Goal: Task Accomplishment & Management: Complete application form

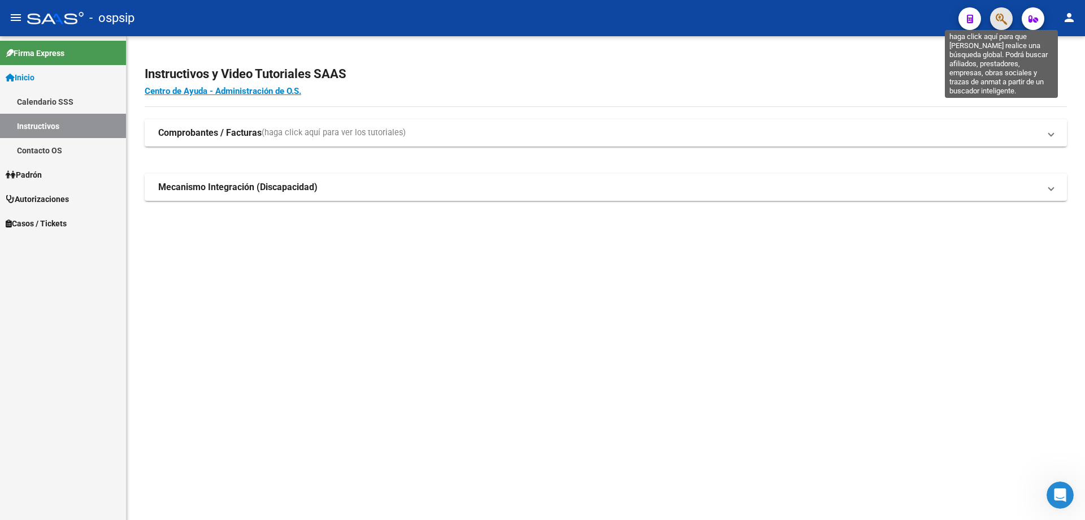
click at [1005, 21] on icon "button" at bounding box center [1001, 18] width 11 height 13
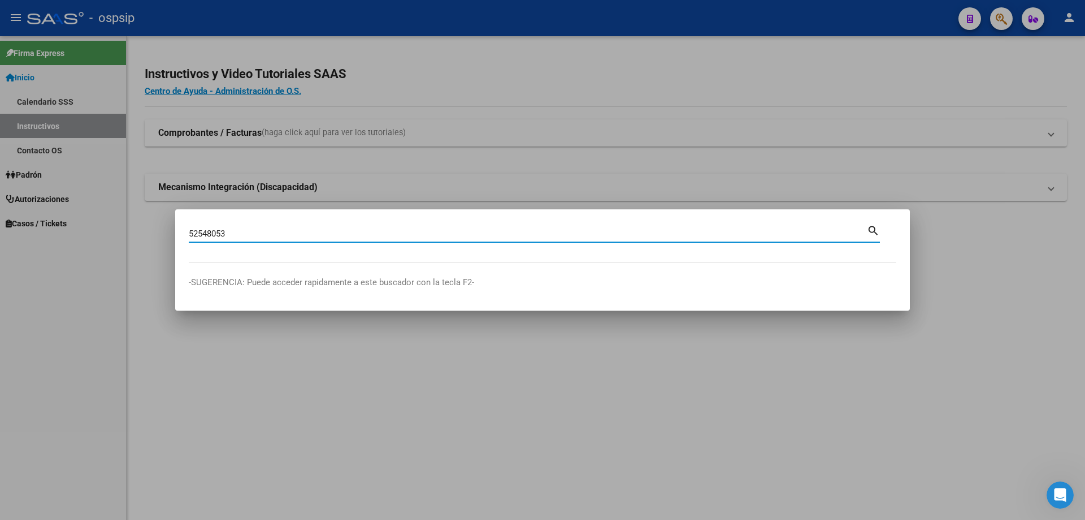
type input "52548053"
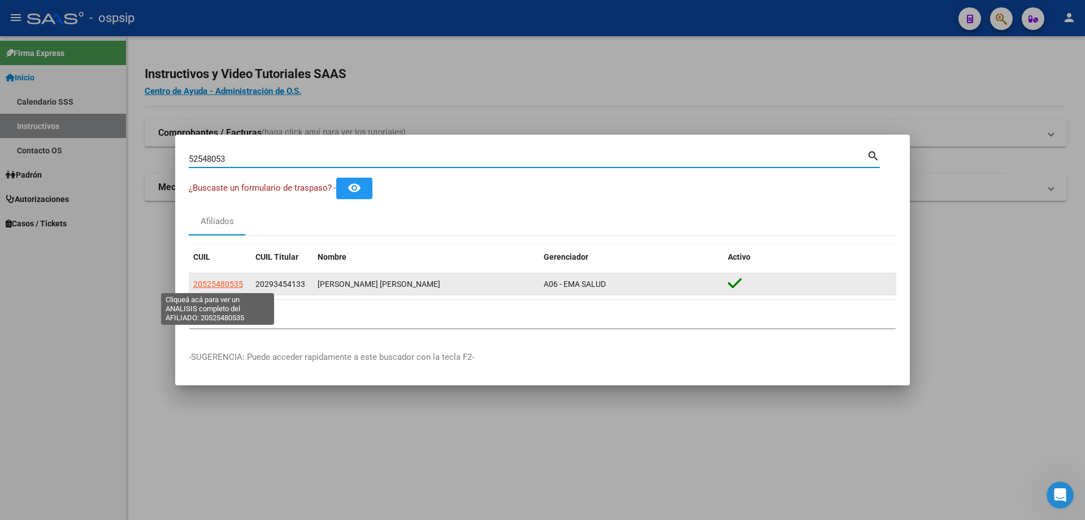
click at [205, 282] on span "20525480535" at bounding box center [218, 283] width 50 height 9
type textarea "20525480535"
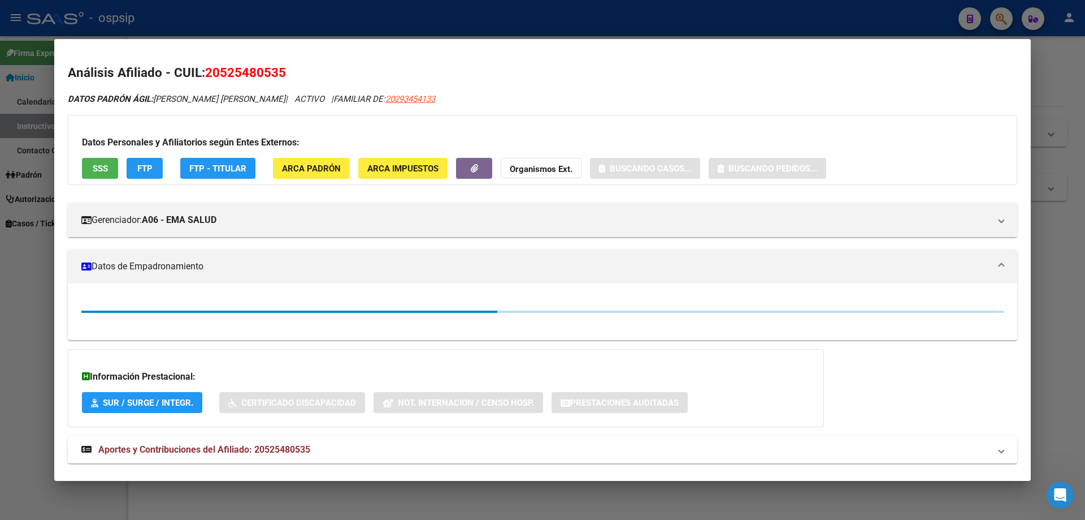
click at [98, 168] on span "SSS" at bounding box center [100, 168] width 15 height 10
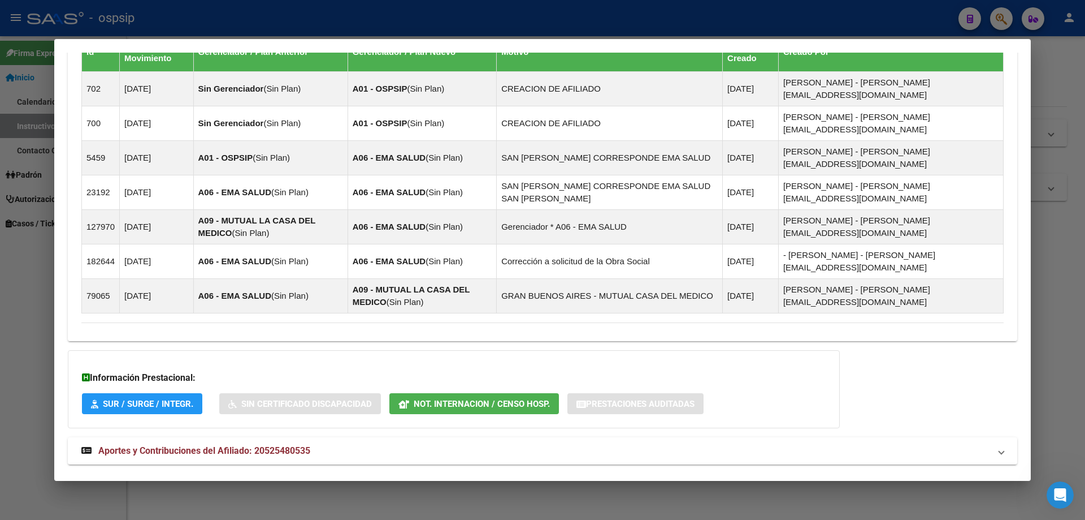
click at [228, 485] on span "Aportes y Contribuciones del Titular: 20293454133" at bounding box center [201, 490] width 207 height 11
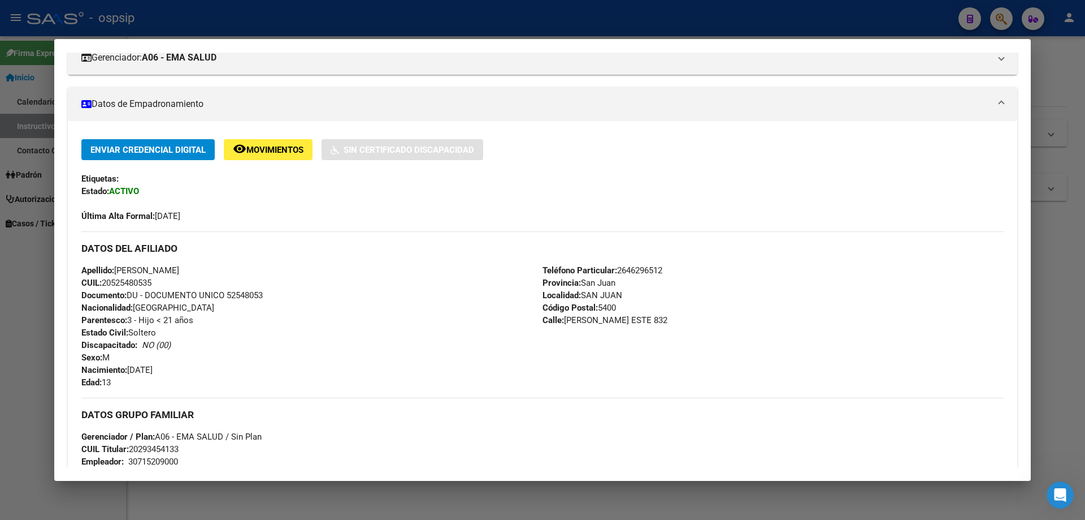
scroll to position [6, 0]
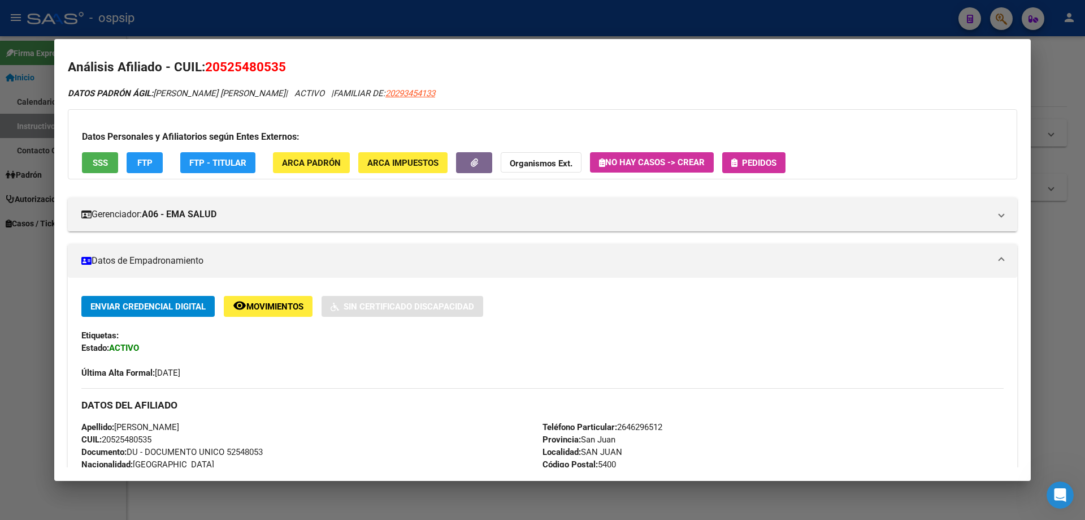
click at [759, 149] on div "Datos Personales y Afiliatorios según Entes Externos: SSS FTP FTP - Titular ARC…" at bounding box center [543, 144] width 950 height 70
click at [758, 162] on span "Pedidos" at bounding box center [759, 163] width 34 height 10
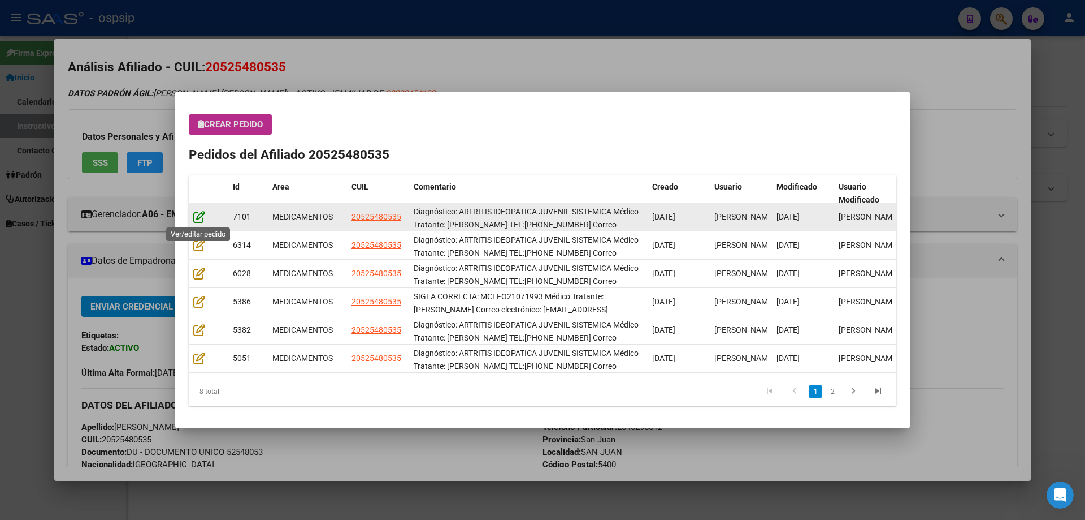
click at [196, 217] on icon at bounding box center [199, 216] width 12 height 12
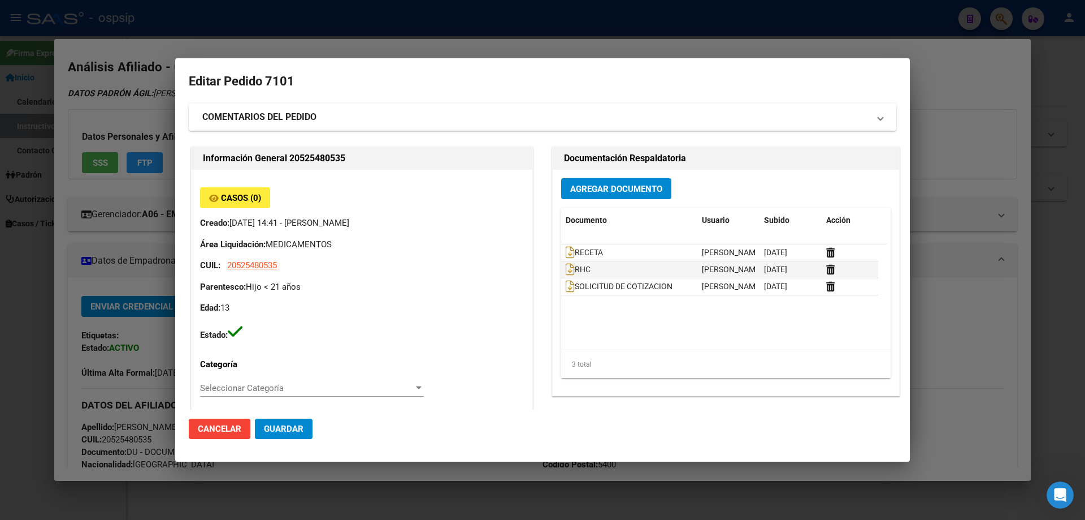
type input "San Juan, SAN JUAN, MORALES ESTE 832"
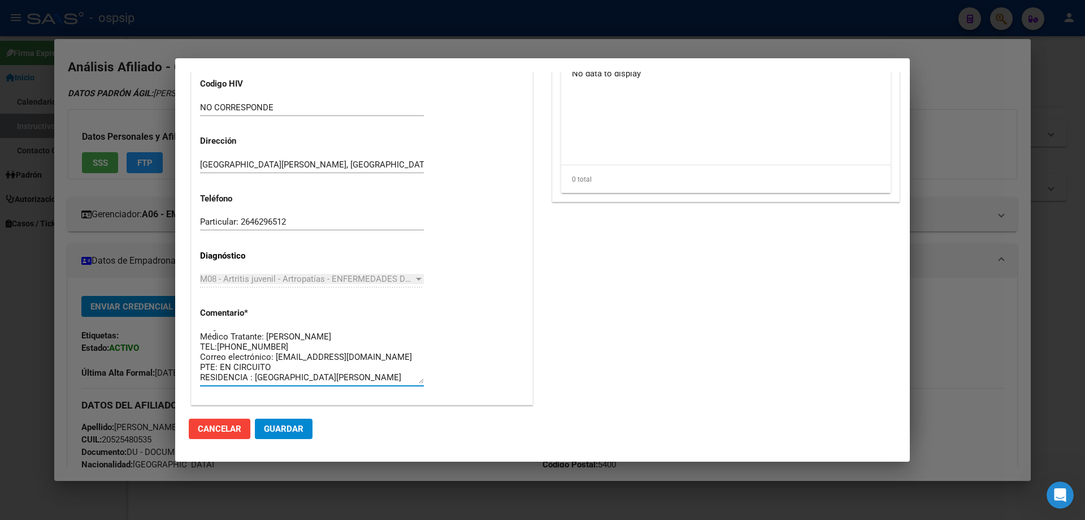
scroll to position [0, 0]
drag, startPoint x: 336, startPoint y: 380, endPoint x: 194, endPoint y: 315, distance: 155.6
click at [194, 315] on div "Casos (0) Creado: 05/09/2025 14:41 - Ortiz Jesica Área Liquidación: MEDICAMENTO…" at bounding box center [362, 60] width 341 height 687
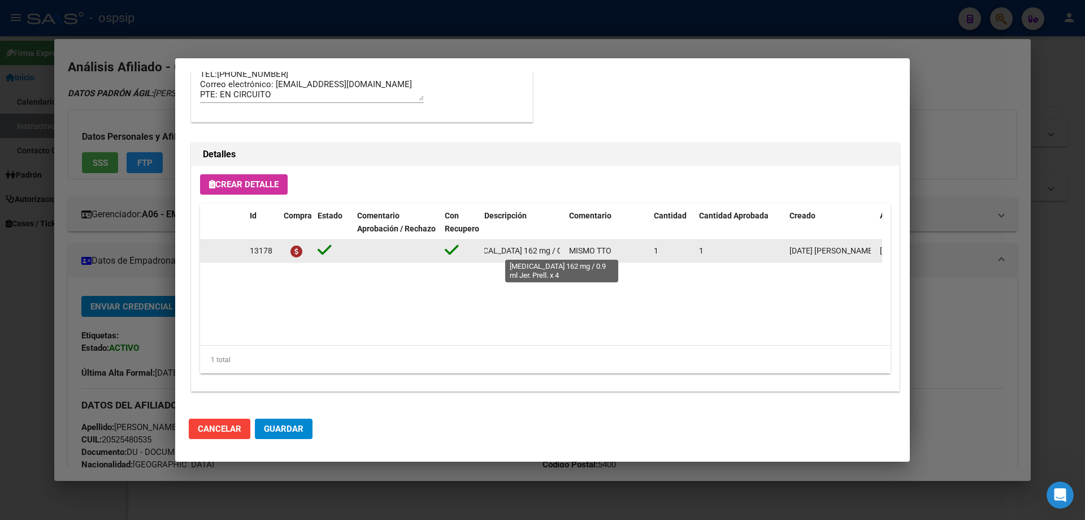
scroll to position [0, 80]
drag, startPoint x: 485, startPoint y: 254, endPoint x: 566, endPoint y: 253, distance: 80.9
click at [566, 253] on div "13178 TOCILIZUMAB 162 mg / 0.9 ml Jer. Prell. x 4 MISMO TTO 1 1 05/09/2025 Jesi…" at bounding box center [622, 251] width 845 height 23
copy span "TOCILIZUMAB 162 mg / 0.9 ml Jer. Prell. x 4"
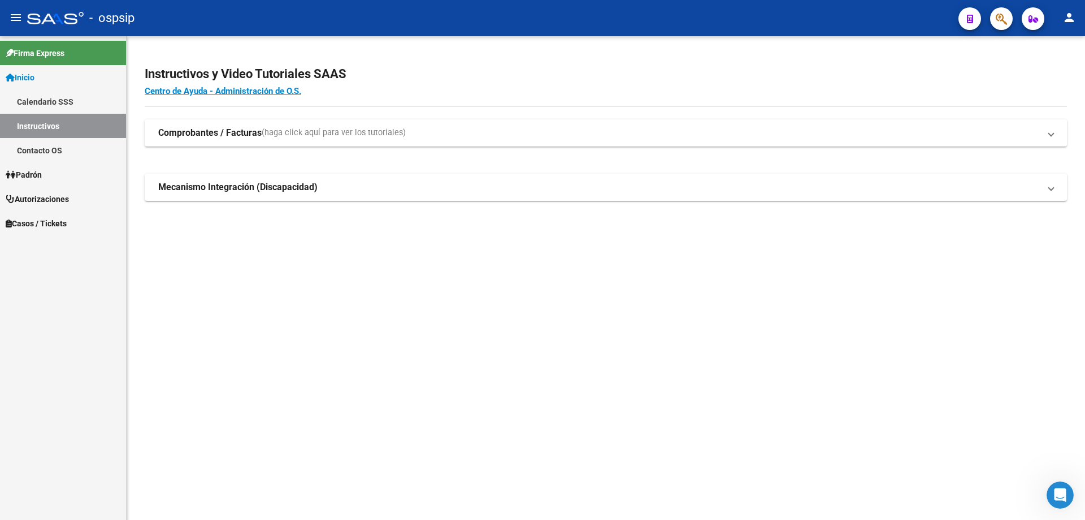
click at [1001, 20] on icon "button" at bounding box center [1001, 18] width 11 height 13
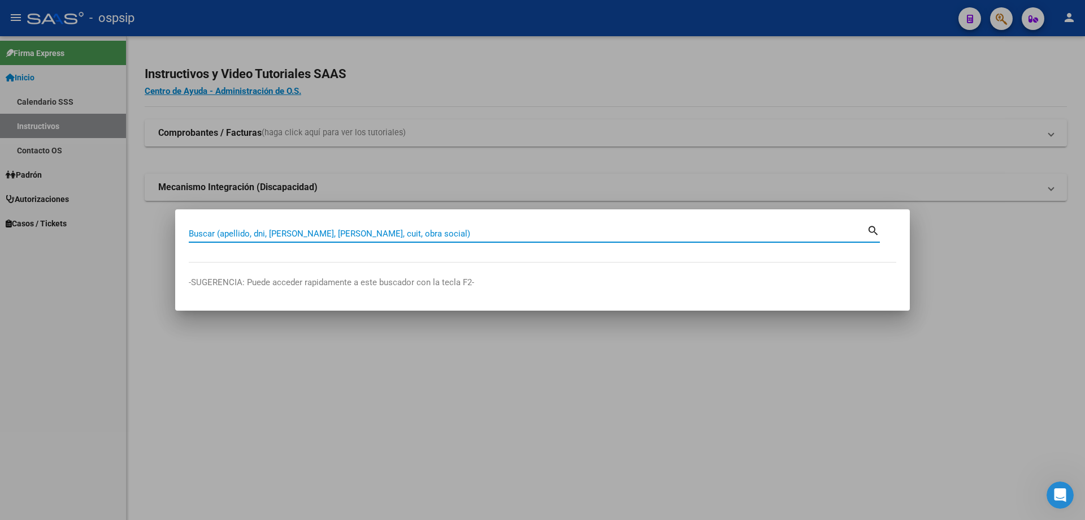
drag, startPoint x: 202, startPoint y: 239, endPoint x: 201, endPoint y: 228, distance: 10.8
paste input "44286105"
type input "44286105"
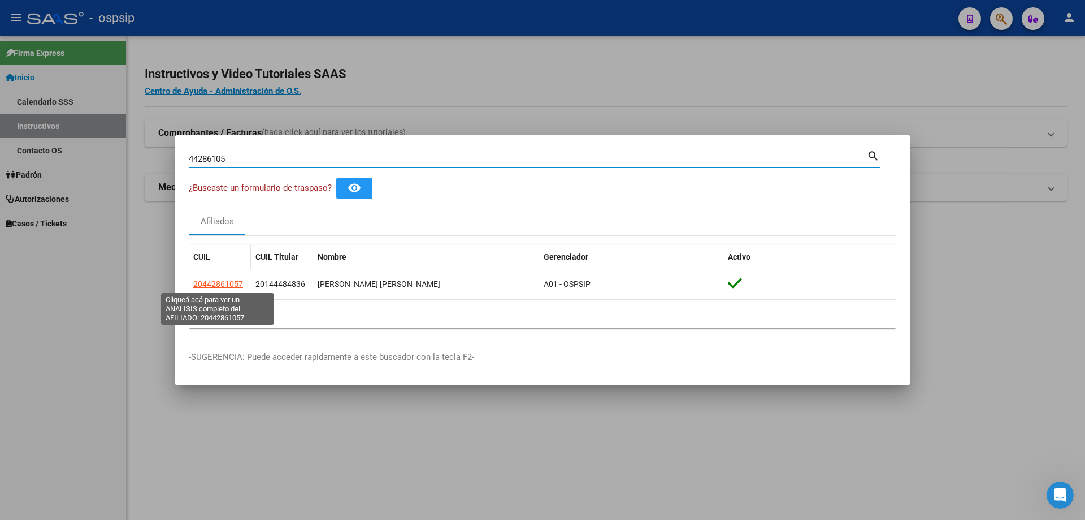
click at [229, 286] on span "20442861057" at bounding box center [218, 283] width 50 height 9
type textarea "20442861057"
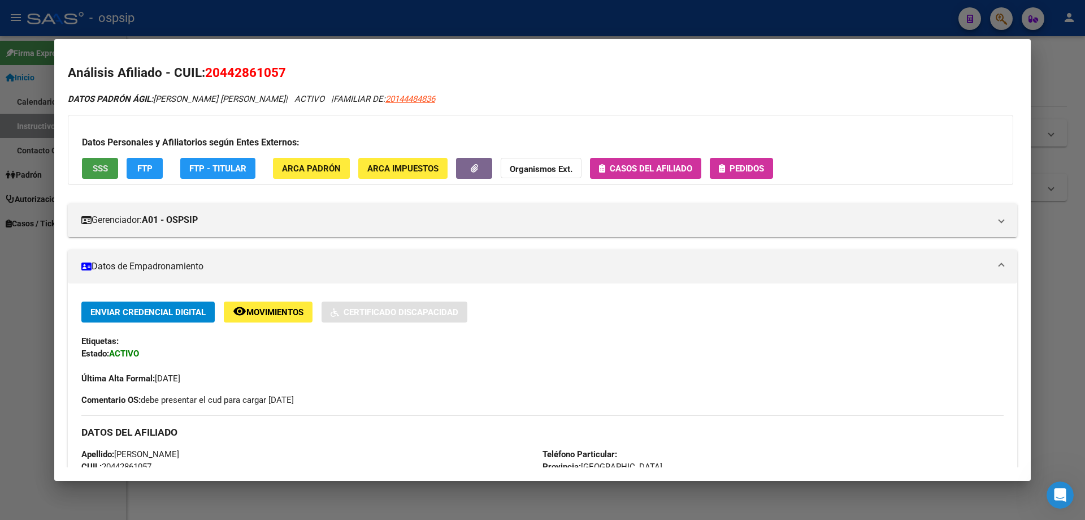
click at [96, 167] on span "SSS" at bounding box center [100, 168] width 15 height 10
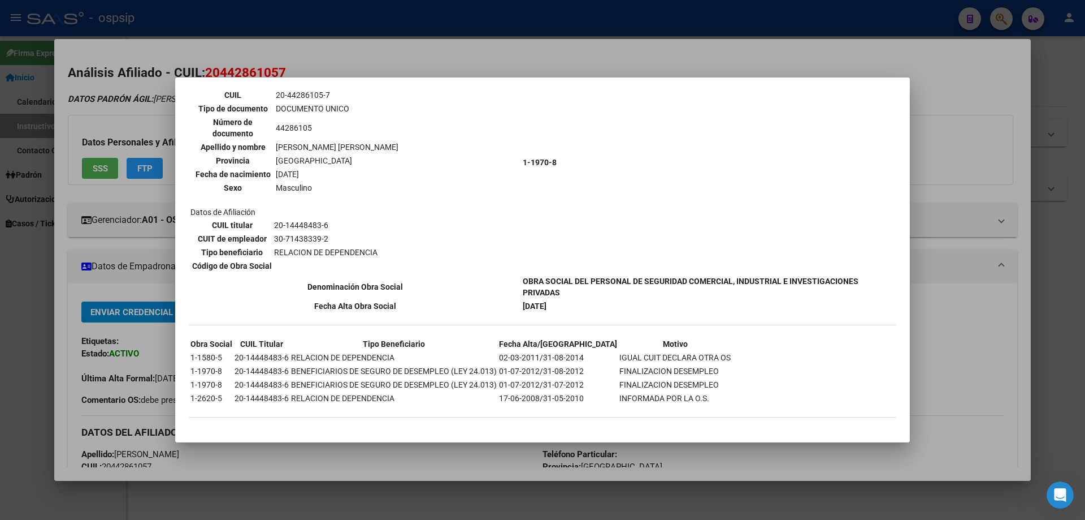
scroll to position [743, 0]
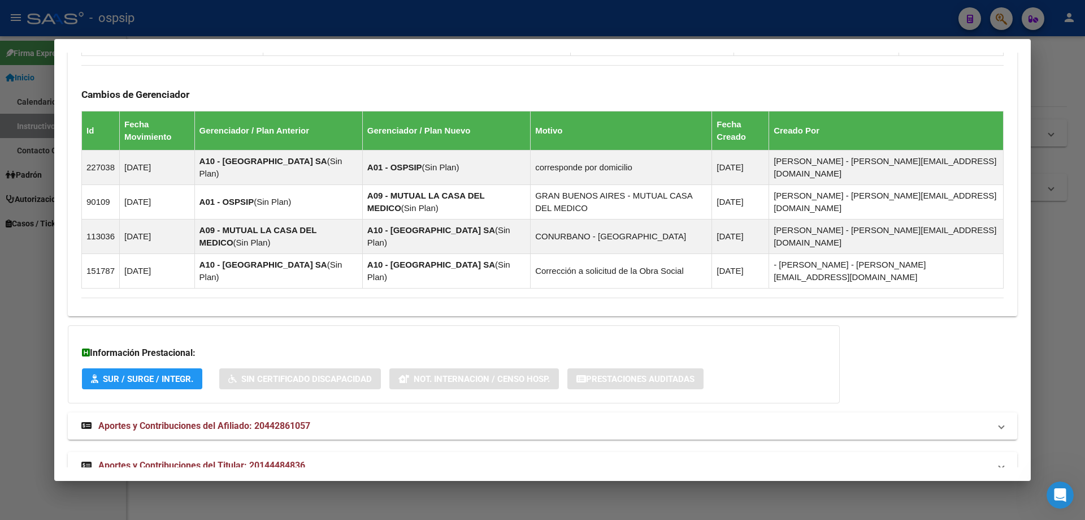
click at [258, 452] on mat-expansion-panel-header "Aportes y Contribuciones del Titular: 20144484836" at bounding box center [543, 465] width 950 height 27
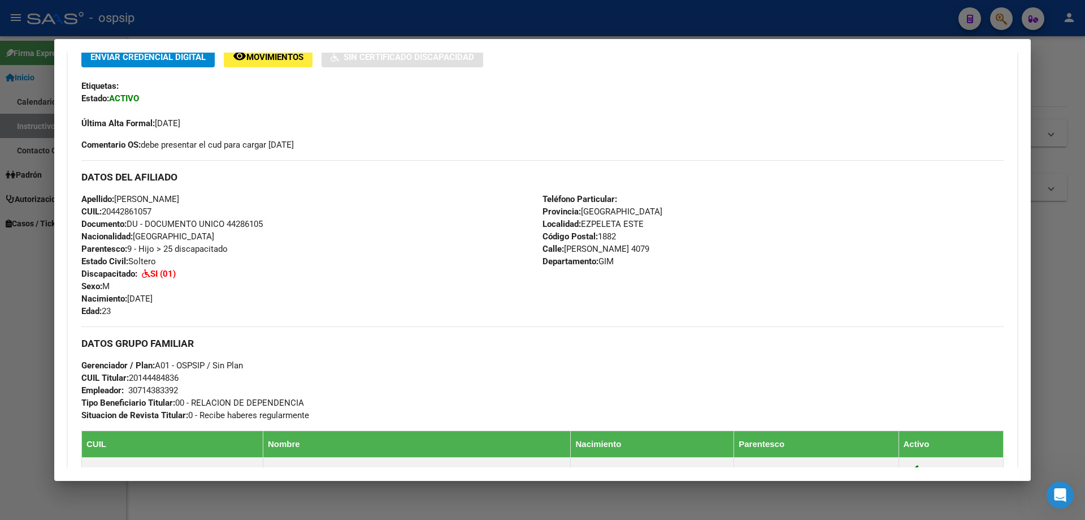
scroll to position [0, 0]
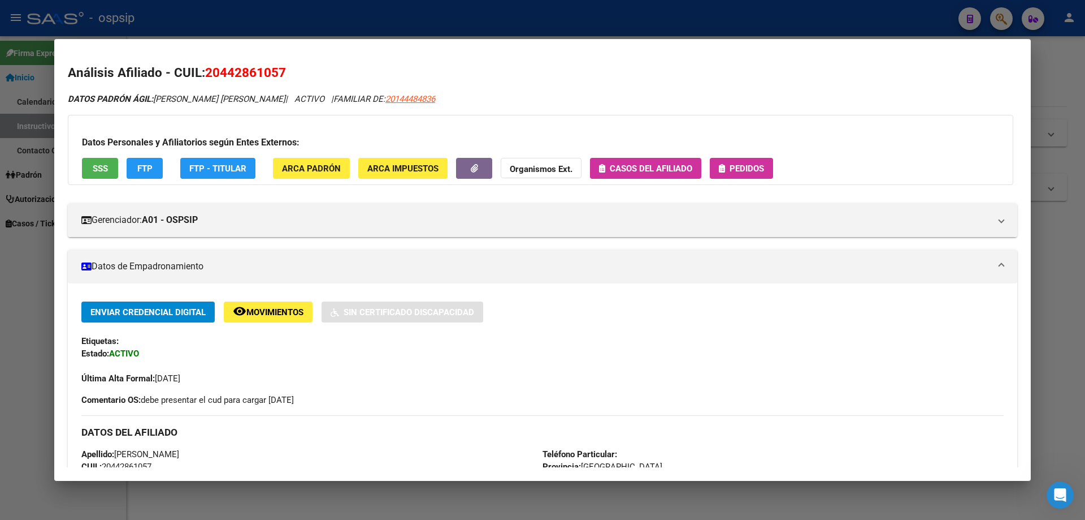
click at [746, 168] on span "Pedidos" at bounding box center [747, 168] width 34 height 10
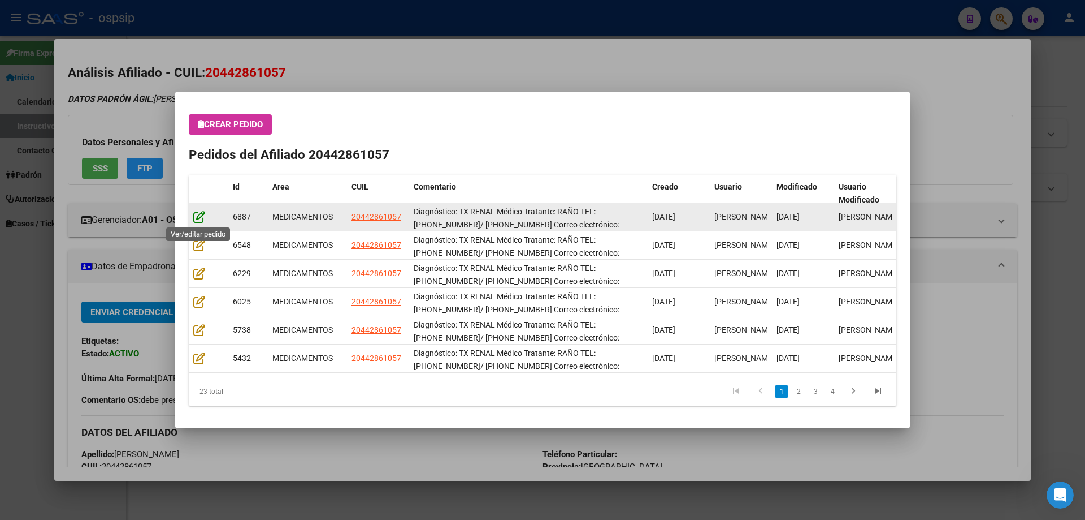
click at [197, 215] on icon at bounding box center [199, 216] width 12 height 12
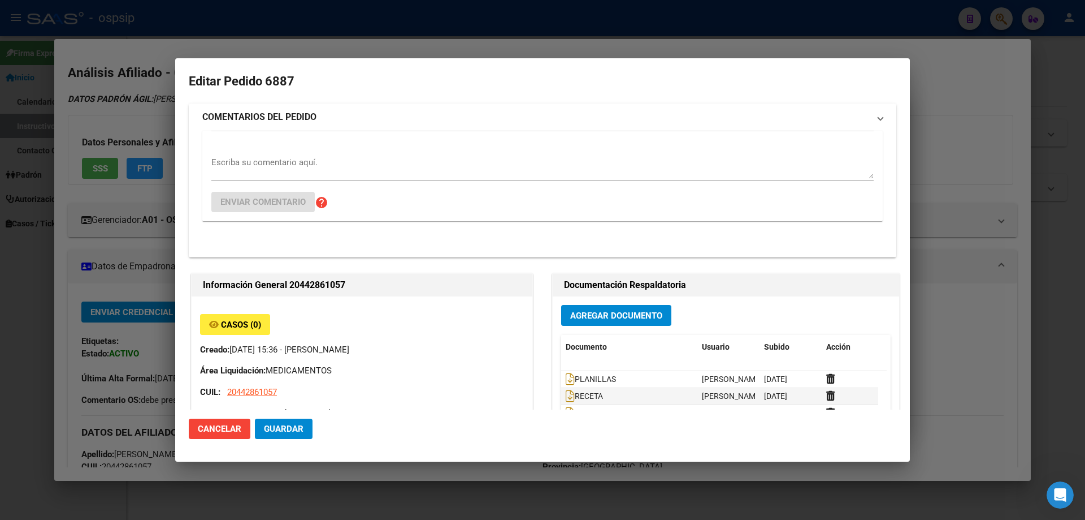
type input "Buenos Aires, EZPELETA ESTE, ALBERT SCHWEITZER 4079, Departamento: GIM"
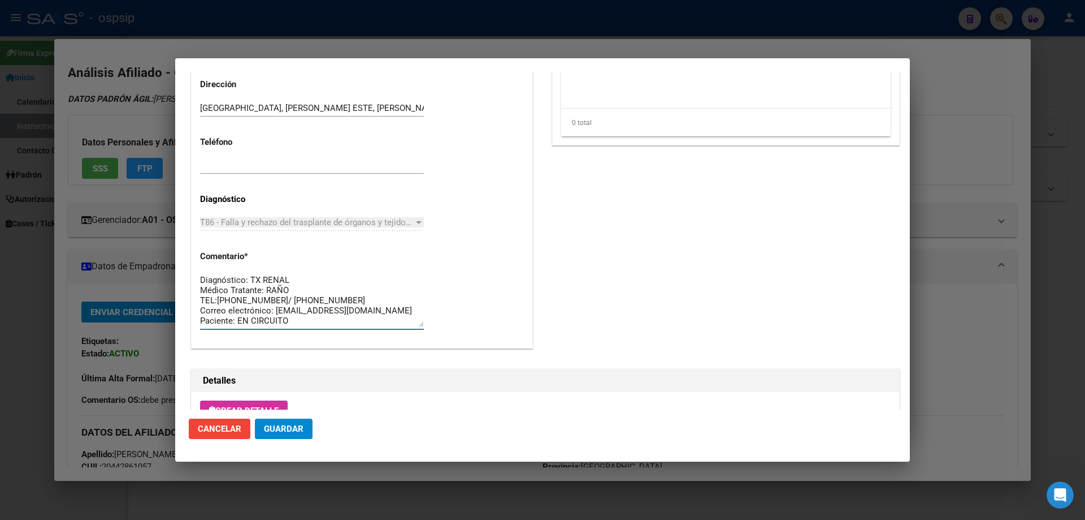
drag, startPoint x: 331, startPoint y: 319, endPoint x: 198, endPoint y: 280, distance: 137.9
click at [181, 268] on mat-dialog-content "Editar Pedido 6887 COMENTARIOS DEL PEDIDO Escriba su comentario aquí. Enviar co…" at bounding box center [542, 241] width 735 height 338
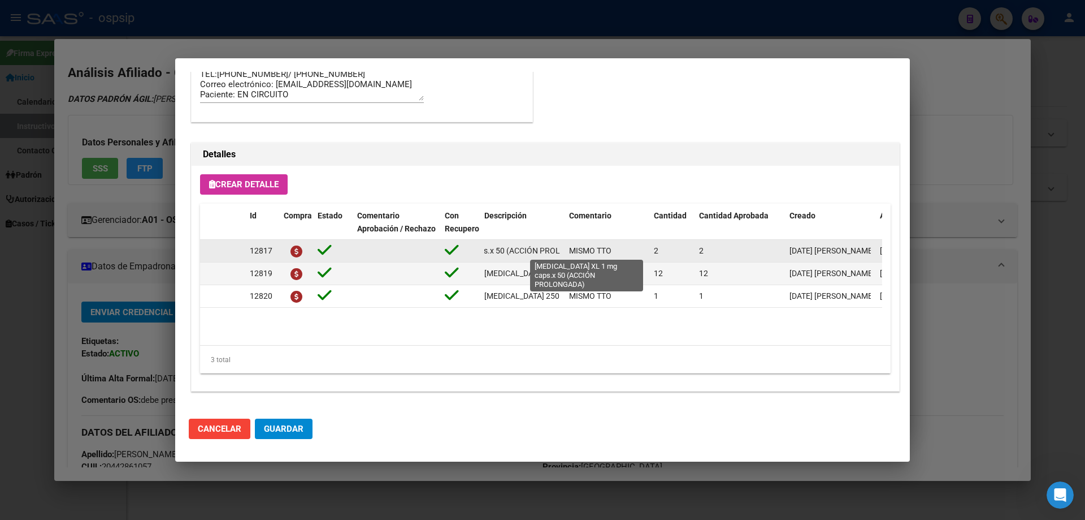
scroll to position [0, 128]
drag, startPoint x: 484, startPoint y: 250, endPoint x: 567, endPoint y: 252, distance: 83.1
click at [567, 252] on div "12817 TACROLIMUS XL 1 mg caps.x 50 (ACCIÓN PROLONGADA) MISMO TTO 2 2 19/08/2025…" at bounding box center [622, 251] width 845 height 23
copy span "TACROLIMUS XL 1 mg caps.x 50 (ACCIÓN PROLONGADA)"
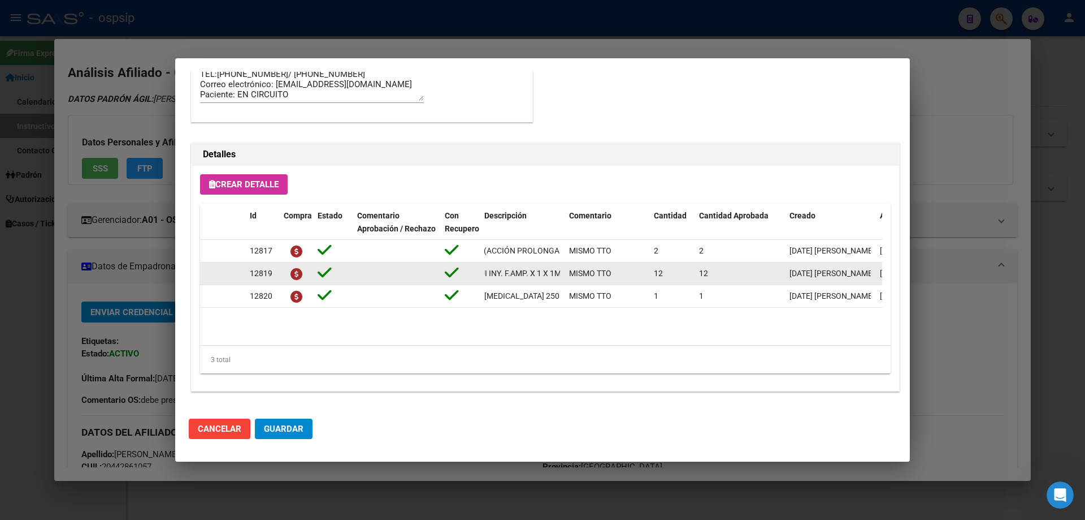
scroll to position [0, 100]
drag, startPoint x: 483, startPoint y: 275, endPoint x: 568, endPoint y: 280, distance: 85.0
click at [568, 280] on div "12819 ERITROPOYETINA (4000UI INY. F.AMP. X 1 X 1ML) MISMO TTO 12 12 19/08/2025 …" at bounding box center [622, 273] width 845 height 23
copy span "ERITROPOYETINA (4000UI INY. F.AMP. X 1 X 1ML)"
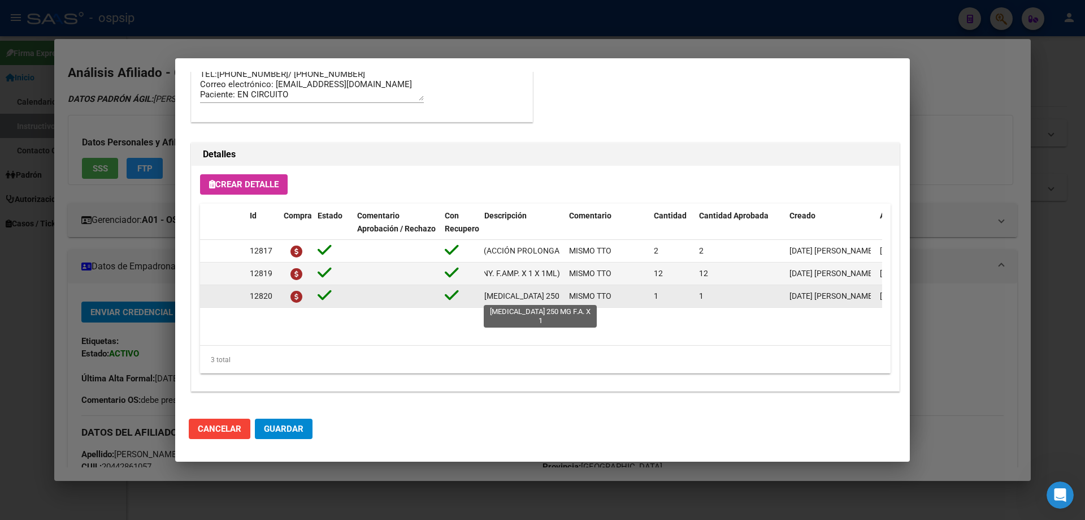
scroll to position [0, 29]
drag, startPoint x: 486, startPoint y: 295, endPoint x: 567, endPoint y: 297, distance: 80.9
click at [567, 297] on div "12820 BELATACEPT 250 MG F.A. X 1 MISMO TTO 1 1 19/08/2025 Jesica 19/08/2025 Ped…" at bounding box center [622, 296] width 845 height 23
copy span "BELATACEPT 250 MG F.A. X 1"
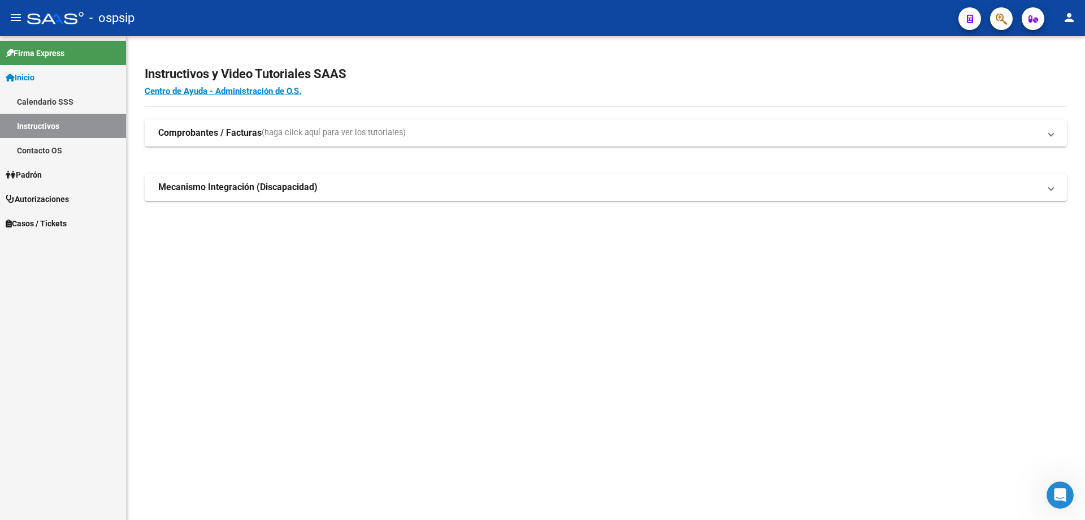
click at [1003, 32] on mat-toolbar "menu - ospsip person" at bounding box center [542, 18] width 1085 height 36
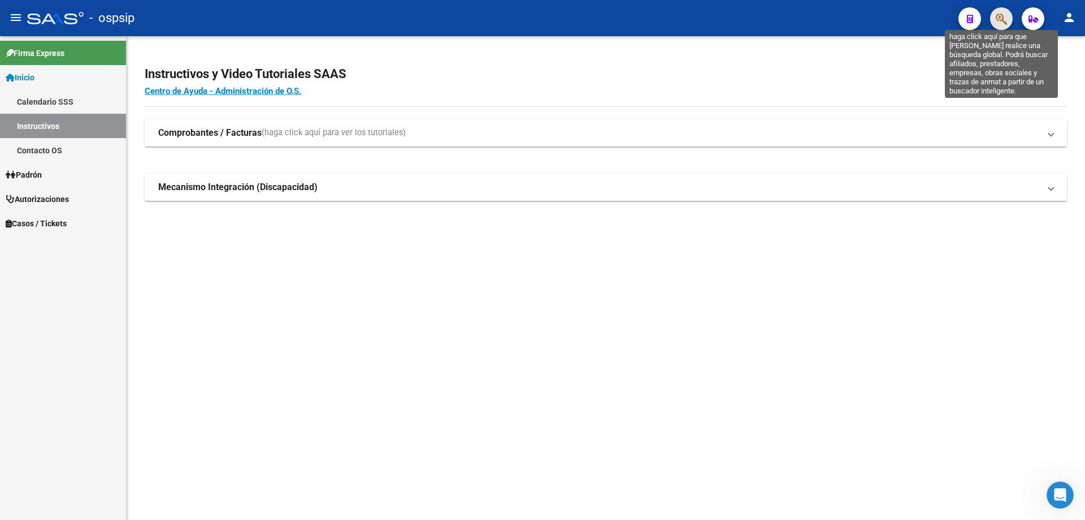
click at [1000, 17] on icon "button" at bounding box center [1001, 18] width 11 height 13
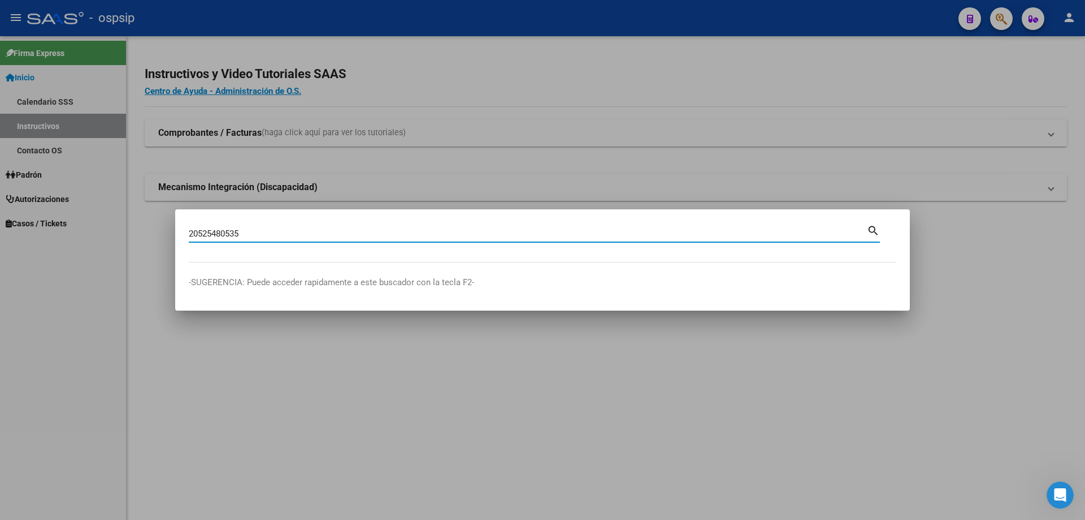
type input "20525480535"
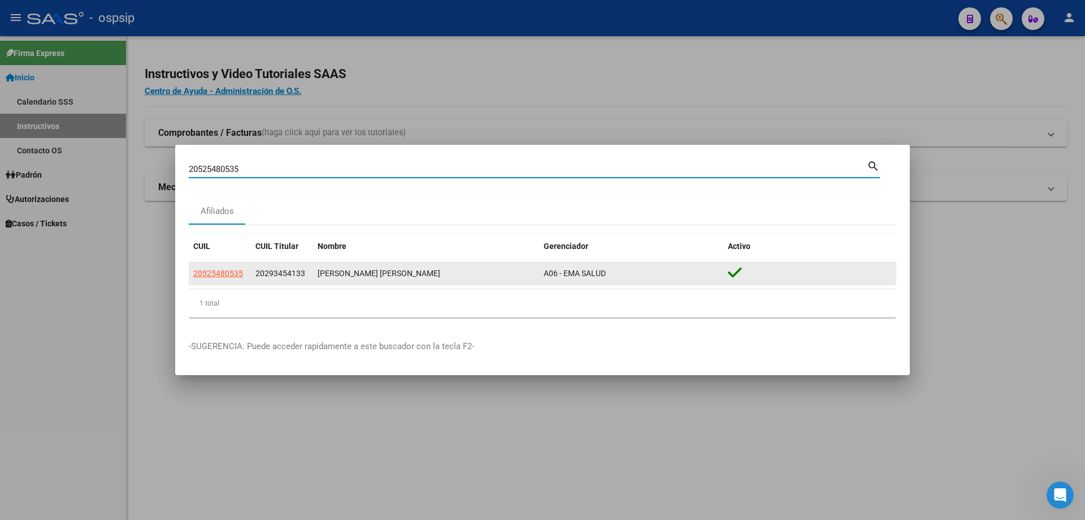
click at [240, 267] on app-link-go-to "20525480535" at bounding box center [218, 273] width 50 height 13
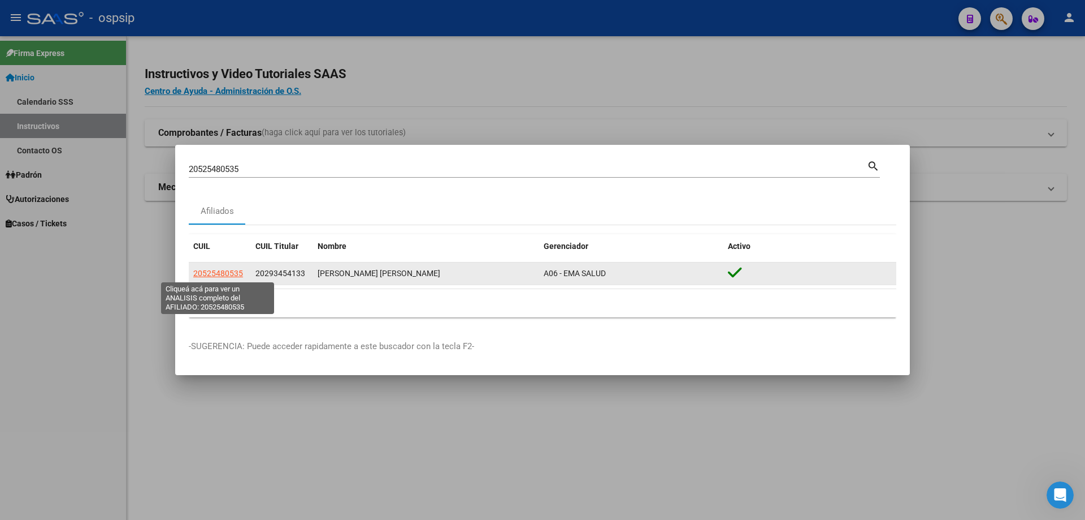
click at [240, 276] on span "20525480535" at bounding box center [218, 273] width 50 height 9
type textarea "20525480535"
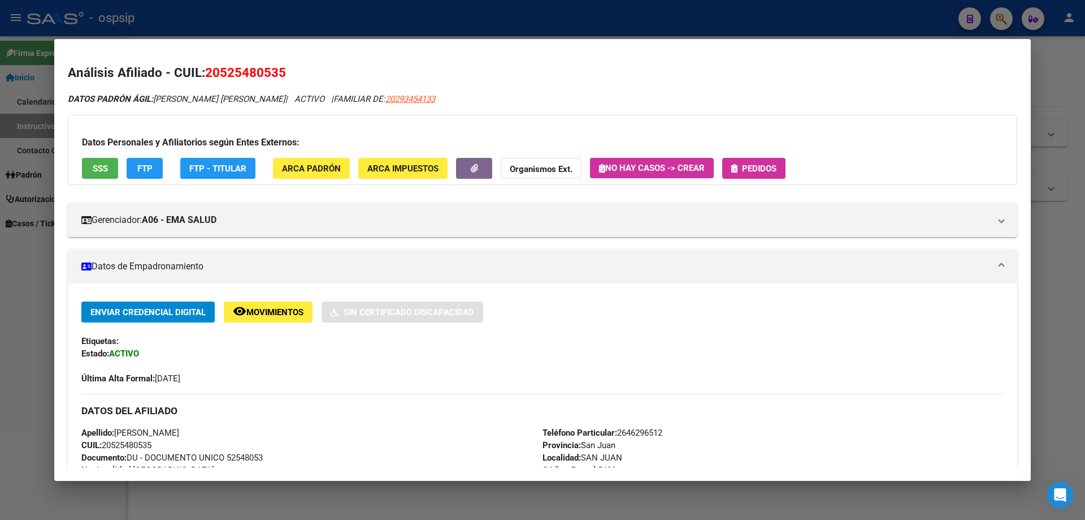
click at [751, 156] on div "Datos Personales y Afiliatorios según Entes Externos: SSS FTP FTP - Titular ARC…" at bounding box center [543, 150] width 950 height 70
click at [767, 181] on div "Datos Personales y Afiliatorios según Entes Externos: SSS FTP FTP - Titular ARC…" at bounding box center [543, 150] width 950 height 70
click at [764, 172] on span "Pedidos" at bounding box center [759, 168] width 34 height 10
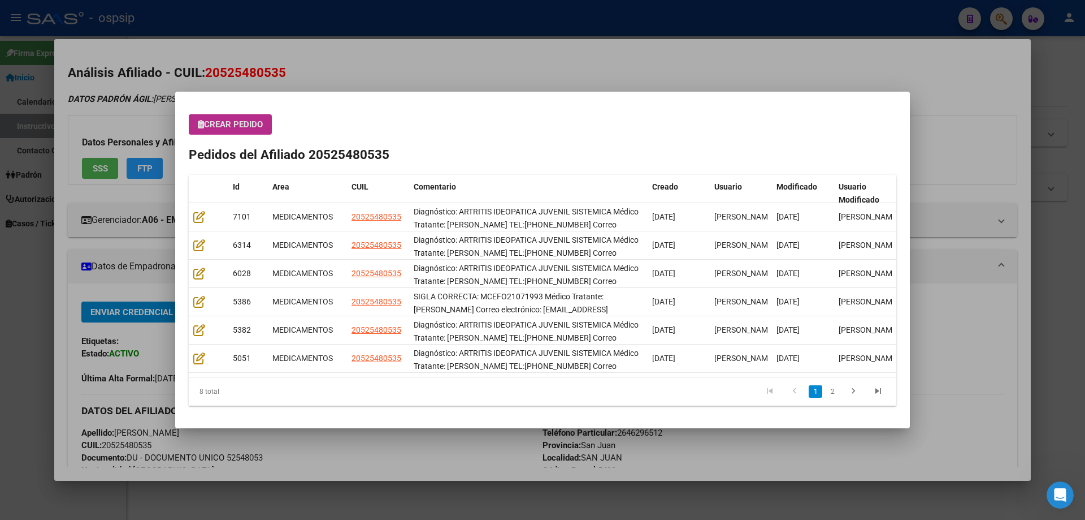
click at [235, 140] on div "Crear Pedido Pedidos del Afiliado 20525480535 Id Area CUIL Comentario Creado Us…" at bounding box center [543, 259] width 708 height 291
click at [240, 130] on button "Crear Pedido" at bounding box center [230, 124] width 83 height 20
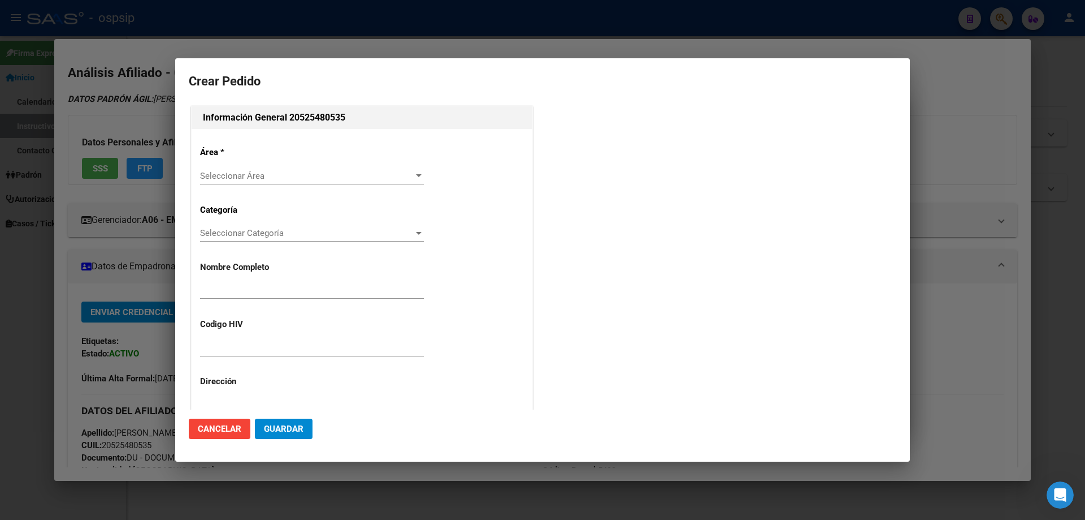
type input "FACUNDO EDGARDO CASTRO GIMENEZ"
type input "NO CORRESPONDE"
type input "San Juan, SAN JUAN, MORALES ESTE 832"
type input "Particular: 2646296512"
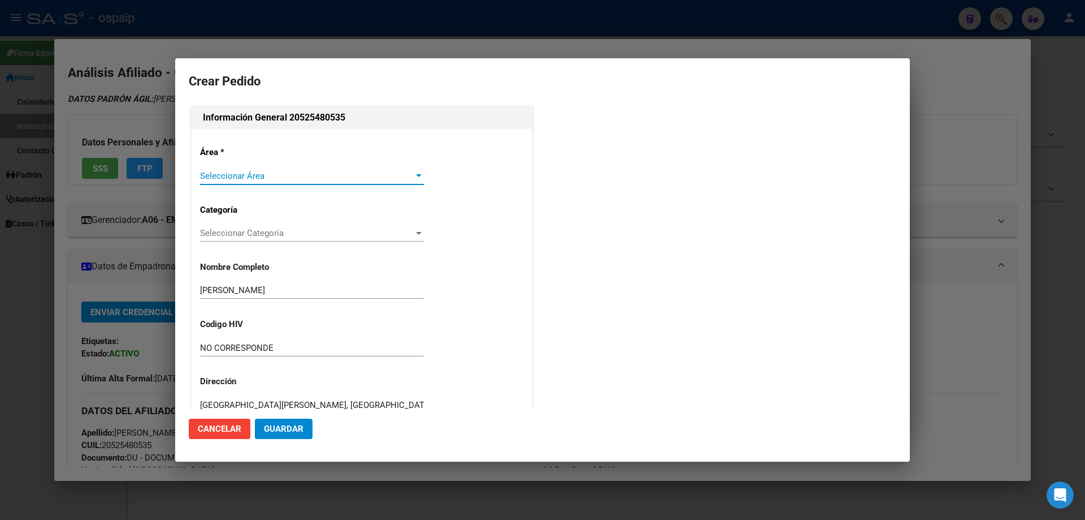
type input "SAN JUAN, SAN JUAN, GOBERNADOR IZAZA 610"
click at [236, 171] on span "Seleccionar Área" at bounding box center [307, 176] width 214 height 10
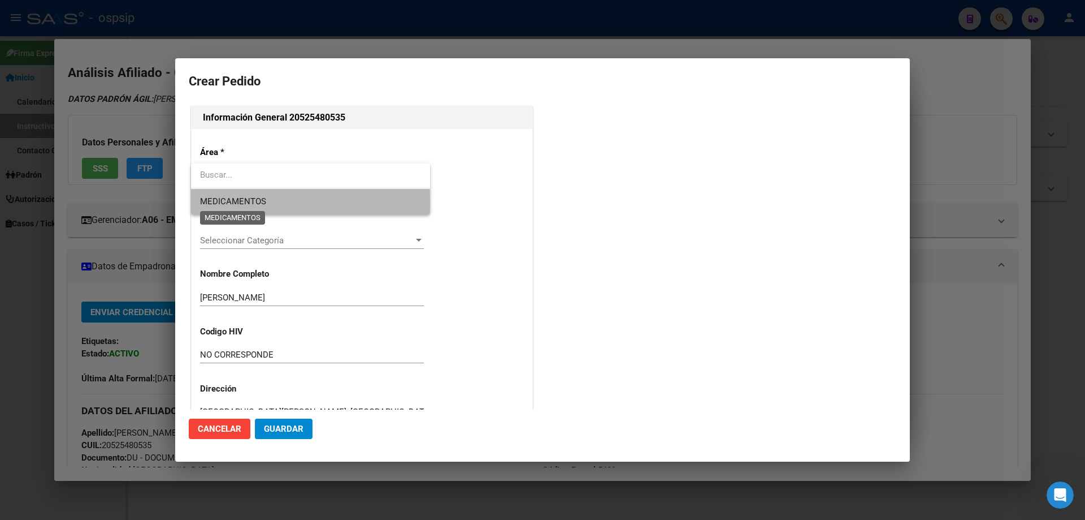
click at [233, 202] on span "MEDICAMENTOS" at bounding box center [233, 201] width 66 height 10
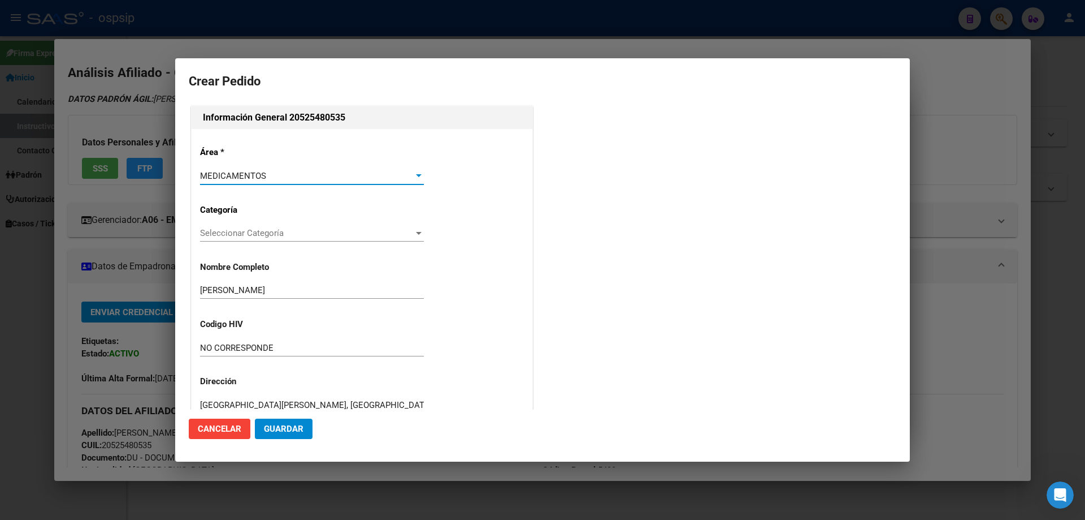
scroll to position [170, 0]
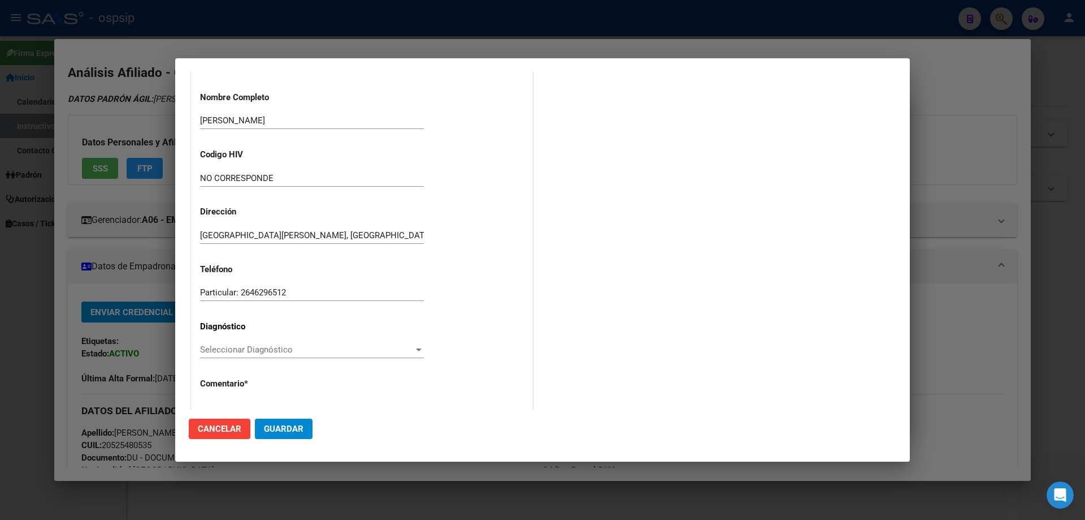
click at [209, 343] on div "Seleccionar Diagnóstico Seleccionar Diagnóstico" at bounding box center [312, 349] width 224 height 17
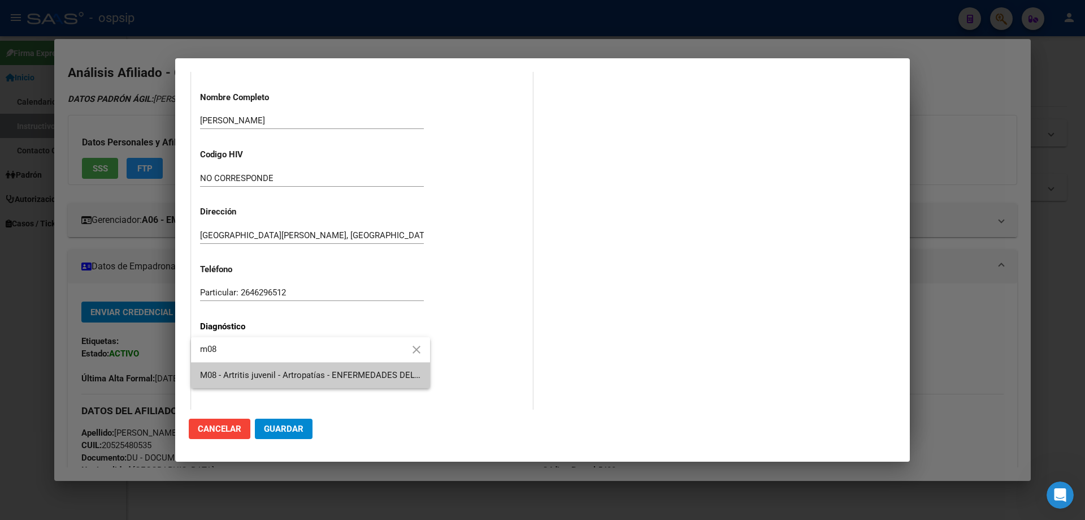
type input "m08"
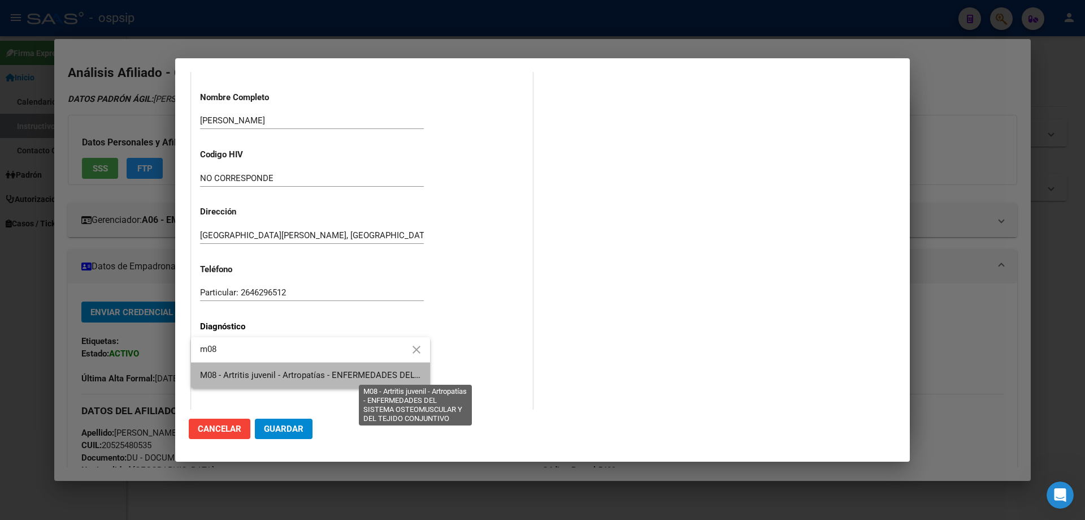
click at [266, 377] on span "M08 - Artritis juvenil - Artropatías - ENFERMEDADES DEL SISTEMA OSTEOMUSCULAR Y…" at bounding box center [418, 375] width 436 height 10
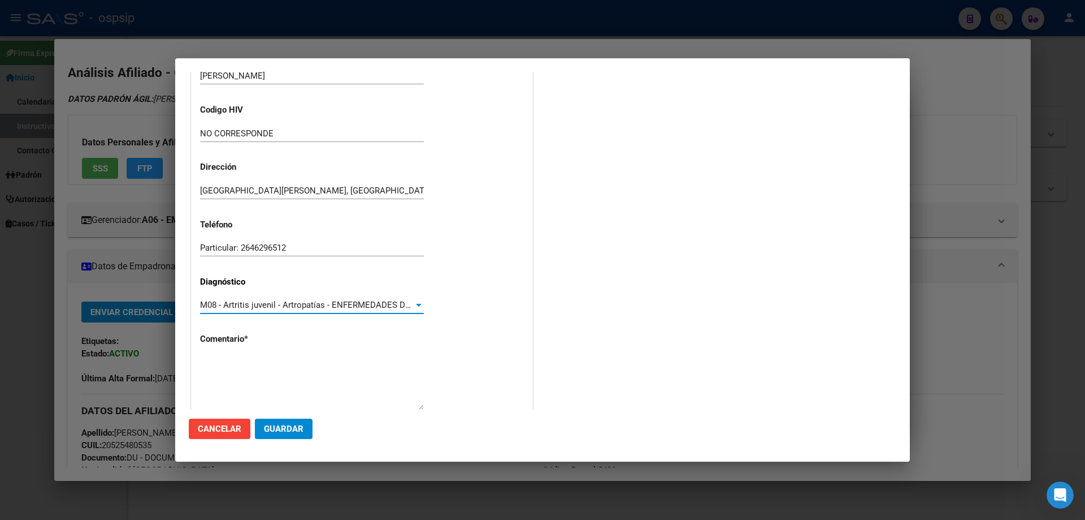
scroll to position [254, 0]
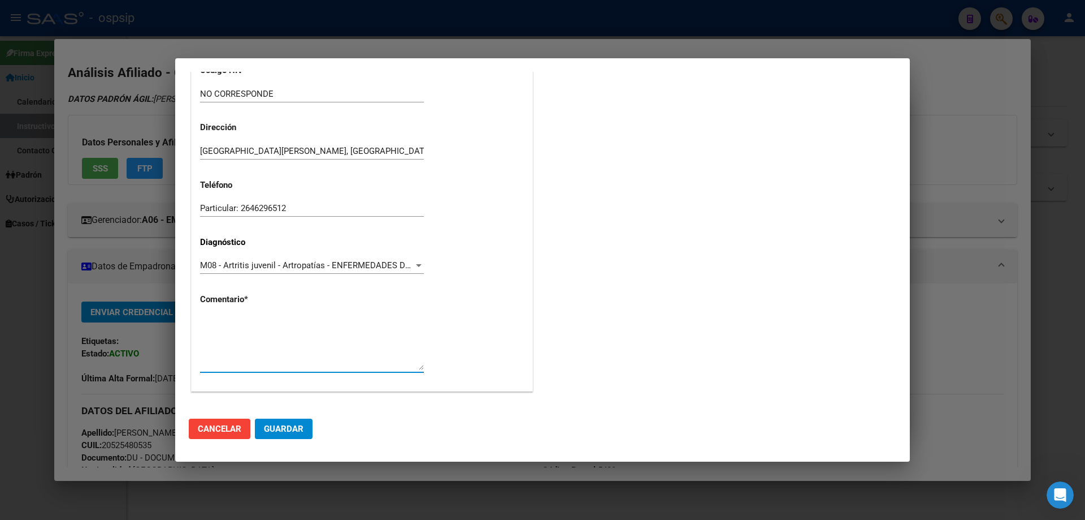
paste textarea "Diagnóstico: ARTRITIS IDEOPATICA JUVENIL SISTEMICA Médico Tratante: GABRIELA YE…"
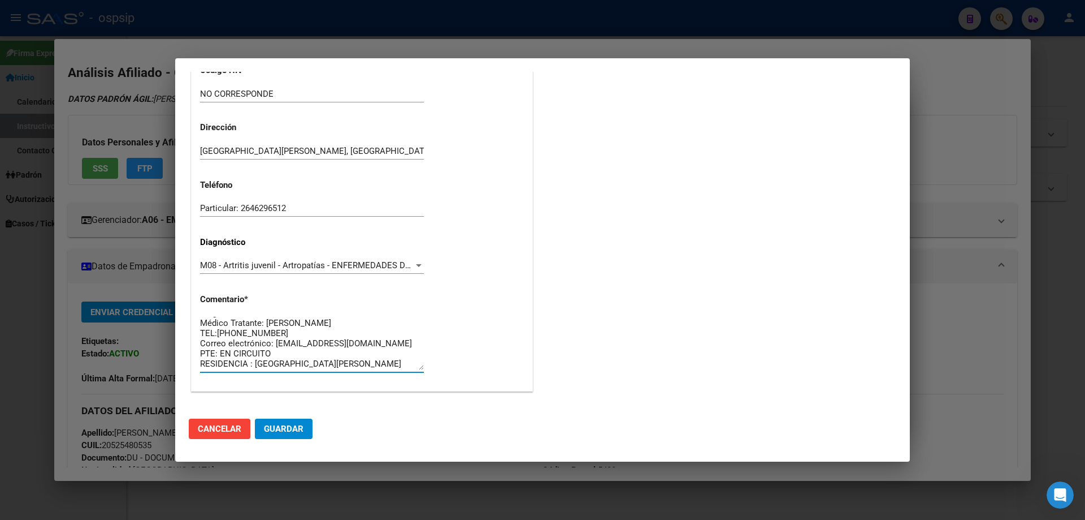
scroll to position [0, 0]
type textarea "Diagnóstico: ARTRITIS IDEOPATICA JUVENIL SISTEMICA Médico Tratante: GABRIELA YE…"
click at [292, 440] on mat-dialog-actions "Cancelar Guardar" at bounding box center [543, 428] width 708 height 38
click at [296, 420] on button "Guardar" at bounding box center [284, 428] width 58 height 20
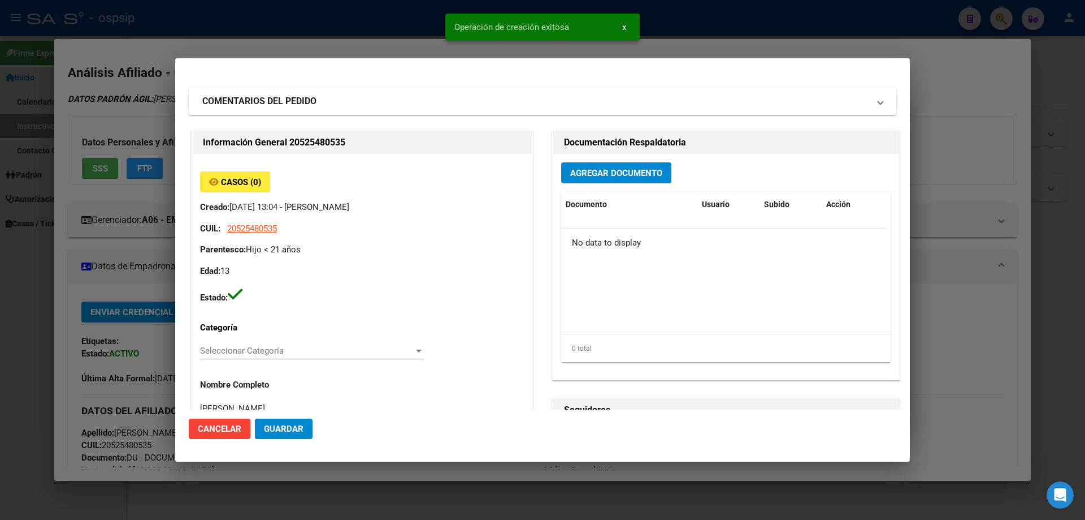
scroll to position [0, 0]
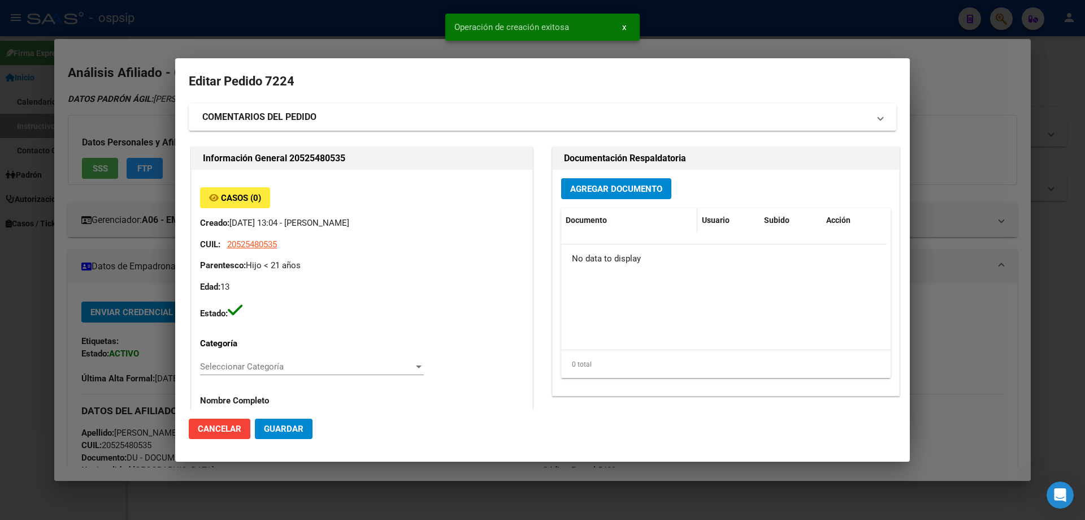
click at [588, 212] on datatable-header-cell "Documento" at bounding box center [629, 220] width 136 height 24
drag, startPoint x: 586, startPoint y: 210, endPoint x: 570, endPoint y: 151, distance: 61.6
click at [584, 208] on datatable-header-cell "Documento" at bounding box center [629, 220] width 136 height 24
click at [570, 151] on div "Documentación Respaldatoria" at bounding box center [726, 158] width 347 height 23
click at [591, 189] on span "Agregar Documento" at bounding box center [616, 189] width 92 height 10
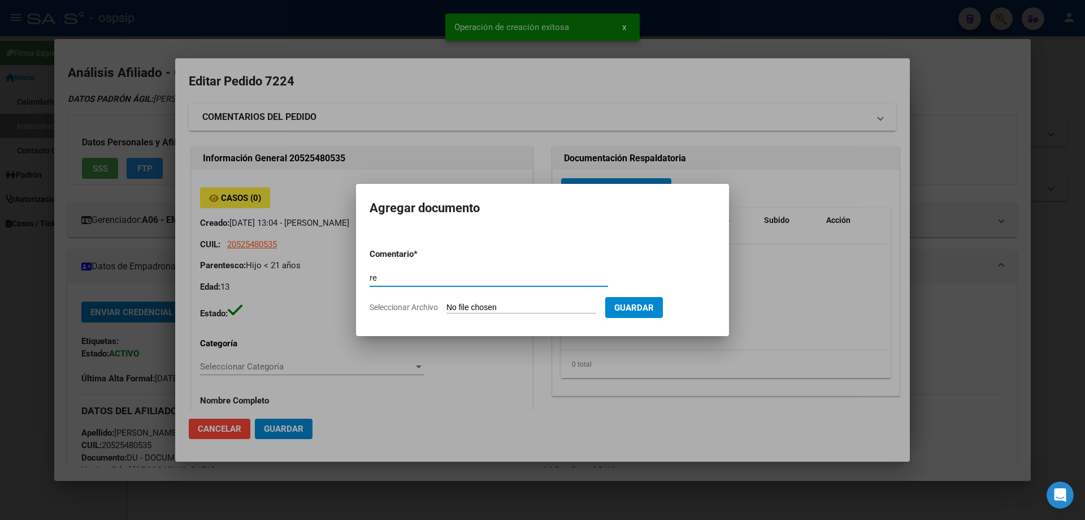
type input "r"
type input "RECETA"
click at [516, 299] on form "Comentario * RECETA Comentario Seleccionar Archivo Guardar" at bounding box center [543, 280] width 346 height 83
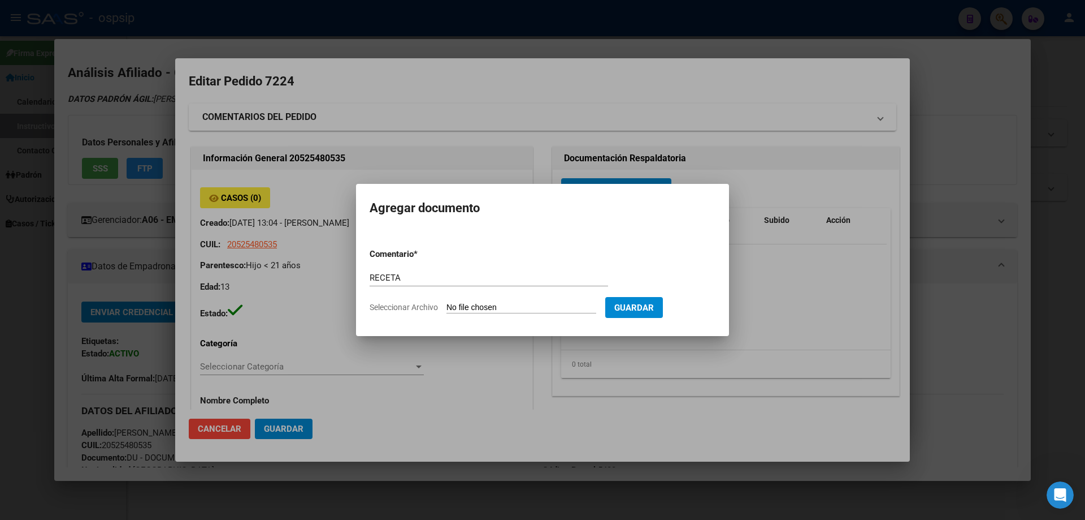
click at [516, 304] on input "Seleccionar Archivo" at bounding box center [522, 307] width 150 height 11
type input "C:\fakepath\1000246460 (1).jpg"
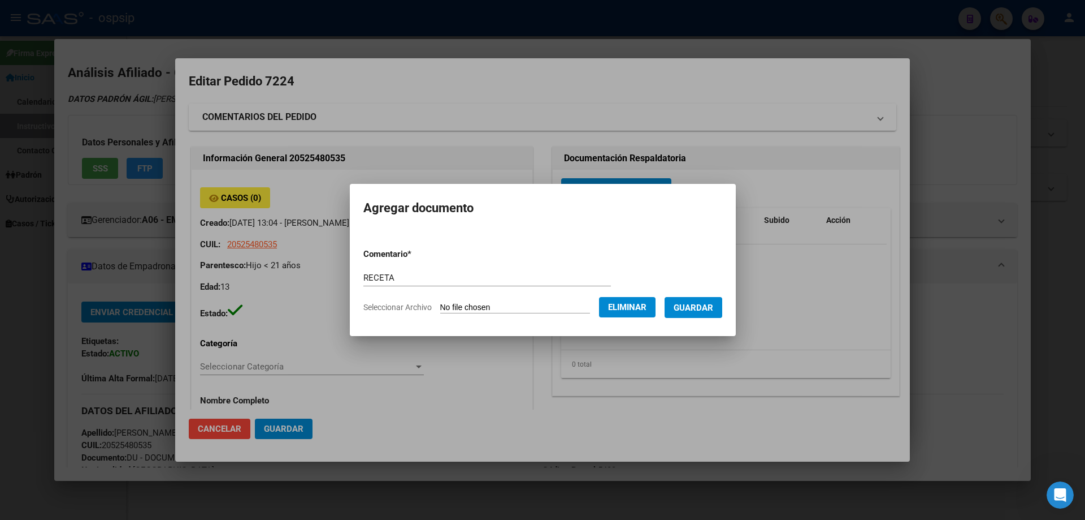
click at [709, 310] on span "Guardar" at bounding box center [694, 307] width 40 height 10
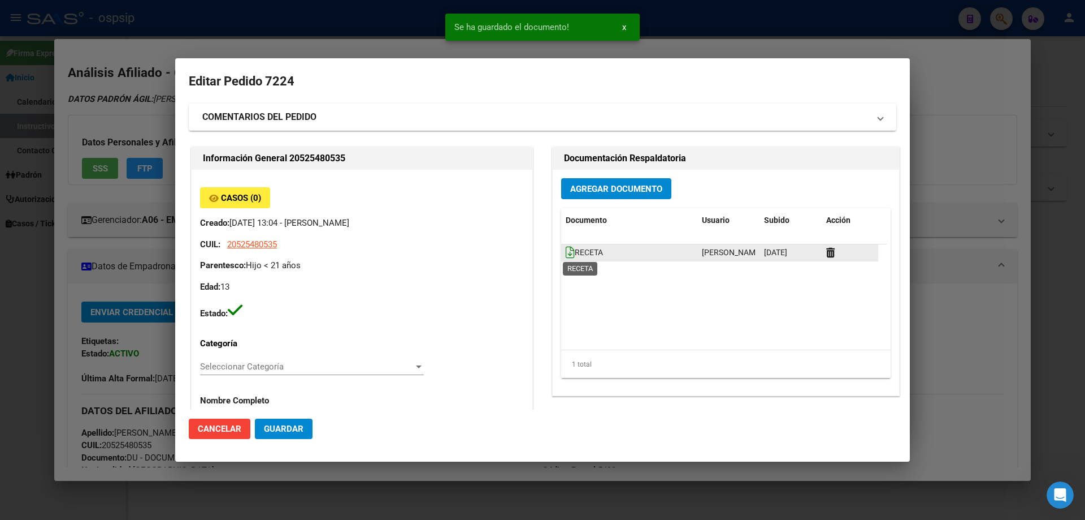
click at [566, 252] on icon at bounding box center [570, 252] width 9 height 12
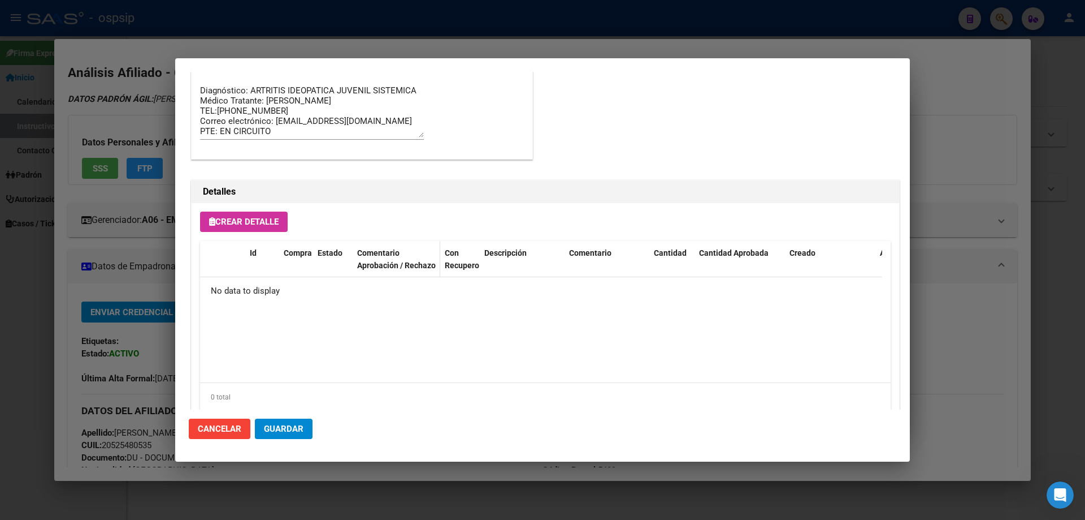
scroll to position [657, 0]
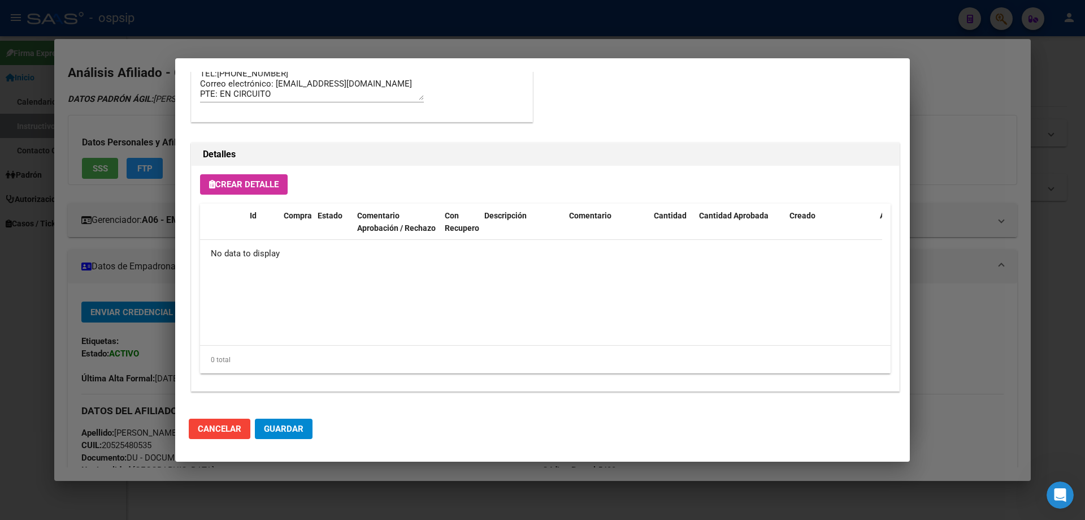
click at [241, 192] on button "Crear Detalle" at bounding box center [244, 184] width 88 height 20
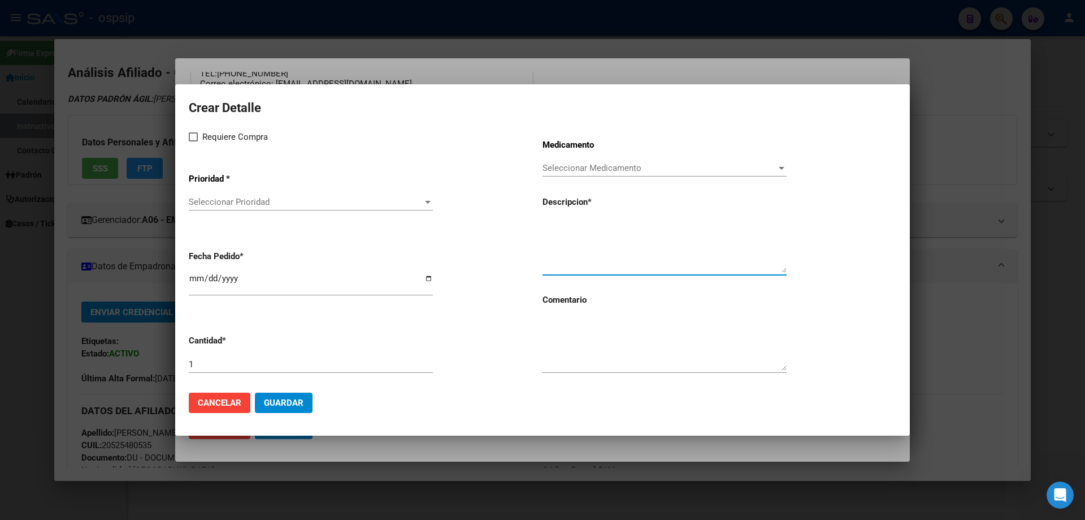
paste textarea "TOCILIZUMAB 162 mg / 0.9 ml Jer. Prell. x 4"
type textarea "TOCILIZUMAB 162 mg / 0.9 ml Jer. Prell. x 4"
click at [582, 350] on textarea at bounding box center [665, 343] width 244 height 53
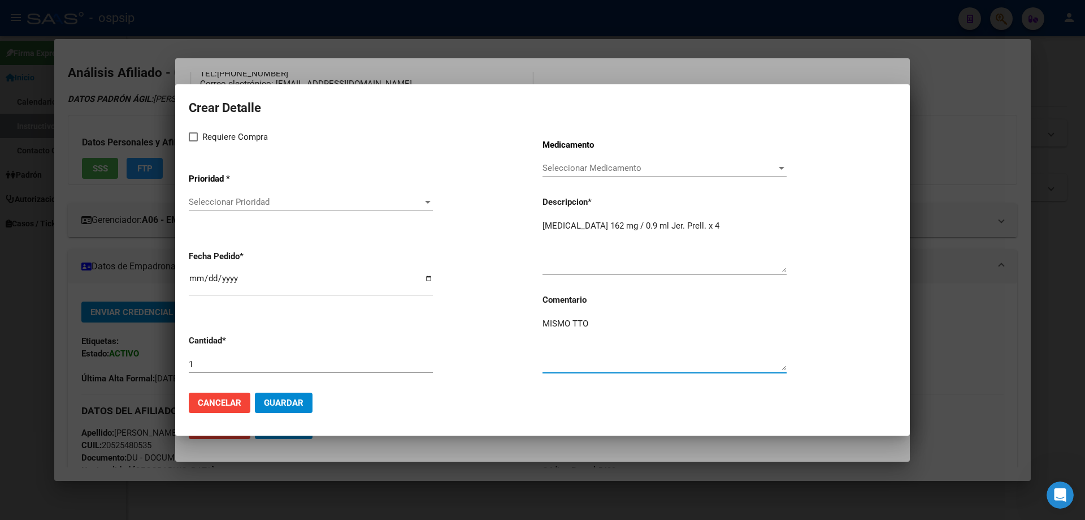
type textarea "MISMO TTO"
click at [192, 141] on label "Requiere Compra" at bounding box center [228, 137] width 79 height 14
click at [193, 141] on input "Requiere Compra" at bounding box center [193, 141] width 1 height 1
checkbox input "true"
click at [214, 204] on span "Seleccionar Prioridad" at bounding box center [306, 202] width 234 height 10
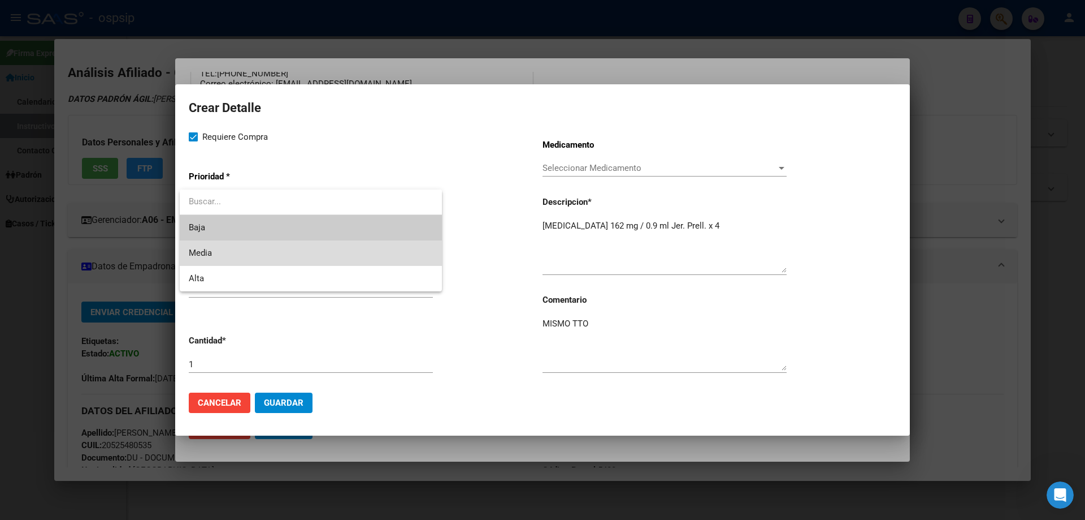
click at [220, 252] on span "Media" at bounding box center [311, 252] width 244 height 25
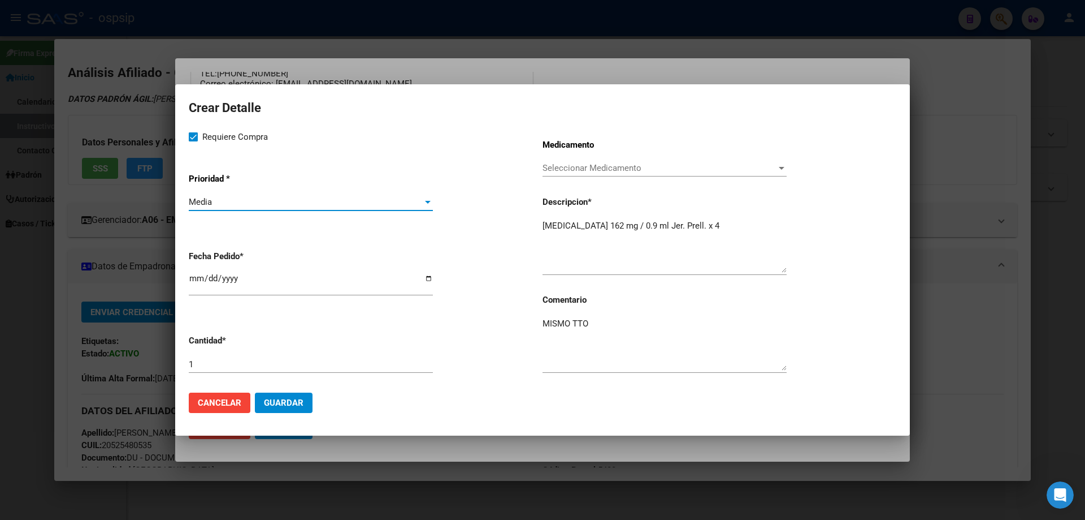
click at [191, 278] on input "2025-09-17" at bounding box center [311, 283] width 244 height 18
type input "2025-09-05"
click at [295, 399] on span "Guardar" at bounding box center [284, 402] width 40 height 10
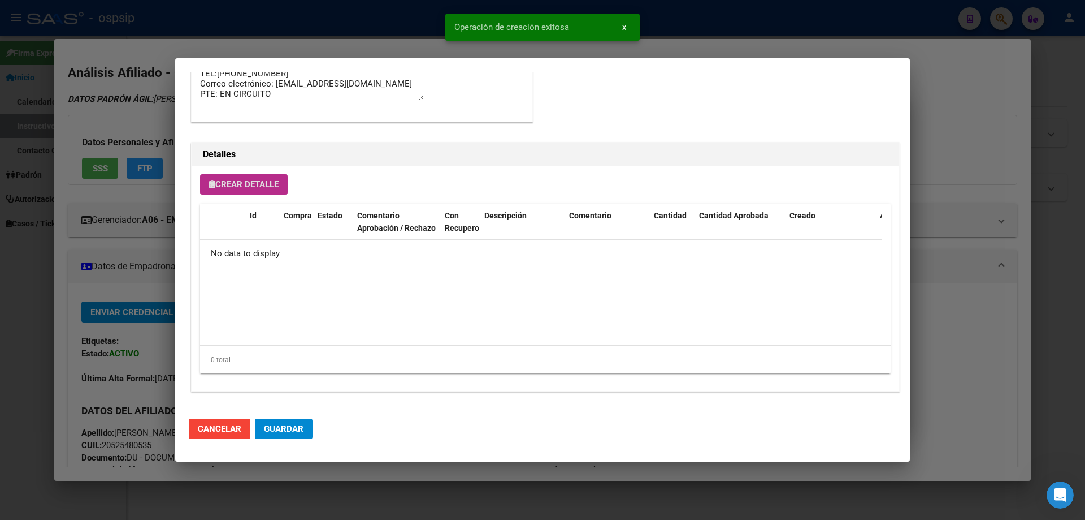
scroll to position [678, 0]
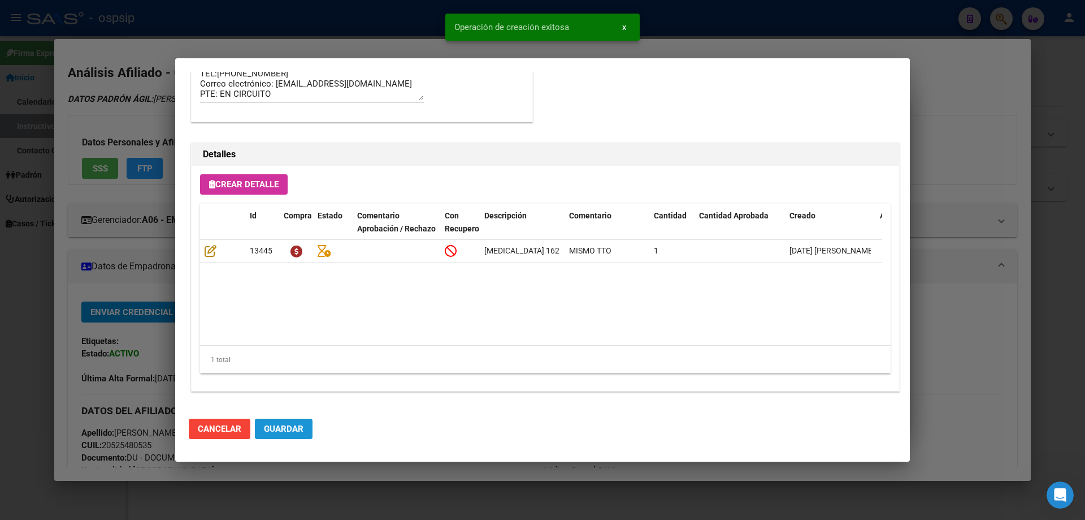
click at [284, 429] on span "Guardar" at bounding box center [284, 428] width 40 height 10
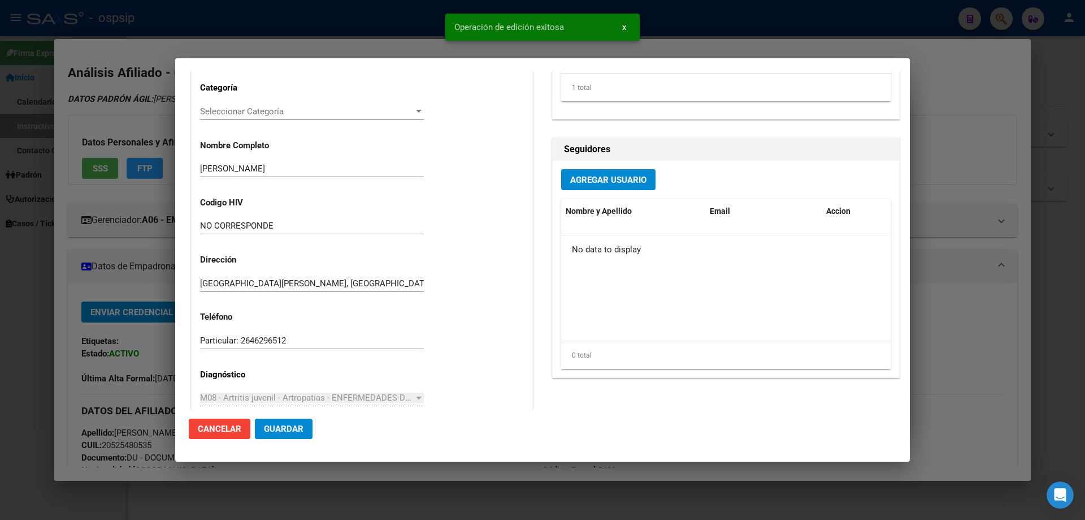
scroll to position [0, 0]
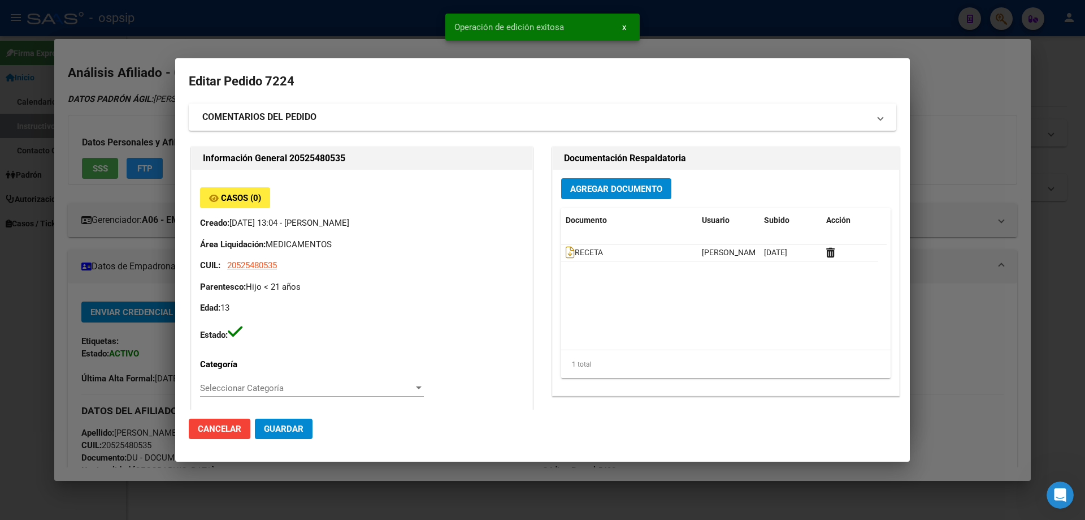
click at [284, 433] on span "Guardar" at bounding box center [284, 428] width 40 height 10
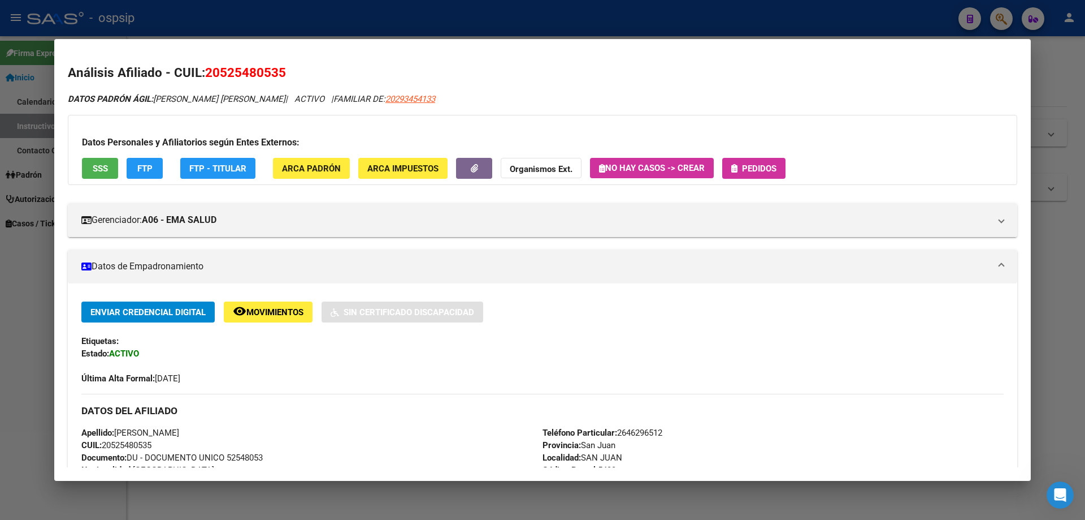
click at [750, 162] on button "Pedidos" at bounding box center [754, 168] width 63 height 21
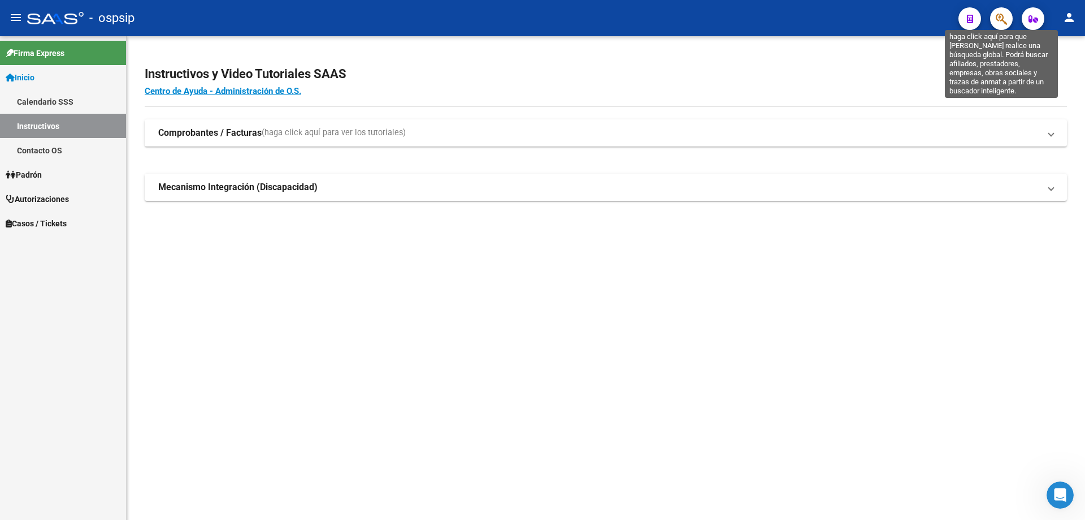
click at [1001, 23] on icon "button" at bounding box center [1001, 18] width 11 height 13
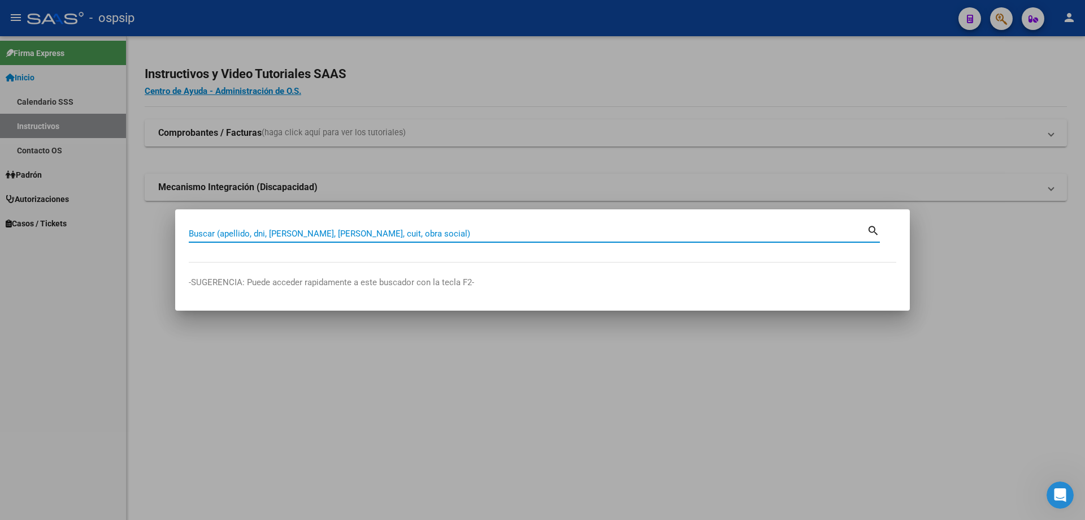
paste input "20442861057"
type input "20442861057"
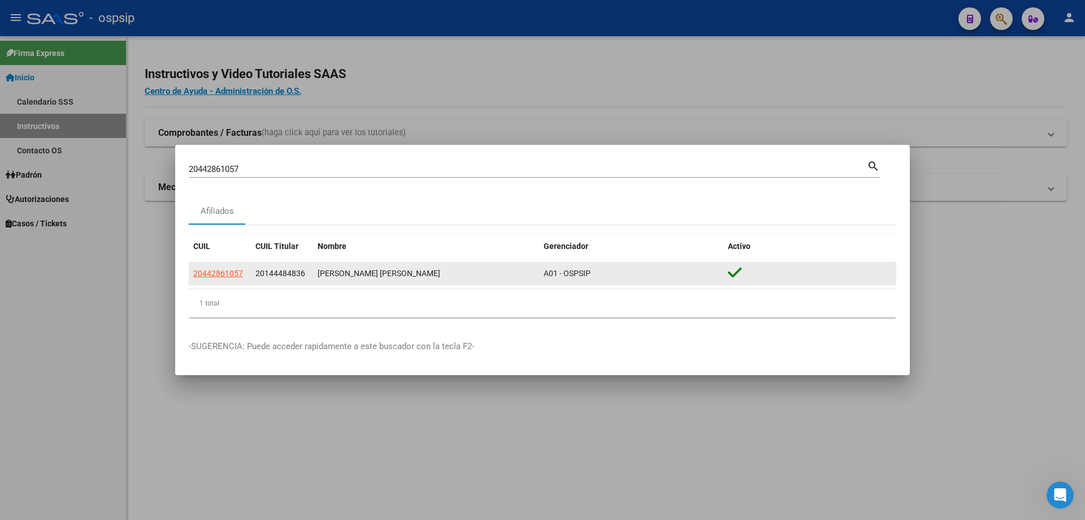
click at [231, 278] on app-link-go-to "20442861057" at bounding box center [218, 273] width 50 height 13
click at [238, 263] on datatable-body-cell "20442861057" at bounding box center [220, 273] width 62 height 22
click at [239, 269] on span "20442861057" at bounding box center [218, 273] width 50 height 9
type textarea "20442861057"
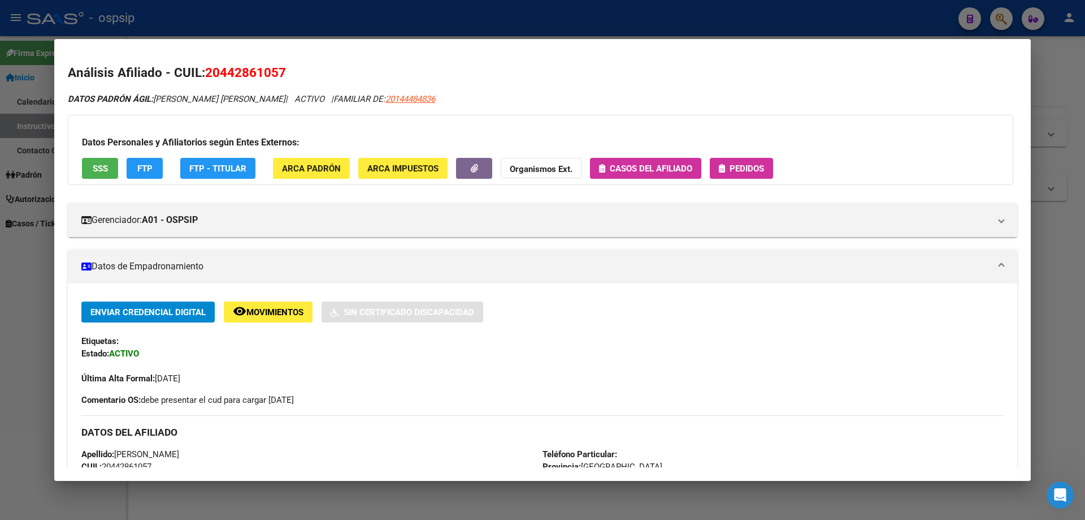
click at [742, 155] on div "Datos Personales y Afiliatorios según Entes Externos: SSS FTP FTP - Titular ARC…" at bounding box center [541, 150] width 946 height 70
click at [748, 162] on button "Pedidos" at bounding box center [741, 168] width 63 height 21
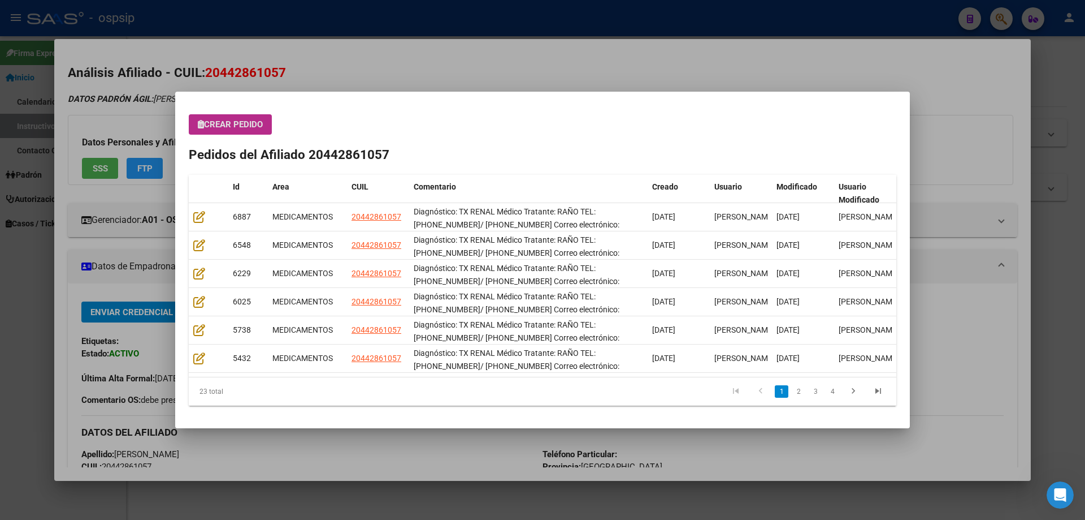
click at [228, 122] on span "Crear Pedido" at bounding box center [230, 124] width 65 height 10
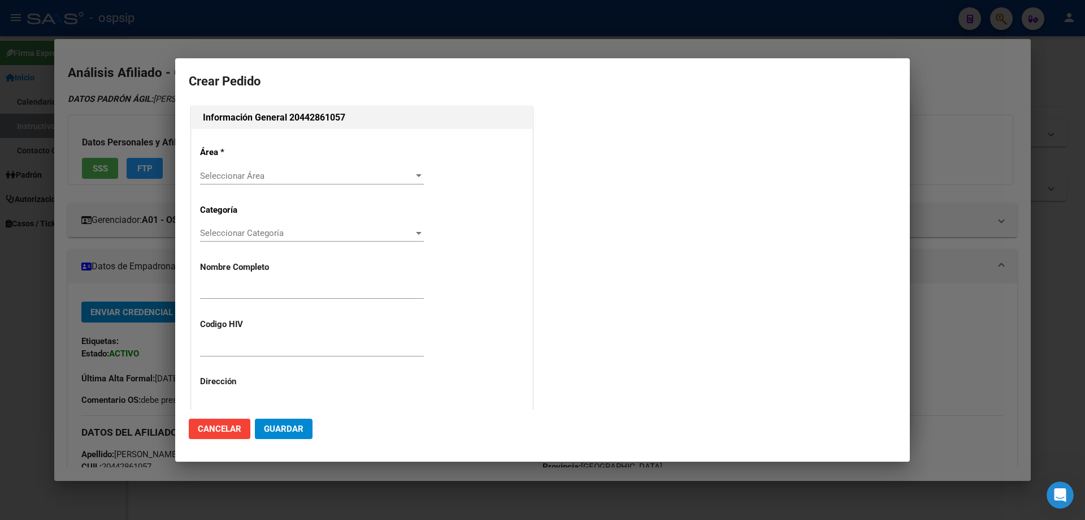
type input "FACUNDO JUAN MANUEL GIMENEZ"
type input "NO CORRESPONDE"
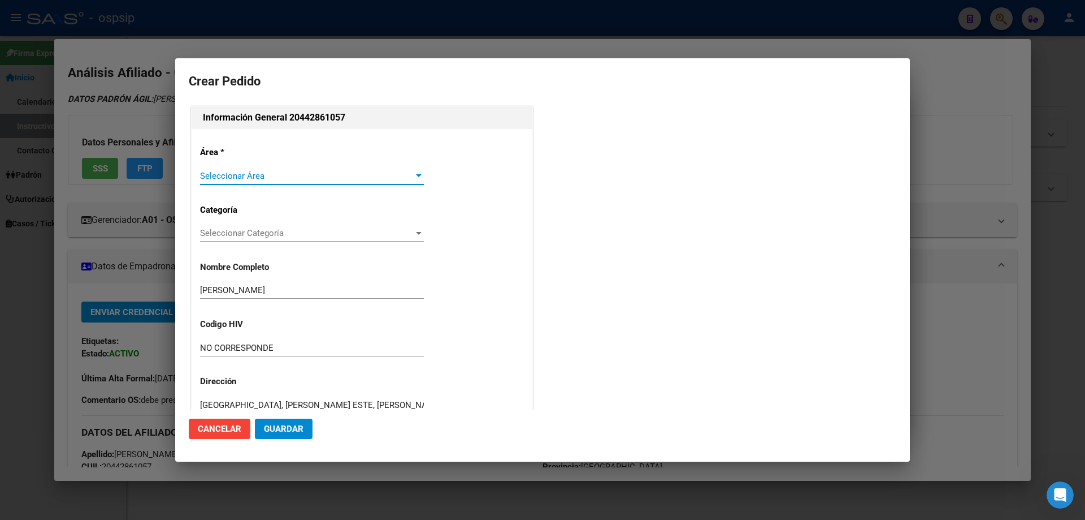
type input "BUENOS AIRES, EZPELETA ESTE, ALBERT SCHWEITZER 4079"
click at [227, 171] on span "Seleccionar Área" at bounding box center [307, 176] width 214 height 10
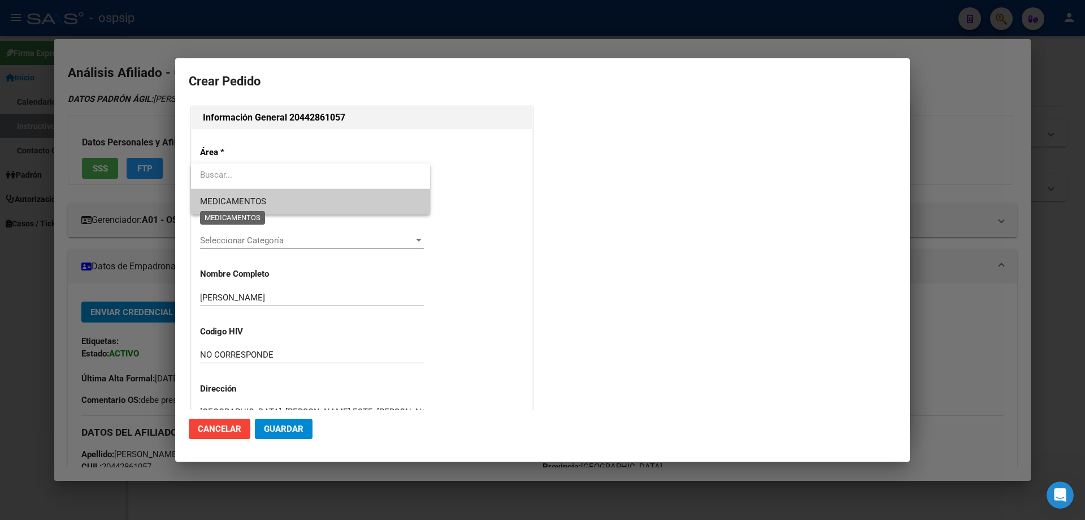
click at [219, 197] on span "MEDICAMENTOS" at bounding box center [233, 201] width 66 height 10
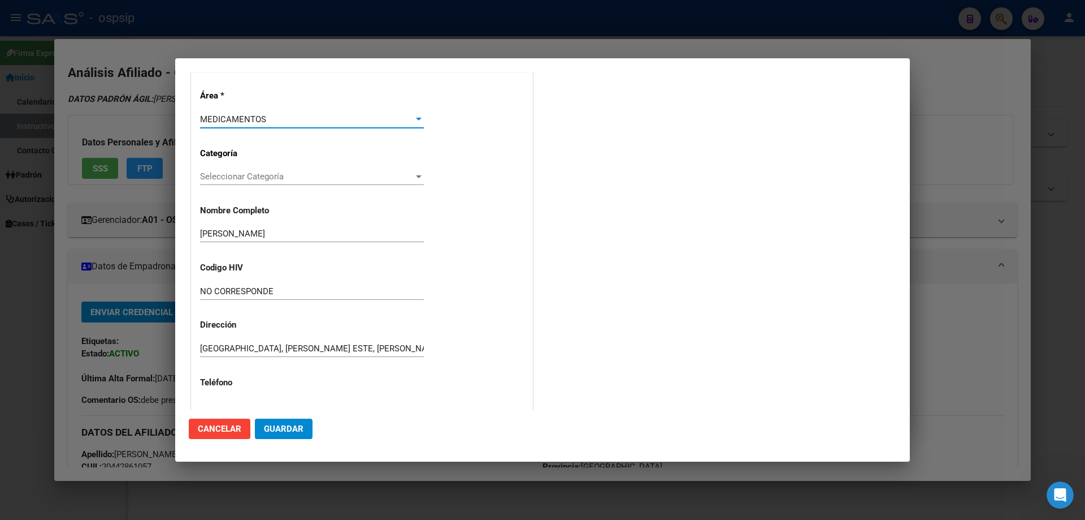
scroll to position [226, 0]
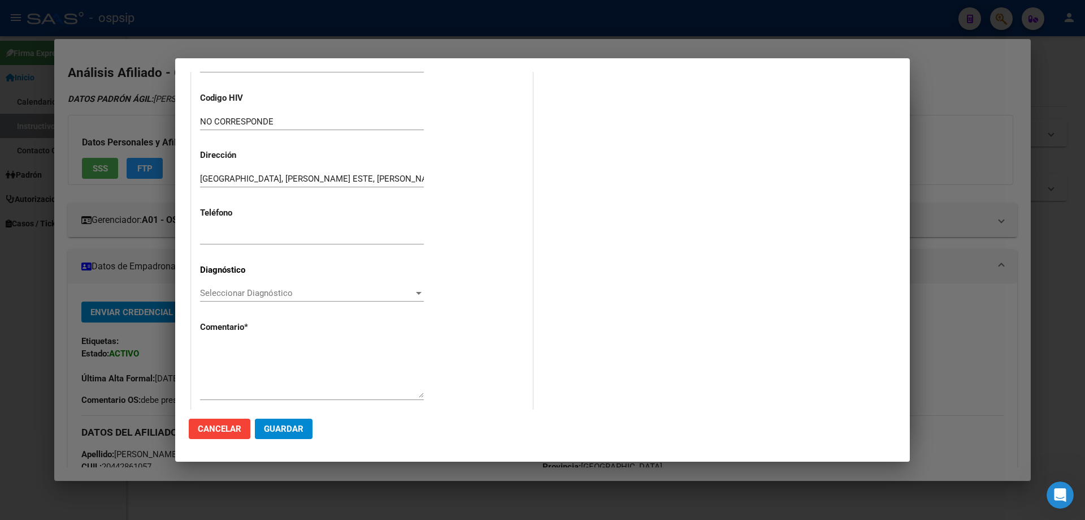
click at [209, 288] on span "Seleccionar Diagnóstico" at bounding box center [307, 293] width 214 height 10
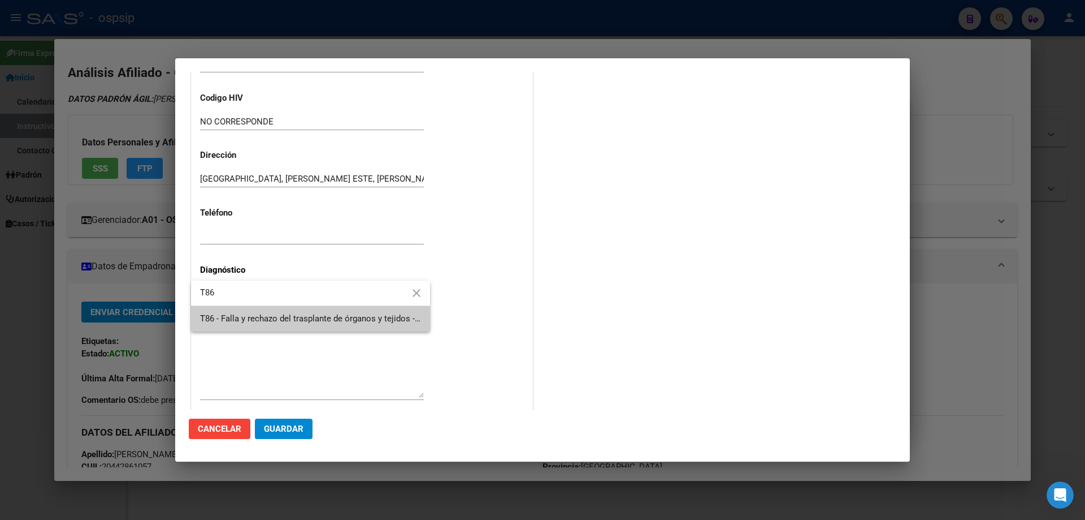
type input "T86"
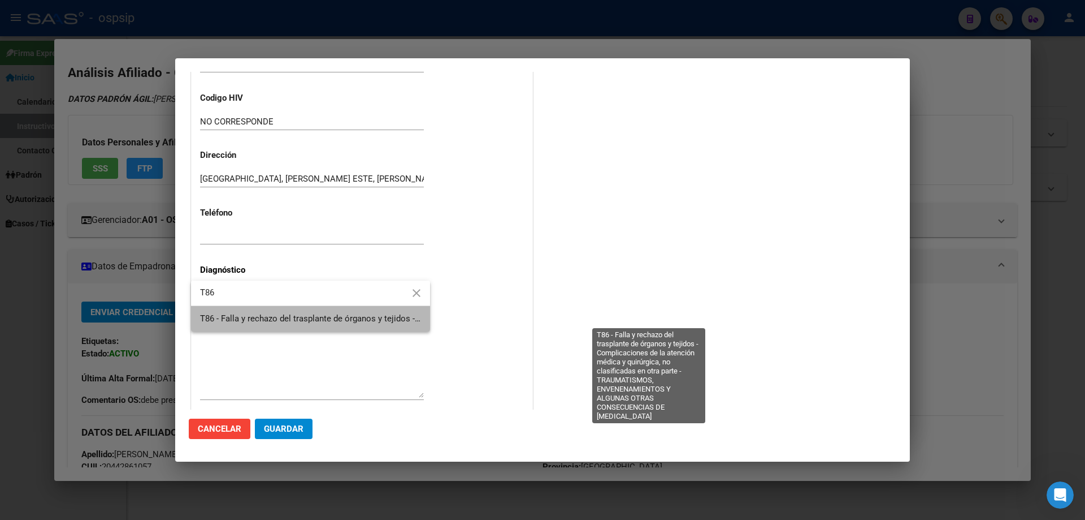
click at [261, 315] on span "T86 - Falla y rechazo del trasplante de órganos y tejidos - Complicaciones de l…" at bounding box center [654, 318] width 908 height 10
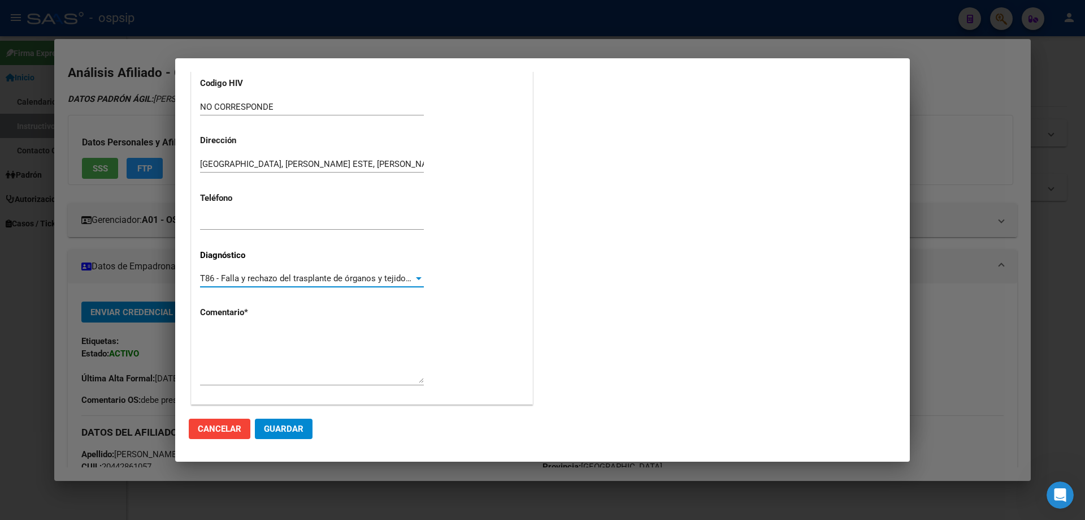
scroll to position [254, 0]
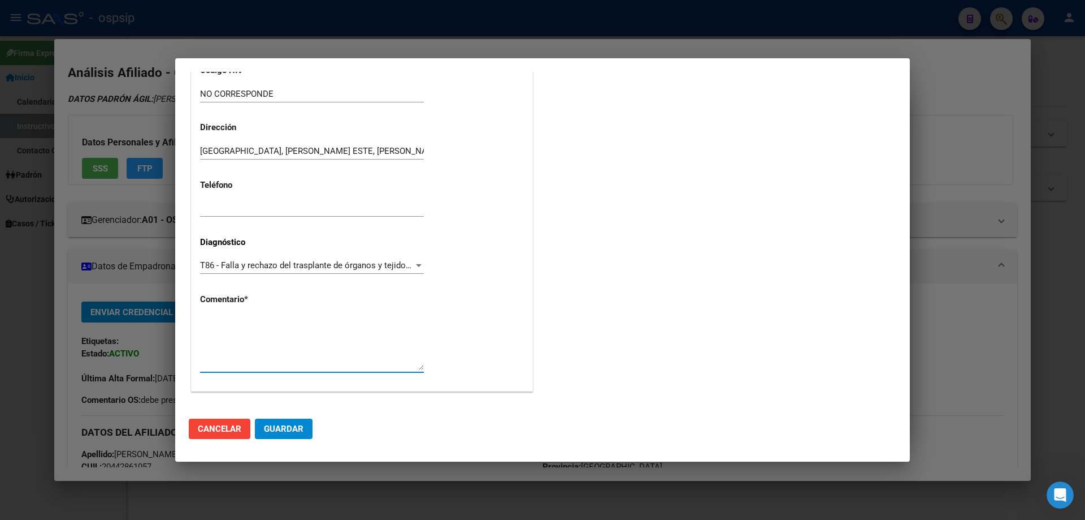
paste textarea "Diagnóstico: TX RENAL Médico Tratante: RAÑO TEL:4278-2997/ 11-6504-1848 Correo …"
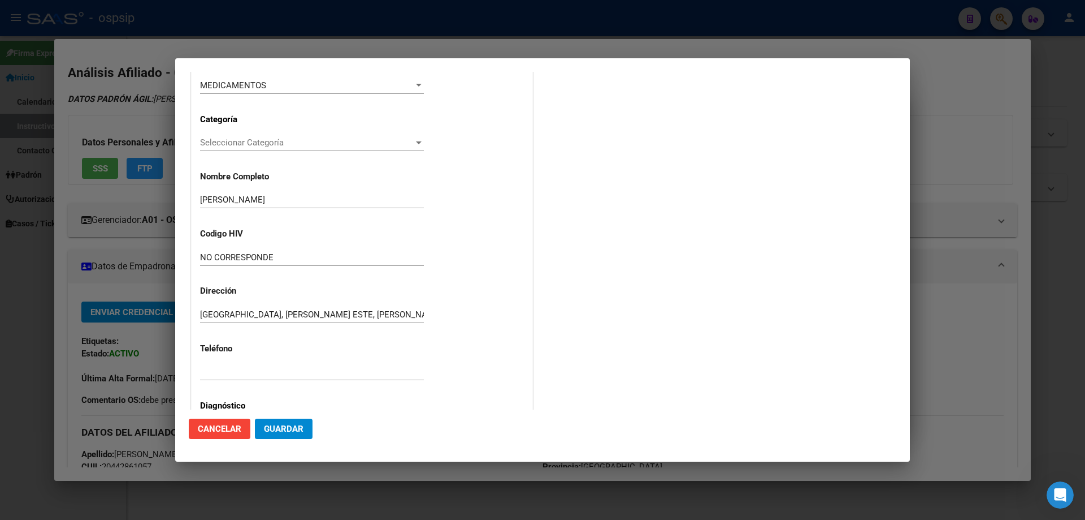
scroll to position [84, 0]
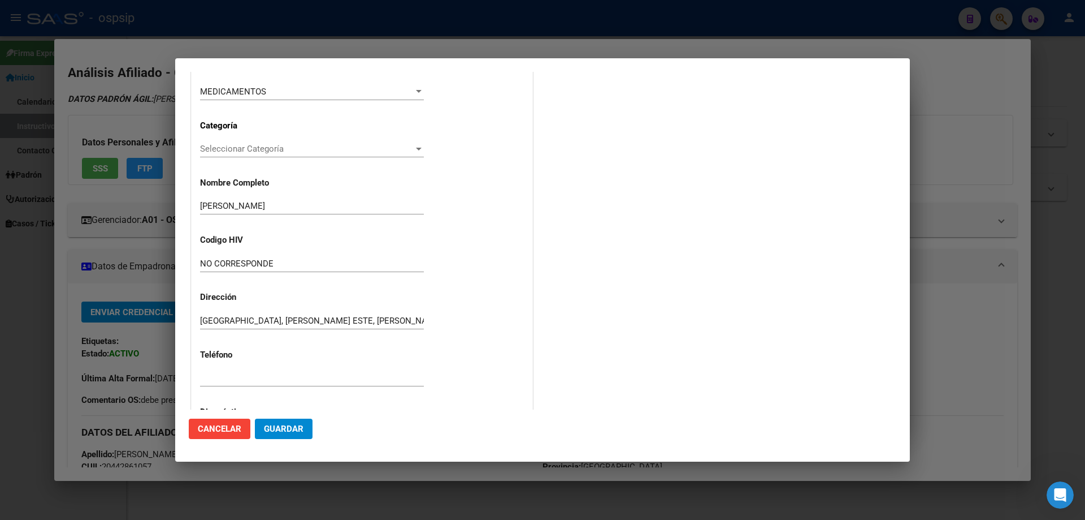
type textarea "Diagnóstico: TX RENAL Médico Tratante: RAÑO TEL:4278-2997/ 11-6504-1848 Correo …"
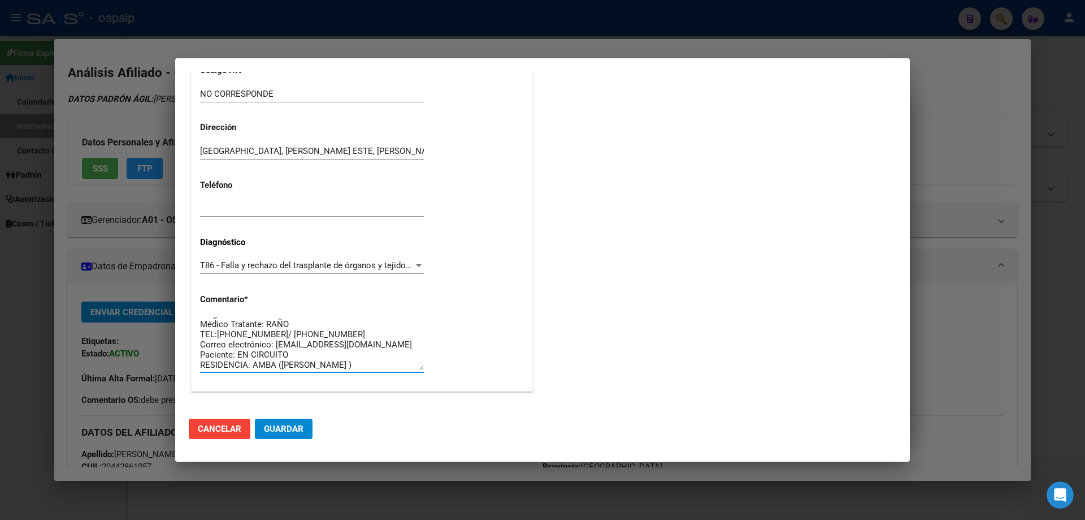
scroll to position [10, 0]
click at [287, 417] on mat-dialog-actions "Cancelar Guardar" at bounding box center [543, 428] width 708 height 38
click at [287, 422] on button "Guardar" at bounding box center [284, 428] width 58 height 20
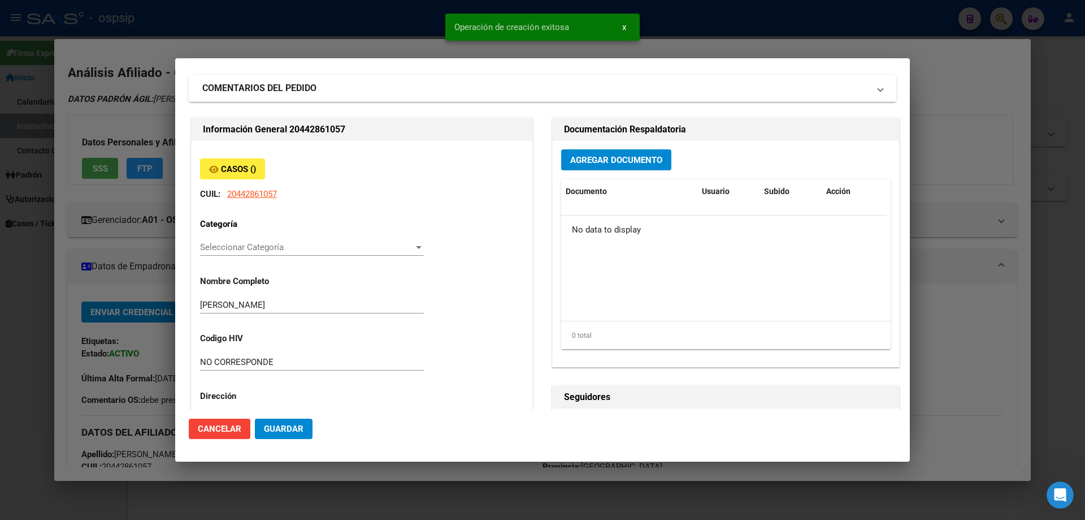
scroll to position [0, 0]
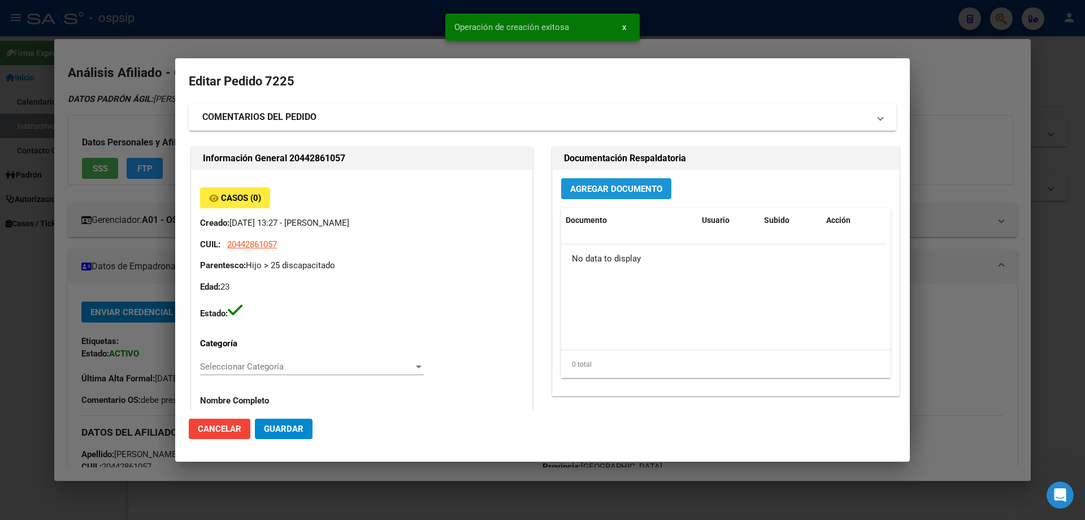
click at [623, 193] on span "Agregar Documento" at bounding box center [616, 189] width 92 height 10
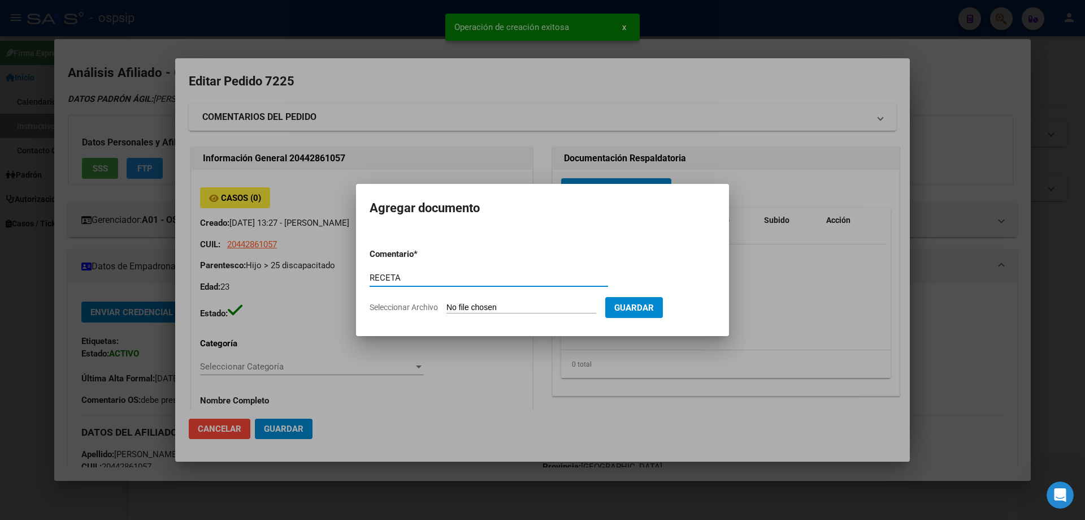
type input "RECETA"
click at [500, 296] on div "RECETA Comentario" at bounding box center [489, 283] width 239 height 28
click at [496, 307] on input "Seleccionar Archivo" at bounding box center [522, 307] width 150 height 11
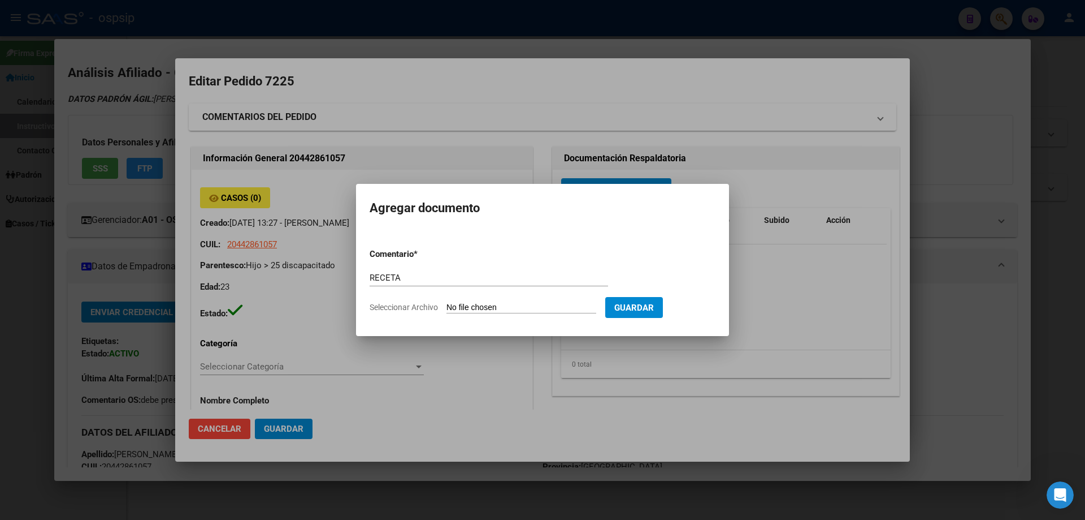
type input "C:\fakepath\ERITRO.jpg"
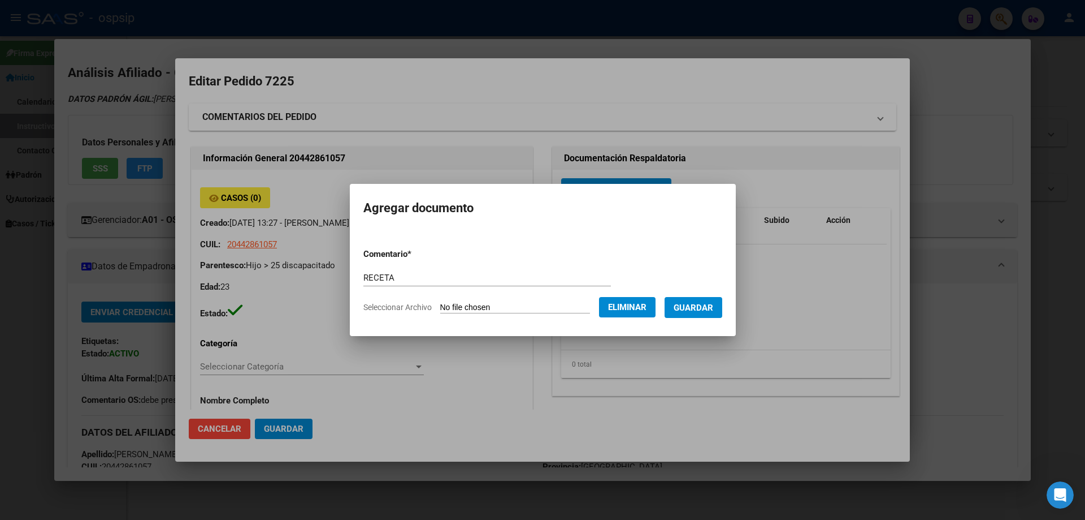
click at [710, 304] on span "Guardar" at bounding box center [694, 307] width 40 height 10
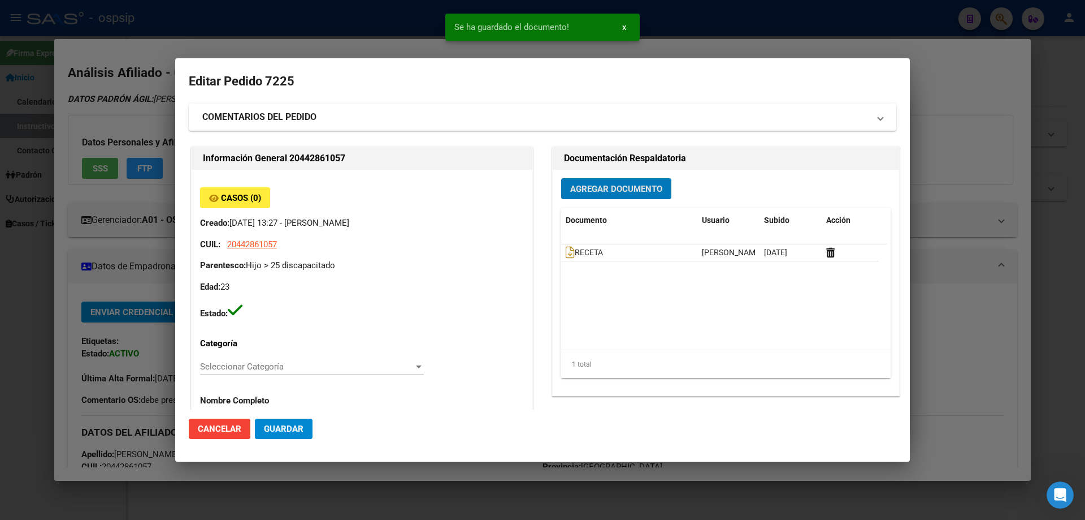
click at [620, 185] on span "Agregar Documento" at bounding box center [616, 189] width 92 height 10
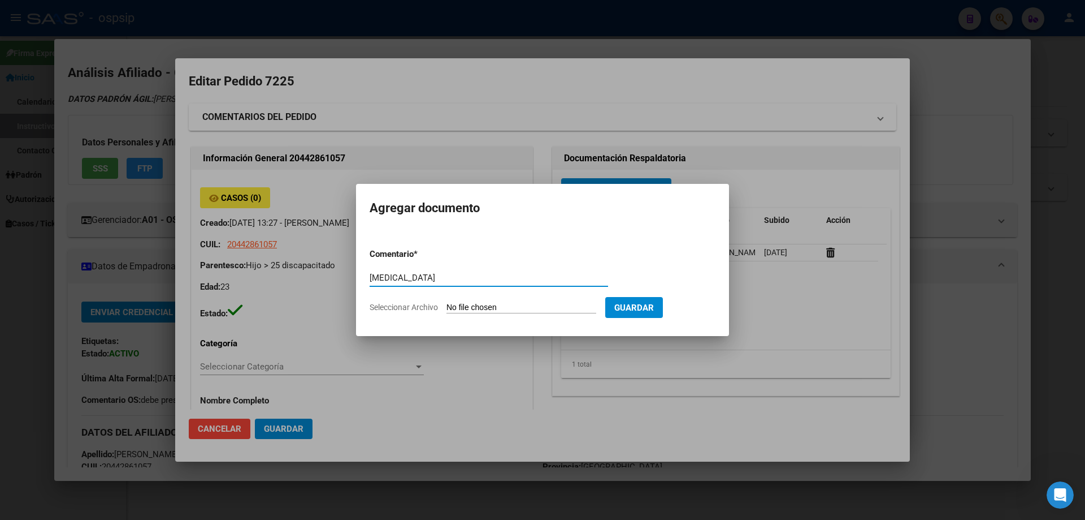
type input "TACROLIMUS"
click at [517, 308] on input "Seleccionar Archivo" at bounding box center [522, 307] width 150 height 11
type input "C:\fakepath\TACROLIMUS.jpg"
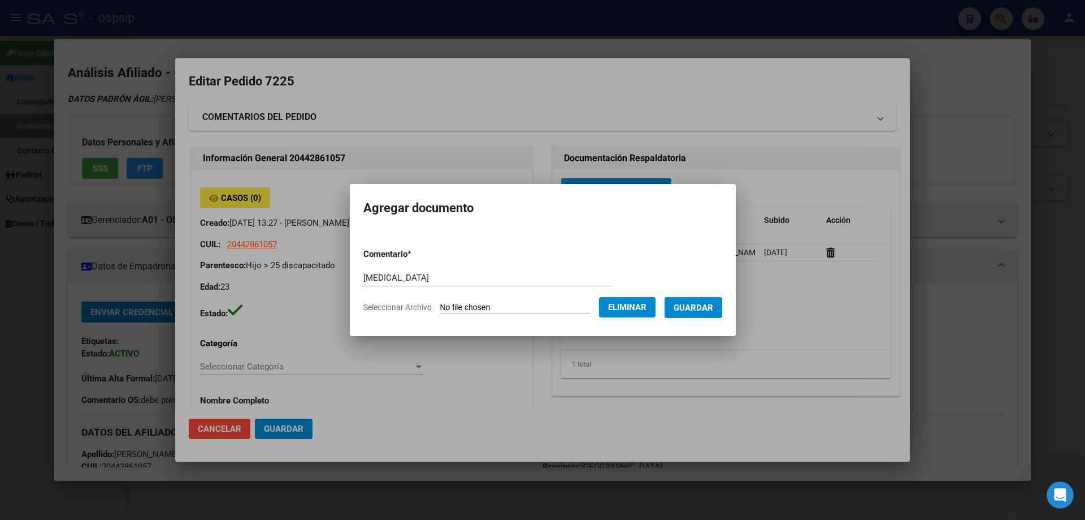
click at [706, 309] on span "Guardar" at bounding box center [694, 307] width 40 height 10
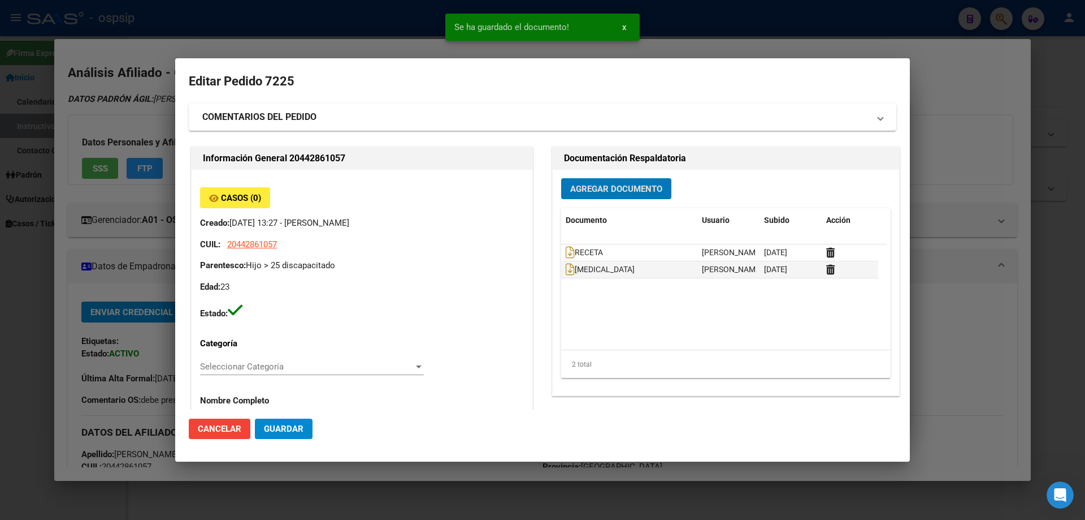
click at [579, 181] on button "Agregar Documento" at bounding box center [616, 188] width 110 height 21
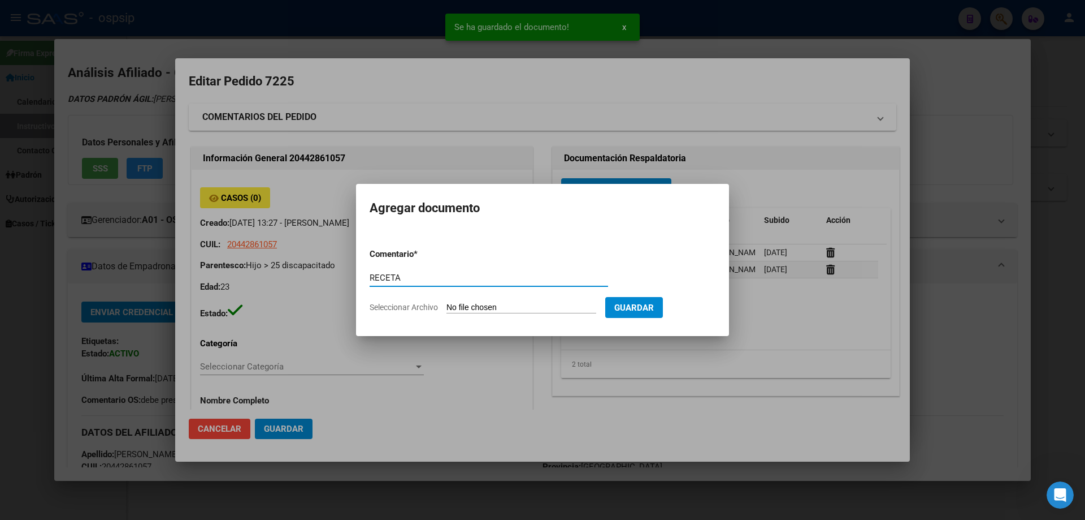
type input "RECETA"
click at [517, 311] on input "Seleccionar Archivo" at bounding box center [522, 307] width 150 height 11
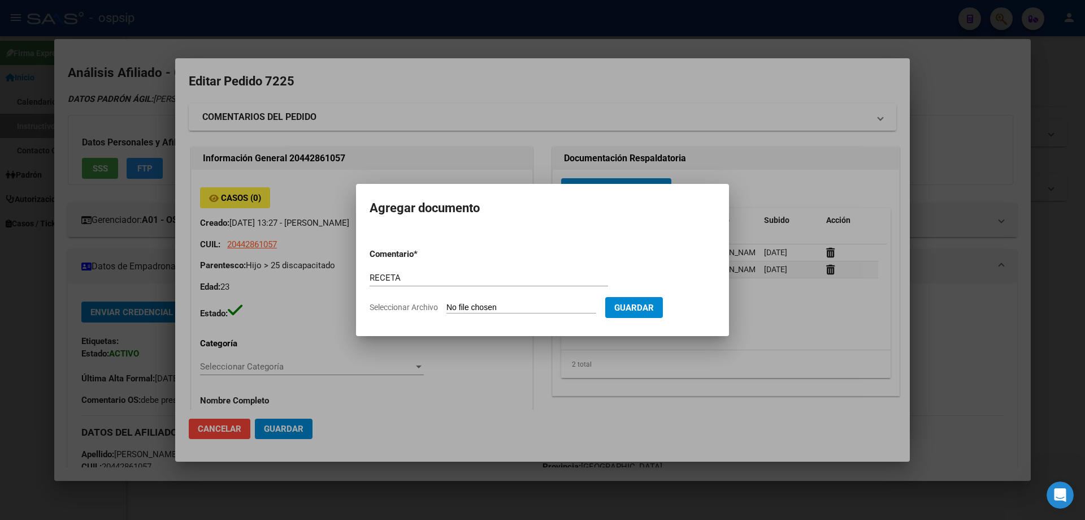
type input "C:\fakepath\ERITRO.jpg"
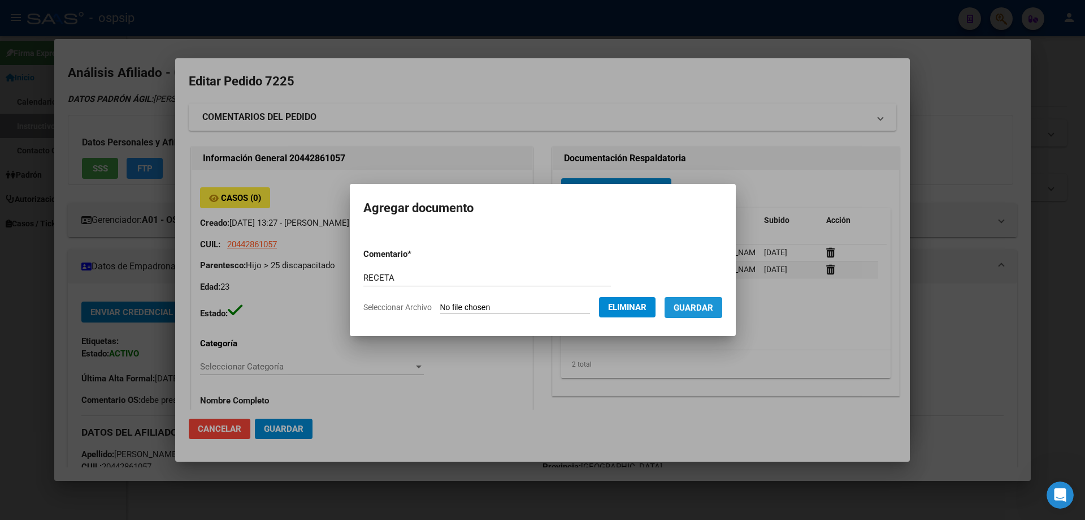
click at [696, 307] on span "Guardar" at bounding box center [694, 307] width 40 height 10
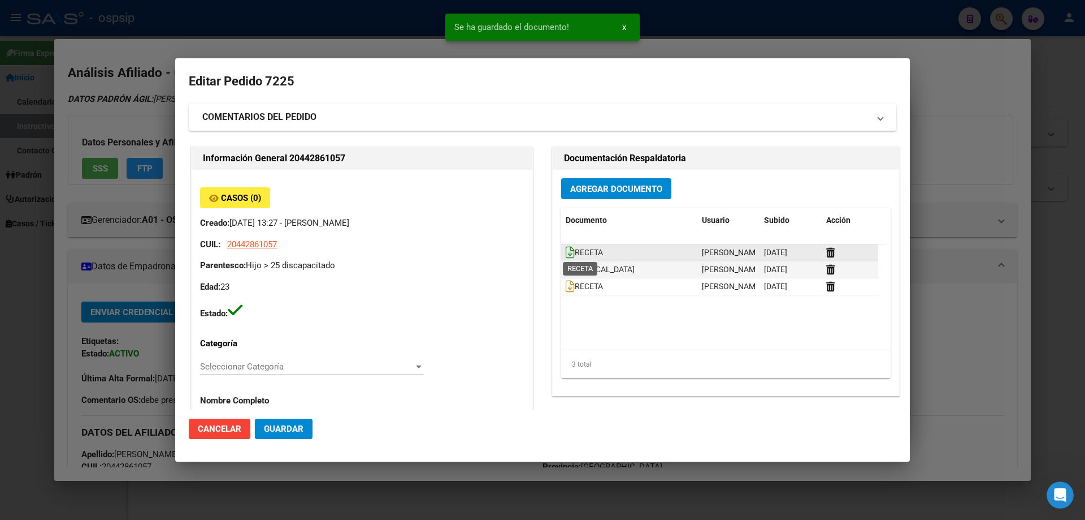
click at [566, 253] on icon at bounding box center [570, 252] width 9 height 12
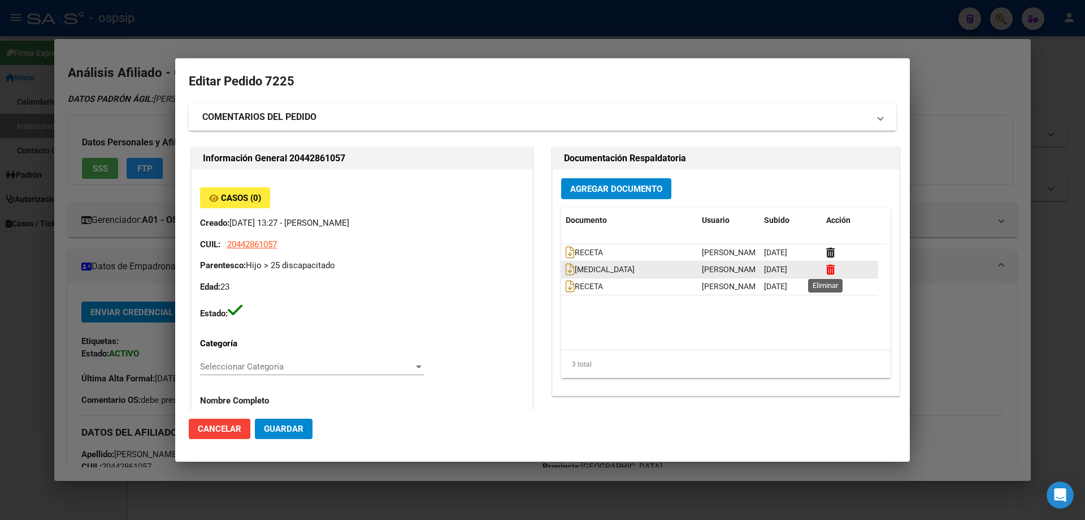
click at [827, 267] on icon at bounding box center [831, 269] width 8 height 11
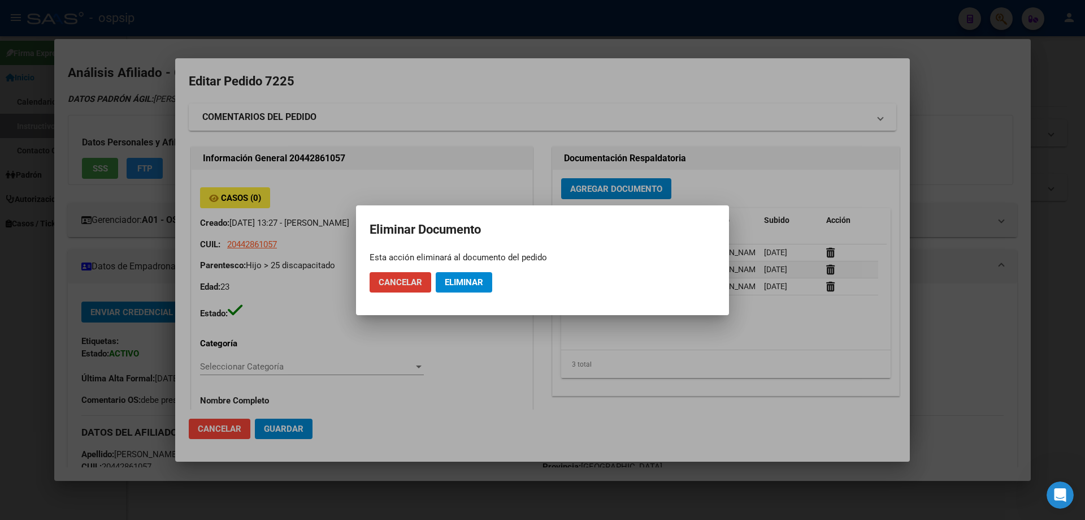
click at [449, 282] on span "Eliminar" at bounding box center [464, 282] width 38 height 10
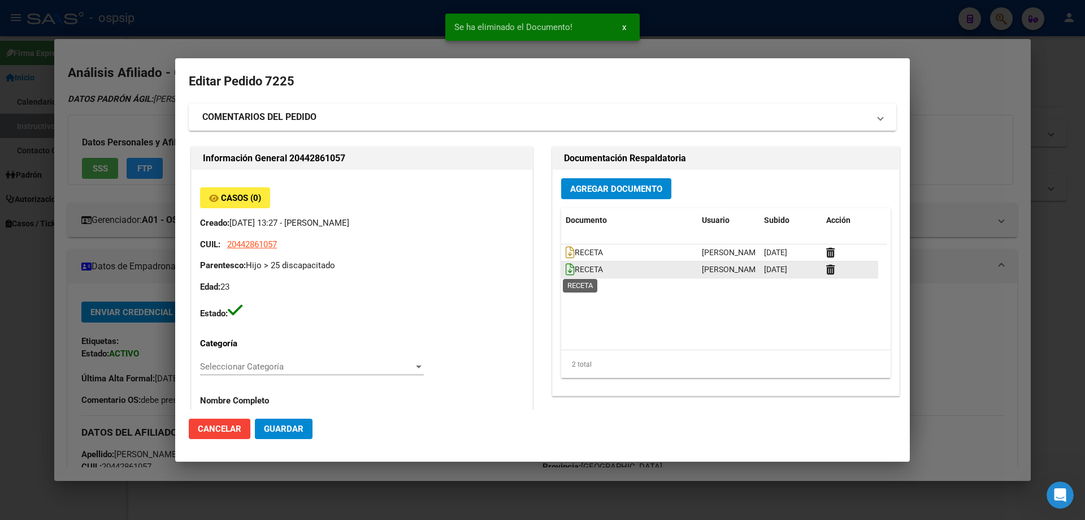
click at [568, 270] on icon at bounding box center [570, 269] width 9 height 12
click at [566, 255] on icon at bounding box center [570, 252] width 9 height 12
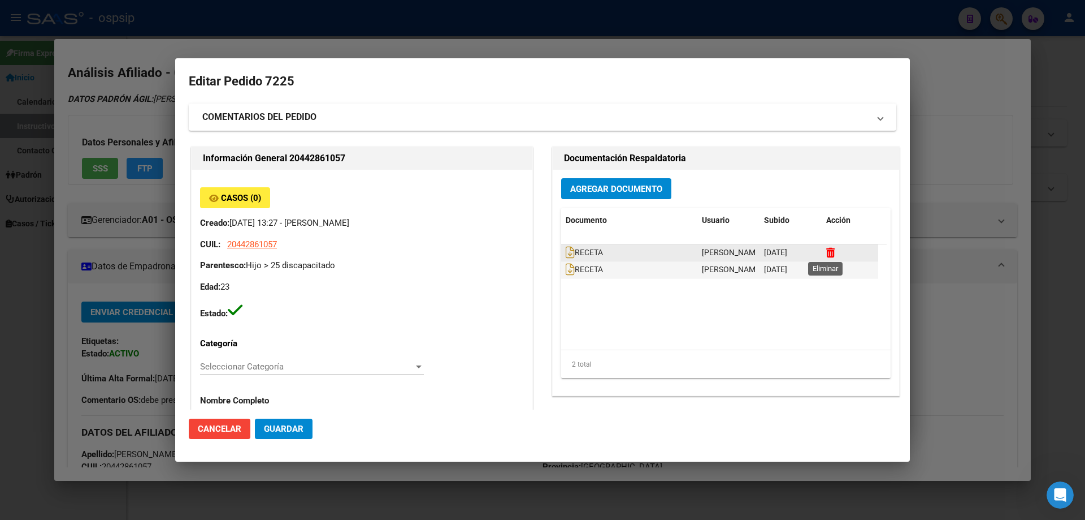
click at [829, 248] on icon at bounding box center [831, 252] width 8 height 11
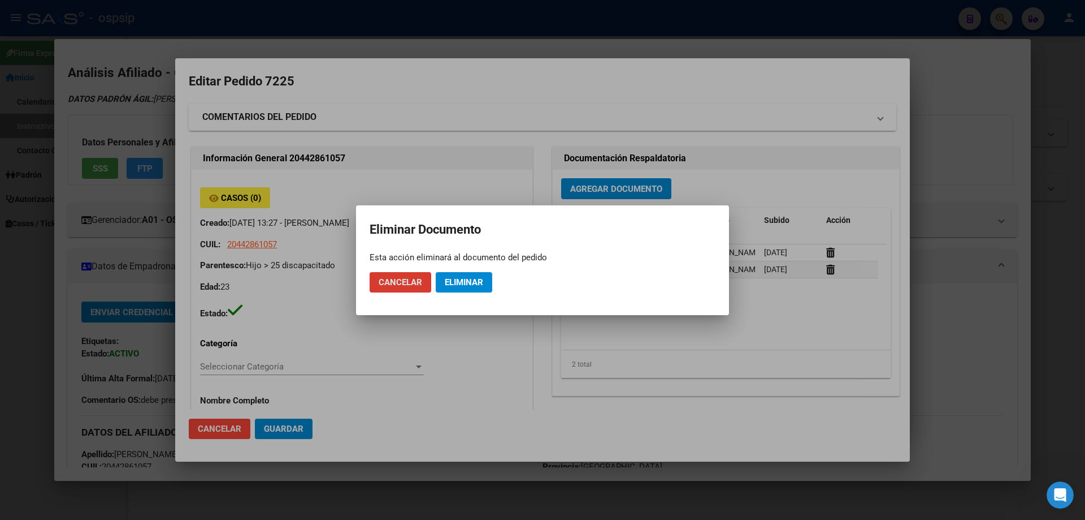
click at [454, 275] on button "Eliminar" at bounding box center [464, 282] width 57 height 20
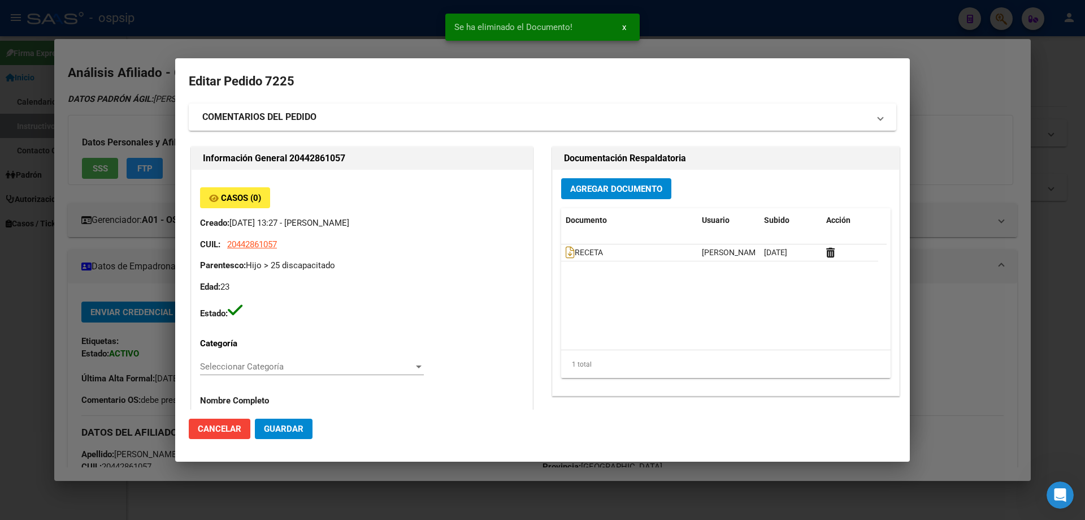
click at [638, 193] on span "Agregar Documento" at bounding box center [616, 189] width 92 height 10
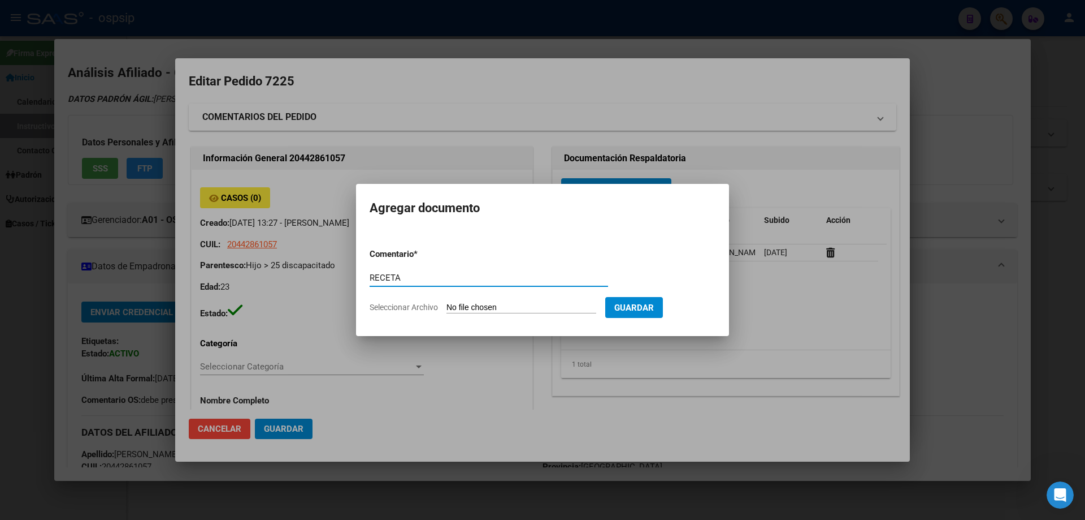
type input "RECETA"
click at [537, 309] on input "Seleccionar Archivo" at bounding box center [522, 307] width 150 height 11
click at [810, 273] on div at bounding box center [542, 260] width 1085 height 520
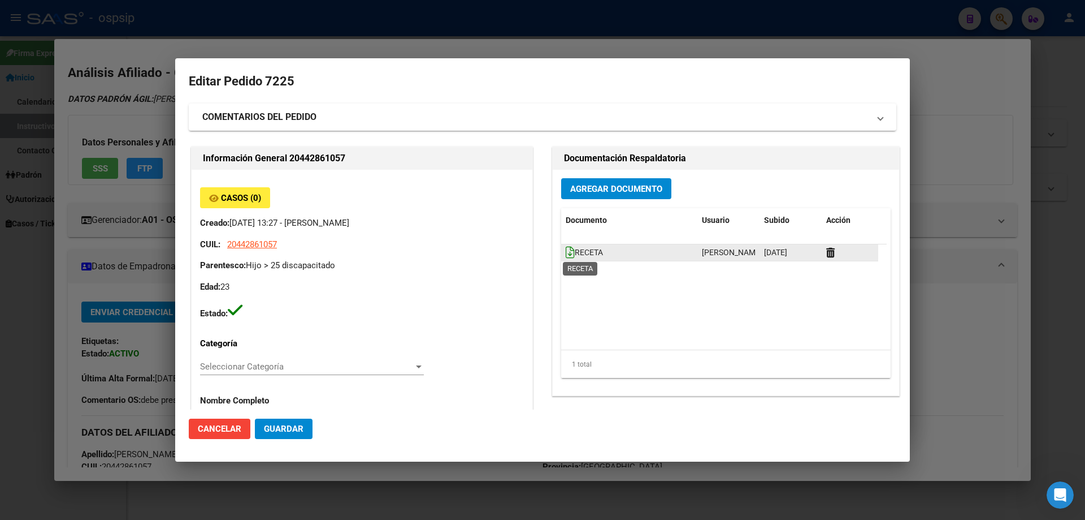
click at [566, 255] on icon at bounding box center [570, 252] width 9 height 12
click at [586, 188] on span "Agregar Documento" at bounding box center [616, 189] width 92 height 10
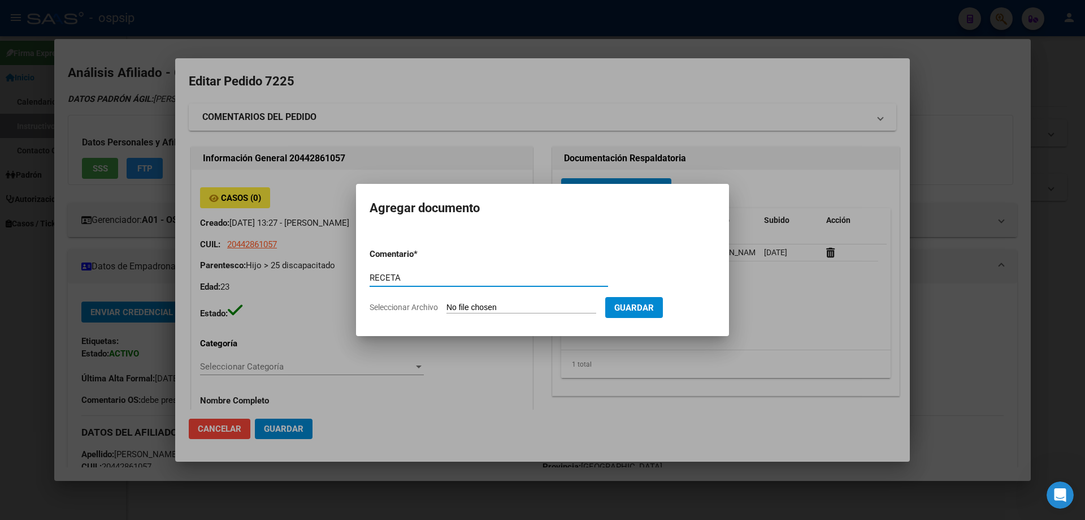
type input "RECETA"
click at [484, 306] on input "Seleccionar Archivo" at bounding box center [522, 307] width 150 height 11
type input "C:\fakepath\TACROLIMUS.jpg"
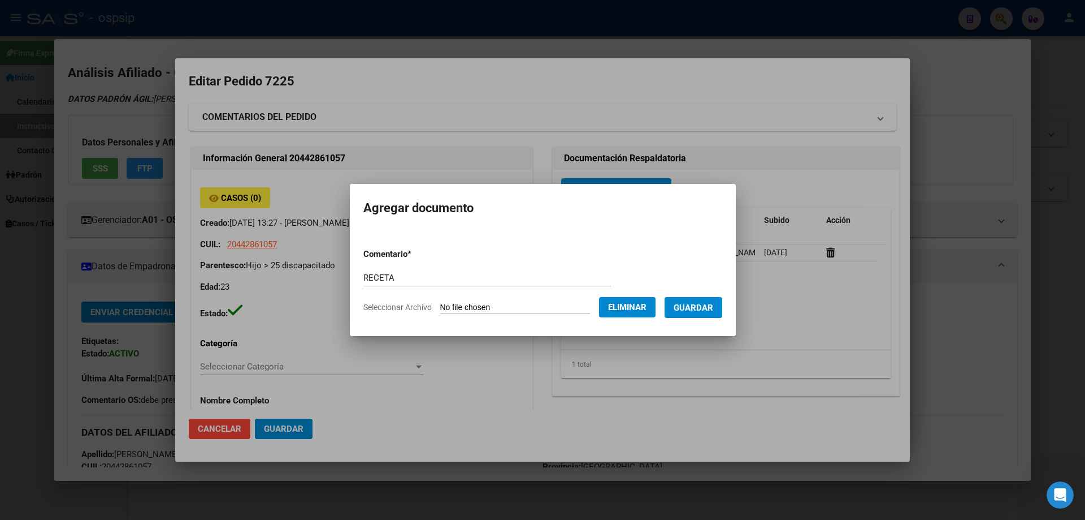
click at [707, 314] on button "Guardar" at bounding box center [694, 307] width 58 height 21
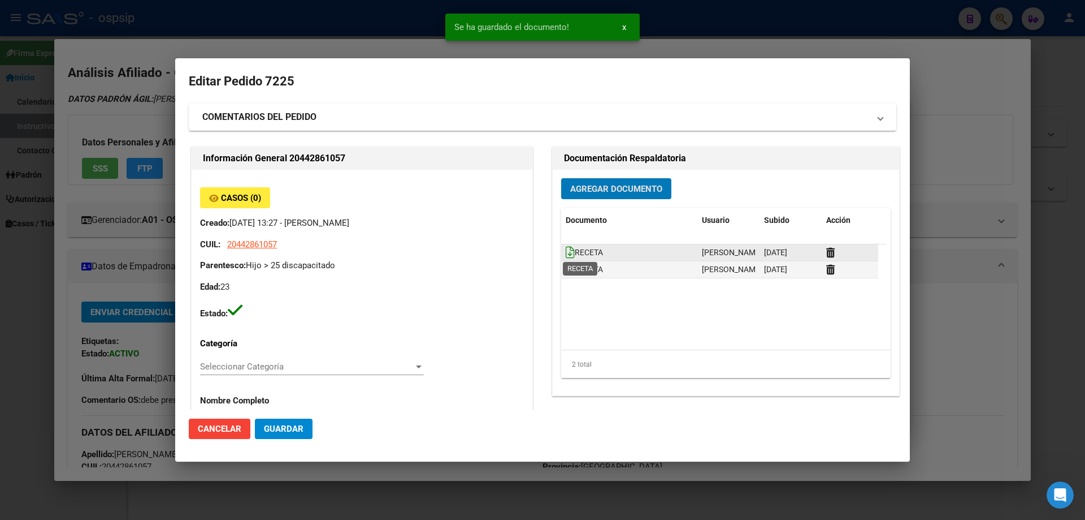
click at [566, 254] on icon at bounding box center [570, 252] width 9 height 12
click at [568, 269] on icon at bounding box center [570, 269] width 9 height 12
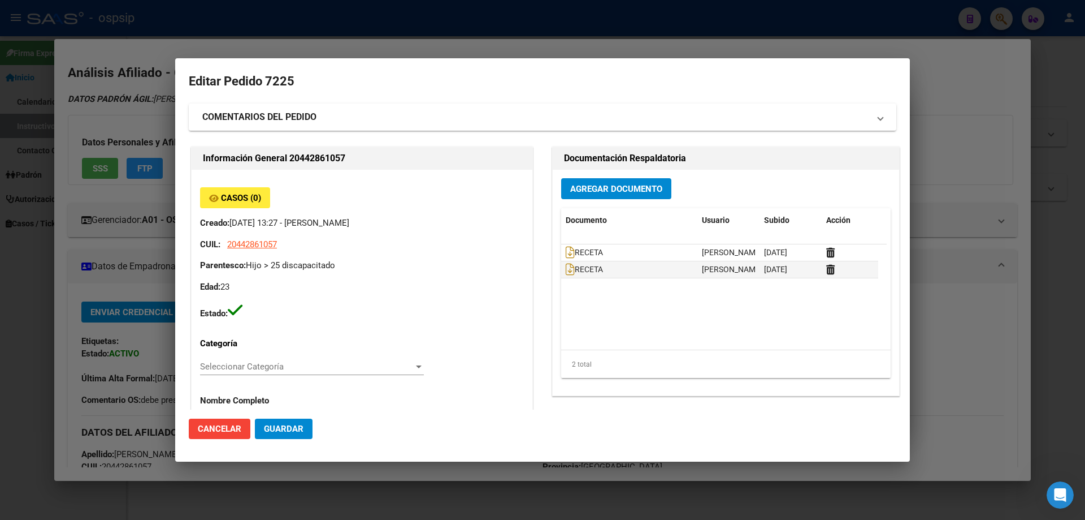
click at [585, 187] on span "Agregar Documento" at bounding box center [616, 189] width 92 height 10
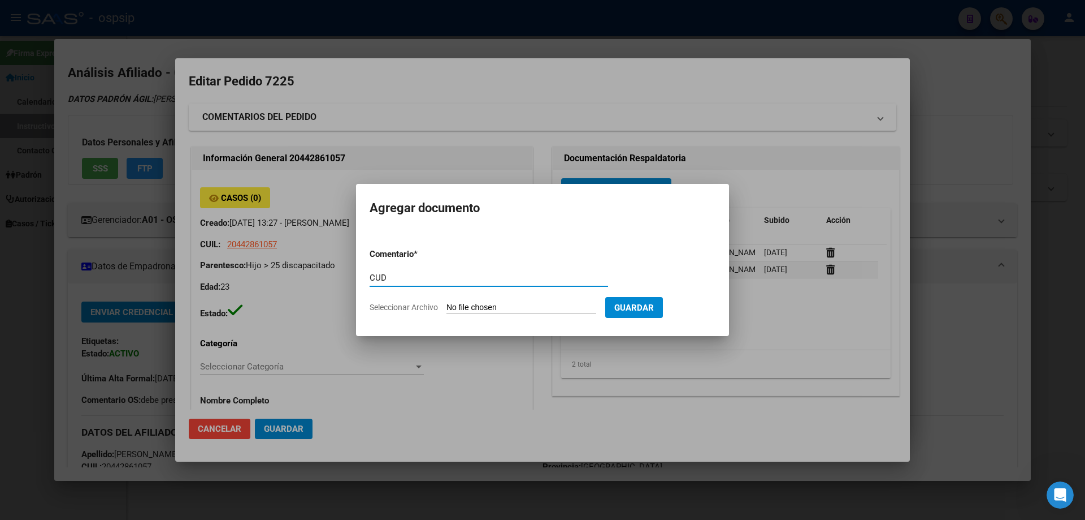
type input "CUD"
click at [496, 301] on form "Comentario * CUD Comentario Seleccionar Archivo Guardar" at bounding box center [543, 280] width 346 height 83
click at [495, 304] on input "Seleccionar Archivo" at bounding box center [522, 307] width 150 height 11
type input "C:\fakepath\CUD.jpg"
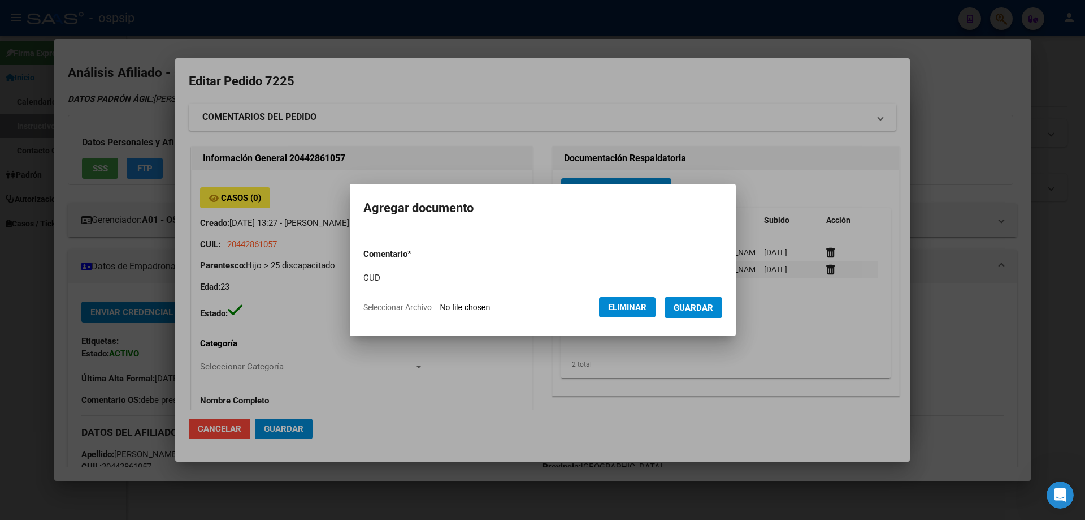
click at [713, 314] on button "Guardar" at bounding box center [694, 307] width 58 height 21
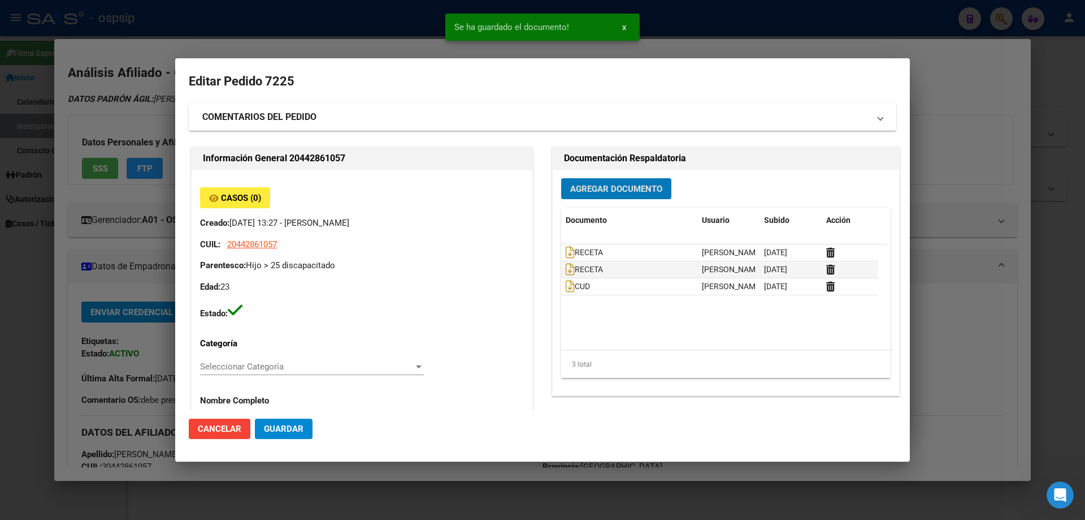
click at [585, 197] on button "Agregar Documento" at bounding box center [616, 188] width 110 height 21
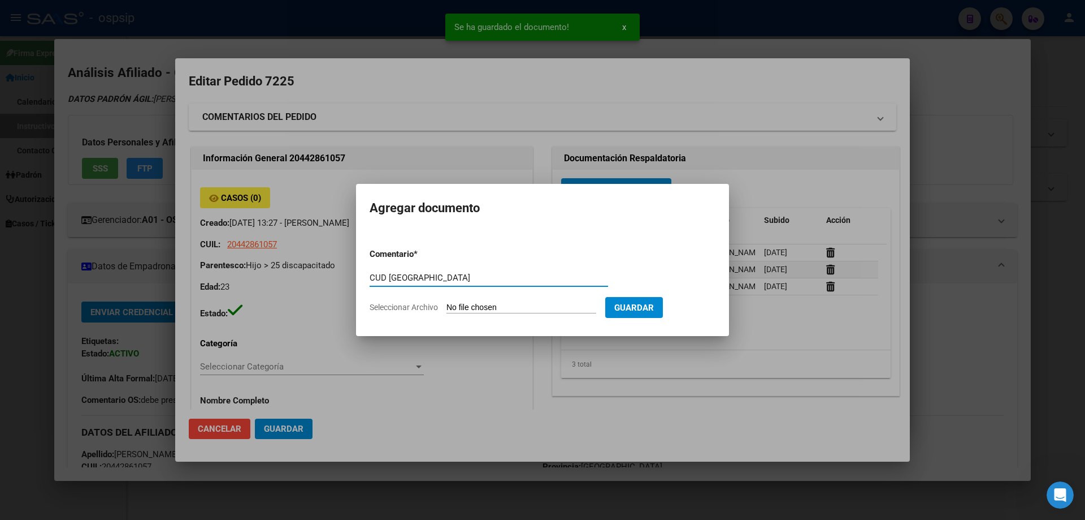
type input "CUD TX"
click at [498, 305] on input "Seleccionar Archivo" at bounding box center [522, 307] width 150 height 11
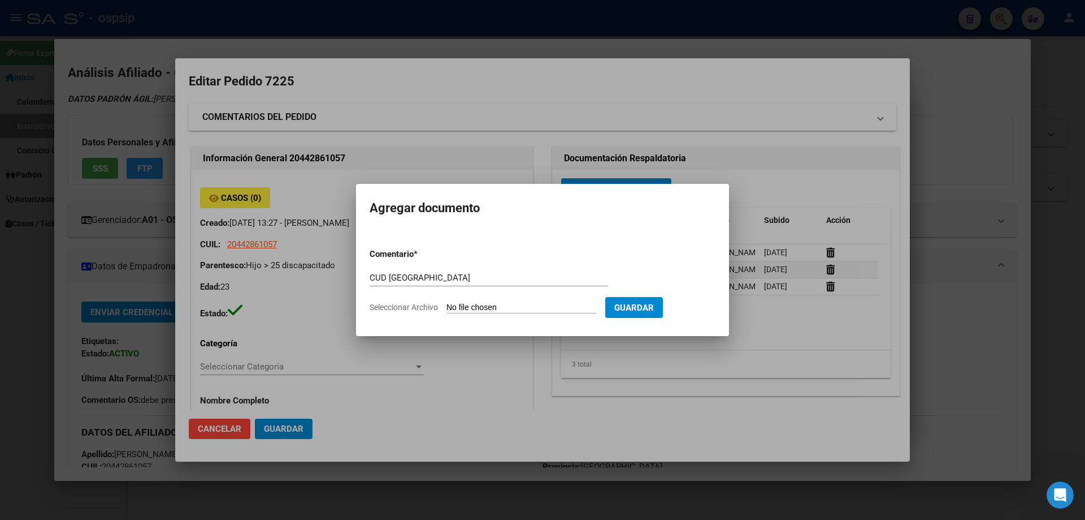
type input "C:\fakepath\CUD TX.jpg"
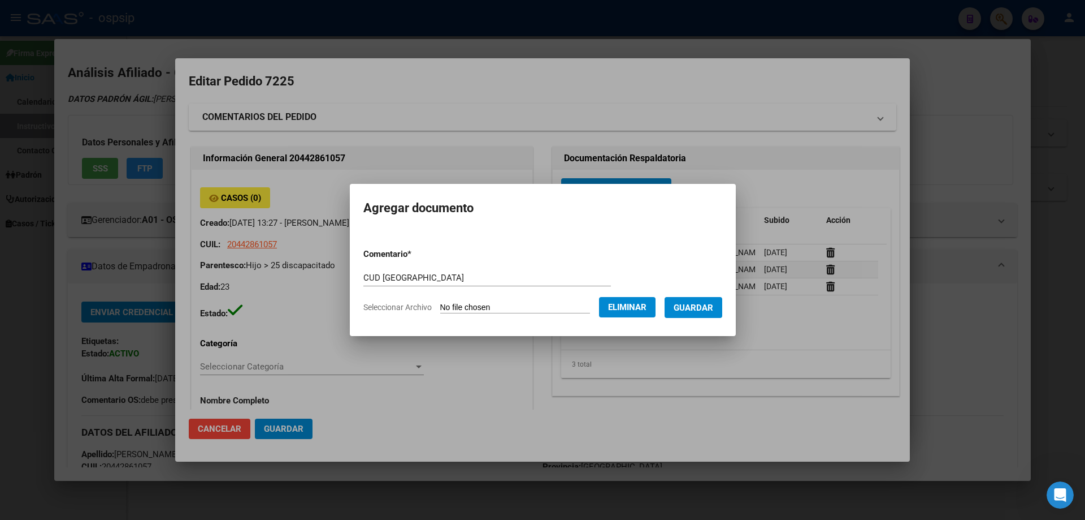
click at [706, 310] on span "Guardar" at bounding box center [694, 307] width 40 height 10
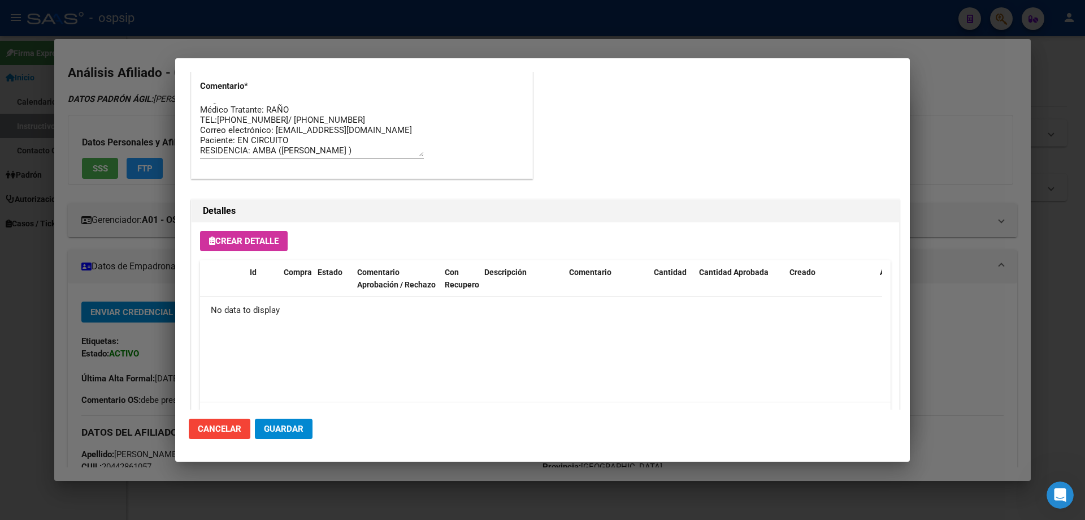
scroll to position [657, 0]
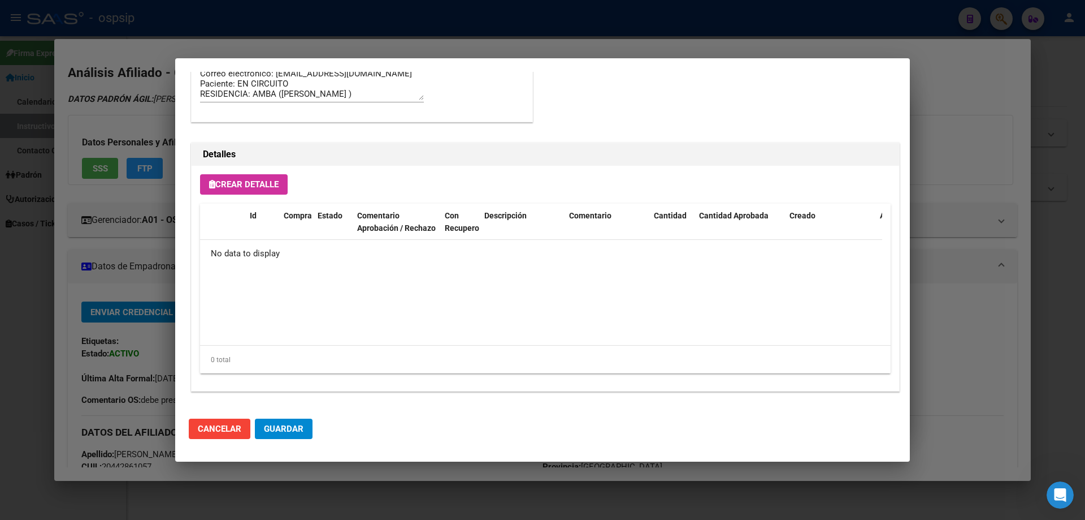
click at [240, 191] on button "Crear Detalle" at bounding box center [244, 184] width 88 height 20
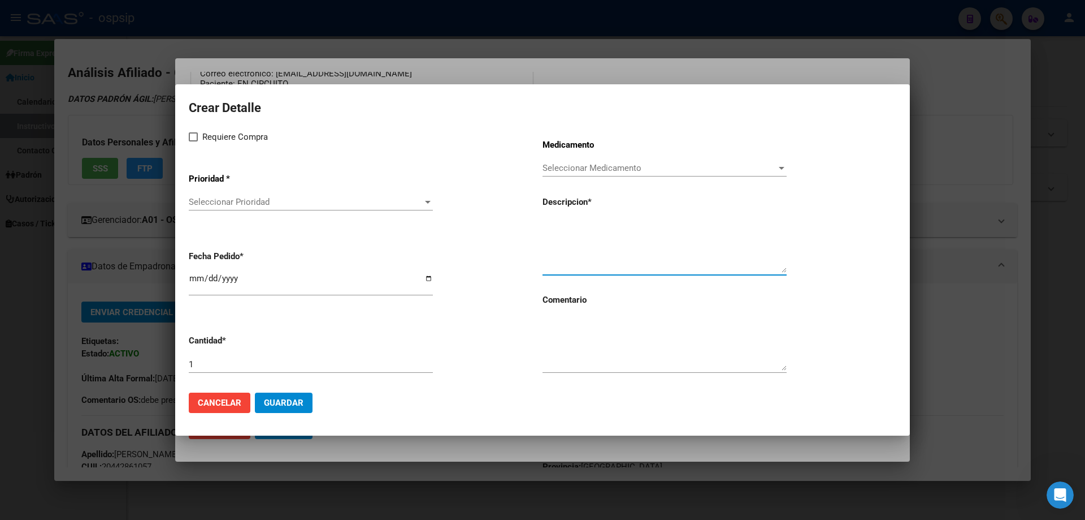
paste textarea "TACROLIMUS XL 1 mg caps.x 50 (ACCIÓN PROLONGADA)"
type textarea "TACROLIMUS XL 1 mg caps.x 50 (ACCIÓN PROLONGADA)"
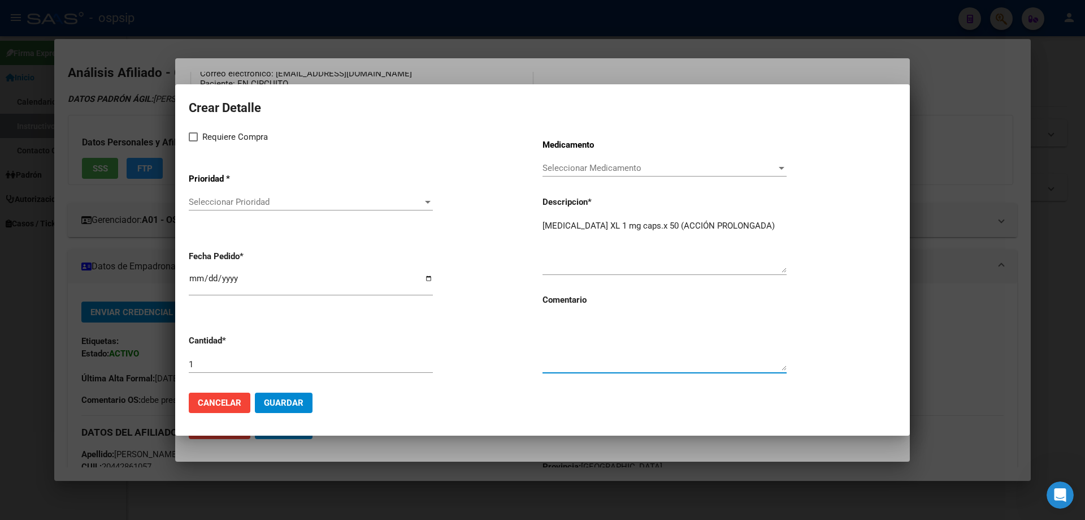
click at [595, 345] on textarea at bounding box center [665, 343] width 244 height 53
type textarea "m"
type textarea "MISMO TTO"
click at [194, 136] on span at bounding box center [193, 136] width 9 height 9
click at [193, 141] on input "Requiere Compra" at bounding box center [193, 141] width 1 height 1
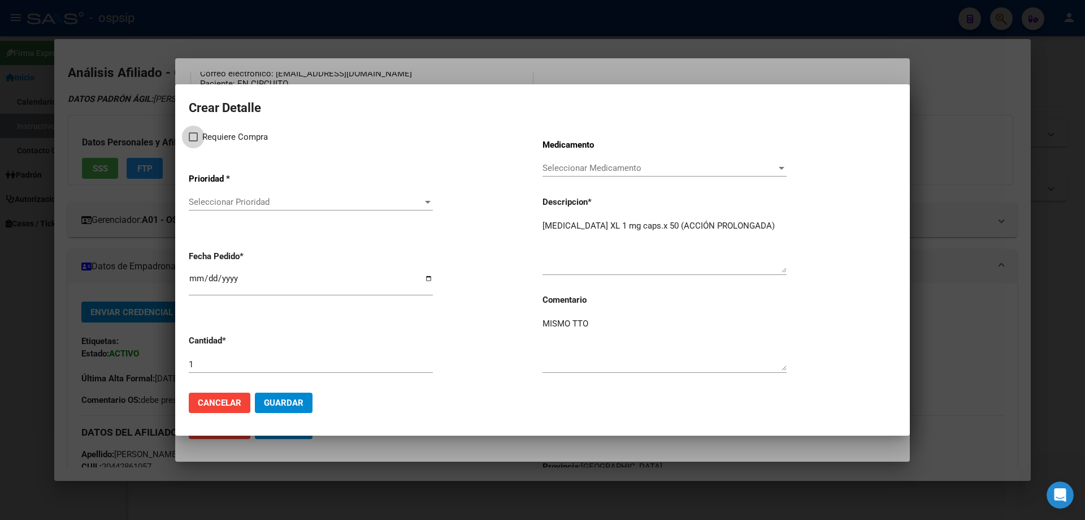
checkbox input "true"
click at [217, 209] on div "Seleccionar Prioridad Seleccionar Prioridad" at bounding box center [311, 201] width 244 height 17
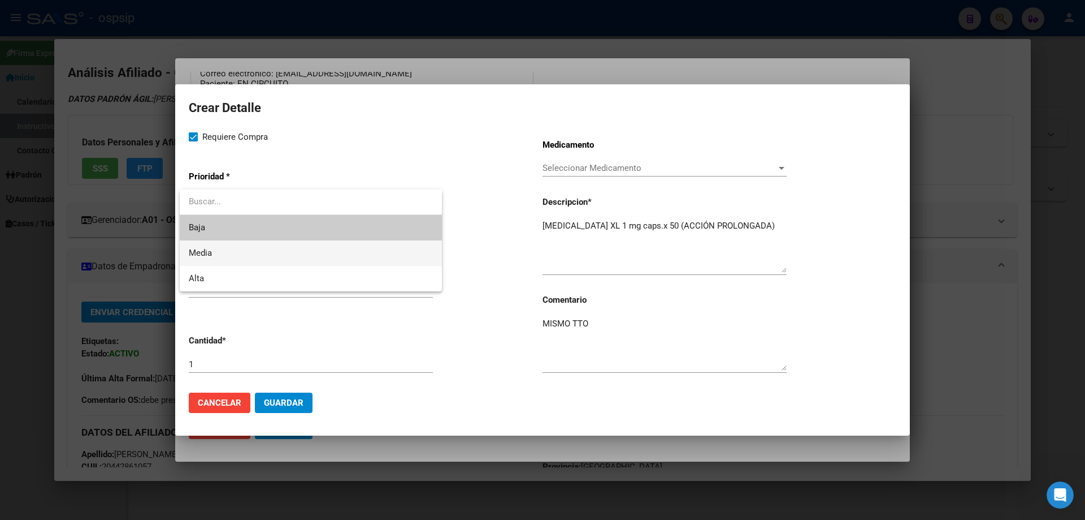
click at [209, 253] on span "Media" at bounding box center [200, 253] width 23 height 10
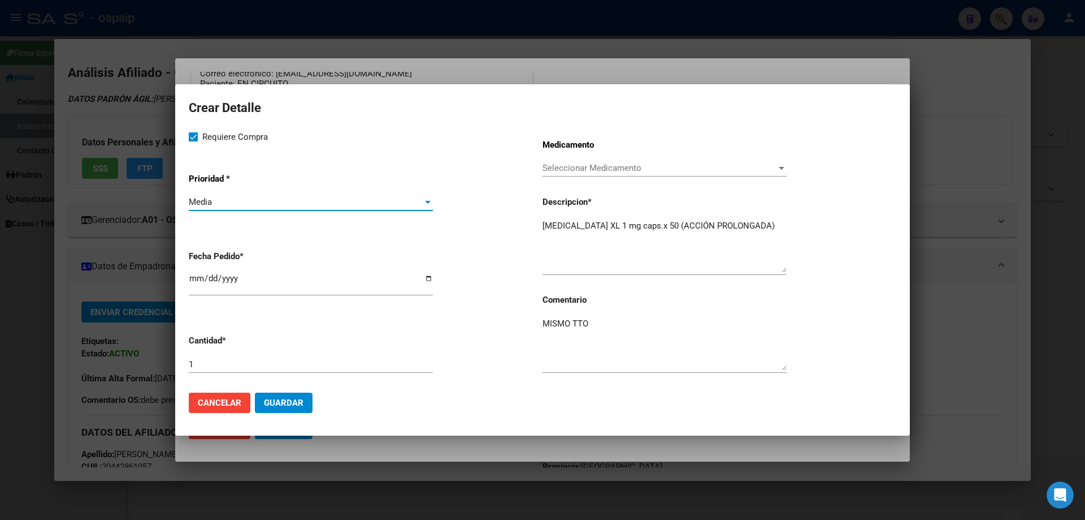
click at [198, 278] on input "[DATE]" at bounding box center [311, 283] width 244 height 18
type input "2025-09-12"
click at [245, 356] on div "1" at bounding box center [311, 364] width 244 height 17
type input "2"
click at [258, 406] on mat-dialog-actions "Cancelar Guardar" at bounding box center [543, 402] width 708 height 38
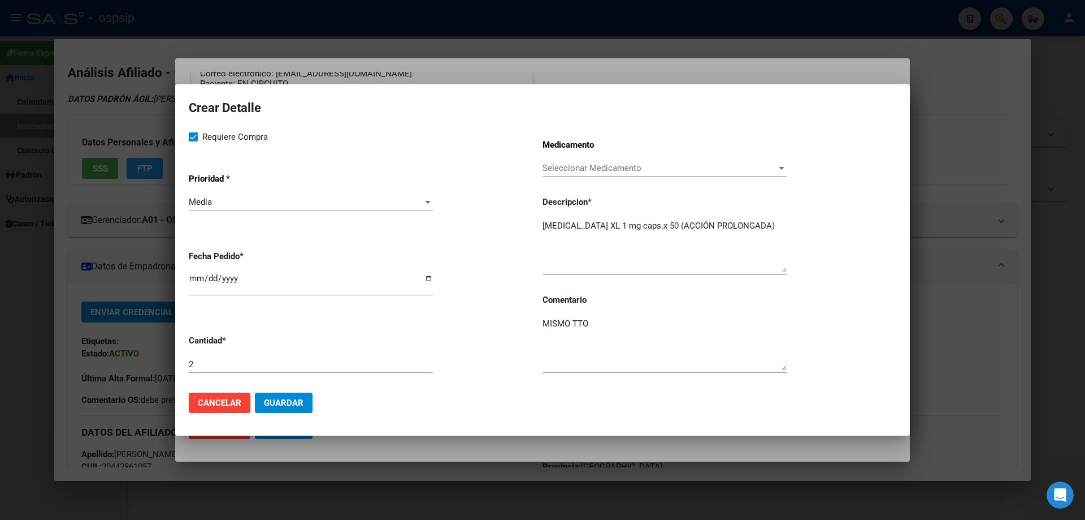
click at [262, 407] on button "Guardar" at bounding box center [284, 402] width 58 height 20
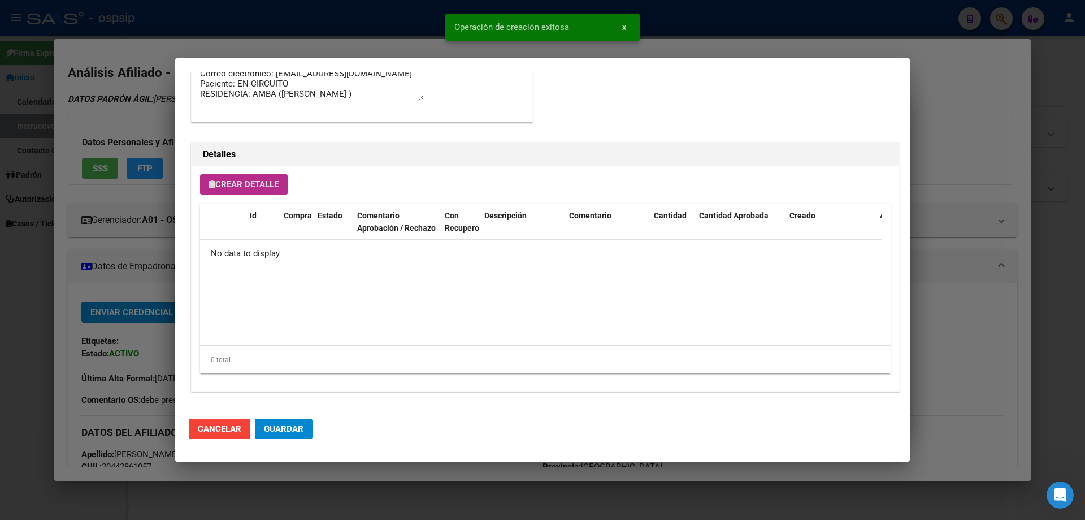
scroll to position [678, 0]
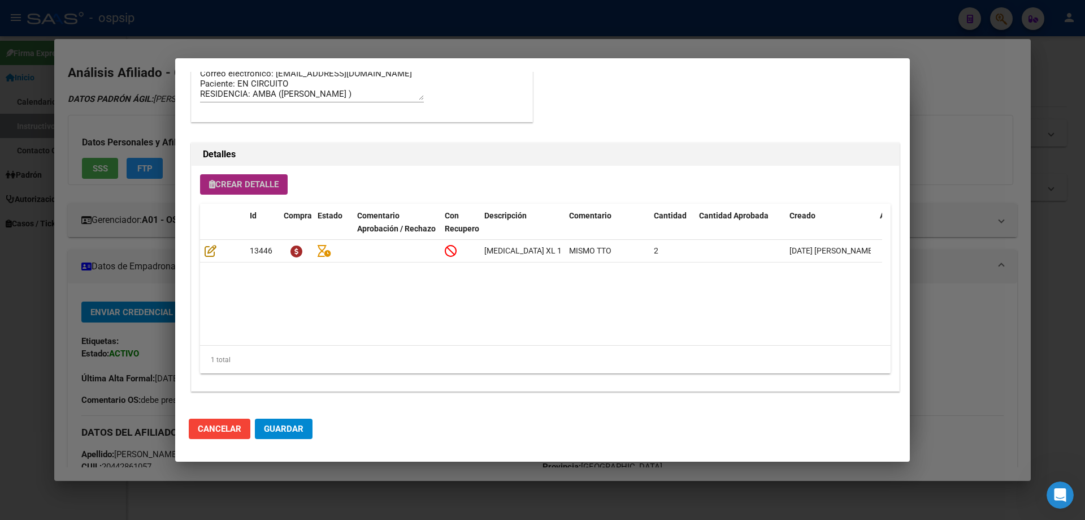
click at [229, 179] on span "Crear Detalle" at bounding box center [244, 184] width 70 height 10
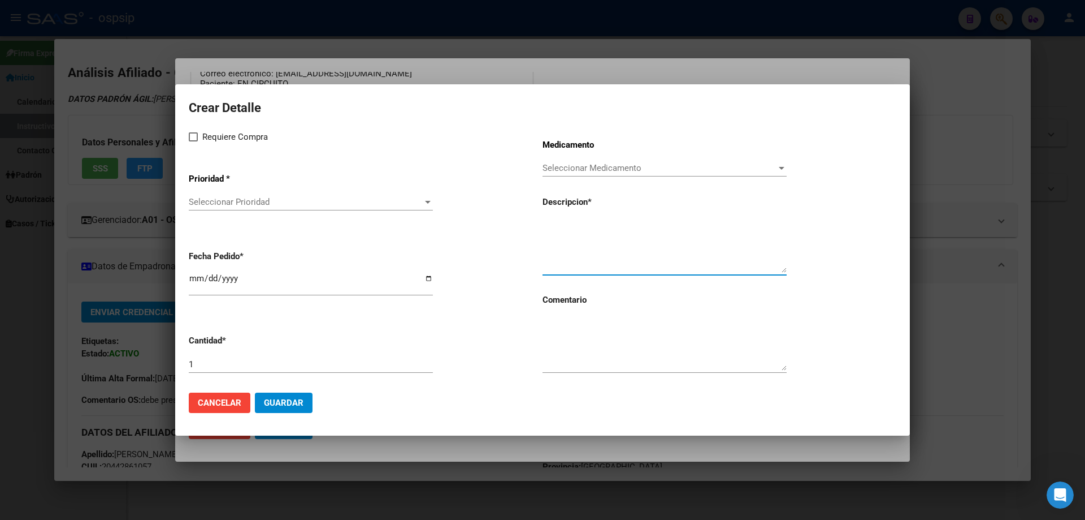
paste textarea "ERITROPOYETINA (4000UI INY. F.AMP. X 1 X 1ML)"
type textarea "ERITROPOYETINA (4000UI INY. F.AMP. X 1 X 1ML)"
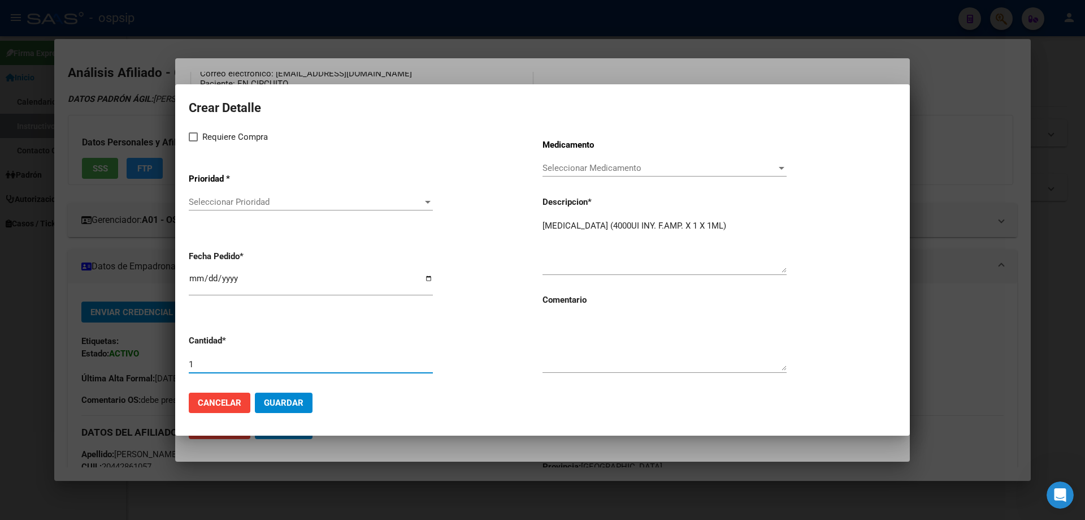
click at [218, 366] on input "1" at bounding box center [311, 364] width 244 height 10
type input "12"
click at [201, 132] on label "Requiere Compra" at bounding box center [228, 137] width 79 height 14
click at [193, 141] on input "Requiere Compra" at bounding box center [193, 141] width 1 height 1
checkbox input "true"
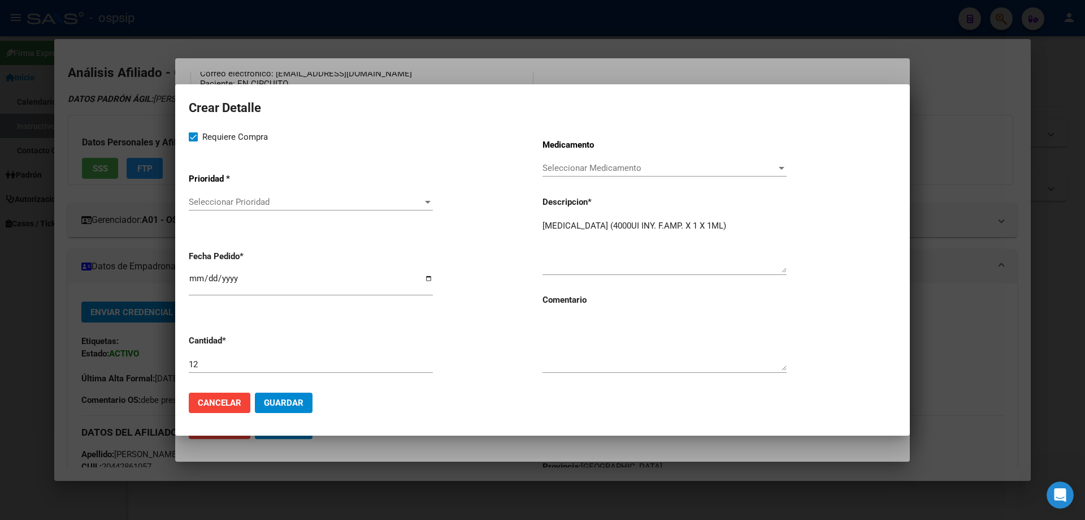
click at [219, 193] on div "Seleccionar Prioridad Seleccionar Prioridad" at bounding box center [311, 201] width 244 height 17
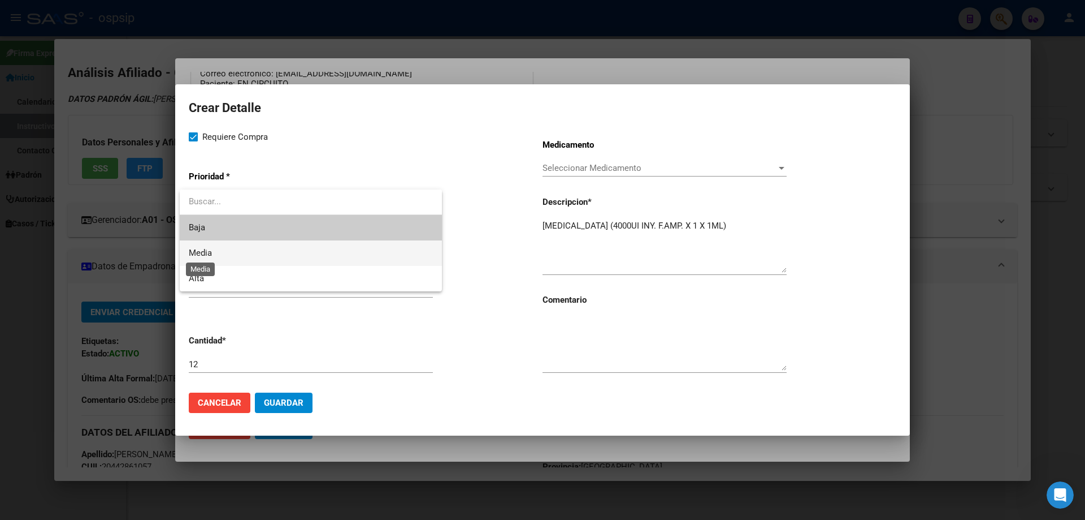
click at [207, 254] on span "Media" at bounding box center [200, 253] width 23 height 10
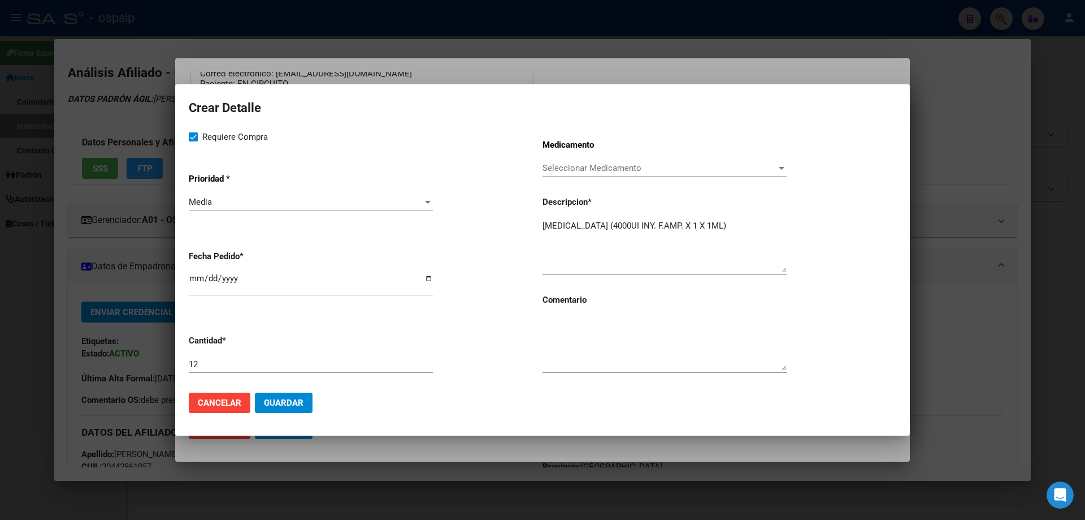
click at [537, 343] on app-form-text-field "Cantidad * 12" at bounding box center [366, 354] width 354 height 57
click at [547, 335] on textarea at bounding box center [665, 343] width 244 height 53
type textarea "m"
type textarea "MISMO TTO"
click at [191, 276] on input "[DATE]" at bounding box center [311, 283] width 244 height 18
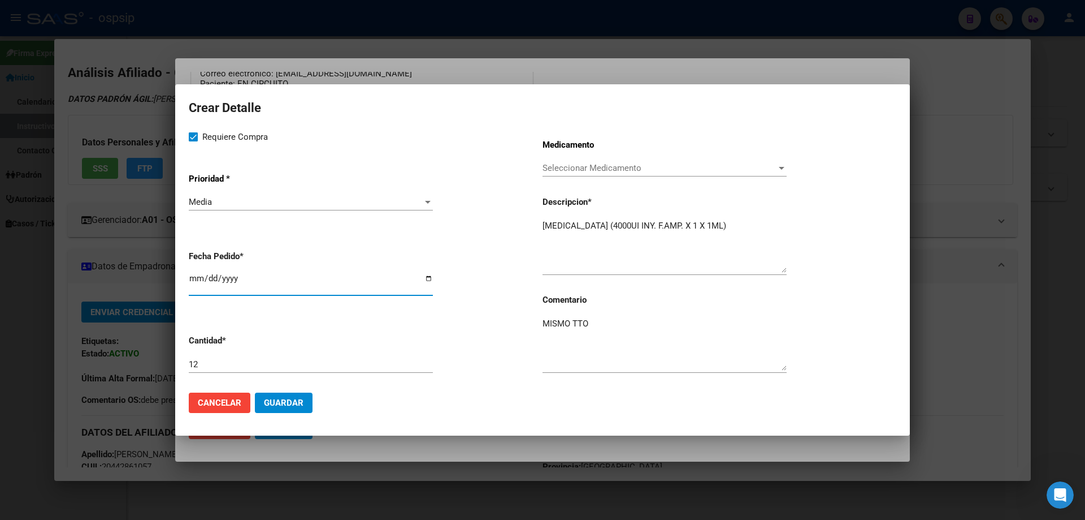
type input "2025-09-12"
click at [298, 408] on button "Guardar" at bounding box center [284, 402] width 58 height 20
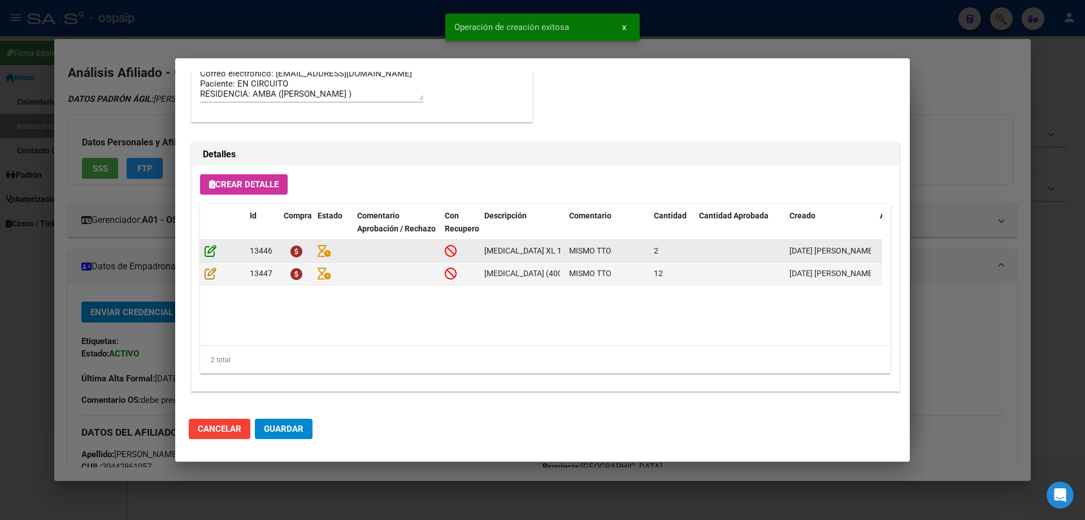
click at [210, 249] on icon at bounding box center [211, 250] width 12 height 12
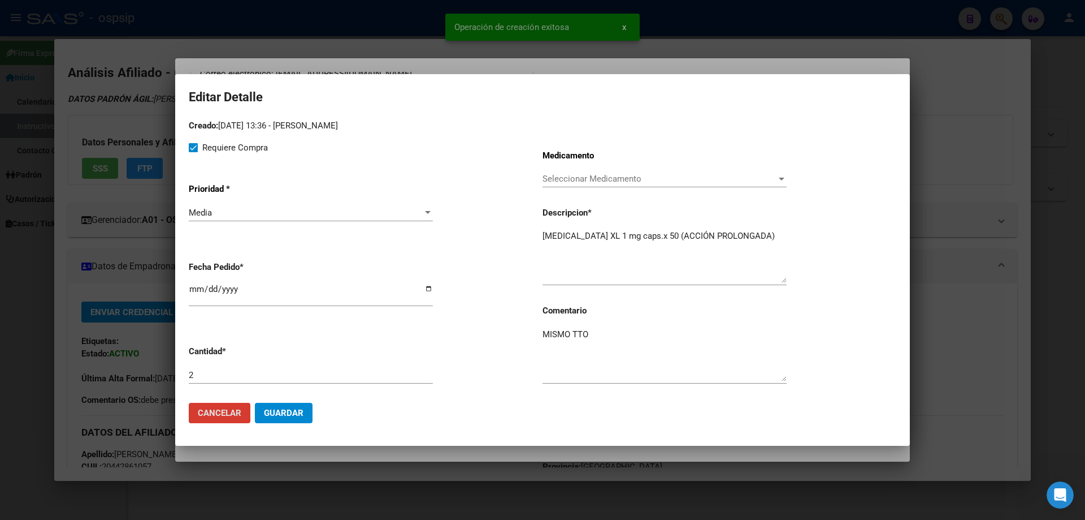
click at [291, 410] on span "Guardar" at bounding box center [284, 413] width 40 height 10
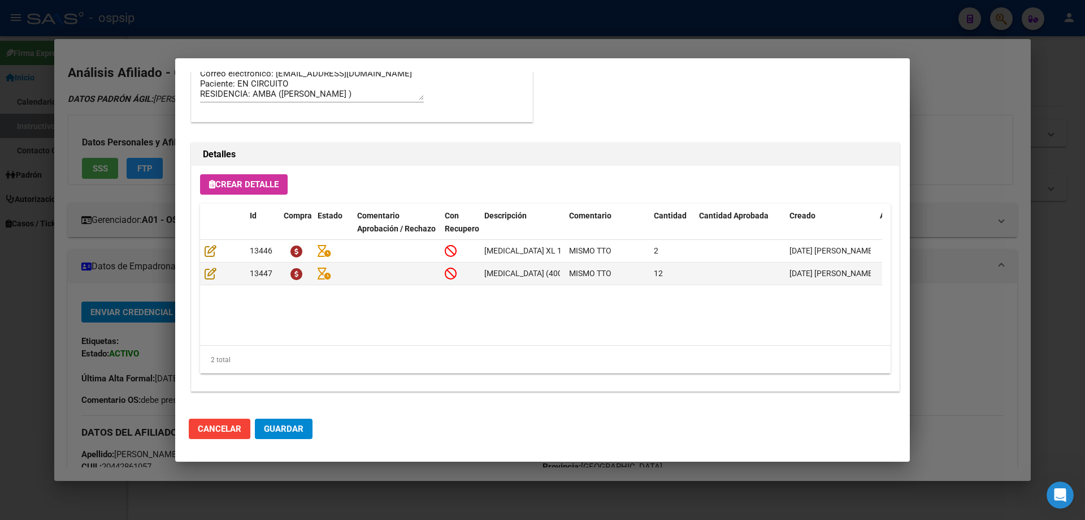
click at [268, 183] on span "Crear Detalle" at bounding box center [244, 184] width 70 height 10
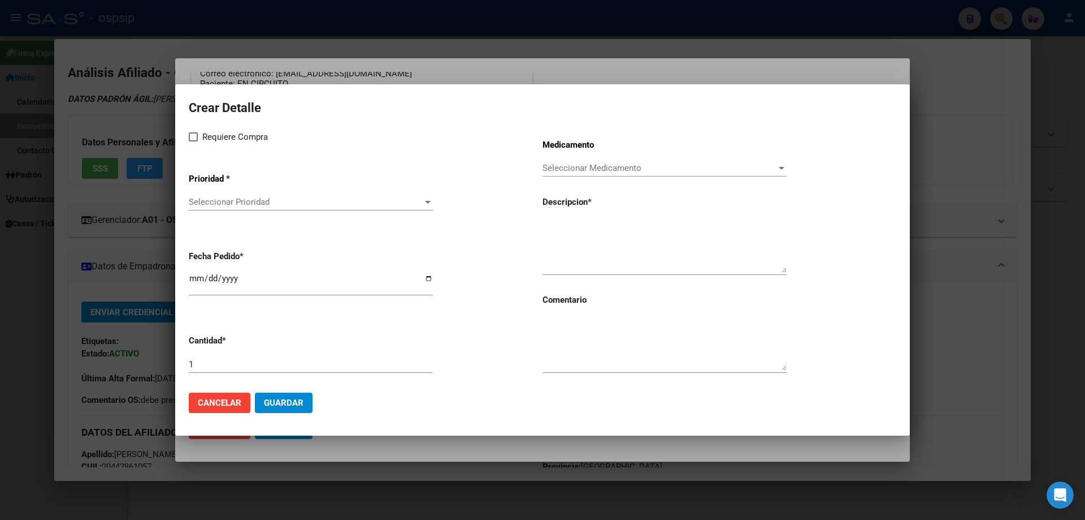
drag, startPoint x: 537, startPoint y: 231, endPoint x: 551, endPoint y: 228, distance: 14.4
drag, startPoint x: 551, startPoint y: 228, endPoint x: 547, endPoint y: 220, distance: 8.3
paste textarea "BELATACEPT 250 MG F.A. X 1"
type textarea "BELATACEPT 250 MG F.A. X 1"
click at [570, 338] on textarea at bounding box center [665, 343] width 244 height 53
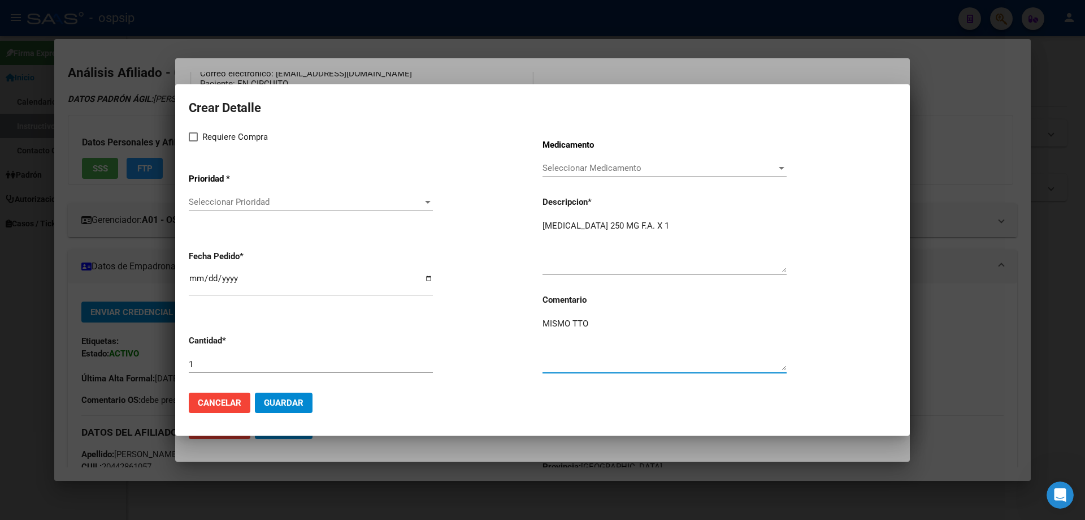
type textarea "MISMO TTO"
click at [193, 137] on span at bounding box center [193, 136] width 9 height 9
click at [193, 141] on input "Requiere Compra" at bounding box center [193, 141] width 1 height 1
checkbox input "true"
click at [213, 206] on span "Seleccionar Prioridad" at bounding box center [306, 202] width 234 height 10
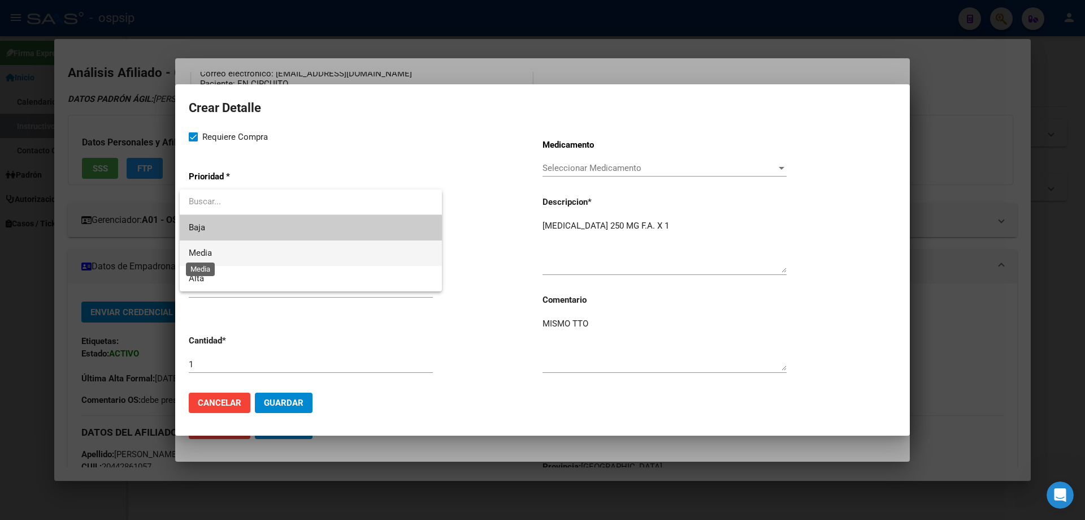
click at [202, 249] on span "Media" at bounding box center [200, 253] width 23 height 10
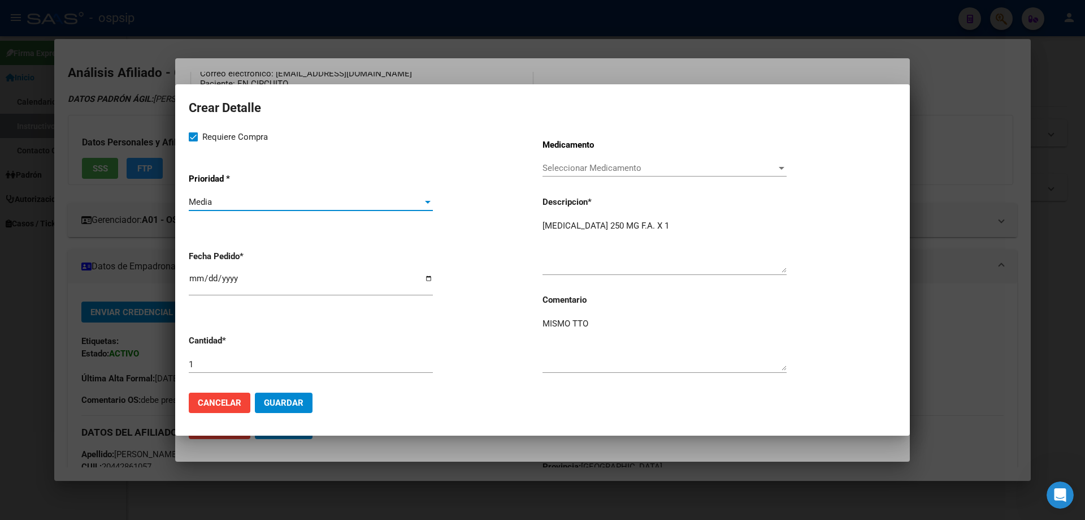
click at [201, 275] on input "[DATE]" at bounding box center [311, 283] width 244 height 18
type input "2025-09-12"
click at [280, 407] on span "Guardar" at bounding box center [284, 402] width 40 height 10
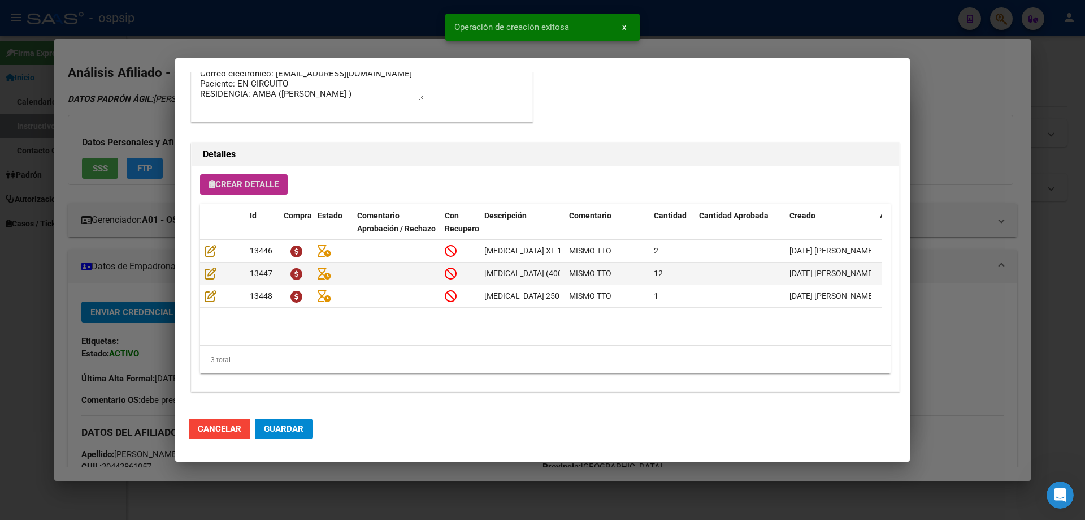
click at [298, 427] on span "Guardar" at bounding box center [284, 428] width 40 height 10
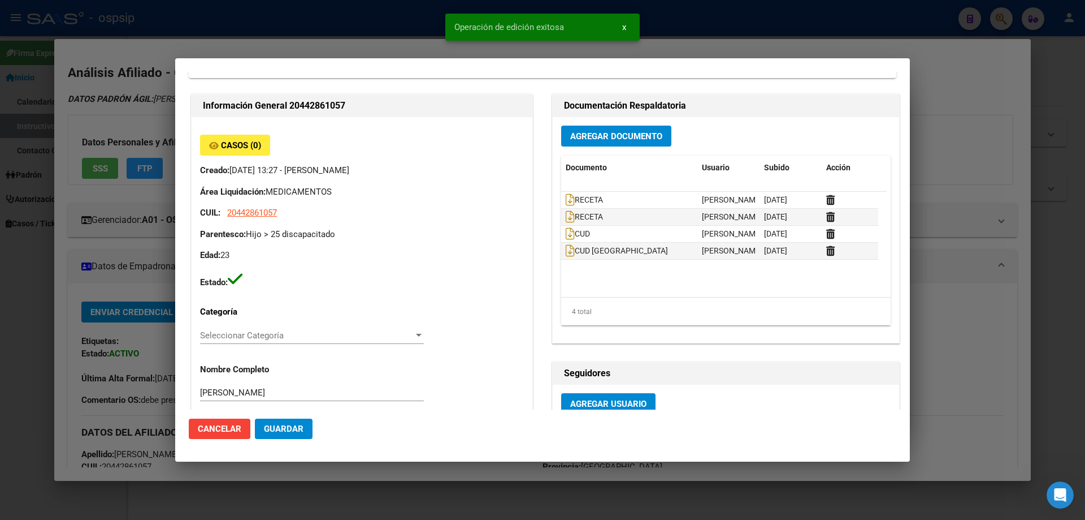
scroll to position [0, 0]
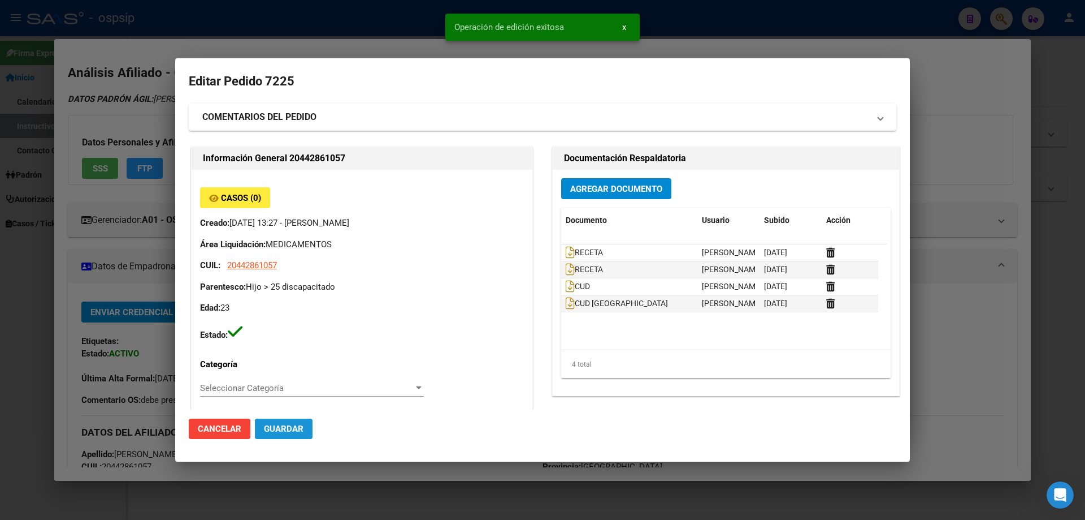
click at [291, 435] on button "Guardar" at bounding box center [284, 428] width 58 height 20
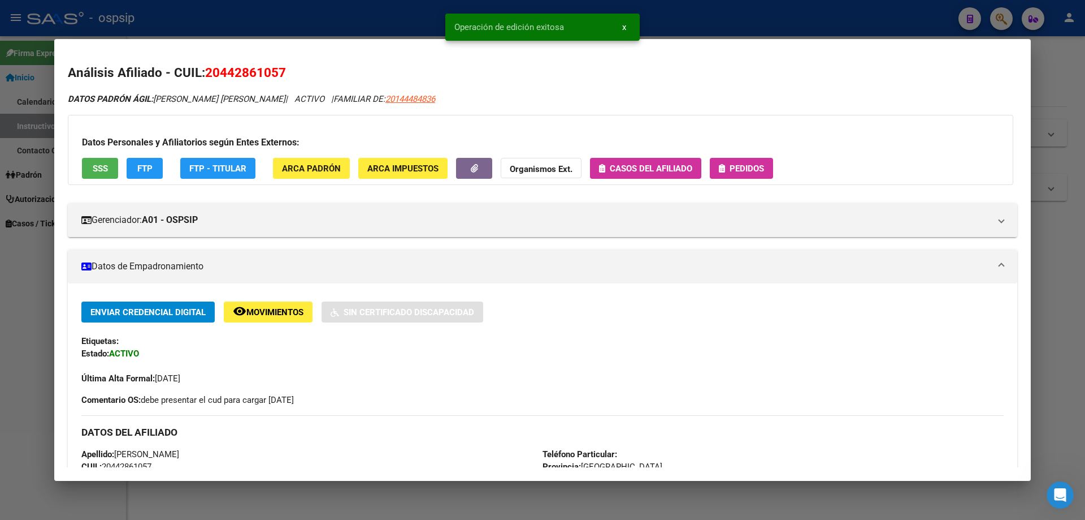
click at [738, 175] on button "Pedidos" at bounding box center [741, 168] width 63 height 21
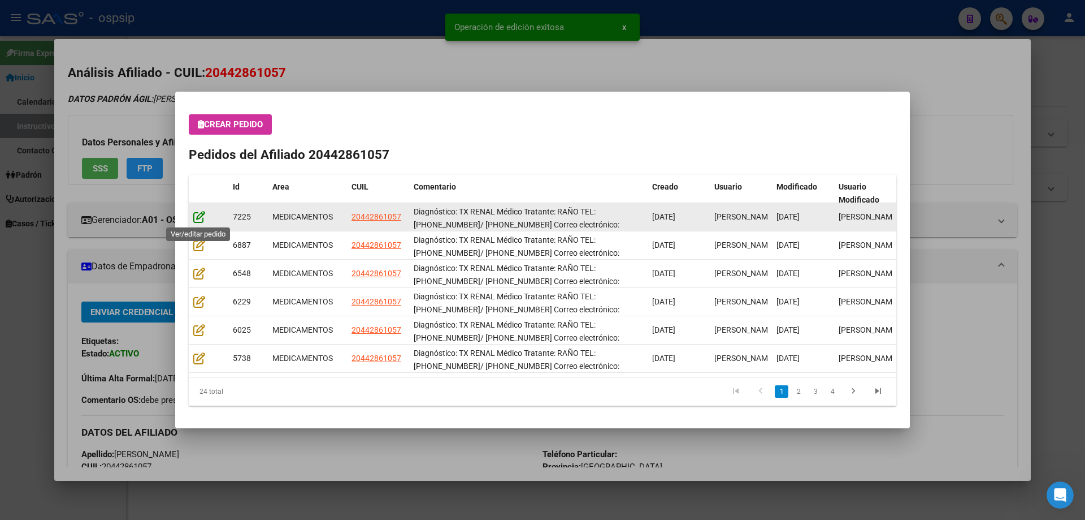
click at [195, 214] on icon at bounding box center [199, 216] width 12 height 12
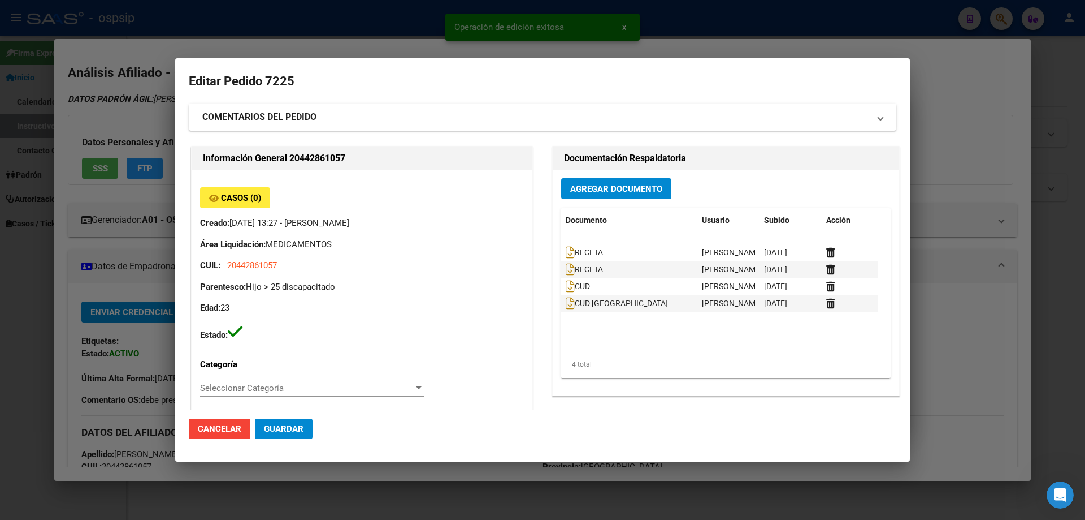
type input "Buenos Aires, EZPELETA ESTE, ALBERT SCHWEITZER 4079, Departamento: GIM"
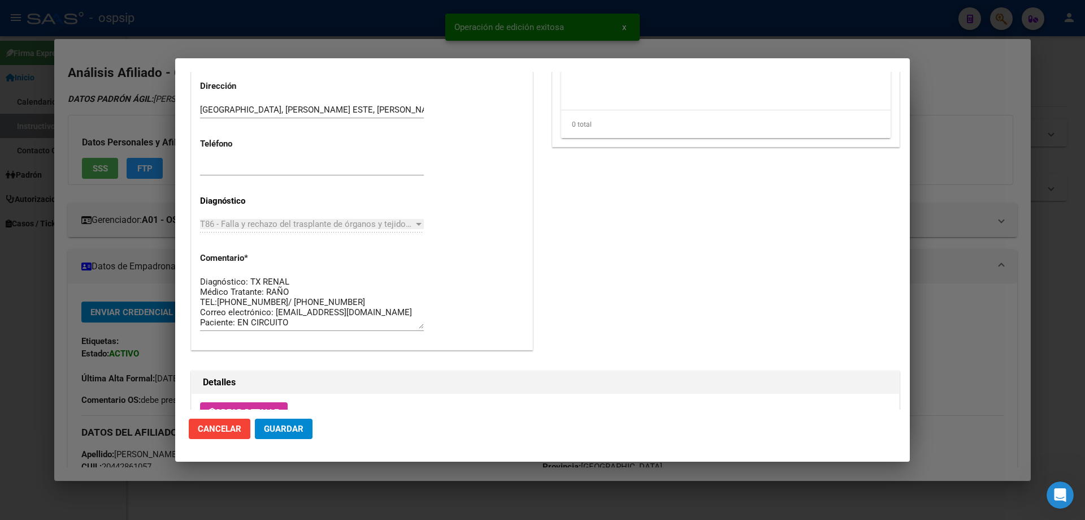
scroll to position [735, 0]
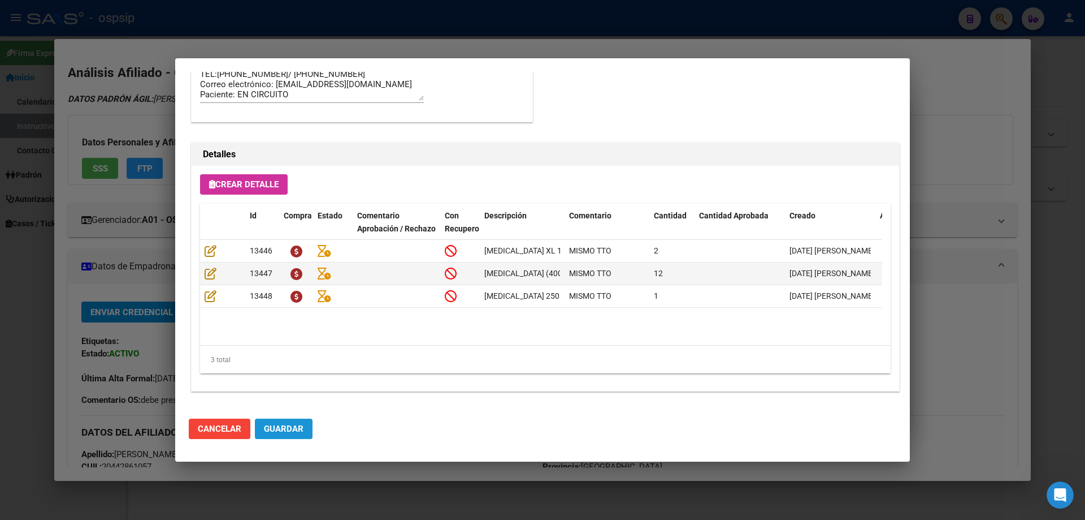
click at [280, 431] on span "Guardar" at bounding box center [284, 428] width 40 height 10
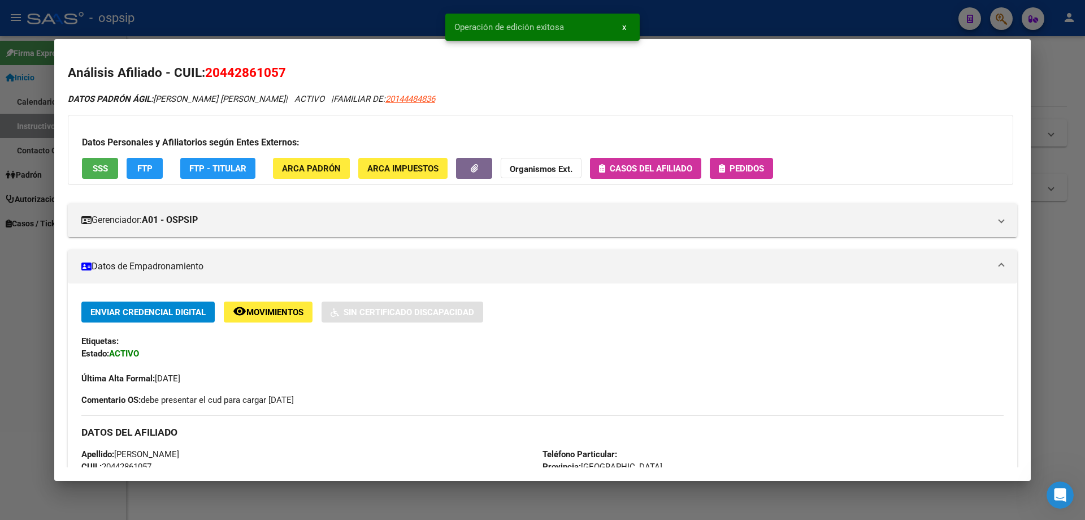
click at [733, 165] on span "Pedidos" at bounding box center [747, 168] width 34 height 10
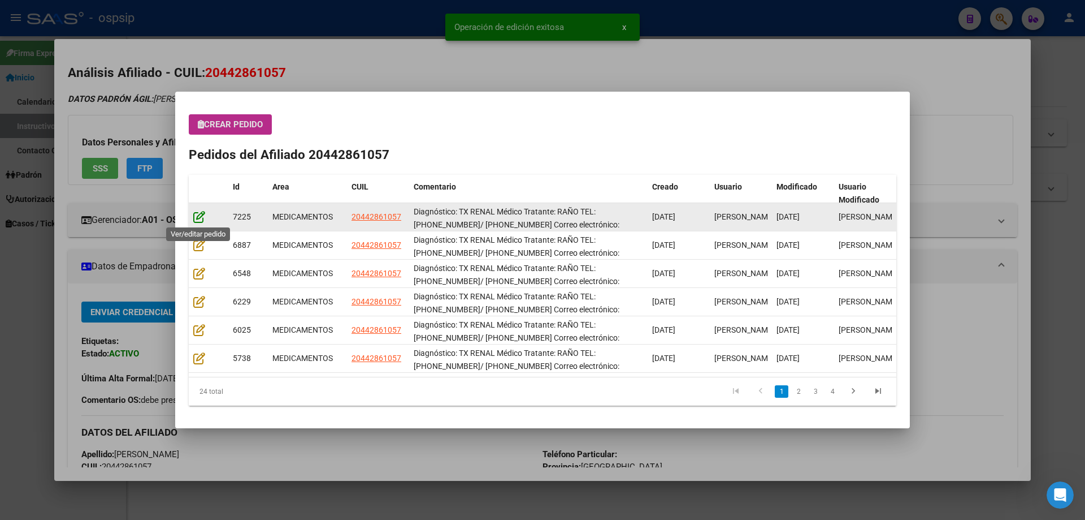
click at [195, 216] on icon at bounding box center [199, 216] width 12 height 12
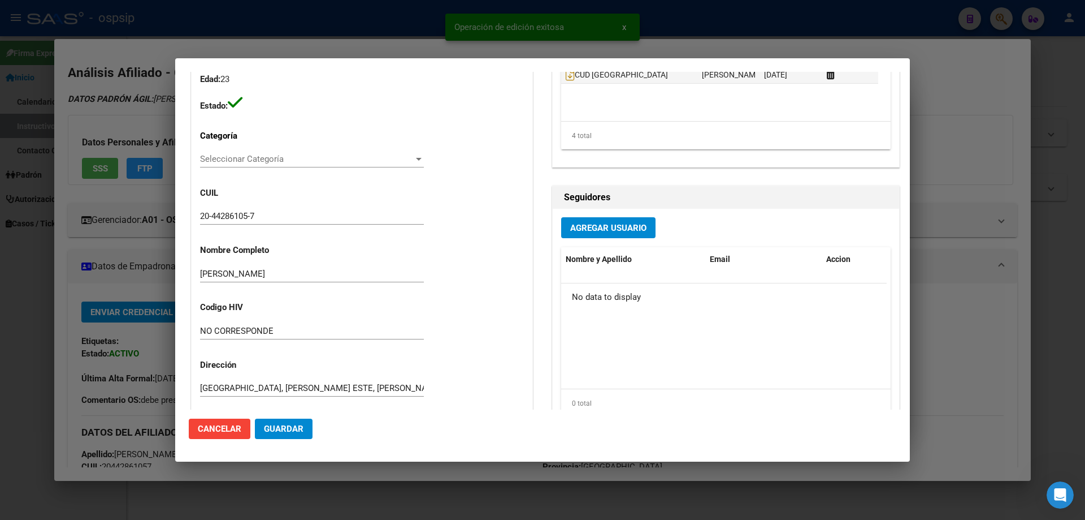
type input "Buenos Aires, EZPELETA ESTE, ALBERT SCHWEITZER 4079, Departamento: GIM"
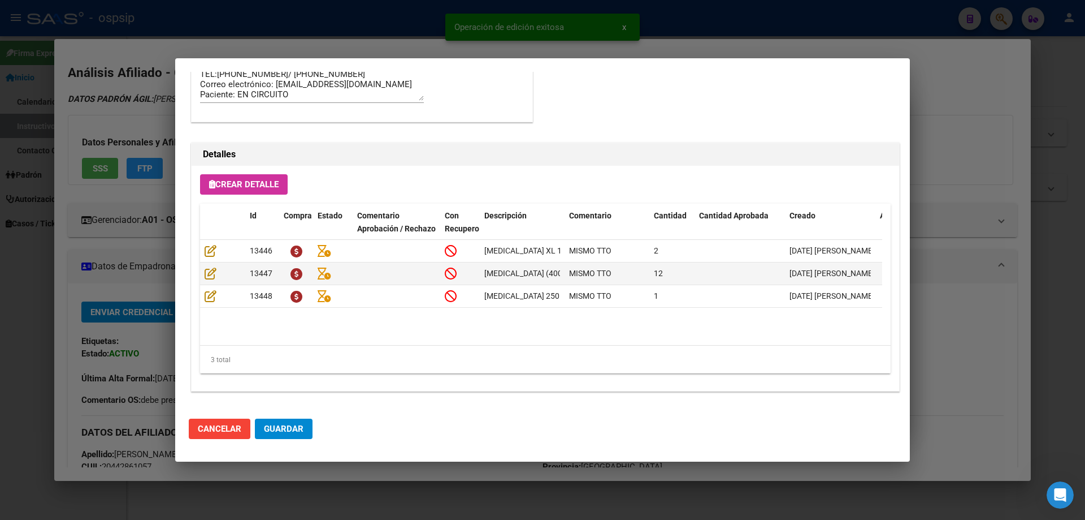
click at [282, 426] on span "Guardar" at bounding box center [284, 428] width 40 height 10
click at [297, 431] on span "Guardar" at bounding box center [284, 428] width 40 height 10
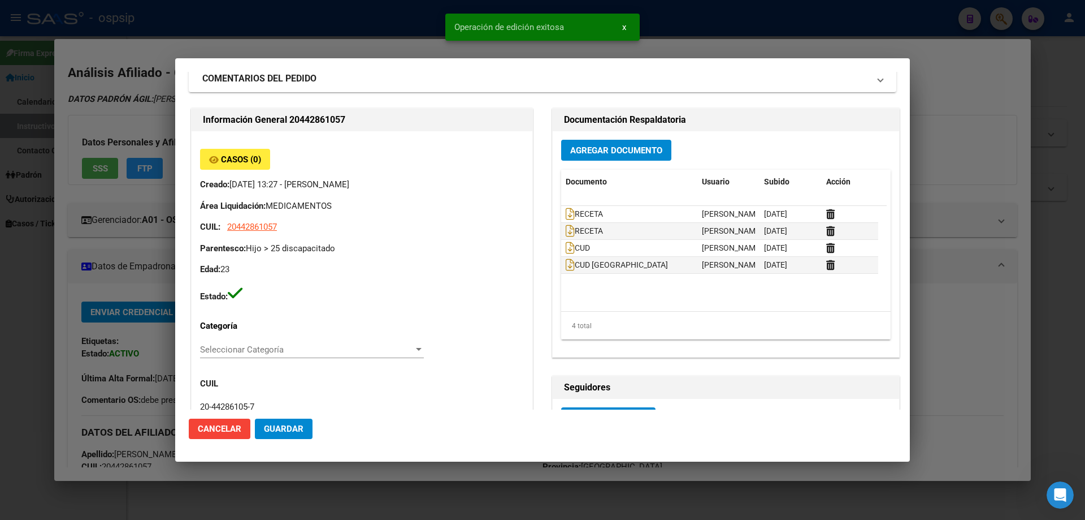
scroll to position [0, 0]
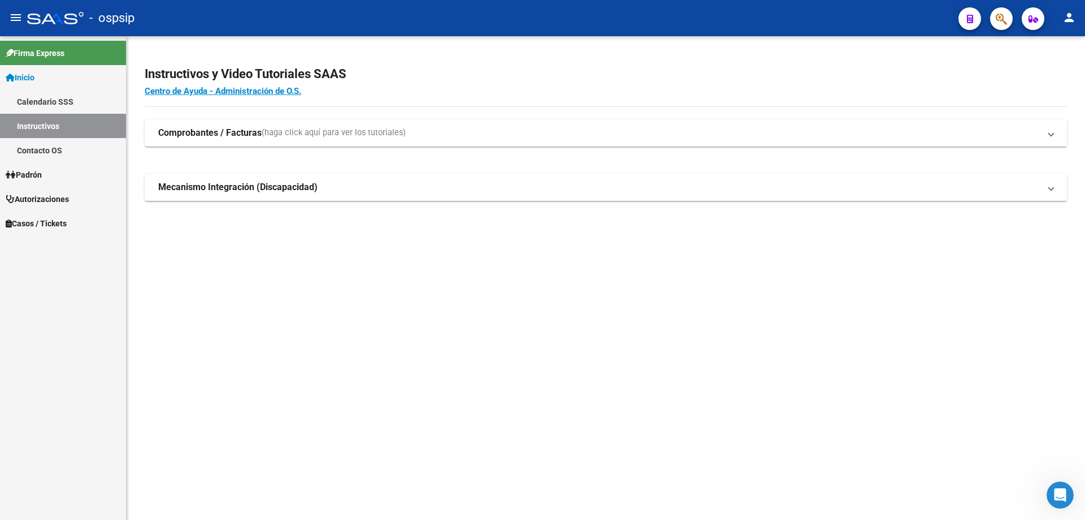
click at [1010, 13] on button "button" at bounding box center [1002, 18] width 23 height 23
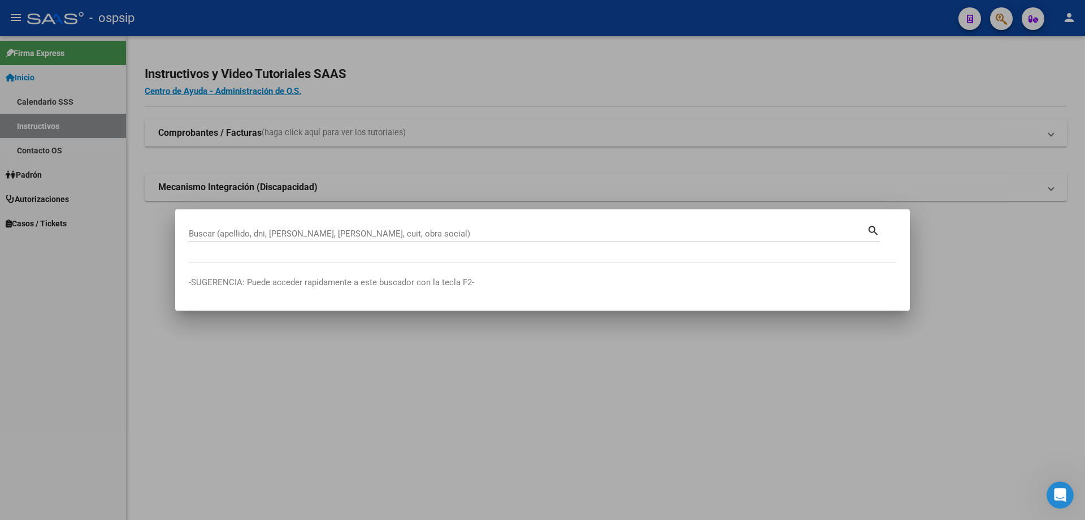
drag, startPoint x: 237, startPoint y: 227, endPoint x: 206, endPoint y: 232, distance: 31.5
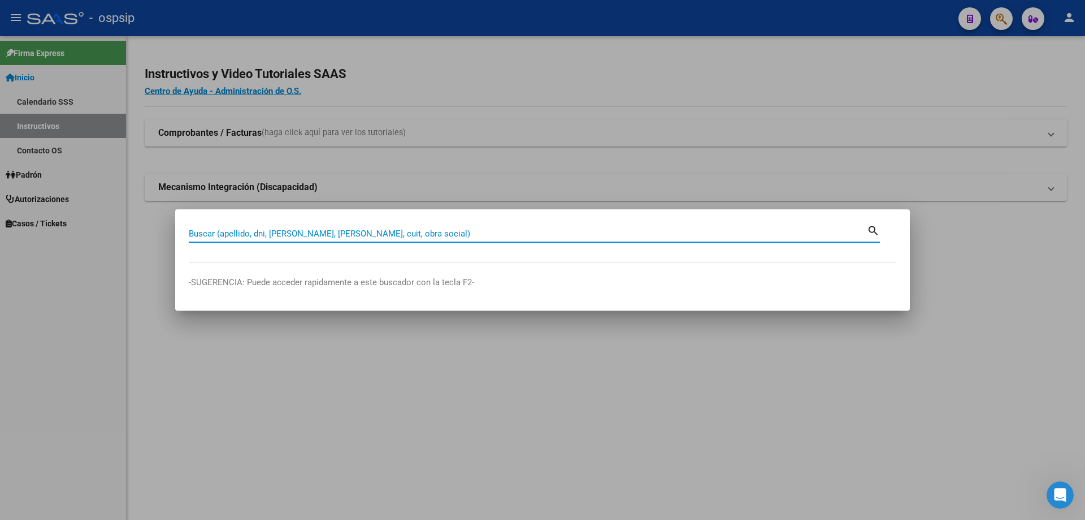
paste input "23377111419"
type input "23377111419"
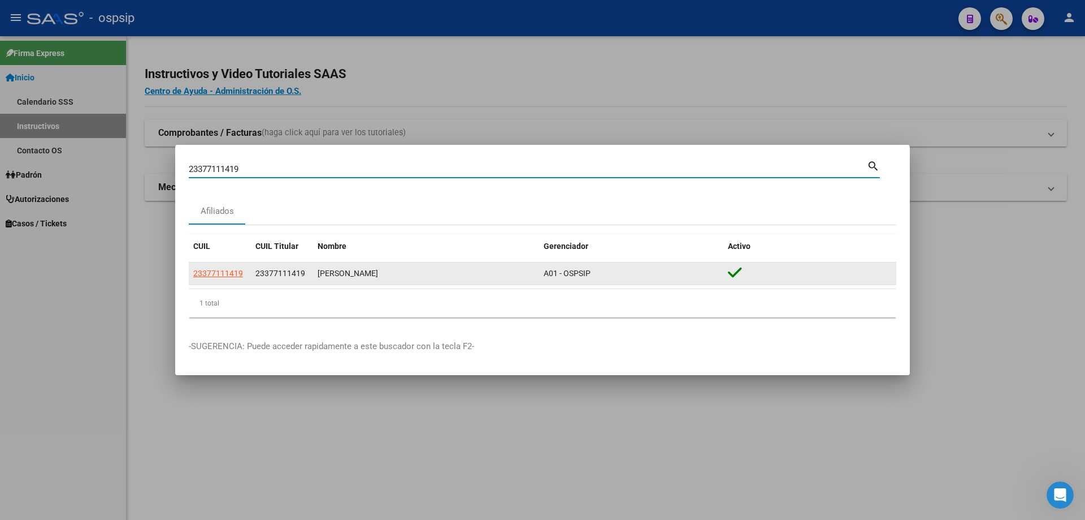
click at [227, 280] on datatable-body-cell "23377111419" at bounding box center [220, 273] width 62 height 22
click at [227, 277] on span "23377111419" at bounding box center [218, 273] width 50 height 9
type textarea "23377111419"
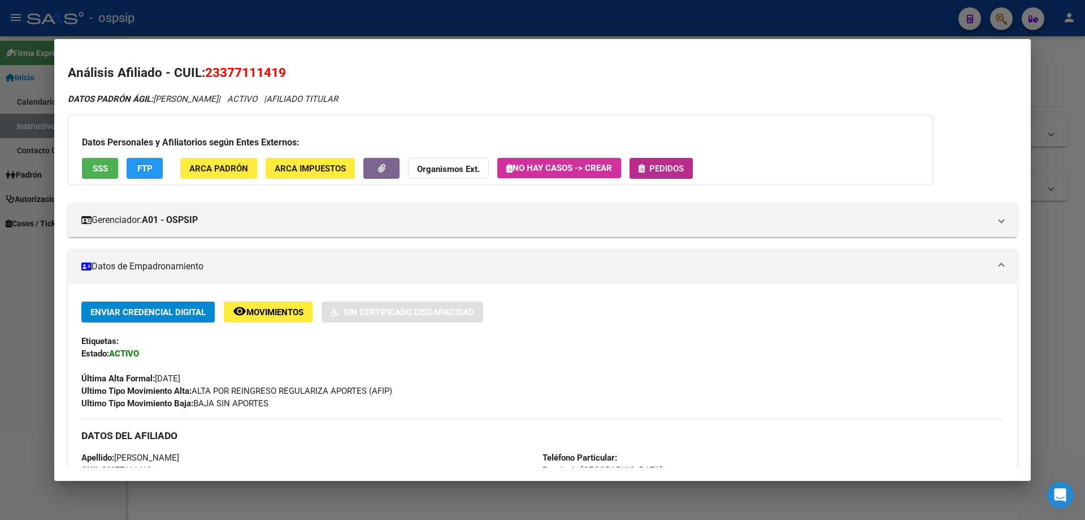
click at [656, 167] on span "Pedidos" at bounding box center [667, 168] width 34 height 10
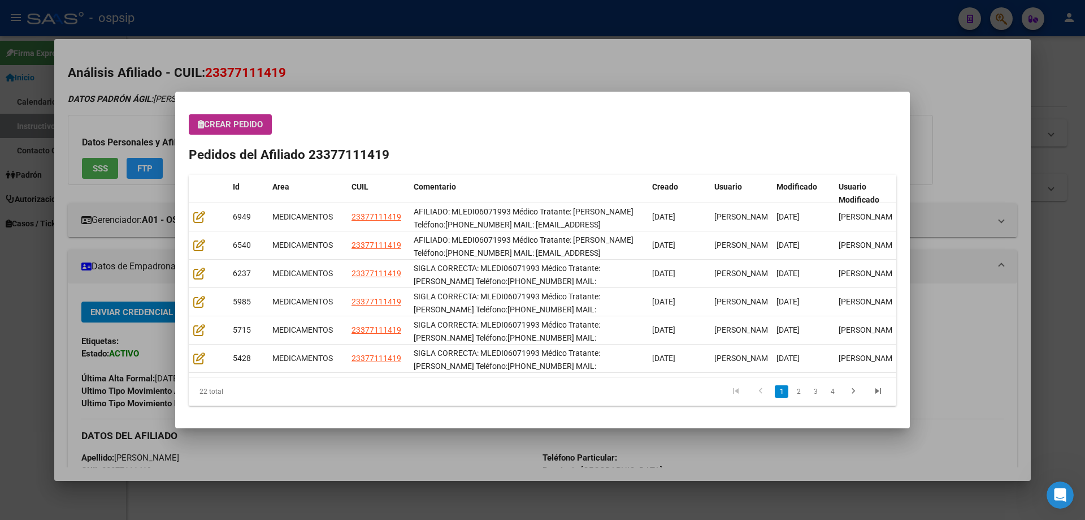
click at [239, 144] on div "Crear Pedido Pedidos del Afiliado 23377111419 Id Area CUIL Comentario Creado Us…" at bounding box center [543, 259] width 708 height 291
click at [246, 143] on div "Crear Pedido Pedidos del Afiliado 23377111419 Id Area CUIL Comentario Creado Us…" at bounding box center [543, 259] width 708 height 291
click at [236, 122] on span "Crear Pedido" at bounding box center [230, 124] width 65 height 10
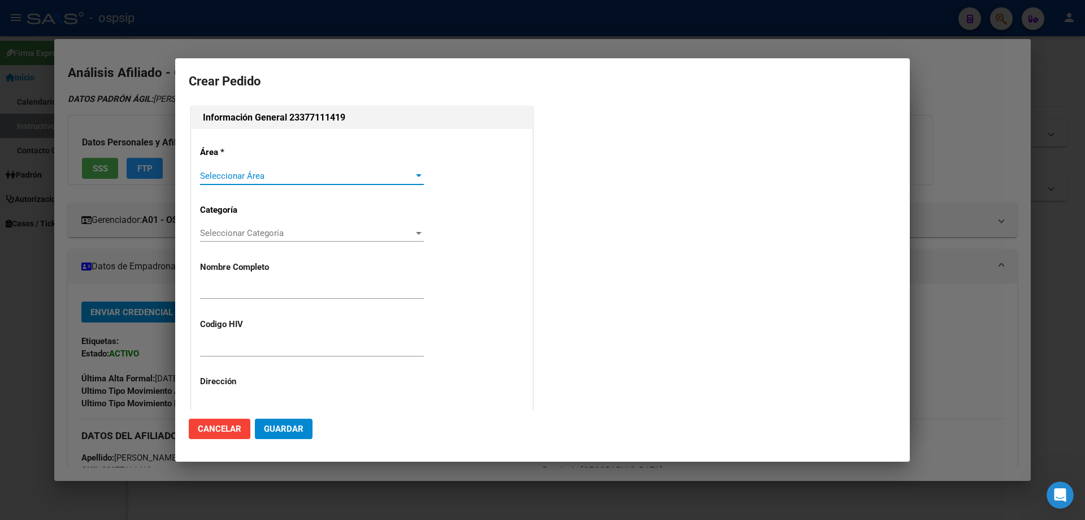
type input "LEONARDO NAHUEL DIAZ"
type input "MLEDI06071993"
type input "BUENOS AIRES, GREGORIO DE LAFERRERE, CNEL MONTT 6345"
click at [248, 175] on span "Seleccionar Área" at bounding box center [307, 176] width 214 height 10
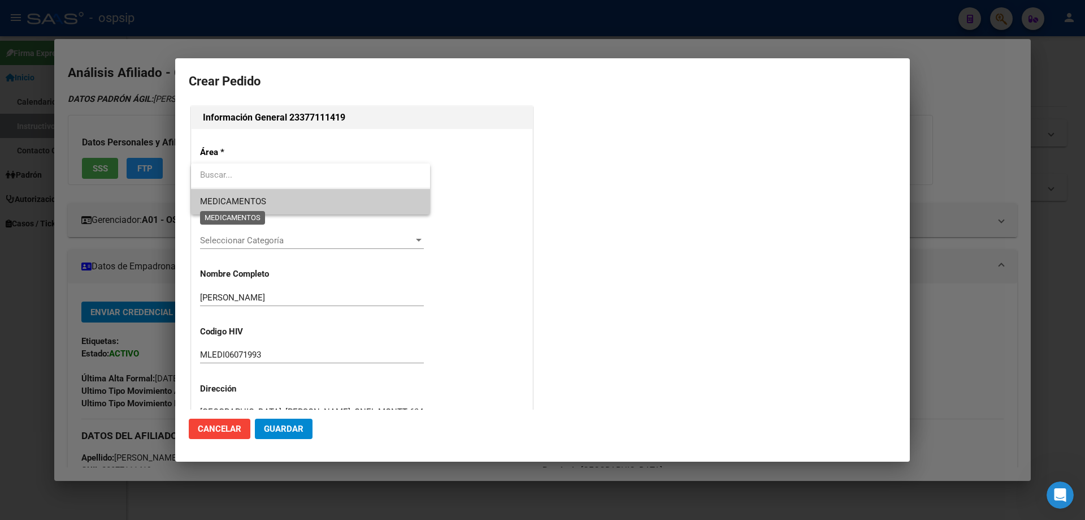
click at [235, 204] on span "MEDICAMENTOS" at bounding box center [233, 201] width 66 height 10
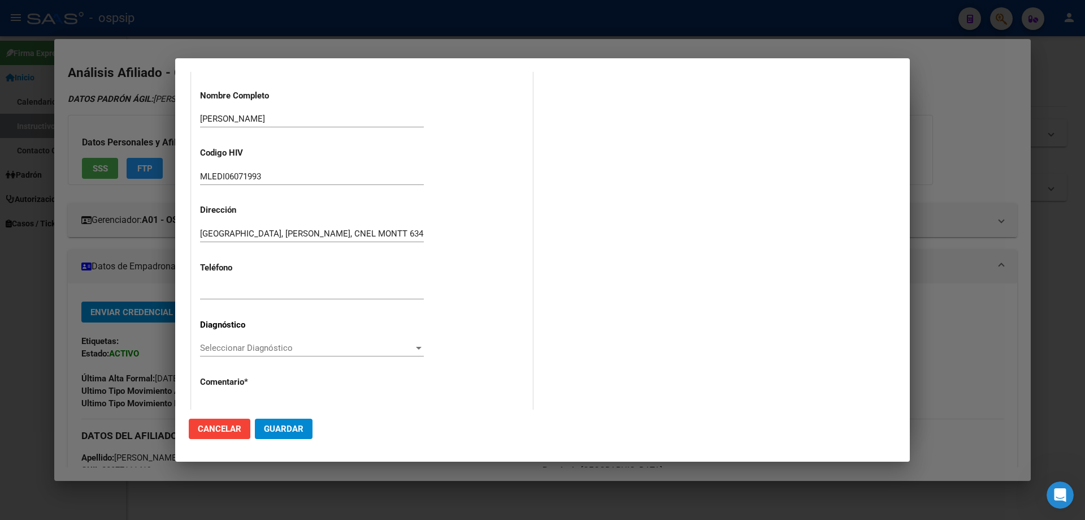
scroll to position [226, 0]
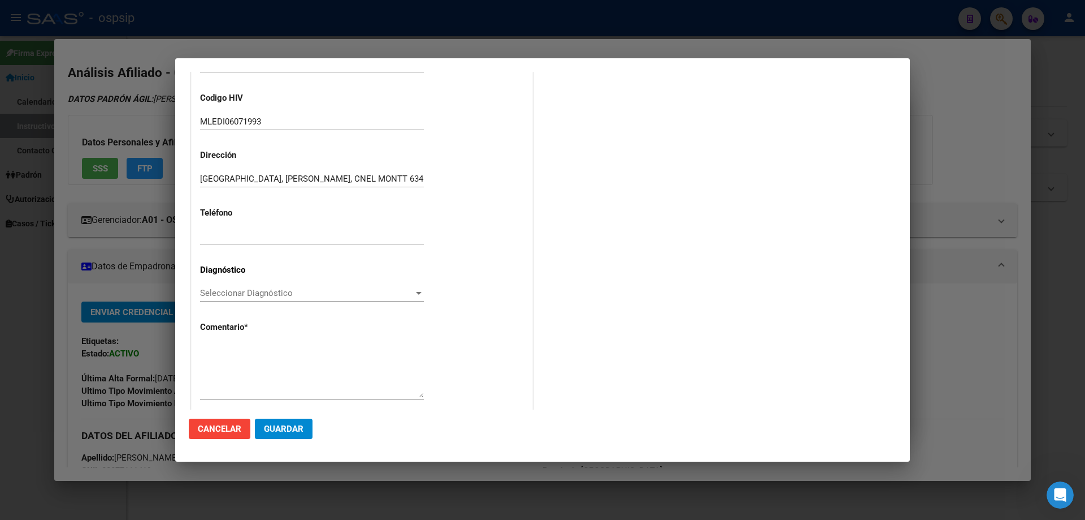
click at [212, 293] on span "Seleccionar Diagnóstico" at bounding box center [307, 293] width 214 height 10
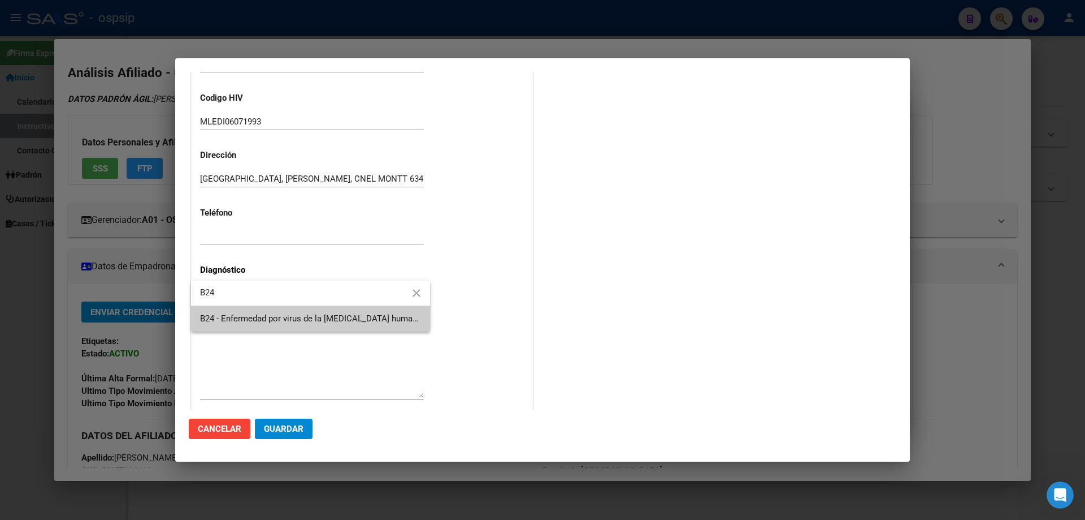
type input "B24"
click at [231, 310] on span "B24 - Enfermedad por virus de la [MEDICAL_DATA] humana [VIH], sin otra especifi…" at bounding box center [310, 318] width 221 height 25
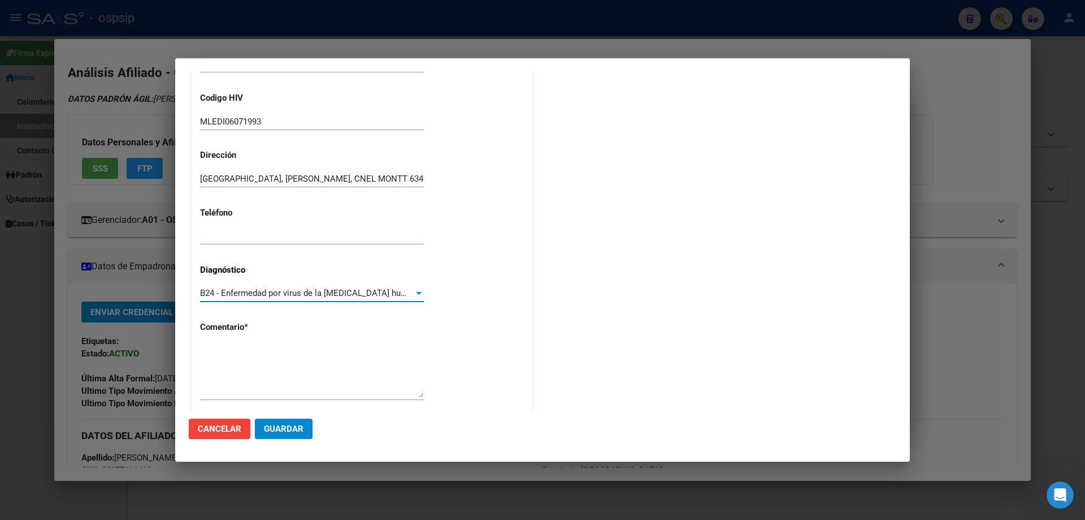
scroll to position [254, 0]
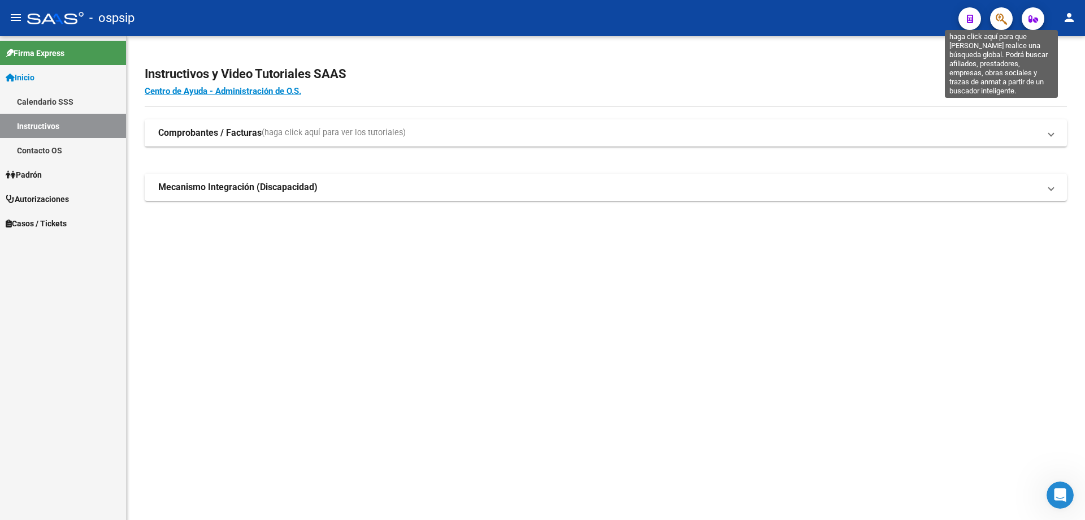
click at [1000, 15] on icon "button" at bounding box center [1001, 18] width 11 height 13
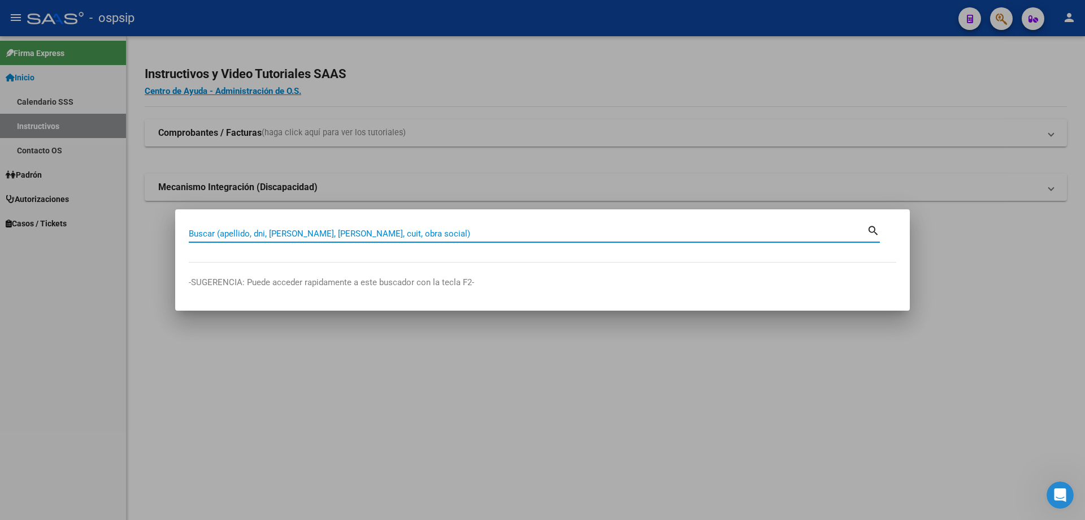
paste input "37711141"
type input "37711141"
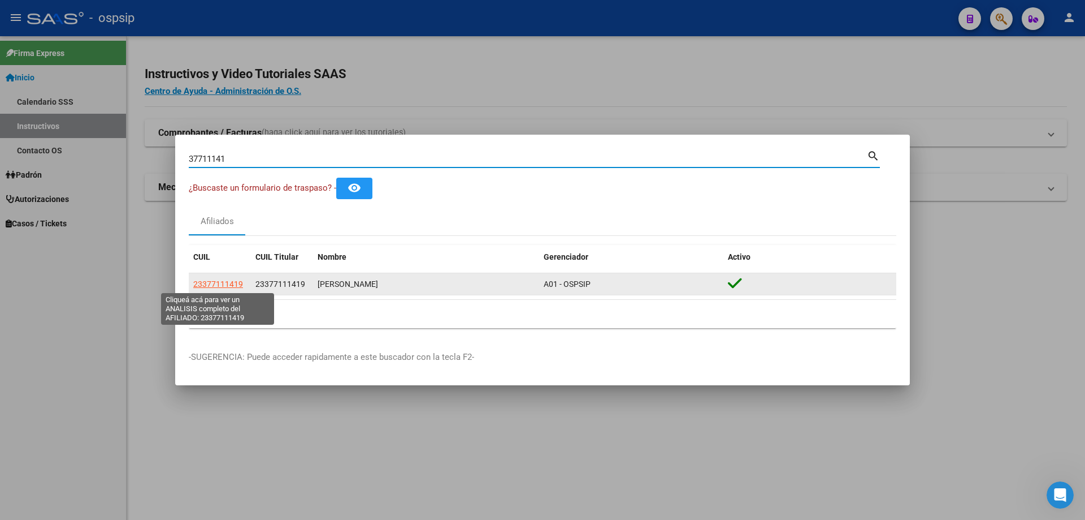
click at [219, 284] on span "23377111419" at bounding box center [218, 283] width 50 height 9
type textarea "23377111419"
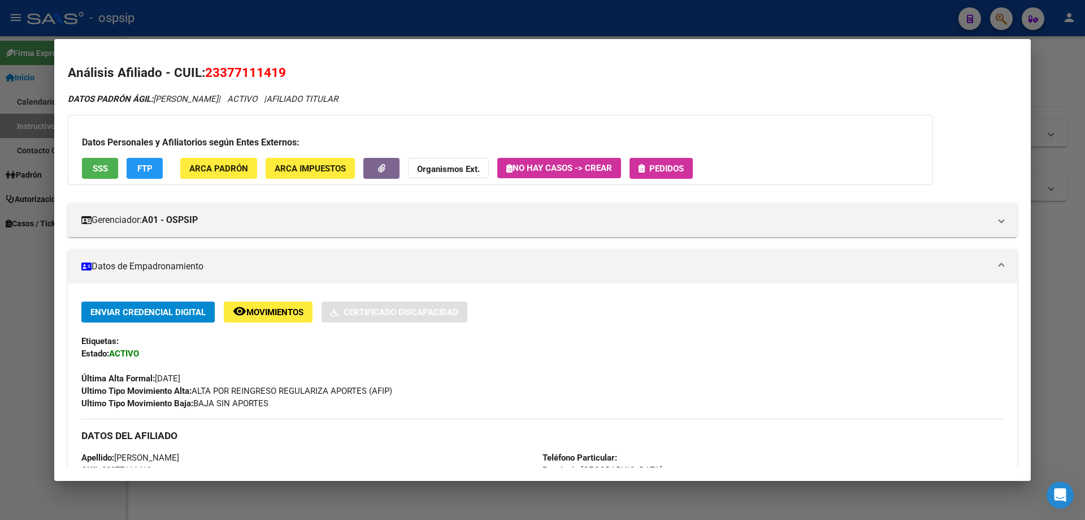
click at [100, 165] on span "SSS" at bounding box center [100, 168] width 15 height 10
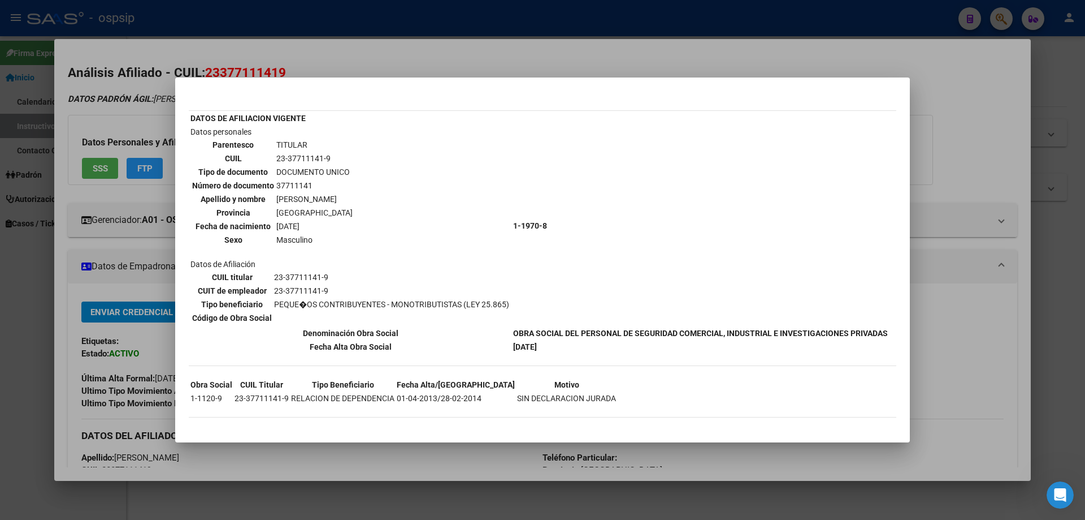
scroll to position [57, 0]
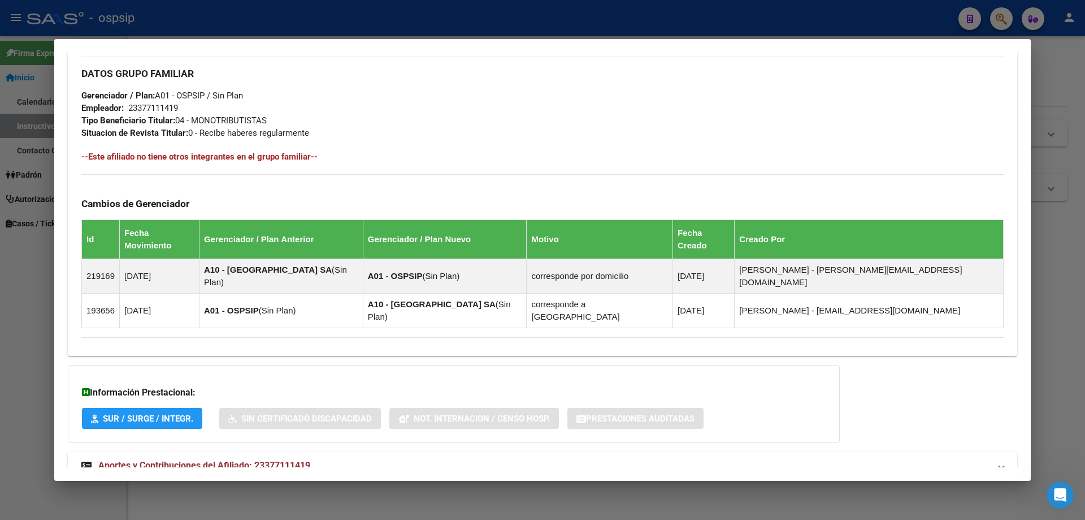
click at [224, 460] on span "Aportes y Contribuciones del Afiliado: 23377111419" at bounding box center [204, 465] width 212 height 11
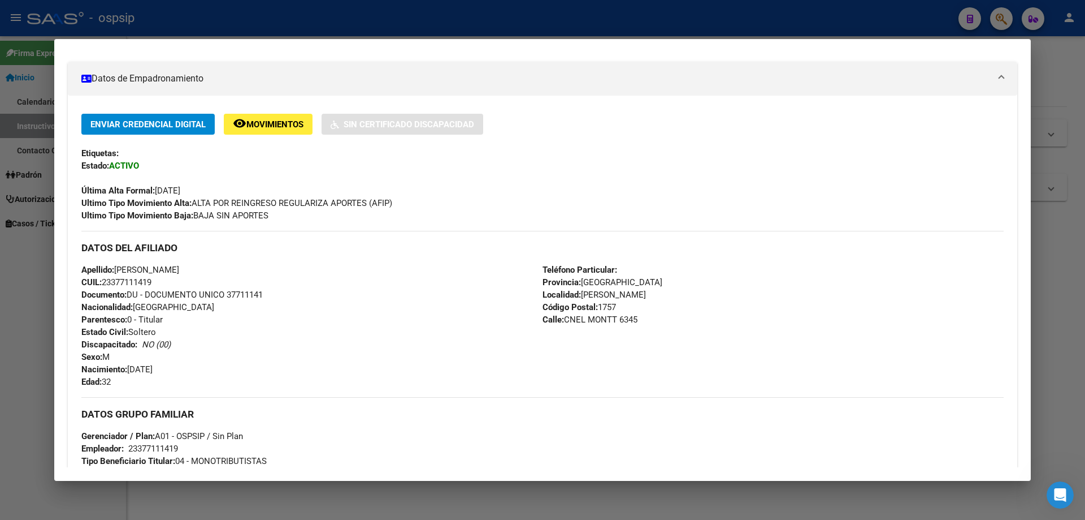
scroll to position [0, 0]
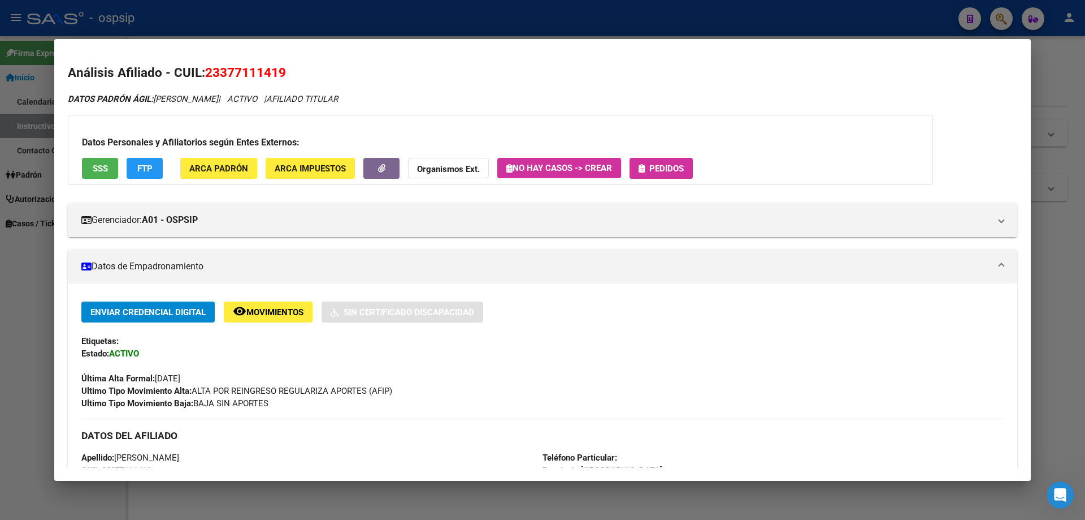
click at [671, 171] on span "Pedidos" at bounding box center [667, 168] width 34 height 10
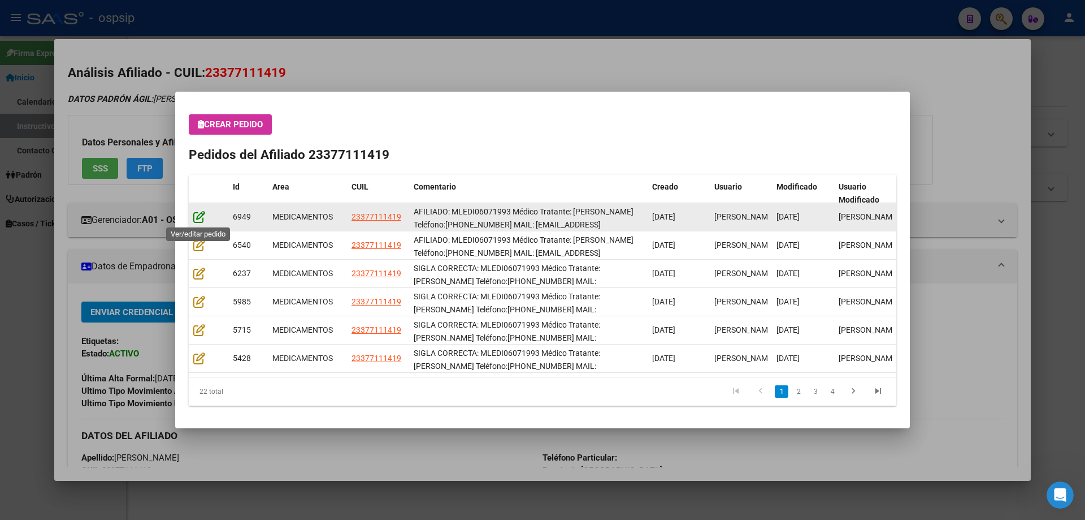
click at [199, 215] on icon at bounding box center [199, 216] width 12 height 12
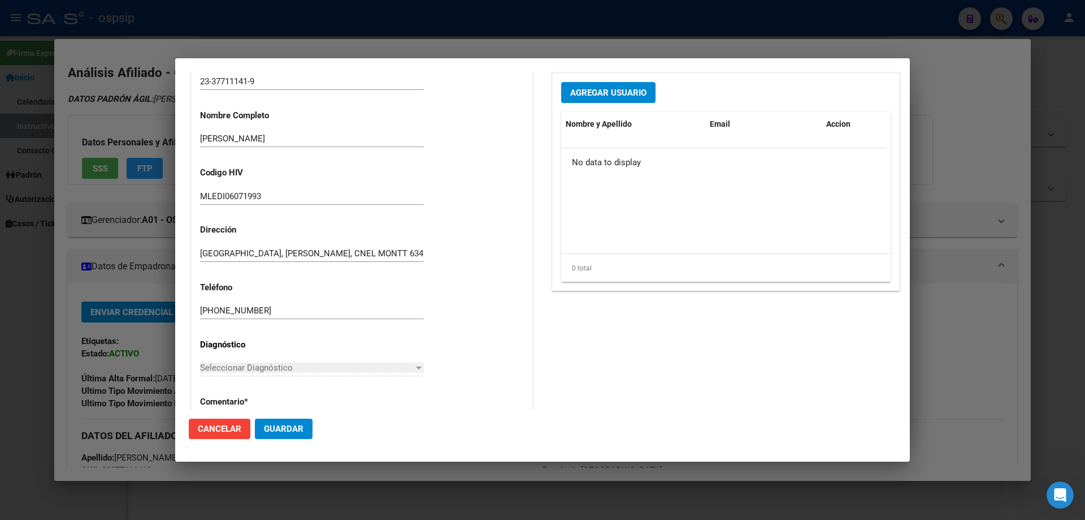
type input "[GEOGRAPHIC_DATA], [PERSON_NAME], CNEL MONTT 6345"
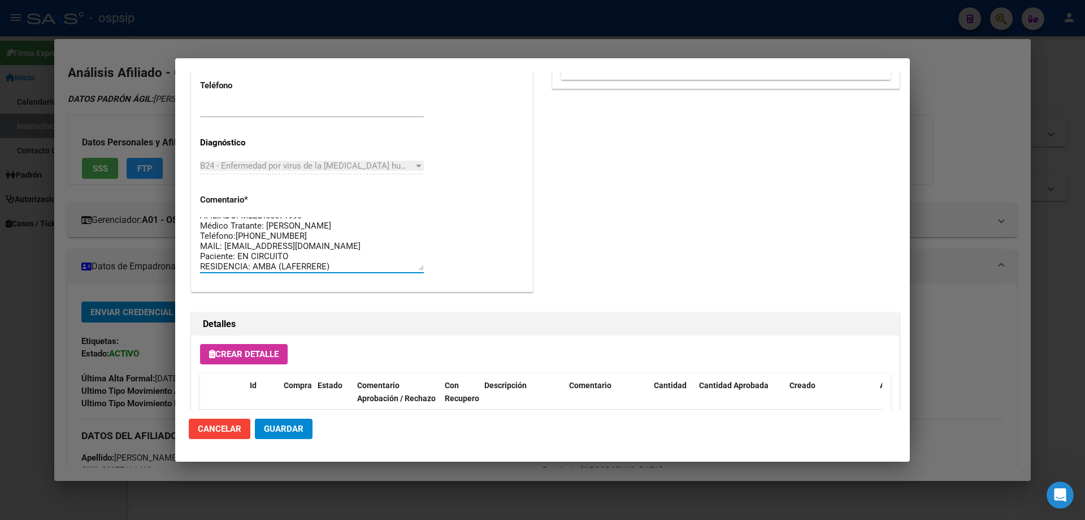
scroll to position [10, 0]
drag, startPoint x: 343, startPoint y: 264, endPoint x: 190, endPoint y: 197, distance: 167.3
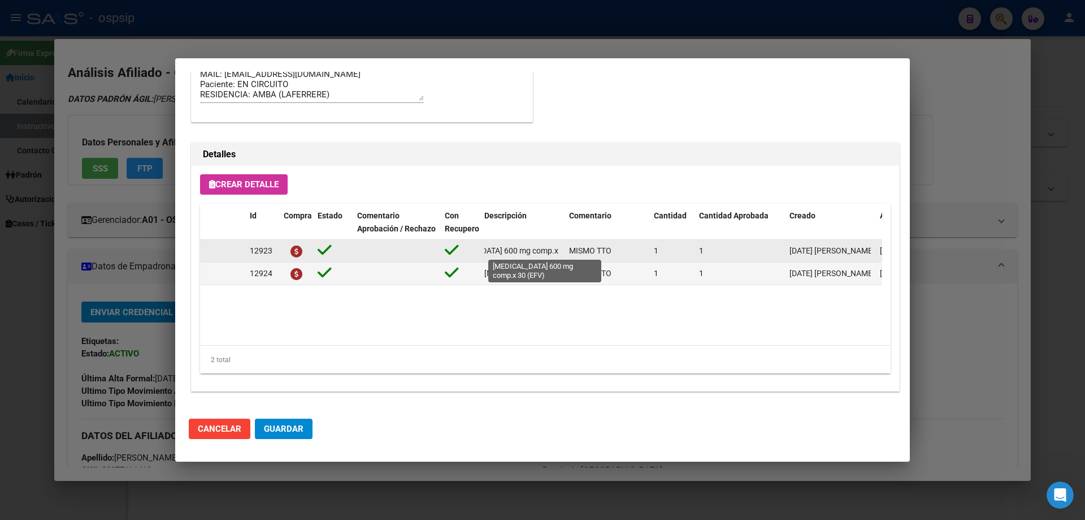
scroll to position [0, 45]
drag, startPoint x: 484, startPoint y: 248, endPoint x: 564, endPoint y: 248, distance: 79.7
click at [564, 248] on datatable-body-cell "[MEDICAL_DATA] 600 mg comp.x 30 (EFV)" at bounding box center [522, 251] width 85 height 22
copy span "[MEDICAL_DATA] 600 mg comp.x 30 (EFV)"
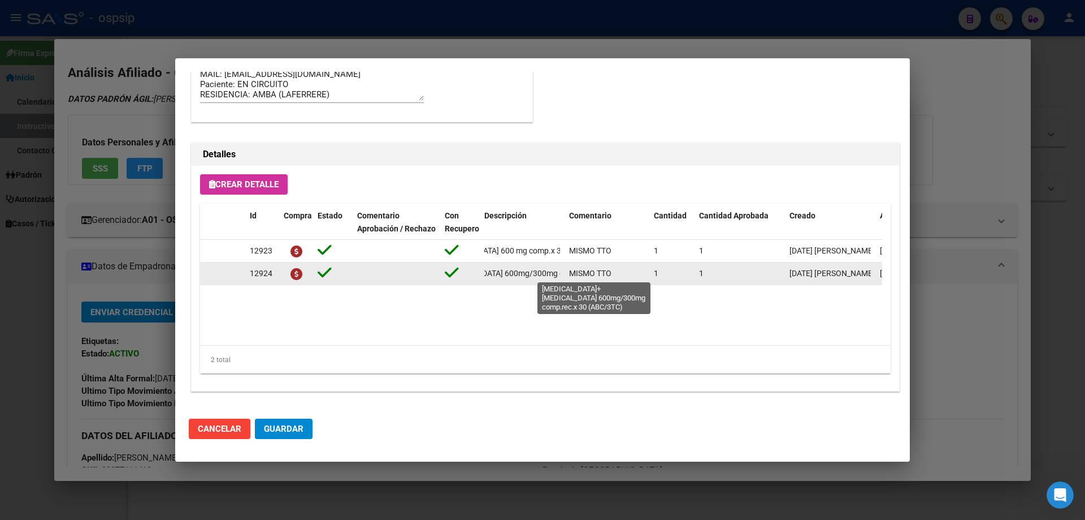
scroll to position [0, 144]
drag, startPoint x: 483, startPoint y: 275, endPoint x: 563, endPoint y: 274, distance: 80.3
click at [563, 274] on datatable-body-cell "abacavir+lamivudina 600mg/300mg comp.rec.x 30 (ABC/3TC)" at bounding box center [522, 273] width 85 height 22
copy span "abacavir+lamivudina 600mg/300mg comp.rec.x 30 (ABC/3TC)"
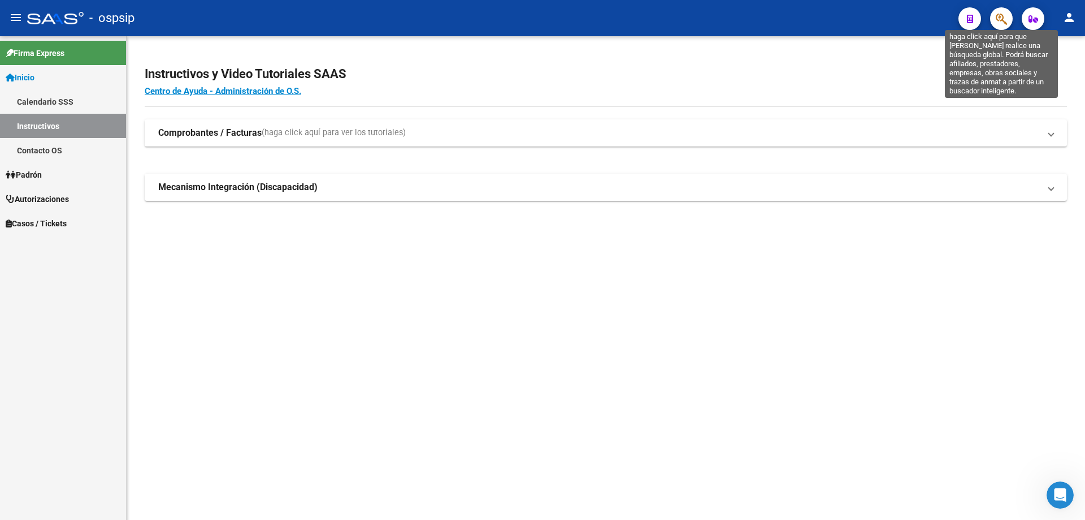
click at [1002, 20] on icon "button" at bounding box center [1001, 18] width 11 height 13
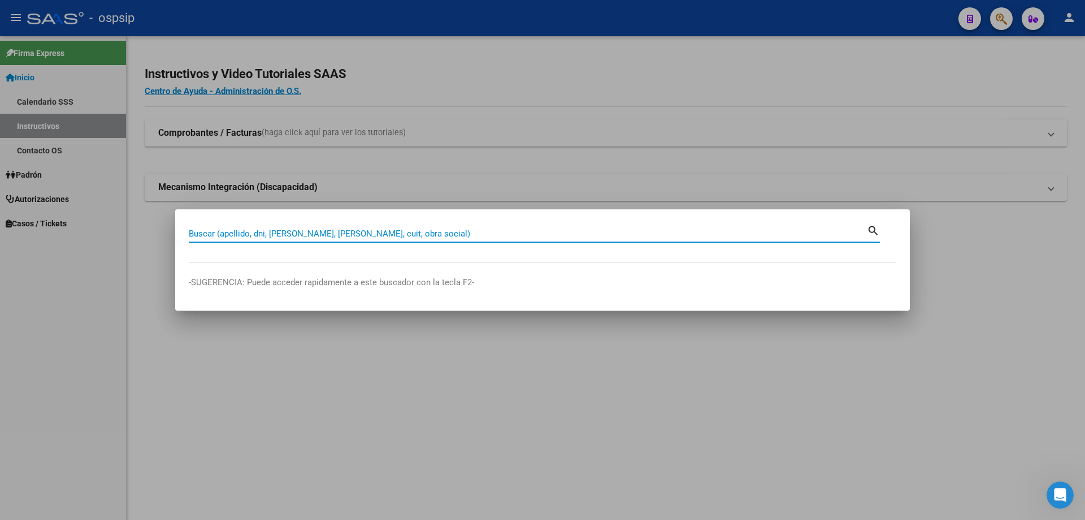
paste input "21131002"
type input "21131002"
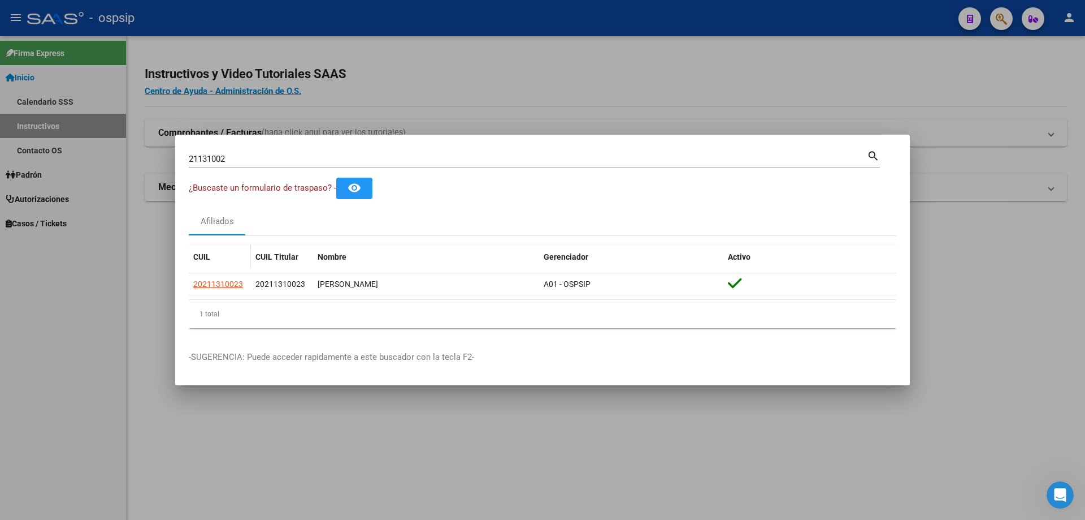
click at [221, 289] on app-link-go-to "20211310023" at bounding box center [218, 284] width 50 height 13
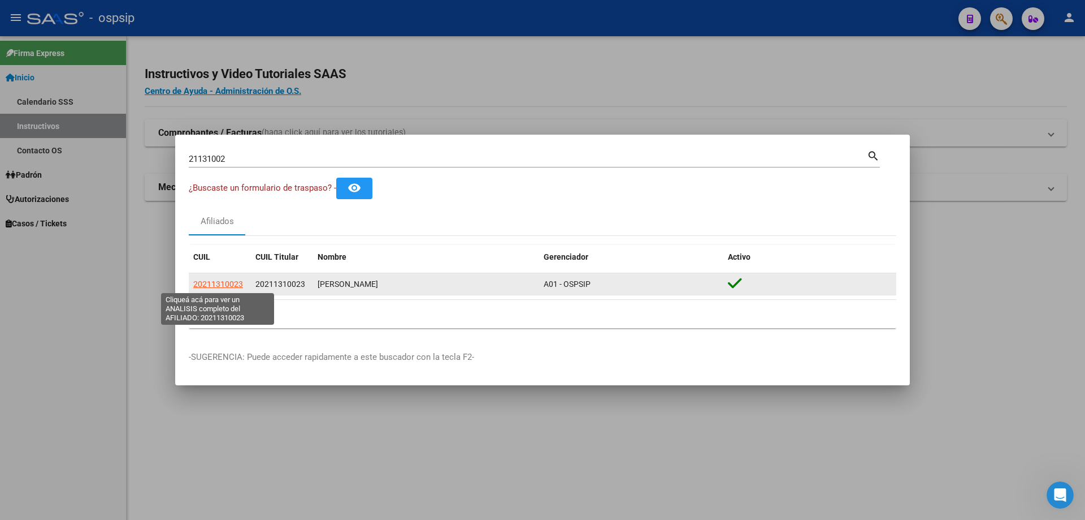
click at [220, 284] on span "20211310023" at bounding box center [218, 283] width 50 height 9
type textarea "20211310023"
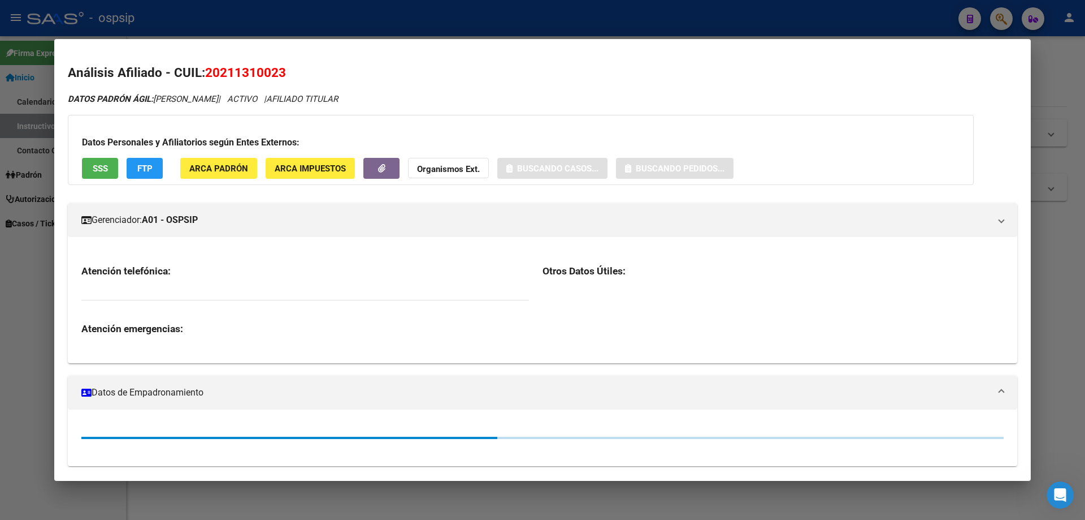
click at [93, 165] on span "SSS" at bounding box center [100, 168] width 15 height 10
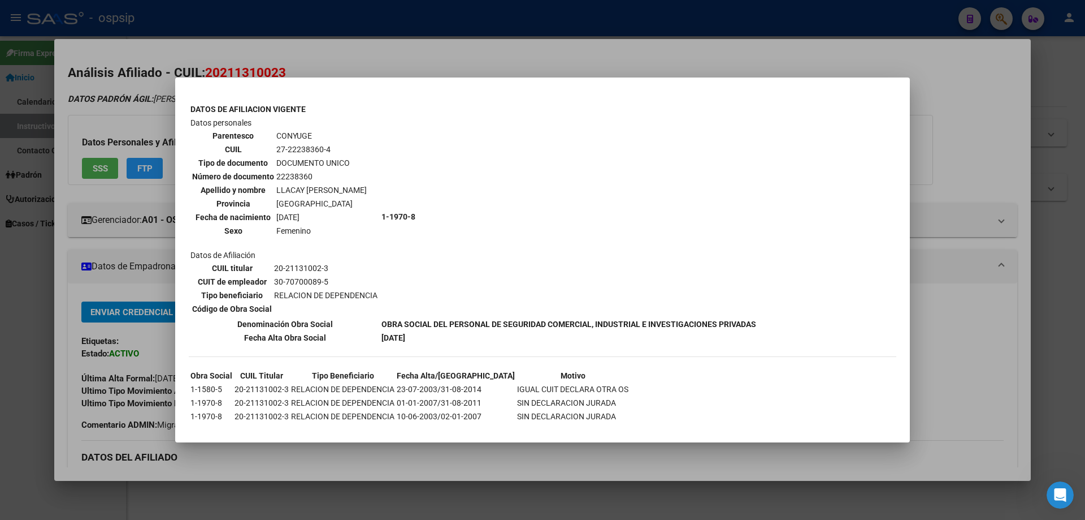
scroll to position [395, 0]
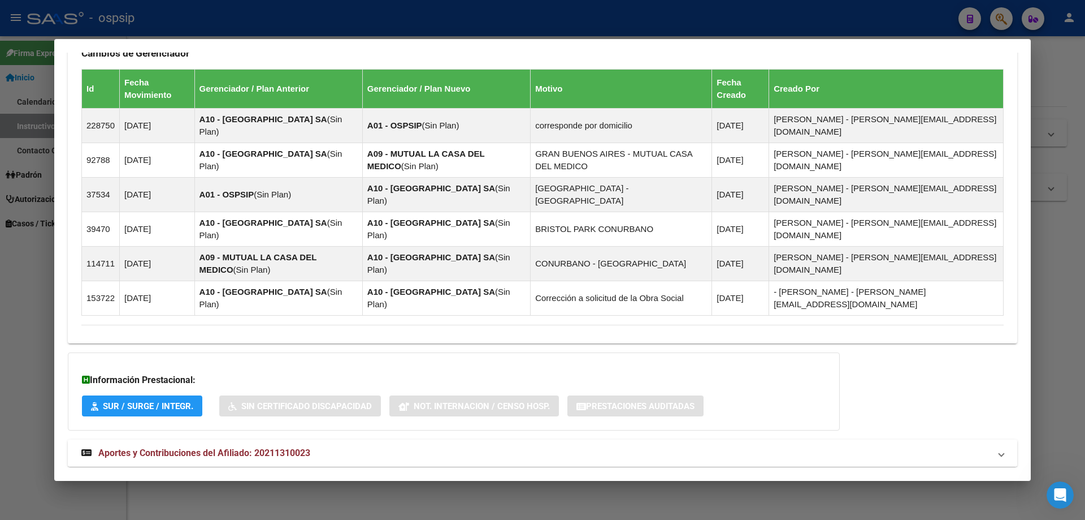
click at [189, 439] on mat-expansion-panel-header "Aportes y Contribuciones del Afiliado: 20211310023" at bounding box center [543, 452] width 950 height 27
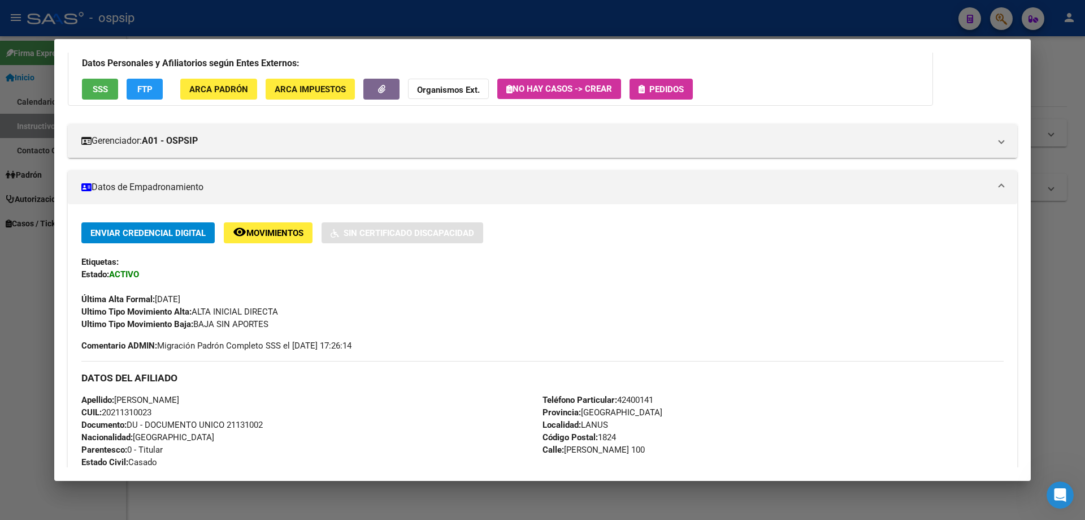
scroll to position [0, 0]
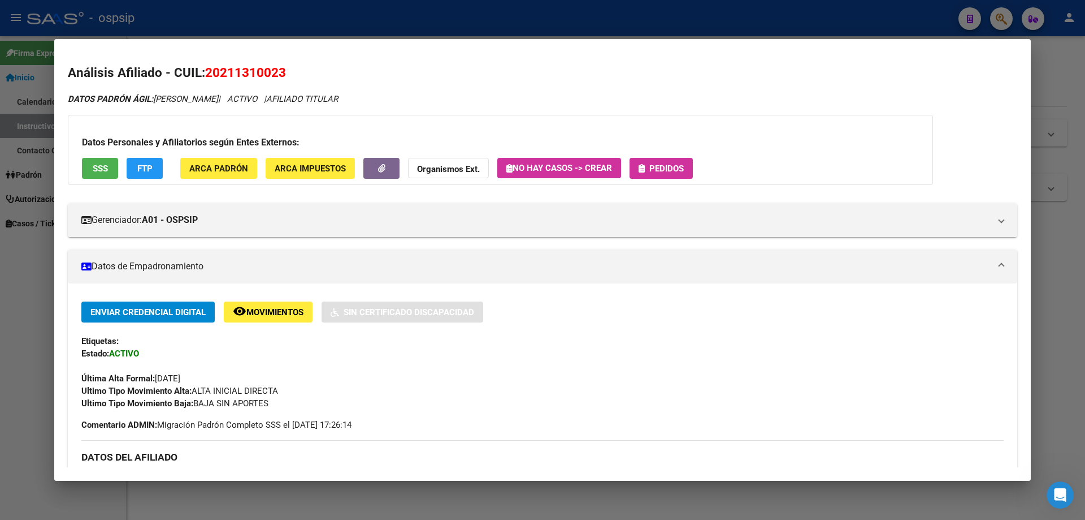
click at [654, 166] on span "Pedidos" at bounding box center [667, 168] width 34 height 10
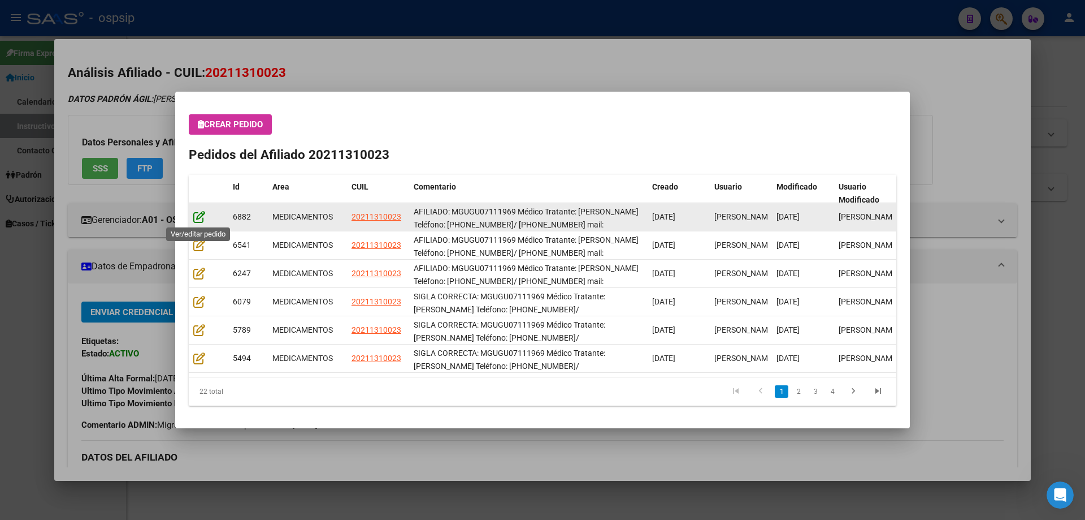
click at [200, 217] on icon at bounding box center [199, 216] width 12 height 12
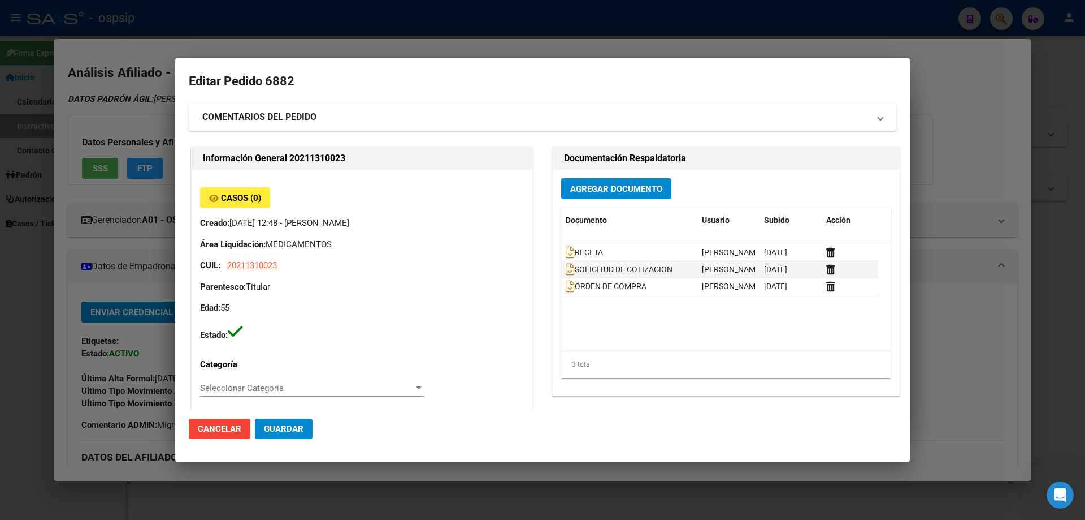
type input "Buenos Aires, LANUS, JUNCAL 100"
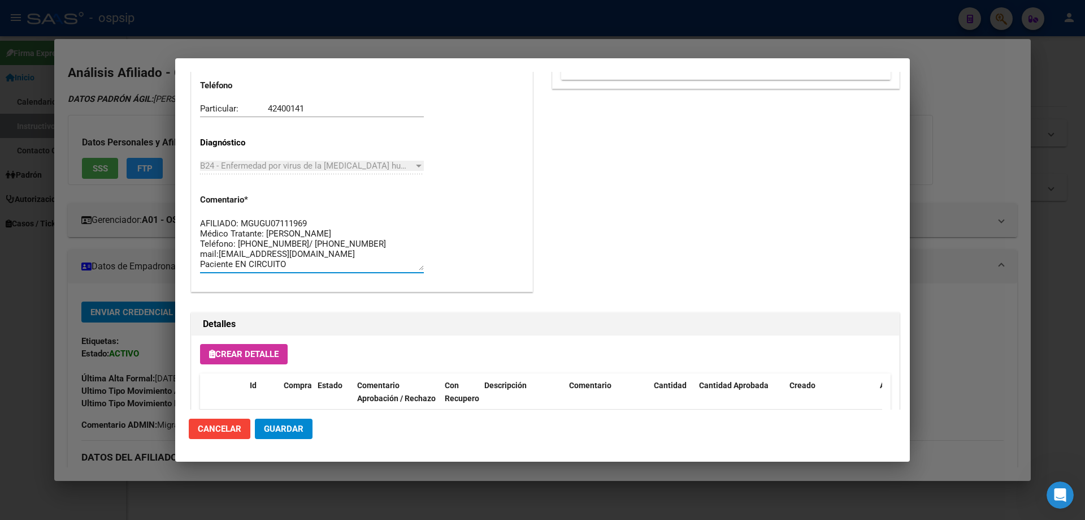
drag, startPoint x: 330, startPoint y: 265, endPoint x: 183, endPoint y: 199, distance: 161.2
click at [183, 199] on mat-dialog-content "Editar Pedido 6882 COMENTARIOS DEL PEDIDO Escriba su comentario aquí. Enviar co…" at bounding box center [542, 241] width 735 height 338
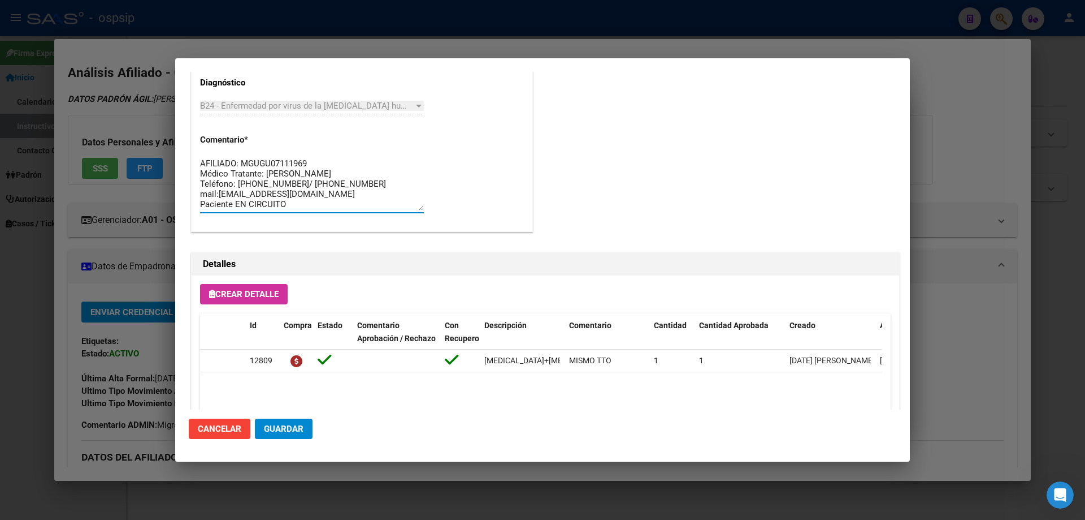
scroll to position [735, 0]
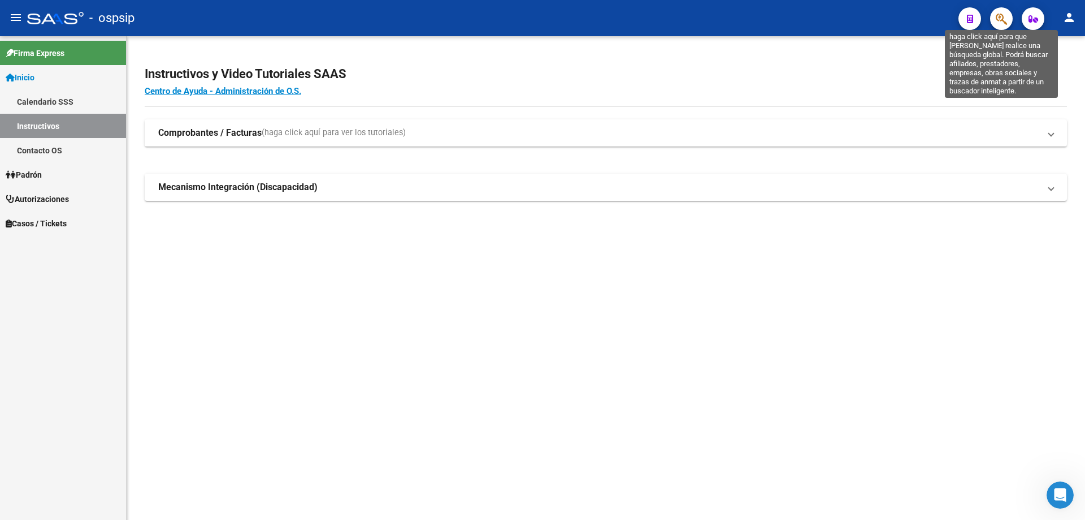
click at [998, 18] on icon "button" at bounding box center [1001, 18] width 11 height 13
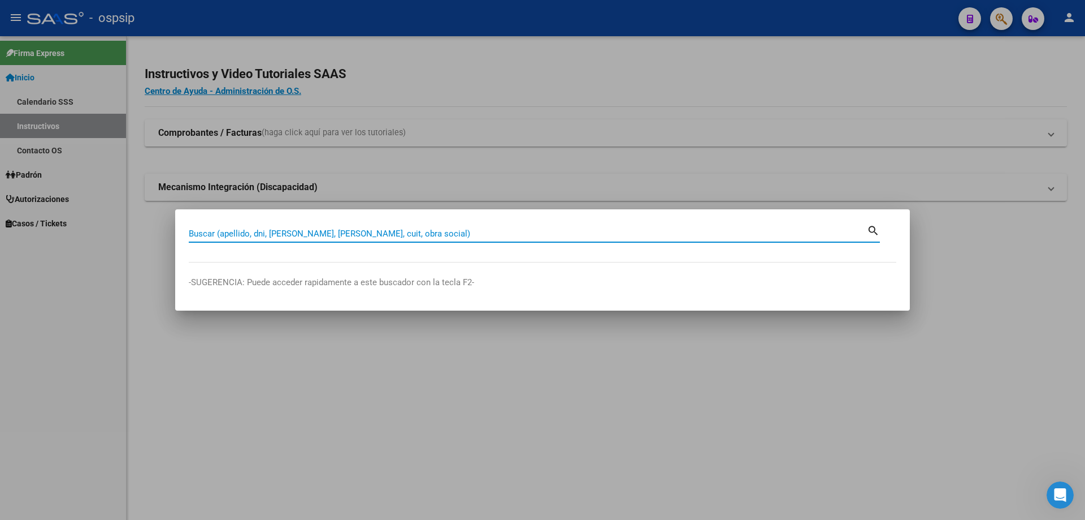
paste input "23100314"
type input "23100314"
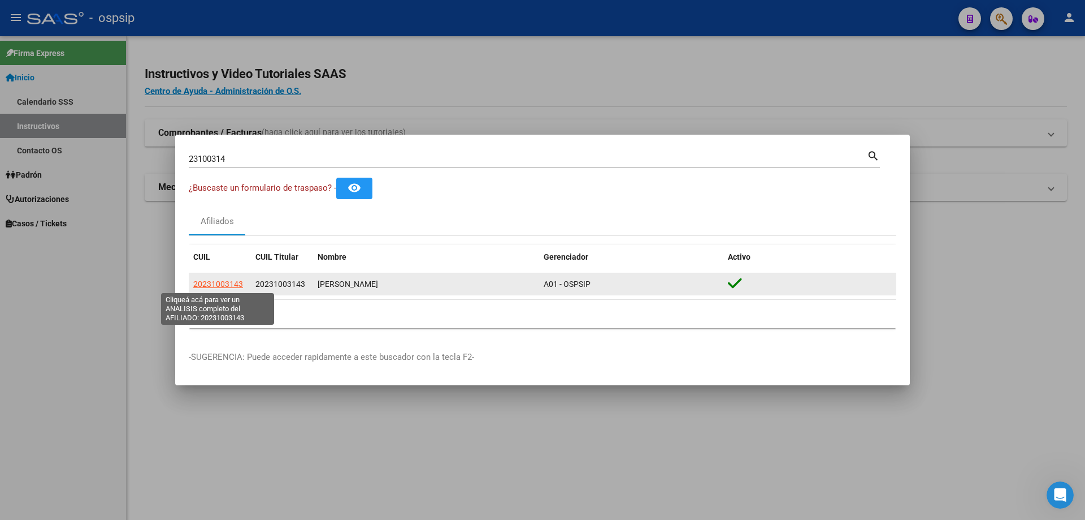
click at [218, 285] on span "20231003143" at bounding box center [218, 283] width 50 height 9
type textarea "20231003143"
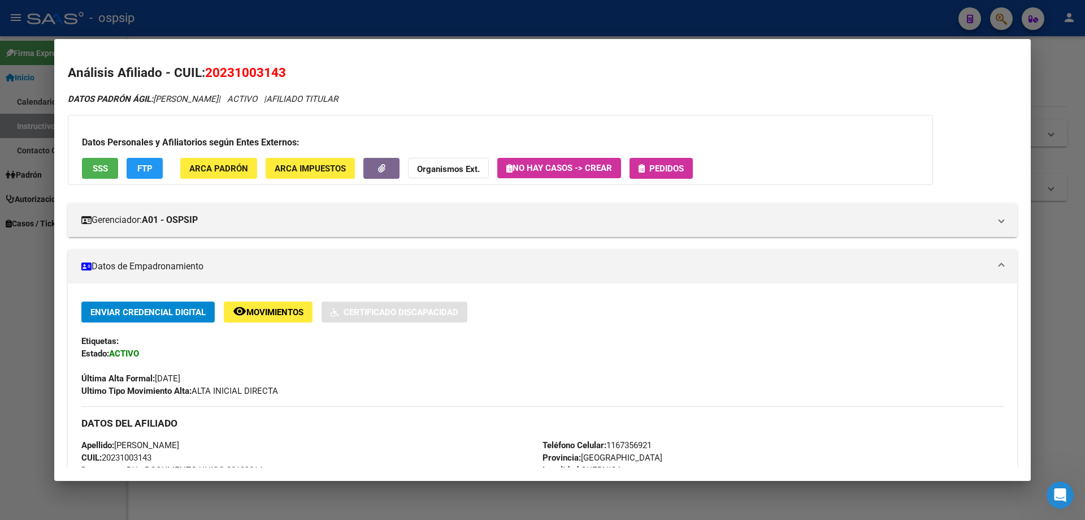
click at [660, 167] on span "Pedidos" at bounding box center [667, 168] width 34 height 10
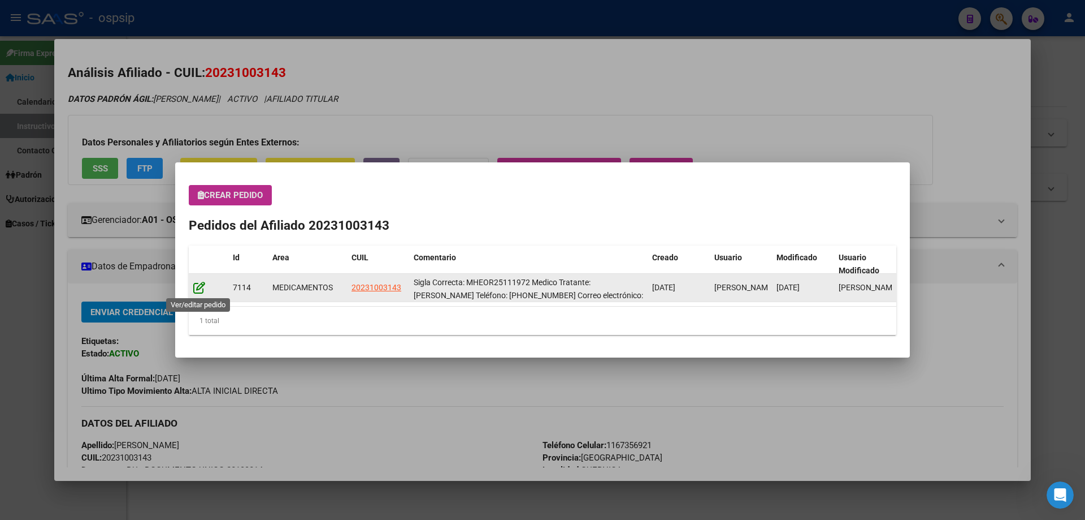
click at [198, 288] on icon at bounding box center [199, 287] width 12 height 12
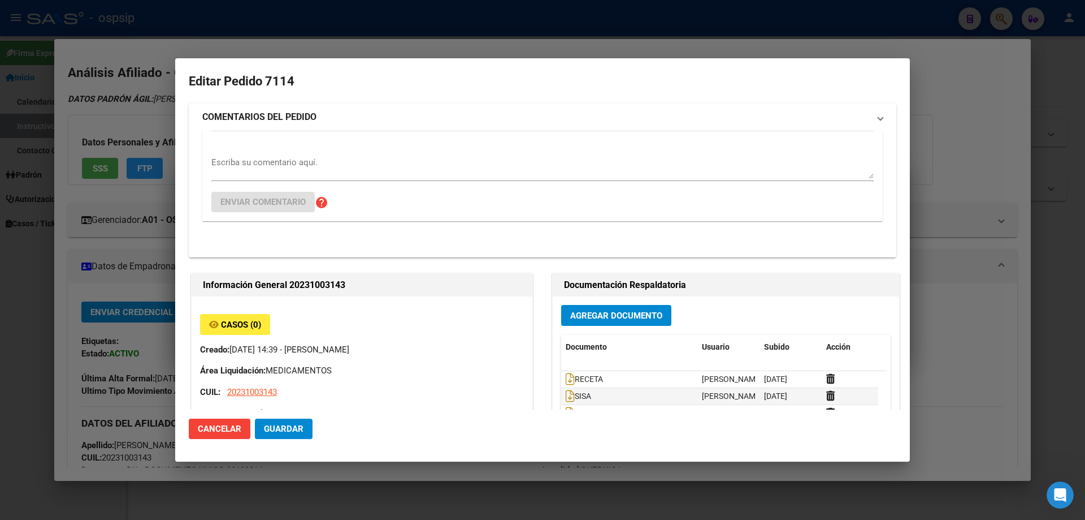
type input "[GEOGRAPHIC_DATA], [GEOGRAPHIC_DATA], [GEOGRAPHIC_DATA] 2103"
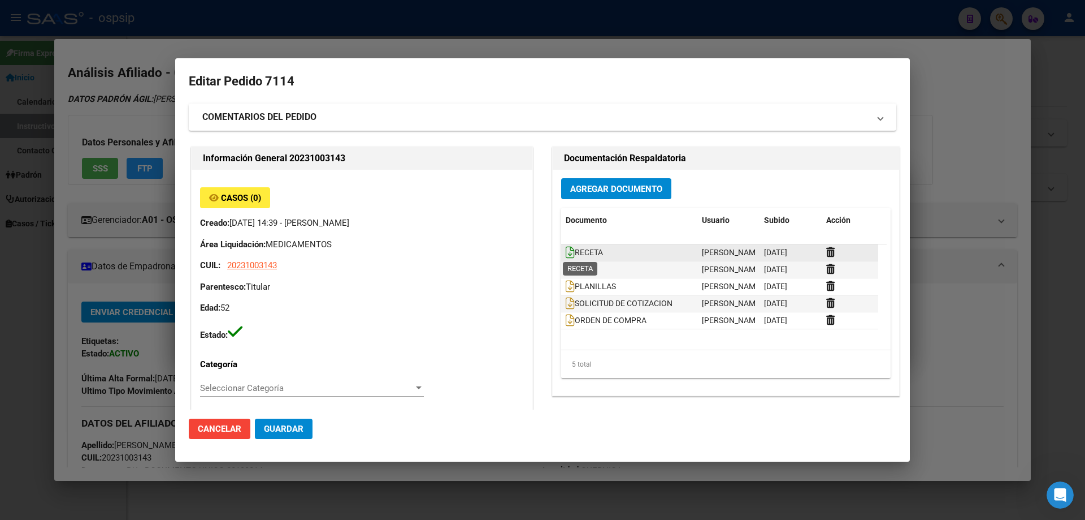
click at [568, 253] on icon at bounding box center [570, 252] width 9 height 12
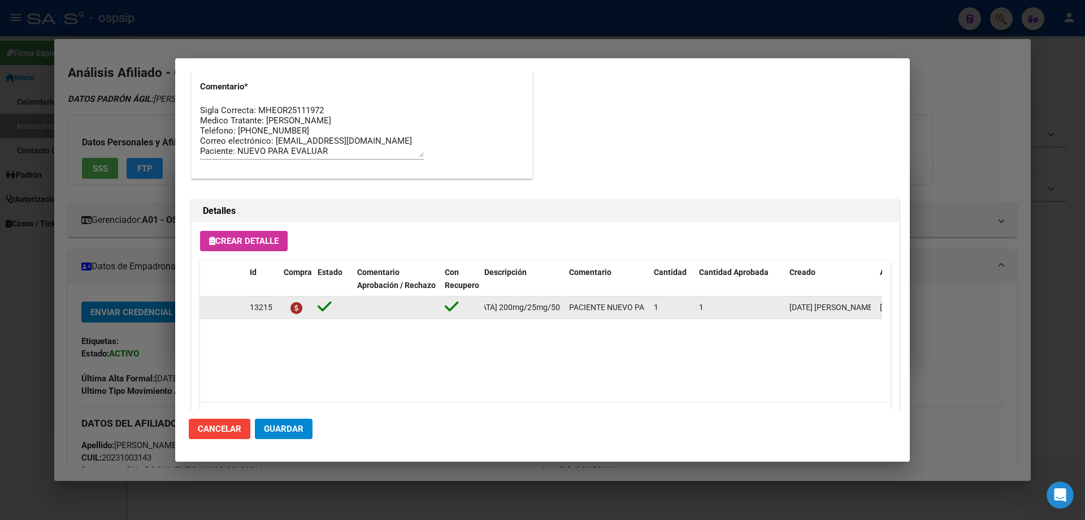
scroll to position [0, 253]
drag, startPoint x: 482, startPoint y: 308, endPoint x: 566, endPoint y: 308, distance: 84.2
click at [566, 308] on div "13215 emtricitabina+tenofovir alaf.+dolutegravir 200mg/25mg/50mg comp.rec.x 30 …" at bounding box center [622, 307] width 845 height 23
copy span "[MEDICAL_DATA]+[MEDICAL_DATA] alaf.+[MEDICAL_DATA] 200mg/25mg/50mg comp.rec.x 3…"
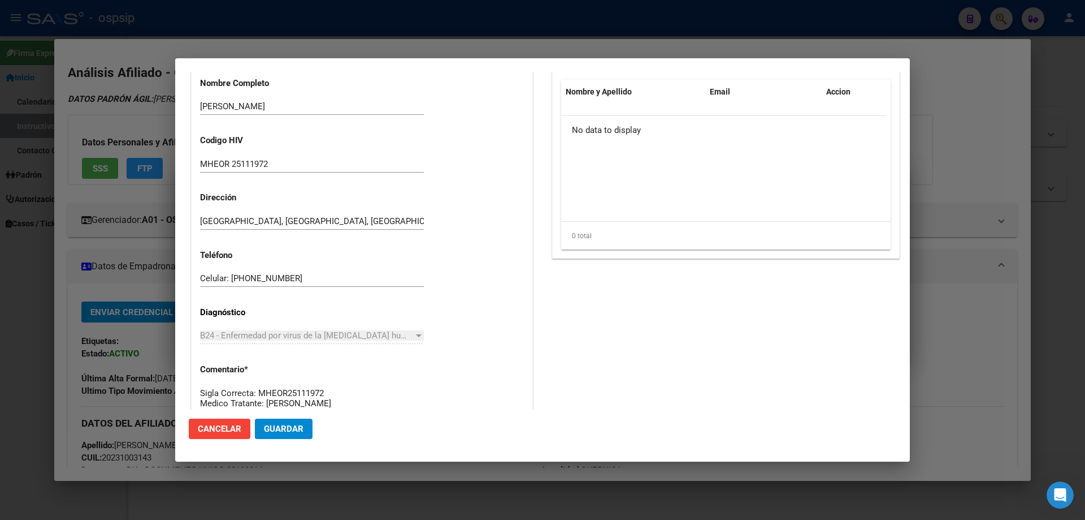
scroll to position [452, 0]
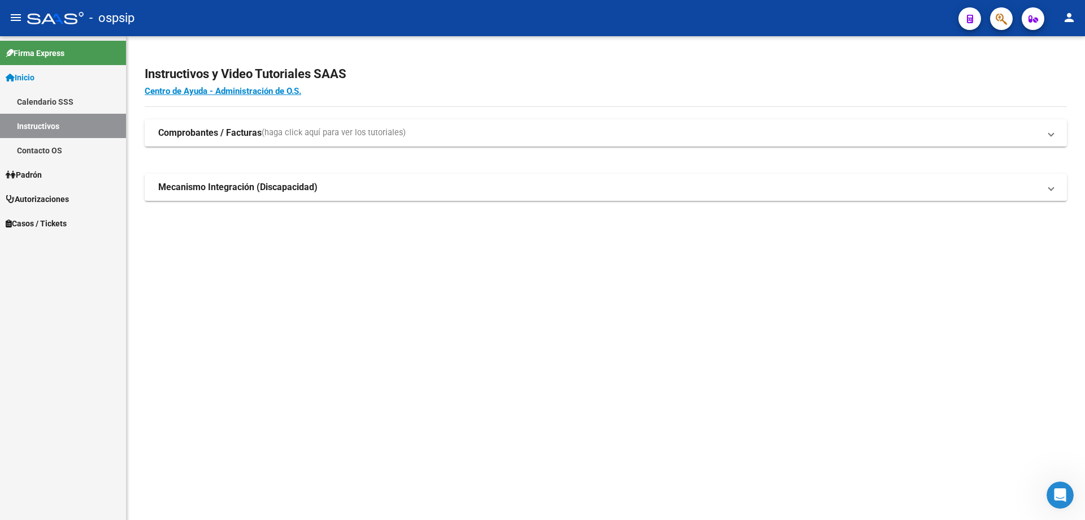
click at [999, 3] on mat-toolbar "menu - ospsip person" at bounding box center [542, 18] width 1085 height 36
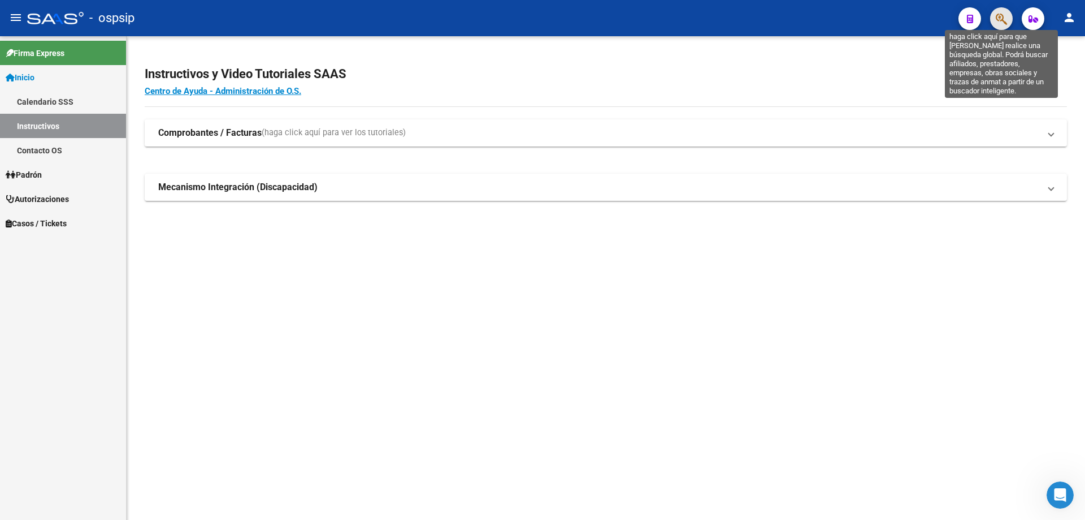
click at [998, 14] on icon "button" at bounding box center [1001, 18] width 11 height 13
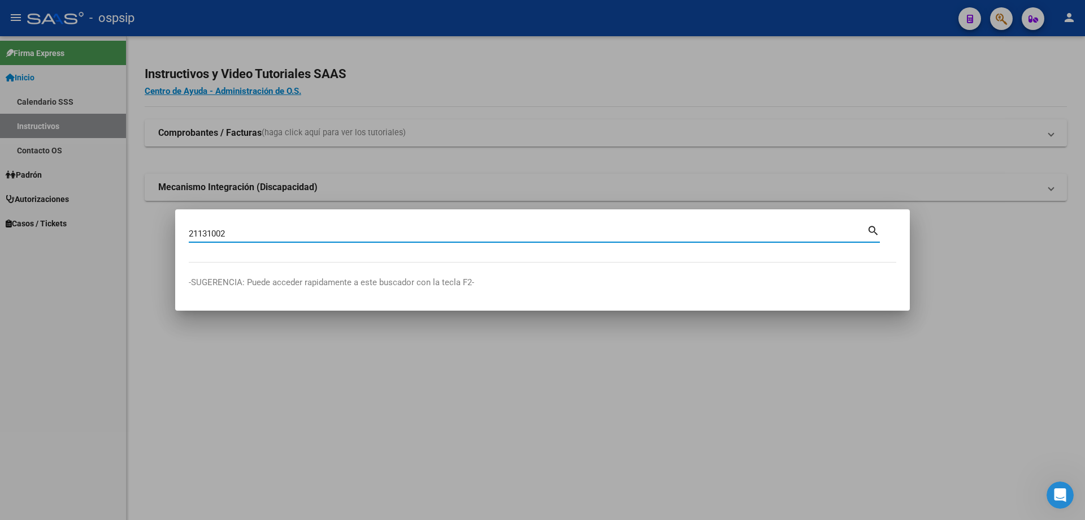
type input "21131002"
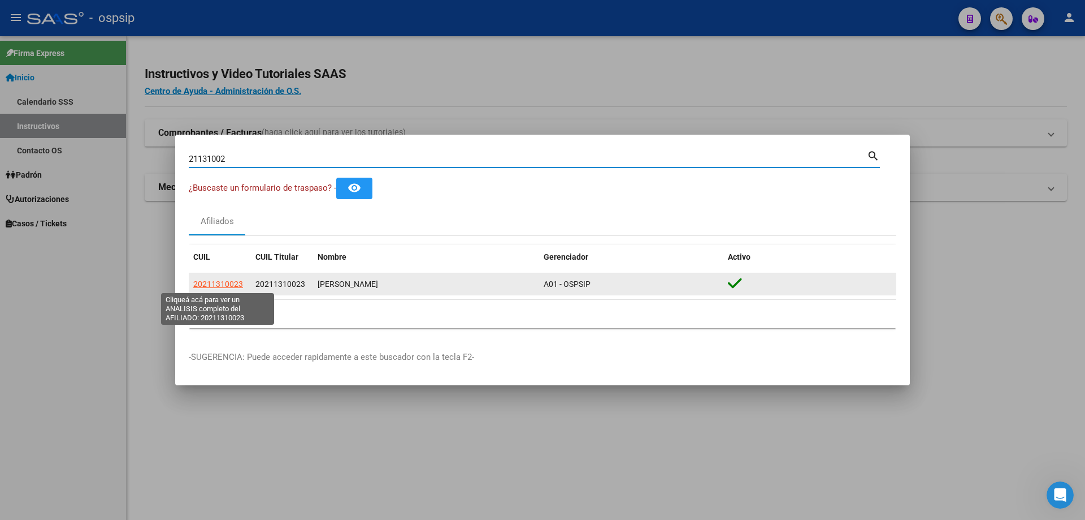
click at [220, 283] on span "20211310023" at bounding box center [218, 283] width 50 height 9
type textarea "20211310023"
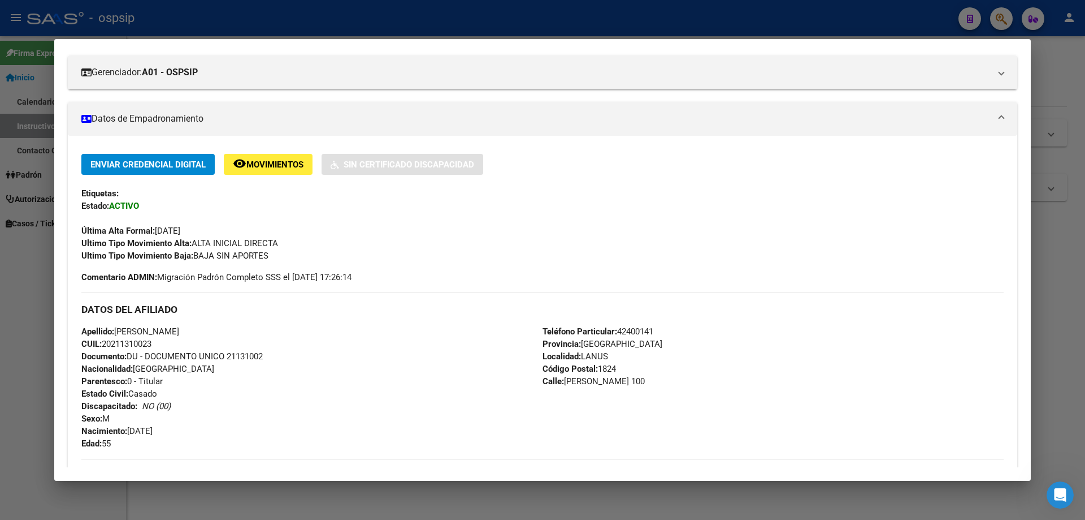
scroll to position [0, 0]
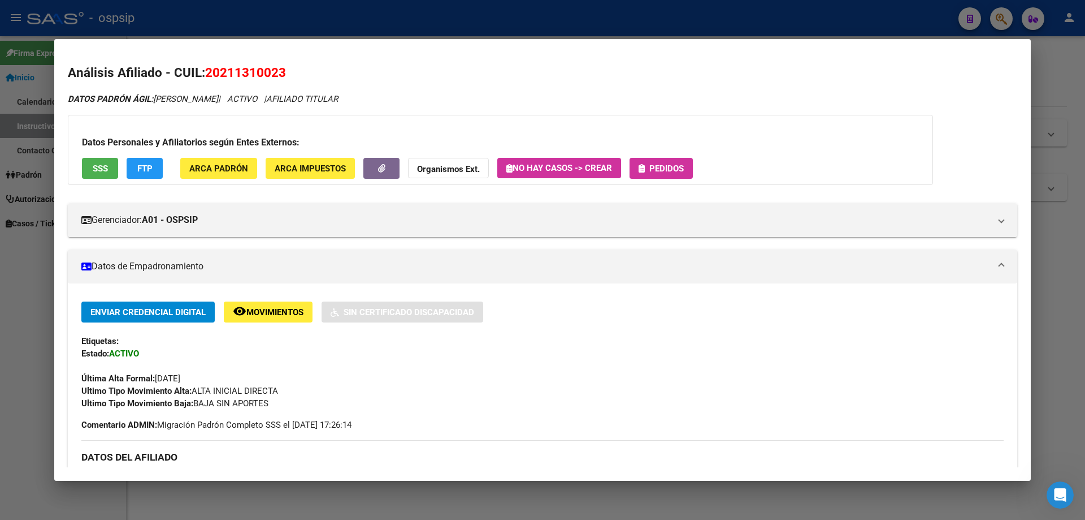
click at [678, 172] on span "Pedidos" at bounding box center [667, 168] width 34 height 10
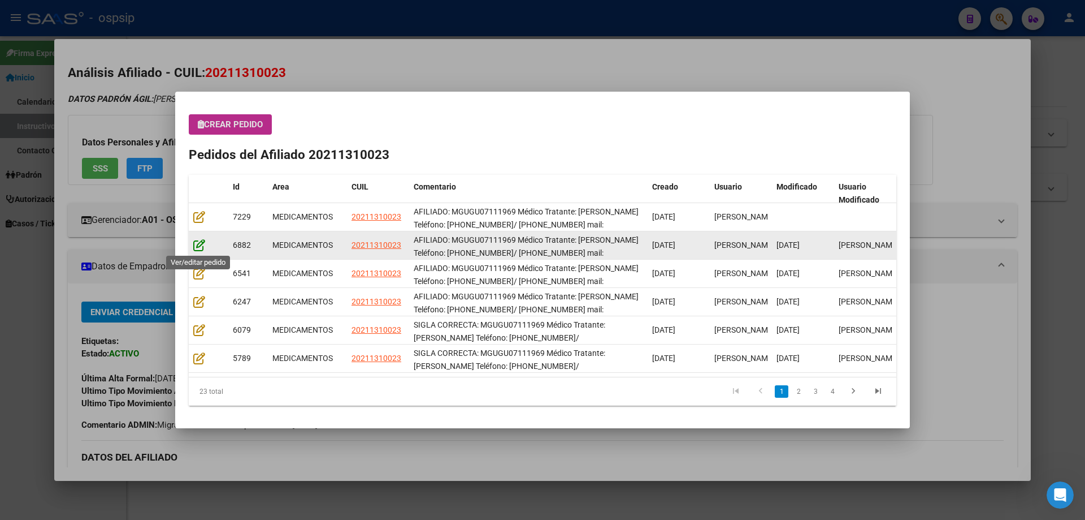
click at [200, 243] on icon at bounding box center [199, 245] width 12 height 12
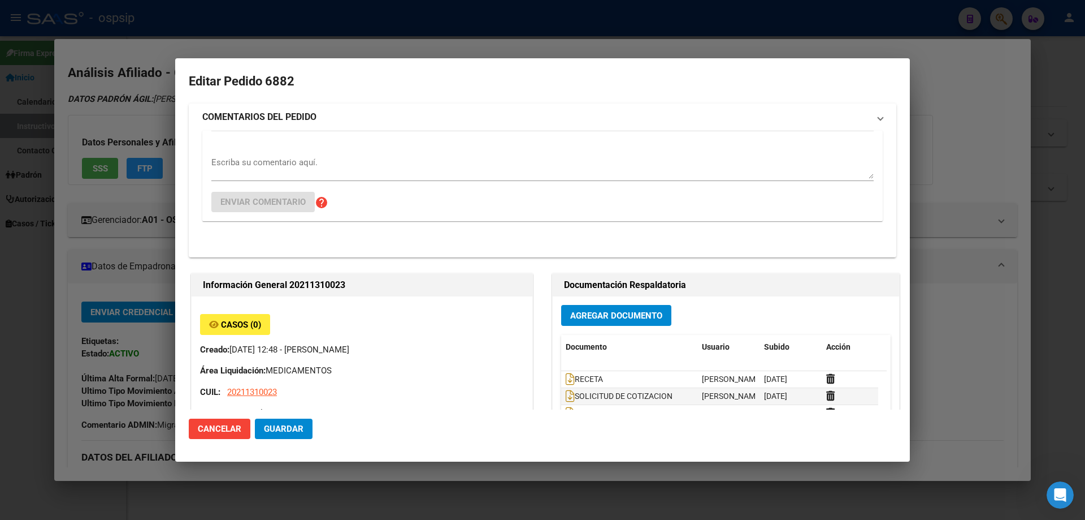
type input "Buenos Aires, LANUS, JUNCAL 100"
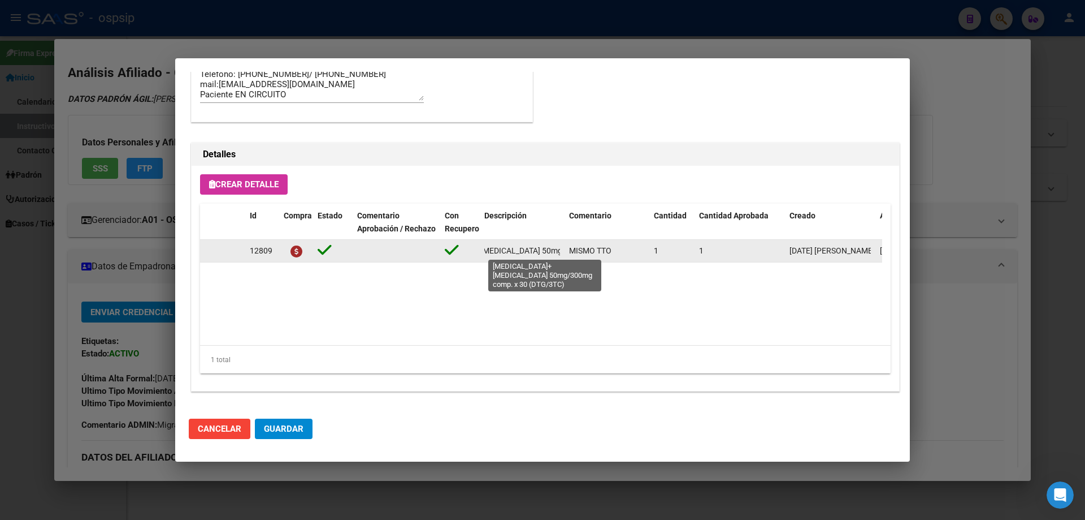
scroll to position [0, 140]
drag, startPoint x: 482, startPoint y: 248, endPoint x: 565, endPoint y: 253, distance: 82.7
click at [565, 253] on div "12809 dolutegravir+lamivudina 50mg/300mg comp. x 30 (DTG/3TC) MISMO TTO 1 1 19/…" at bounding box center [622, 251] width 845 height 23
copy span "dolutegravir+lamivudina 50mg/300mg comp. x 30 (DTG/3TC)"
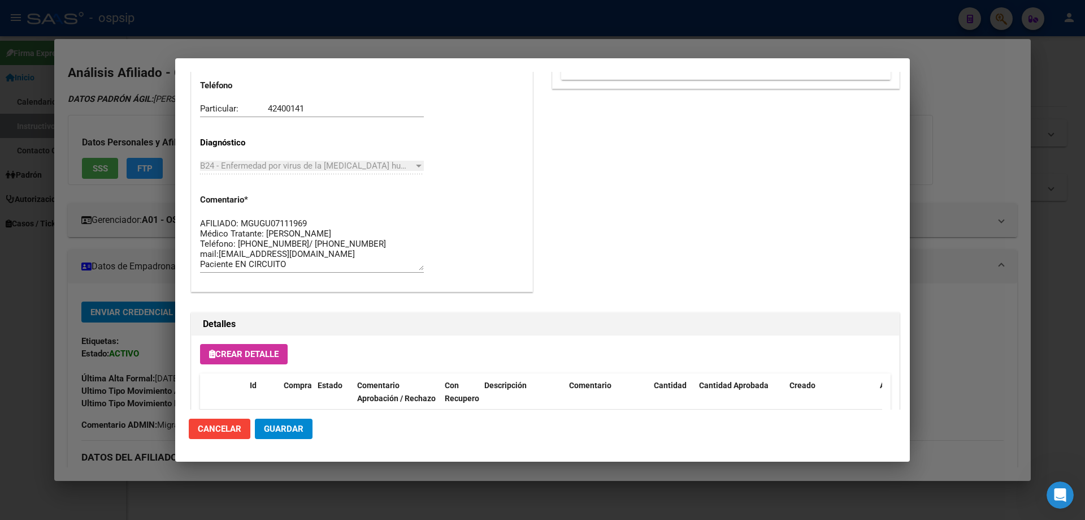
scroll to position [678, 0]
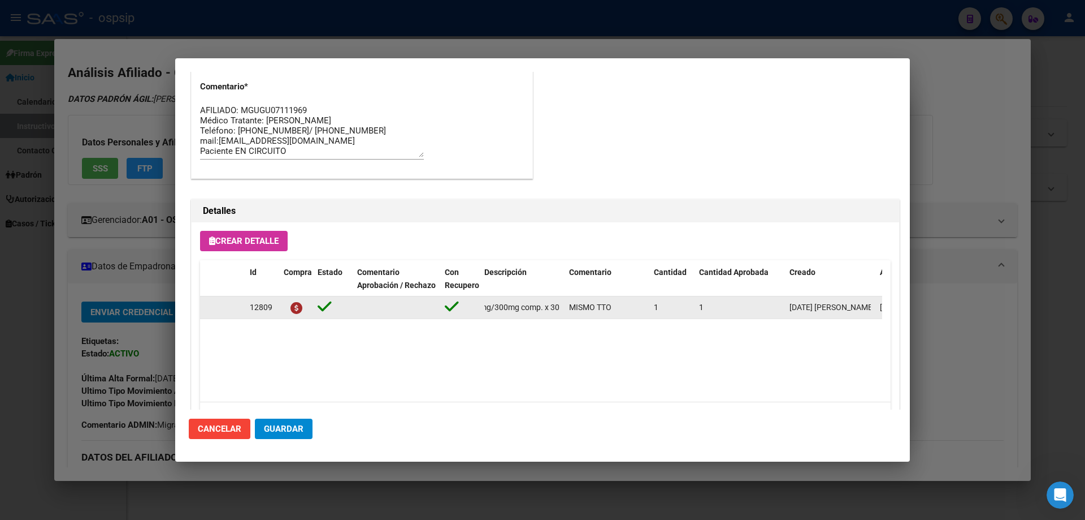
copy span "dolutegravir+lamivudina 50mg/300mg comp. x 30 (DTG/3TC)"
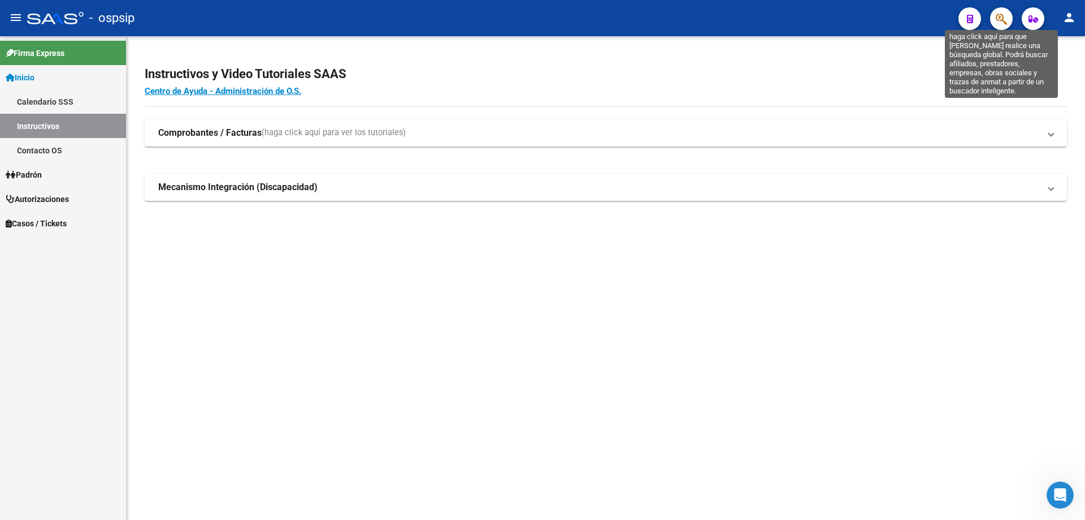
click at [997, 21] on icon "button" at bounding box center [1001, 18] width 11 height 13
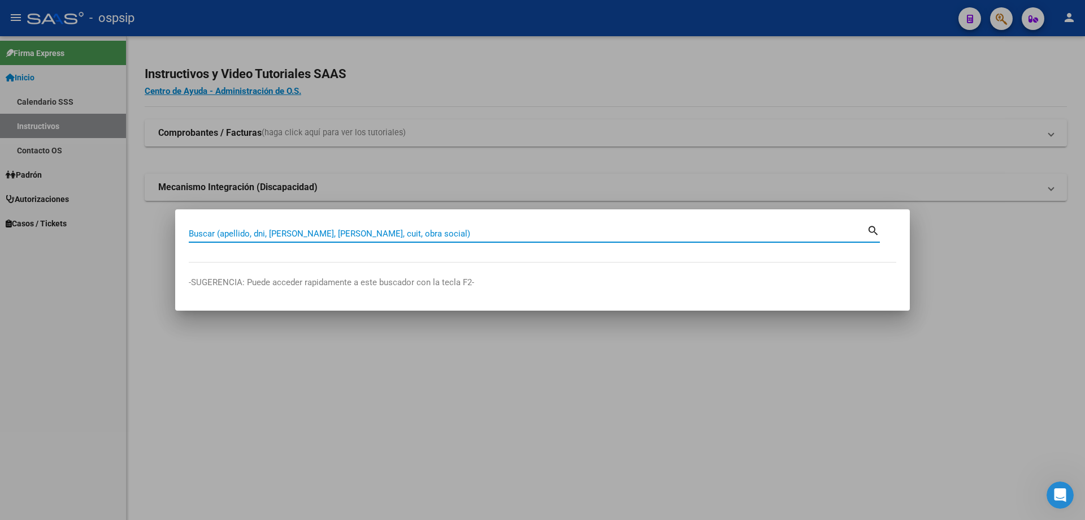
paste input "23100314"
type input "23100314"
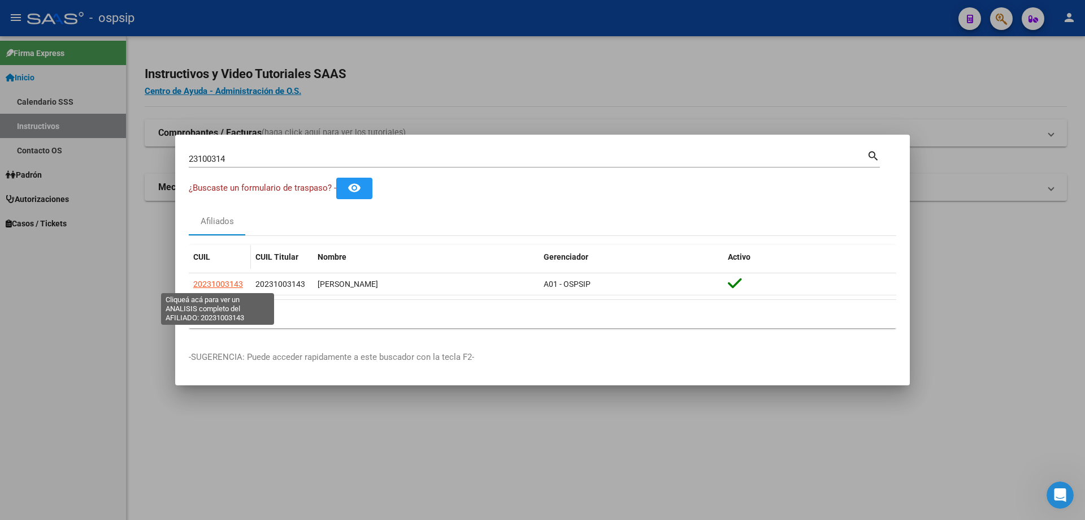
click at [203, 288] on span "20231003143" at bounding box center [218, 283] width 50 height 9
type textarea "20231003143"
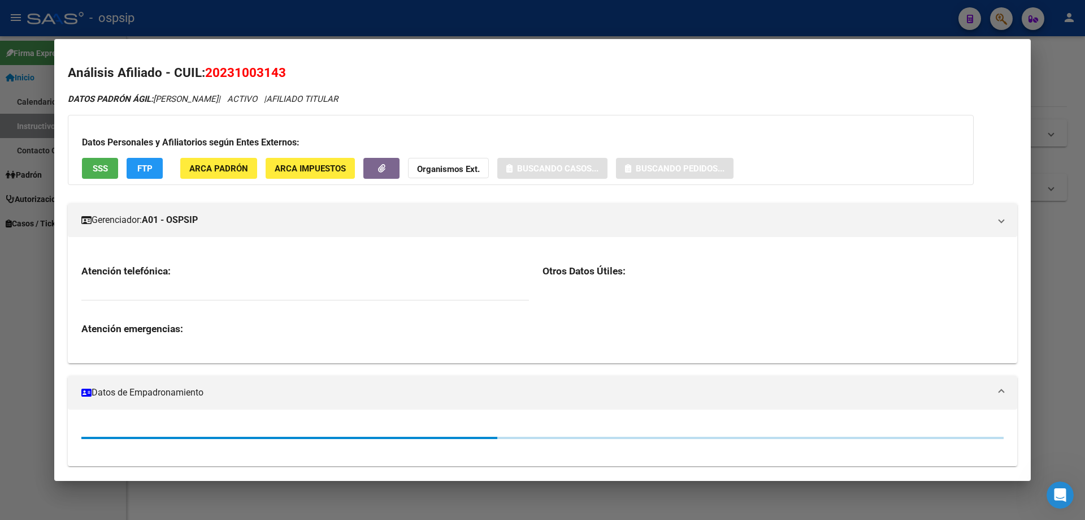
click at [93, 165] on span "SSS" at bounding box center [100, 168] width 15 height 10
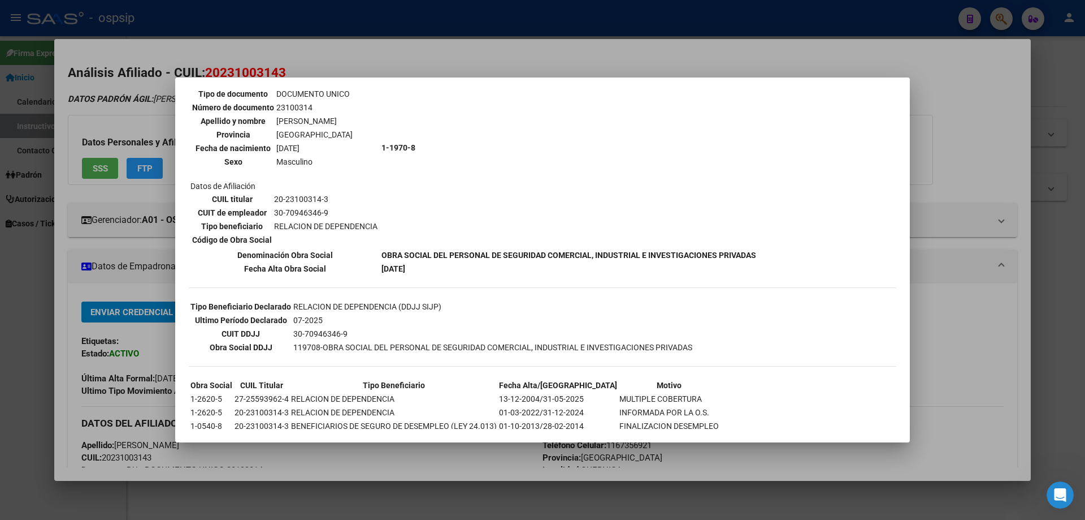
scroll to position [170, 0]
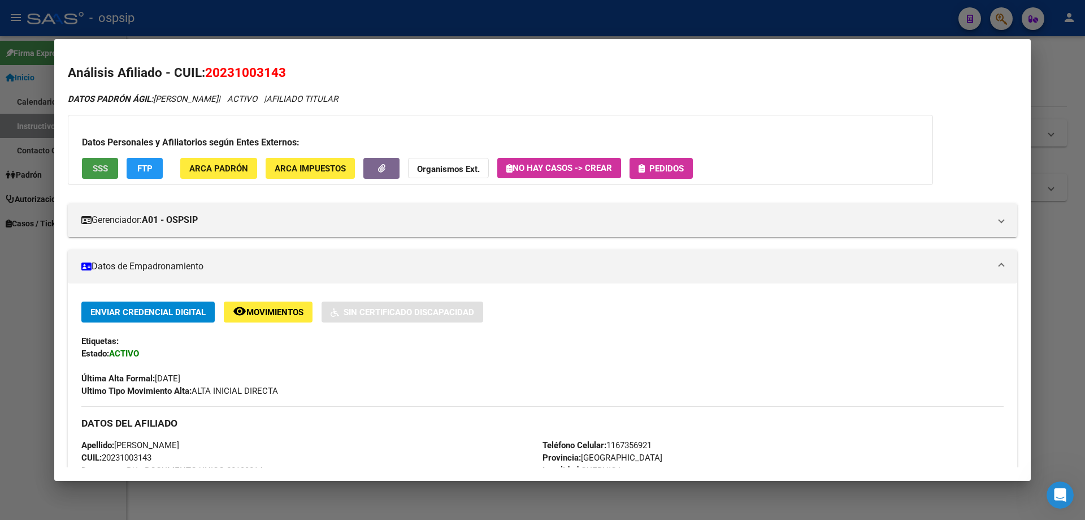
click at [664, 162] on button "Pedidos" at bounding box center [661, 168] width 63 height 21
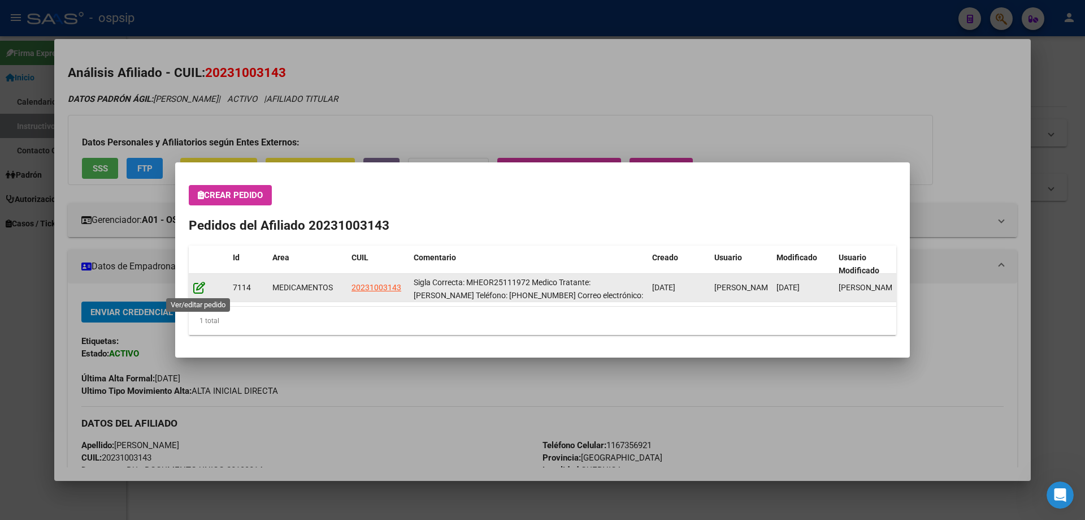
click at [200, 291] on icon at bounding box center [199, 287] width 12 height 12
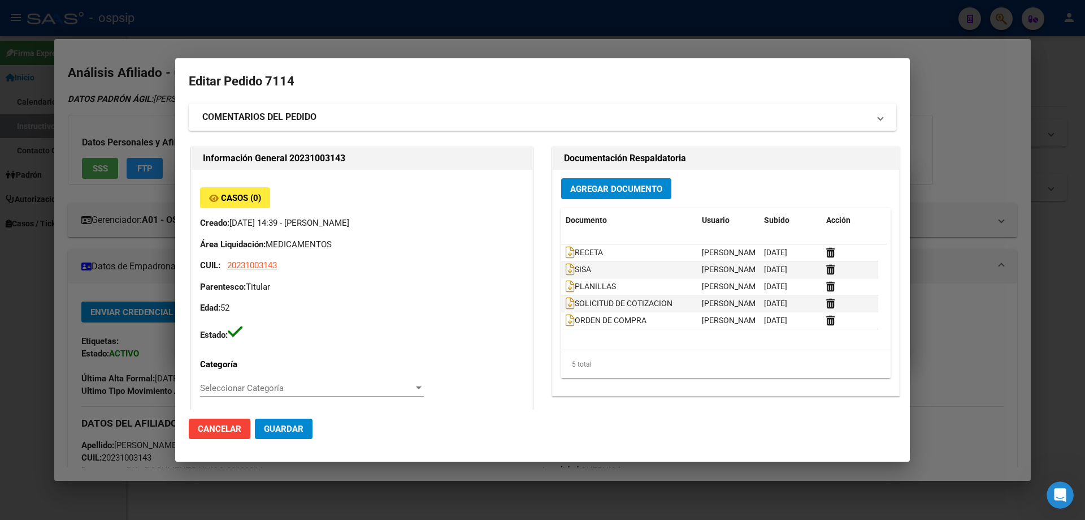
type input "[GEOGRAPHIC_DATA], [GEOGRAPHIC_DATA], [GEOGRAPHIC_DATA] 2103"
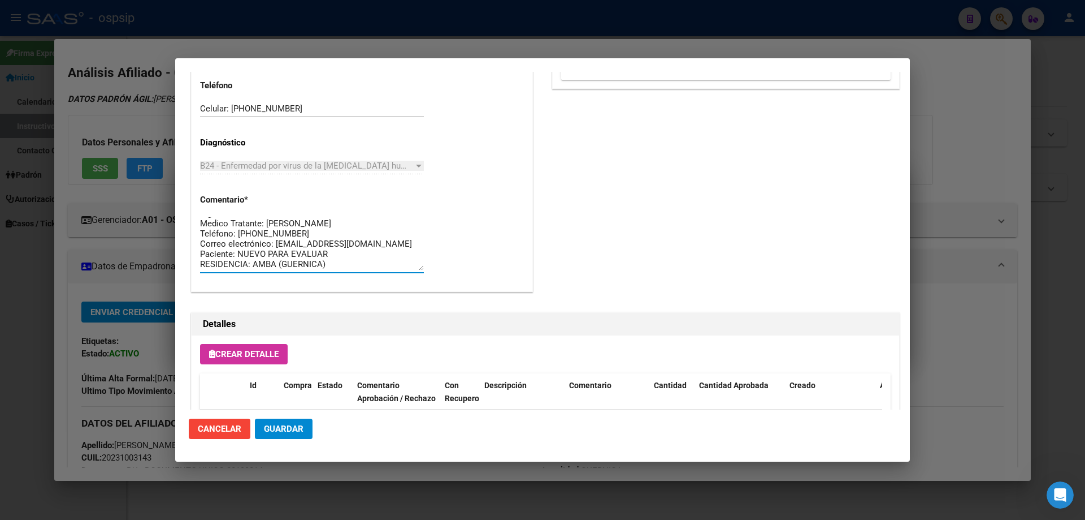
scroll to position [0, 0]
drag, startPoint x: 328, startPoint y: 263, endPoint x: 180, endPoint y: 196, distance: 162.2
click at [180, 196] on mat-dialog-content "Editar Pedido 7114 COMENTARIOS DEL PEDIDO Escriba su comentario aquí. Enviar co…" at bounding box center [542, 241] width 735 height 338
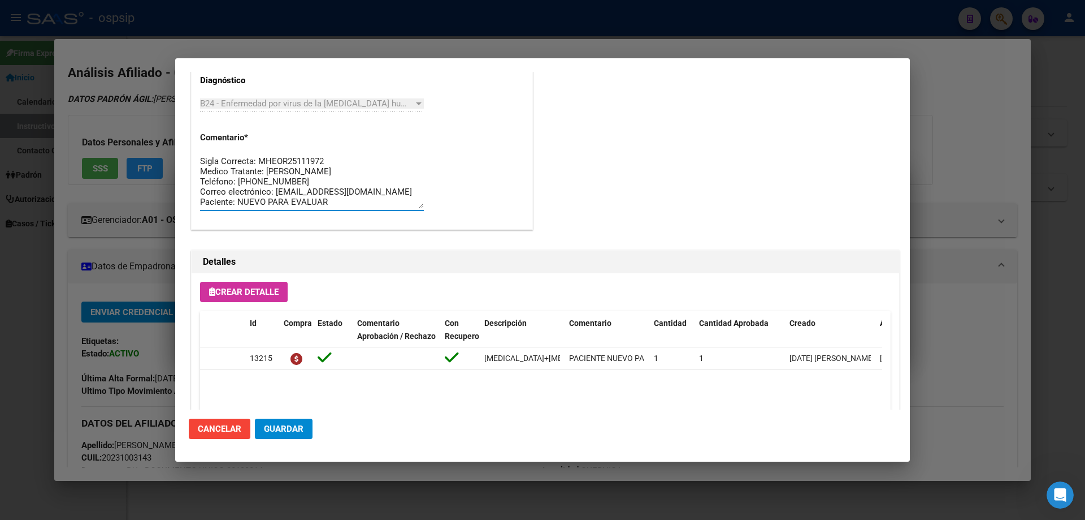
scroll to position [735, 0]
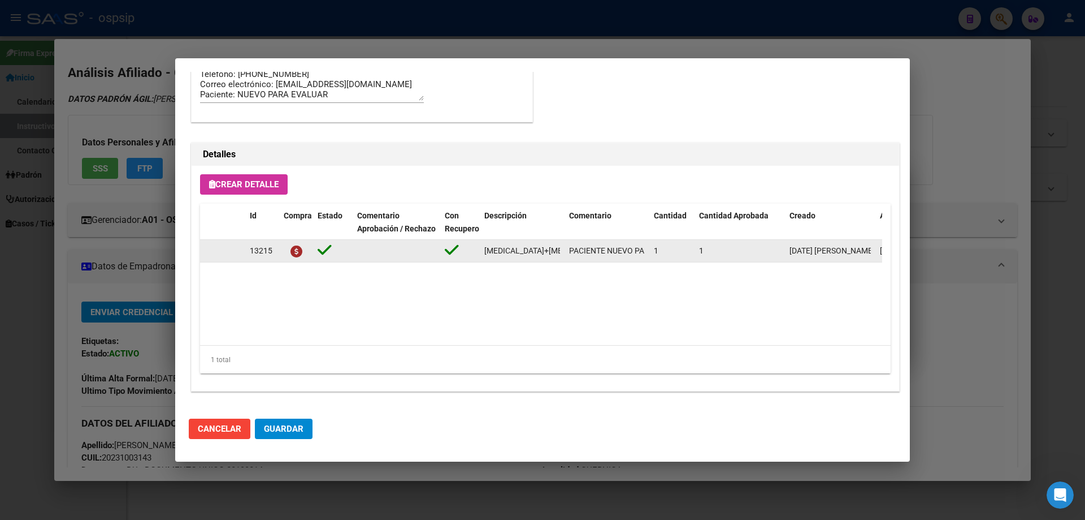
drag, startPoint x: 479, startPoint y: 251, endPoint x: 569, endPoint y: 254, distance: 90.0
click at [569, 254] on div "13215 emtricitabina+tenofovir alaf.+dolutegravir 200mg/25mg/50mg comp.rec.x 30 …" at bounding box center [622, 251] width 845 height 23
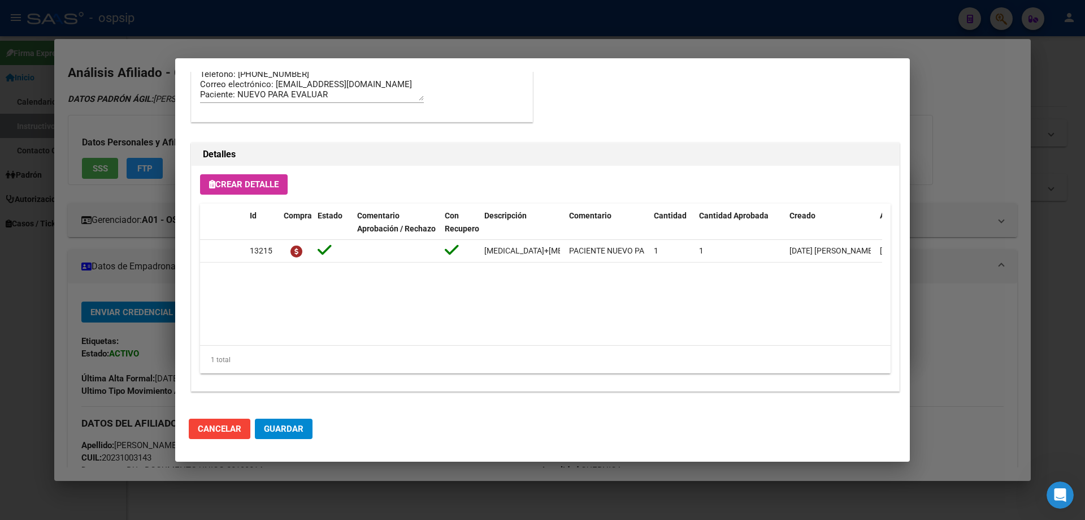
drag, startPoint x: 520, startPoint y: 277, endPoint x: 509, endPoint y: 274, distance: 11.1
click at [516, 277] on datatable-body "13215 emtricitabina+tenofovir alaf.+dolutegravir 200mg/25mg/50mg comp.rec.x 30 …" at bounding box center [541, 292] width 682 height 105
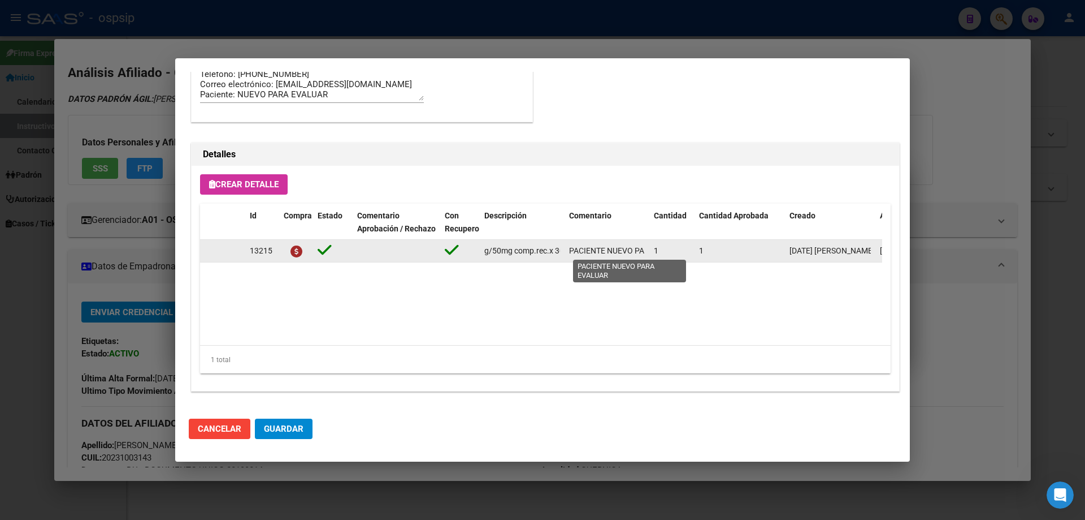
scroll to position [0, 253]
drag, startPoint x: 483, startPoint y: 253, endPoint x: 556, endPoint y: 254, distance: 72.9
click at [569, 252] on div "13215 emtricitabina+tenofovir alaf.+dolutegravir 200mg/25mg/50mg comp.rec.x 30 …" at bounding box center [622, 251] width 845 height 23
copy span "[MEDICAL_DATA]+[MEDICAL_DATA] alaf.+[MEDICAL_DATA] 200mg/25mg/50mg comp.rec.x 3…"
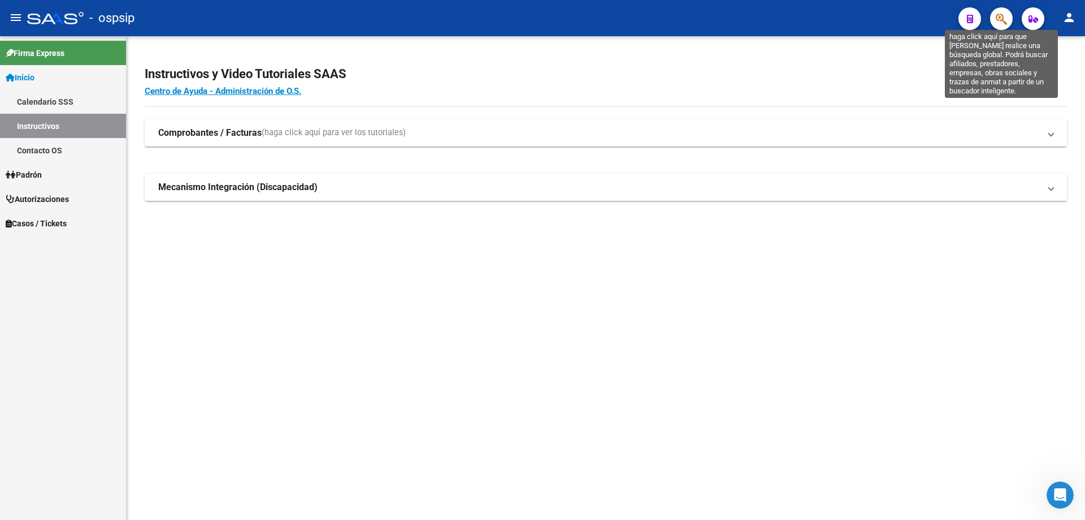
click at [1004, 24] on icon "button" at bounding box center [1001, 18] width 11 height 13
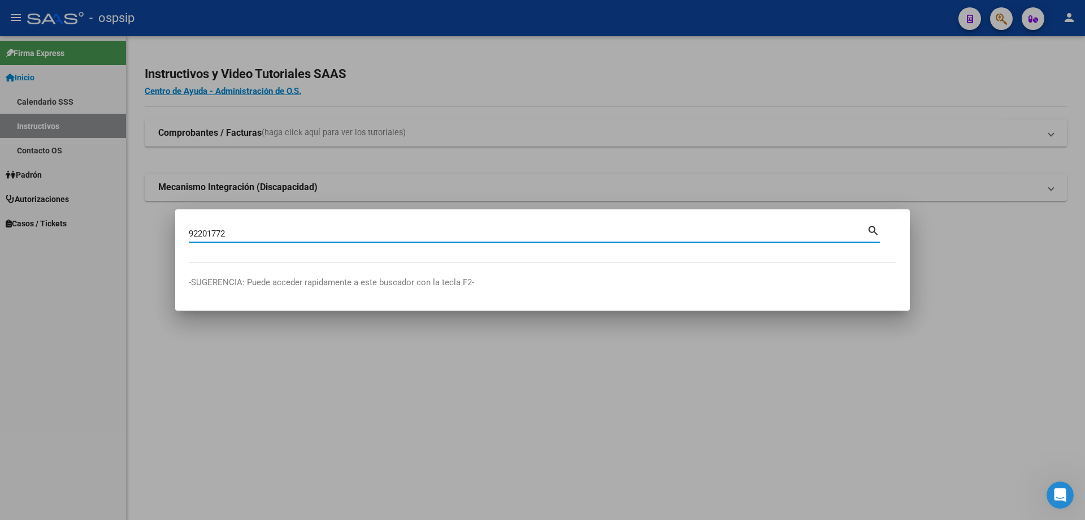
type input "92201772"
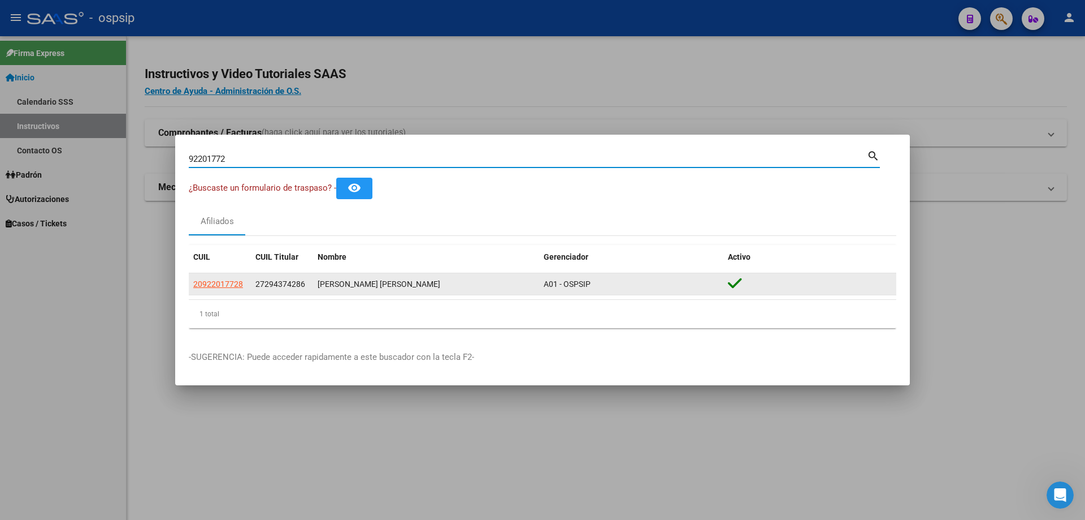
click at [233, 295] on div "20922017728 27294374286 PEREIRA MEZA PEDRO ANDRES A01 - OSPSIP" at bounding box center [543, 284] width 708 height 23
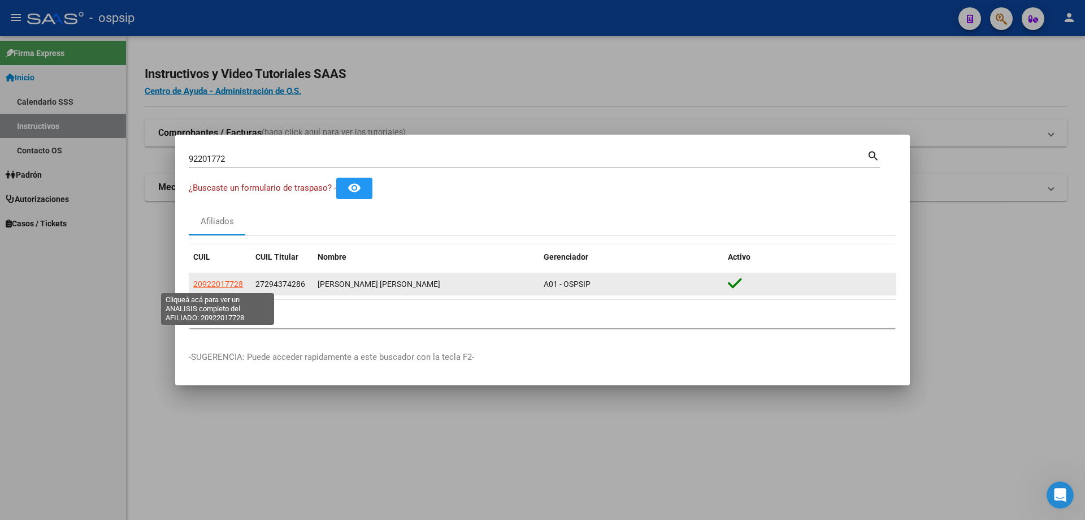
click at [236, 282] on span "20922017728" at bounding box center [218, 283] width 50 height 9
type textarea "20922017728"
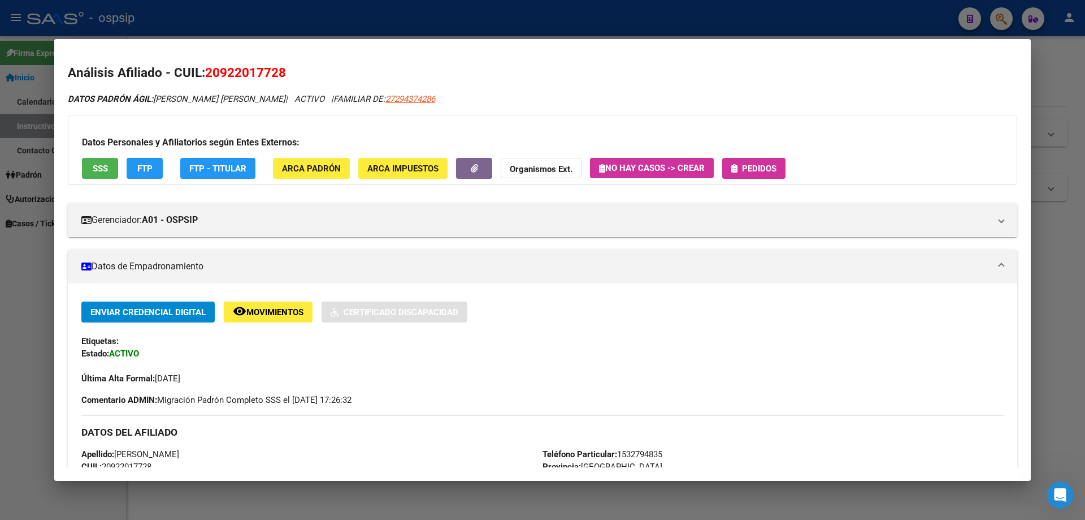
click at [93, 168] on span "SSS" at bounding box center [100, 168] width 15 height 10
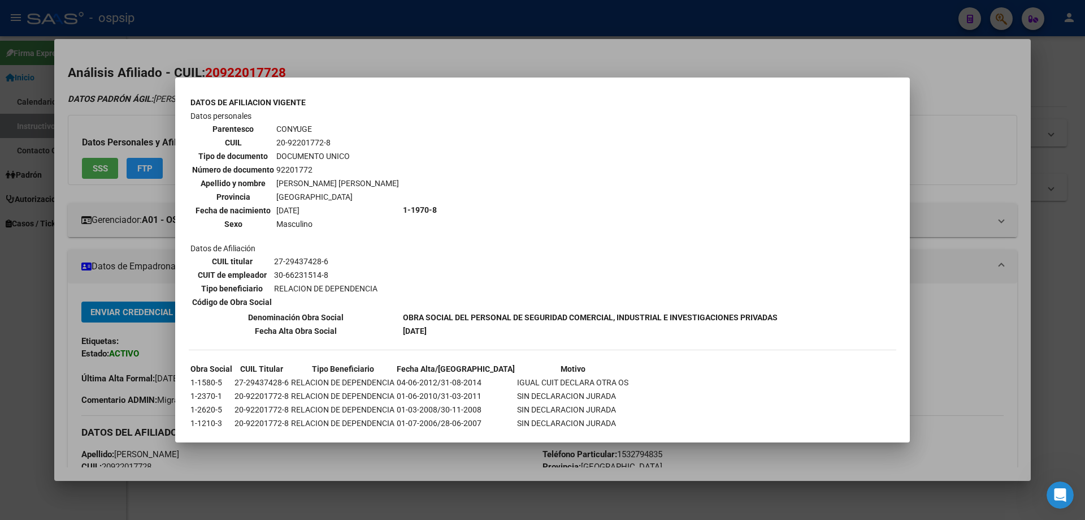
scroll to position [449, 0]
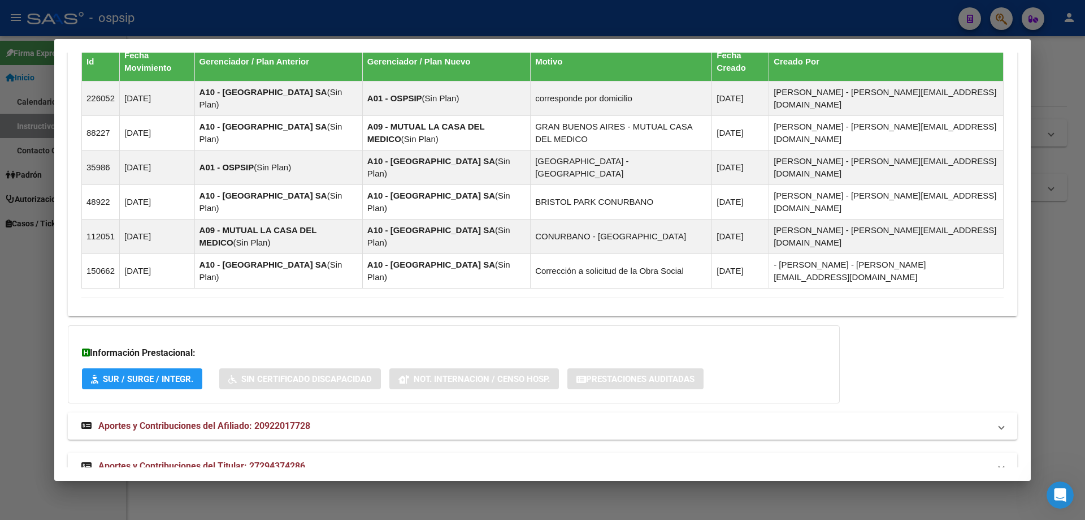
click at [206, 460] on span "Aportes y Contribuciones del Titular: 27294374286" at bounding box center [201, 465] width 207 height 11
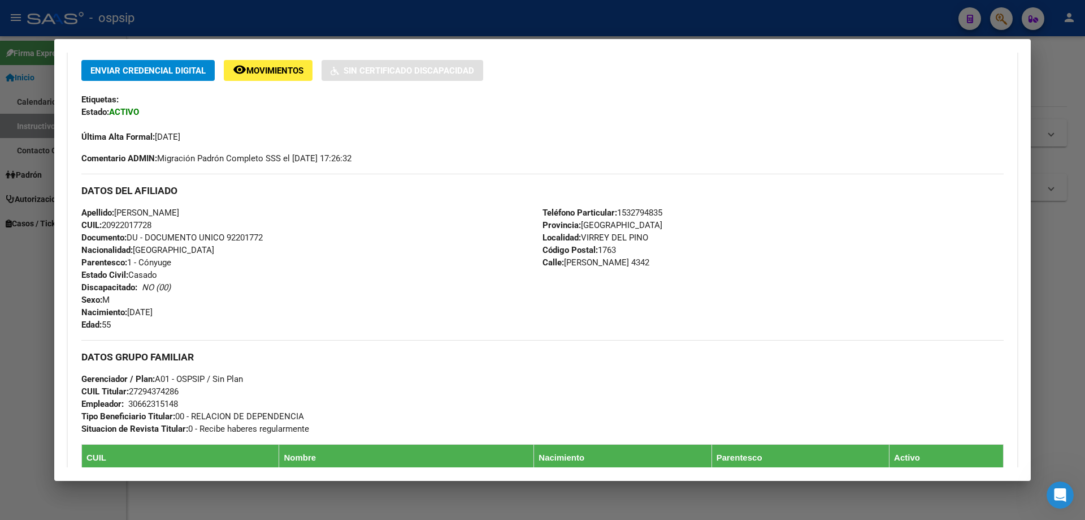
scroll to position [19, 0]
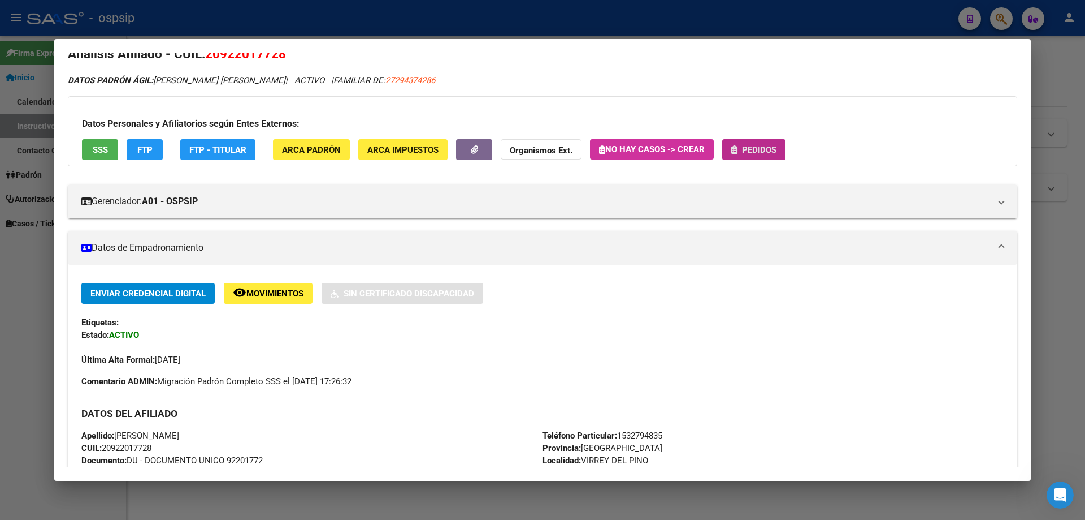
click at [782, 153] on button "Pedidos" at bounding box center [754, 149] width 63 height 21
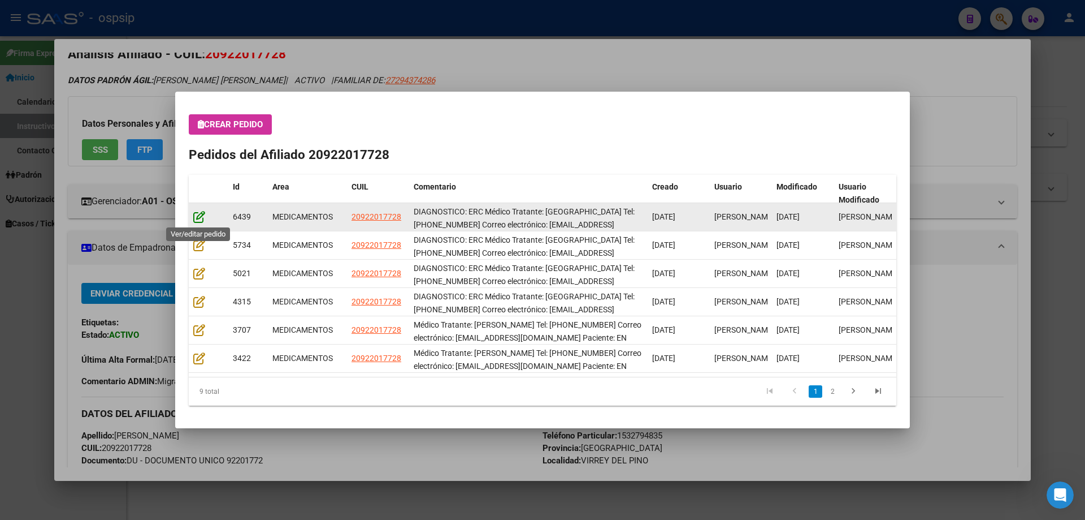
click at [199, 214] on icon at bounding box center [199, 216] width 12 height 12
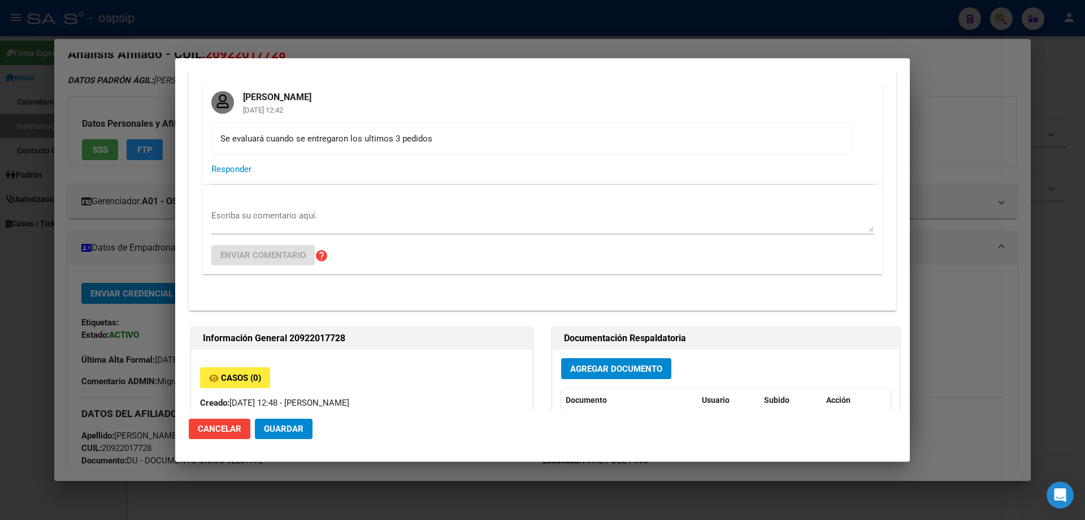
type input "[GEOGRAPHIC_DATA], VIRREY [PERSON_NAME], [PERSON_NAME] 4342"
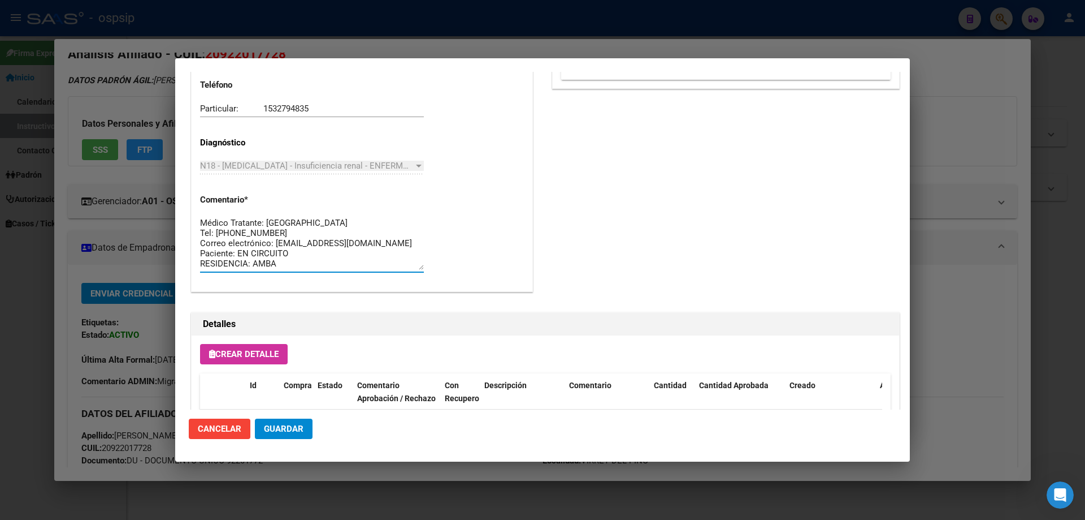
scroll to position [0, 0]
drag, startPoint x: 280, startPoint y: 267, endPoint x: 174, endPoint y: 206, distance: 123.3
click at [174, 206] on div "92201772 Buscar (apellido, dni, cuil, nro traspaso, cuit, obra social) search ¿…" at bounding box center [542, 260] width 1085 height 520
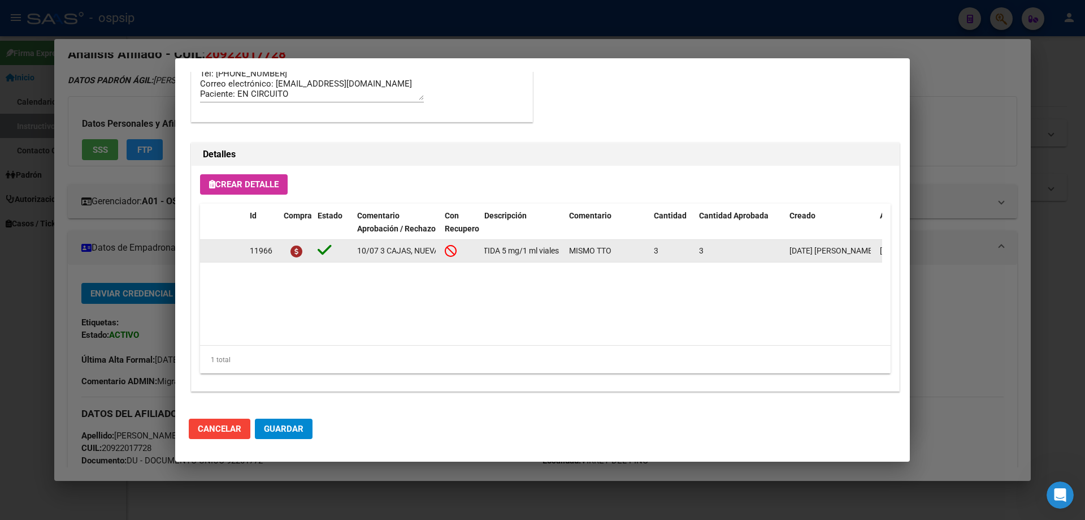
scroll to position [0, 60]
drag, startPoint x: 481, startPoint y: 252, endPoint x: 565, endPoint y: 254, distance: 84.3
click at [565, 254] on div "11966 10/07 3 CAJAS, NUEVAMENTE EN SEPTIEMBRE ETELCALCETIDA 5 mg/1 ml viales x …" at bounding box center [622, 251] width 845 height 23
copy span "ETELCALCETIDA 5 mg/1 ml viales x 10"
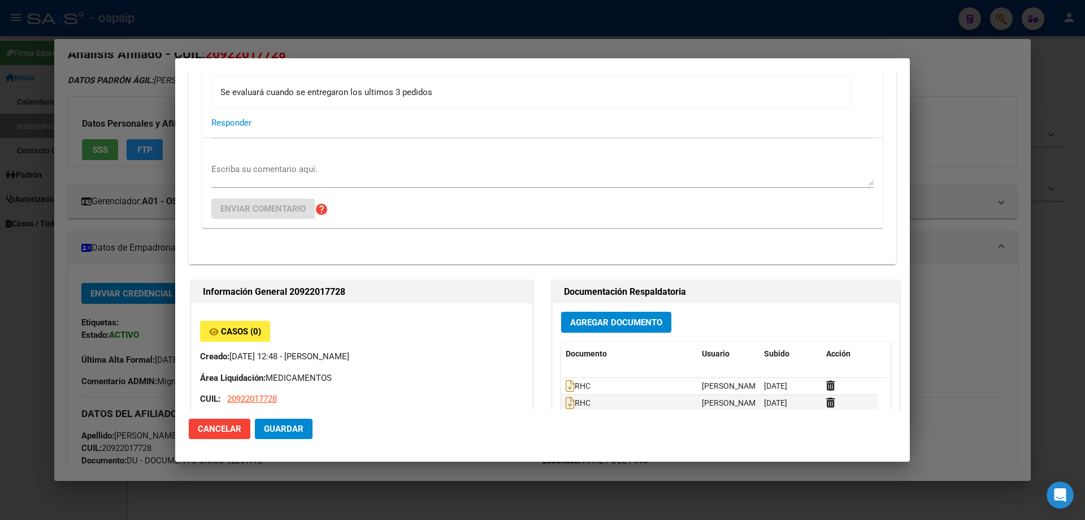
scroll to position [11, 0]
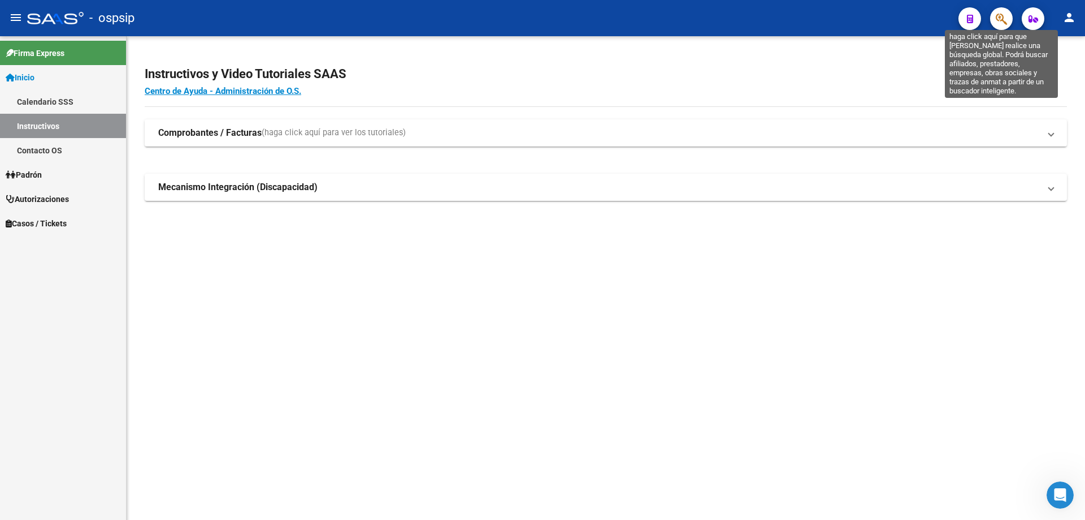
click at [1004, 14] on icon "button" at bounding box center [1001, 18] width 11 height 13
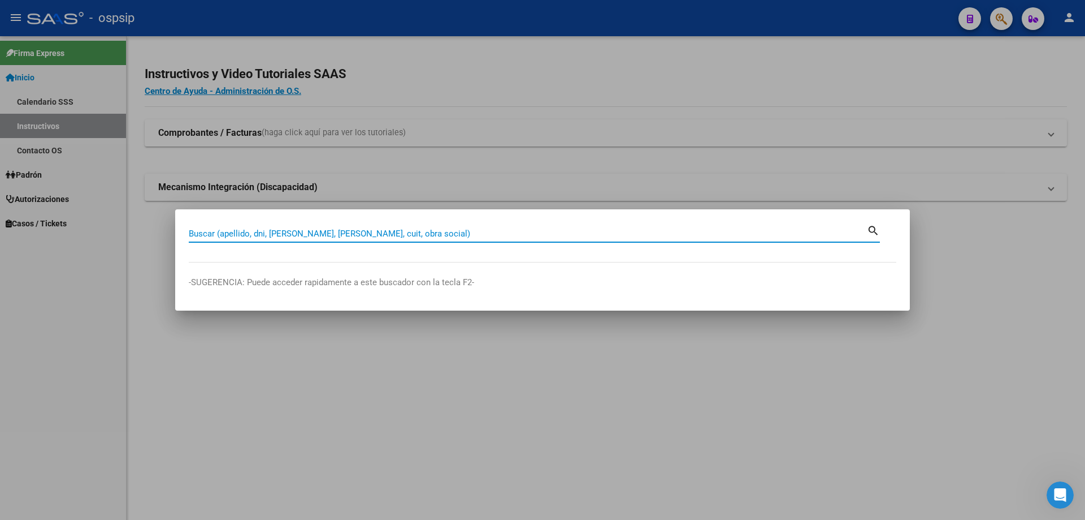
paste input "93093483"
type input "93093483"
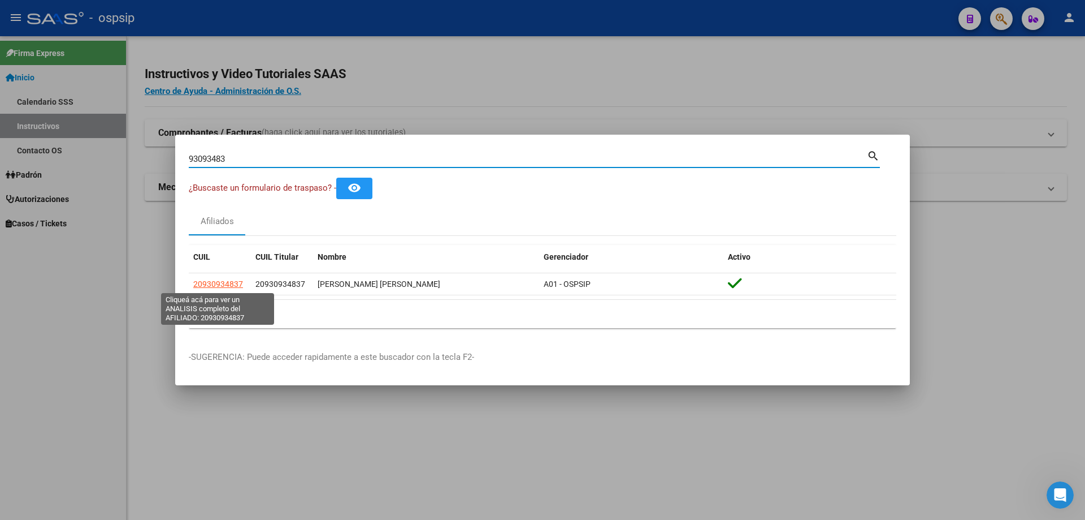
click at [222, 282] on span "20930934837" at bounding box center [218, 283] width 50 height 9
type textarea "20930934837"
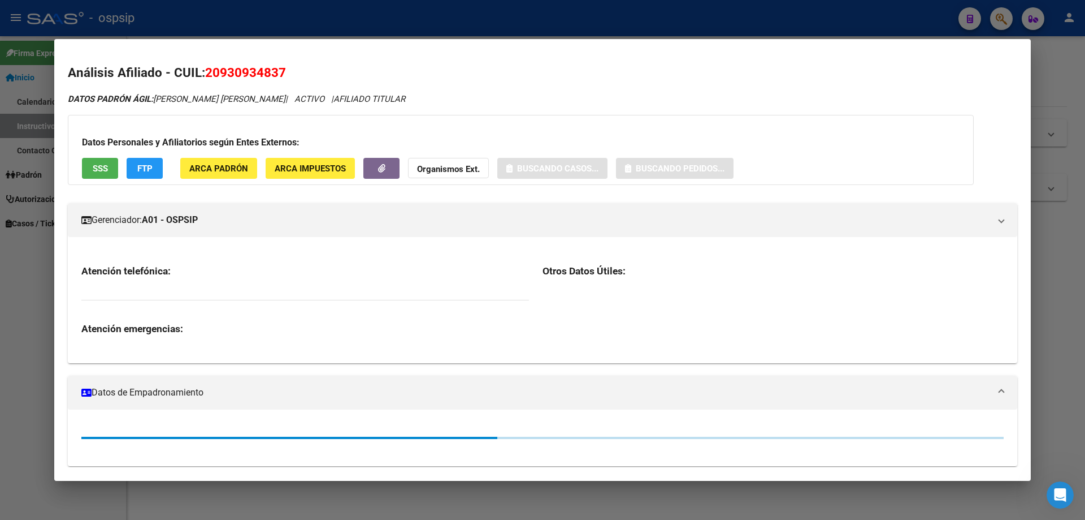
click at [99, 164] on span "SSS" at bounding box center [100, 168] width 15 height 10
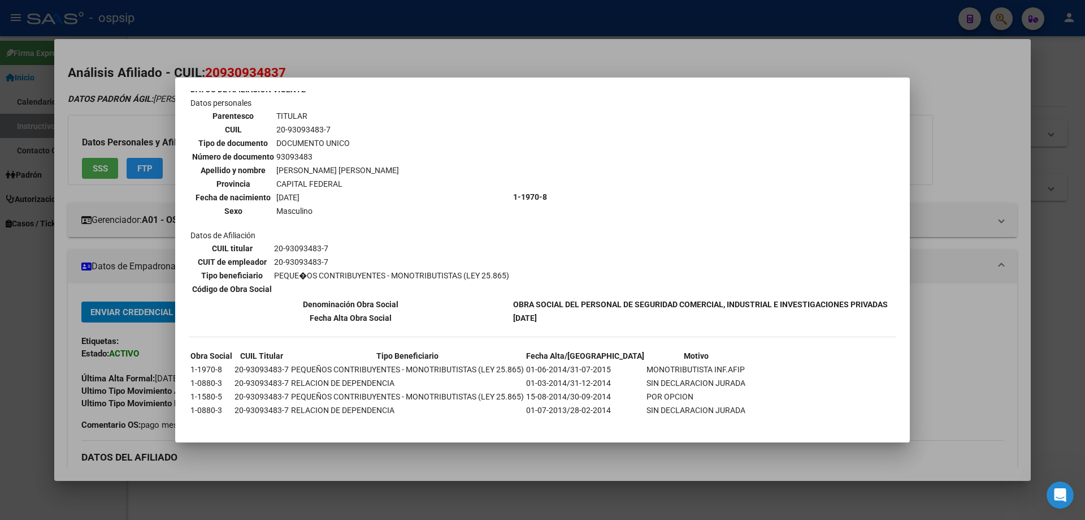
scroll to position [98, 0]
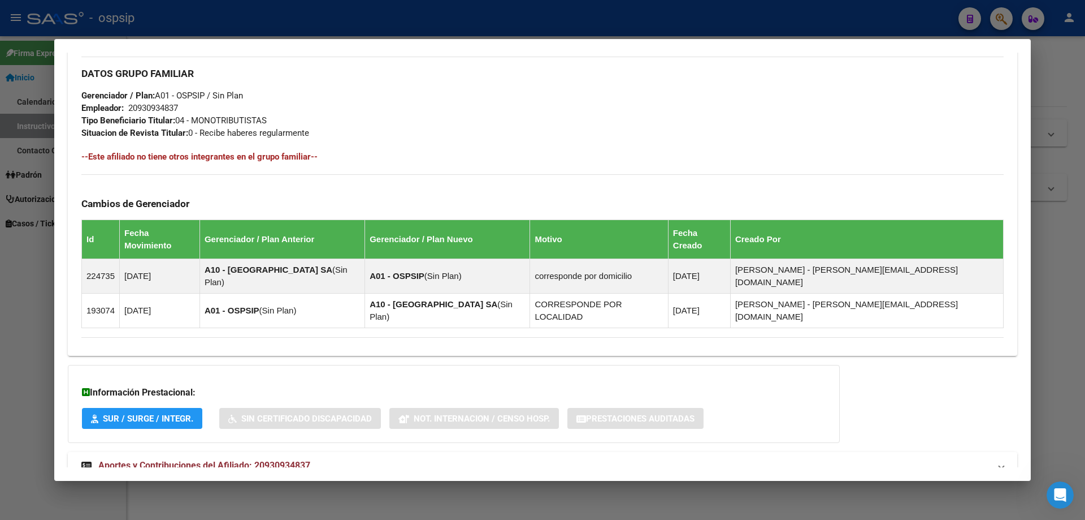
click at [193, 460] on span "Aportes y Contribuciones del Afiliado: 20930934837" at bounding box center [204, 465] width 212 height 11
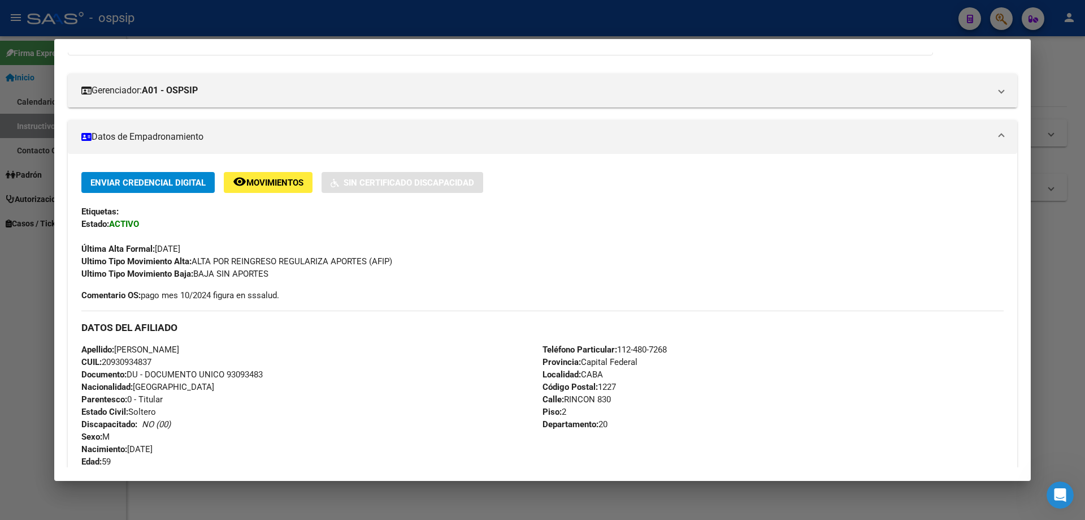
scroll to position [0, 0]
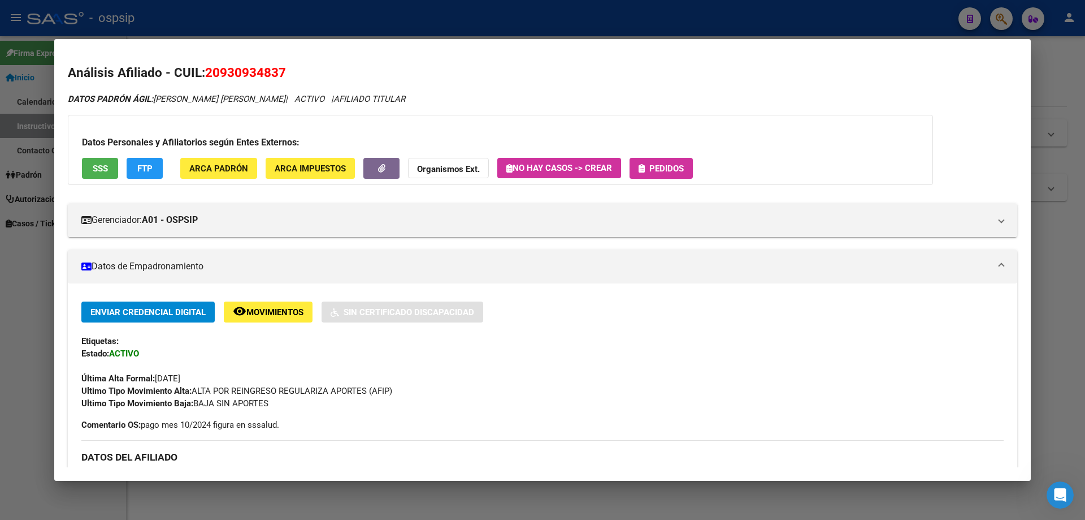
click at [671, 159] on button "Pedidos" at bounding box center [661, 168] width 63 height 21
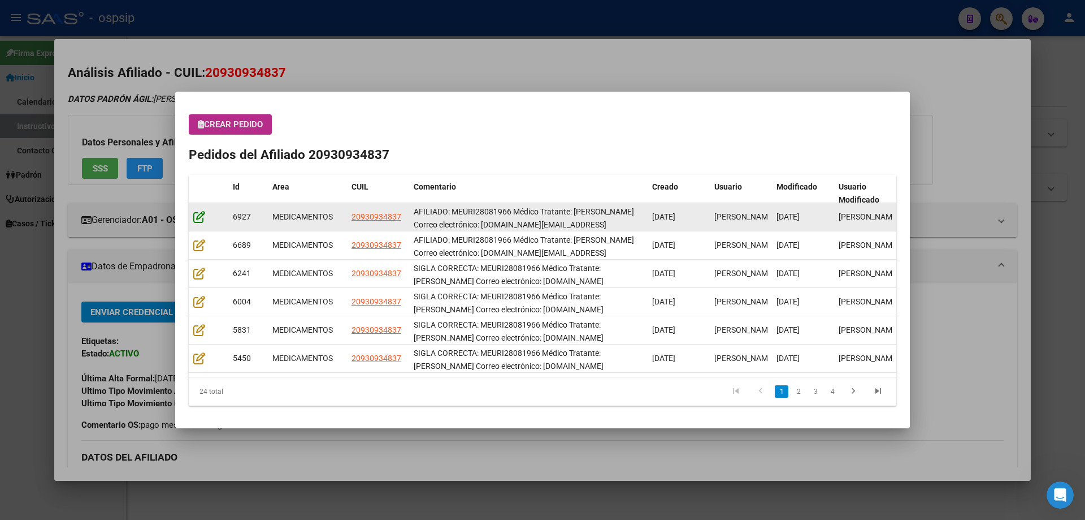
click at [194, 217] on icon at bounding box center [199, 216] width 12 height 12
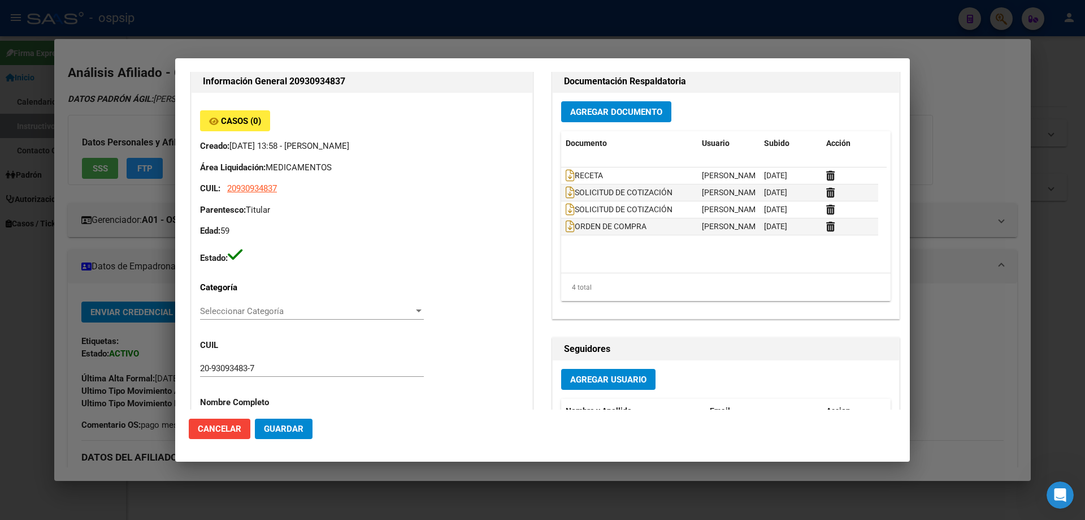
type input "Capital Federal, CABA, RINCON 830, Piso: 2, Departamento: 20"
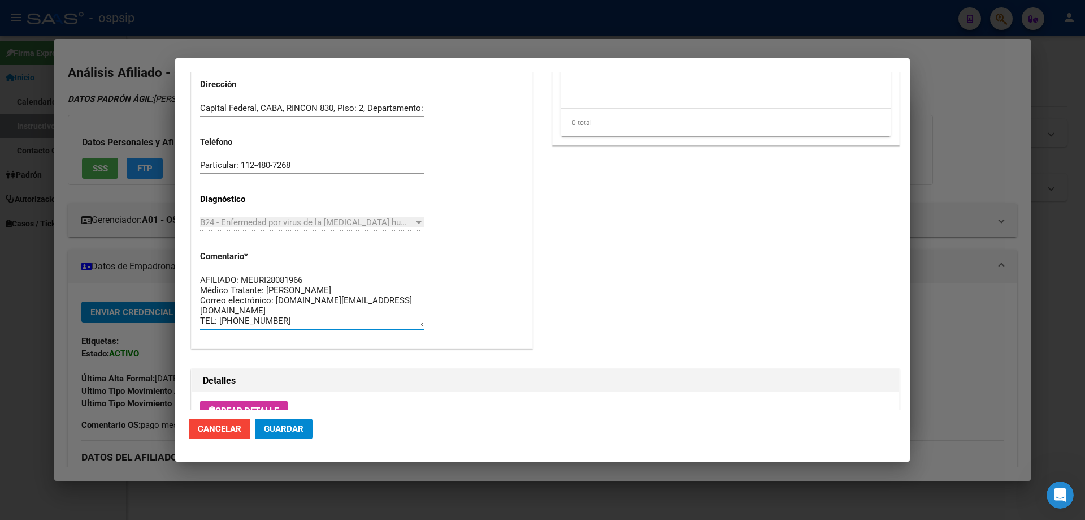
drag, startPoint x: 282, startPoint y: 322, endPoint x: 185, endPoint y: 253, distance: 118.8
click at [185, 253] on mat-dialog-content "Editar Pedido 6927 COMENTARIOS DEL PEDIDO Escriba su comentario aquí. Enviar co…" at bounding box center [542, 241] width 735 height 338
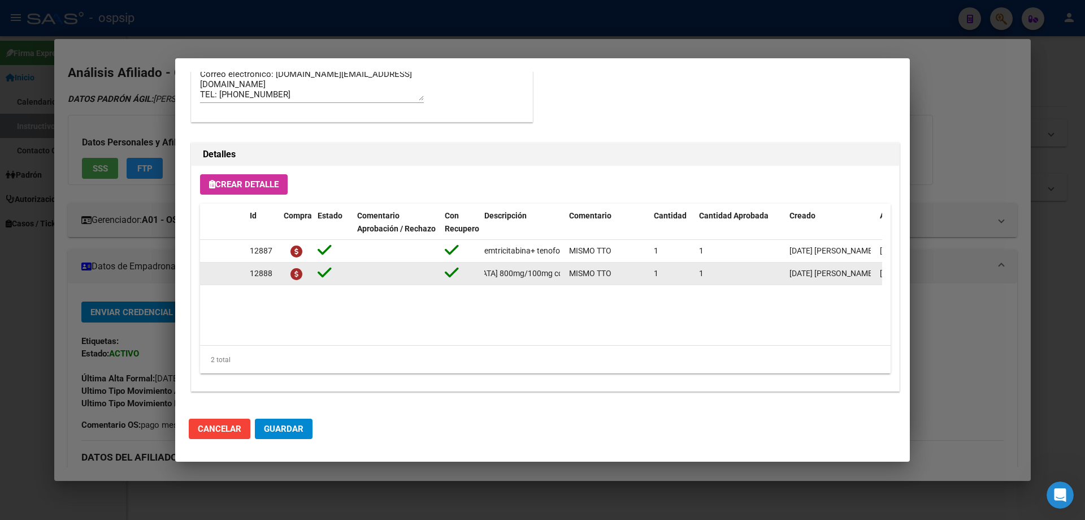
scroll to position [0, 137]
drag, startPoint x: 482, startPoint y: 275, endPoint x: 537, endPoint y: 274, distance: 55.4
click at [554, 279] on datatable-body-cell "[MEDICAL_DATA]+[MEDICAL_DATA] 800mg/100mg comp.rec.x 30 (DRV/RTV)" at bounding box center [522, 273] width 85 height 22
drag, startPoint x: 537, startPoint y: 274, endPoint x: 564, endPoint y: 268, distance: 27.3
click at [564, 268] on datatable-body-cell "[MEDICAL_DATA]+[MEDICAL_DATA] 800mg/100mg comp.rec.x 30 (DRV/RTV)" at bounding box center [522, 273] width 85 height 22
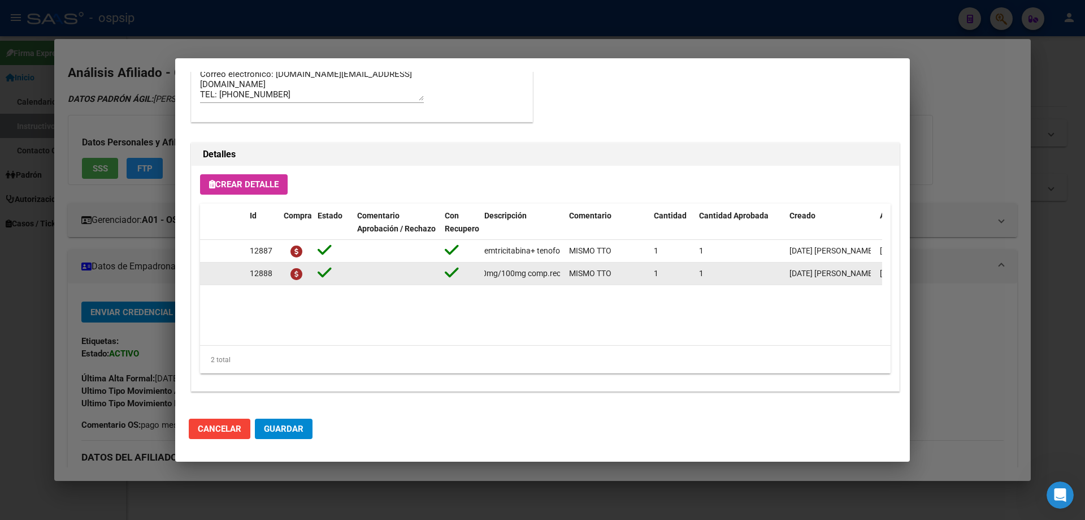
drag, startPoint x: 564, startPoint y: 268, endPoint x: 461, endPoint y: 272, distance: 102.4
click at [461, 272] on div "12888 darunavir+ritonavir 800mg/100mg comp.rec.x 30 (DRV/RTV) MISMO TTO 1 1 21/…" at bounding box center [622, 273] width 845 height 23
click at [479, 286] on datatable-selection "12887 emtricitabina+ tenofovirdisoprox. 200mg/300 mg comp.rec.x 30 (FTC/TDF) MI…" at bounding box center [541, 282] width 682 height 10
drag, startPoint x: 559, startPoint y: 273, endPoint x: 460, endPoint y: 275, distance: 99.5
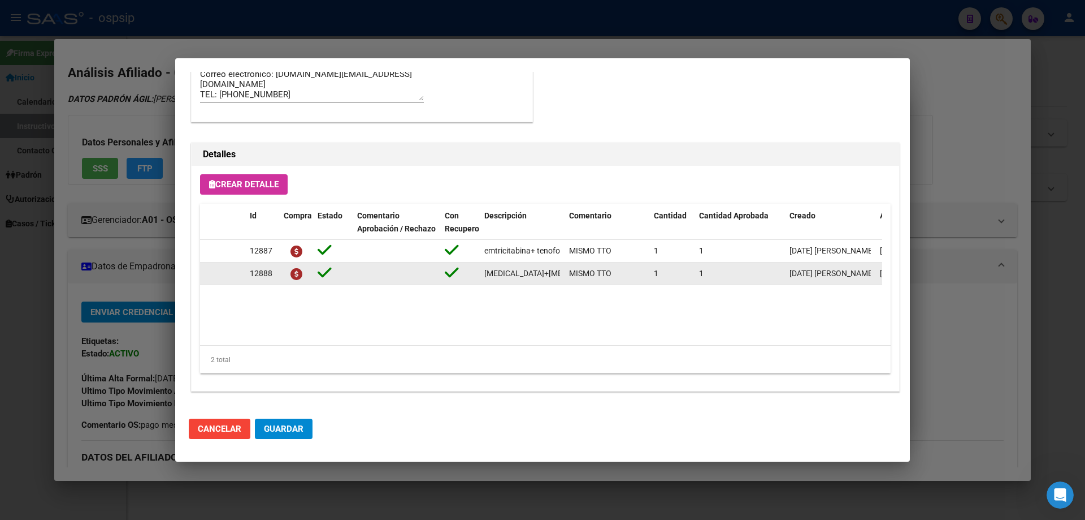
click at [460, 275] on div "12888 darunavir+ritonavir 800mg/100mg comp.rec.x 30 (DRV/RTV) MISMO TTO 1 1 21/…" at bounding box center [622, 273] width 845 height 23
copy div "[MEDICAL_DATA]+[MEDICAL_DATA] 800mg/100mg comp.rec.x 30 (DRV/RTV)"
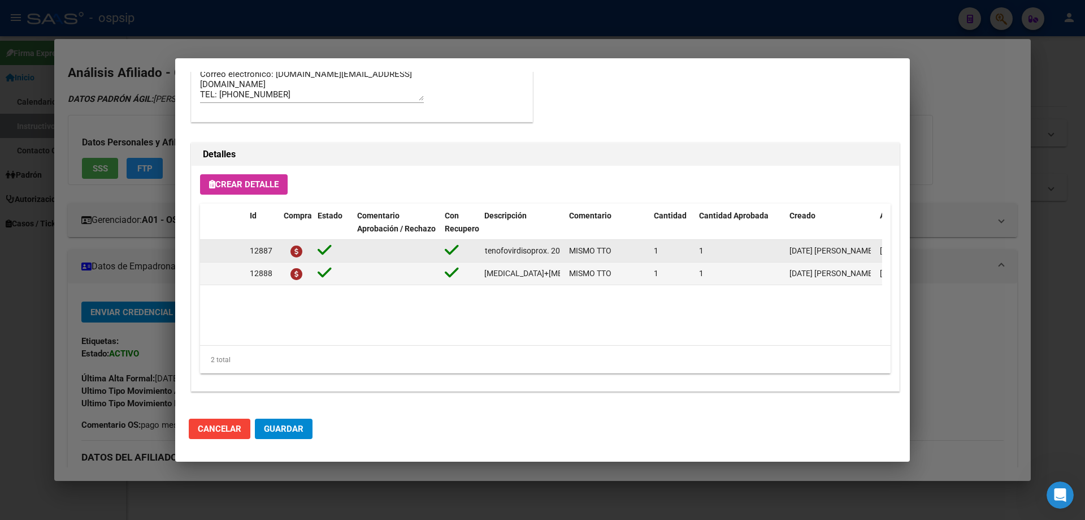
scroll to position [0, 189]
drag, startPoint x: 485, startPoint y: 254, endPoint x: 566, endPoint y: 256, distance: 80.9
click at [566, 256] on div "12887 emtricitabina+ tenofovirdisoprox. 200mg/300 mg comp.rec.x 30 (FTC/TDF) MI…" at bounding box center [622, 251] width 845 height 23
copy span "emtricitabina+ tenofovirdisoprox. 200mg/300 mg comp.rec.x 30 (FTC/TDF)"
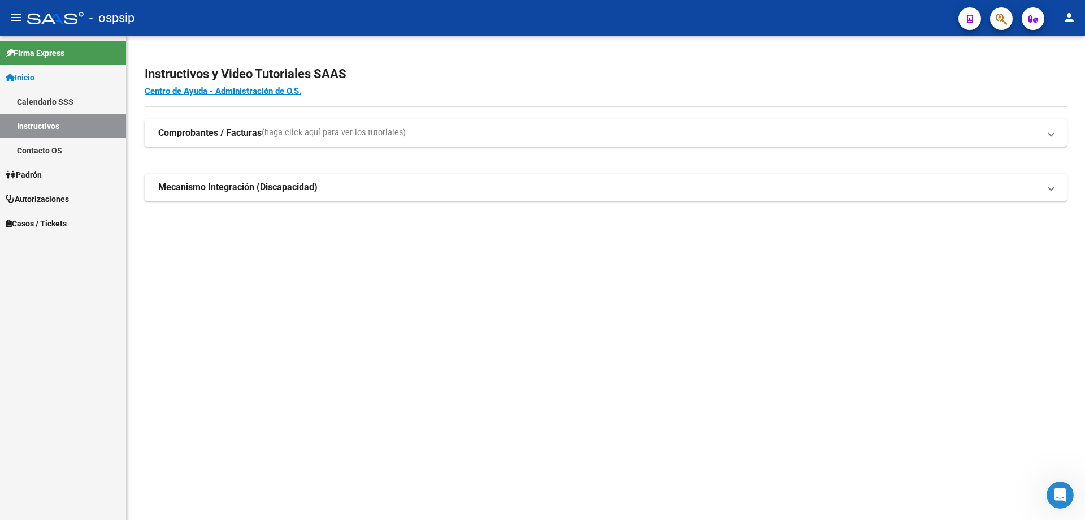
click at [1010, 27] on div at bounding box center [997, 18] width 32 height 23
click at [1003, 20] on icon "button" at bounding box center [1001, 18] width 11 height 13
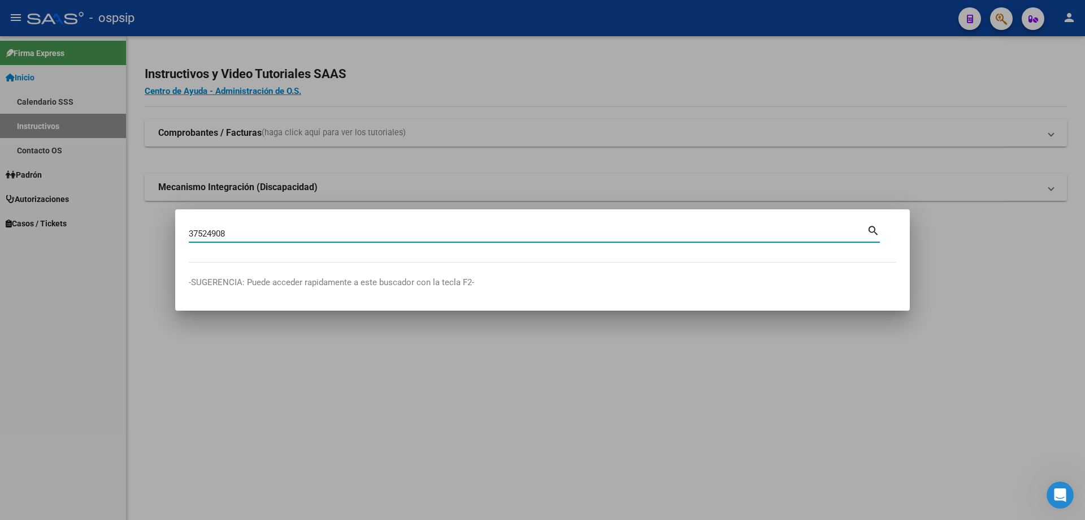
type input "37524908"
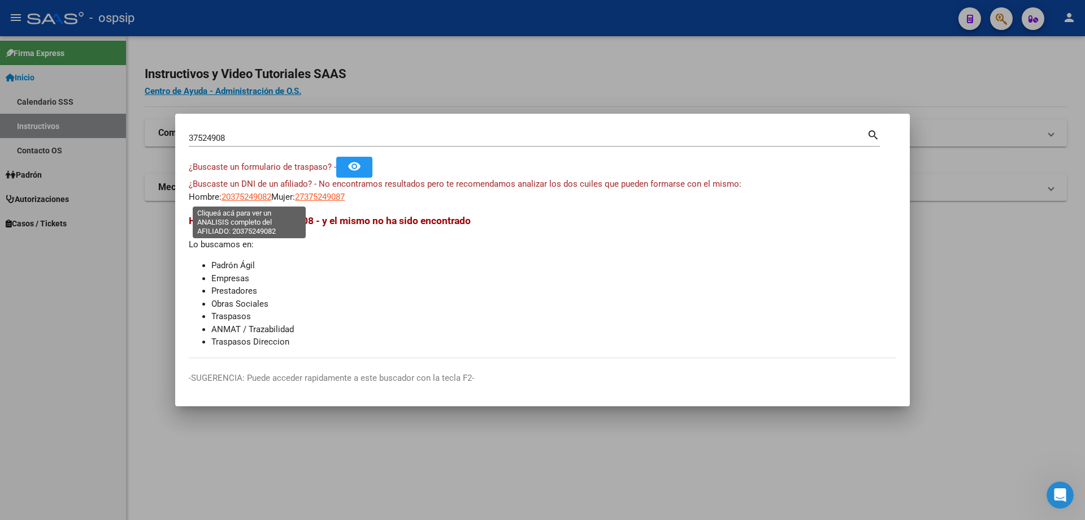
click at [250, 197] on span "20375249082" at bounding box center [247, 197] width 50 height 10
type textarea "20375249082"
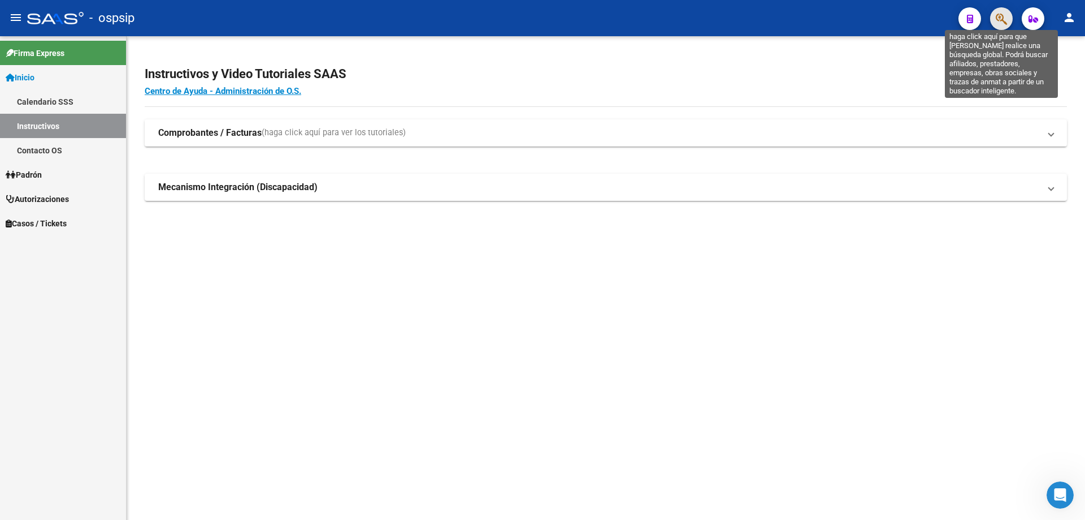
click at [1007, 21] on icon "button" at bounding box center [1001, 18] width 11 height 13
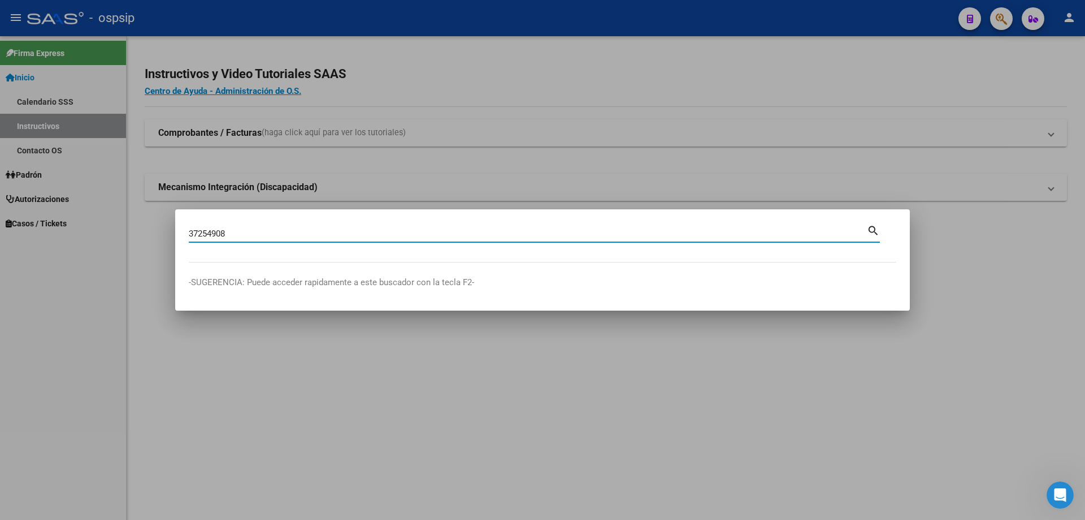
type input "37254908"
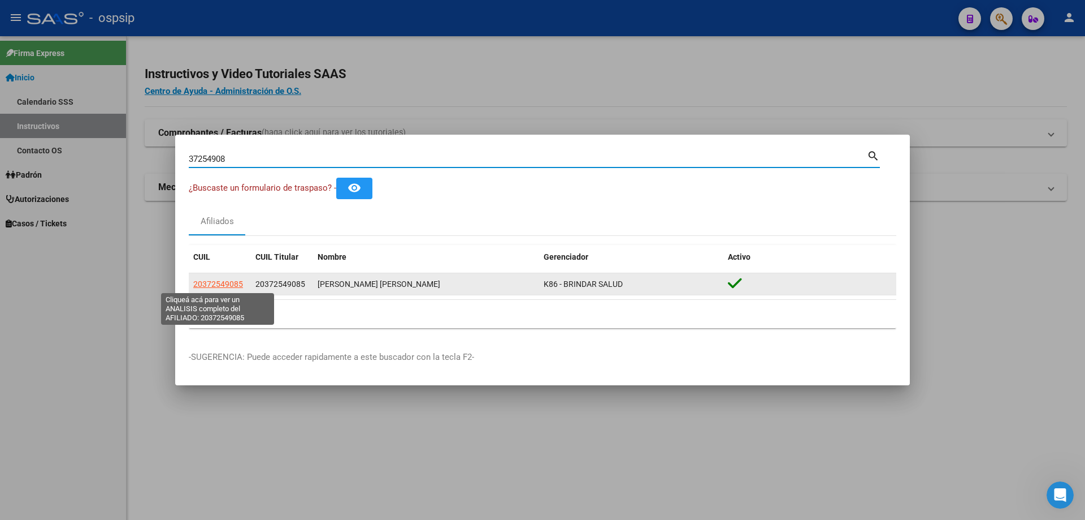
click at [228, 281] on span "20372549085" at bounding box center [218, 283] width 50 height 9
type textarea "20372549085"
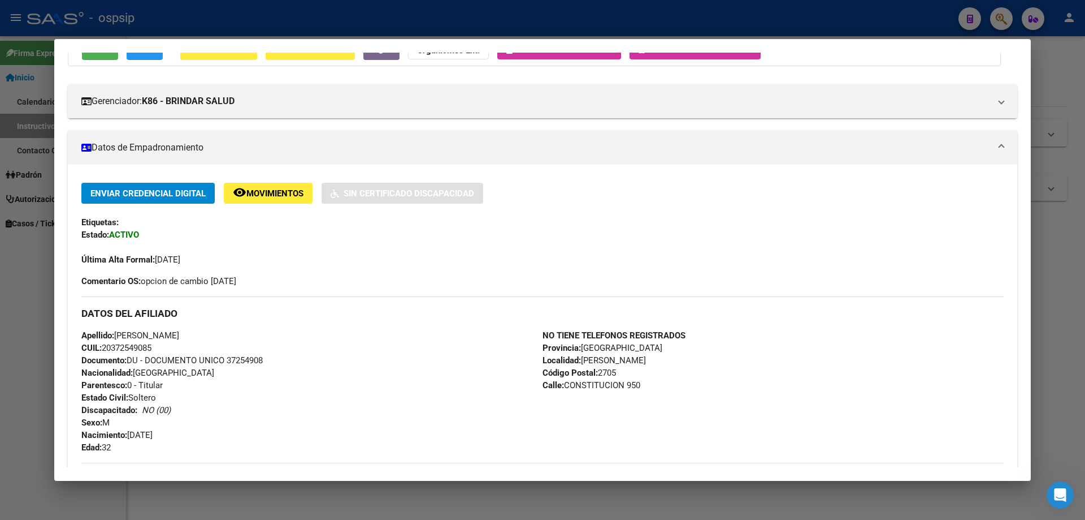
scroll to position [0, 0]
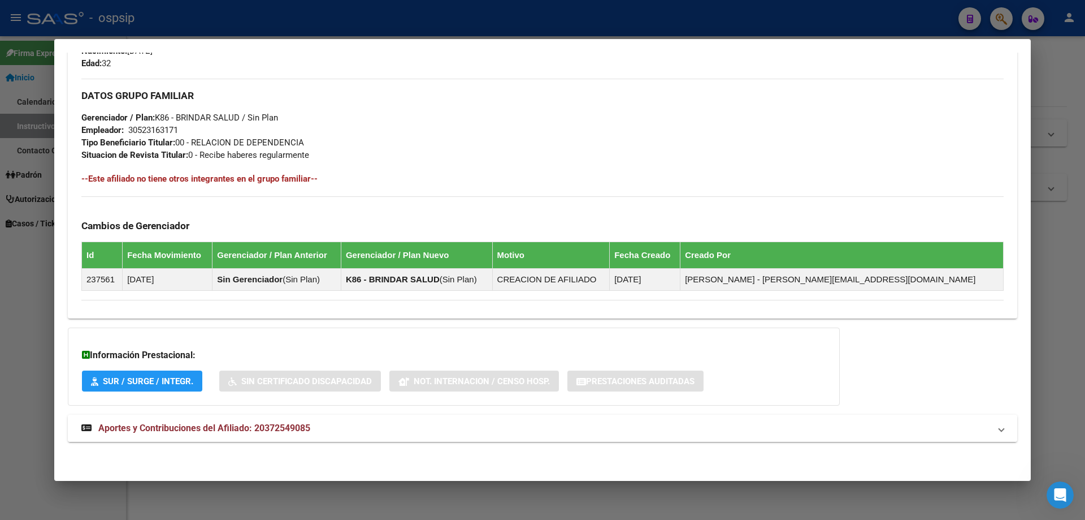
click at [207, 433] on span "Aportes y Contribuciones del Afiliado: 20372549085" at bounding box center [204, 427] width 212 height 11
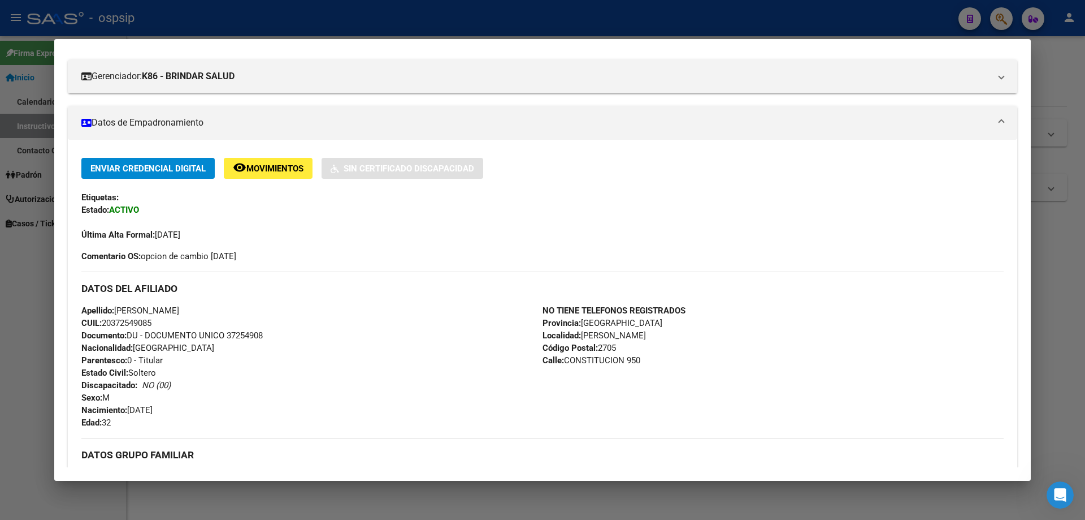
scroll to position [170, 0]
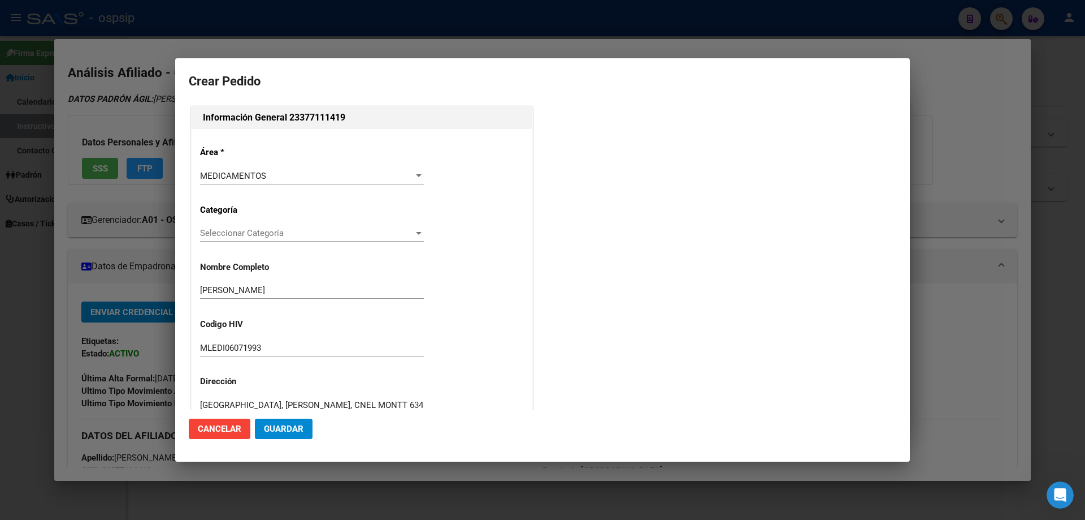
scroll to position [254, 0]
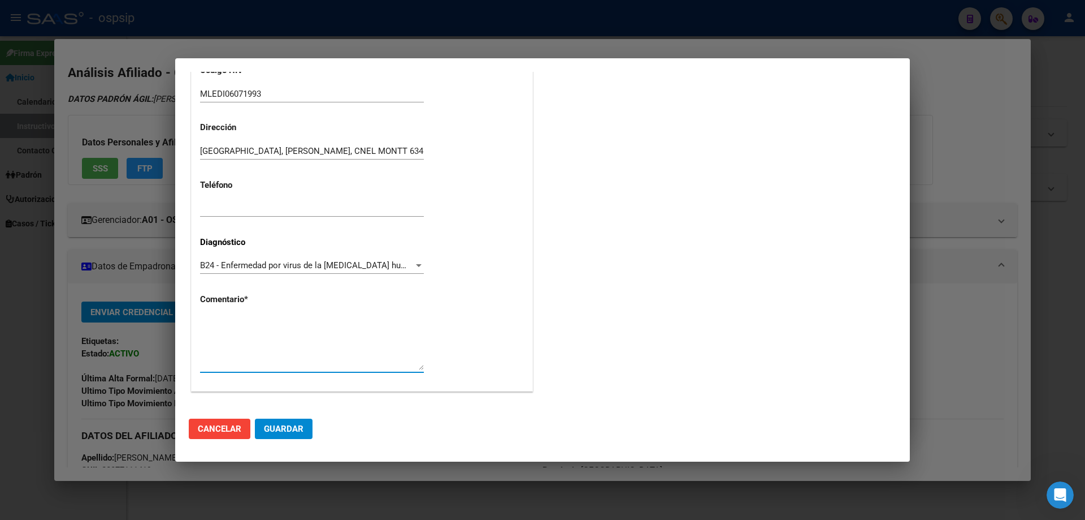
paste textarea "AFILIADO: MLEDI06071993 Médico Tratante: ORTEGA Teléfono:15-4940-3633 MAIL: leo…"
type textarea "AFILIADO: MLEDI06071993 Médico Tratante: [PERSON_NAME] Teléfono:[PHONE_NUMBER] …"
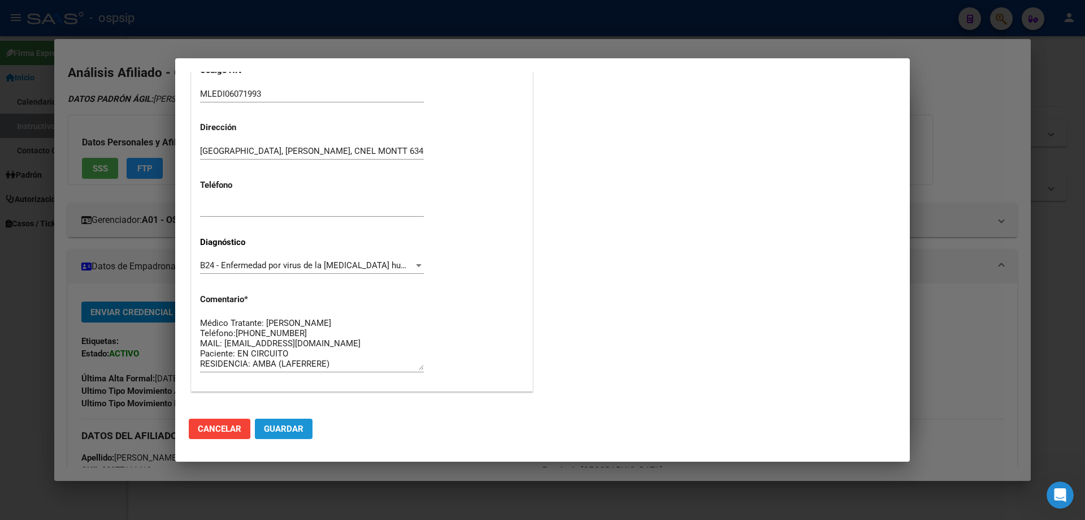
click at [293, 436] on button "Guardar" at bounding box center [284, 428] width 58 height 20
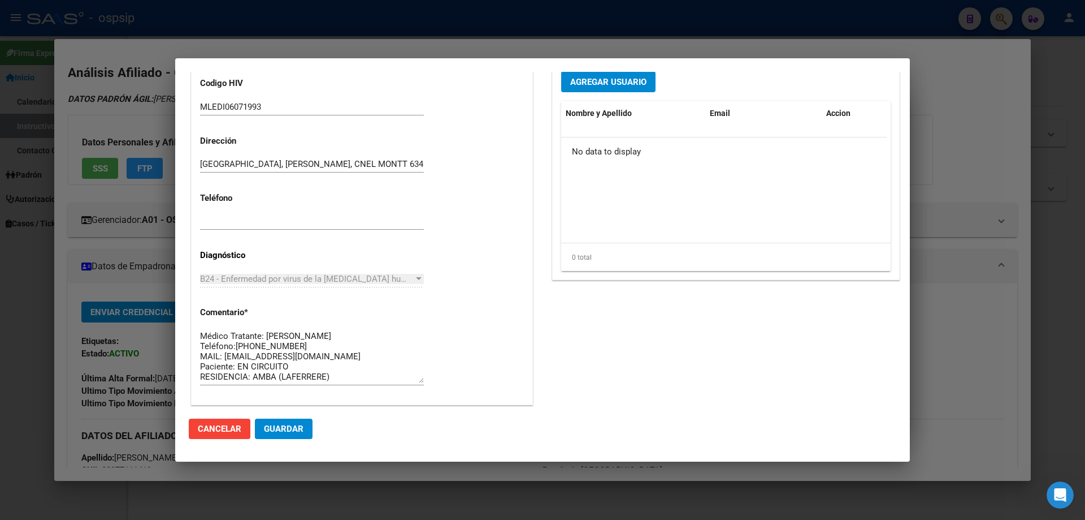
scroll to position [92, 0]
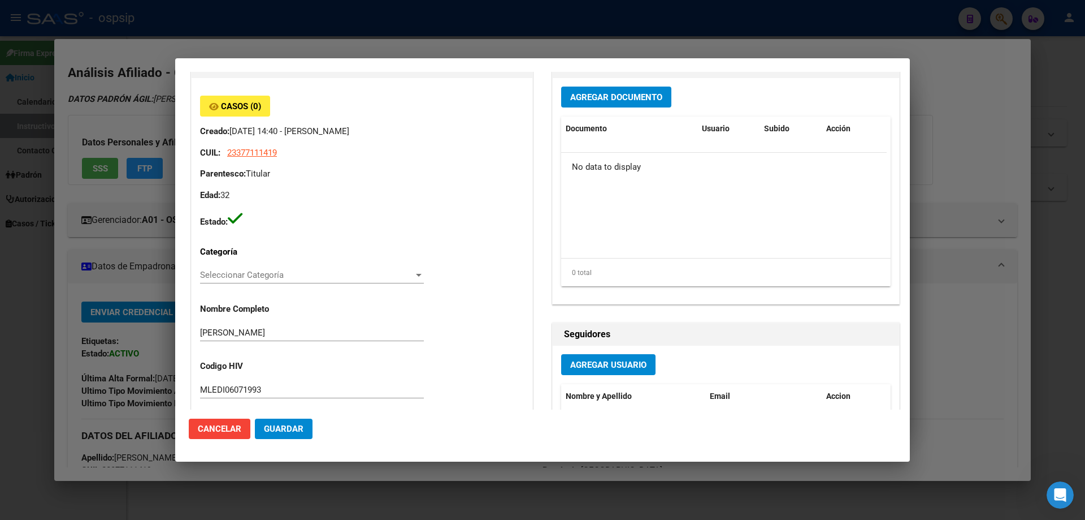
click at [613, 100] on span "Agregar Documento" at bounding box center [616, 97] width 92 height 10
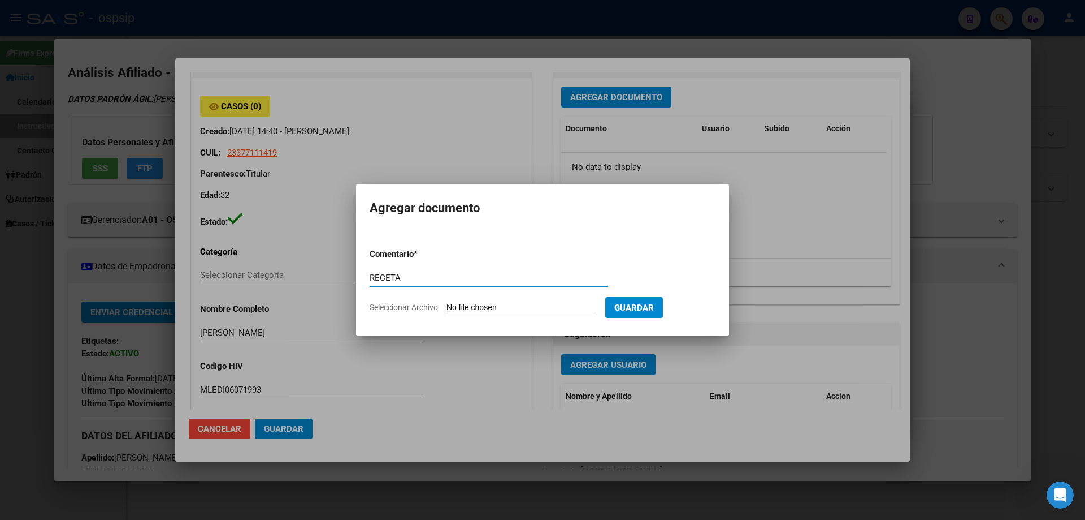
type input "RECETA"
click at [486, 311] on input "Seleccionar Archivo" at bounding box center [522, 307] width 150 height 11
type input "C:\fakepath\MLEDI.pdf"
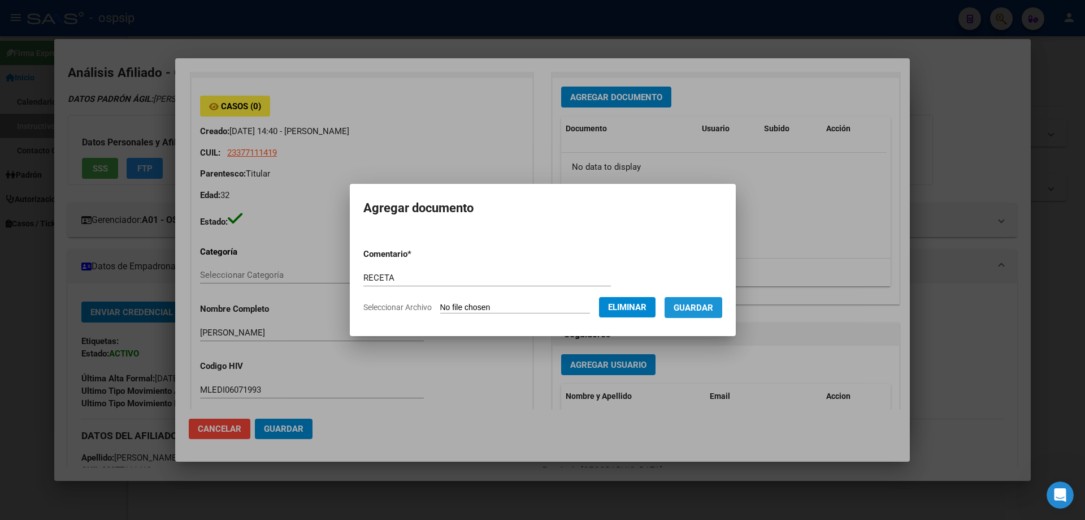
click at [705, 307] on span "Guardar" at bounding box center [694, 307] width 40 height 10
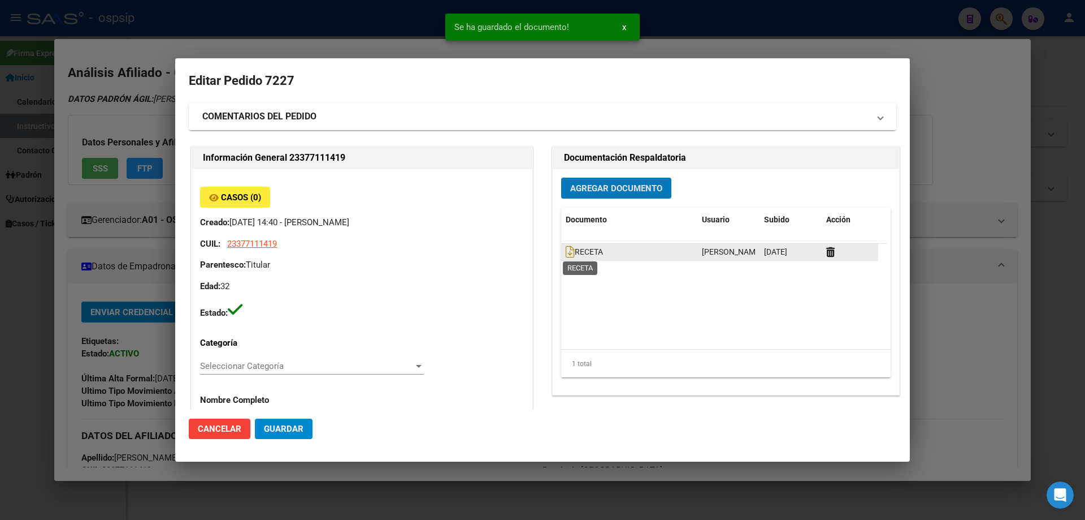
scroll to position [0, 0]
click at [566, 251] on icon at bounding box center [570, 252] width 9 height 12
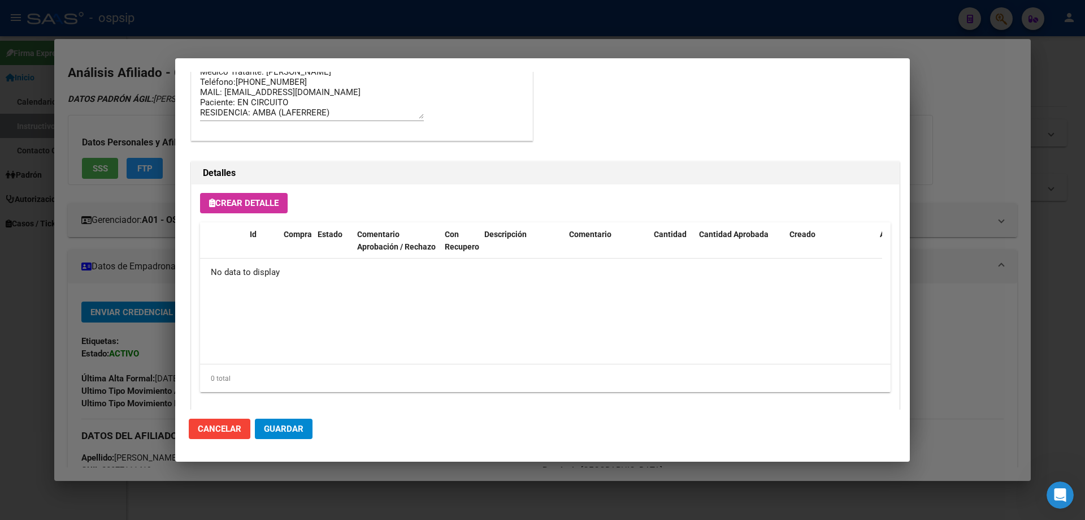
scroll to position [657, 0]
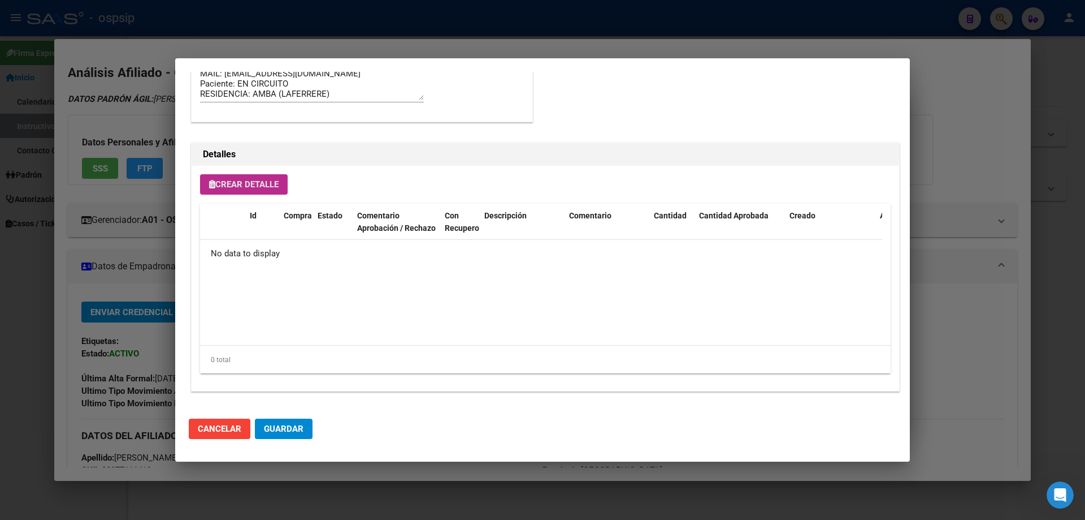
click at [253, 179] on span "Crear Detalle" at bounding box center [244, 184] width 70 height 10
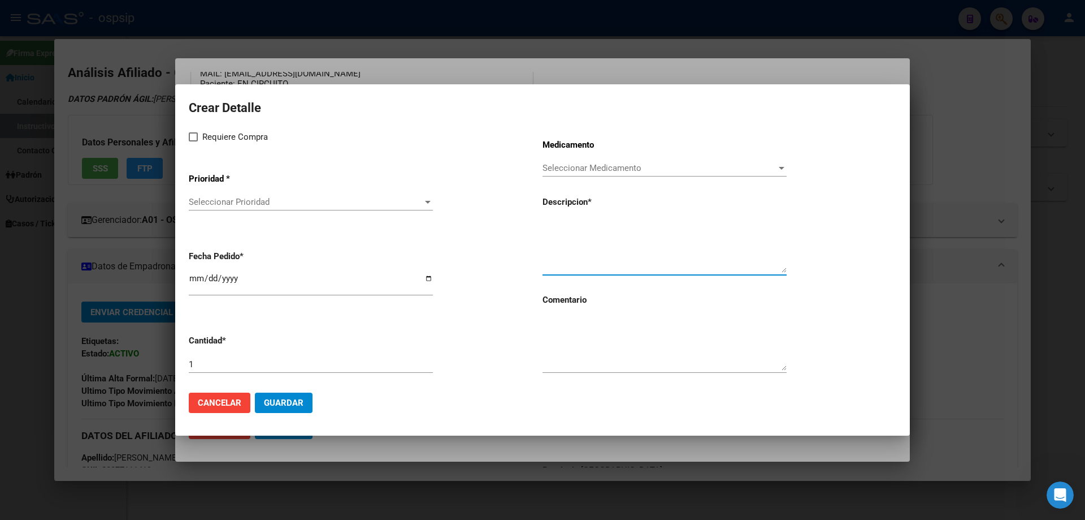
paste textarea "[MEDICAL_DATA] 600 mg comp.x 30 (EFV)"
type textarea "[MEDICAL_DATA] 600 mg comp.x 30 (EFV)"
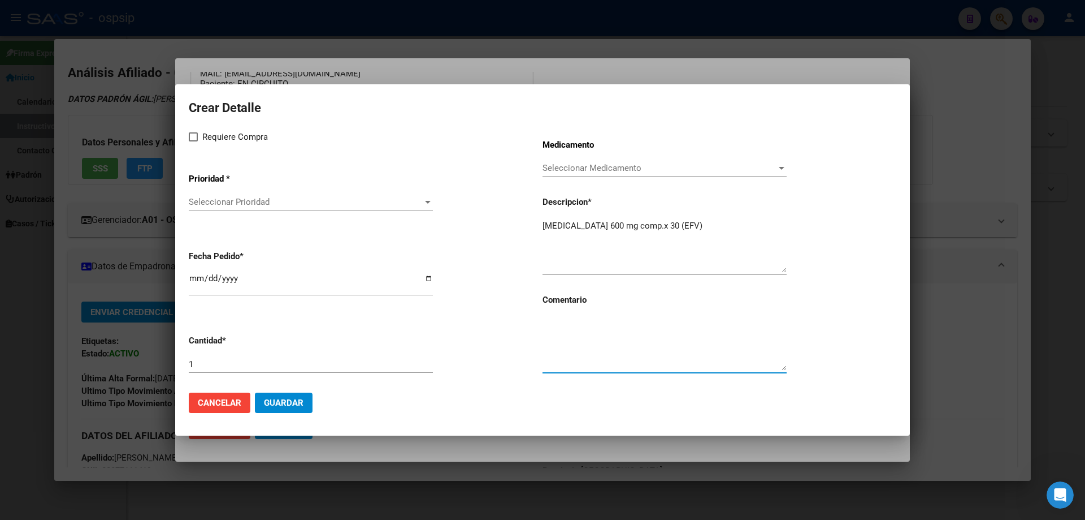
click at [585, 346] on textarea at bounding box center [665, 343] width 244 height 53
type textarea "MISMO TTO"
click at [189, 140] on span at bounding box center [193, 136] width 9 height 9
click at [193, 141] on input "Requiere Compra" at bounding box center [193, 141] width 1 height 1
checkbox input "true"
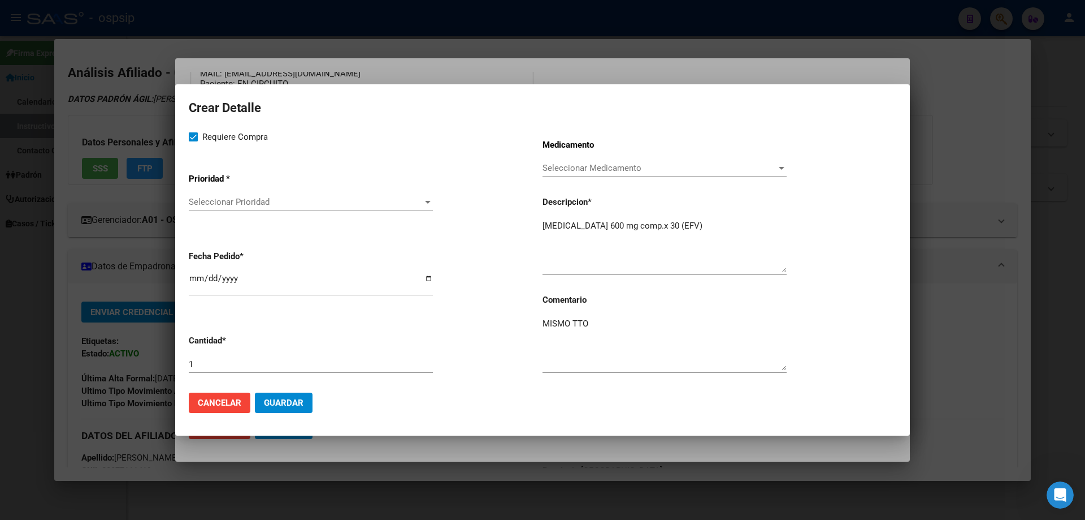
click at [232, 210] on div "Seleccionar Prioridad Seleccionar Prioridad" at bounding box center [311, 201] width 244 height 17
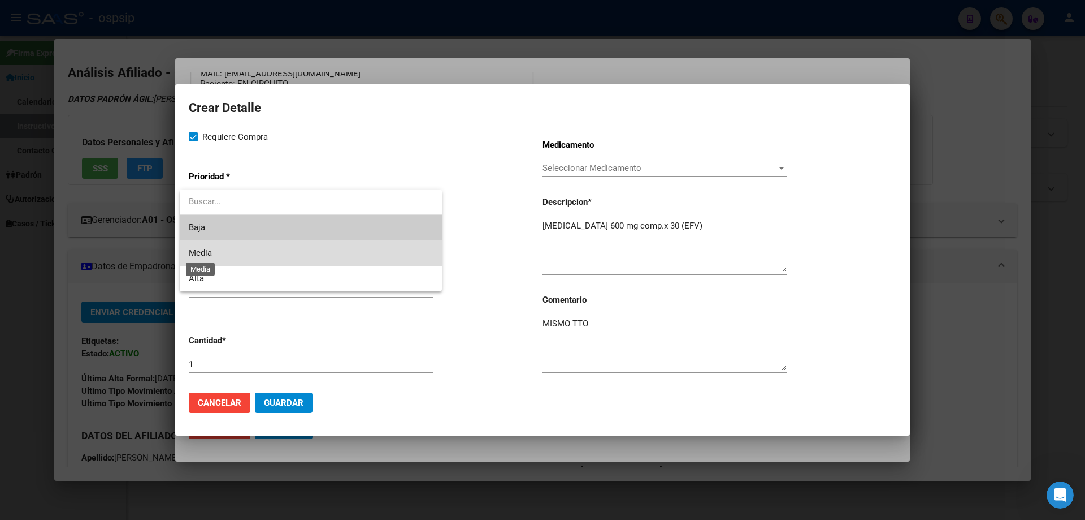
click at [211, 253] on span "Media" at bounding box center [200, 253] width 23 height 10
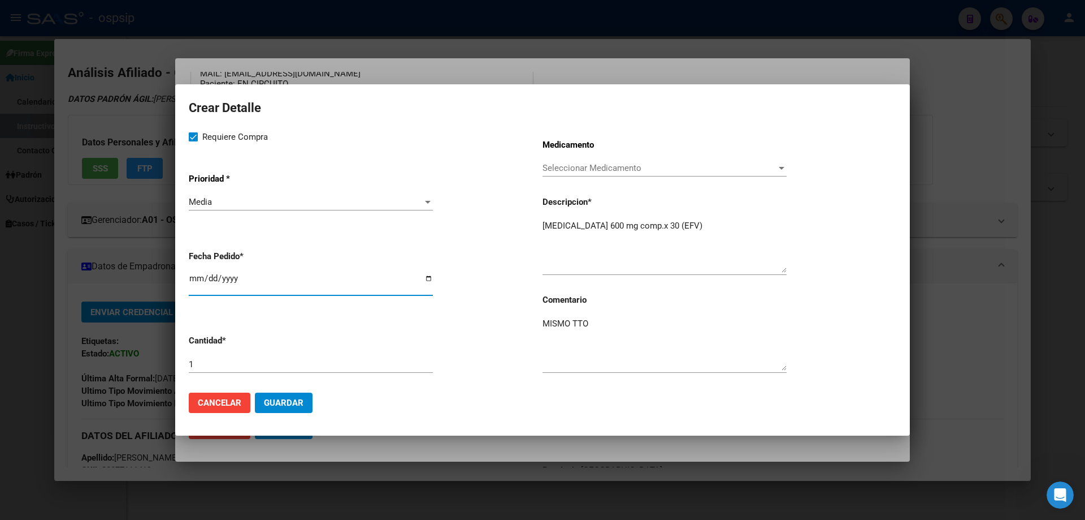
click at [194, 276] on input "2025-09-17" at bounding box center [311, 283] width 244 height 18
type input "2025-09-10"
click at [298, 410] on button "Guardar" at bounding box center [284, 402] width 58 height 20
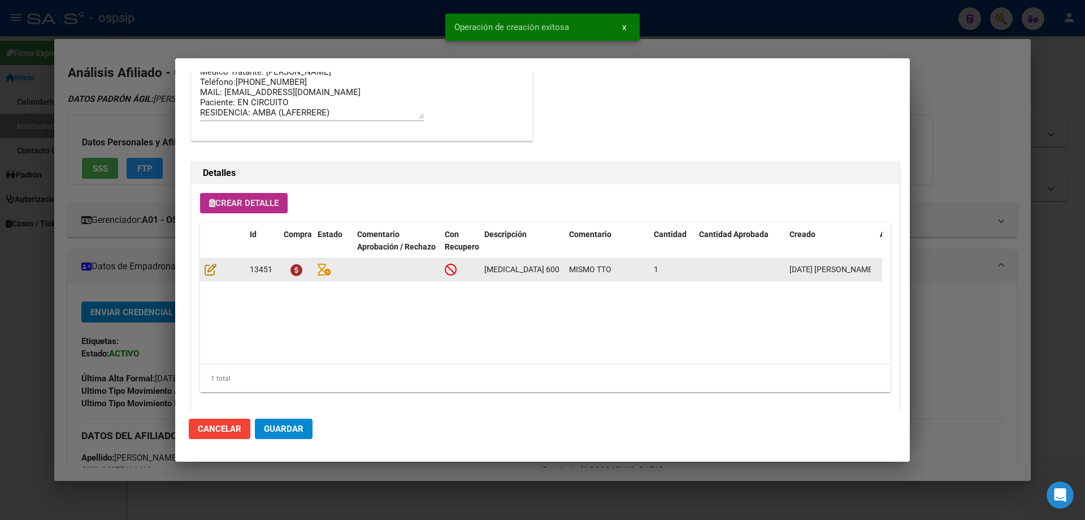
scroll to position [678, 0]
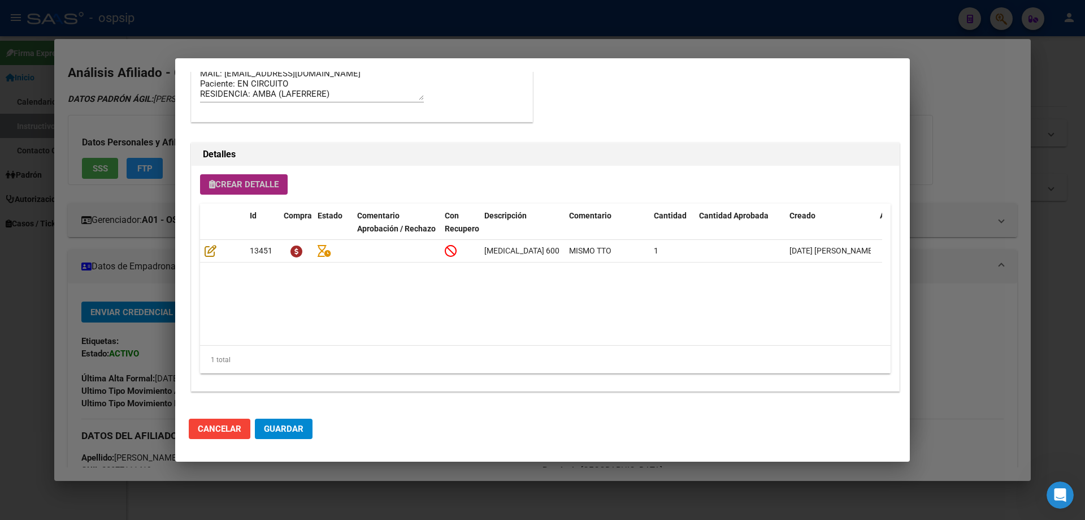
click at [244, 181] on span "Crear Detalle" at bounding box center [244, 184] width 70 height 10
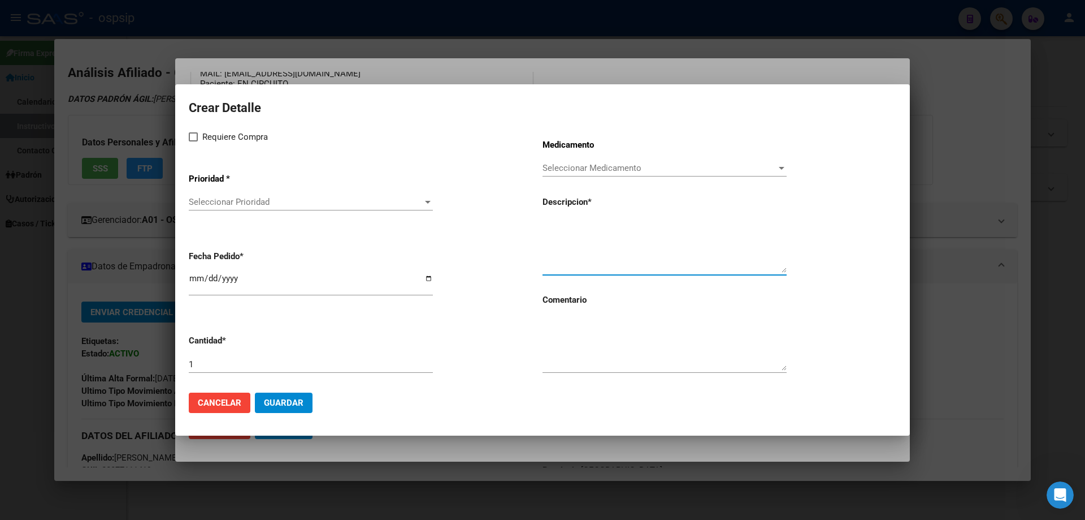
paste textarea "[MEDICAL_DATA]+[MEDICAL_DATA] 600mg/300mg comp.rec.x 30 (ABC/3TC)"
type textarea "[MEDICAL_DATA]+[MEDICAL_DATA] 600mg/300mg comp.rec.x 30 (ABC/3TC)"
click at [585, 357] on textarea at bounding box center [665, 343] width 244 height 53
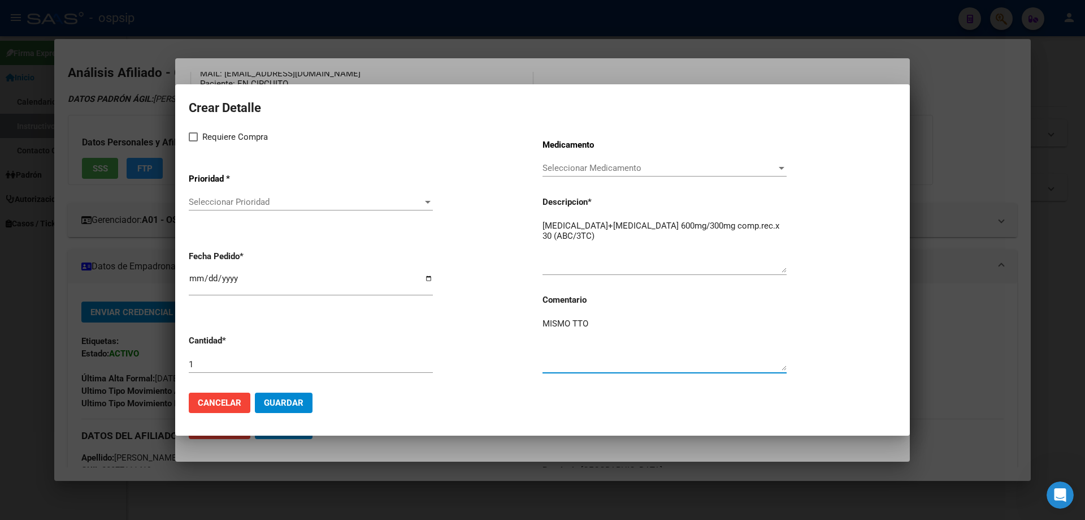
type textarea "MISMO TTO"
click at [203, 136] on span "Requiere Compra" at bounding box center [235, 137] width 66 height 14
click at [193, 141] on input "Requiere Compra" at bounding box center [193, 141] width 1 height 1
checkbox input "true"
click at [208, 180] on p "Prioridad *" at bounding box center [242, 178] width 106 height 13
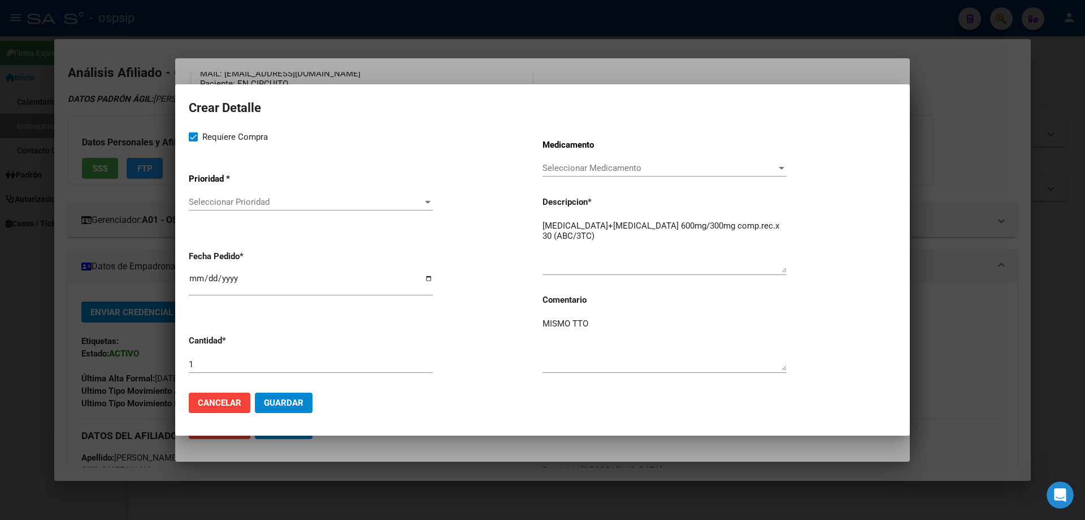
click at [220, 211] on div "Seleccionar Prioridad Seleccionar Prioridad" at bounding box center [311, 207] width 244 height 28
click at [228, 206] on span "Seleccionar Prioridad" at bounding box center [306, 202] width 234 height 10
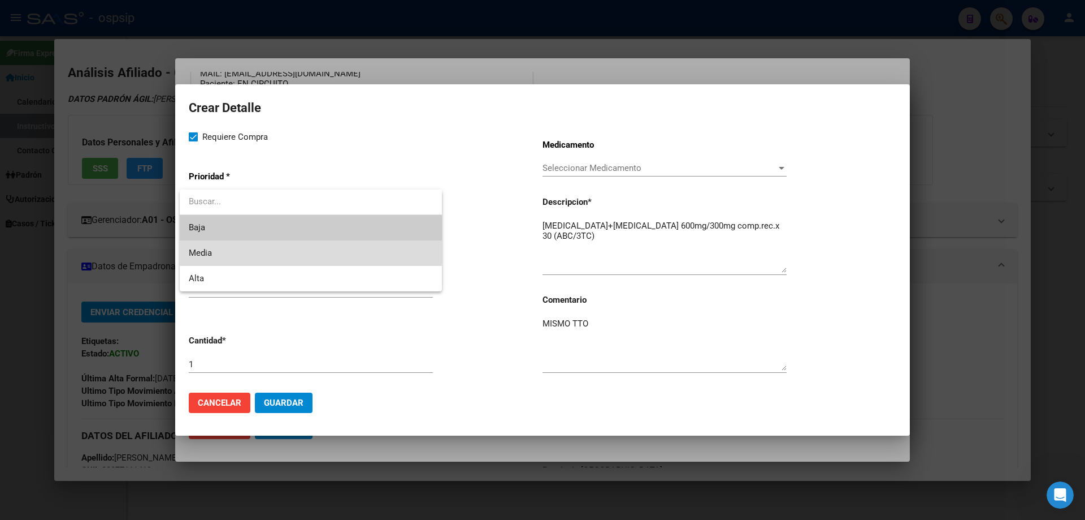
click at [228, 248] on span "Media" at bounding box center [311, 252] width 244 height 25
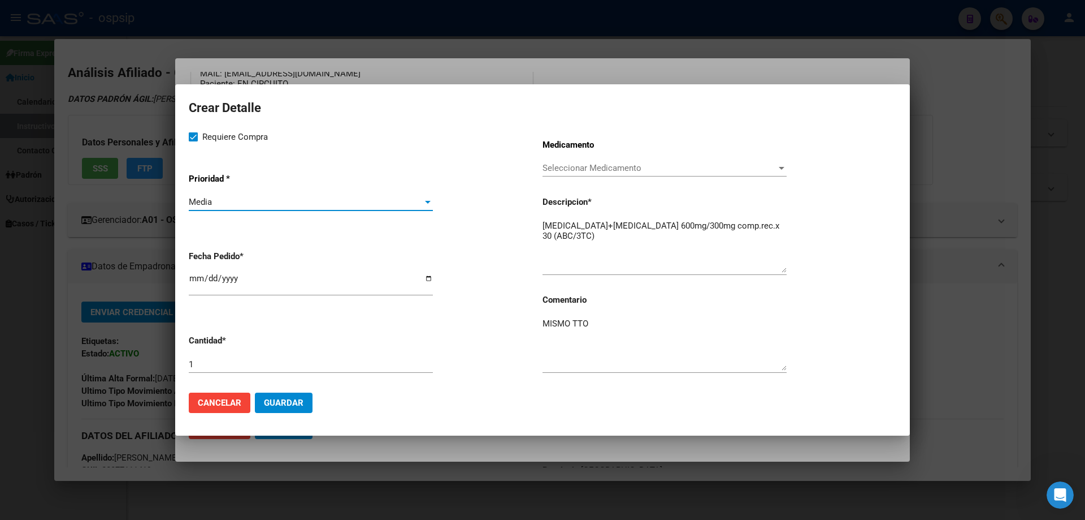
click at [202, 282] on input "2025-09-17" at bounding box center [311, 283] width 244 height 18
type input "2025-09-21"
click at [197, 281] on input "2025-01-21" at bounding box center [311, 283] width 244 height 18
type input "2025-01-10"
type input "2025-09-10"
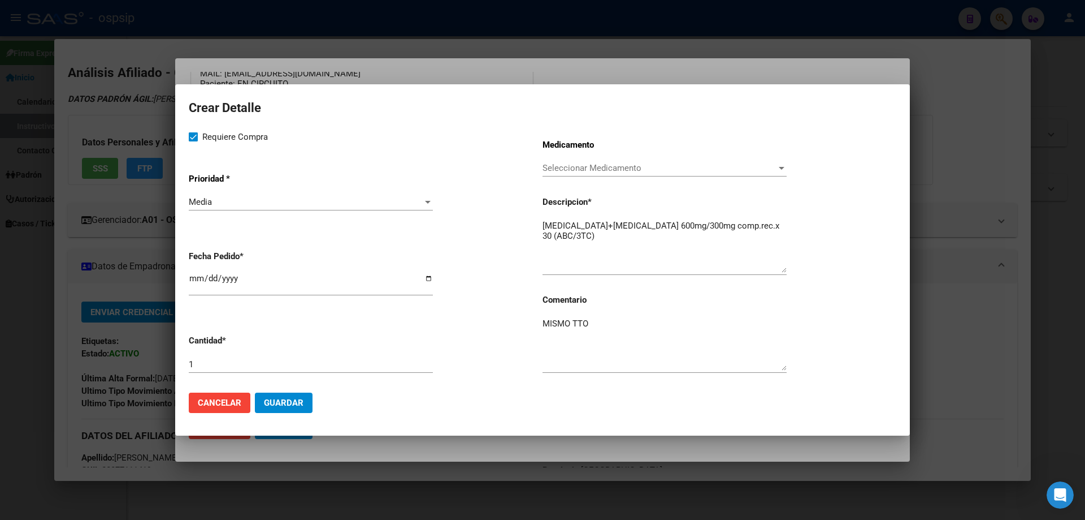
click at [250, 313] on div "Requiere Compra Prioridad * Media Seleccionar Prioridad Fecha Pedido * 2025-09-…" at bounding box center [366, 256] width 354 height 253
click at [293, 399] on span "Guardar" at bounding box center [284, 402] width 40 height 10
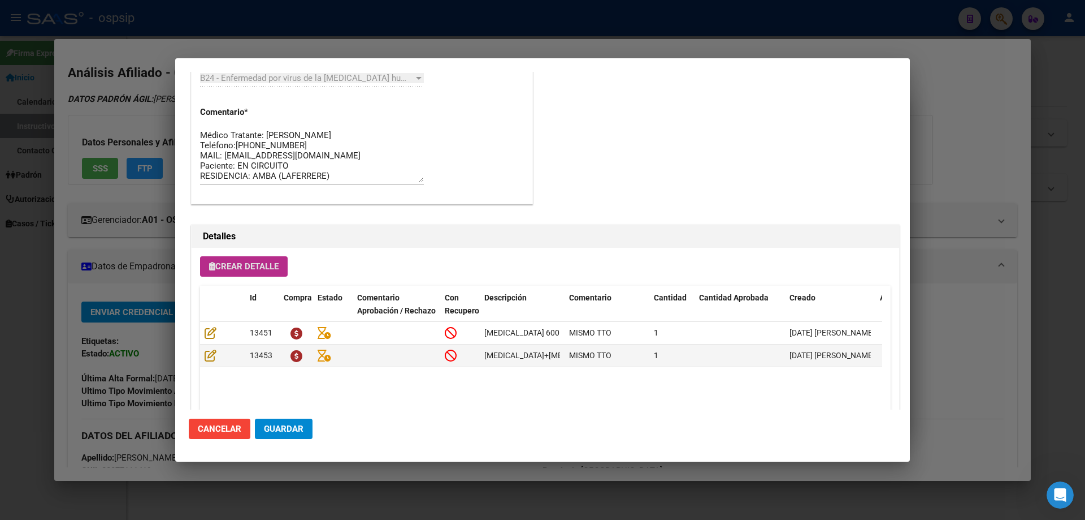
scroll to position [622, 0]
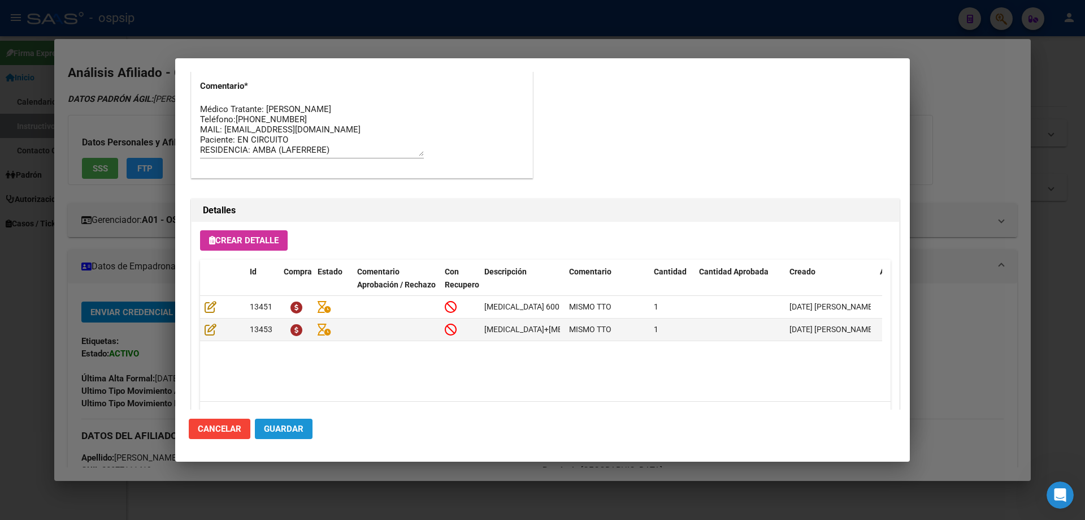
click at [283, 430] on span "Guardar" at bounding box center [284, 428] width 40 height 10
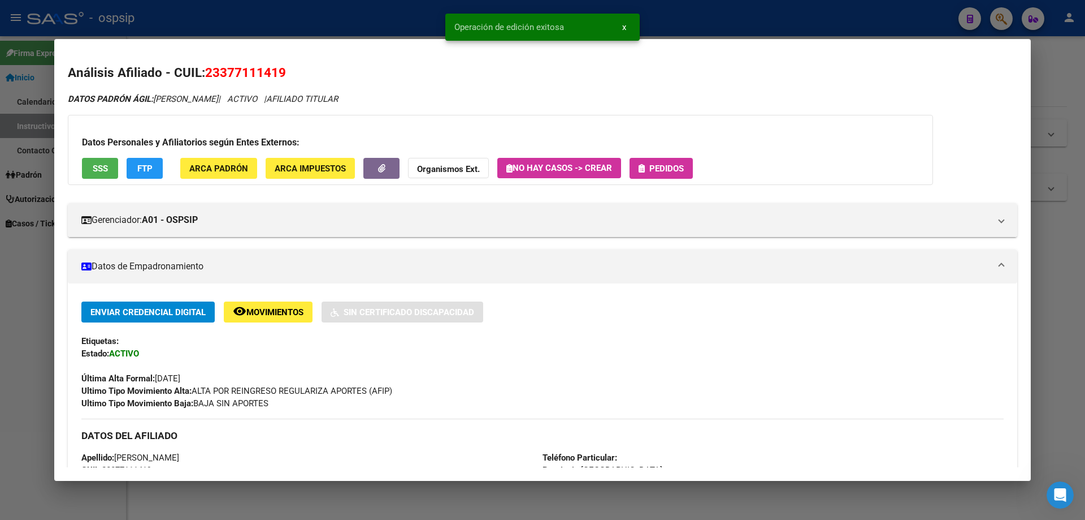
click at [670, 167] on span "Pedidos" at bounding box center [667, 168] width 34 height 10
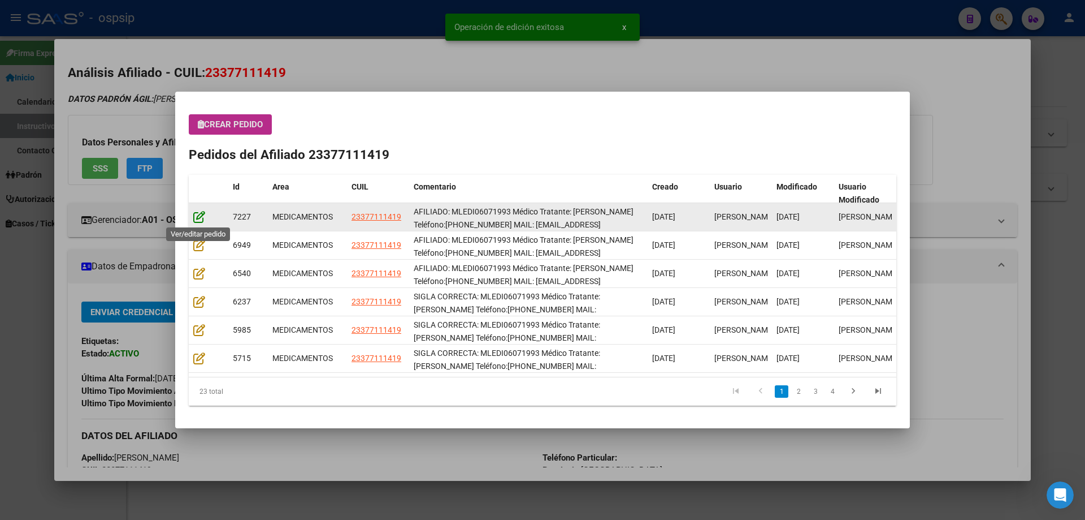
click at [198, 217] on icon at bounding box center [199, 216] width 12 height 12
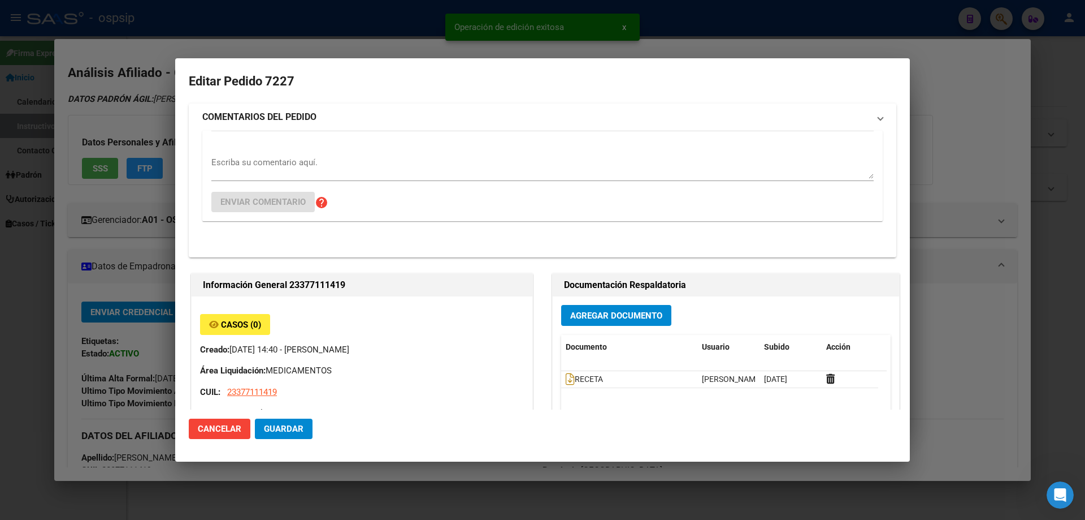
type input "[GEOGRAPHIC_DATA], [PERSON_NAME], CNEL MONTT 6345"
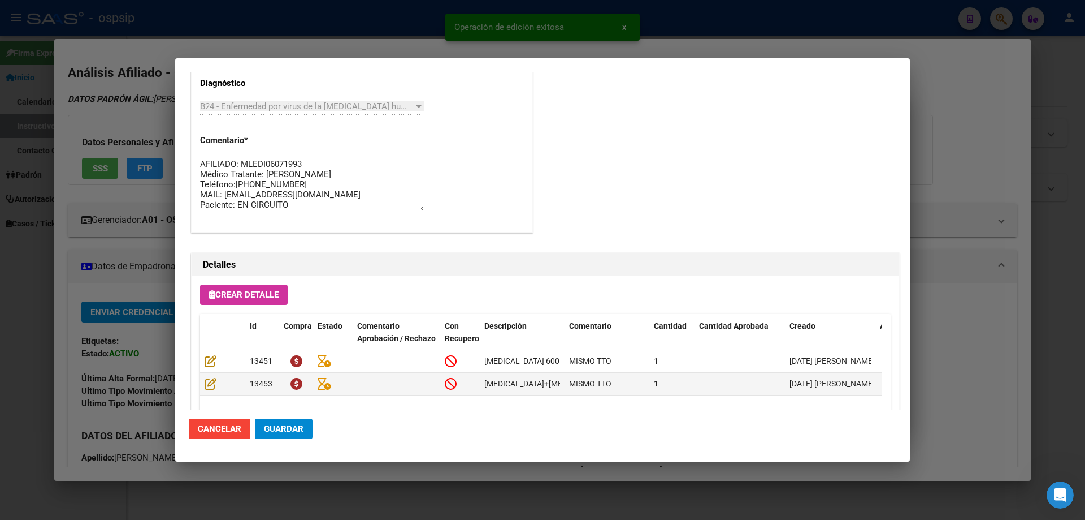
scroll to position [735, 0]
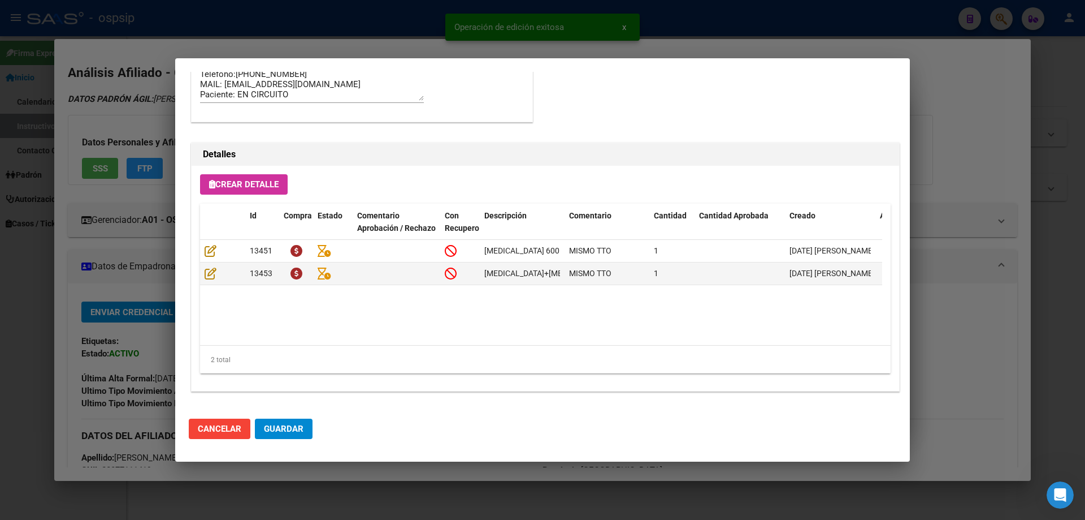
click at [277, 444] on mat-dialog-actions "Cancelar Guardar" at bounding box center [543, 428] width 708 height 38
click at [280, 419] on button "Guardar" at bounding box center [284, 428] width 58 height 20
click at [286, 432] on span "Guardar" at bounding box center [284, 428] width 40 height 10
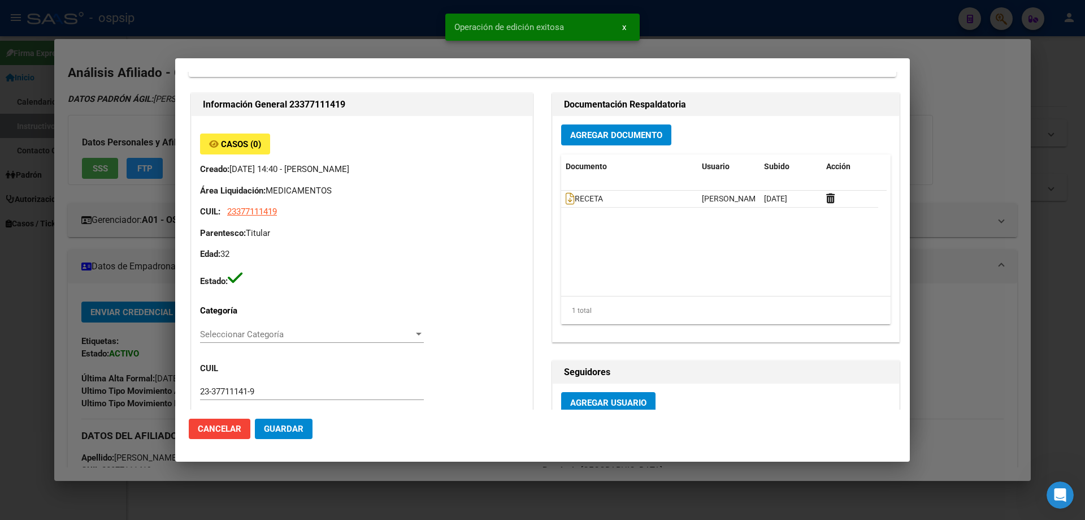
scroll to position [0, 0]
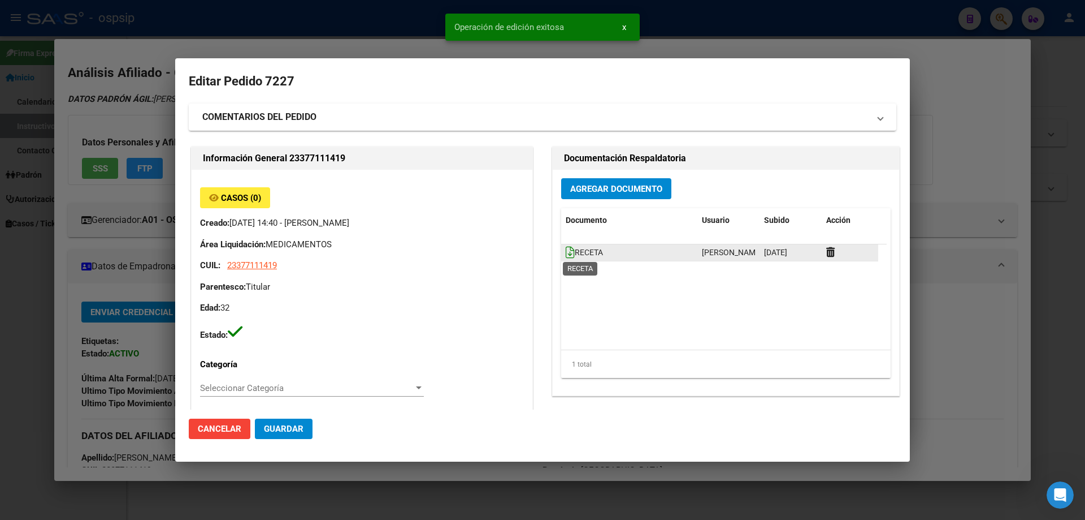
click at [566, 254] on icon at bounding box center [570, 252] width 9 height 12
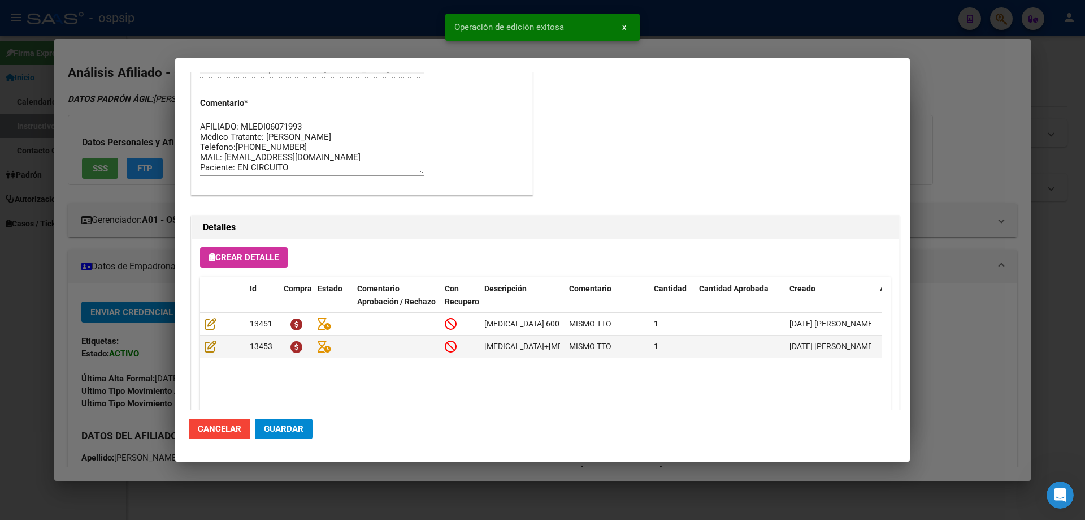
scroll to position [735, 0]
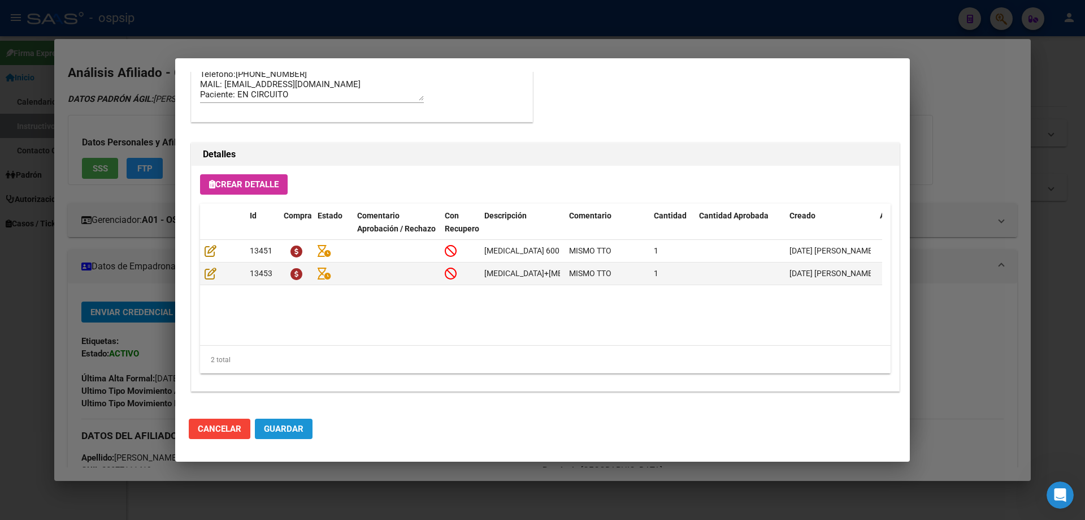
click at [301, 424] on span "Guardar" at bounding box center [284, 428] width 40 height 10
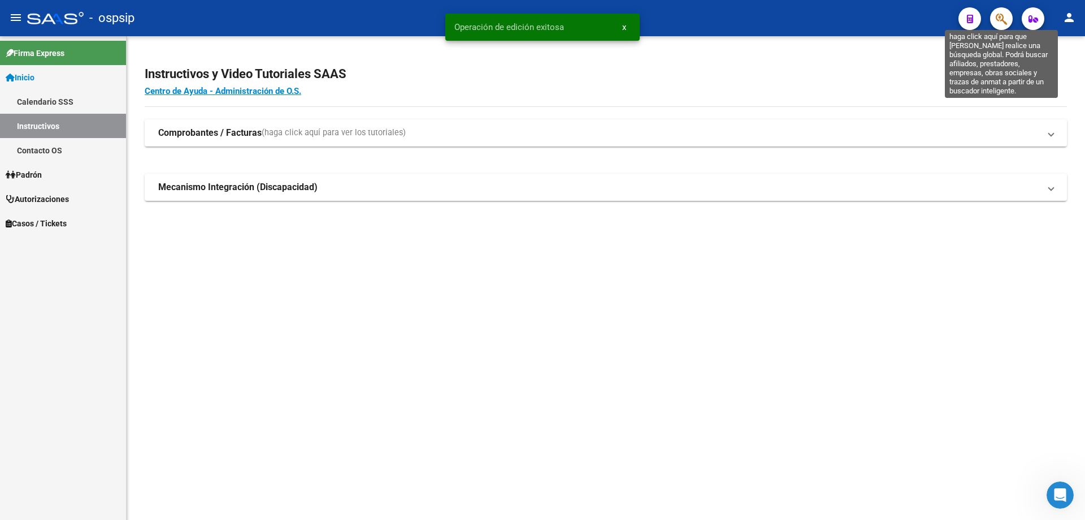
click at [1000, 20] on icon "button" at bounding box center [1001, 18] width 11 height 13
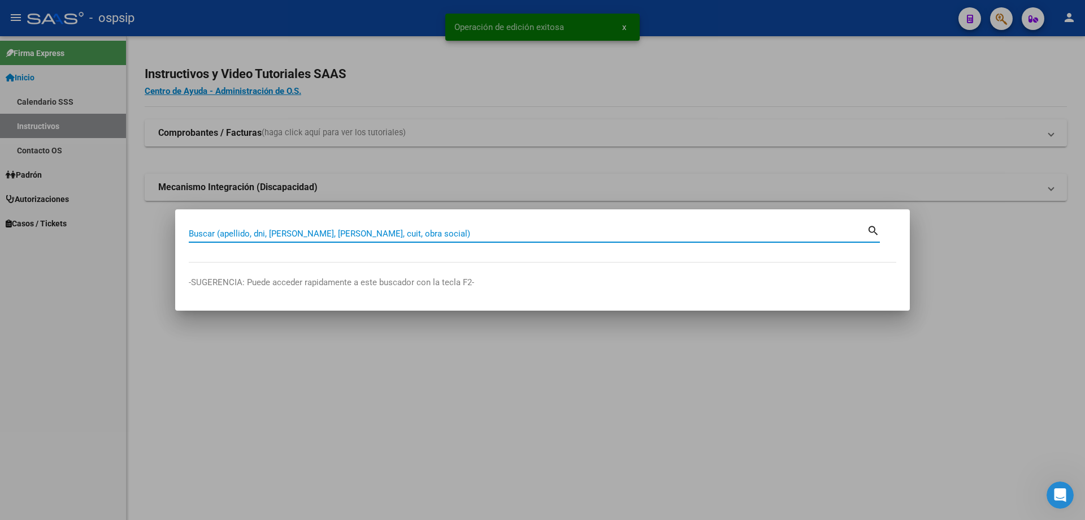
paste input "20211310023"
type input "20211310023"
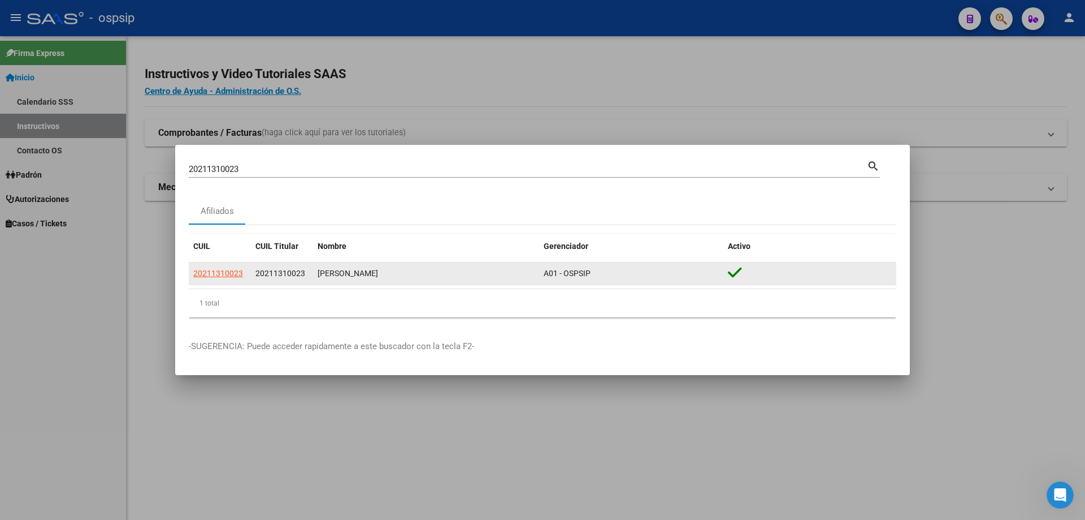
click at [222, 278] on app-link-go-to "20211310023" at bounding box center [218, 273] width 50 height 13
click at [222, 273] on span "20211310023" at bounding box center [218, 273] width 50 height 9
type textarea "20211310023"
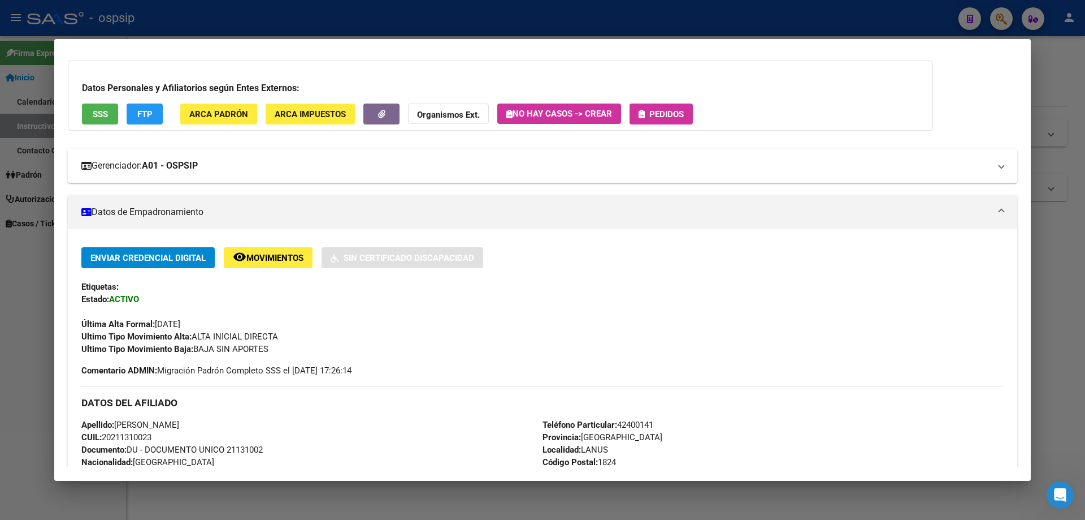
scroll to position [0, 0]
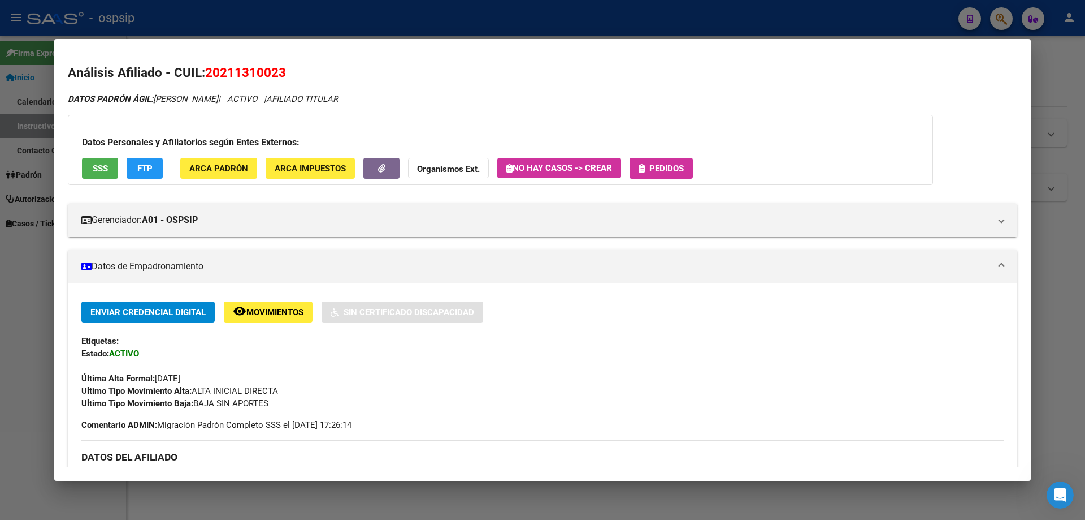
click at [662, 176] on button "Pedidos" at bounding box center [661, 168] width 63 height 21
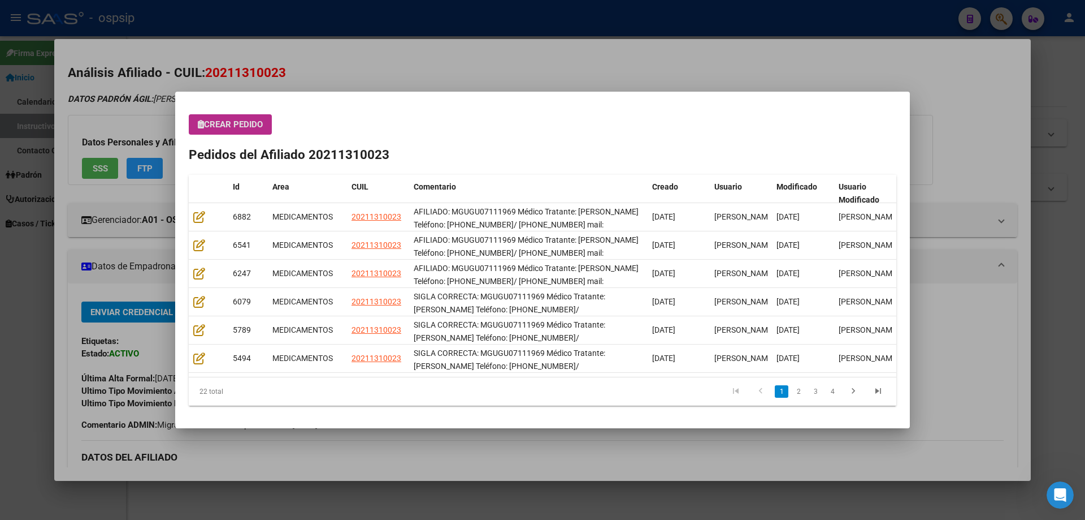
click at [230, 134] on button "Crear Pedido" at bounding box center [230, 124] width 83 height 20
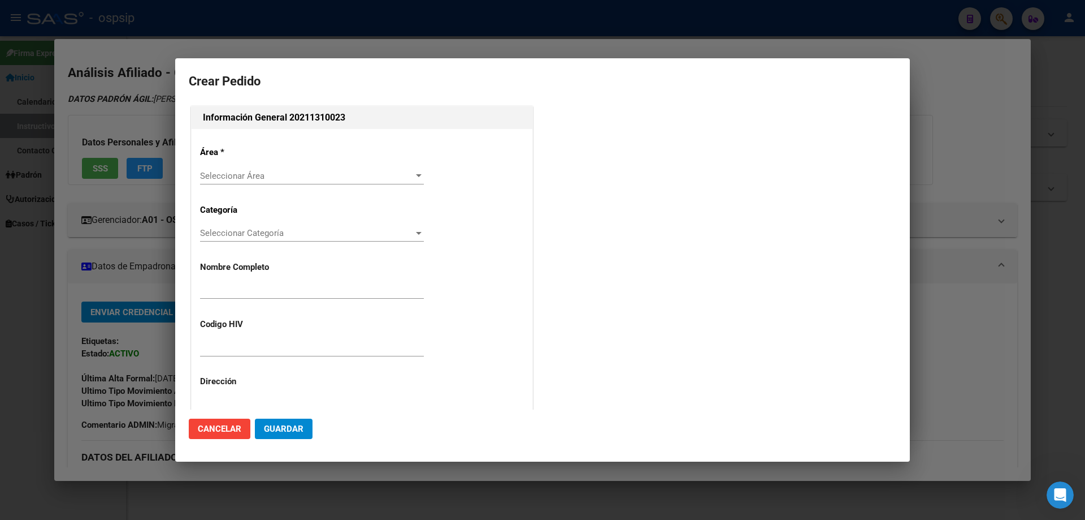
type input "[PERSON_NAME]"
type input "MGUGU07111969"
type input "[GEOGRAPHIC_DATA], [PERSON_NAME] 100"
type input "Particular: 42400141"
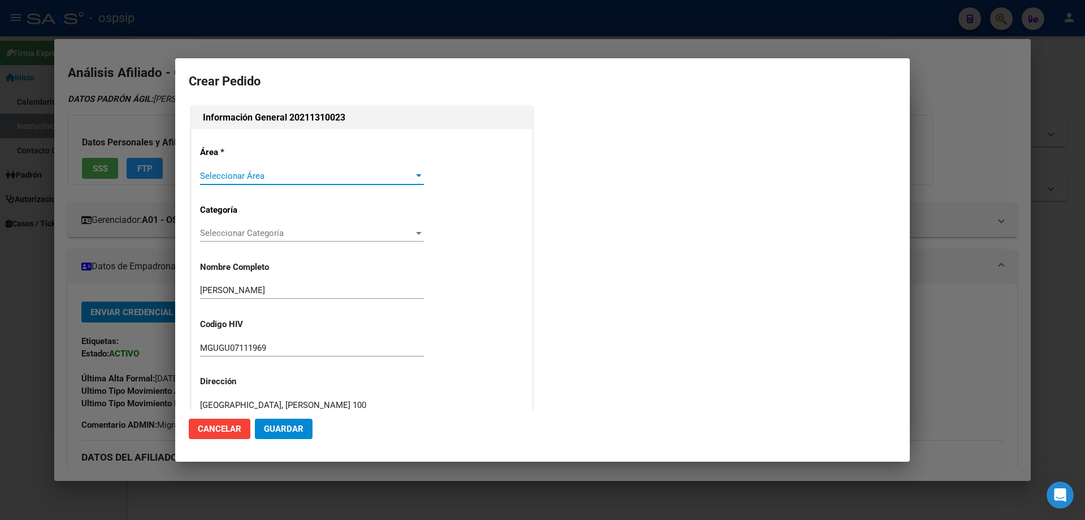
type input "[GEOGRAPHIC_DATA], [PERSON_NAME] 100"
click at [220, 176] on span "Seleccionar Área" at bounding box center [307, 176] width 214 height 10
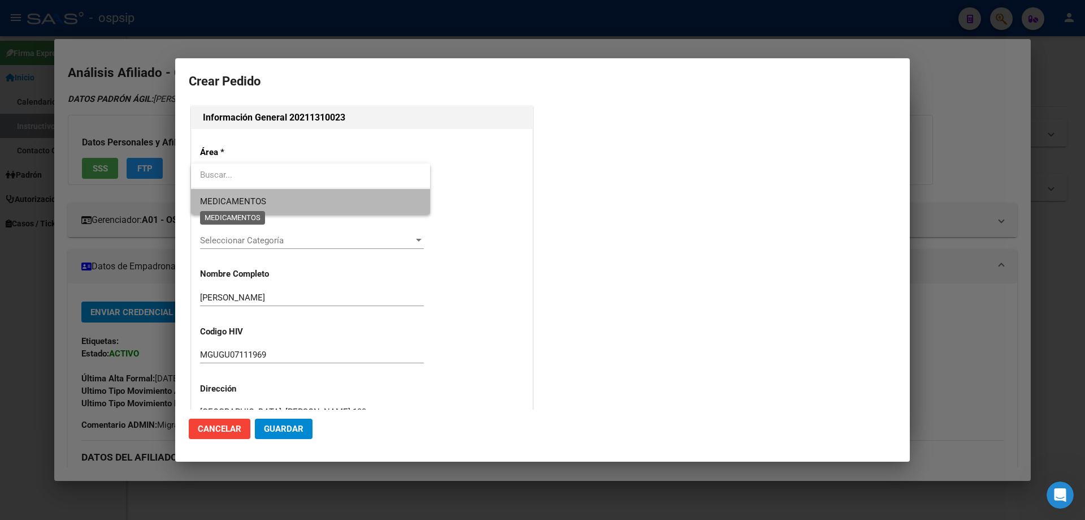
click at [220, 197] on span "MEDICAMENTOS" at bounding box center [233, 201] width 66 height 10
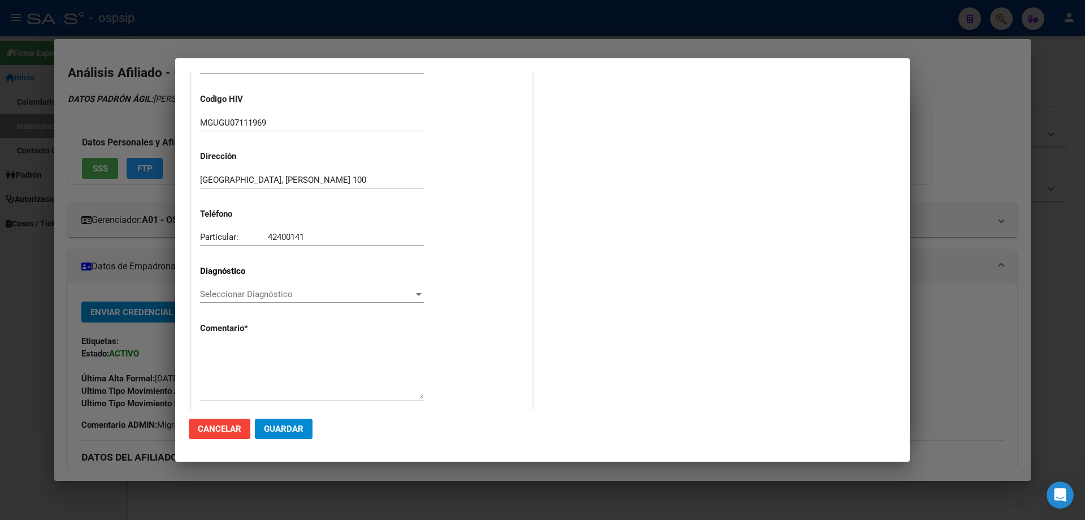
scroll to position [226, 0]
click at [225, 293] on span "Seleccionar Diagnóstico" at bounding box center [307, 293] width 214 height 10
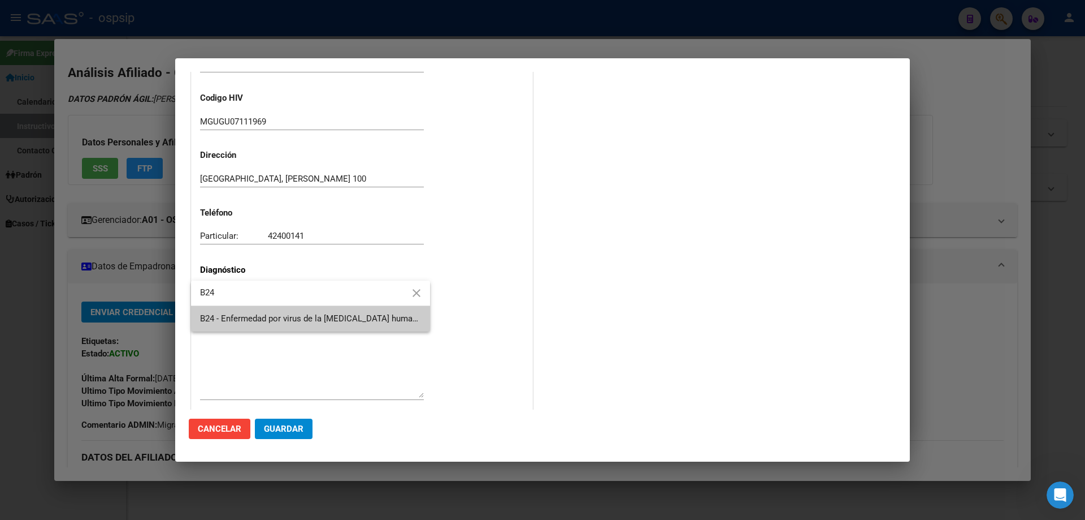
type input "B24"
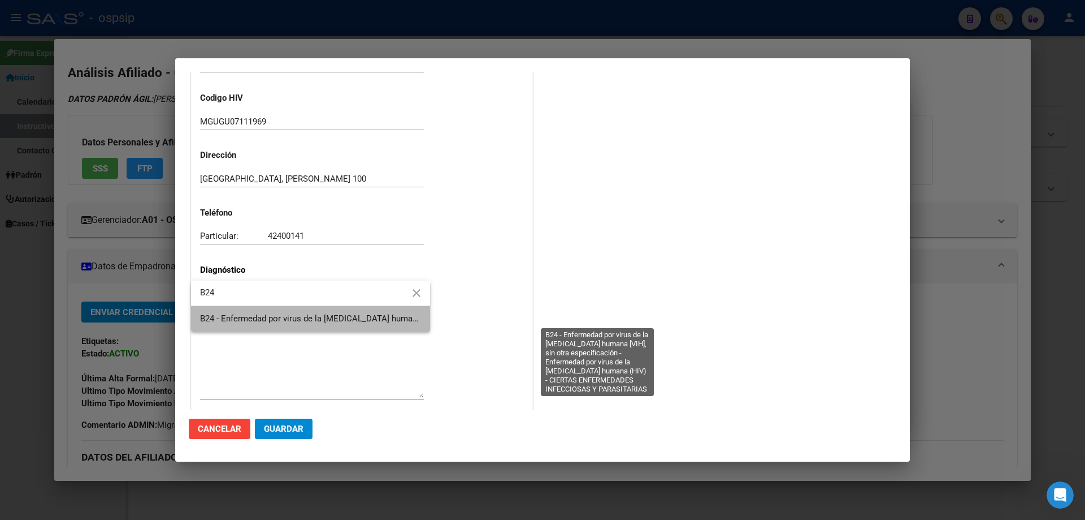
click at [240, 322] on span "B24 - Enfermedad por virus de la [MEDICAL_DATA] humana [VIH], sin otra especifi…" at bounding box center [595, 318] width 791 height 10
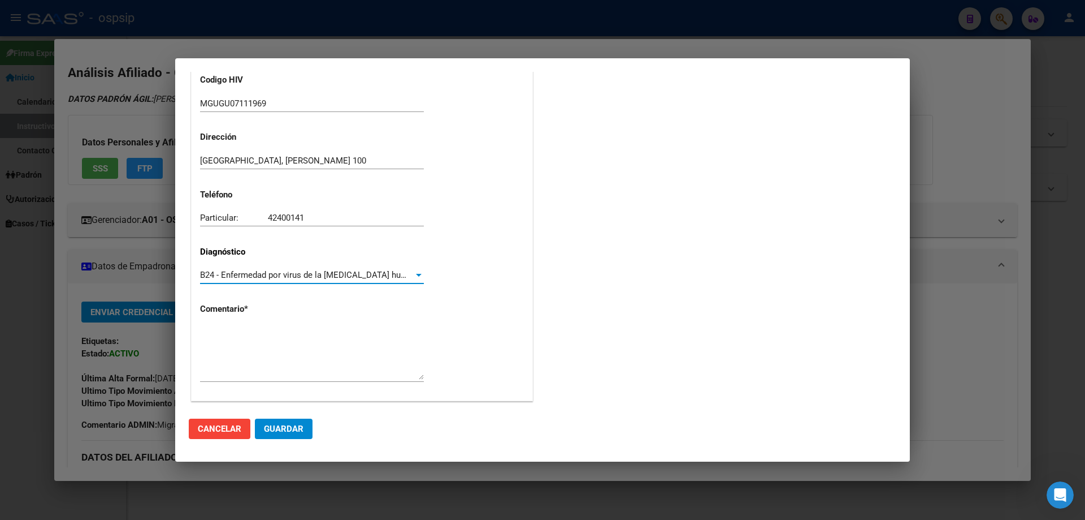
scroll to position [254, 0]
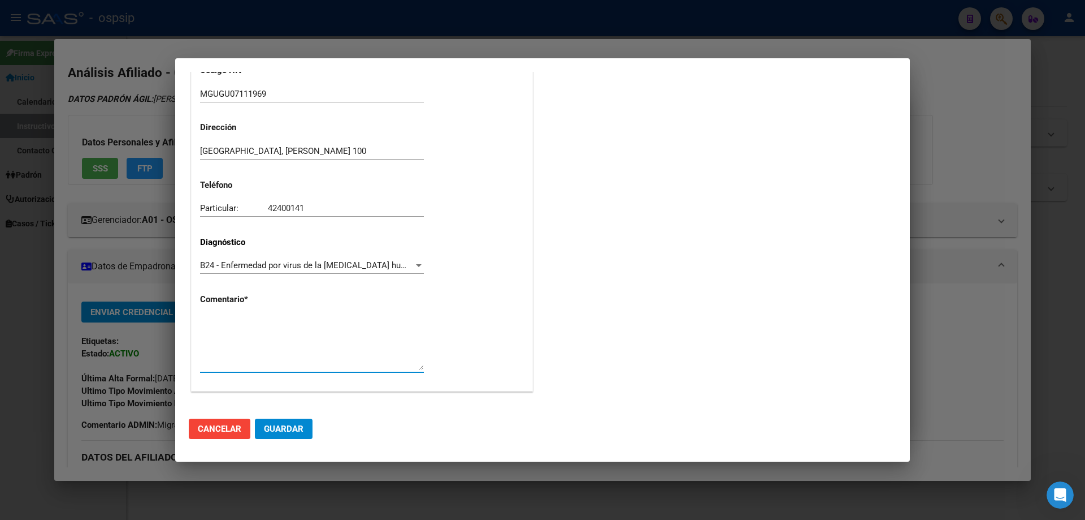
paste textarea "AFILIADO: MGUGU07111969 Médico Tratante: [PERSON_NAME] Teléfono: [PHONE_NUMBER]…"
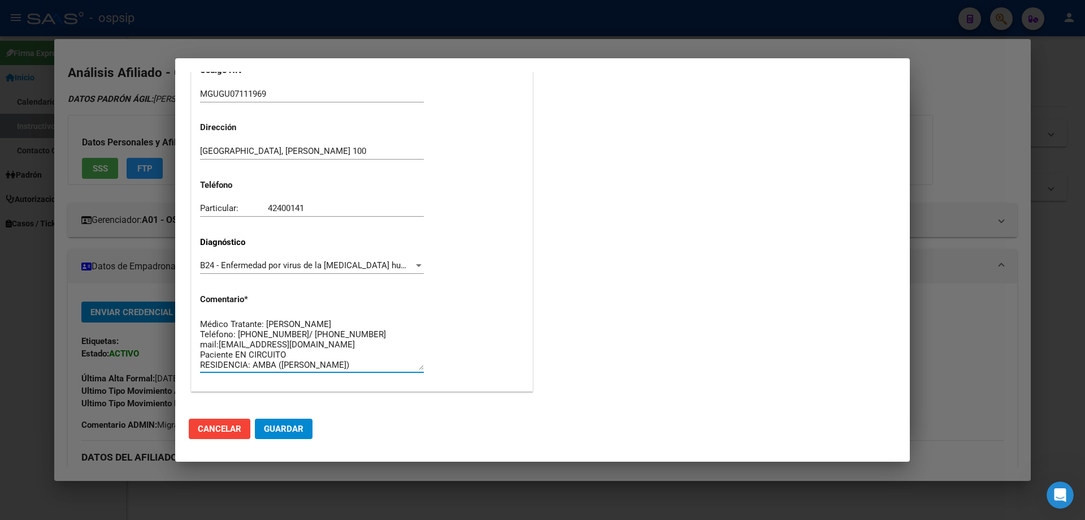
scroll to position [0, 0]
type textarea "AFILIADO: MGUGU07111969 Médico Tratante: [PERSON_NAME] Teléfono: [PHONE_NUMBER]…"
click at [290, 423] on button "Guardar" at bounding box center [284, 428] width 58 height 20
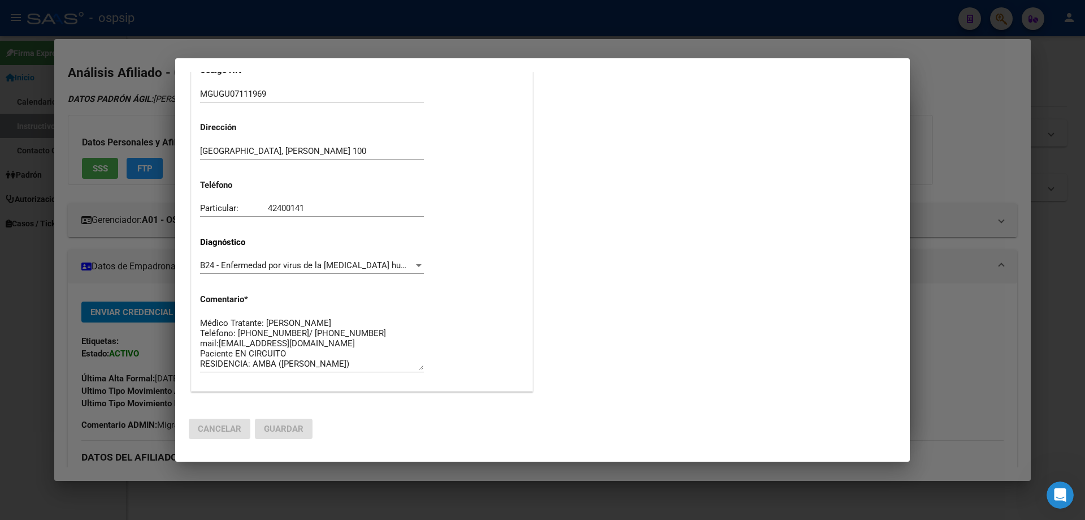
scroll to position [0, 0]
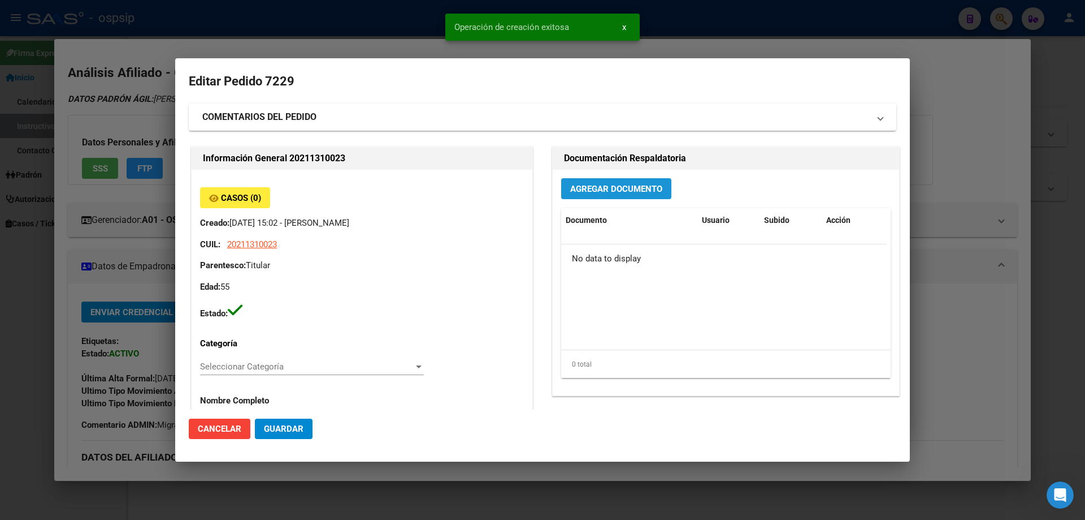
click at [600, 198] on button "Agregar Documento" at bounding box center [616, 188] width 110 height 21
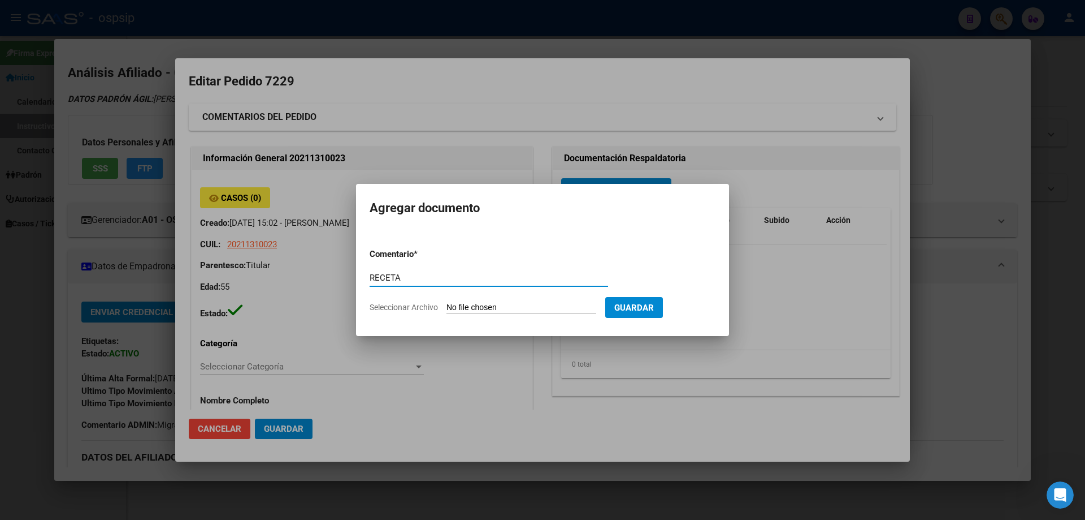
type input "RECETA"
click at [490, 301] on form "Comentario * RECETA Comentario Seleccionar Archivo Guardar" at bounding box center [543, 280] width 346 height 83
click at [482, 305] on input "Seleccionar Archivo" at bounding box center [522, 307] width 150 height 11
type input "C:\fakepath\recetaretroviralseptiembre2025.pdf"
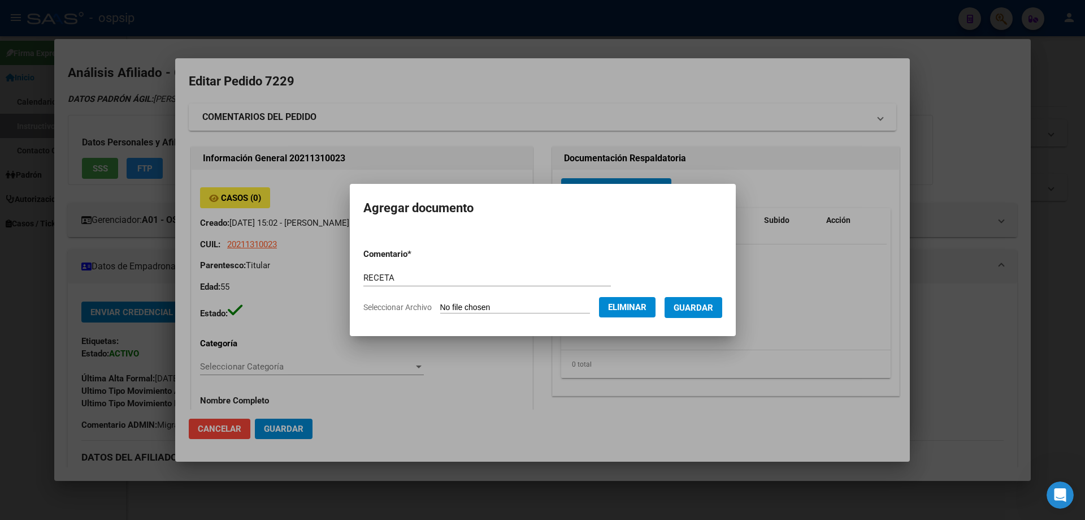
click at [699, 302] on span "Guardar" at bounding box center [694, 307] width 40 height 10
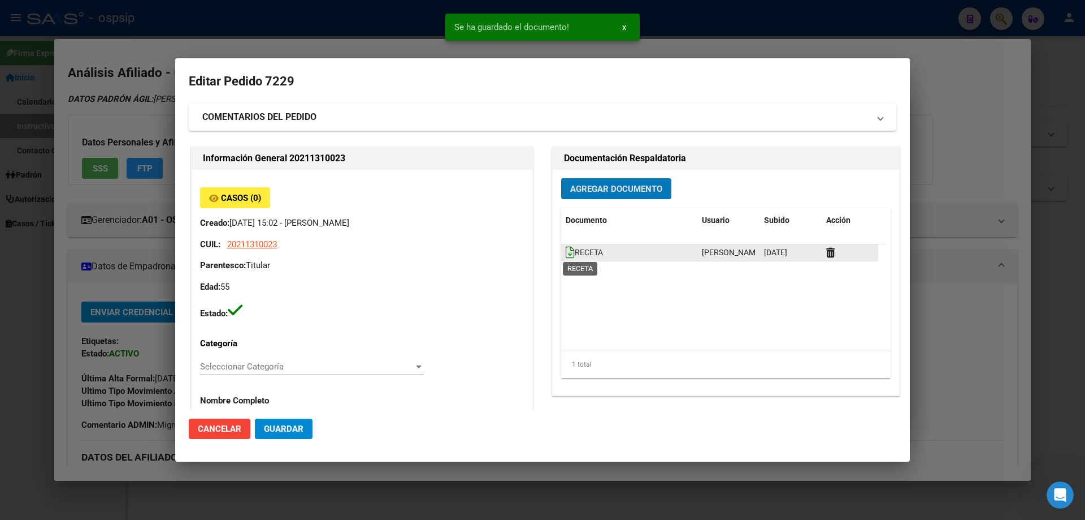
click at [566, 253] on icon at bounding box center [570, 252] width 9 height 12
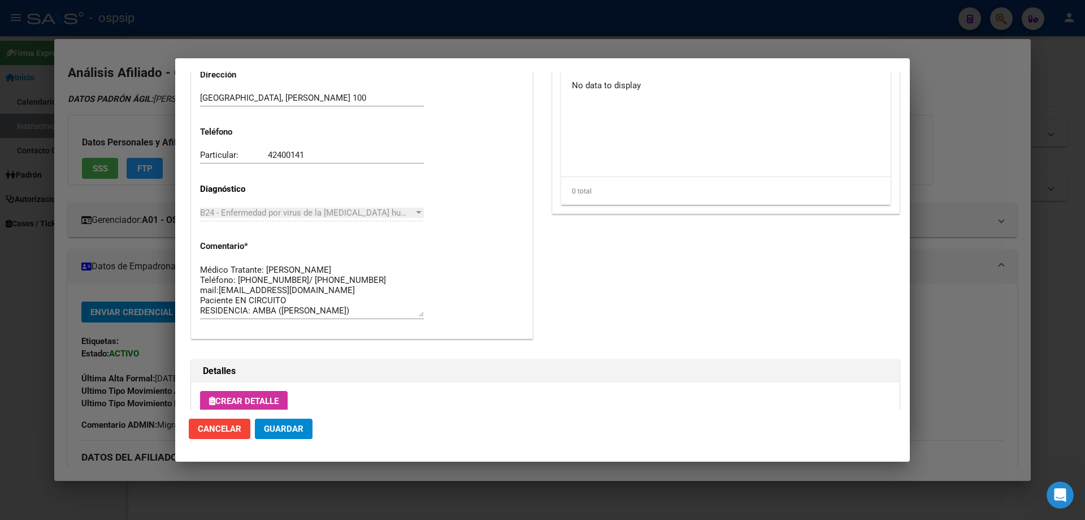
scroll to position [622, 0]
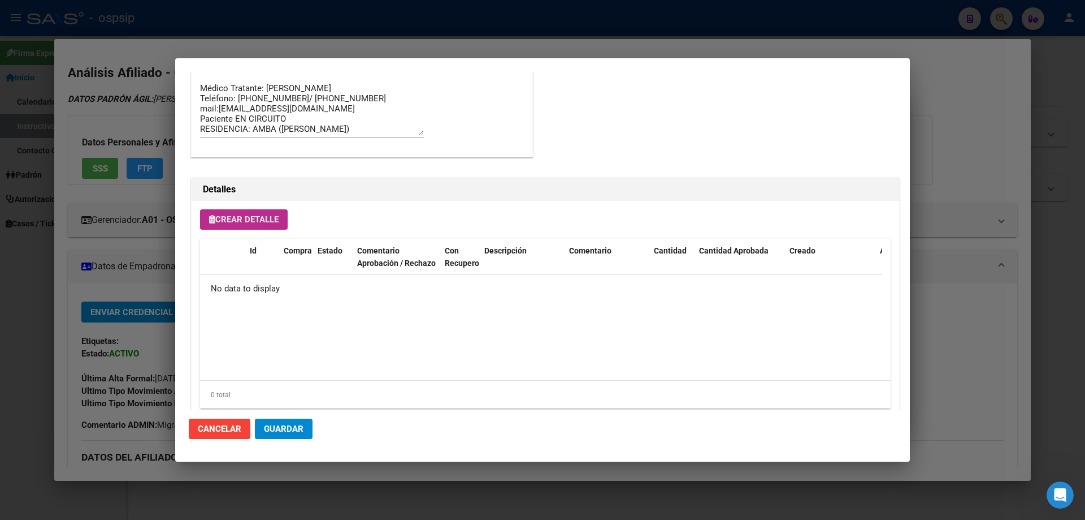
click at [230, 215] on span "Crear Detalle" at bounding box center [244, 219] width 70 height 10
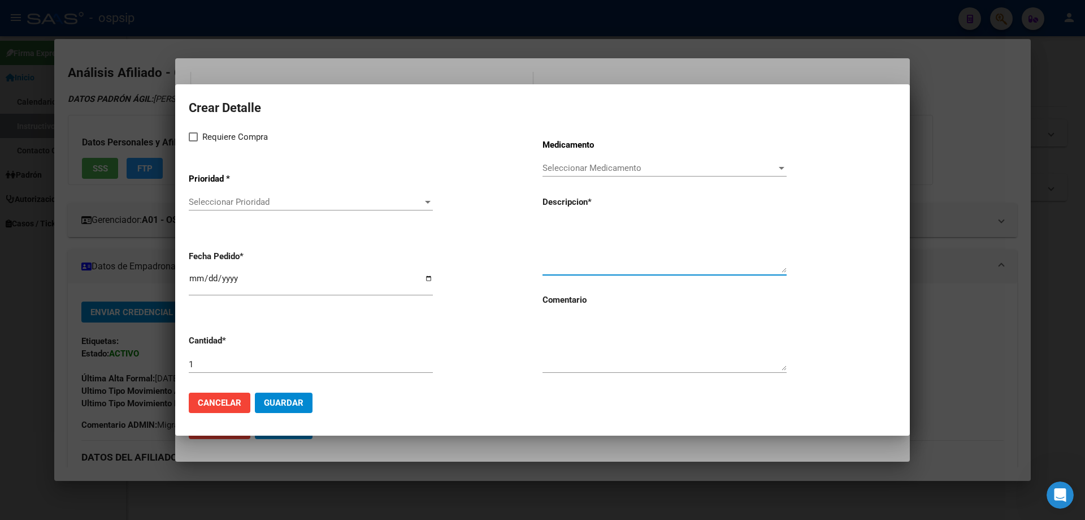
paste textarea "[MEDICAL_DATA]+[MEDICAL_DATA] alaf.+[MEDICAL_DATA] 200mg/25mg/50mg comp.rec.x 3…"
type textarea "[MEDICAL_DATA]+[MEDICAL_DATA] alaf.+[MEDICAL_DATA] 200mg/25mg/50mg comp.rec.x 3…"
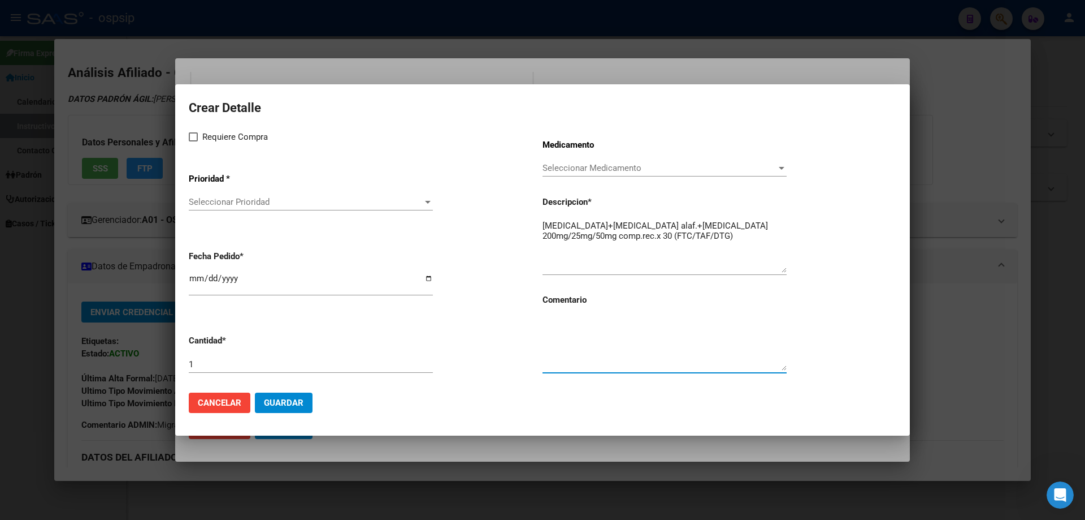
click at [577, 343] on textarea at bounding box center [665, 343] width 244 height 53
type textarea "MISMO TTO"
click at [200, 137] on label "Requiere Compra" at bounding box center [228, 137] width 79 height 14
click at [193, 141] on input "Requiere Compra" at bounding box center [193, 141] width 1 height 1
checkbox input "true"
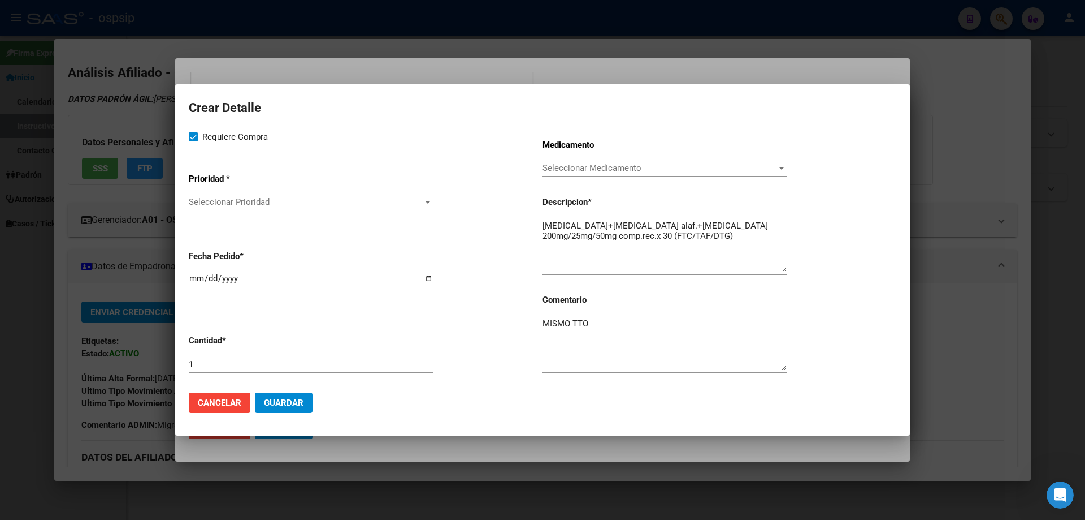
click at [214, 202] on span "Seleccionar Prioridad" at bounding box center [306, 202] width 234 height 10
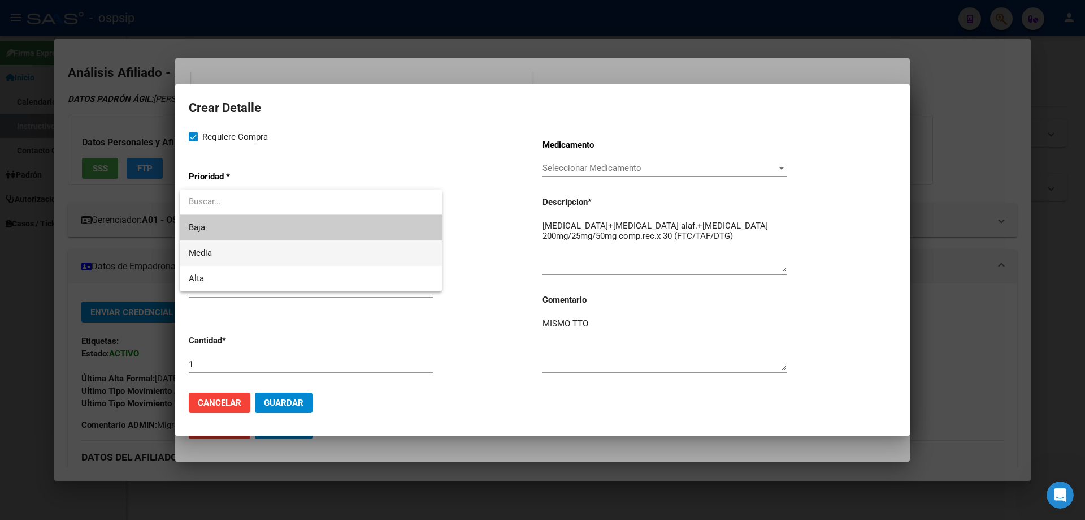
click at [215, 256] on span "Media" at bounding box center [311, 252] width 244 height 25
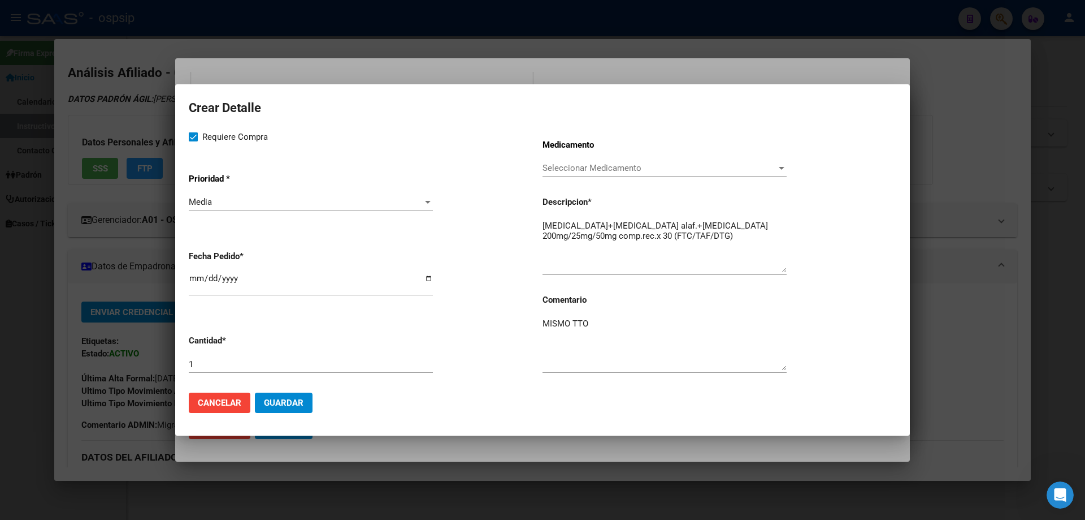
click at [196, 273] on div "2025-09-17" at bounding box center [311, 283] width 244 height 24
type input "2025-09-13"
click at [297, 395] on button "Guardar" at bounding box center [284, 402] width 58 height 20
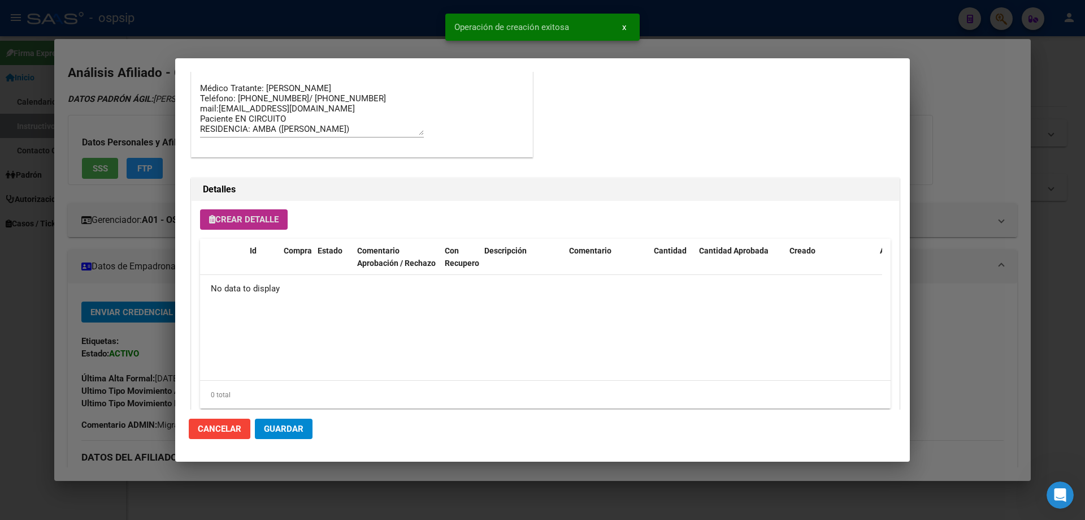
scroll to position [643, 0]
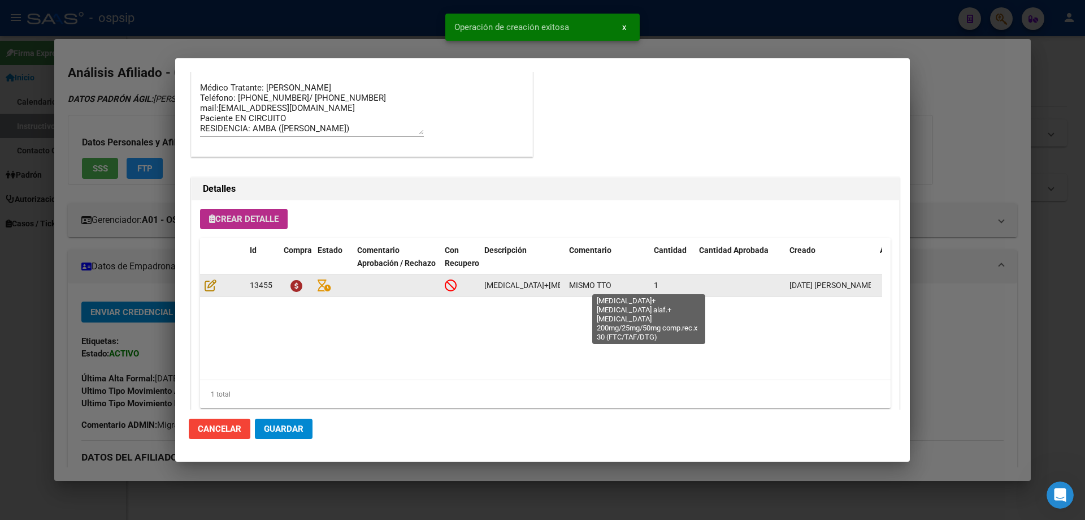
click at [517, 287] on span "[MEDICAL_DATA]+[MEDICAL_DATA] alaf.+[MEDICAL_DATA] 200mg/25mg/50mg comp.rec.x 3…" at bounding box center [679, 284] width 389 height 9
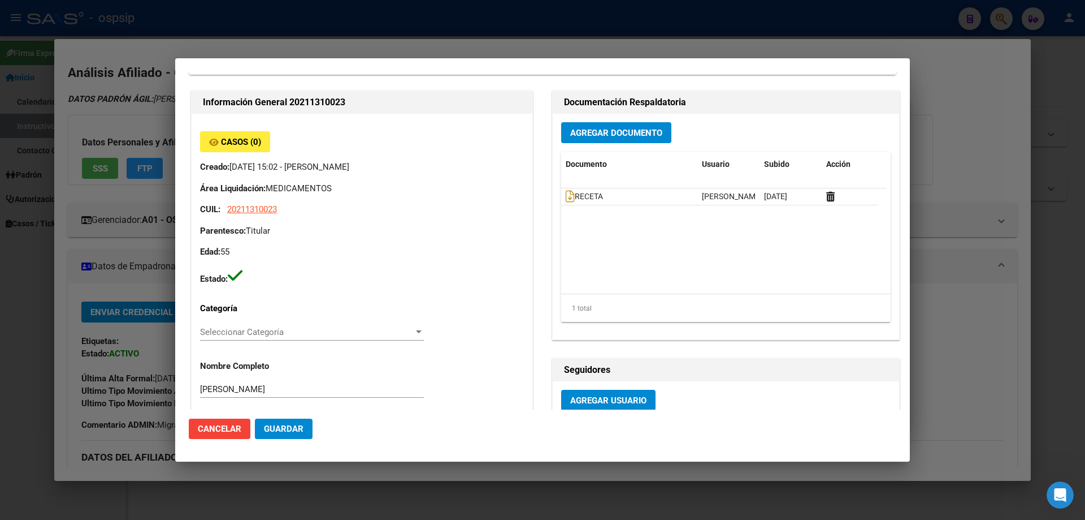
scroll to position [0, 0]
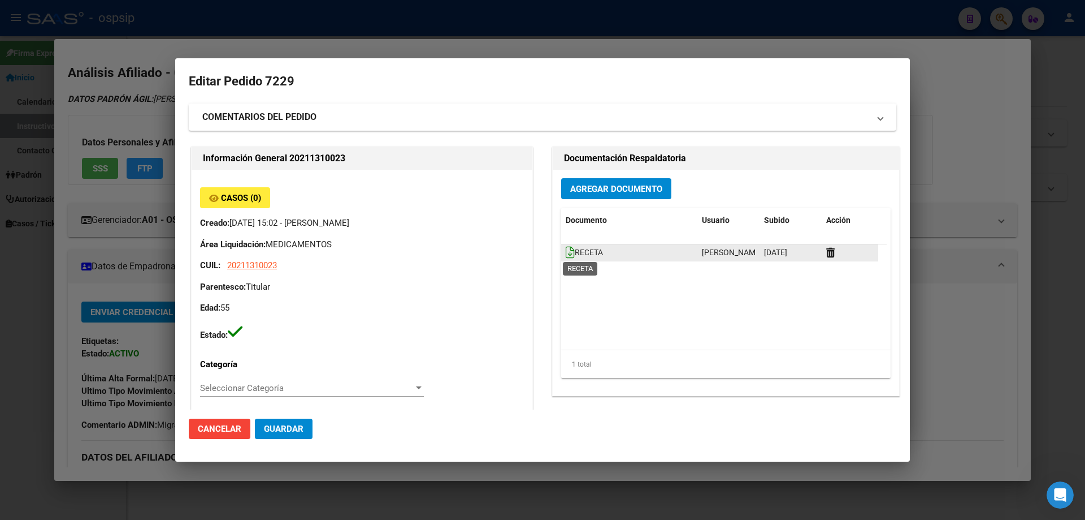
click at [566, 250] on icon at bounding box center [570, 252] width 9 height 12
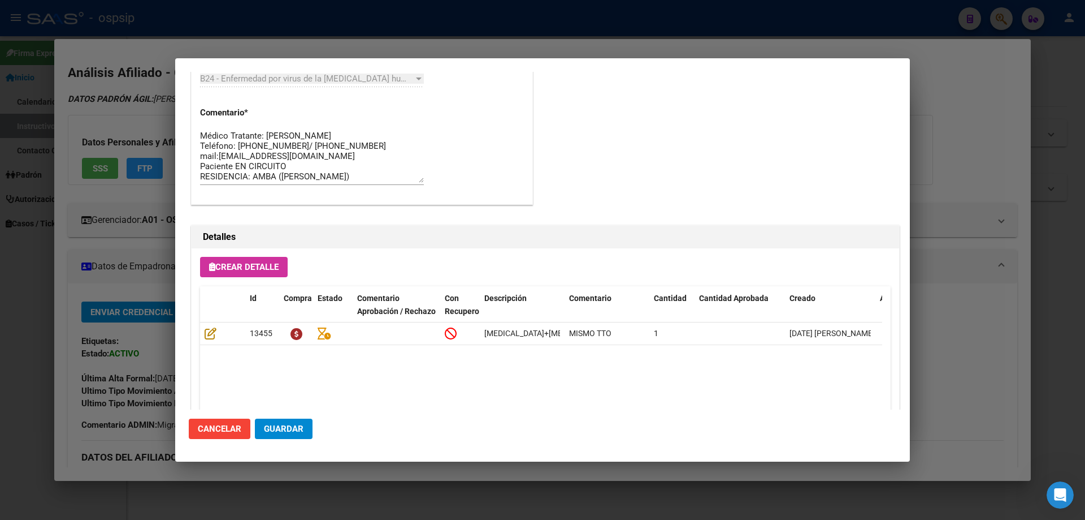
scroll to position [678, 0]
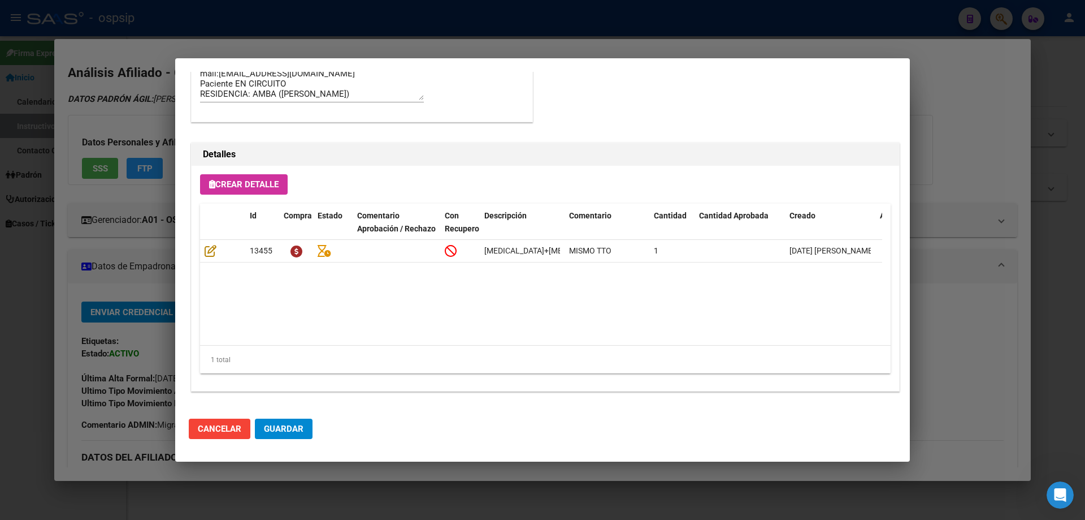
click at [265, 180] on span "Crear Detalle" at bounding box center [244, 184] width 70 height 10
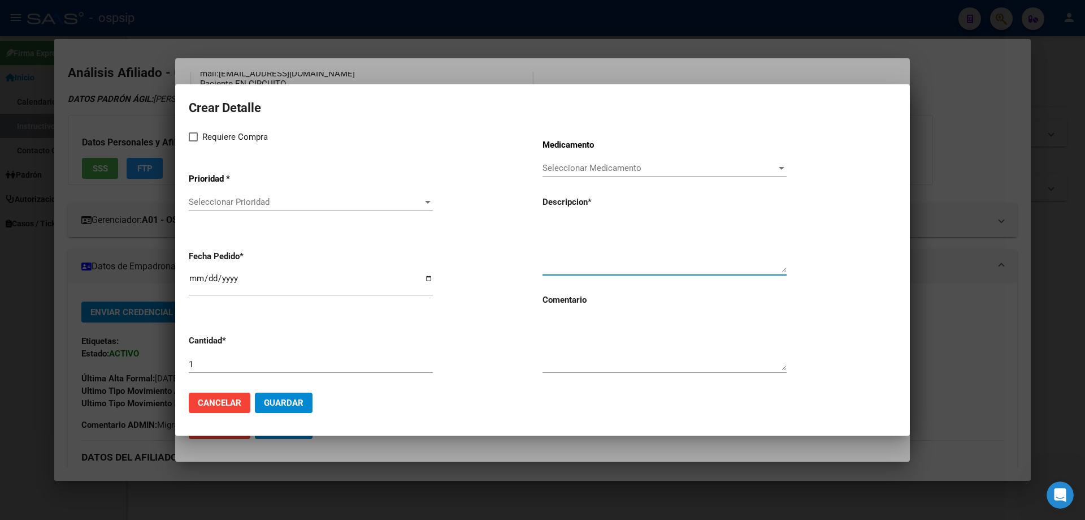
paste textarea "dolutegravir+lamivudina 50mg/300mg comp. x 30 (DTG/3TC)"
type textarea "dolutegravir+lamivudina 50mg/300mg comp. x 30 (DTG/3TC)"
click at [581, 351] on textarea at bounding box center [665, 343] width 244 height 53
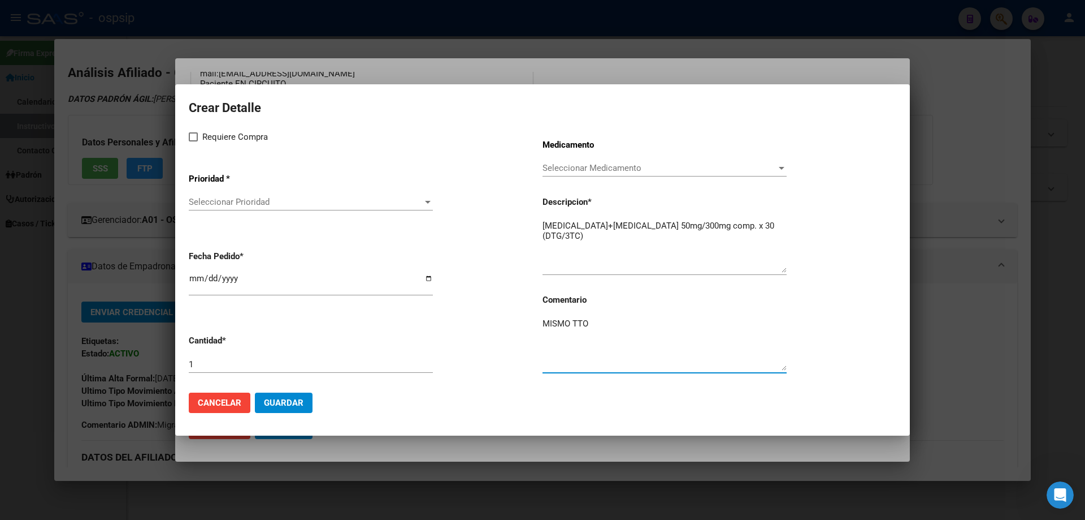
type textarea "MISMO TTO"
click at [192, 137] on span at bounding box center [193, 136] width 9 height 9
click at [193, 141] on input "Requiere Compra" at bounding box center [193, 141] width 1 height 1
checkbox input "true"
click at [214, 209] on div "Seleccionar Prioridad Seleccionar Prioridad" at bounding box center [311, 201] width 244 height 17
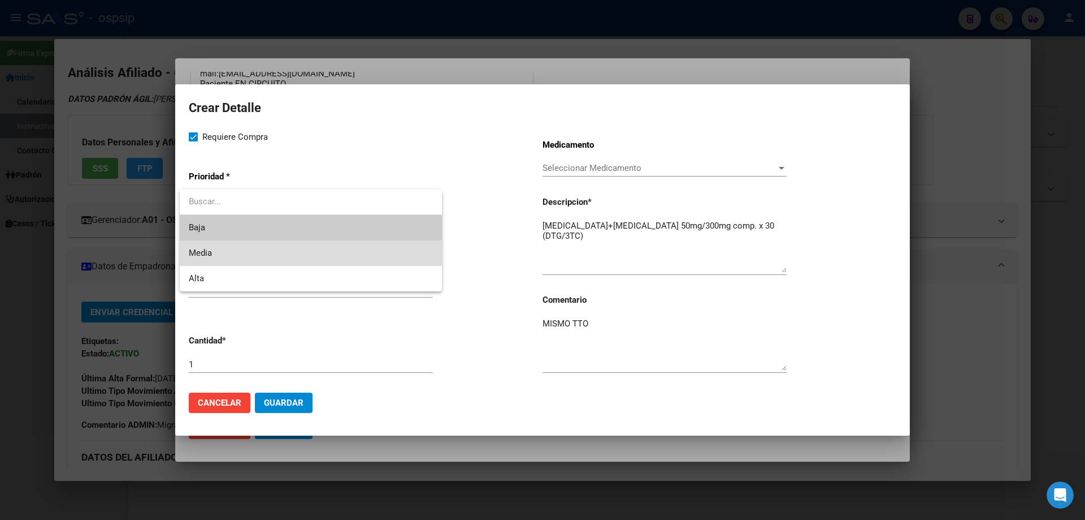
click at [213, 254] on span "Media" at bounding box center [311, 252] width 244 height 25
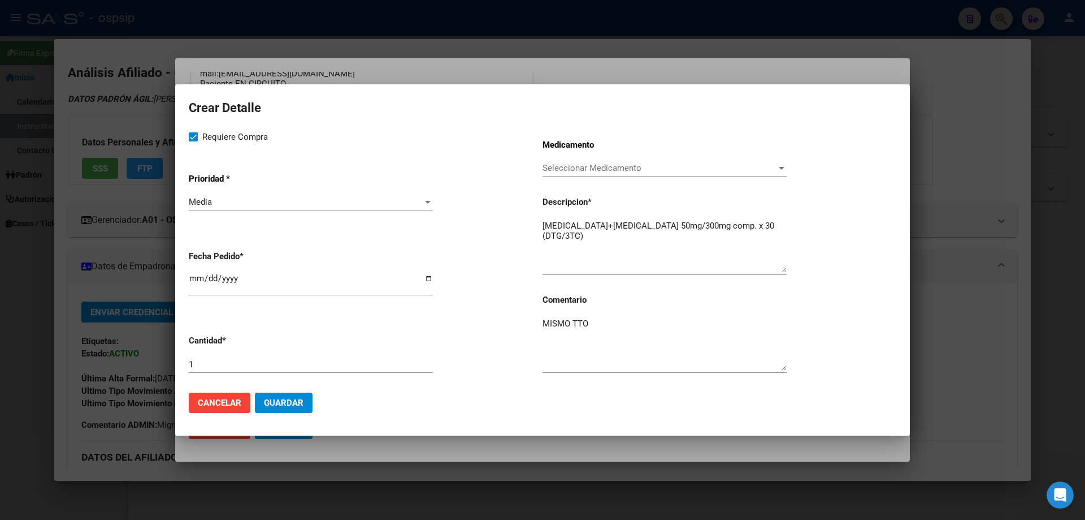
click at [188, 278] on mat-dialog-content "Crear Detalle Requiere Compra Prioridad * Media Seleccionar Prioridad Fecha Ped…" at bounding box center [542, 240] width 735 height 285
click at [197, 280] on input "[DATE]" at bounding box center [311, 283] width 244 height 18
type input "2025-09-13"
click at [278, 400] on span "Guardar" at bounding box center [284, 402] width 40 height 10
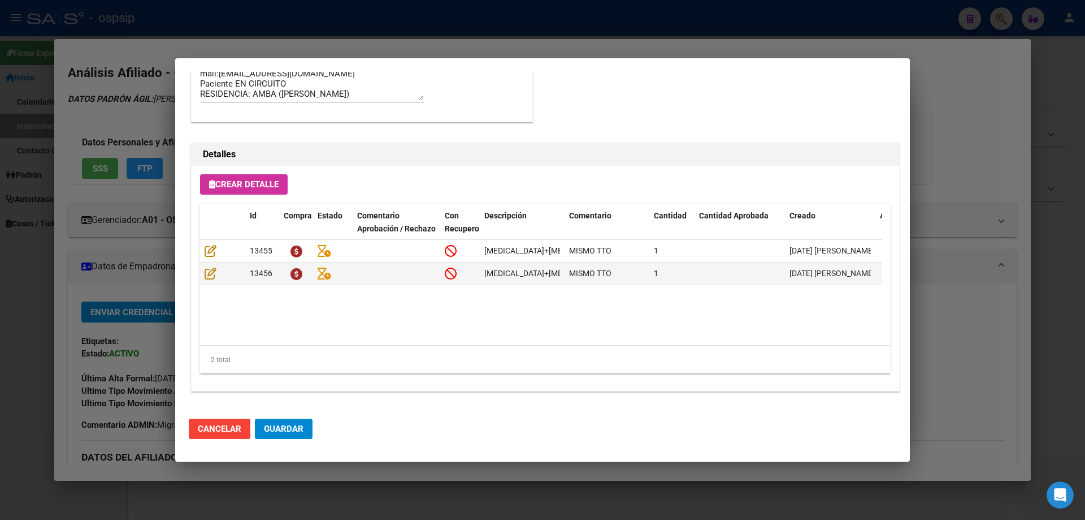
scroll to position [0, 163]
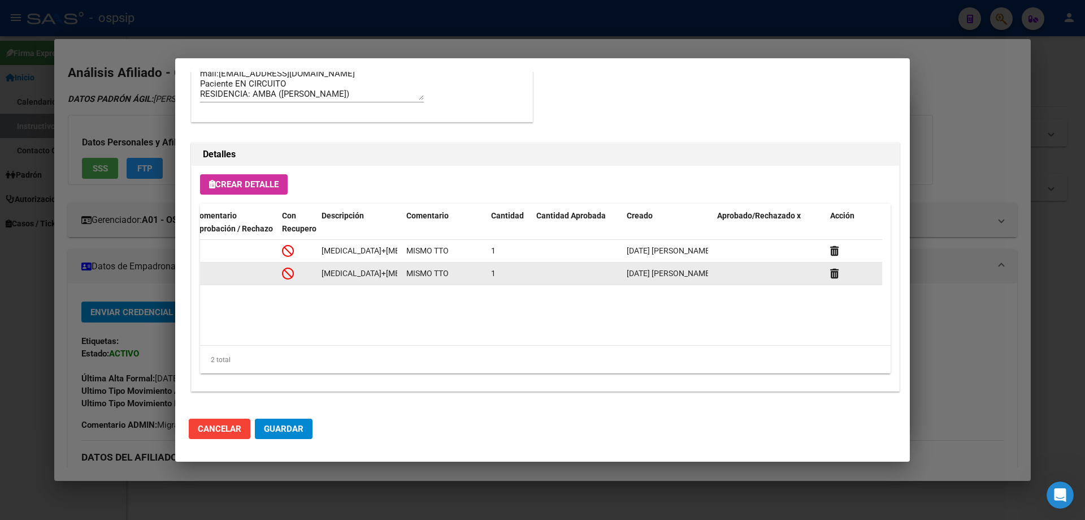
click at [840, 273] on div at bounding box center [854, 273] width 47 height 13
click at [837, 273] on icon at bounding box center [835, 273] width 8 height 11
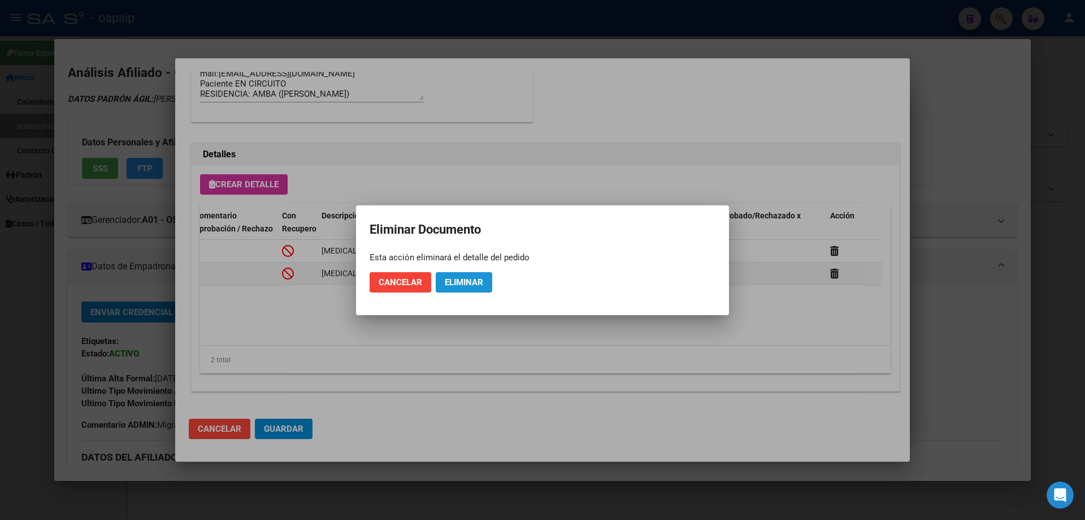
click at [469, 283] on span "Eliminar" at bounding box center [464, 282] width 38 height 10
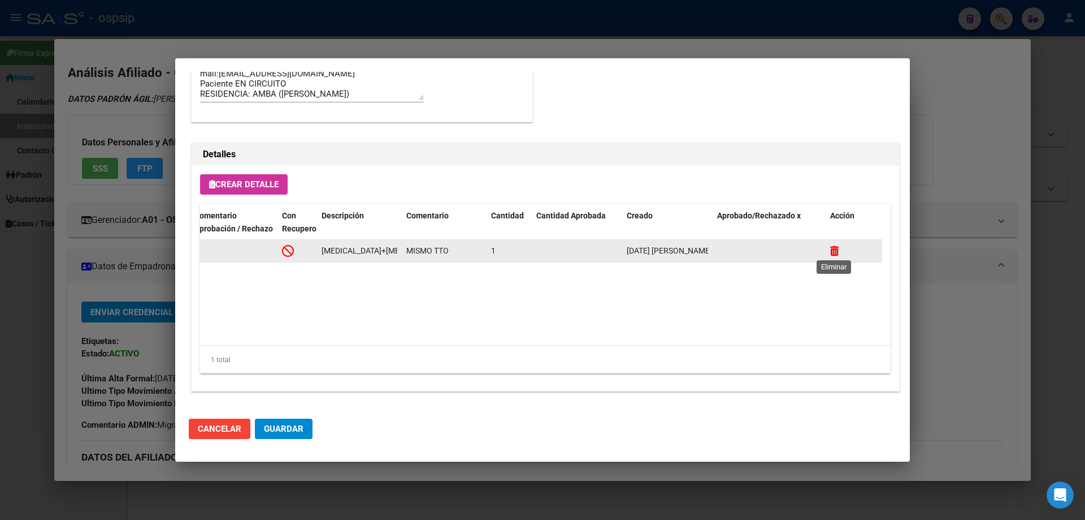
click at [836, 252] on icon at bounding box center [835, 250] width 8 height 11
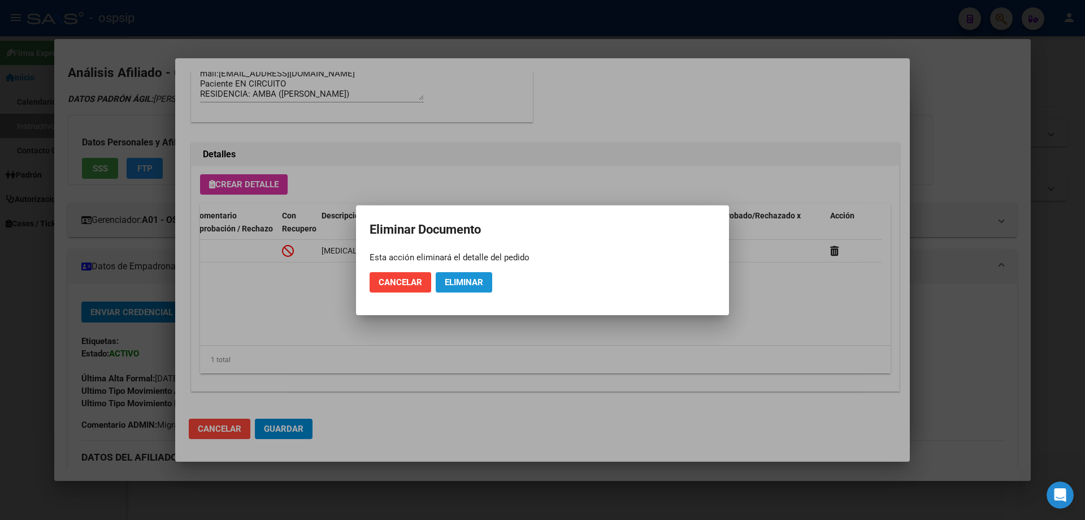
click at [477, 290] on button "Eliminar" at bounding box center [464, 282] width 57 height 20
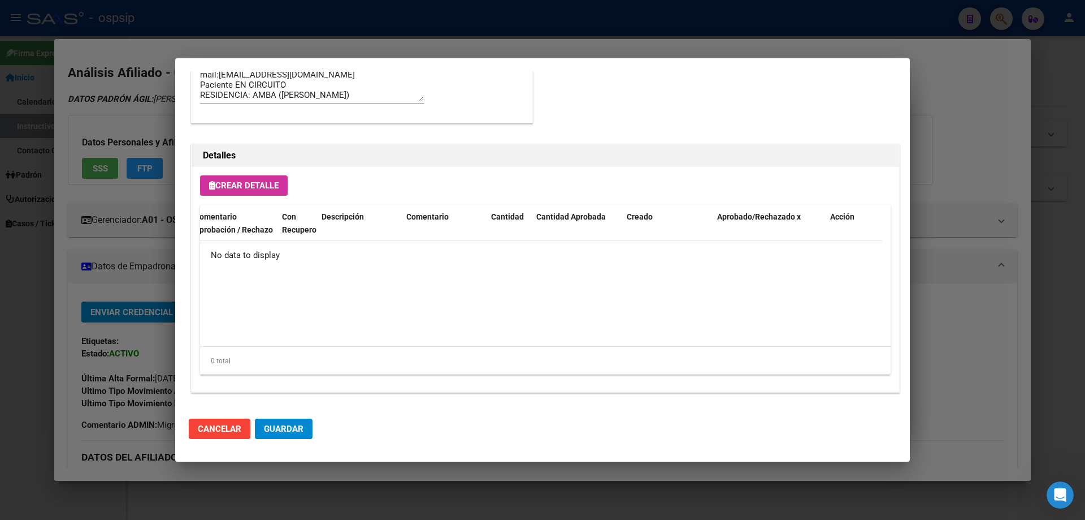
scroll to position [678, 0]
click at [262, 190] on button "Crear Detalle" at bounding box center [244, 184] width 88 height 20
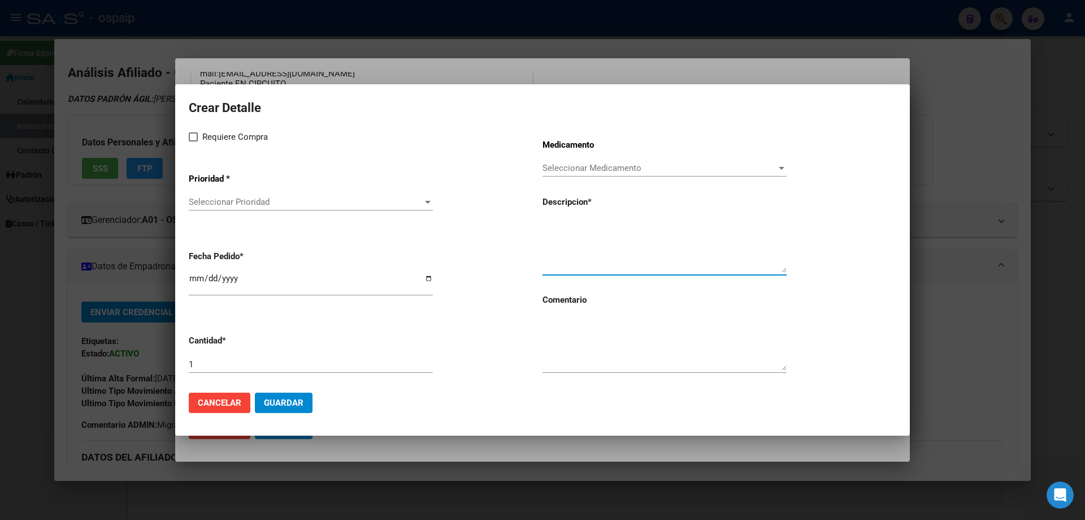
paste textarea "dolutegravir+lamivudina 50mg/300mg comp. x 30 (DTG/3TC)"
type textarea "dolutegravir+lamivudina 50mg/300mg comp. x 30 (DTG/3TC)"
click at [608, 313] on div "Medicamento Seleccionar Medicamento Seleccionar Medicamento Descripcion * dolut…" at bounding box center [720, 256] width 354 height 253
click at [574, 334] on textarea at bounding box center [665, 343] width 244 height 53
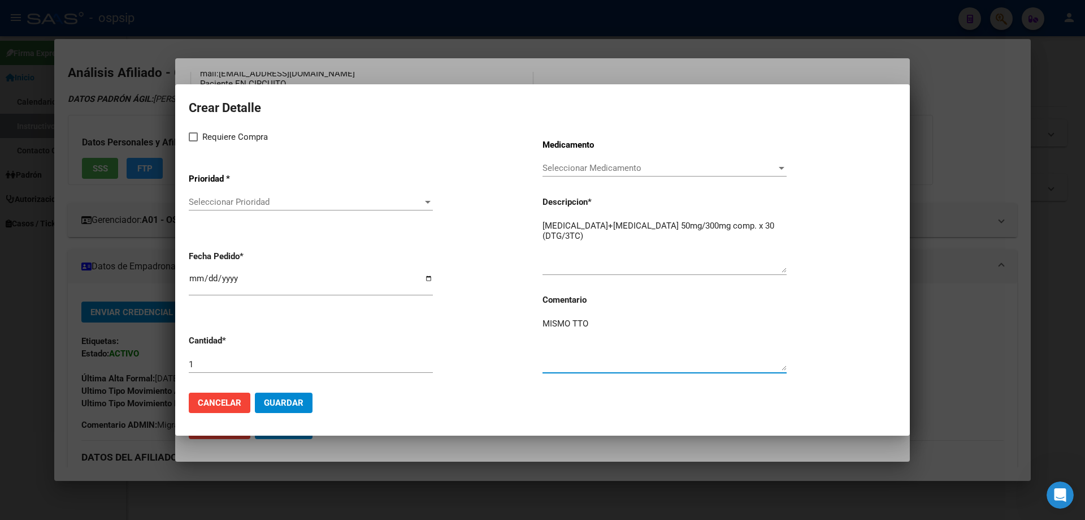
type textarea "MISMO TTO"
click at [191, 136] on mat-dialog-content "Crear Detalle Requiere Compra Prioridad * Seleccionar Prioridad Seleccionar Pri…" at bounding box center [542, 240] width 735 height 285
click at [191, 136] on span at bounding box center [193, 136] width 9 height 9
click at [193, 141] on input "Requiere Compra" at bounding box center [193, 141] width 1 height 1
checkbox input "true"
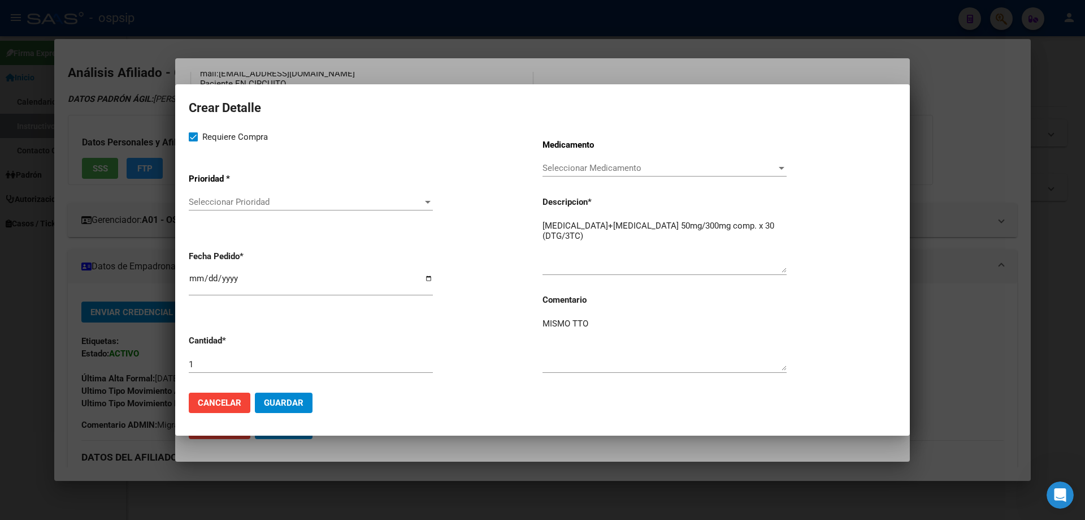
click at [205, 211] on div "Seleccionar Prioridad Seleccionar Prioridad" at bounding box center [311, 207] width 244 height 28
click at [210, 202] on span "Seleccionar Prioridad" at bounding box center [306, 202] width 234 height 10
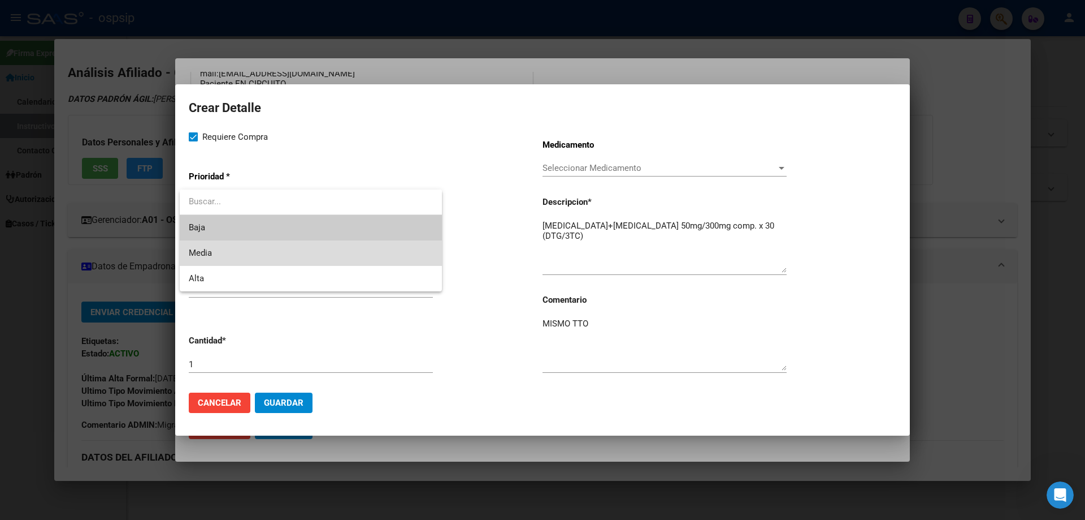
drag, startPoint x: 220, startPoint y: 256, endPoint x: 312, endPoint y: 318, distance: 111.0
click at [220, 257] on span "Media" at bounding box center [311, 252] width 244 height 25
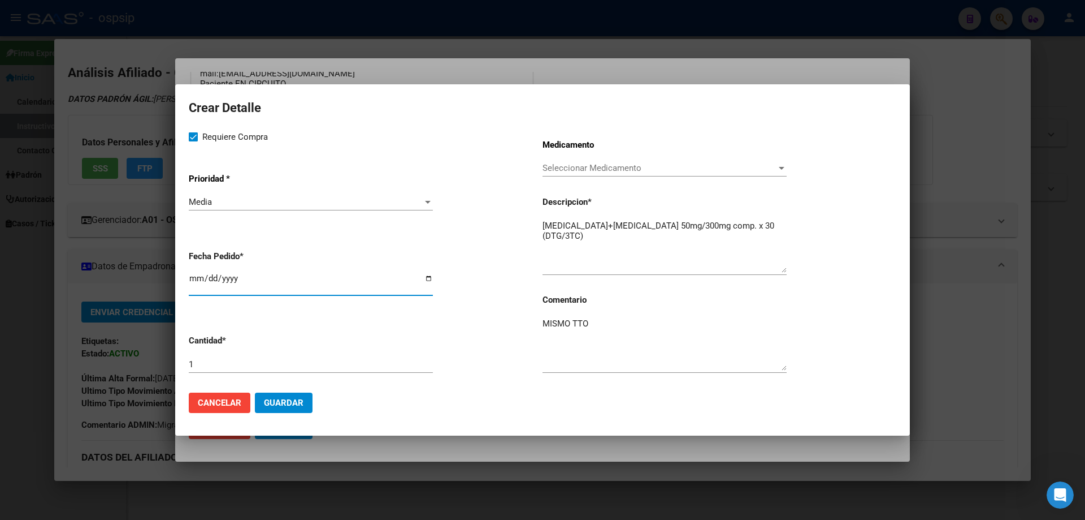
click at [189, 279] on input "[DATE]" at bounding box center [311, 283] width 244 height 18
type input "2025-09-13"
click at [291, 399] on span "Guardar" at bounding box center [284, 402] width 40 height 10
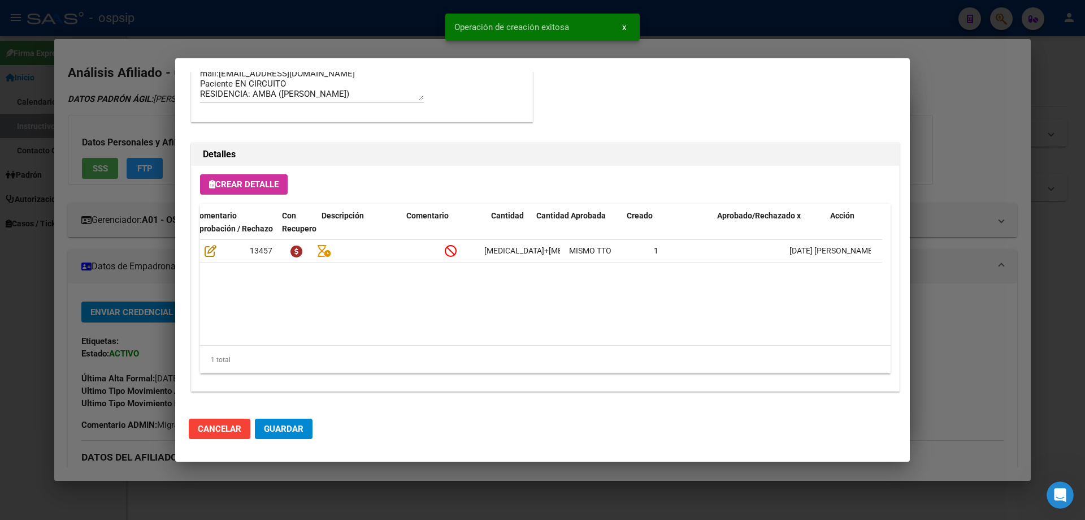
click at [296, 441] on mat-dialog-actions "Cancelar Guardar" at bounding box center [543, 428] width 708 height 38
click at [296, 438] on button "Guardar" at bounding box center [284, 428] width 58 height 20
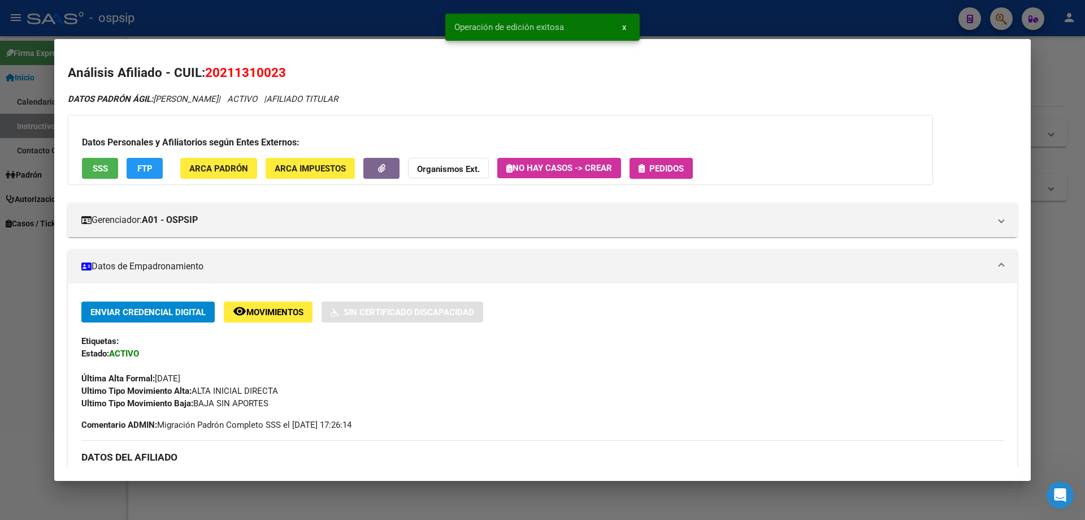
click at [666, 175] on button "Pedidos" at bounding box center [661, 168] width 63 height 21
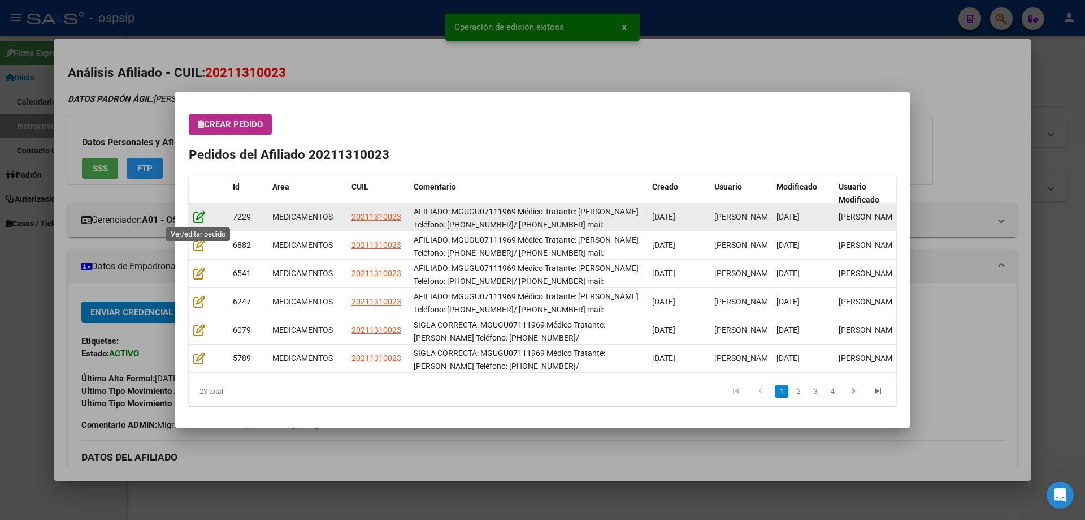
click at [197, 222] on icon at bounding box center [199, 216] width 12 height 12
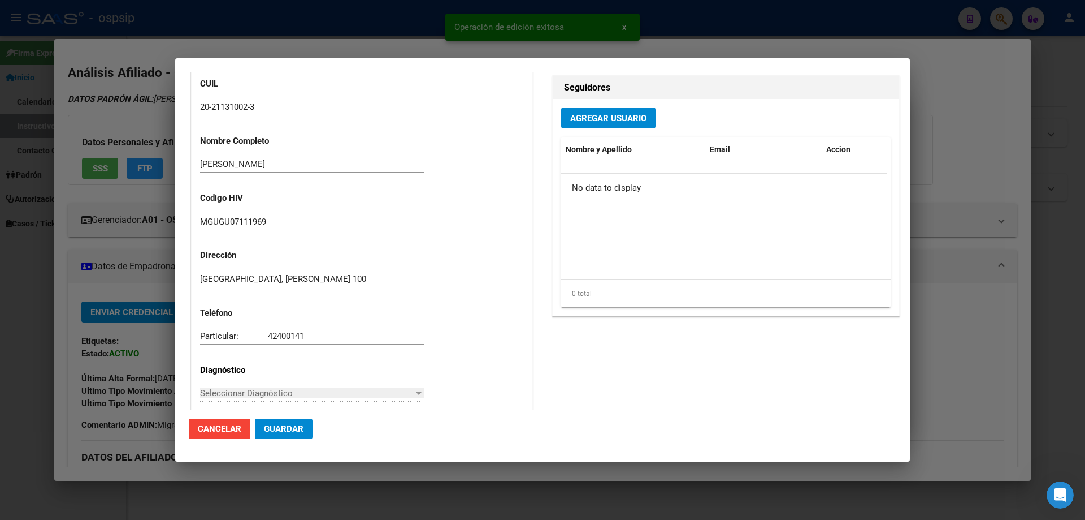
type input "Buenos Aires, LANUS, JUNCAL 100"
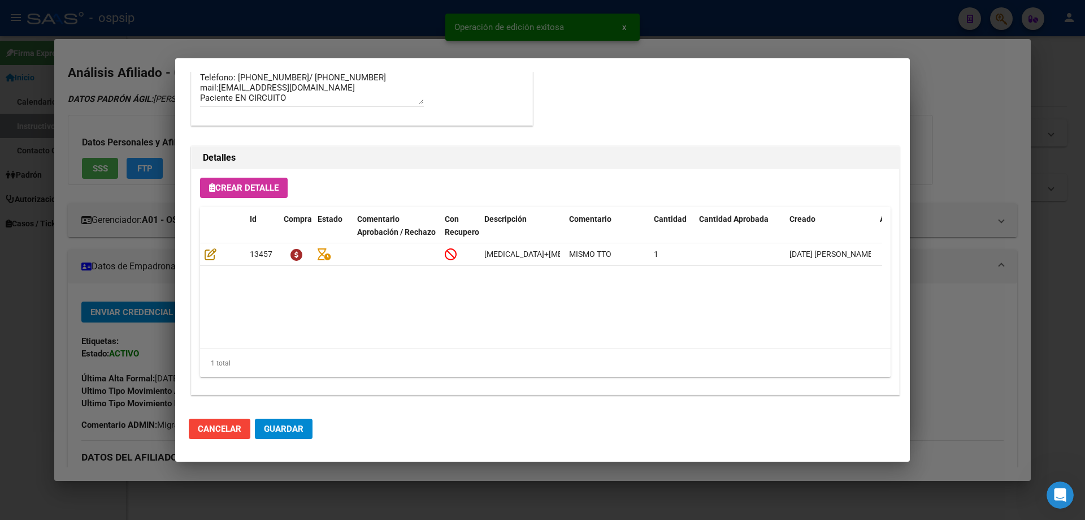
scroll to position [735, 0]
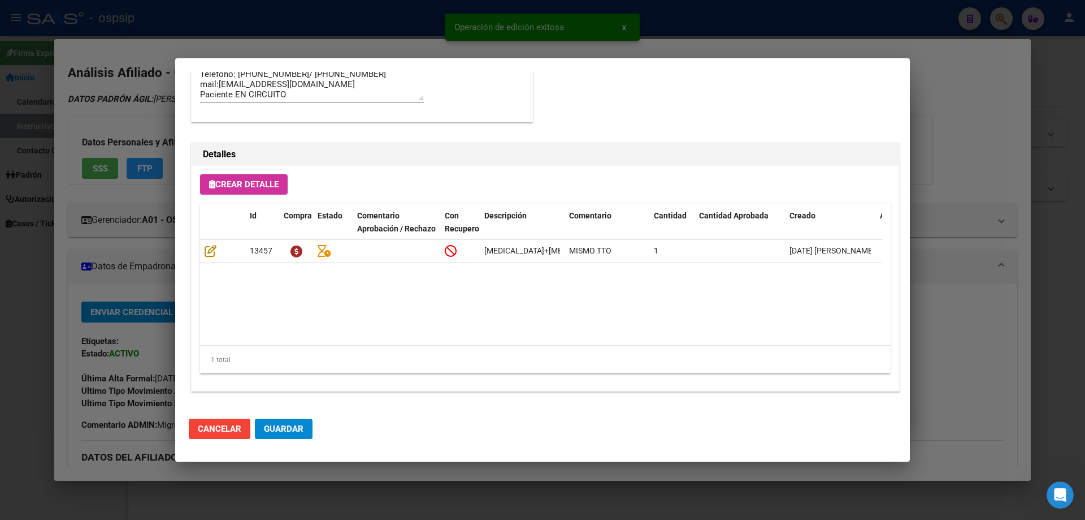
click at [274, 430] on span "Guardar" at bounding box center [284, 428] width 40 height 10
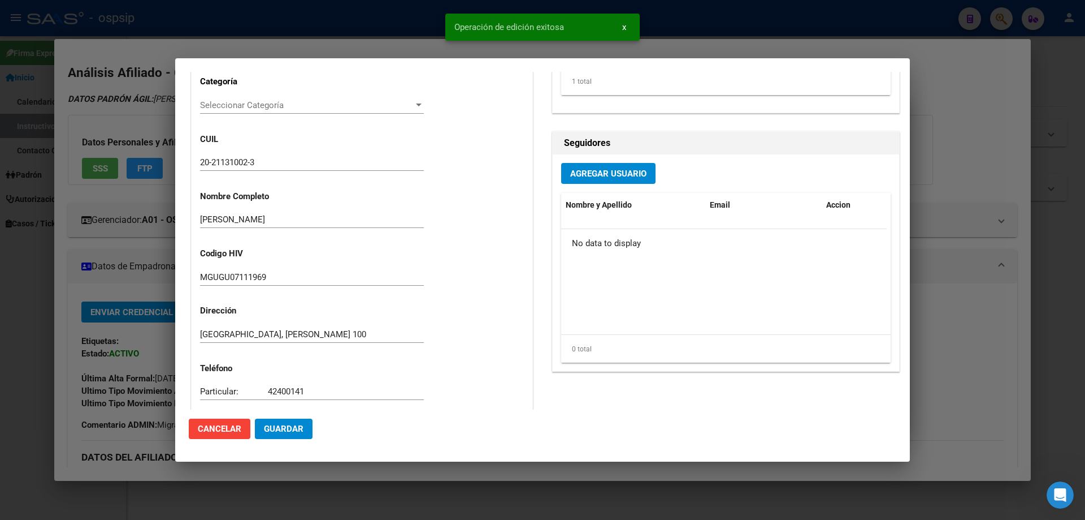
scroll to position [0, 0]
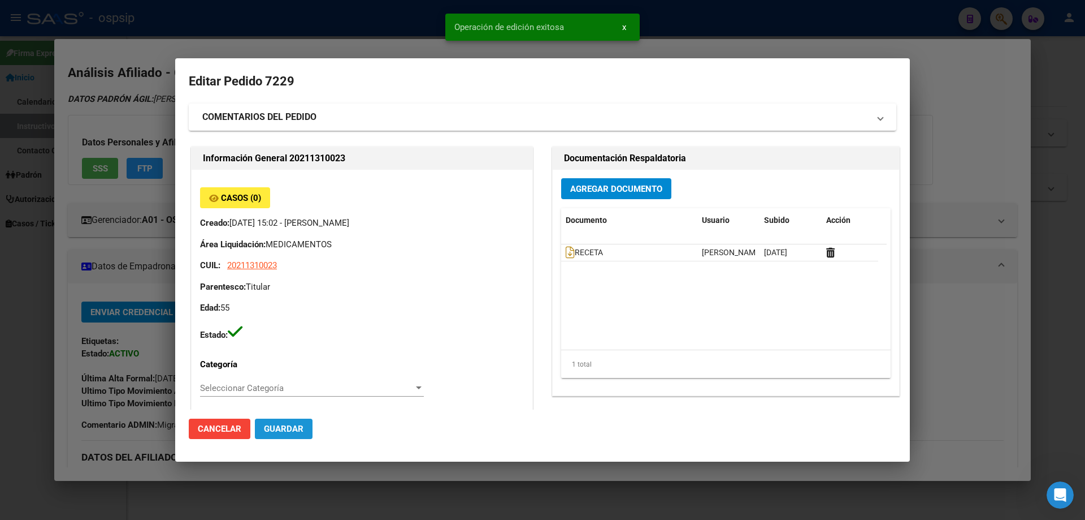
click at [288, 425] on span "Guardar" at bounding box center [284, 428] width 40 height 10
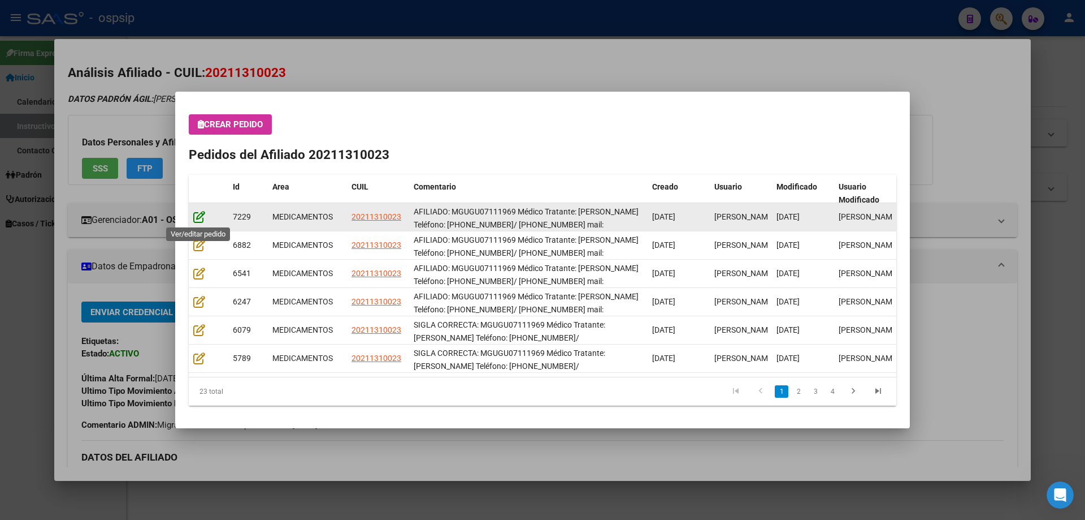
click at [202, 217] on icon at bounding box center [199, 216] width 12 height 12
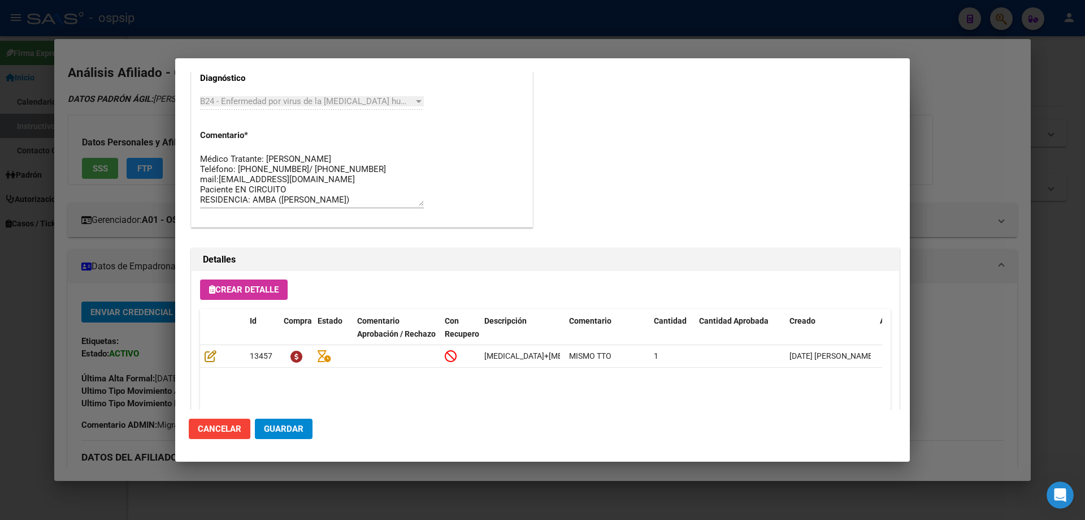
scroll to position [735, 0]
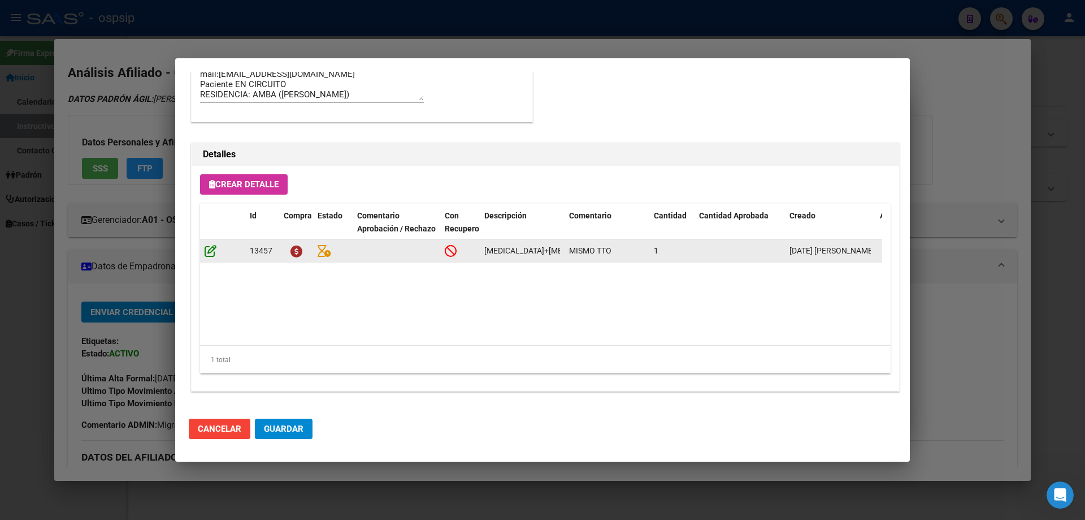
click at [205, 254] on icon at bounding box center [211, 250] width 12 height 12
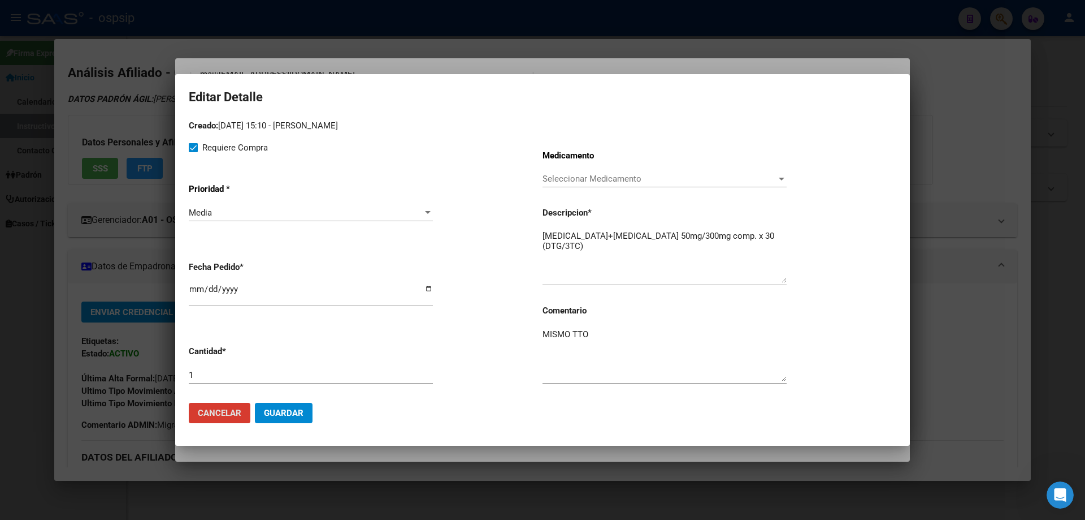
click at [293, 414] on span "Guardar" at bounding box center [284, 413] width 40 height 10
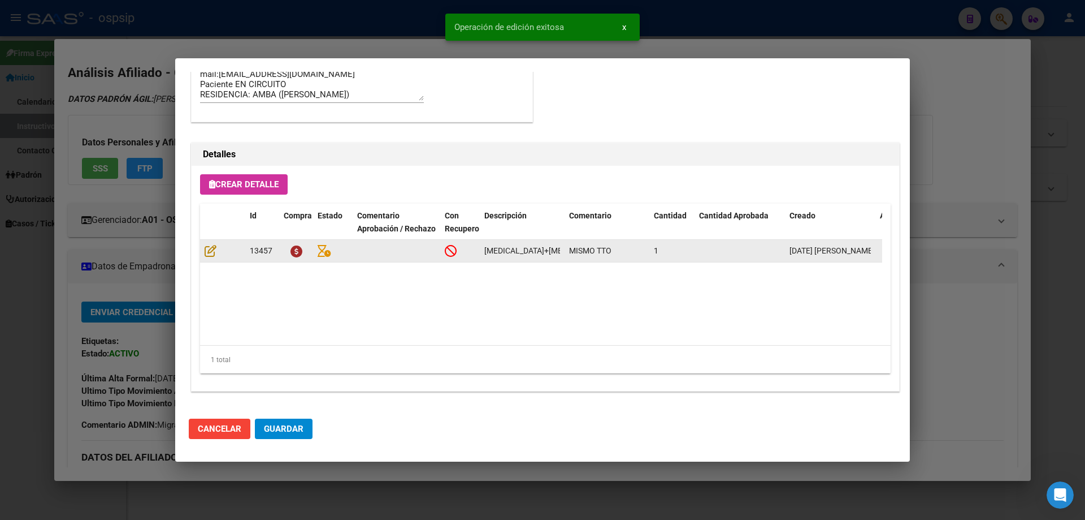
type input "BUENOS AIRES, LANUS, JUNCAL 100"
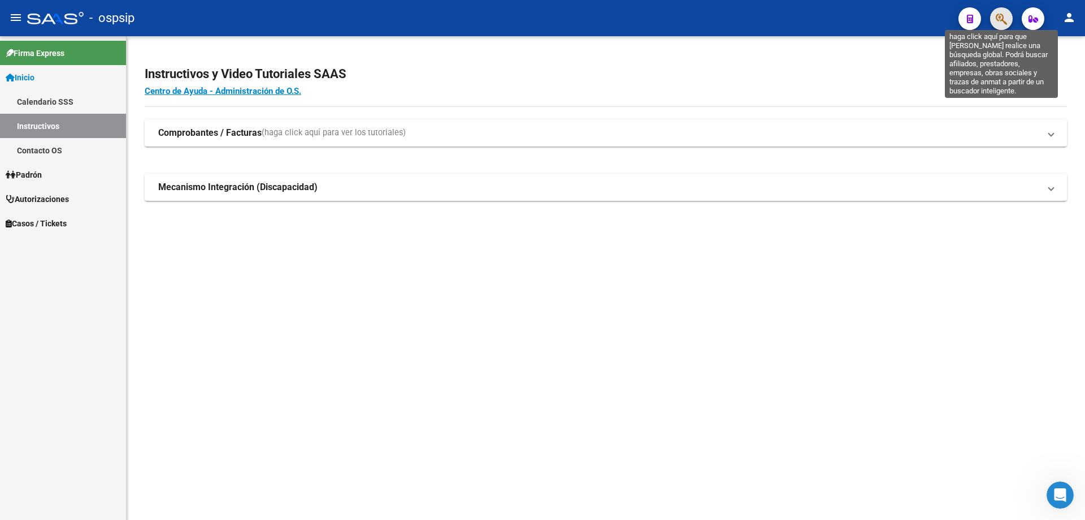
click at [1002, 25] on icon "button" at bounding box center [1001, 18] width 11 height 13
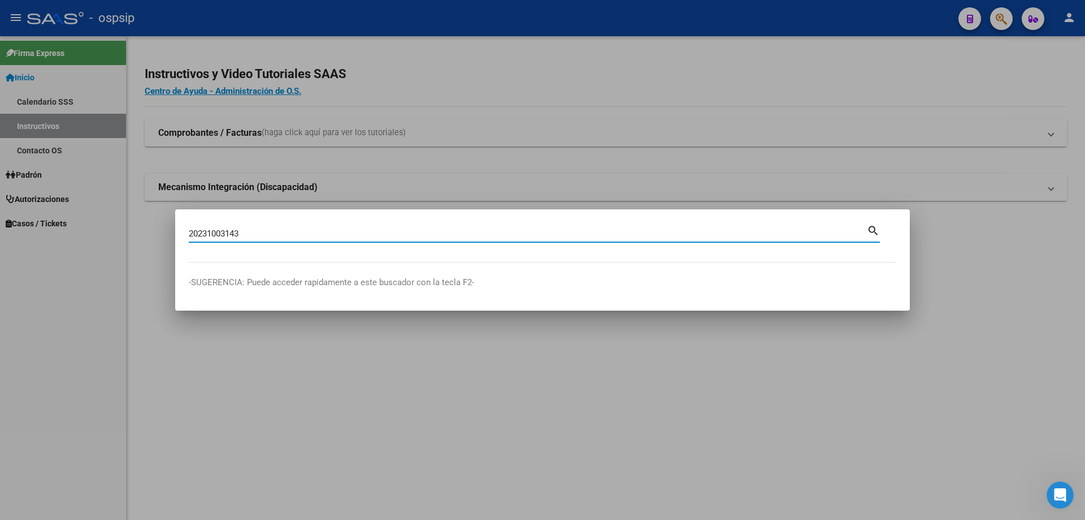
type input "20231003143"
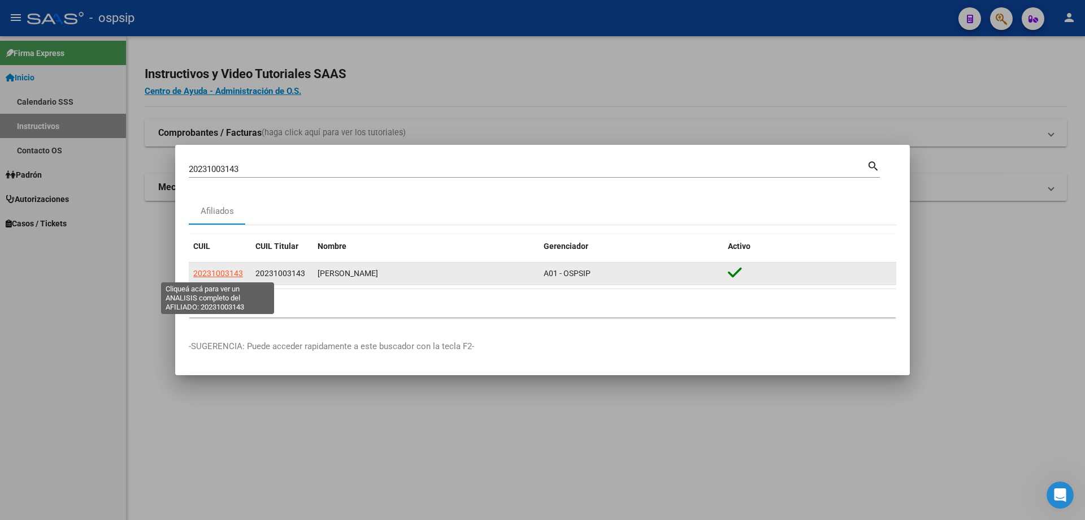
click at [227, 273] on span "20231003143" at bounding box center [218, 273] width 50 height 9
type textarea "20231003143"
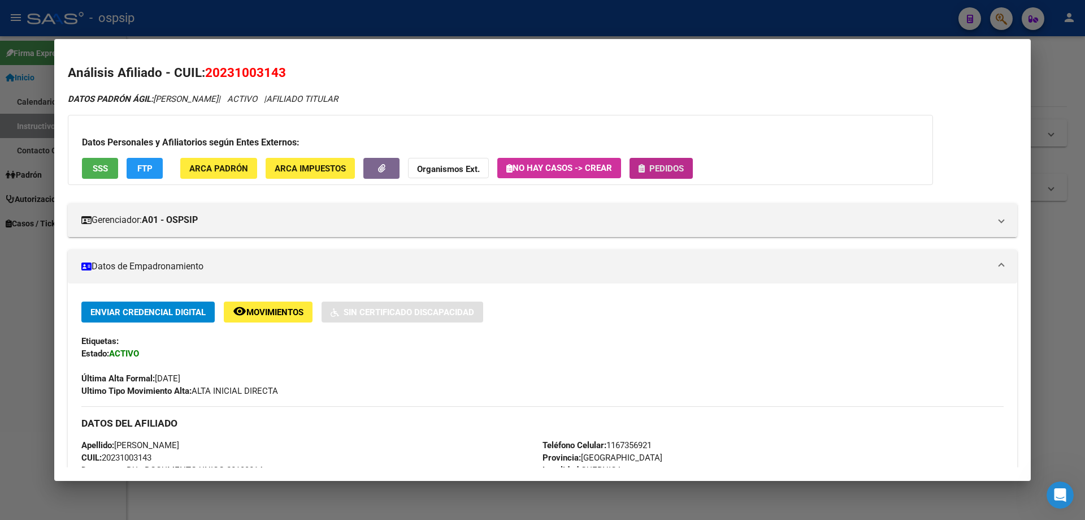
click at [678, 170] on span "Pedidos" at bounding box center [667, 168] width 34 height 10
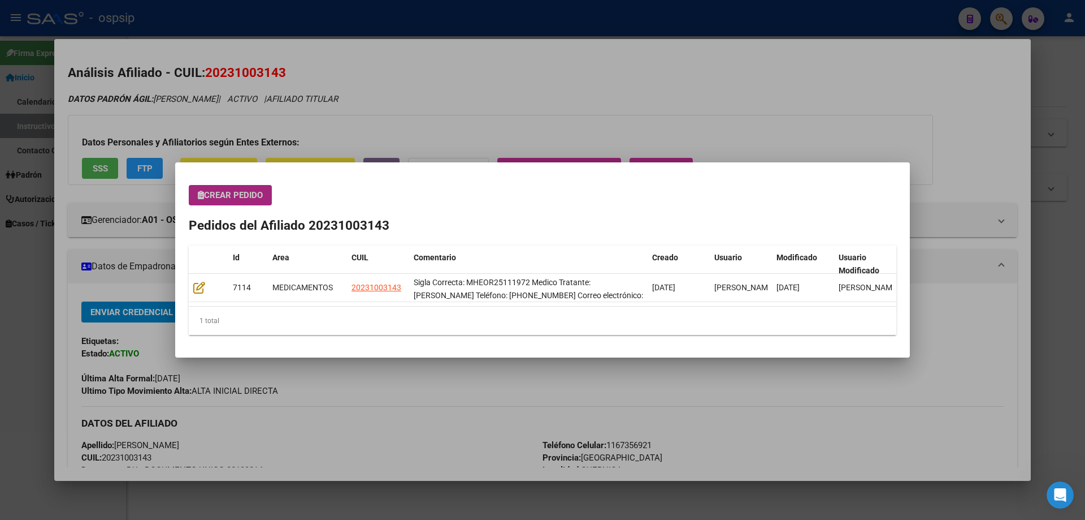
click at [216, 198] on span "Crear Pedido" at bounding box center [230, 195] width 65 height 10
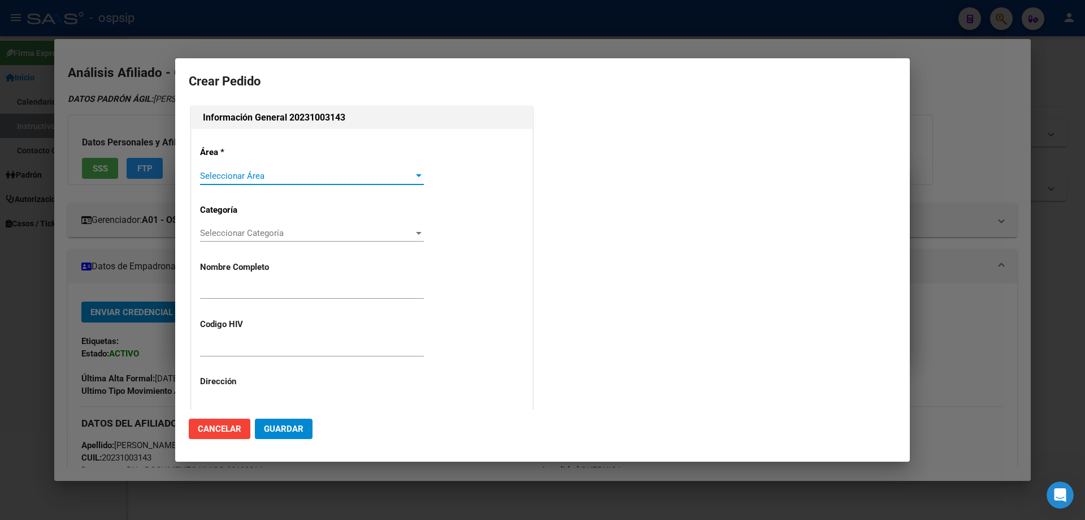
type input "[PERSON_NAME]"
type input "MHEOR 25111972"
type input "[GEOGRAPHIC_DATA], [GEOGRAPHIC_DATA], [GEOGRAPHIC_DATA] 2103"
type input "Celular: [PHONE_NUMBER]"
type input "[GEOGRAPHIC_DATA], [GEOGRAPHIC_DATA], [GEOGRAPHIC_DATA] 2103"
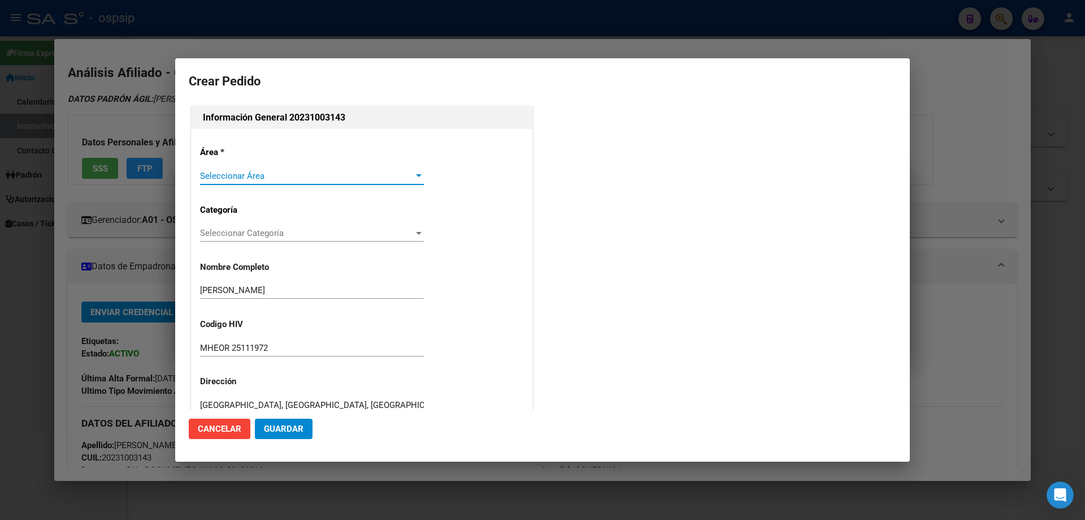
click at [231, 175] on span "Seleccionar Área" at bounding box center [307, 176] width 214 height 10
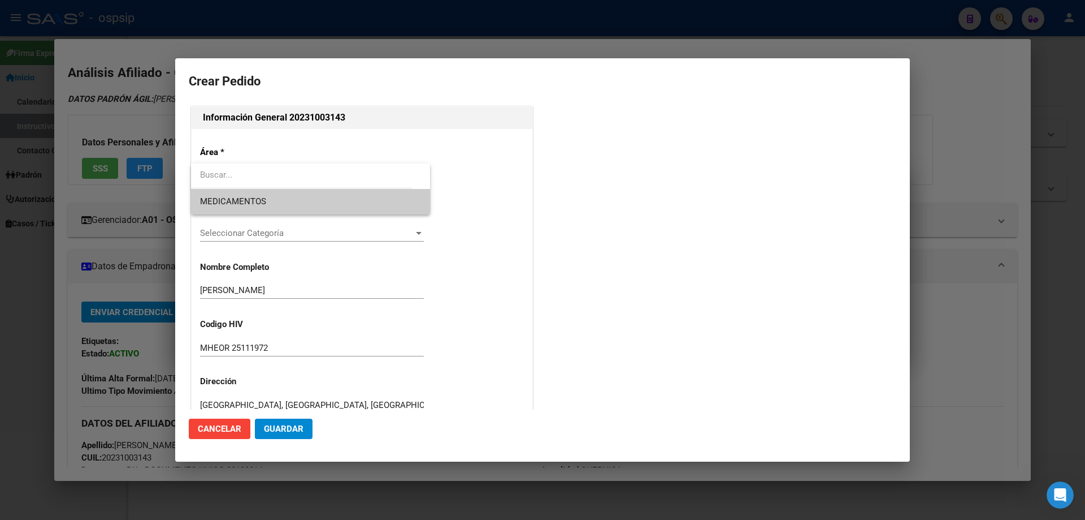
click at [230, 200] on span "MEDICAMENTOS" at bounding box center [233, 201] width 66 height 10
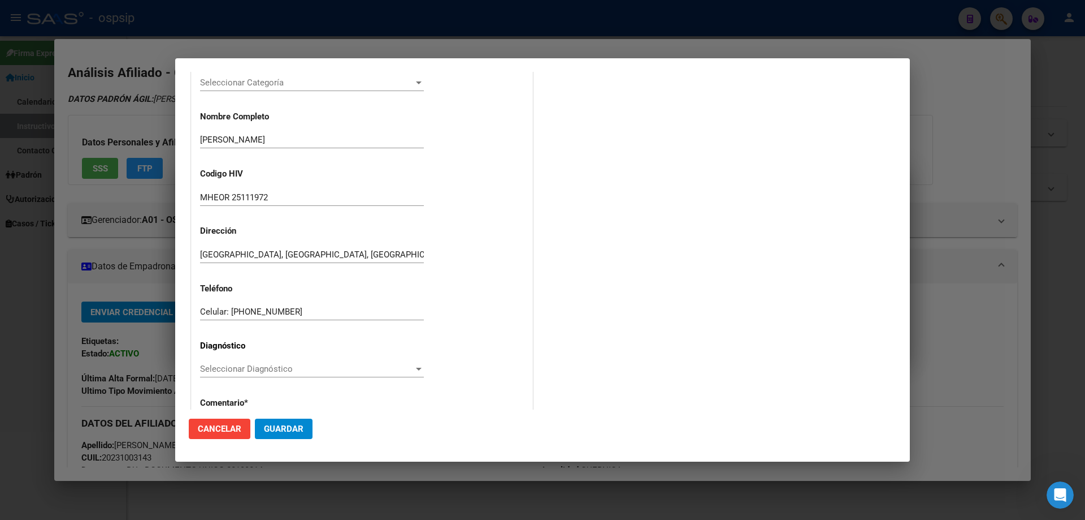
scroll to position [170, 0]
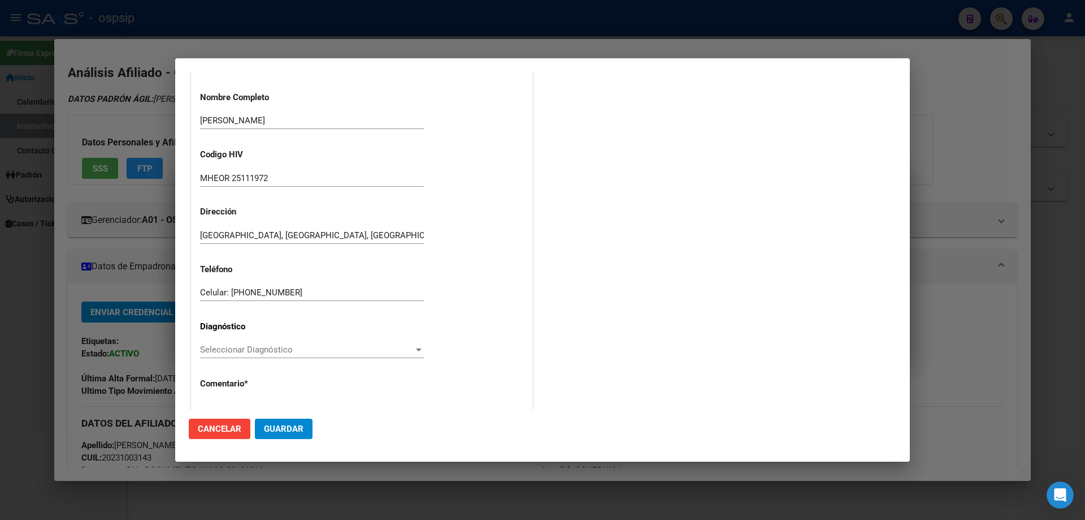
click at [213, 352] on span "Seleccionar Diagnóstico" at bounding box center [307, 349] width 214 height 10
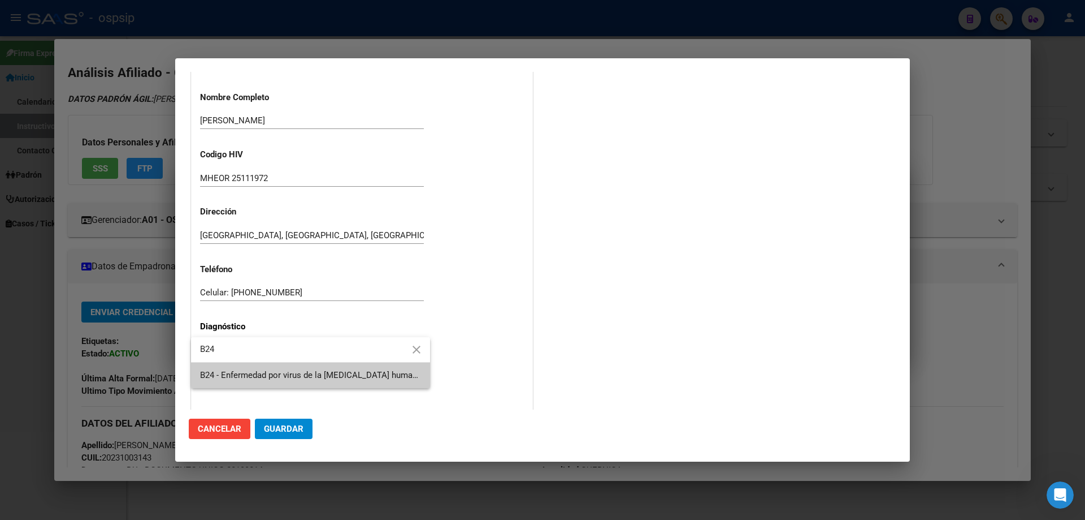
type input "B24"
click at [211, 364] on span "B24 - Enfermedad por virus de la [MEDICAL_DATA] humana [VIH], sin otra especifi…" at bounding box center [310, 374] width 221 height 25
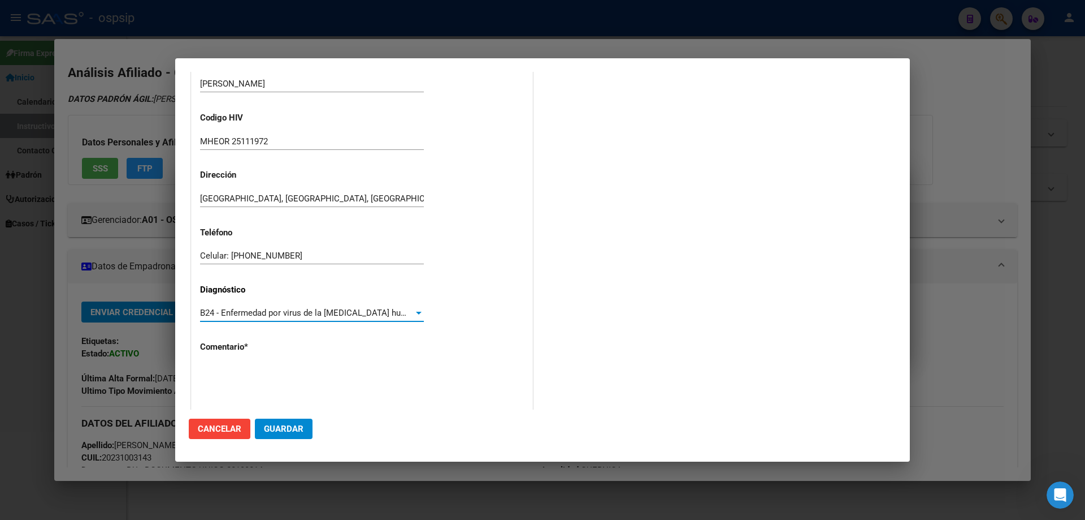
scroll to position [254, 0]
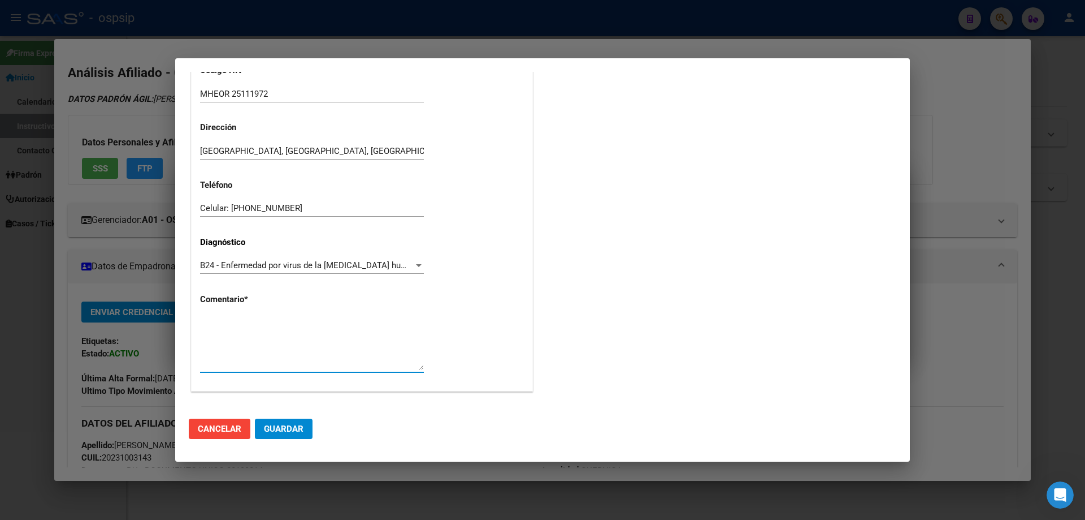
paste textarea "Sigla Correcta: MHEOR25111972 Medico Tratante: [PERSON_NAME] Teléfono: [PHONE_N…"
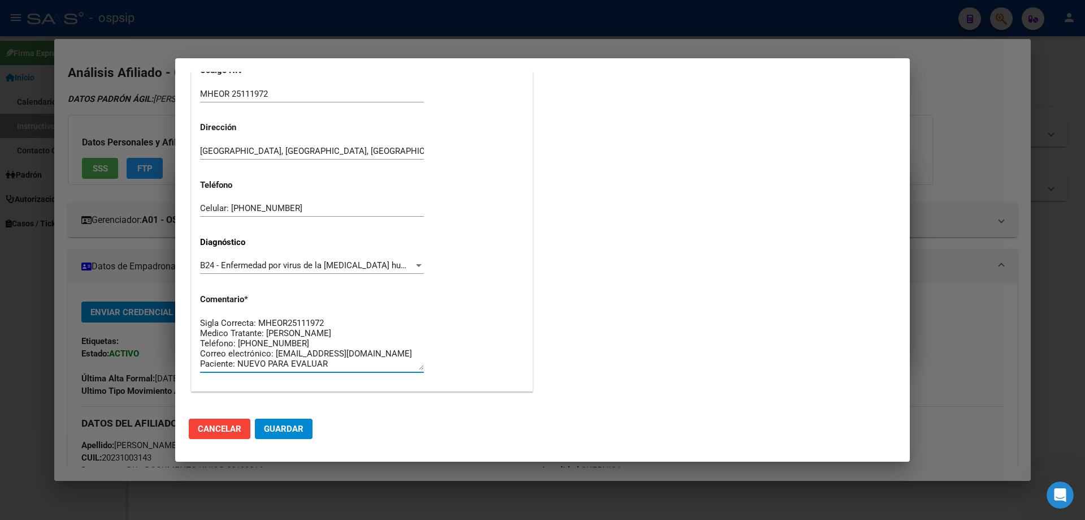
scroll to position [9, 0]
type textarea "Sigla Correcta: MHEOR25111972 Medico Tratante: [PERSON_NAME] Teléfono: [PHONE_N…"
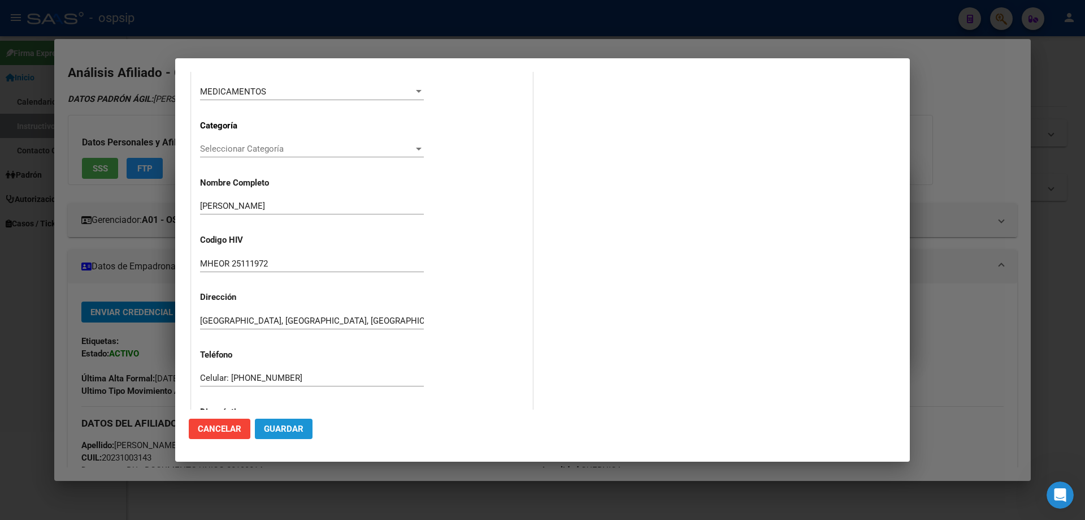
click at [293, 435] on button "Guardar" at bounding box center [284, 428] width 58 height 20
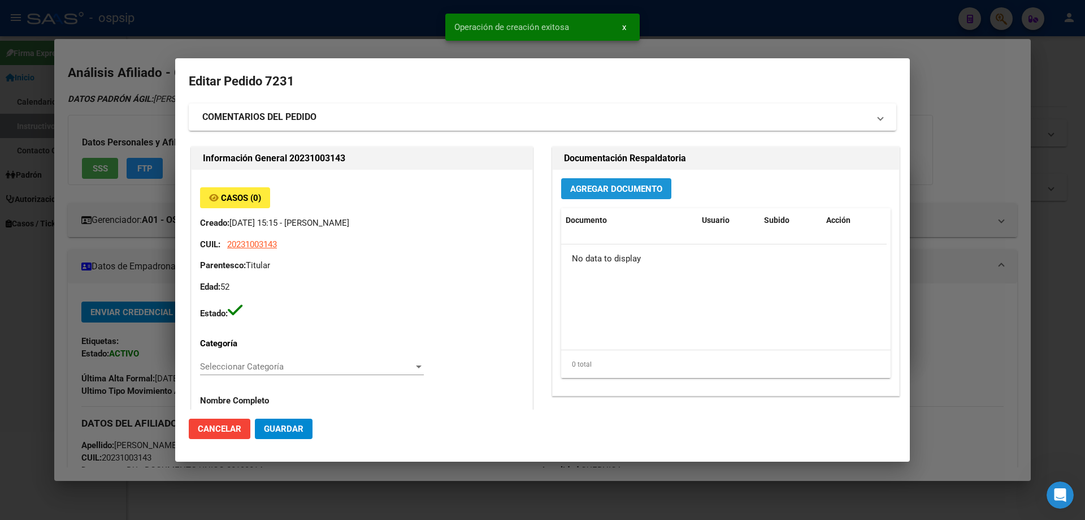
click at [586, 182] on button "Agregar Documento" at bounding box center [616, 188] width 110 height 21
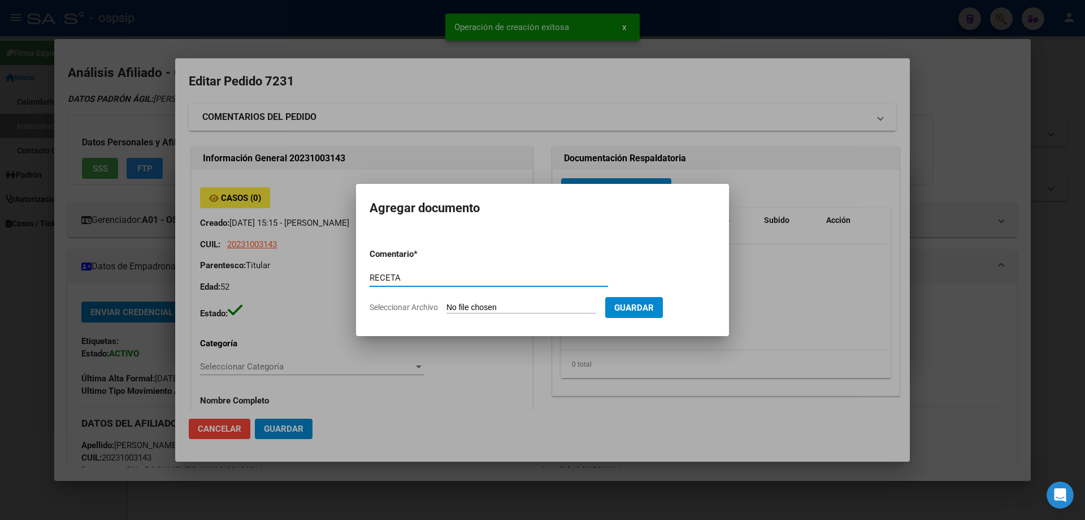
type input "RECETA"
click at [479, 302] on input "Seleccionar Archivo" at bounding box center [522, 307] width 150 height 11
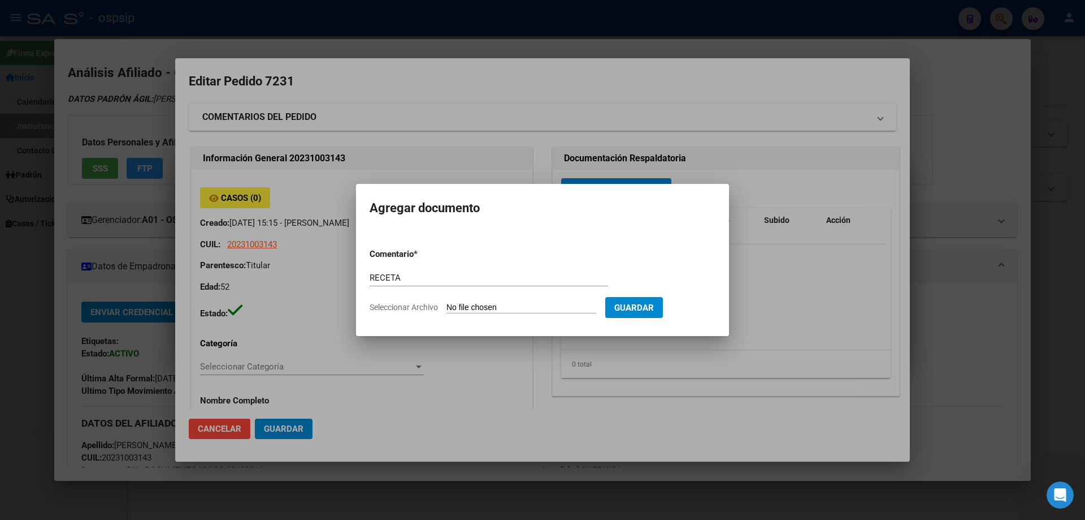
type input "C:\fakepath\MHEOR.pdf"
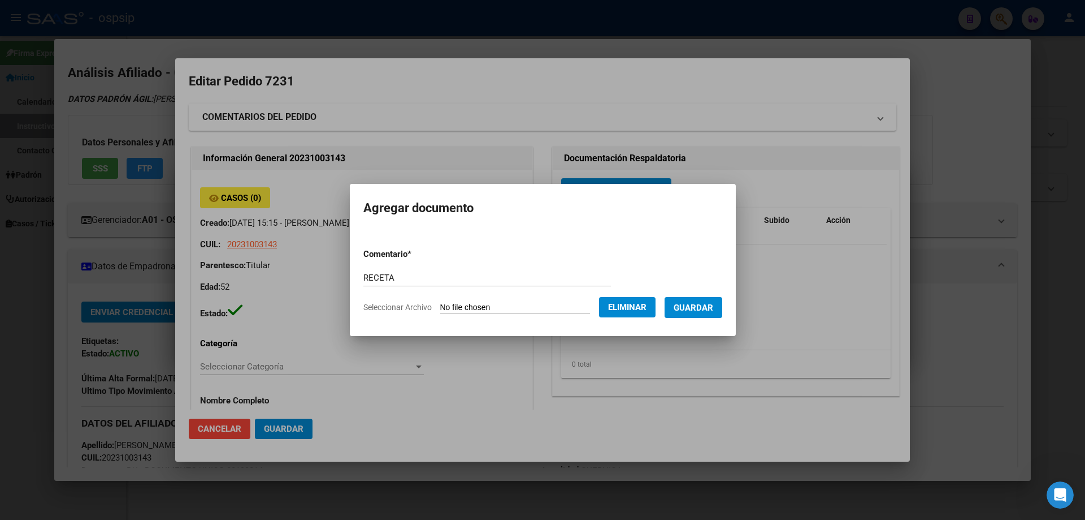
click at [702, 305] on span "Guardar" at bounding box center [694, 307] width 40 height 10
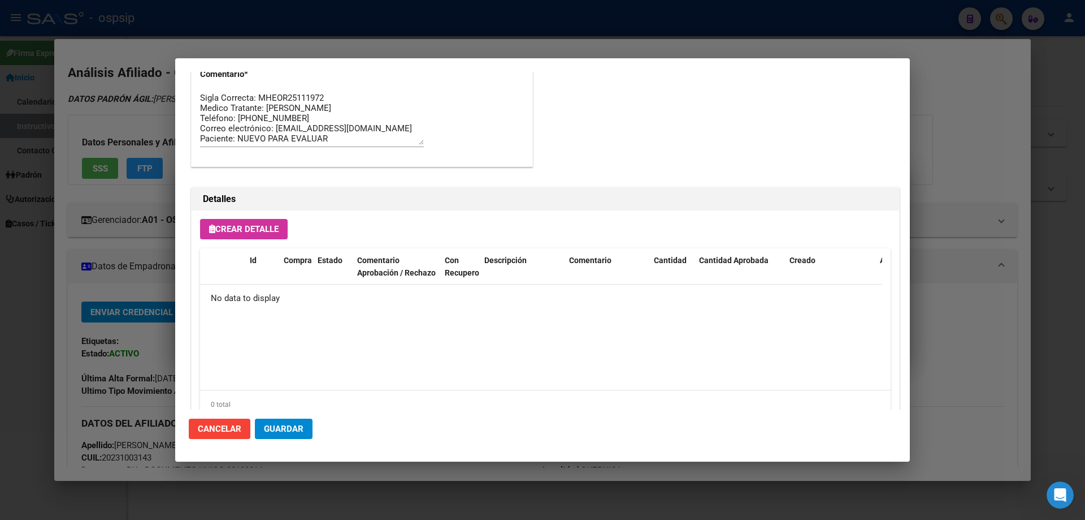
scroll to position [657, 0]
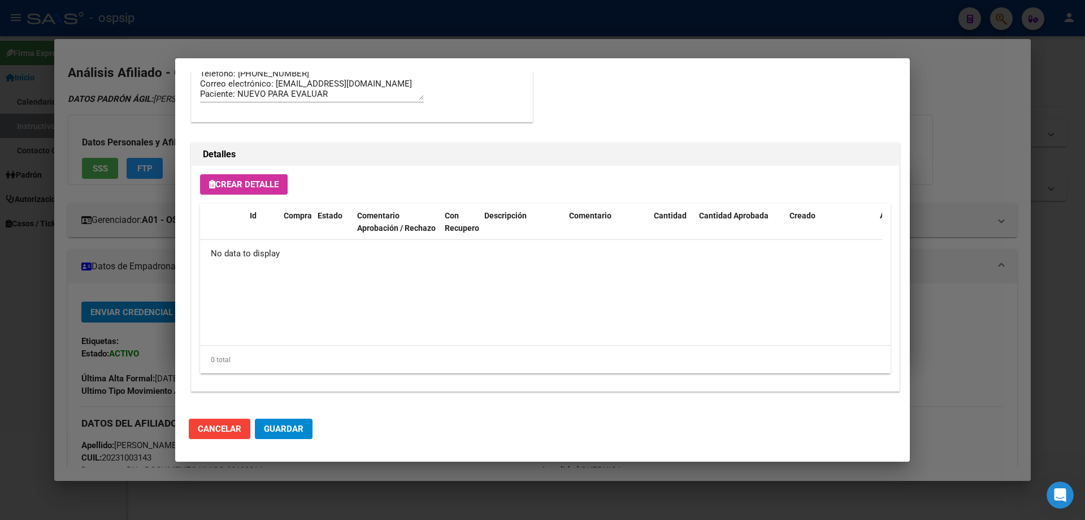
click at [235, 172] on div "Crear Detalle Id Compra Estado Comentario Aprobación / Rechazo Con Recupero Des…" at bounding box center [546, 278] width 708 height 225
click at [236, 183] on span "Crear Detalle" at bounding box center [244, 184] width 70 height 10
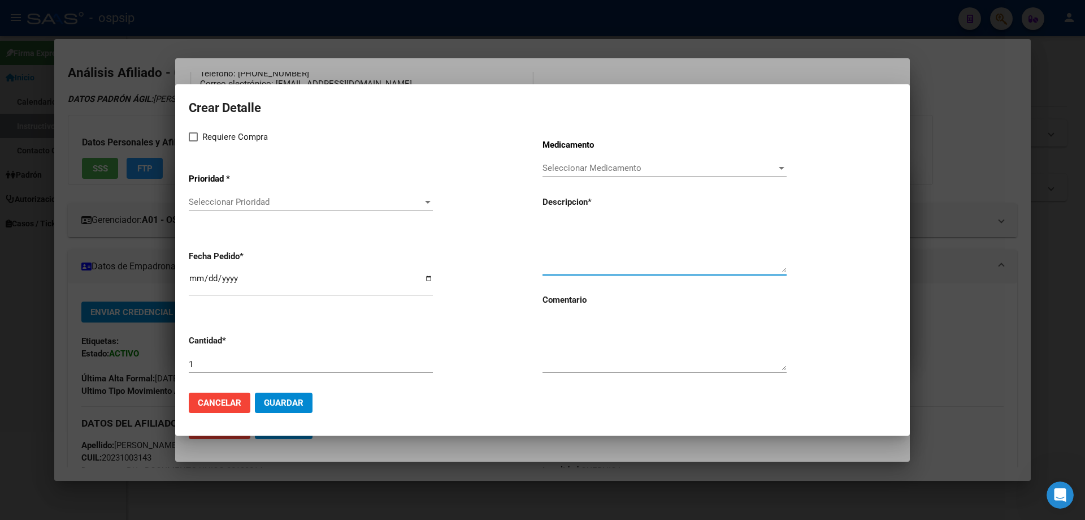
paste textarea "[MEDICAL_DATA]+[MEDICAL_DATA] alaf.+[MEDICAL_DATA] 200mg/25mg/50mg comp.rec.x 3…"
type textarea "[MEDICAL_DATA]+[MEDICAL_DATA] alaf.+[MEDICAL_DATA] 200mg/25mg/50mg comp.rec.x 3…"
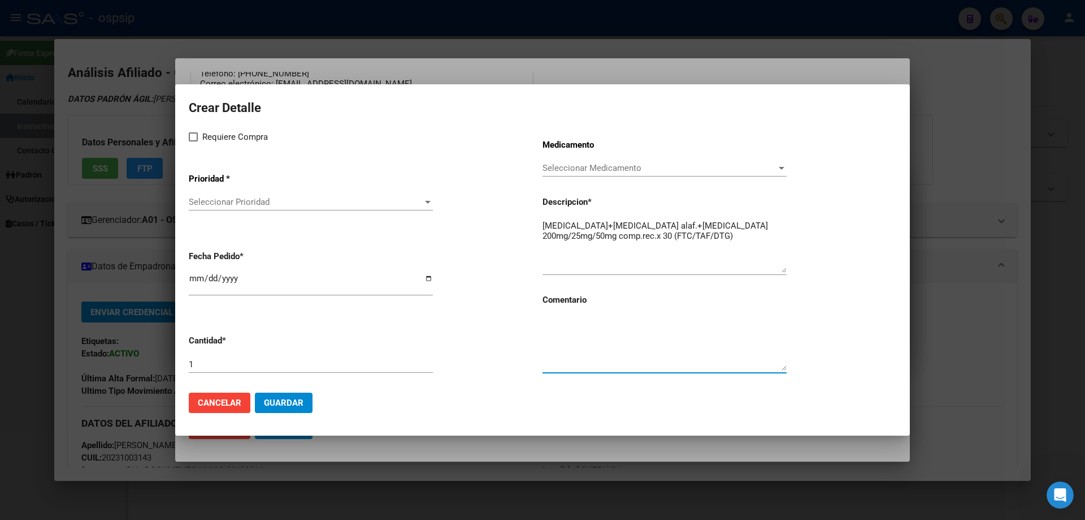
click at [568, 330] on textarea at bounding box center [665, 343] width 244 height 53
type textarea "MISMO TTO"
click at [185, 139] on mat-dialog-content "Crear Detalle Requiere Compra Prioridad * Seleccionar Prioridad Seleccionar Pri…" at bounding box center [542, 240] width 735 height 285
click at [196, 141] on label "Requiere Compra" at bounding box center [228, 137] width 79 height 14
click at [193, 141] on input "Requiere Compra" at bounding box center [193, 141] width 1 height 1
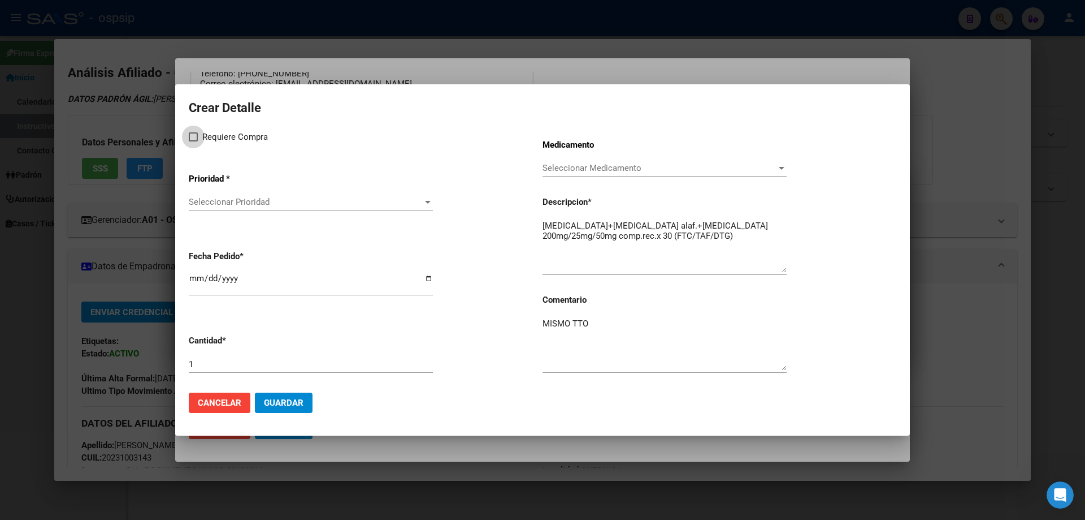
checkbox input "true"
click at [214, 209] on div "Seleccionar Prioridad Seleccionar Prioridad" at bounding box center [311, 201] width 244 height 17
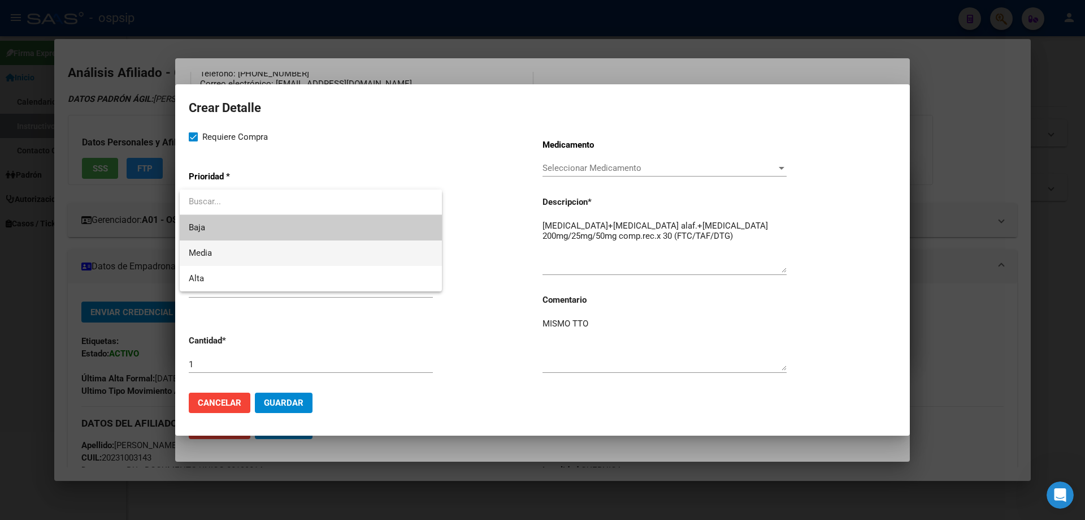
click at [215, 253] on span "Media" at bounding box center [311, 252] width 244 height 25
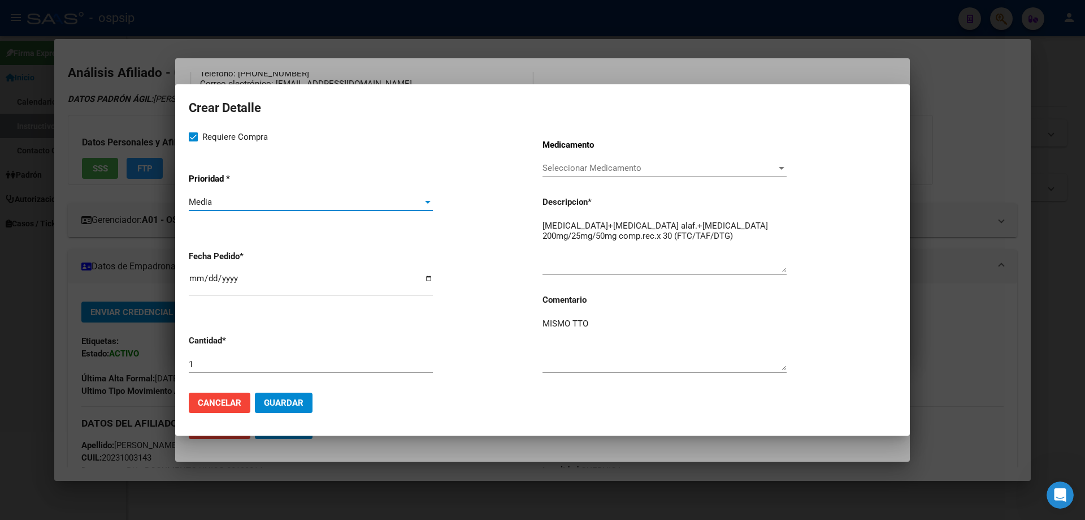
click at [193, 280] on input "[DATE]" at bounding box center [311, 283] width 244 height 18
type input "[DATE]"
click at [305, 398] on button "Guardar" at bounding box center [284, 402] width 58 height 20
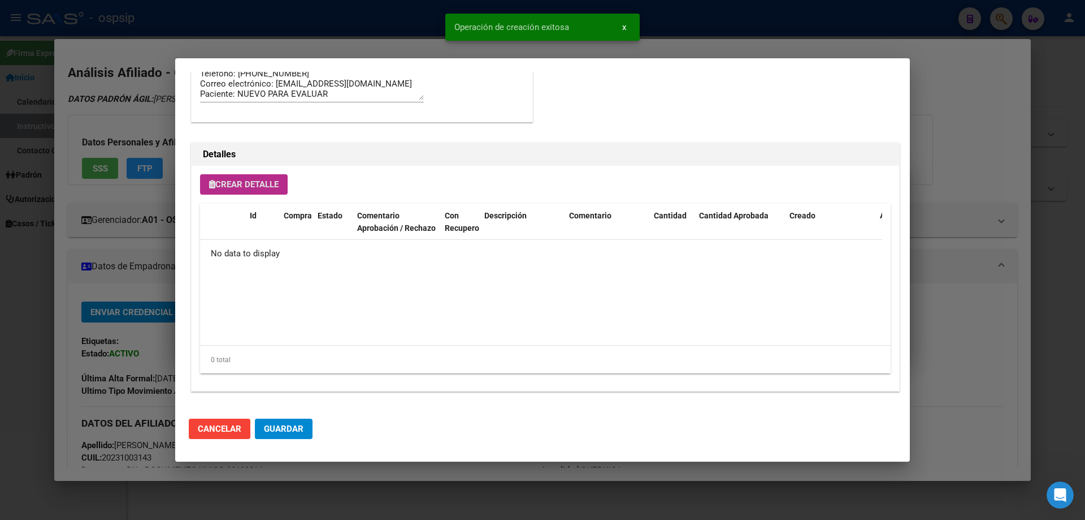
scroll to position [678, 0]
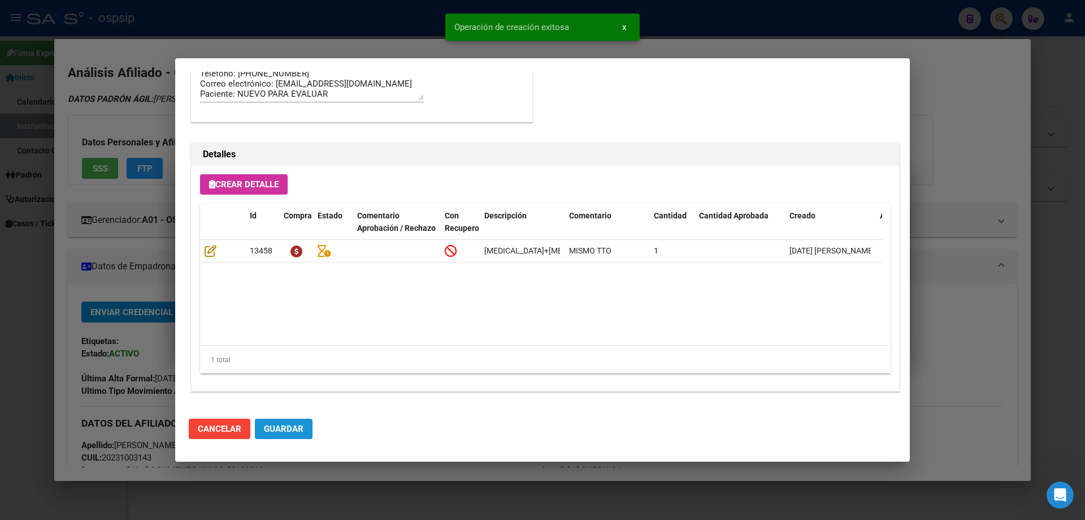
click at [284, 431] on span "Guardar" at bounding box center [284, 428] width 40 height 10
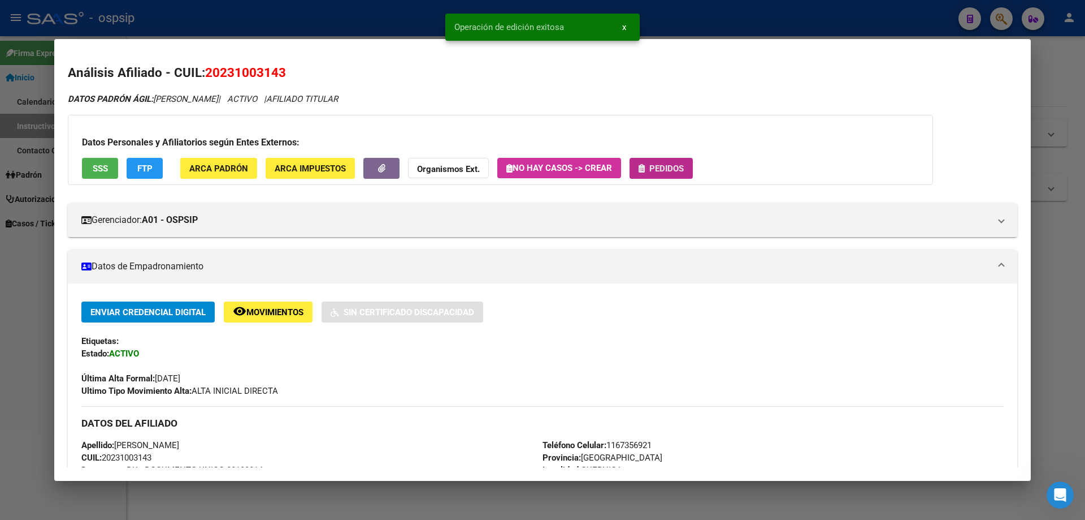
click at [681, 171] on span "Pedidos" at bounding box center [667, 168] width 34 height 10
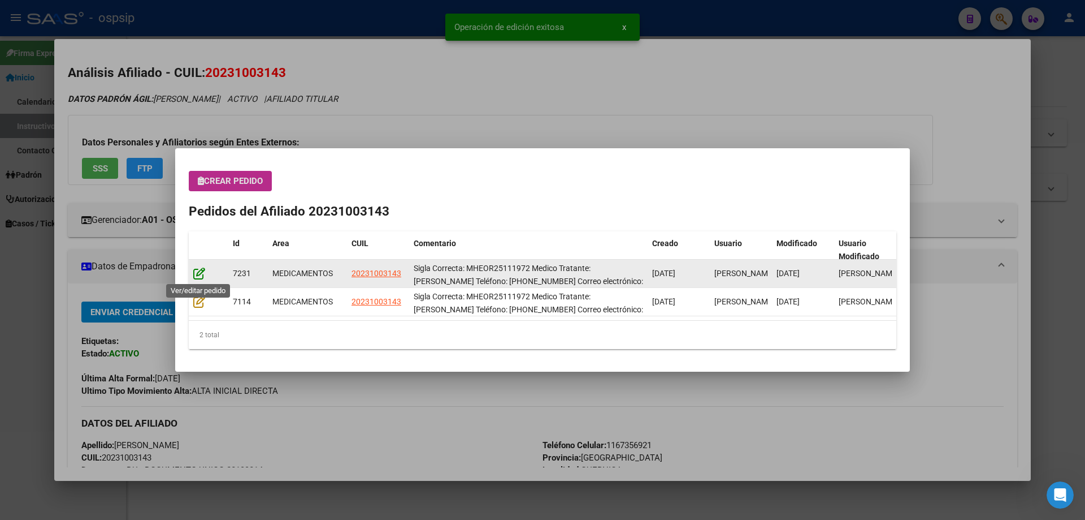
click at [204, 274] on icon at bounding box center [199, 273] width 12 height 12
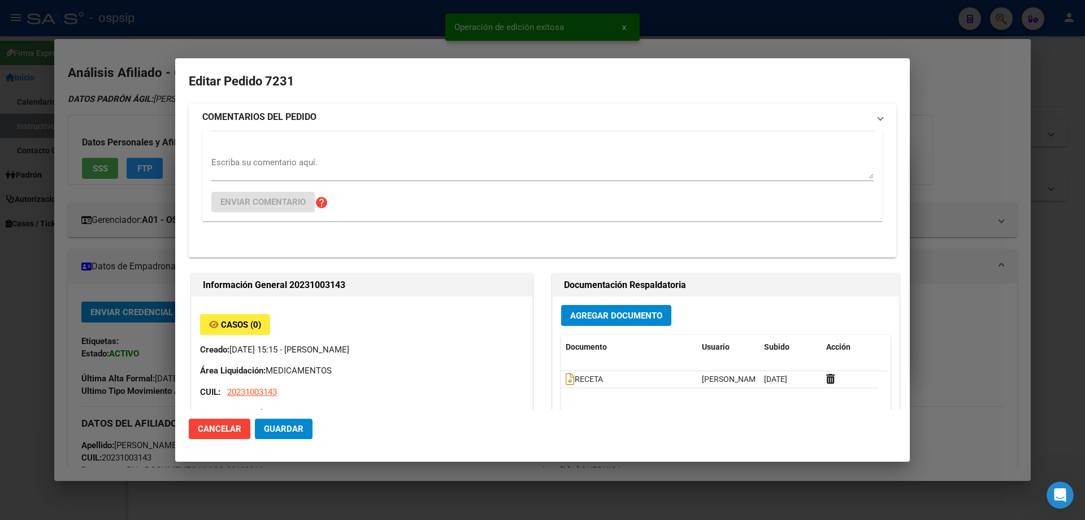
type input "[GEOGRAPHIC_DATA], [GEOGRAPHIC_DATA], [GEOGRAPHIC_DATA] 2103"
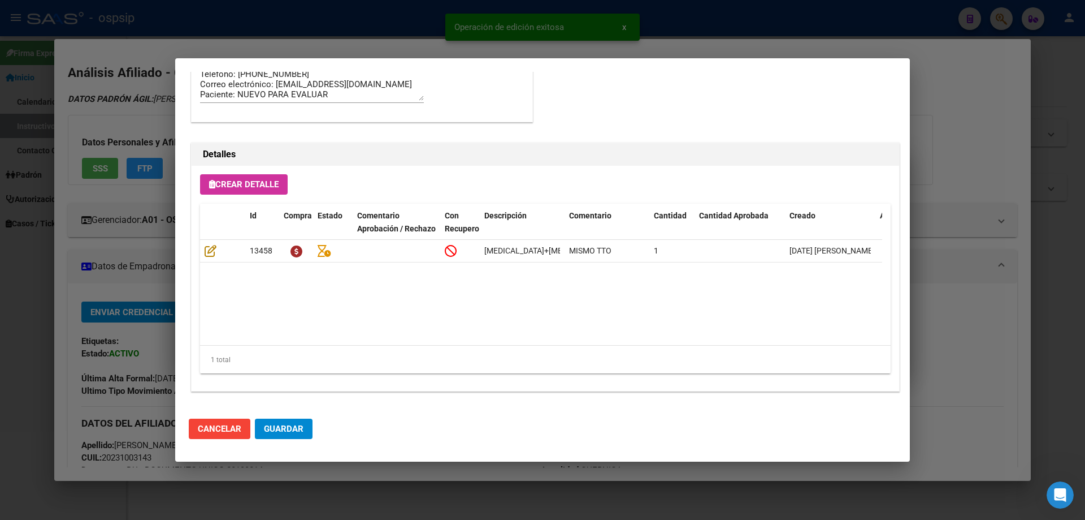
click at [286, 430] on span "Guardar" at bounding box center [284, 428] width 40 height 10
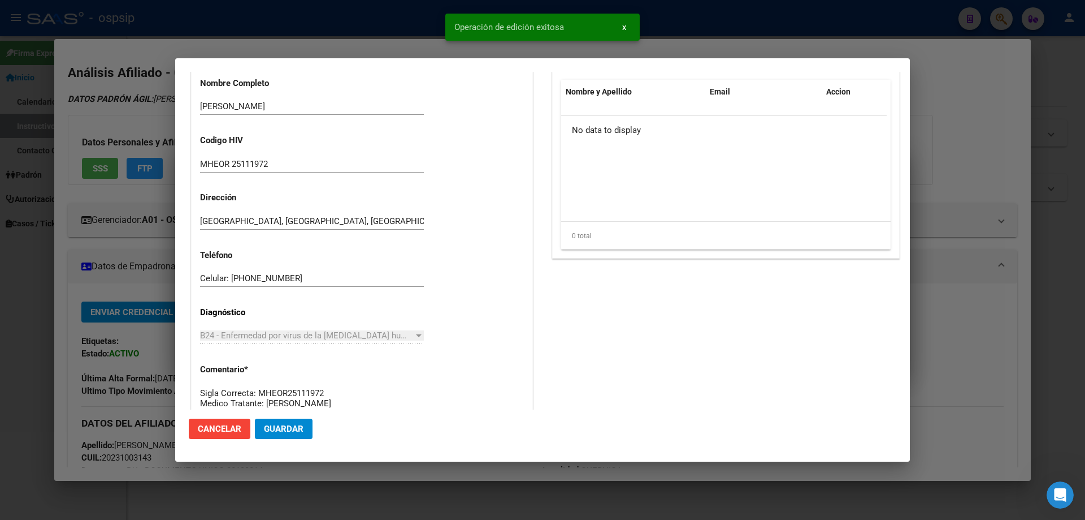
scroll to position [113, 0]
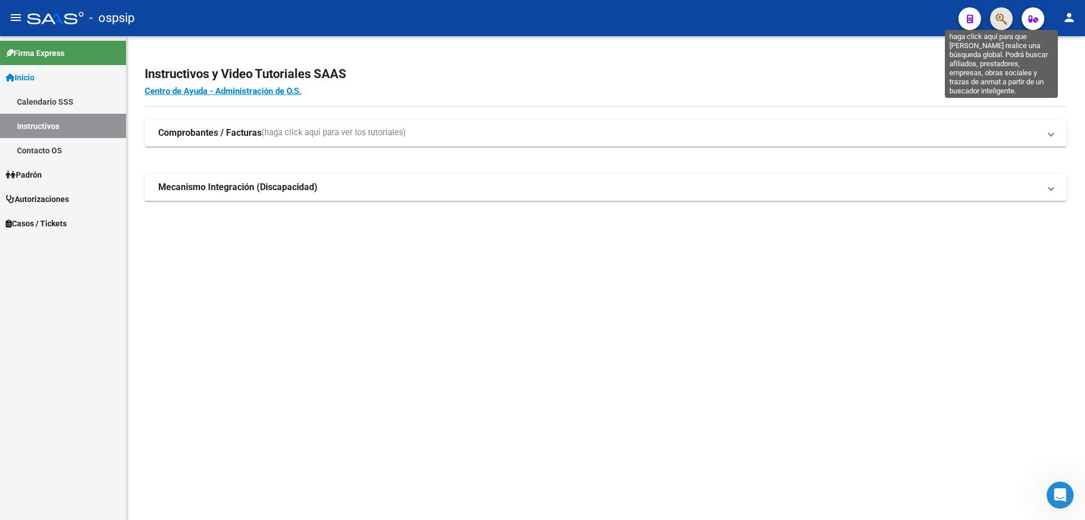
click at [1000, 23] on icon "button" at bounding box center [1001, 18] width 11 height 13
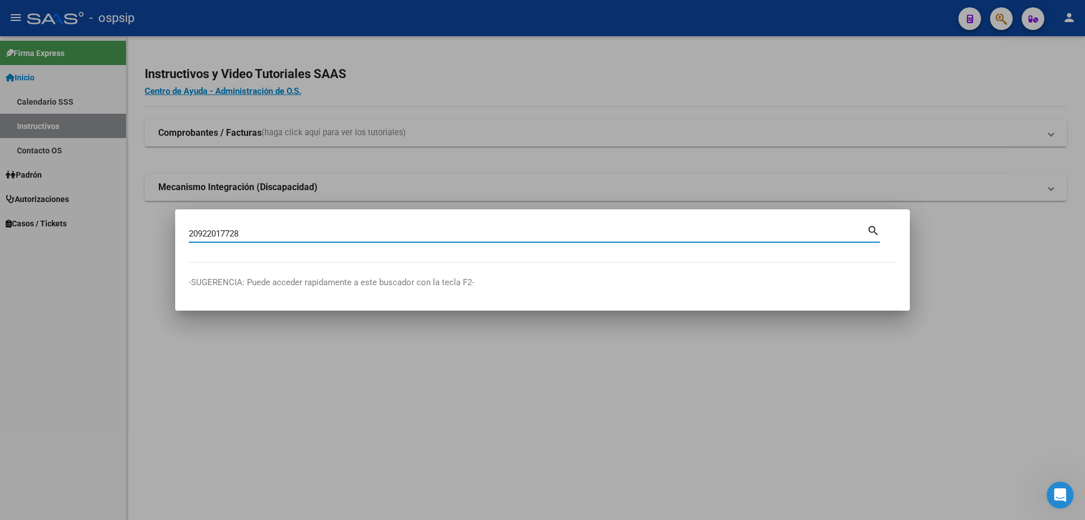
type input "20922017728"
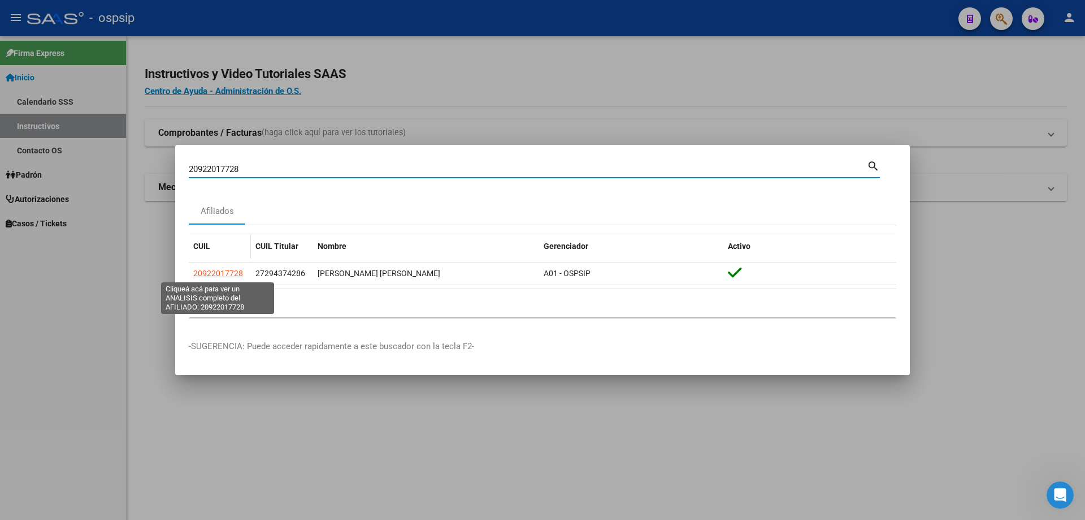
click at [219, 271] on span "20922017728" at bounding box center [218, 273] width 50 height 9
type textarea "20922017728"
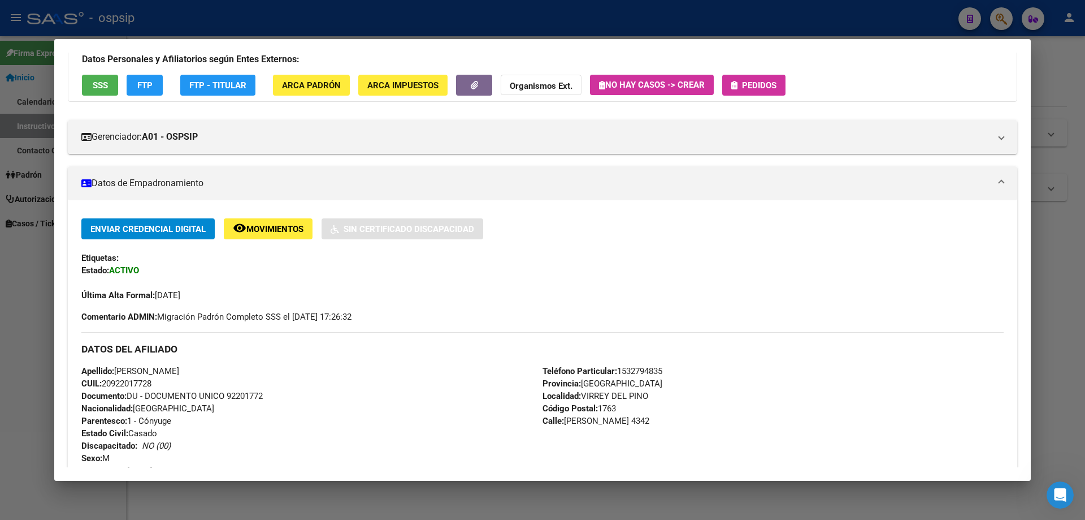
scroll to position [170, 0]
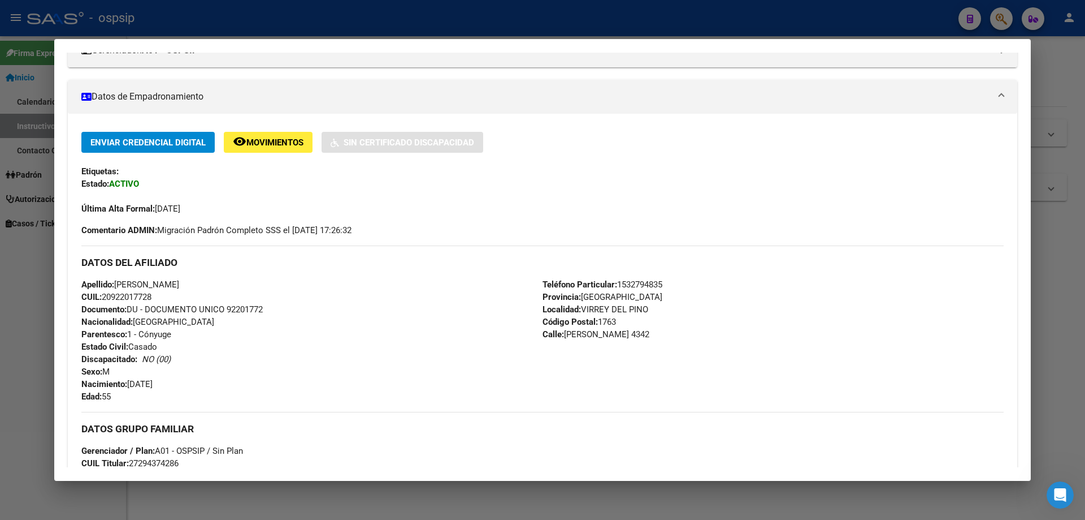
drag, startPoint x: 226, startPoint y: 311, endPoint x: 273, endPoint y: 313, distance: 46.4
click at [273, 313] on div "Apellido: [PERSON_NAME]: 20922017728 Documento: DU - DOCUMENTO UNICO 92201772 N…" at bounding box center [311, 340] width 461 height 124
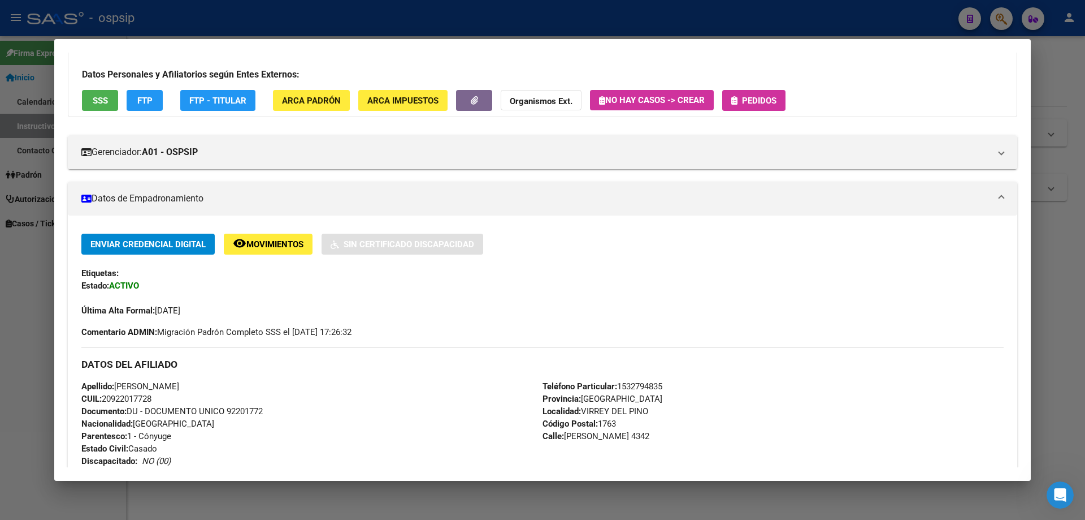
scroll to position [0, 0]
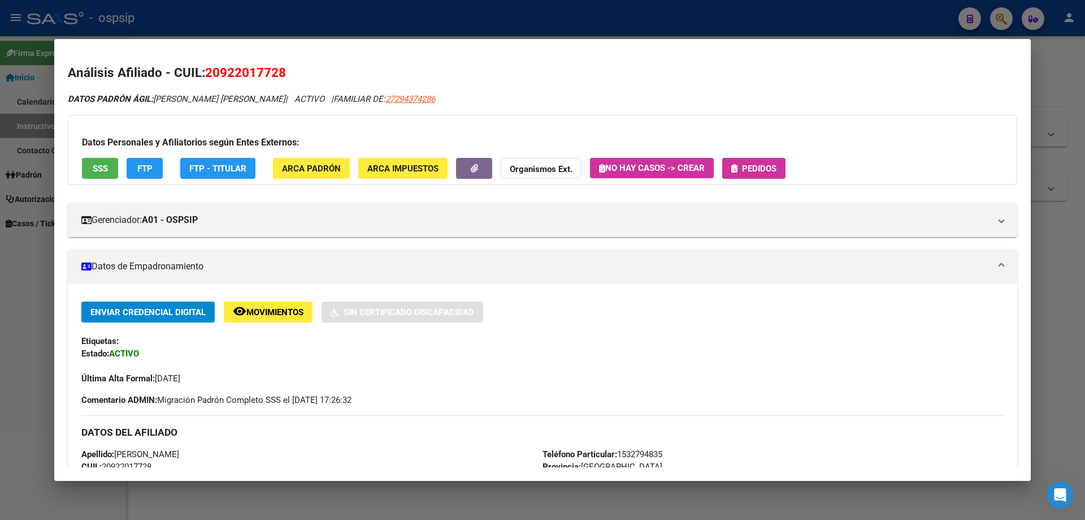
click at [755, 168] on span "Pedidos" at bounding box center [759, 168] width 34 height 10
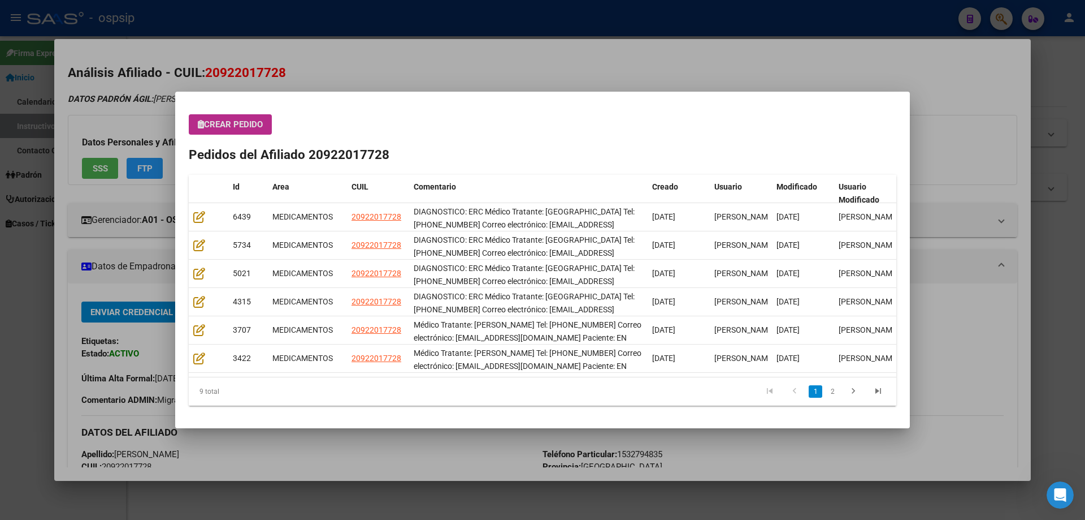
click at [235, 120] on span "Crear Pedido" at bounding box center [230, 124] width 65 height 10
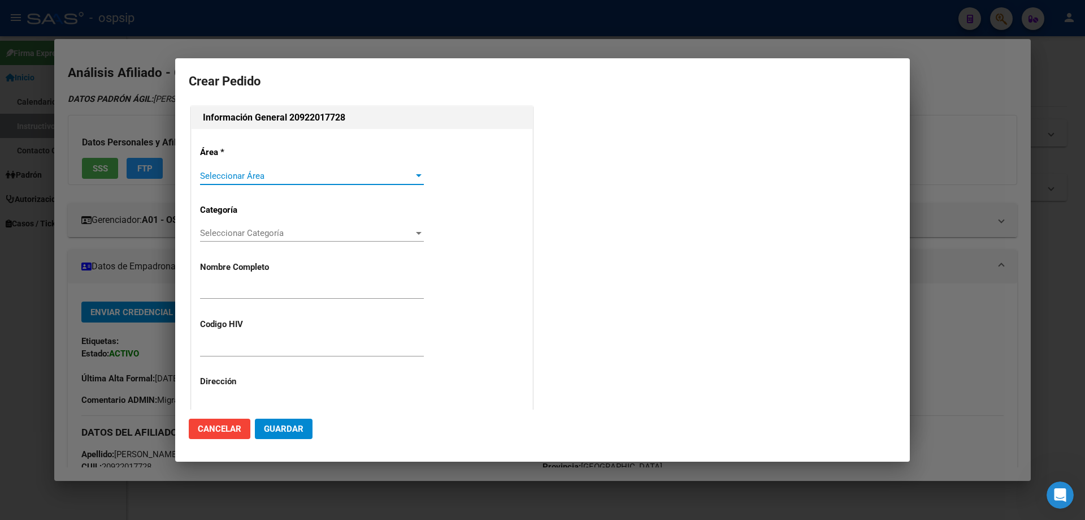
type input "[PERSON_NAME]"
type input "NO CORRESPONDE"
type input "[GEOGRAPHIC_DATA], VIRREY [PERSON_NAME], [PERSON_NAME] 4342"
type input "Particular: 1532794835"
type input "[GEOGRAPHIC_DATA], VIRREY [PERSON_NAME], [PERSON_NAME] 4342"
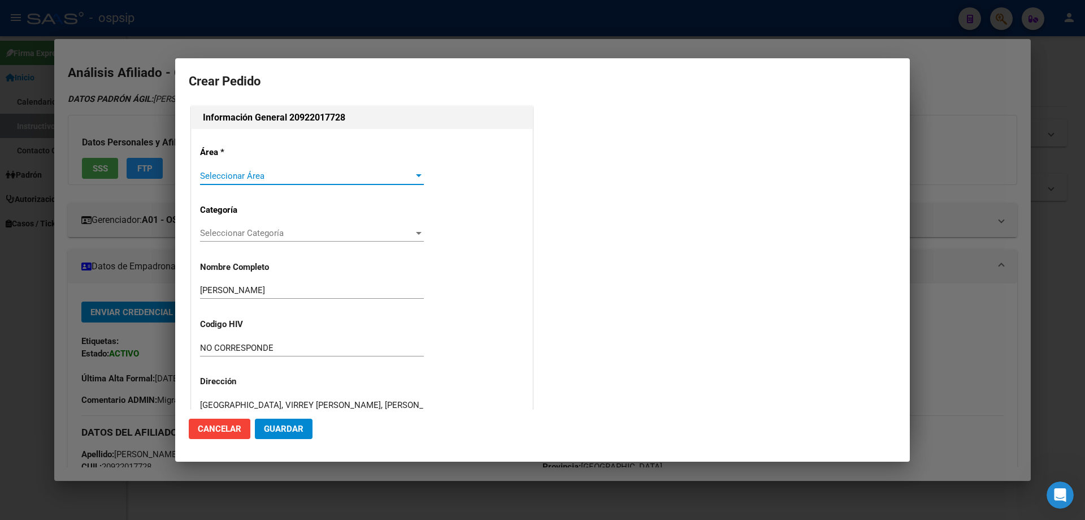
click at [237, 171] on span "Seleccionar Área" at bounding box center [307, 176] width 214 height 10
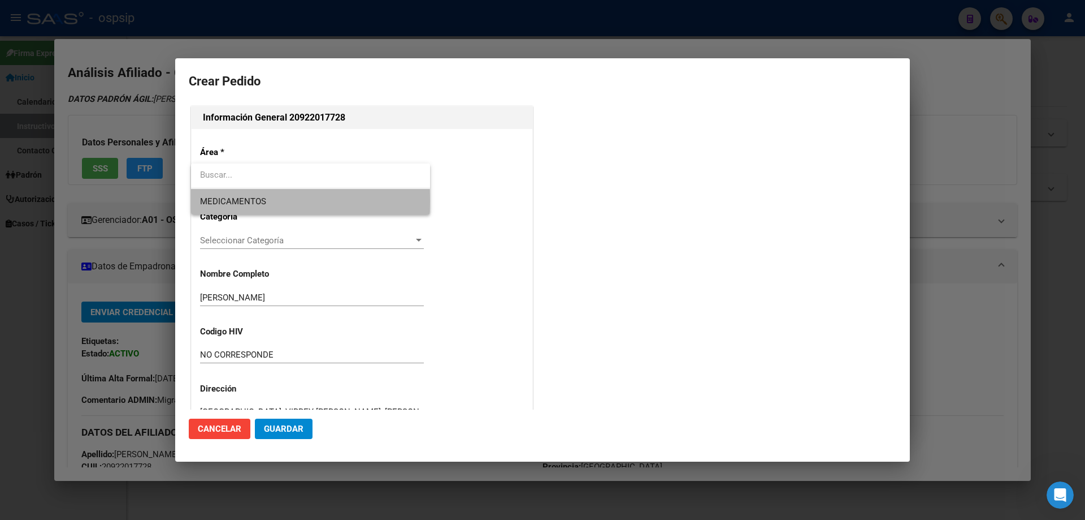
click at [235, 201] on span "MEDICAMENTOS" at bounding box center [233, 201] width 66 height 10
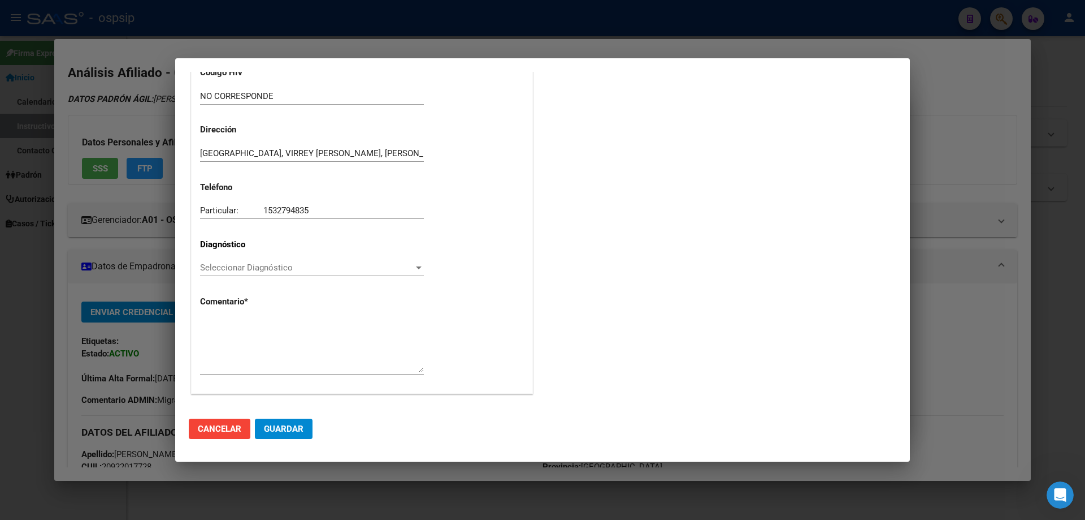
scroll to position [254, 0]
click at [204, 261] on span "Seleccionar Diagnóstico" at bounding box center [307, 265] width 214 height 10
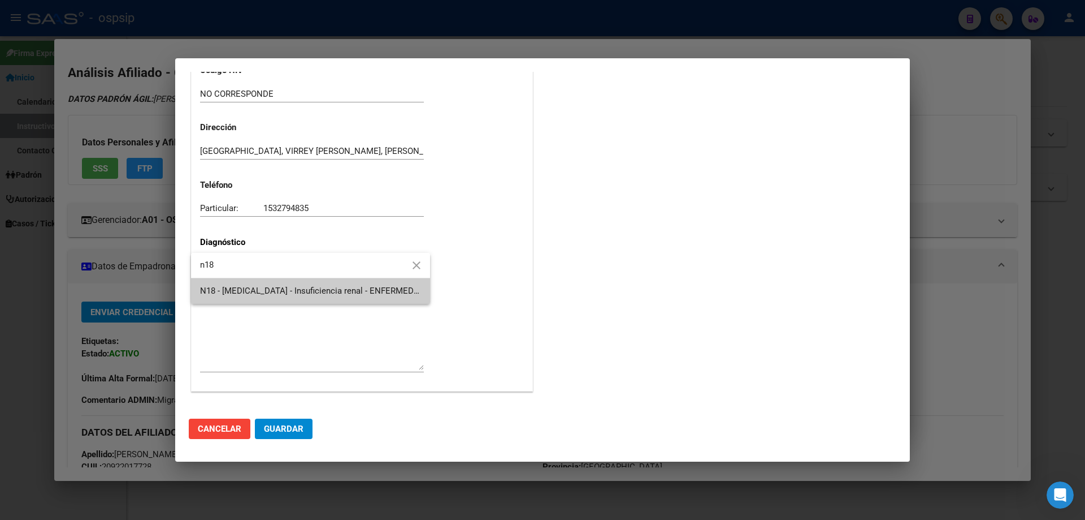
type input "n18"
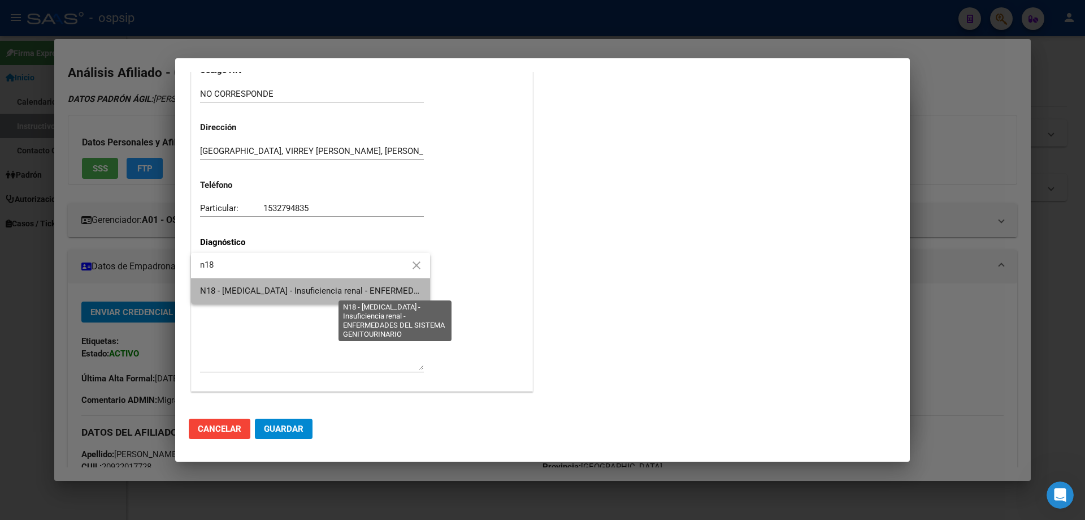
click at [223, 295] on span "N18 - [MEDICAL_DATA] - Insuficiencia renal - ENFERMEDADES DEL SISTEMA GENITOURI…" at bounding box center [380, 291] width 361 height 10
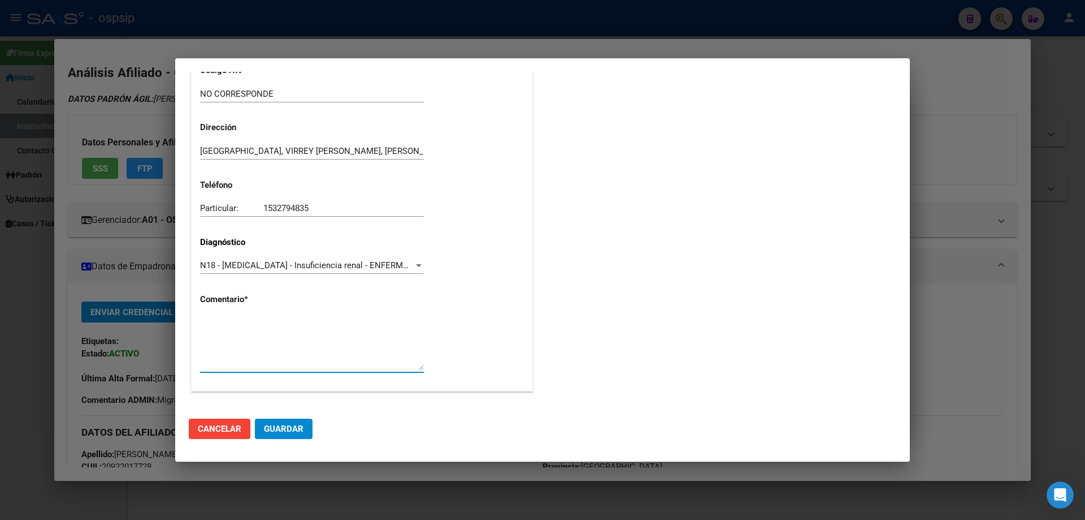
paste textarea "DIAGNOSTICO: ERC Médico Tratante: [GEOGRAPHIC_DATA] Tel: [PHONE_NUMBER] Correo …"
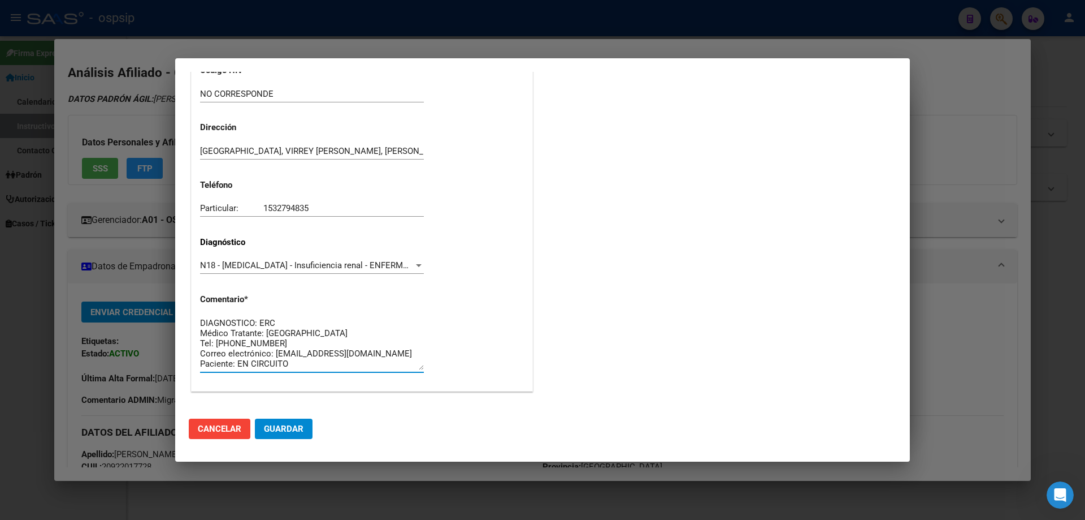
type textarea "DIAGNOSTICO: ERC Médico Tratante: [GEOGRAPHIC_DATA] Tel: [PHONE_NUMBER] Correo …"
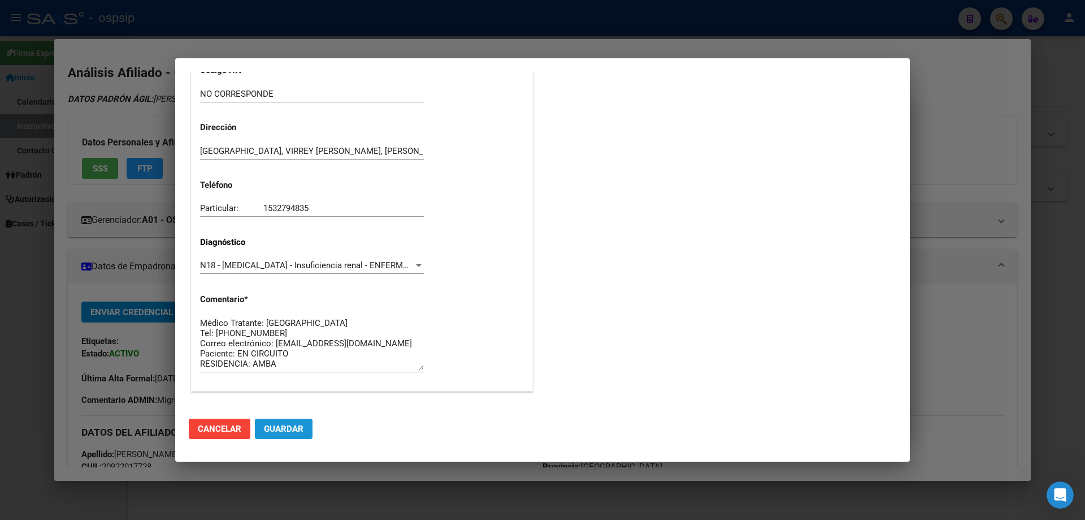
click at [296, 426] on span "Guardar" at bounding box center [284, 428] width 40 height 10
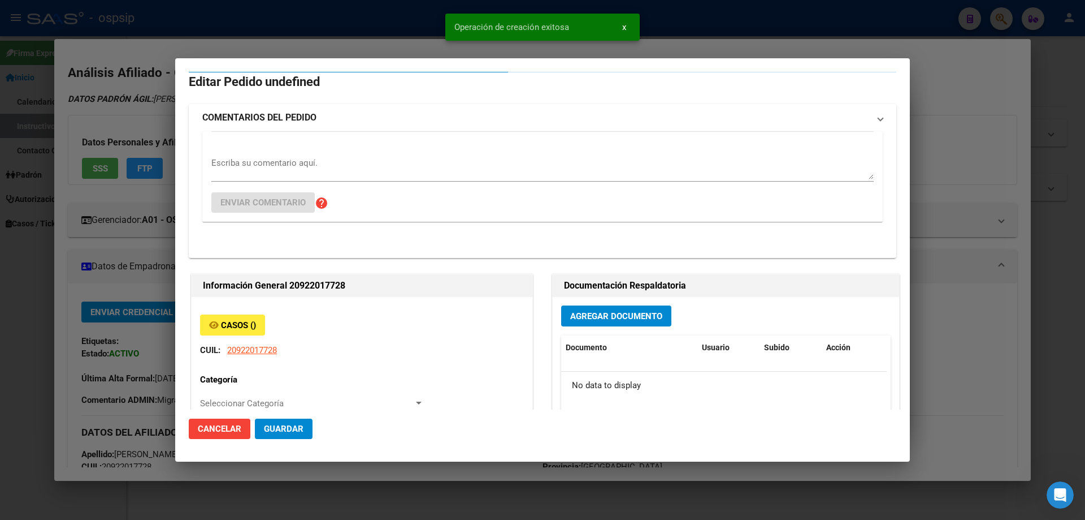
scroll to position [0, 0]
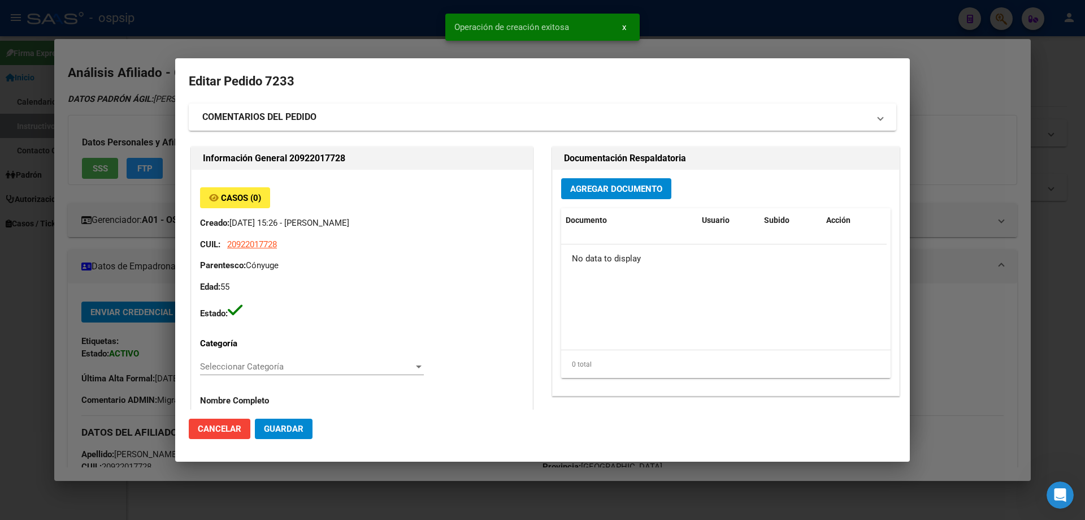
click at [599, 181] on button "Agregar Documento" at bounding box center [616, 188] width 110 height 21
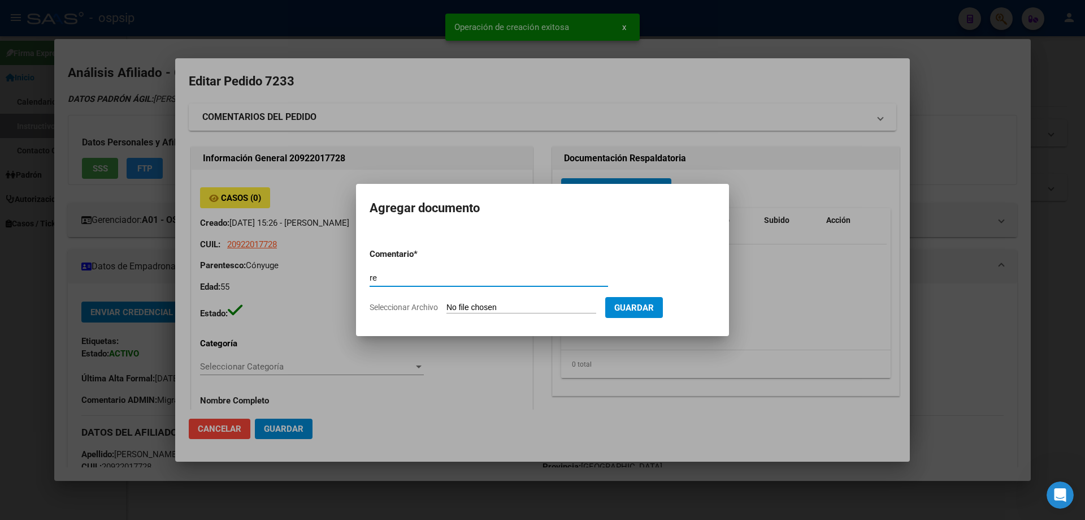
type input "r"
type input "RECETA"
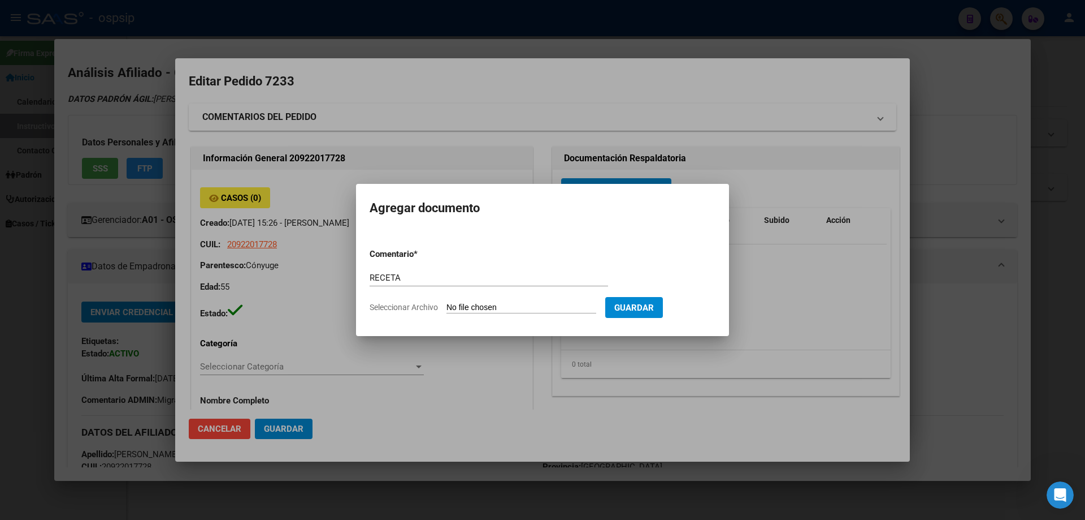
click at [477, 300] on form "Comentario * RECETA Comentario Seleccionar Archivo Guardar" at bounding box center [543, 280] width 346 height 83
click at [476, 303] on input "Seleccionar Archivo" at bounding box center [522, 307] width 150 height 11
type input "C:\fakepath\[PERSON_NAME].jpg"
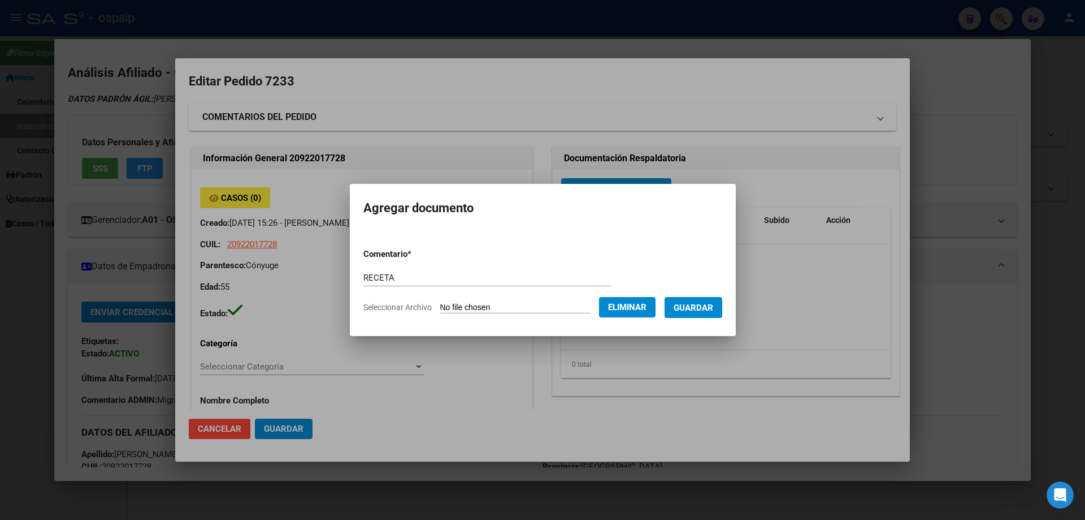
click at [708, 302] on span "Guardar" at bounding box center [694, 307] width 40 height 10
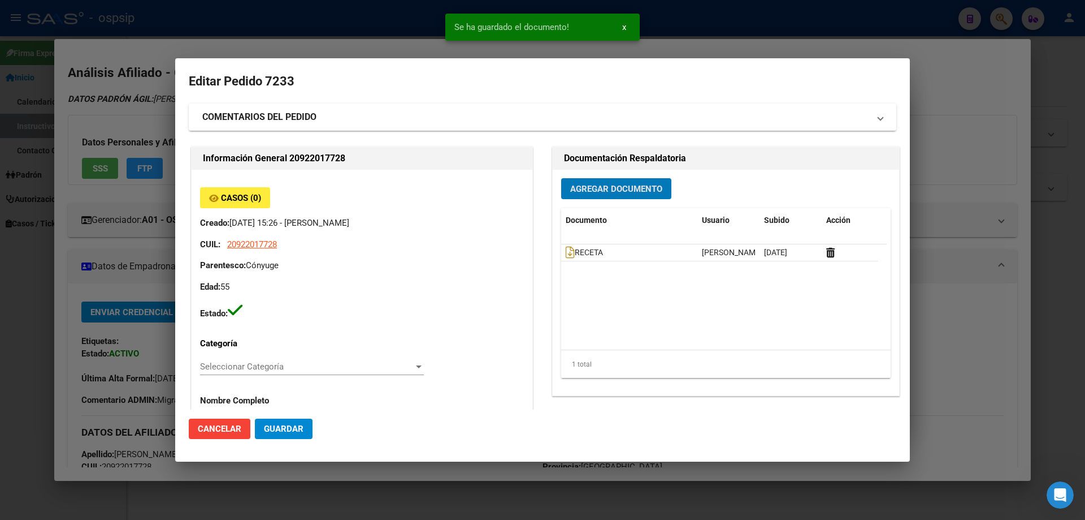
click at [610, 200] on div "Agregar Documento Documento Usuario Subido Acción RECETA [PERSON_NAME] [DATE] 1…" at bounding box center [726, 283] width 347 height 226
click at [607, 192] on span "Agregar Documento" at bounding box center [616, 189] width 92 height 10
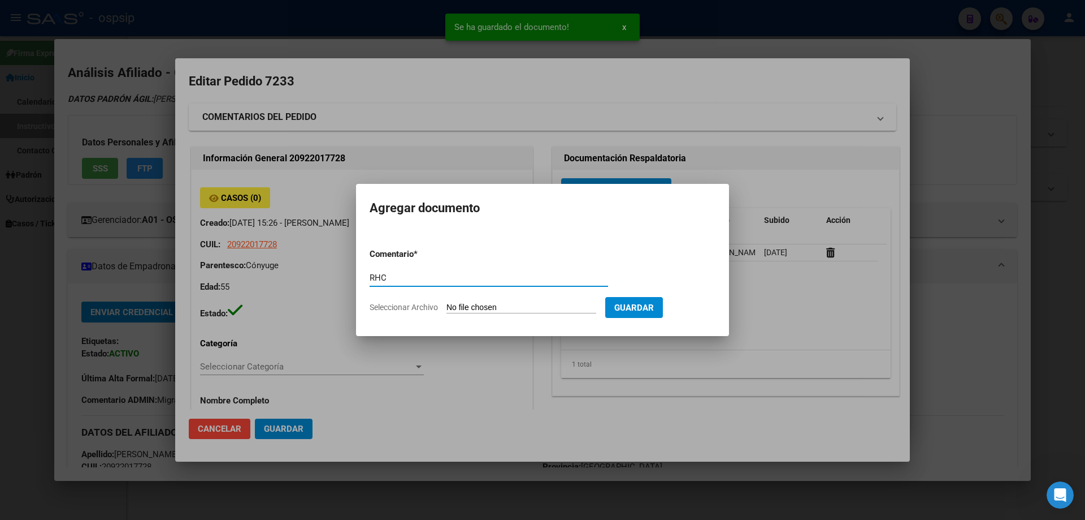
type input "RHC"
click at [463, 302] on input "Seleccionar Archivo" at bounding box center [522, 307] width 150 height 11
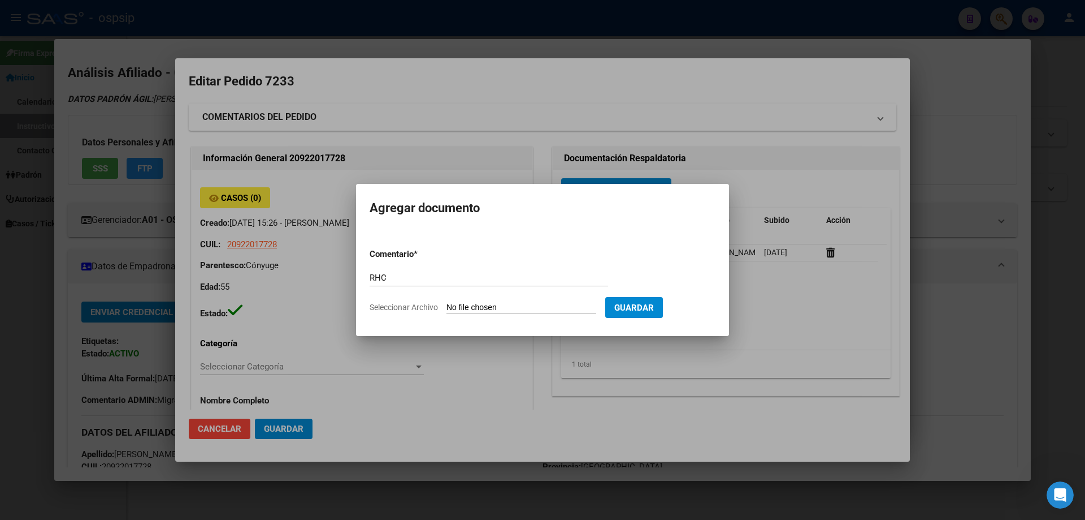
type input "C:\fakepath\PDFReader_20250915_0843.pdf"
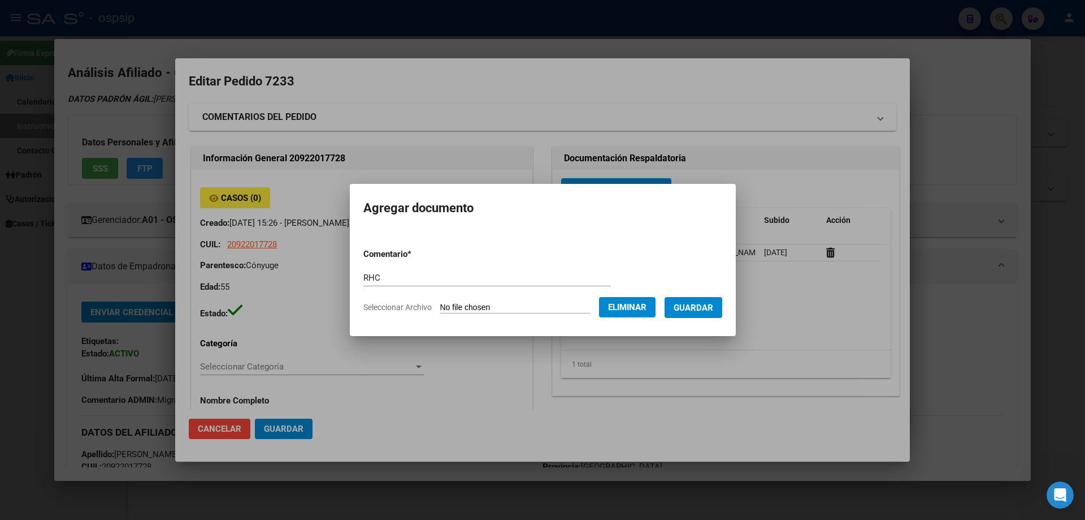
click at [708, 306] on span "Guardar" at bounding box center [694, 307] width 40 height 10
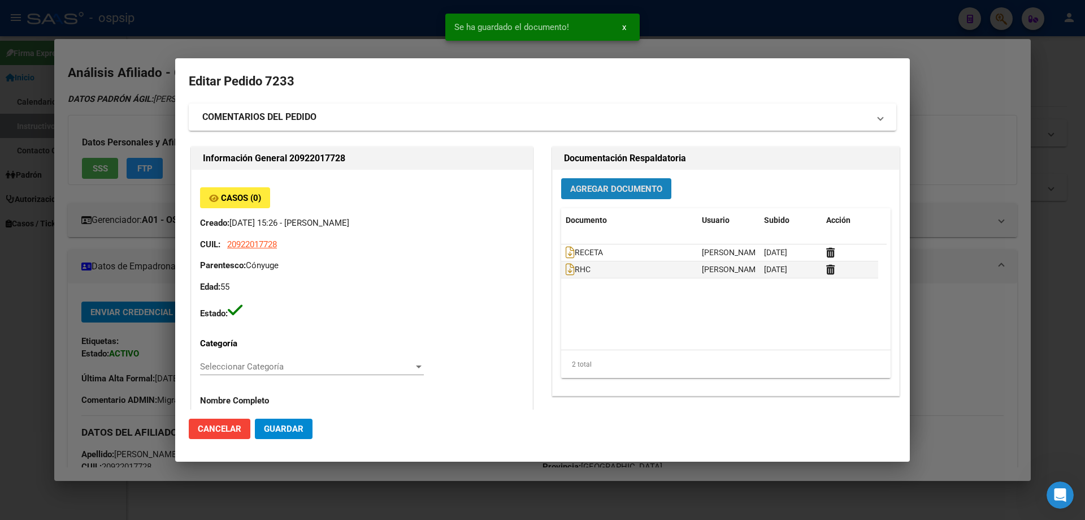
click at [615, 191] on span "Agregar Documento" at bounding box center [616, 189] width 92 height 10
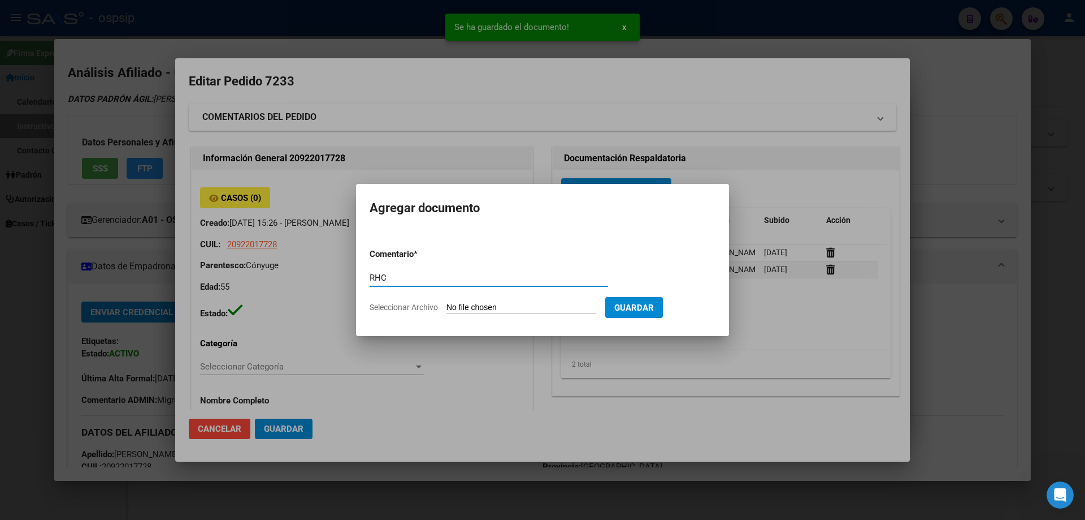
type input "RHC"
click at [483, 315] on form "Comentario * RHC Comentario Seleccionar Archivo Guardar" at bounding box center [543, 280] width 346 height 83
click at [481, 311] on input "Seleccionar Archivo" at bounding box center [522, 307] width 150 height 11
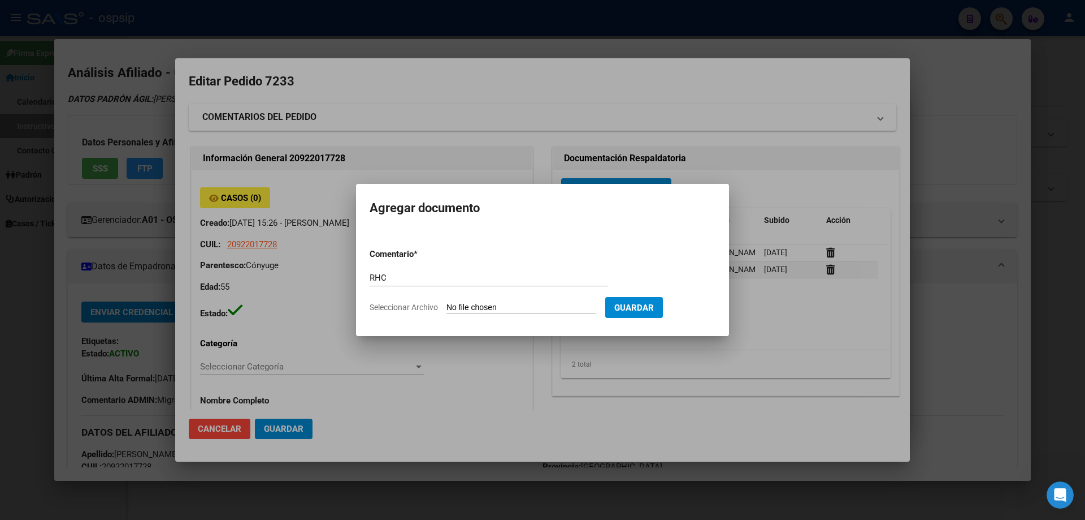
type input "C:\fakepath\PDFReader_20250915_0849.pdf"
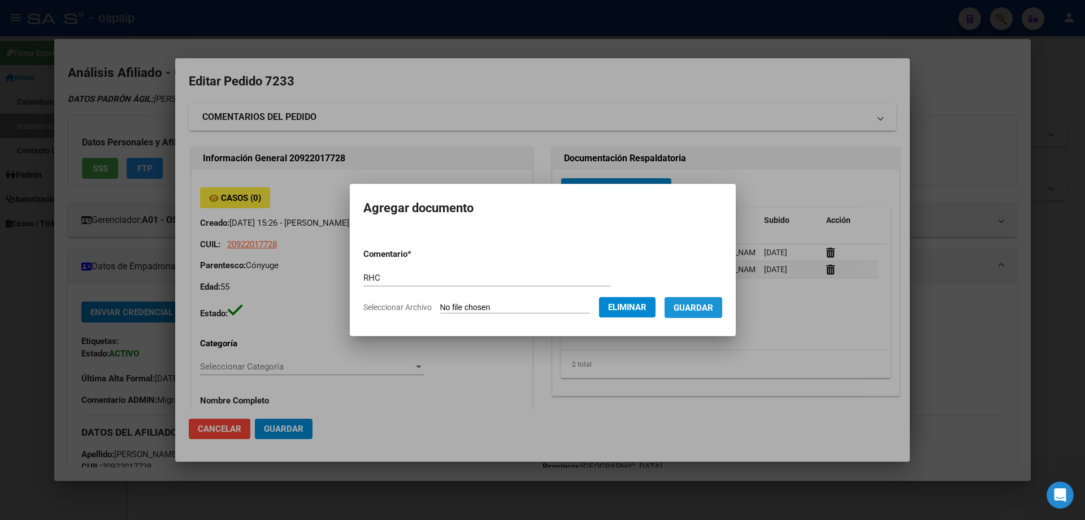
click at [708, 306] on span "Guardar" at bounding box center [694, 307] width 40 height 10
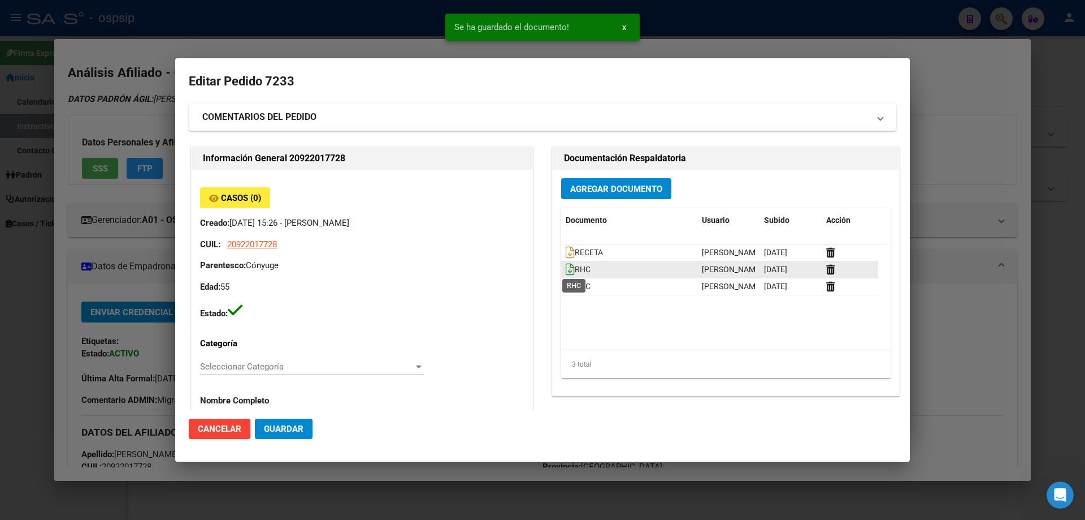
click at [568, 271] on icon at bounding box center [570, 269] width 9 height 12
click at [566, 284] on icon at bounding box center [570, 286] width 9 height 12
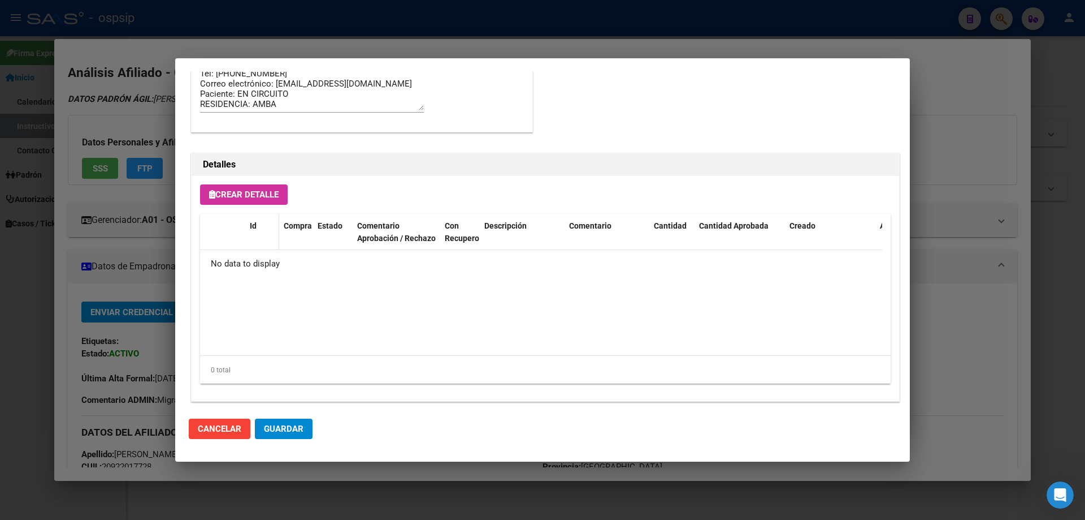
scroll to position [657, 0]
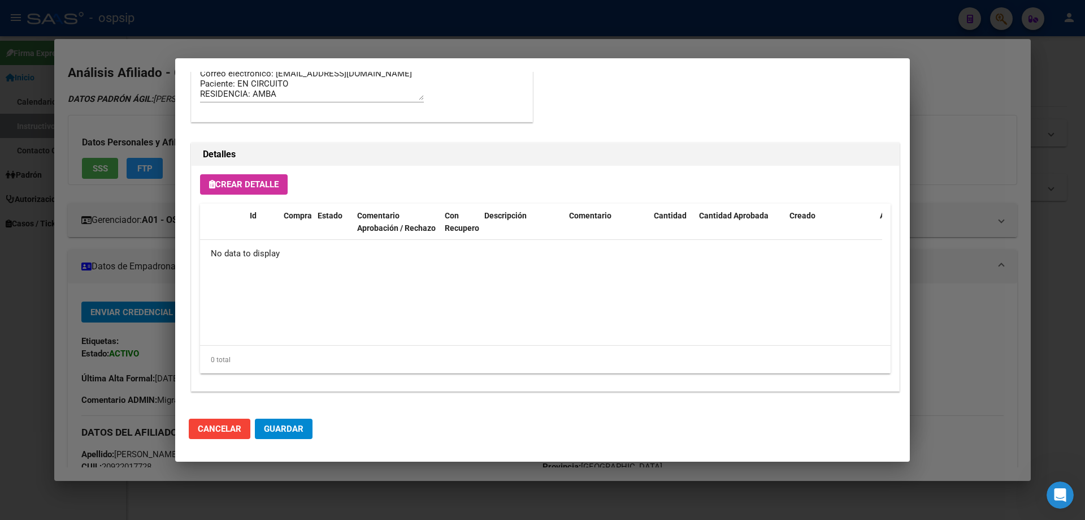
click at [239, 180] on span "Crear Detalle" at bounding box center [244, 184] width 70 height 10
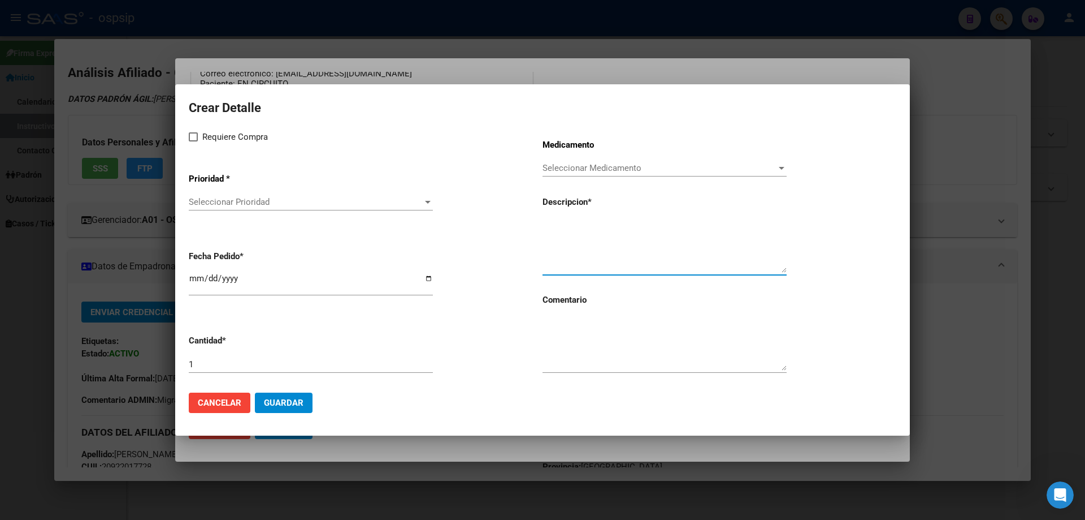
paste textarea "ETELCALCETIDA 5 mg/1 ml viales x 10"
type textarea "ETELCALCETIDA 5 mg/1 ml viales x 10"
click at [583, 356] on textarea at bounding box center [665, 343] width 244 height 53
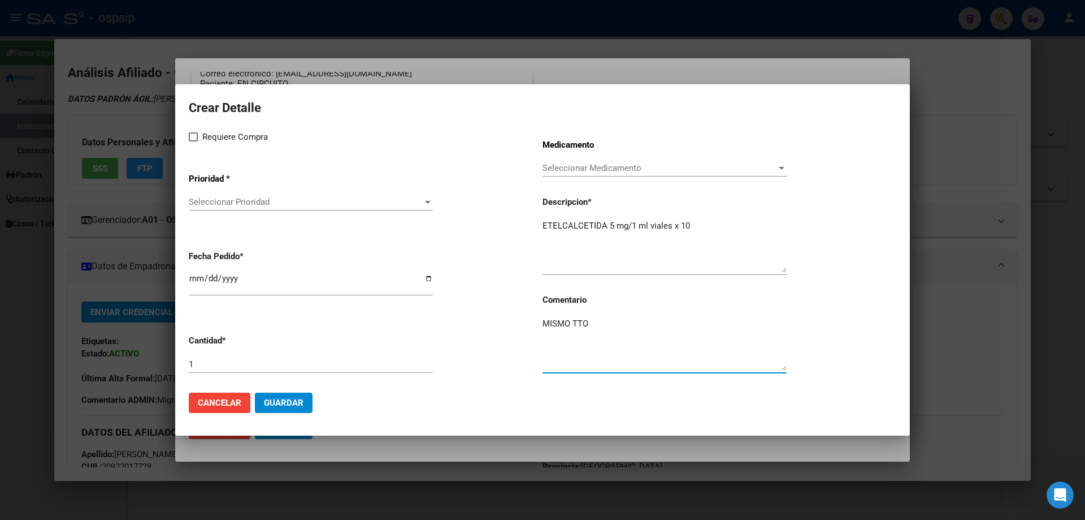
type textarea "MISMO TTO"
click at [197, 136] on span at bounding box center [193, 136] width 9 height 9
click at [193, 141] on input "Requiere Compra" at bounding box center [193, 141] width 1 height 1
checkbox input "true"
click at [229, 212] on div "Seleccionar Prioridad Seleccionar Prioridad" at bounding box center [311, 207] width 244 height 28
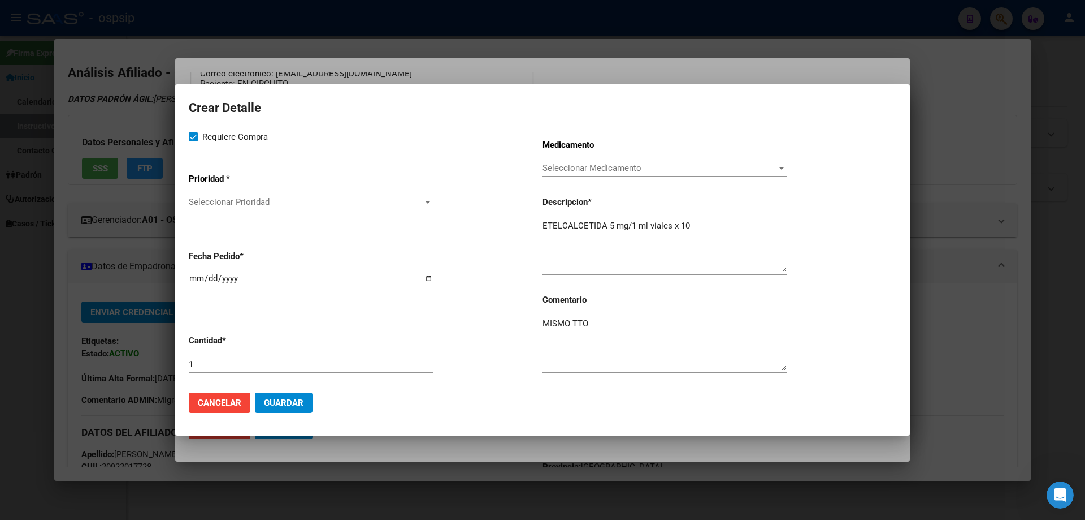
click at [230, 211] on div "Seleccionar Prioridad Seleccionar Prioridad" at bounding box center [311, 207] width 244 height 28
click at [231, 206] on span "Seleccionar Prioridad" at bounding box center [306, 202] width 234 height 10
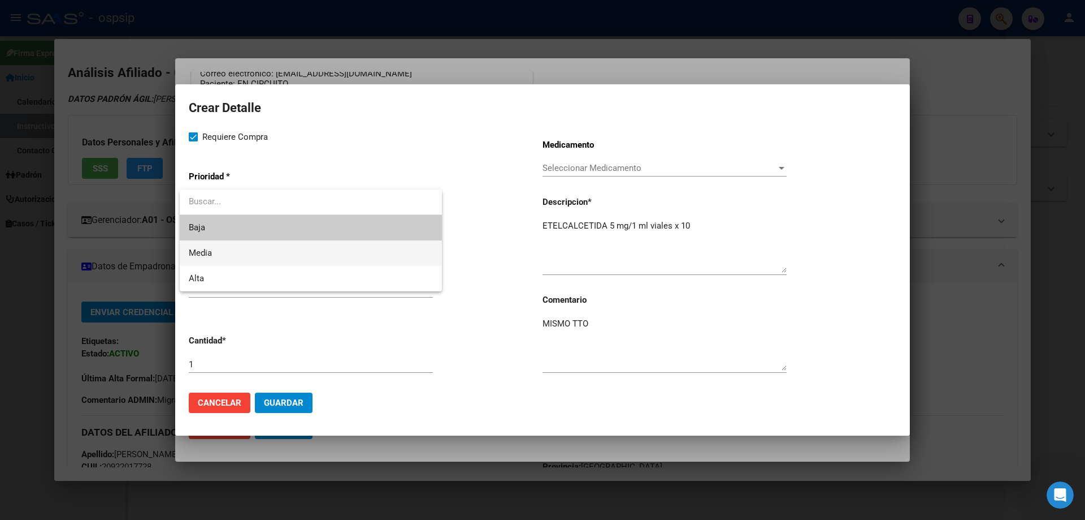
click at [224, 253] on span "Media" at bounding box center [311, 252] width 244 height 25
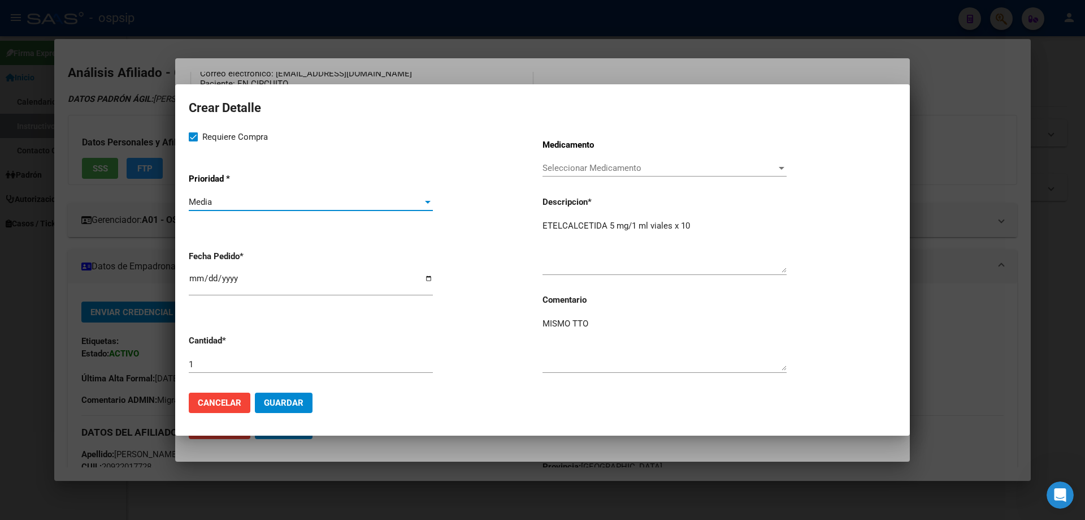
click at [197, 283] on input "[DATE]" at bounding box center [311, 283] width 244 height 18
type input "[DATE]"
click at [302, 411] on button "Guardar" at bounding box center [284, 402] width 58 height 20
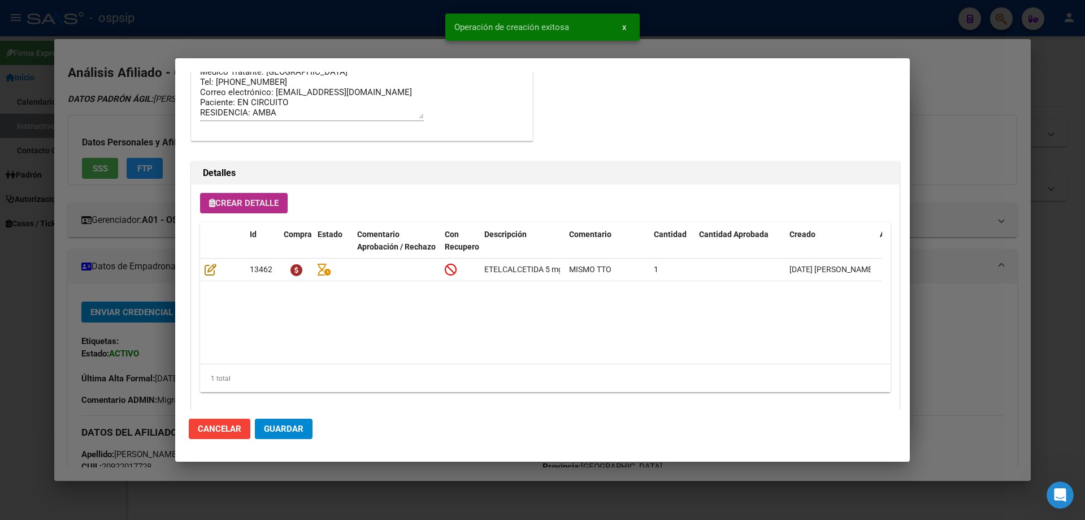
scroll to position [678, 0]
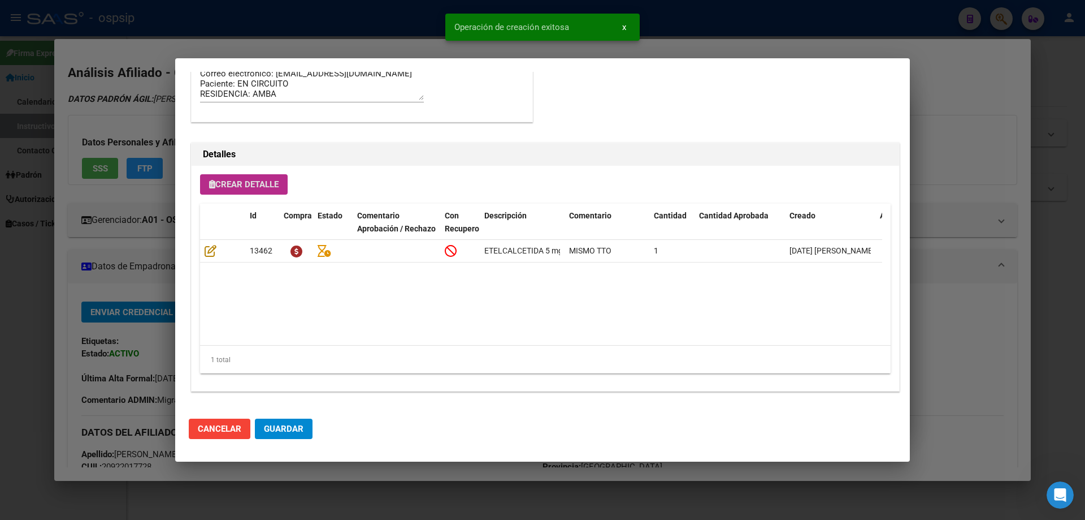
click at [275, 429] on span "Guardar" at bounding box center [284, 428] width 40 height 10
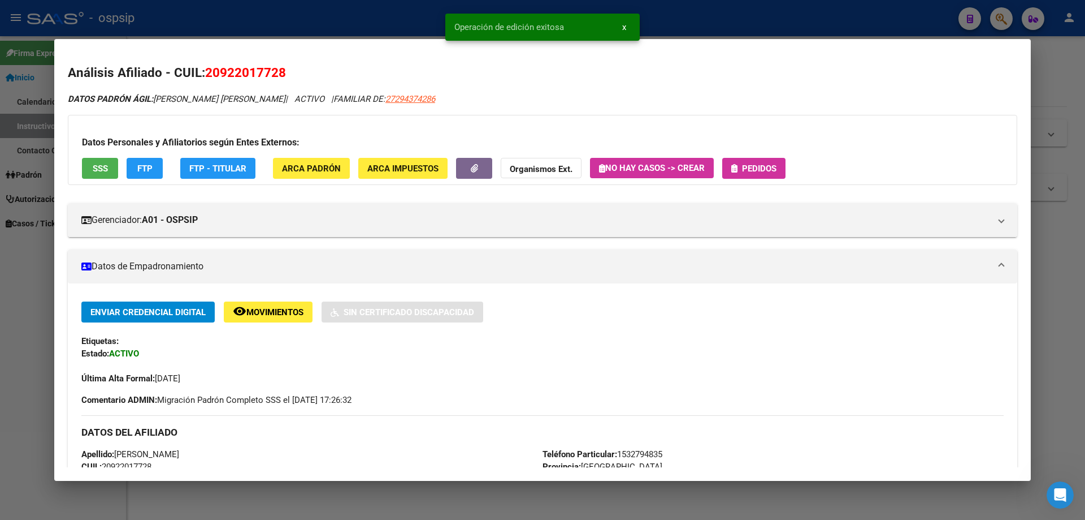
click at [743, 164] on span "Pedidos" at bounding box center [754, 168] width 45 height 10
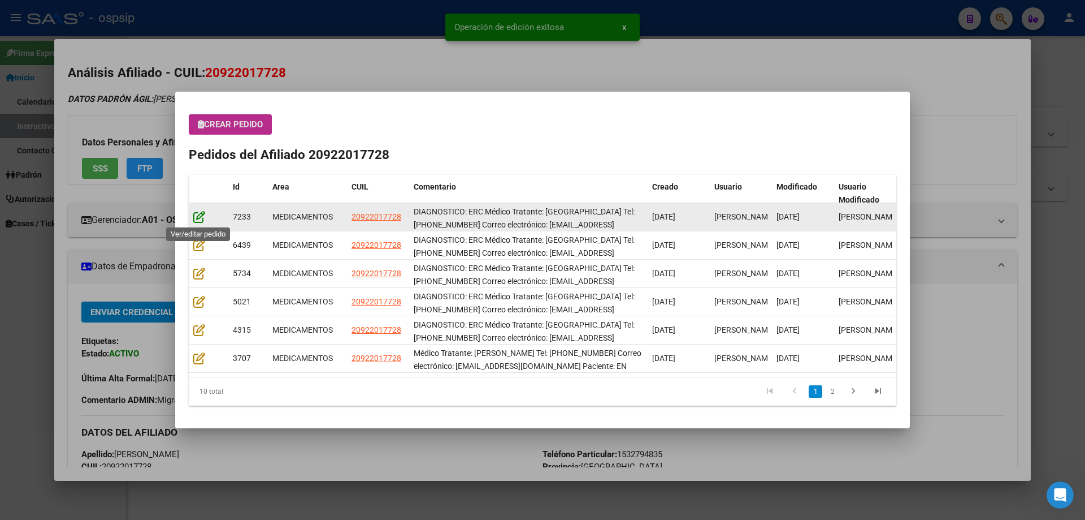
click at [197, 219] on icon at bounding box center [199, 216] width 12 height 12
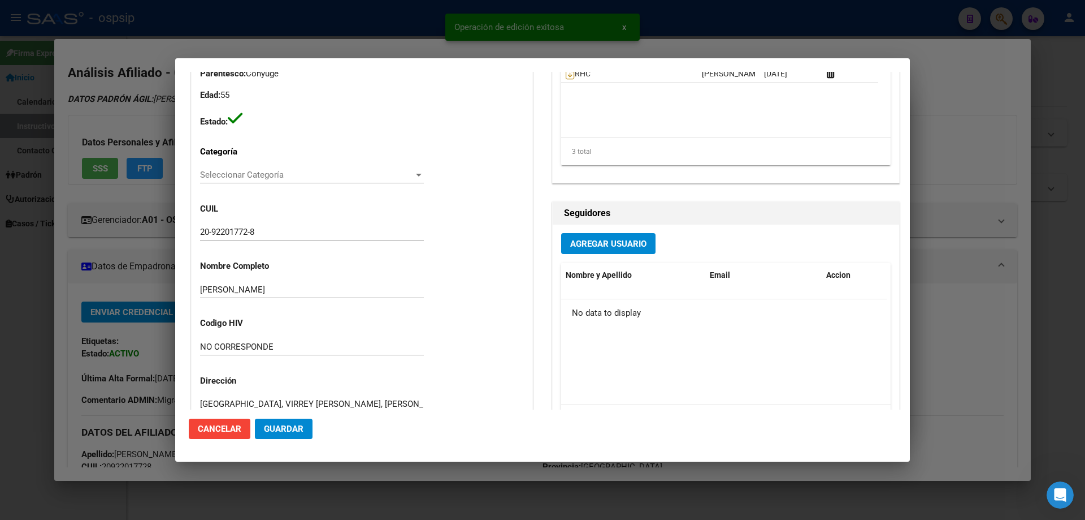
type input "[GEOGRAPHIC_DATA], VIRREY [PERSON_NAME], [PERSON_NAME] 4342"
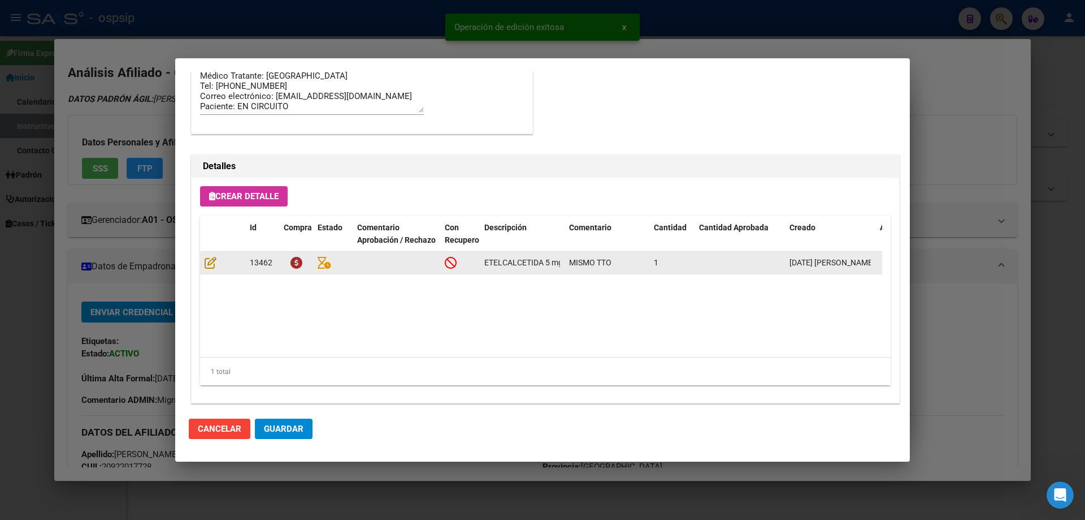
scroll to position [735, 0]
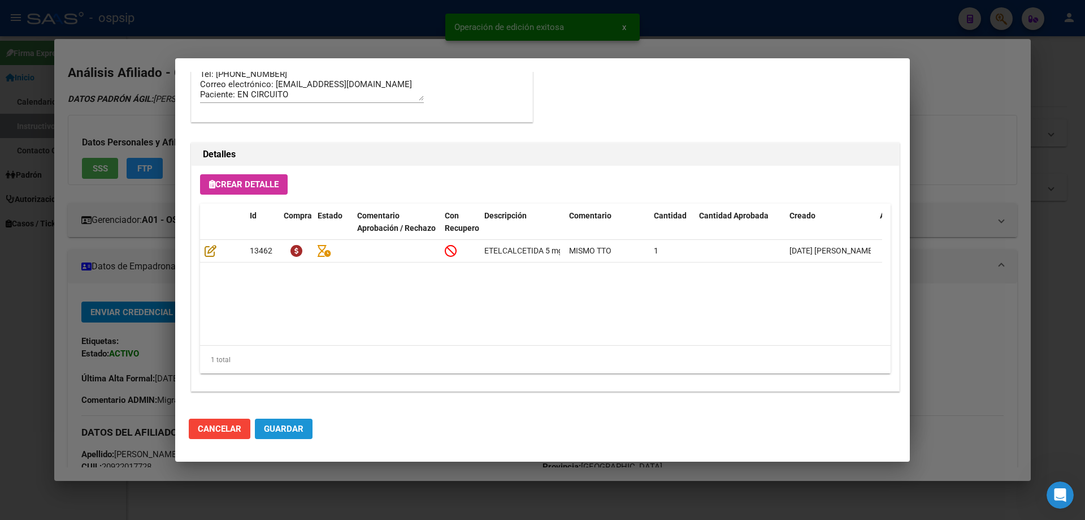
click at [284, 431] on span "Guardar" at bounding box center [284, 428] width 40 height 10
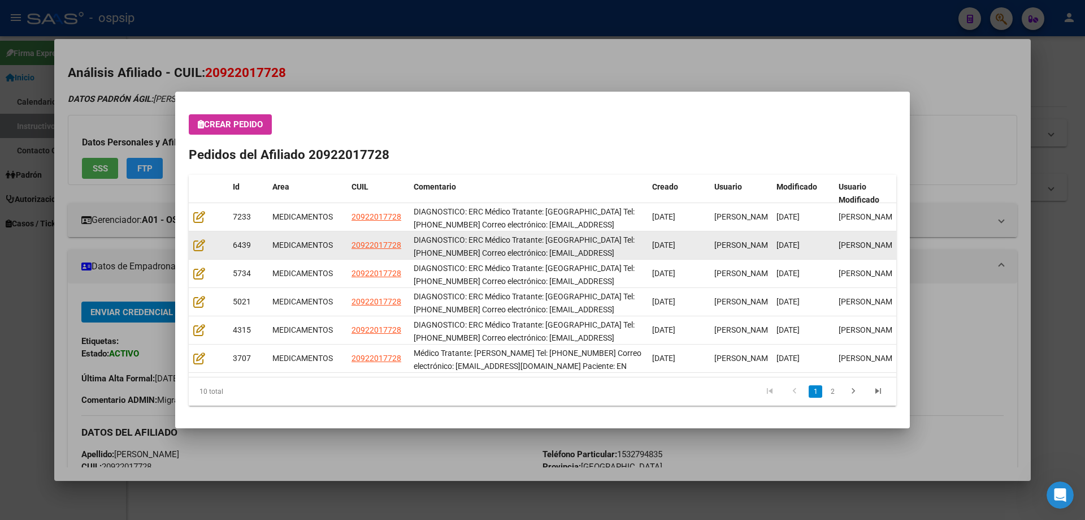
scroll to position [1, 0]
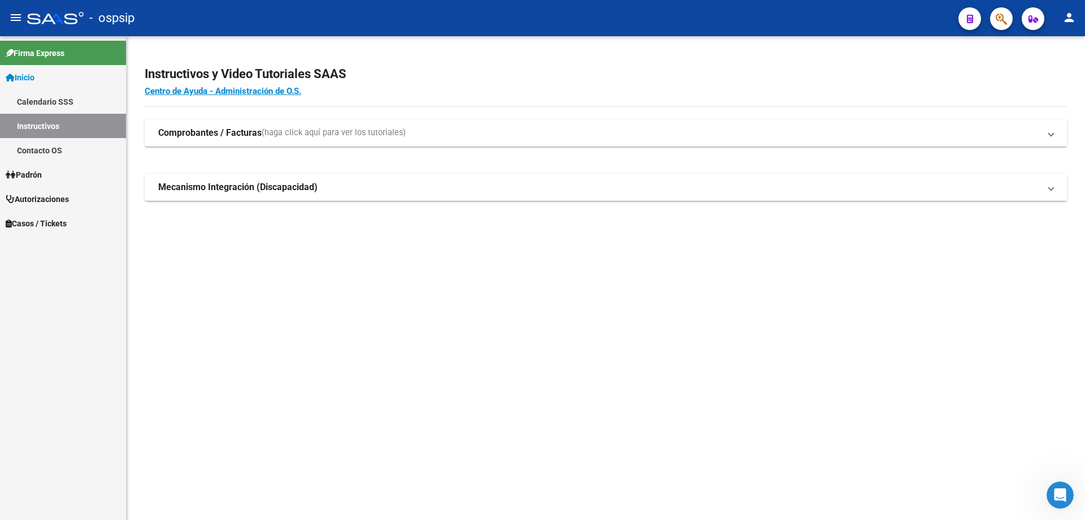
click at [991, 26] on div at bounding box center [997, 18] width 32 height 23
click at [991, 16] on button "button" at bounding box center [1002, 18] width 23 height 23
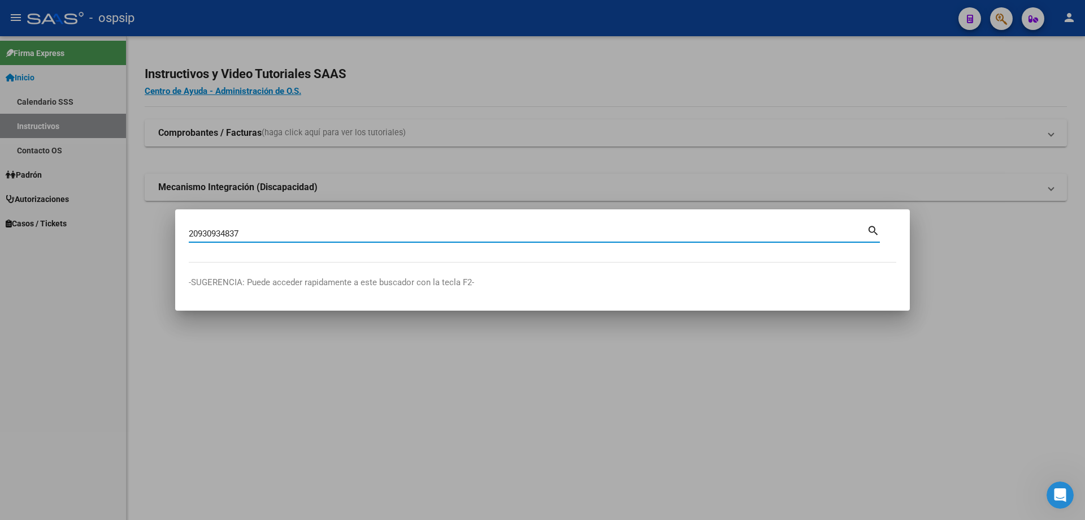
type input "20930934837"
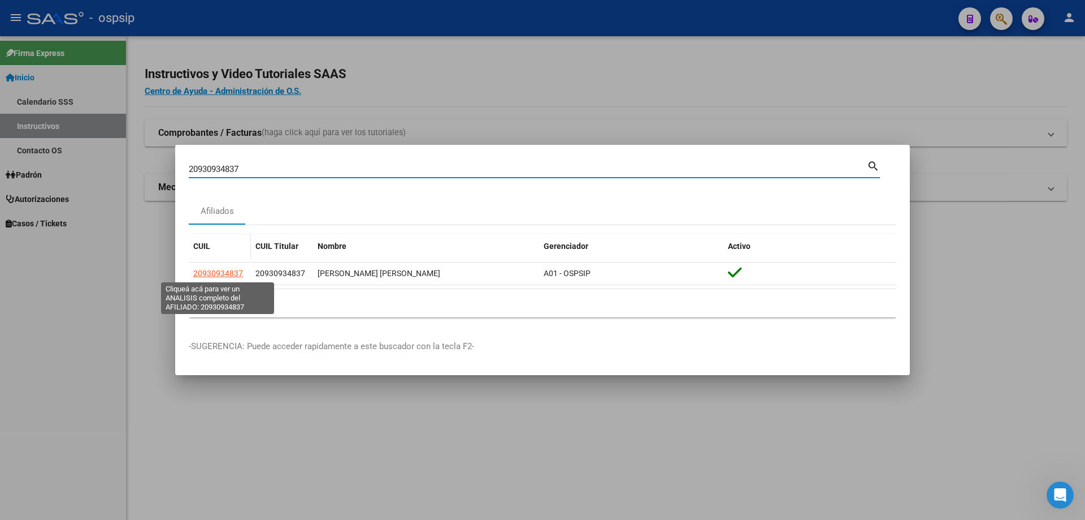
click at [231, 269] on span "20930934837" at bounding box center [218, 273] width 50 height 9
type textarea "20930934837"
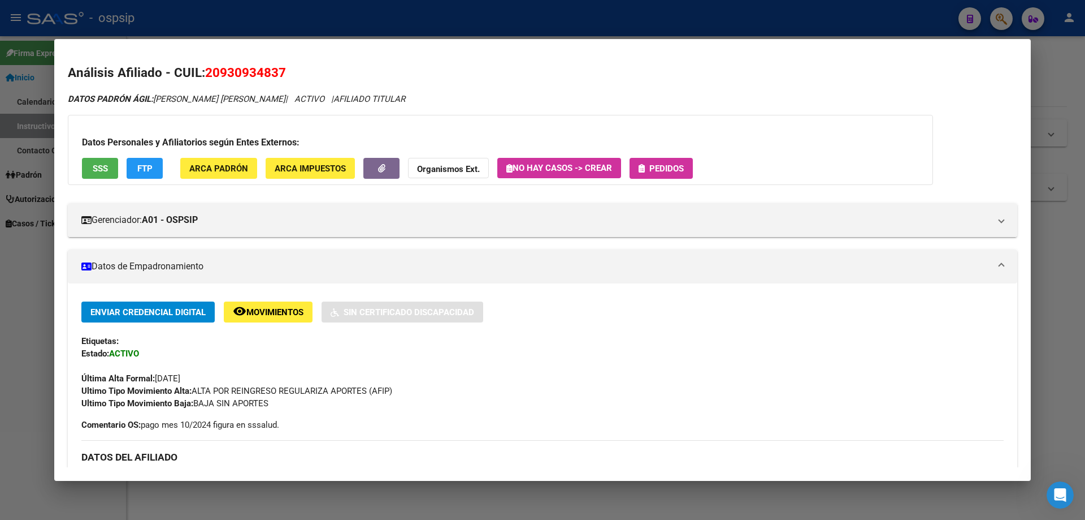
click at [661, 163] on span "Pedidos" at bounding box center [667, 168] width 34 height 10
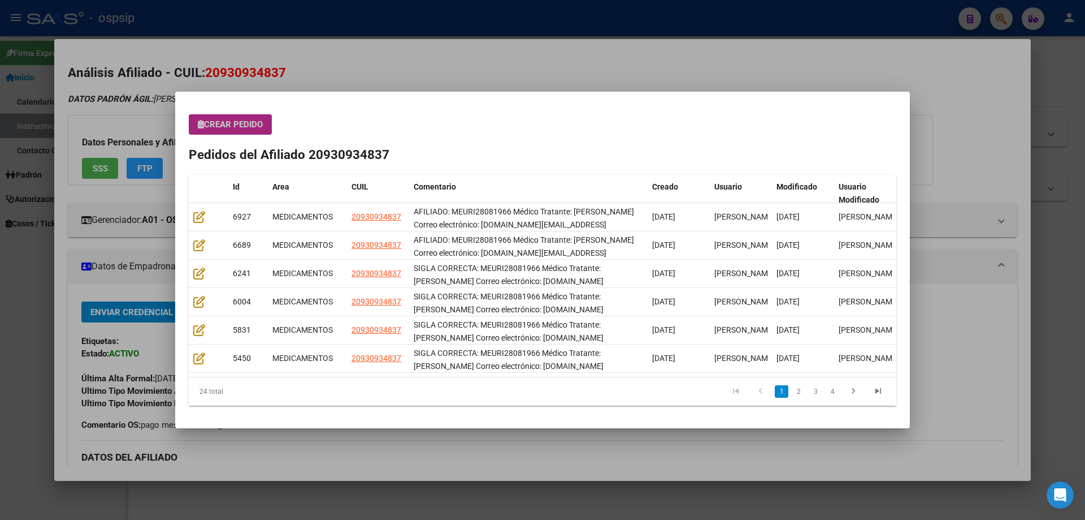
click at [247, 120] on span "Crear Pedido" at bounding box center [230, 124] width 65 height 10
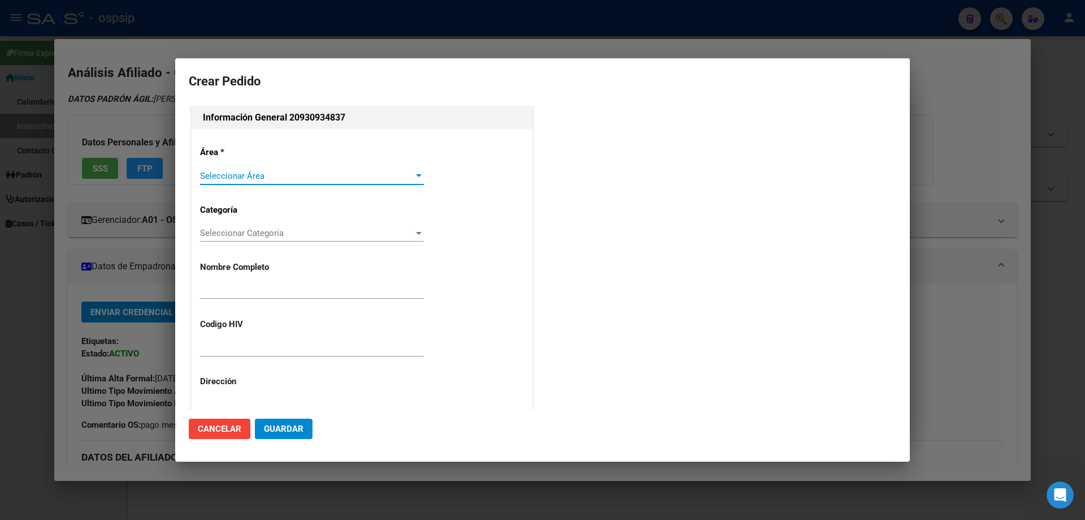
type input "[PERSON_NAME]"
type input "MEURI28081966"
type input "Capital Federal, CABA, RINCON 830, Piso: 2, Departamento: 20"
type input "Particular: 112-480-7268"
type input "[GEOGRAPHIC_DATA], [GEOGRAPHIC_DATA], RINCON 830, Piso: 2"
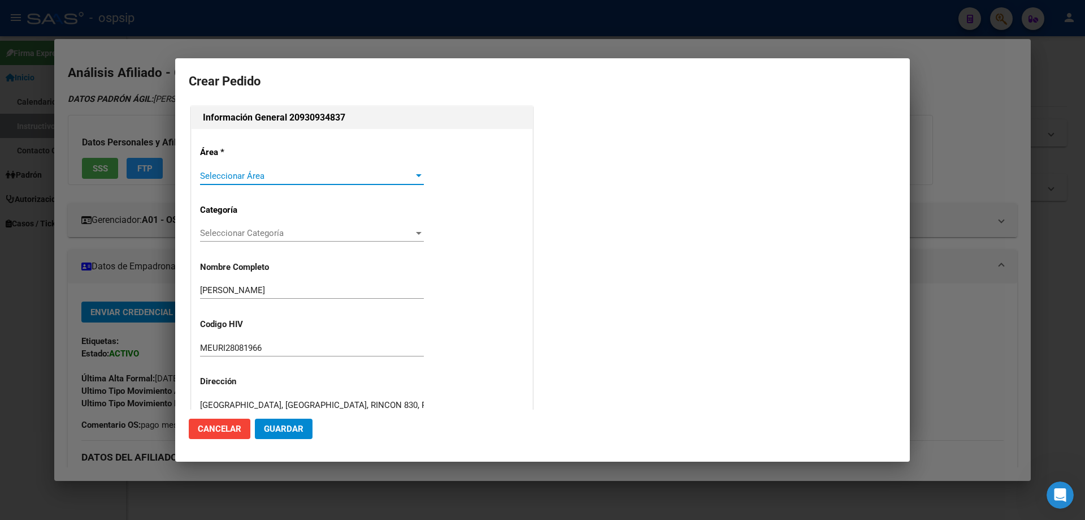
click at [233, 167] on div "Seleccionar Área Seleccionar Área" at bounding box center [312, 175] width 224 height 17
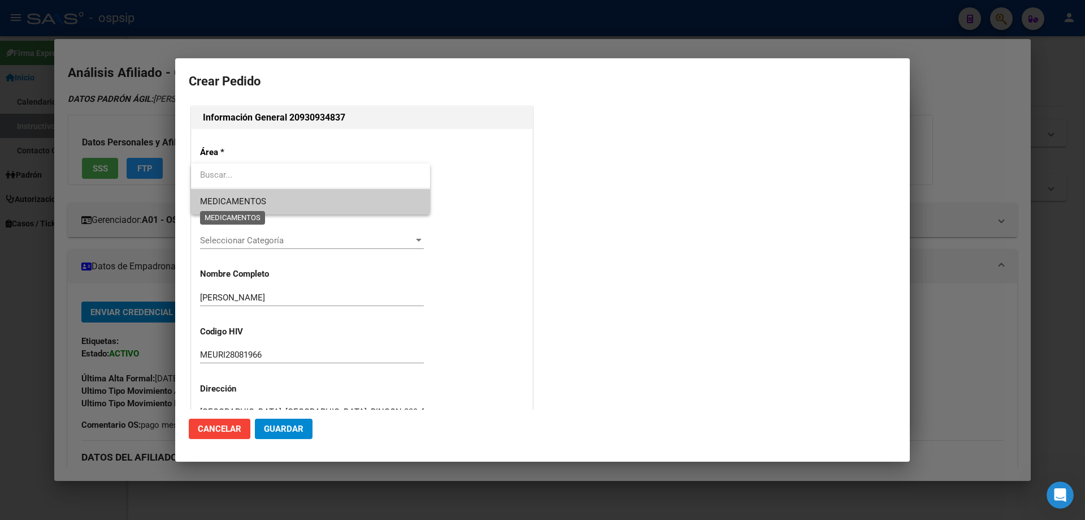
click at [233, 203] on span "MEDICAMENTOS" at bounding box center [233, 201] width 66 height 10
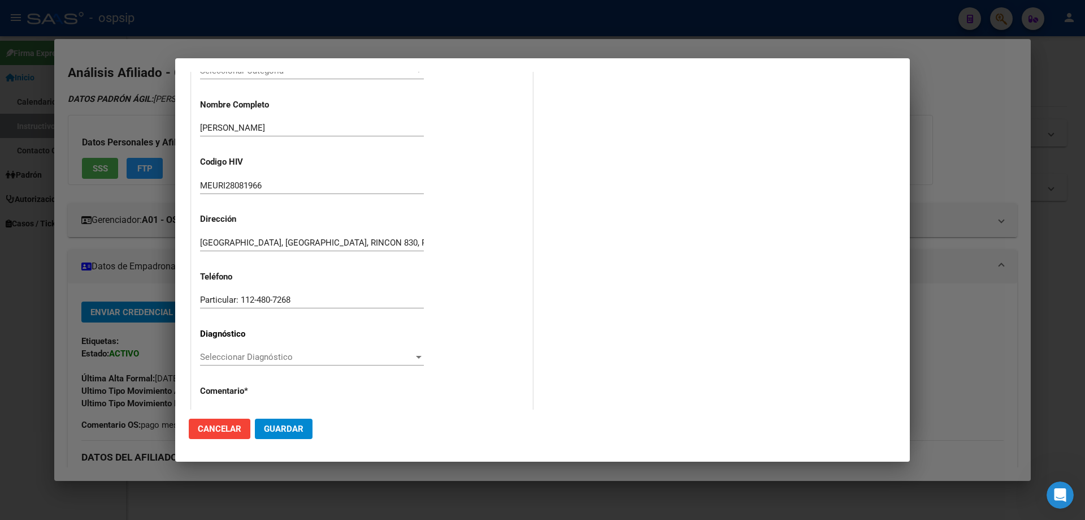
scroll to position [226, 0]
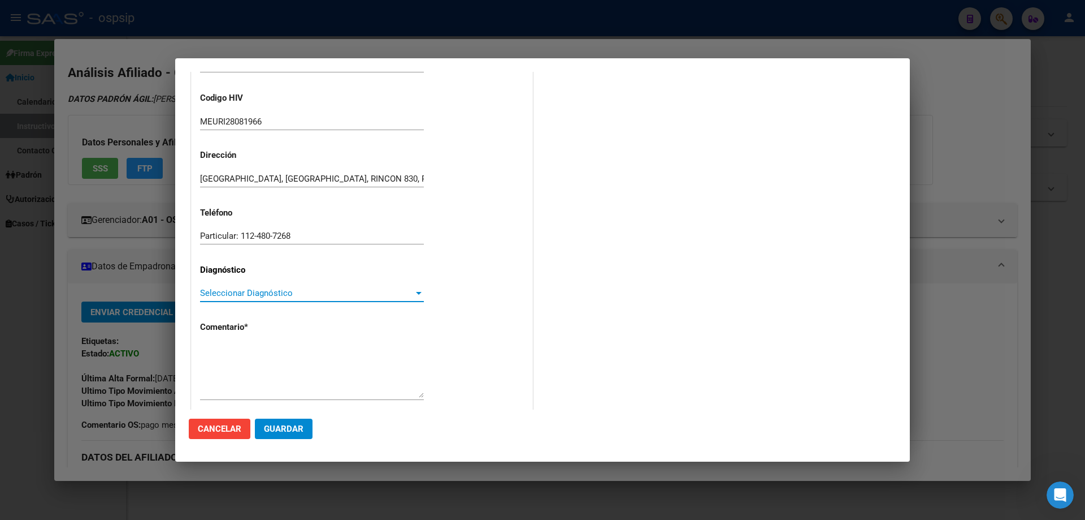
click at [240, 292] on span "Seleccionar Diagnóstico" at bounding box center [307, 293] width 214 height 10
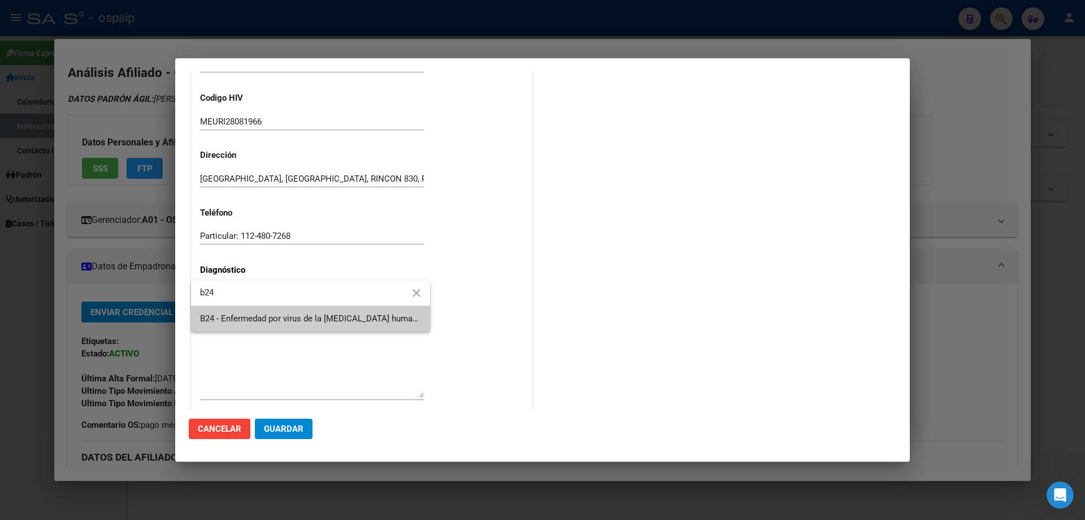
type input "b24"
click at [250, 311] on span "B24 - Enfermedad por virus de la [MEDICAL_DATA] humana [VIH], sin otra especifi…" at bounding box center [310, 318] width 221 height 25
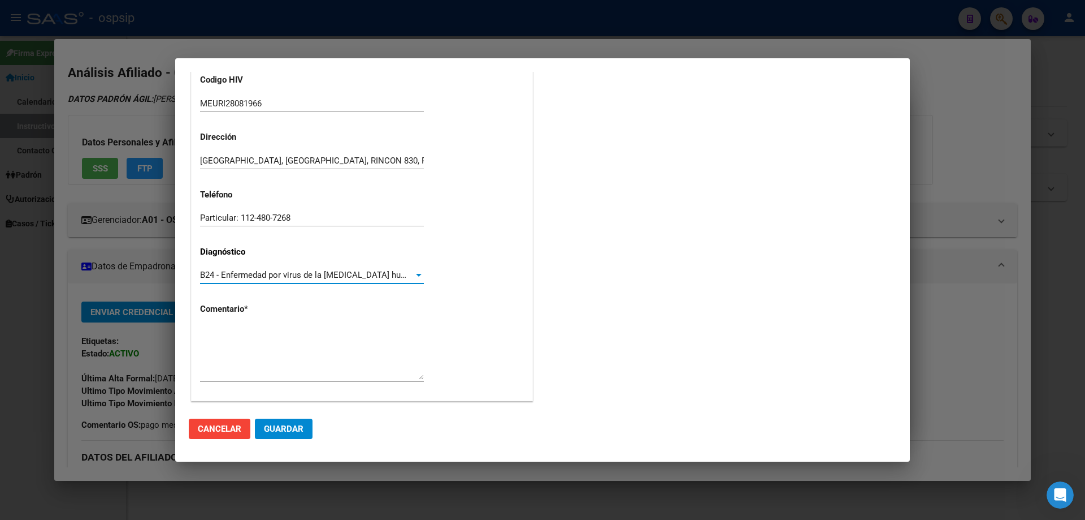
scroll to position [254, 0]
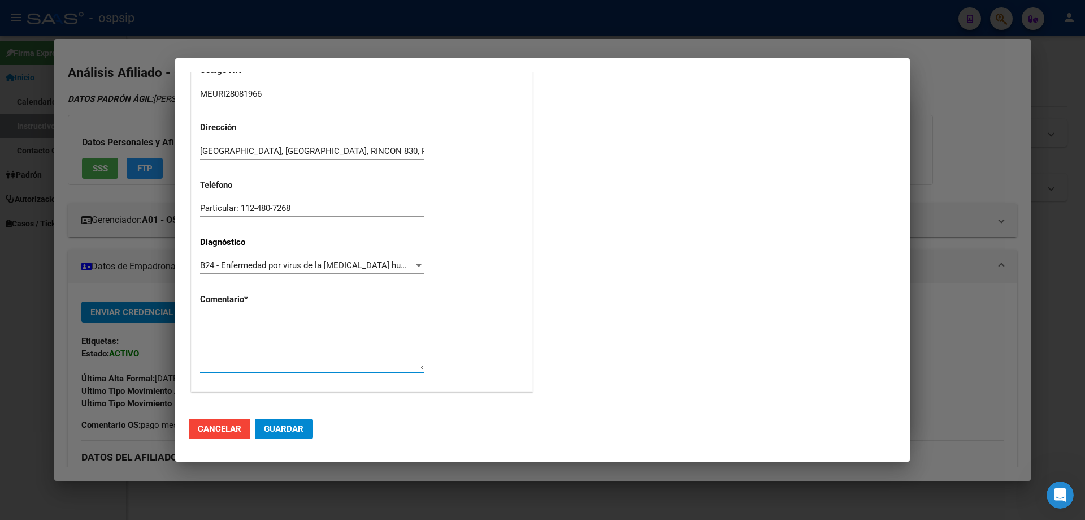
paste textarea "AFILIADO: MEURI28081966 Médico Tratante: [PERSON_NAME] Correo electrónico: [DOM…"
type textarea "AFILIADO: MEURI28081966 Médico Tratante: [PERSON_NAME] Correo electrónico: [DOM…"
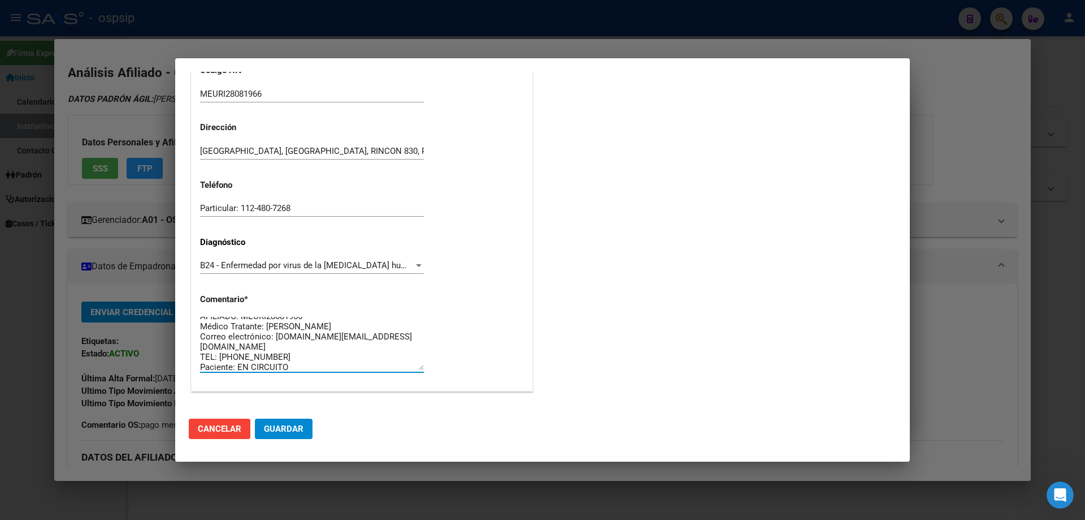
scroll to position [10, 0]
click at [284, 428] on span "Guardar" at bounding box center [284, 428] width 40 height 10
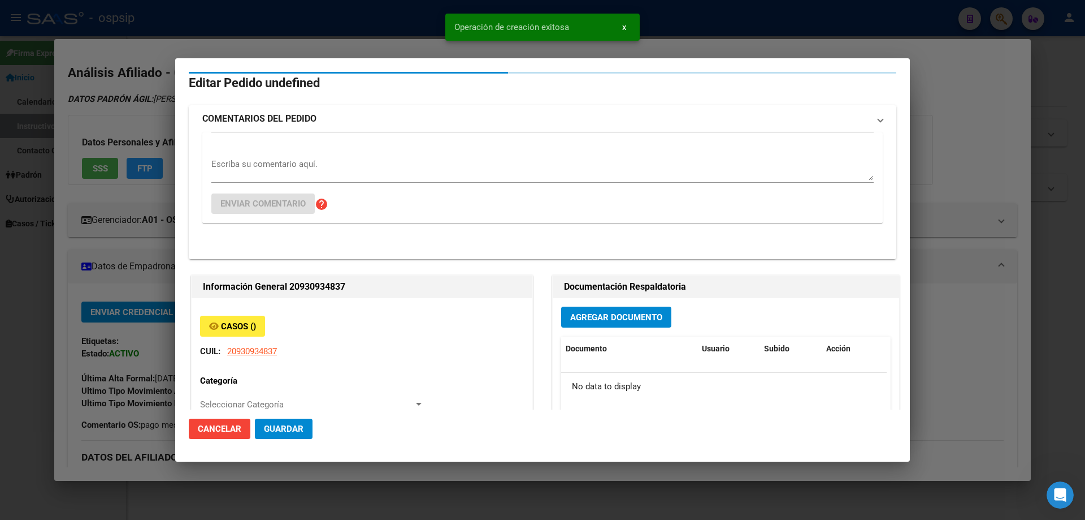
scroll to position [0, 0]
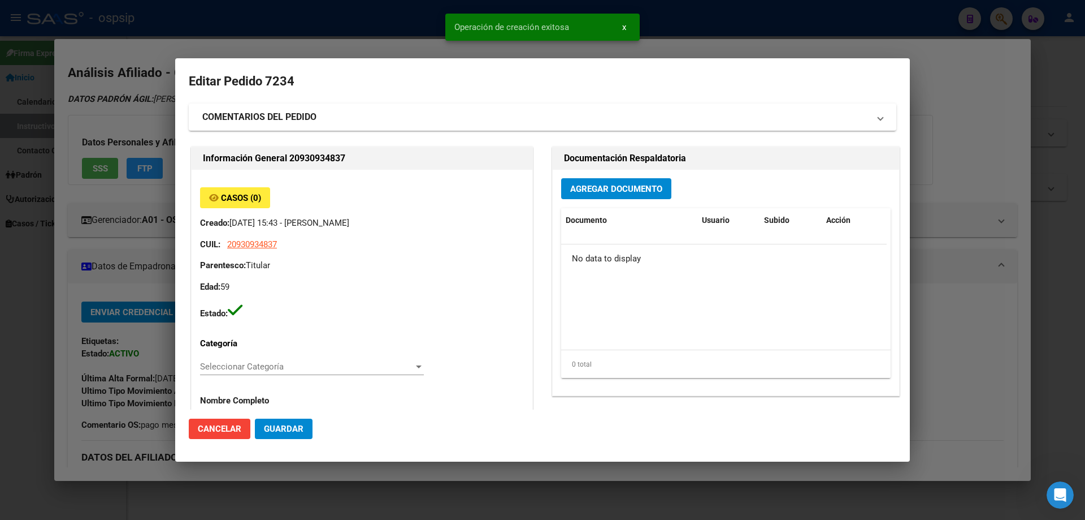
click at [623, 195] on button "Agregar Documento" at bounding box center [616, 188] width 110 height 21
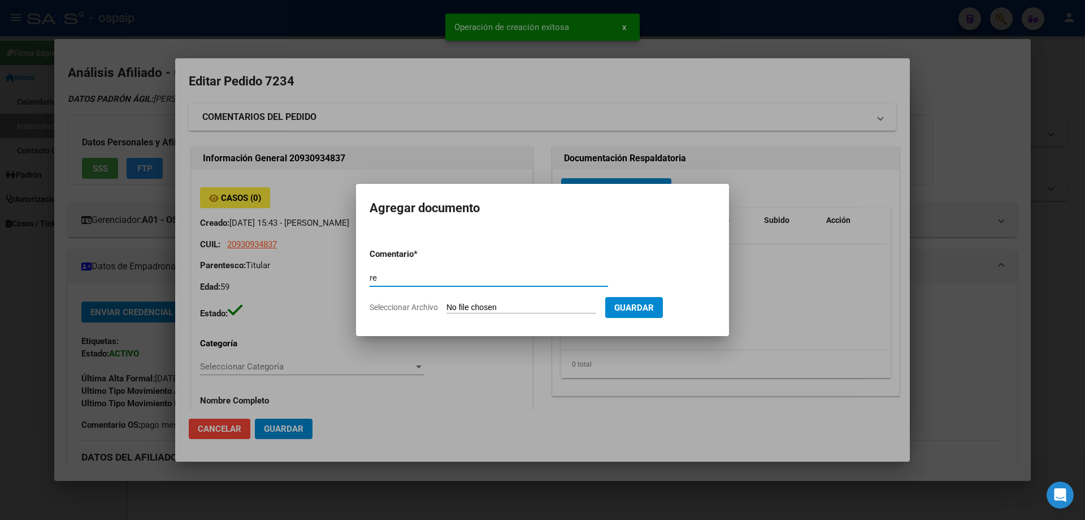
type input "r"
type input "RECETA"
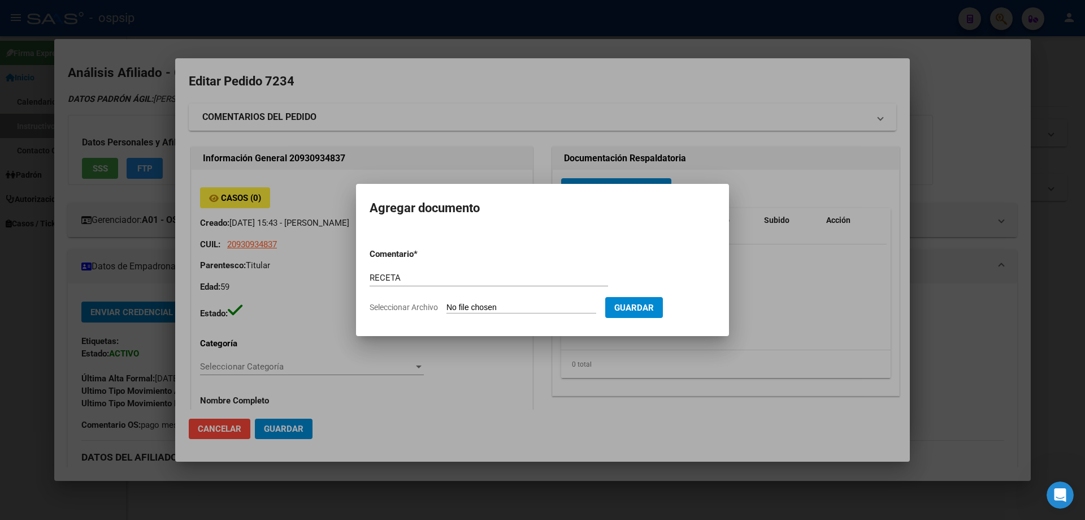
click at [513, 316] on form "Comentario * RECETA Comentario Seleccionar Archivo Guardar" at bounding box center [543, 280] width 346 height 83
click at [512, 312] on input "Seleccionar Archivo" at bounding box center [522, 307] width 150 height 11
type input "C:\fakepath\101331_5934117GAMQFGIEAJ67DUEUBMIL5FUYGGV6JZ.pdf"
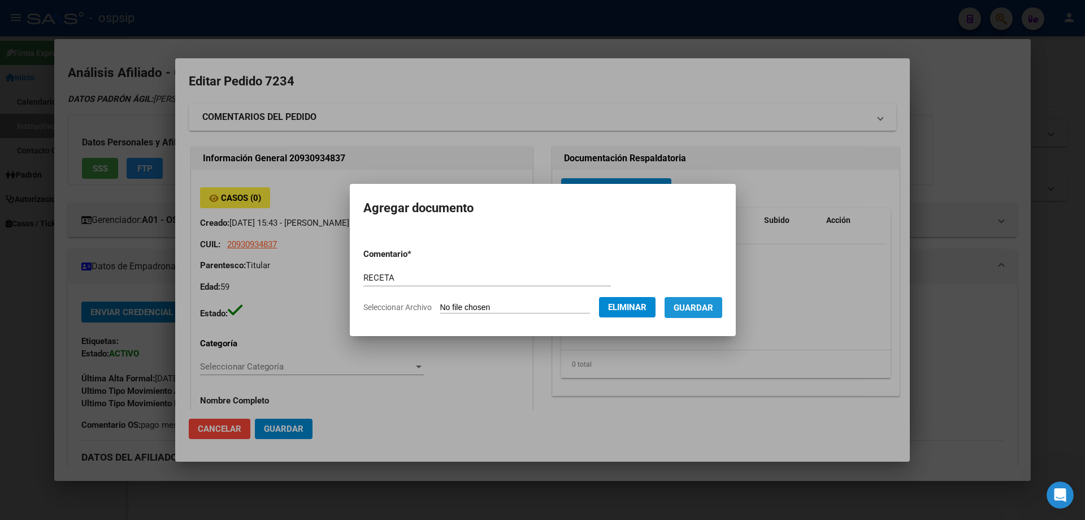
click at [710, 311] on span "Guardar" at bounding box center [694, 307] width 40 height 10
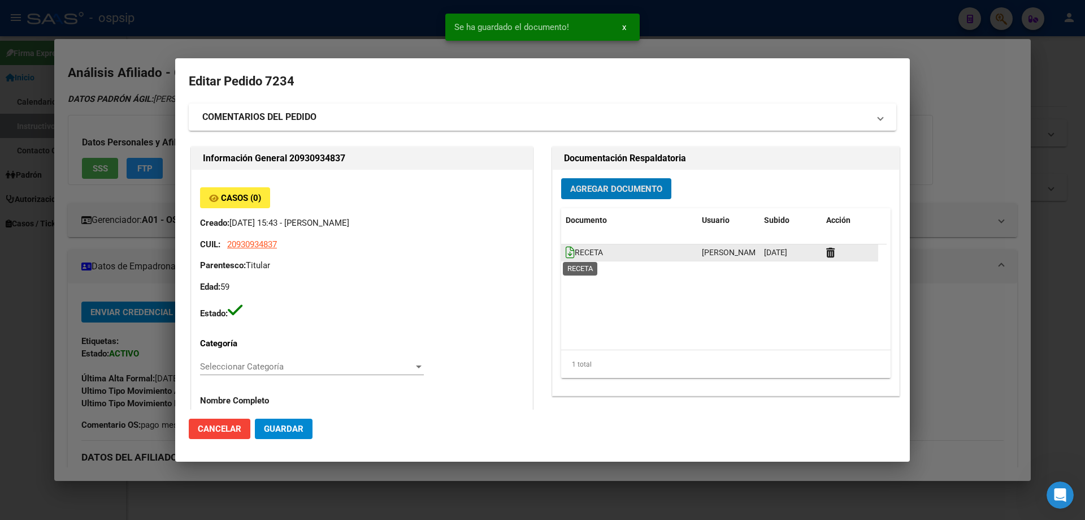
click at [566, 250] on icon at bounding box center [570, 252] width 9 height 12
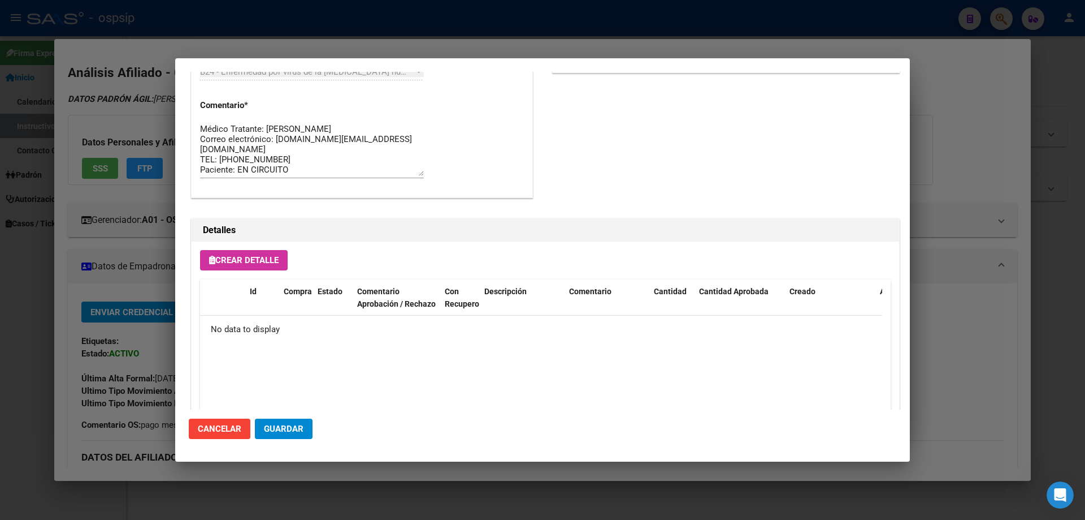
scroll to position [657, 0]
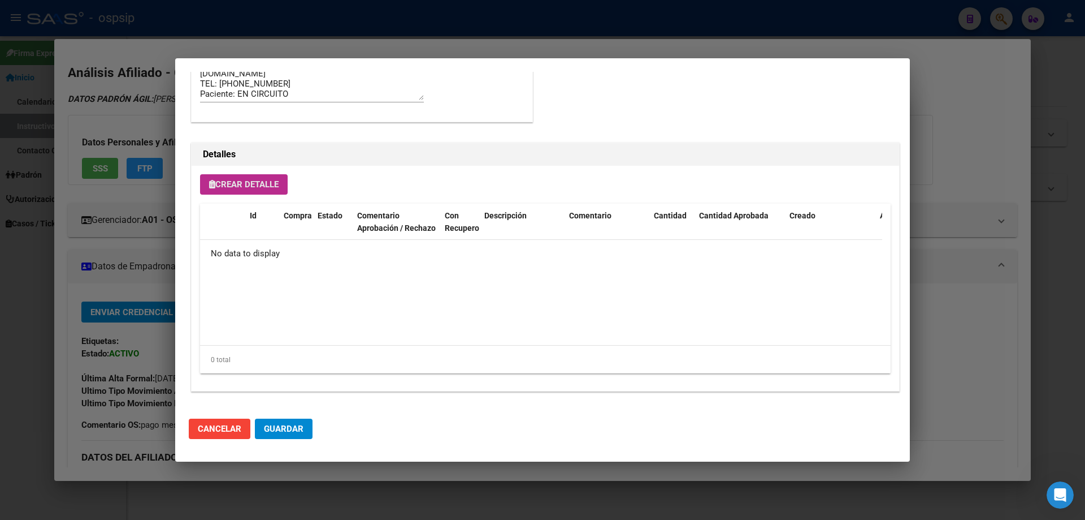
click at [262, 178] on button "Crear Detalle" at bounding box center [244, 184] width 88 height 20
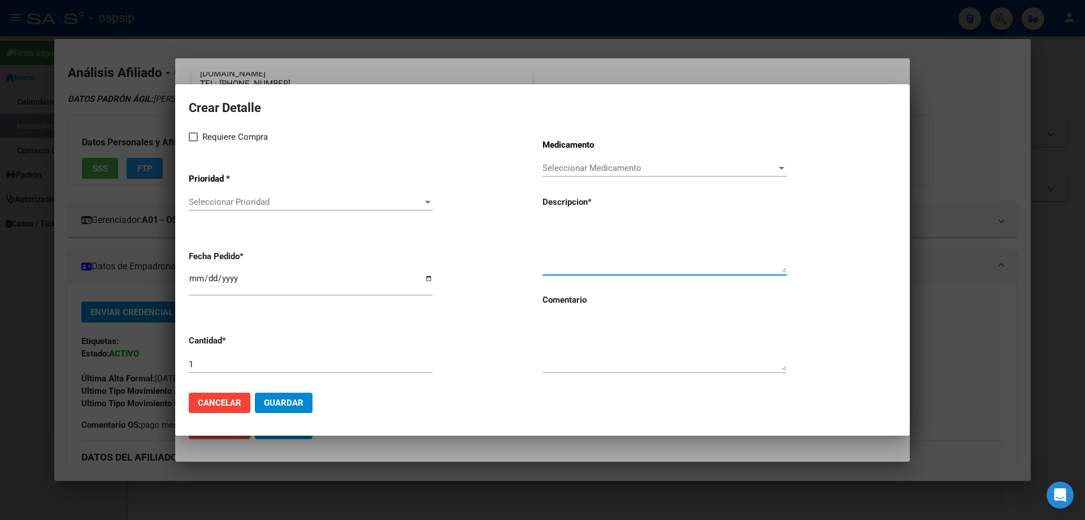
paste textarea "[MEDICAL_DATA]+[MEDICAL_DATA] 800mg/100mg comp.rec.x 30 (DRV/RTV)"
type textarea "[MEDICAL_DATA]+[MEDICAL_DATA] 800mg/100mg comp.rec.x 30 (DRV/RTV)"
click at [607, 346] on textarea at bounding box center [665, 343] width 244 height 53
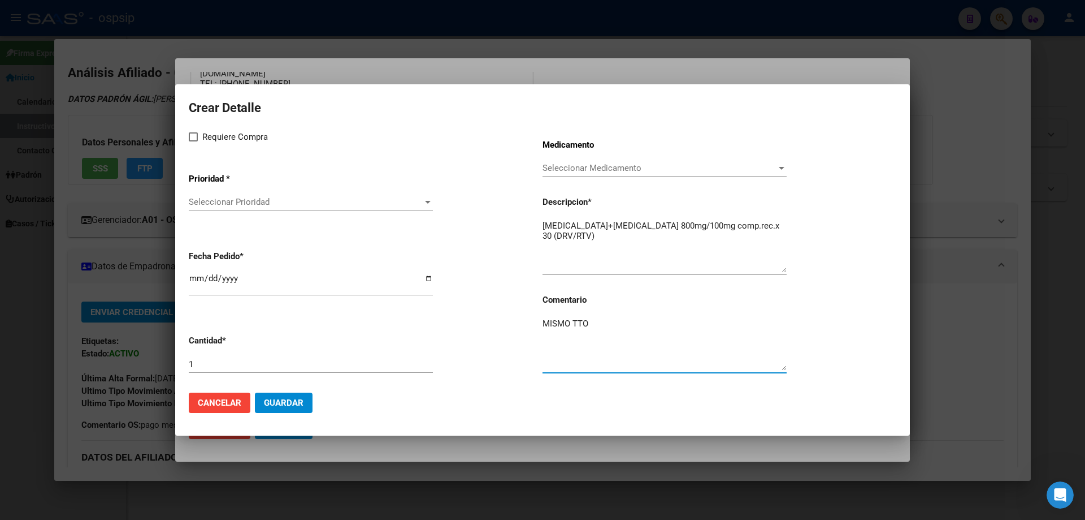
type textarea "MISMO TTO"
click at [198, 135] on label "Requiere Compra" at bounding box center [228, 137] width 79 height 14
click at [193, 141] on input "Requiere Compra" at bounding box center [193, 141] width 1 height 1
checkbox input "true"
click at [238, 209] on div "Seleccionar Prioridad Seleccionar Prioridad" at bounding box center [311, 201] width 244 height 17
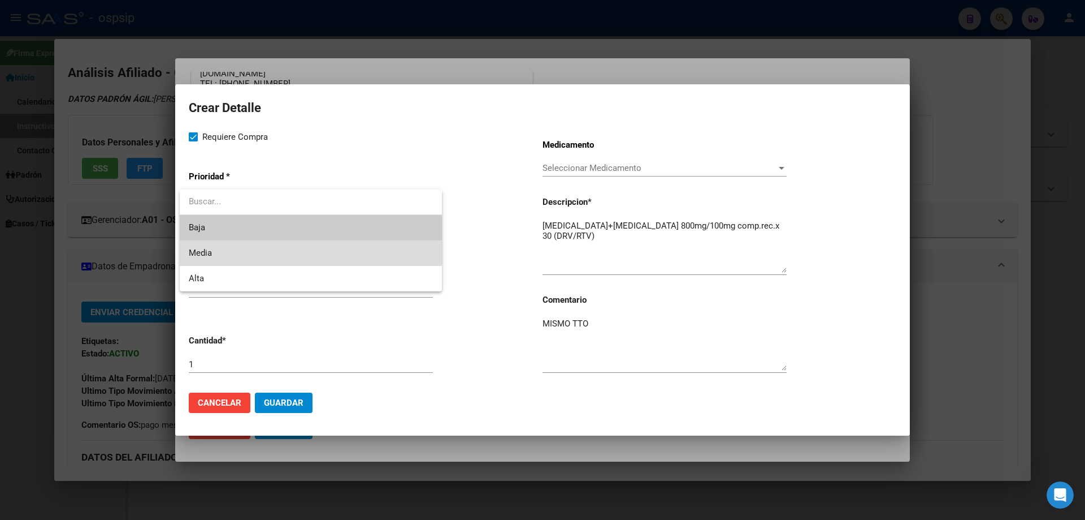
click at [233, 254] on span "Media" at bounding box center [311, 252] width 244 height 25
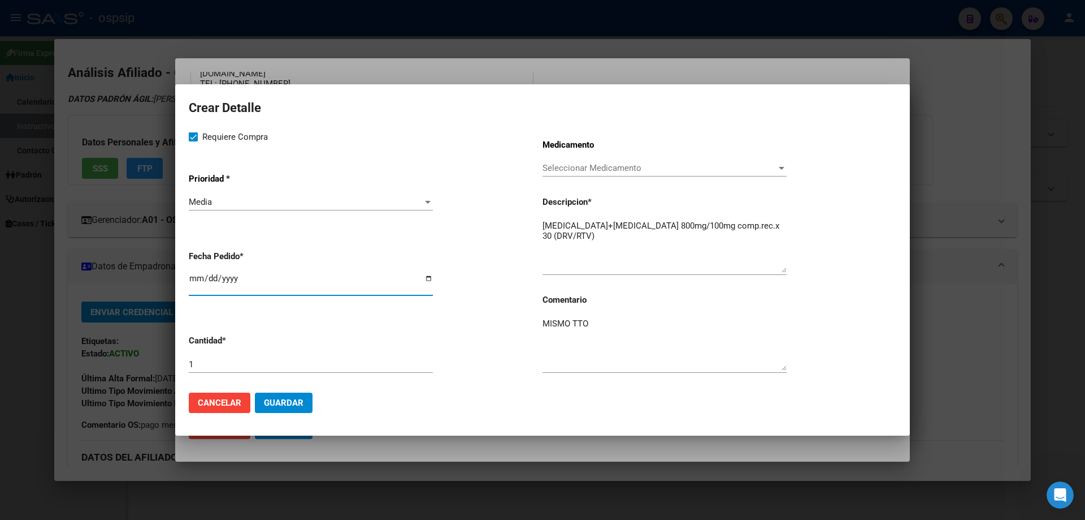
click at [197, 278] on input "[DATE]" at bounding box center [311, 283] width 244 height 18
type input "[DATE]"
click at [288, 414] on mat-dialog-actions "Cancelar Guardar" at bounding box center [543, 402] width 708 height 38
click at [296, 394] on button "Guardar" at bounding box center [284, 402] width 58 height 20
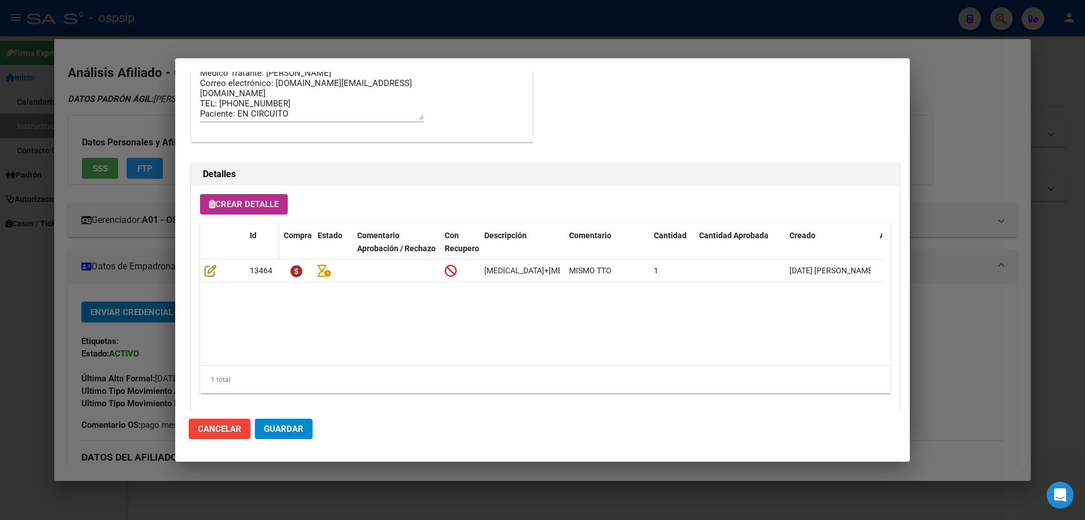
scroll to position [678, 0]
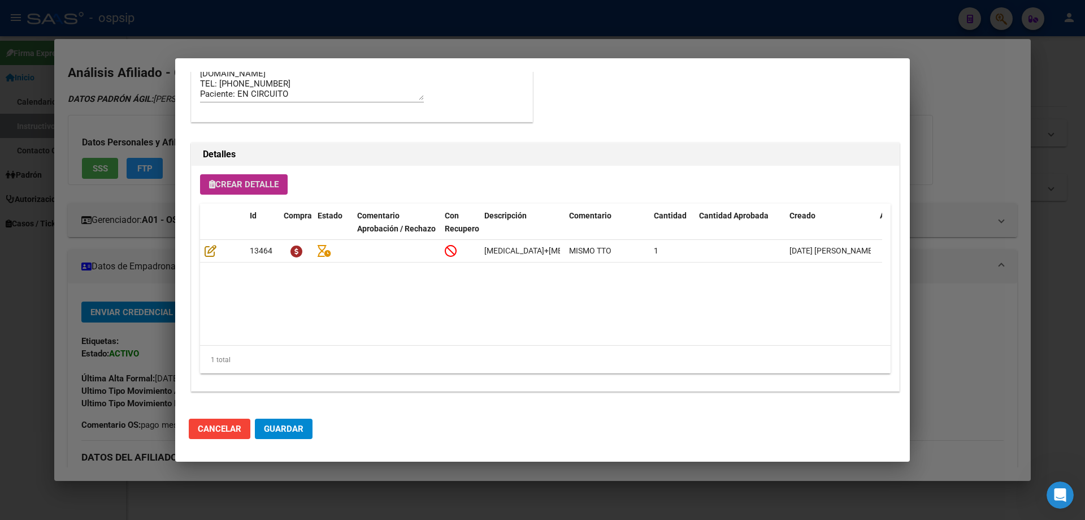
click at [261, 172] on div "Crear Detalle Id Compra Estado Comentario Aprobación / Rechazo Con Recupero Des…" at bounding box center [546, 278] width 708 height 225
click at [261, 181] on span "Crear Detalle" at bounding box center [244, 184] width 70 height 10
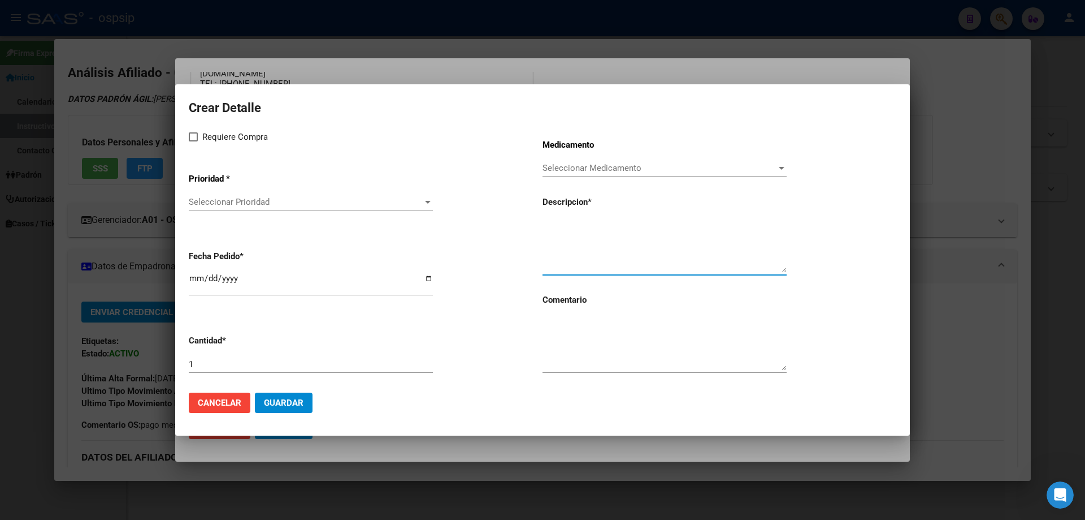
drag, startPoint x: 542, startPoint y: 231, endPoint x: 560, endPoint y: 225, distance: 19.7
paste textarea "emtricitabina+ tenofovirdisoprox. 200mg/300 mg comp.rec.x 30 (FTC/TDF)"
type textarea "emtricitabina+ tenofovirdisoprox. 200mg/300 mg comp.rec.x 30 (FTC/TDF)"
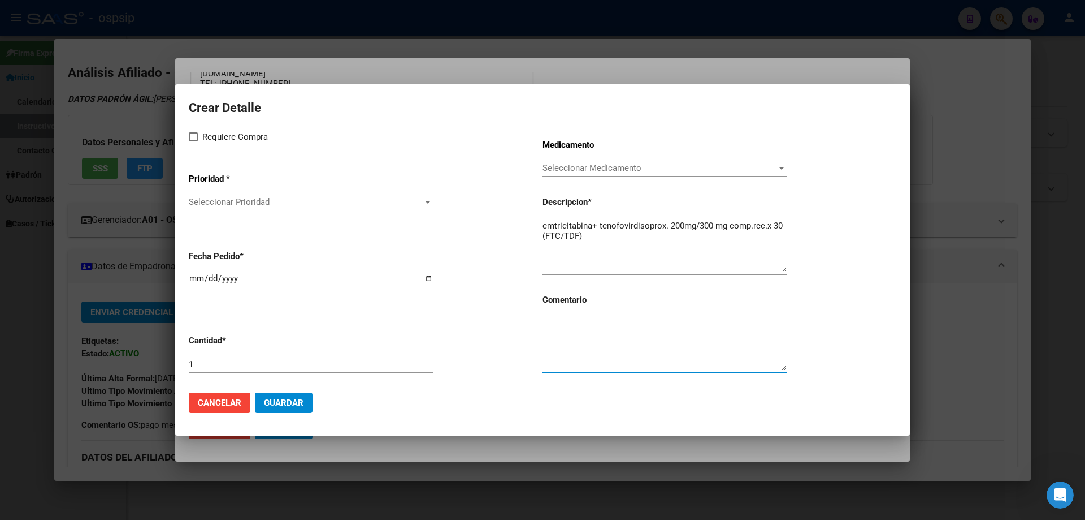
click at [580, 336] on textarea at bounding box center [665, 343] width 244 height 53
type textarea "MISMO TTO"
click at [192, 136] on span at bounding box center [193, 136] width 9 height 9
click at [193, 141] on input "Requiere Compra" at bounding box center [193, 141] width 1 height 1
checkbox input "true"
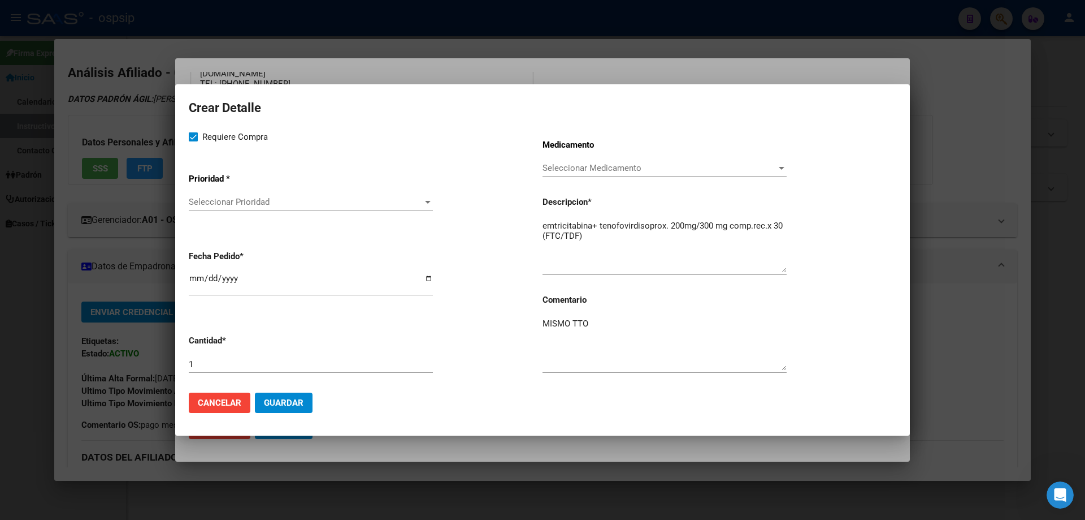
click at [230, 202] on span "Seleccionar Prioridad" at bounding box center [306, 202] width 234 height 10
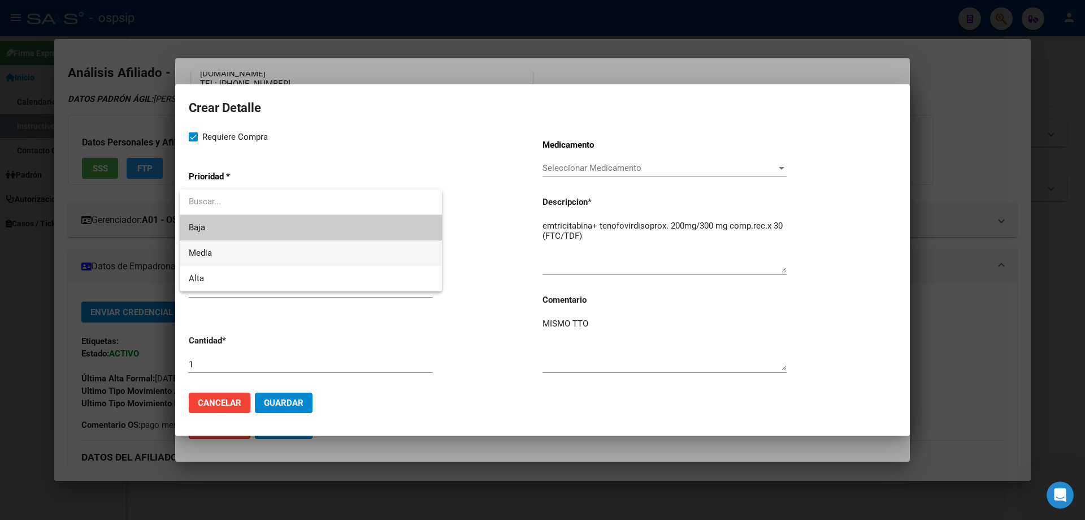
click at [232, 247] on span "Media" at bounding box center [311, 252] width 244 height 25
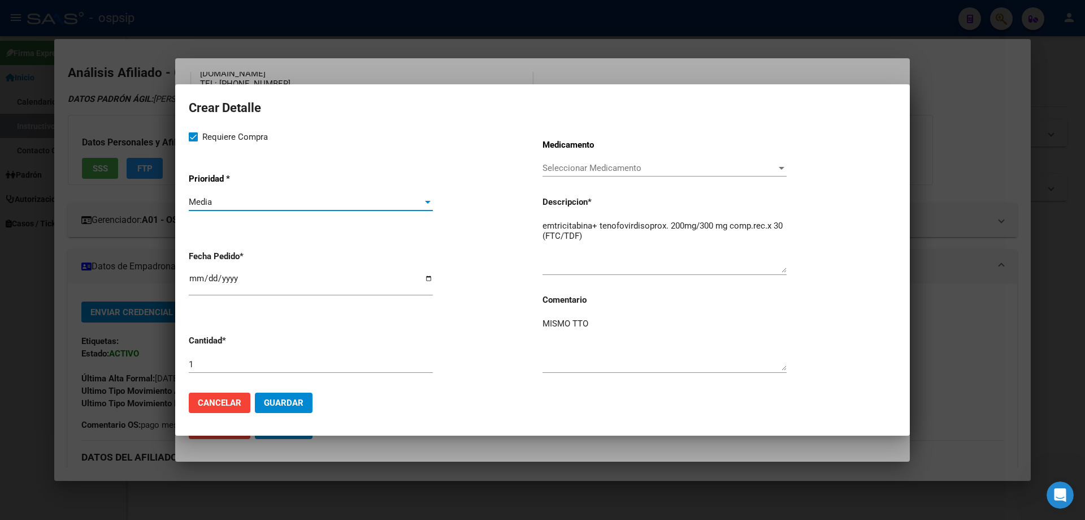
click at [195, 279] on input "[DATE]" at bounding box center [311, 283] width 244 height 18
type input "[DATE]"
click at [298, 408] on button "Guardar" at bounding box center [284, 402] width 58 height 20
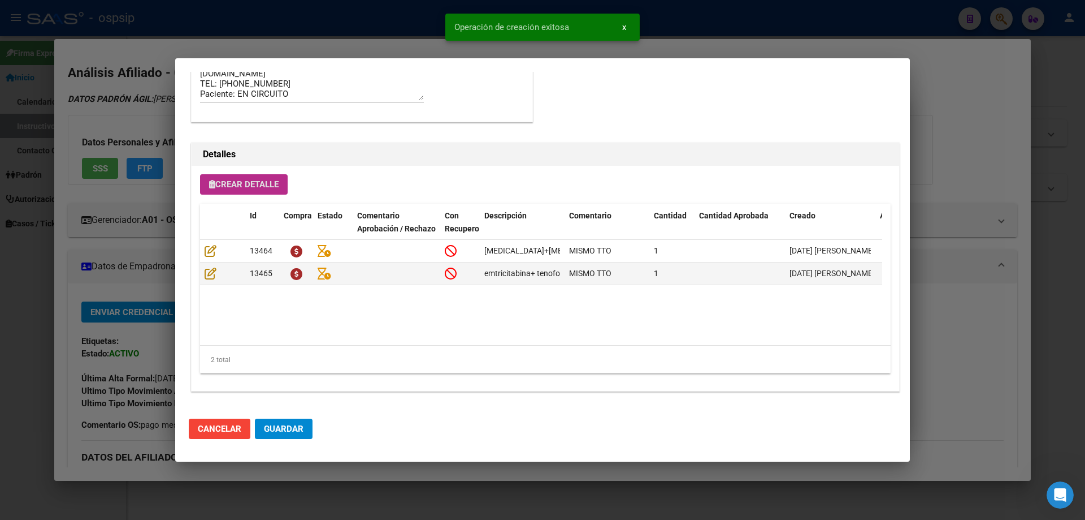
click at [298, 426] on span "Guardar" at bounding box center [284, 428] width 40 height 10
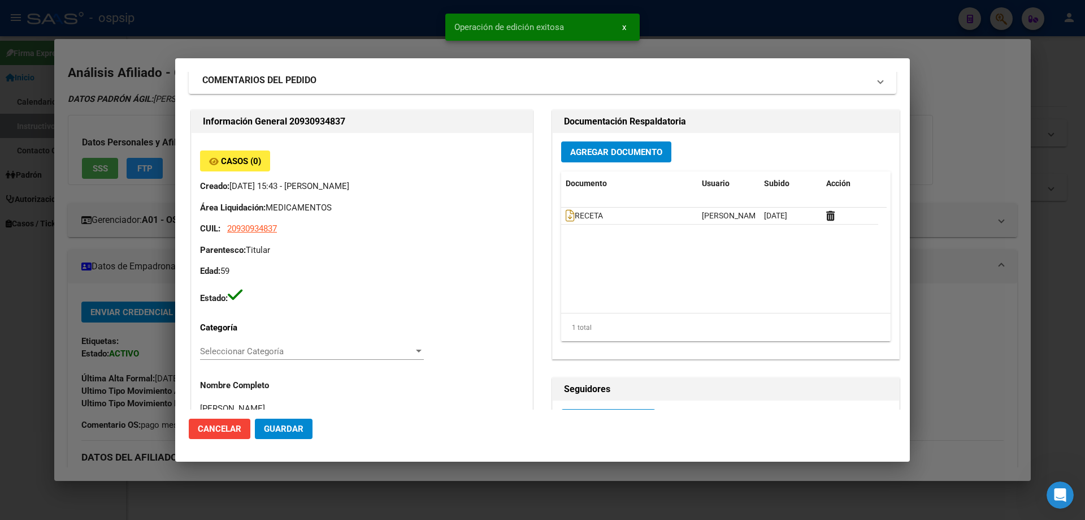
scroll to position [0, 0]
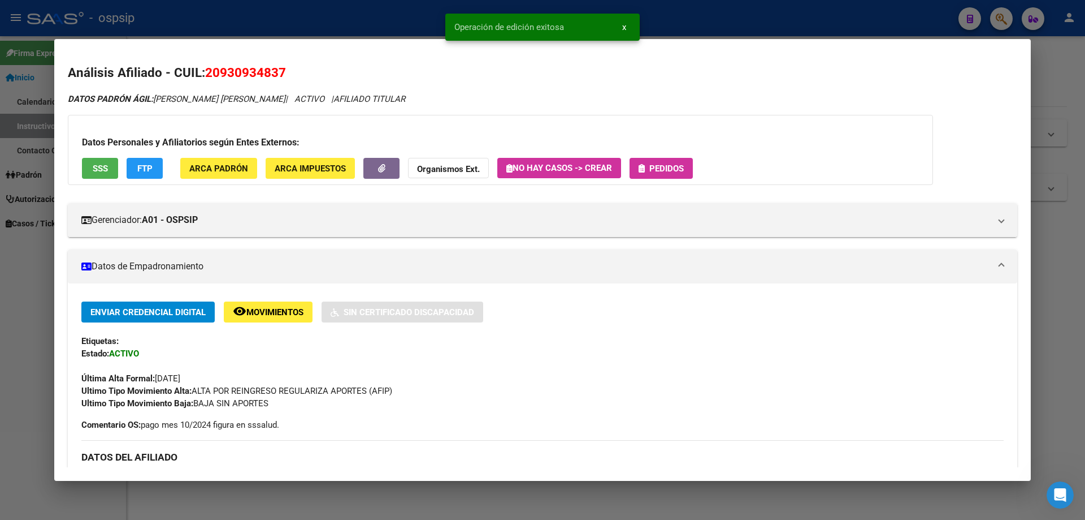
click at [663, 184] on div "Datos Personales y Afiliatorios según Entes Externos: SSS FTP ARCA Padrón ARCA …" at bounding box center [501, 150] width 866 height 70
click at [663, 183] on div "Datos Personales y Afiliatorios según Entes Externos: SSS FTP ARCA Padrón ARCA …" at bounding box center [501, 150] width 866 height 70
click at [665, 183] on div "Datos Personales y Afiliatorios según Entes Externos: SSS FTP ARCA Padrón ARCA …" at bounding box center [501, 150] width 866 height 70
click at [667, 180] on div "Datos Personales y Afiliatorios según Entes Externos: SSS FTP ARCA Padrón ARCA …" at bounding box center [501, 150] width 866 height 70
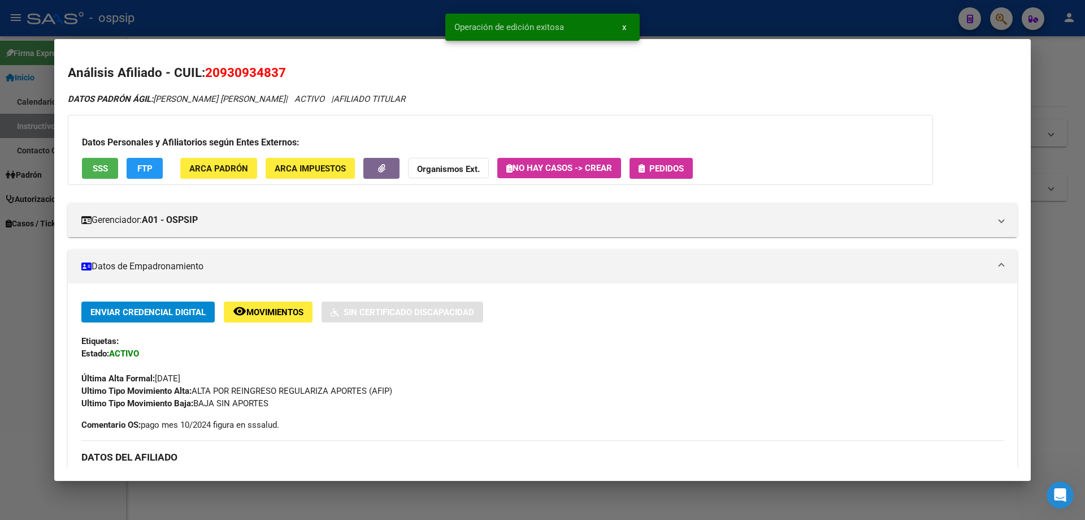
click at [667, 179] on div "Datos Personales y Afiliatorios según Entes Externos: SSS FTP ARCA Padrón ARCA …" at bounding box center [501, 150] width 866 height 70
click at [667, 166] on span "Pedidos" at bounding box center [667, 168] width 34 height 10
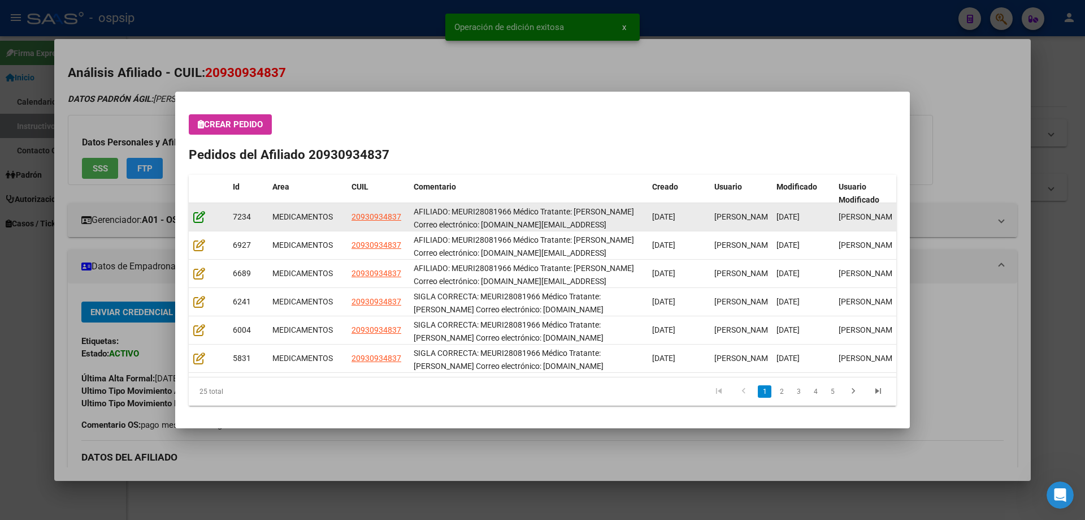
drag, startPoint x: 194, startPoint y: 204, endPoint x: 198, endPoint y: 217, distance: 14.1
click at [198, 217] on div "Id Area CUIL Comentario Creado Usuario Modificado Usuario Modificado 7234 MEDIC…" at bounding box center [543, 290] width 708 height 231
click at [198, 217] on icon at bounding box center [199, 216] width 12 height 12
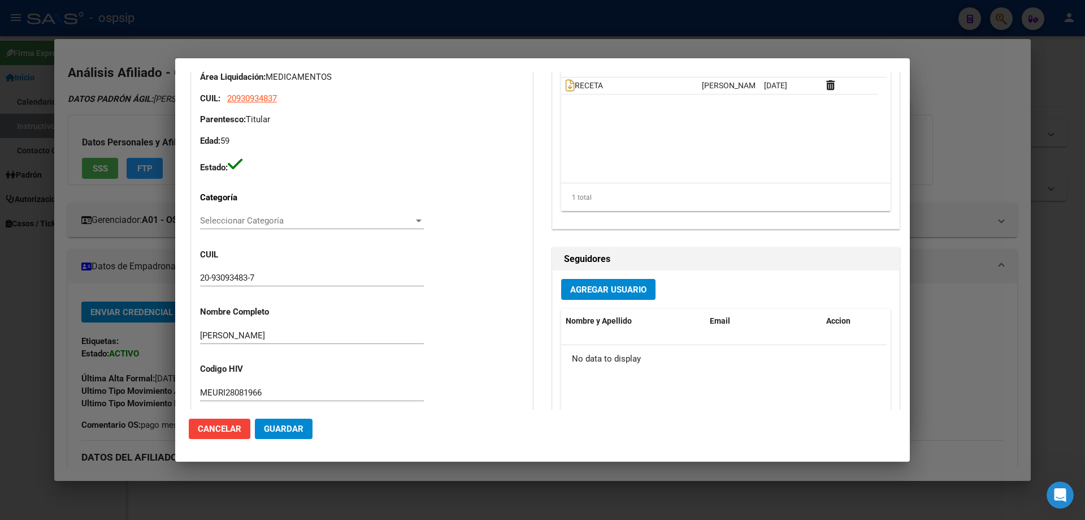
type input "Capital Federal, CABA, RINCON 830, Piso: 2, Departamento: 20"
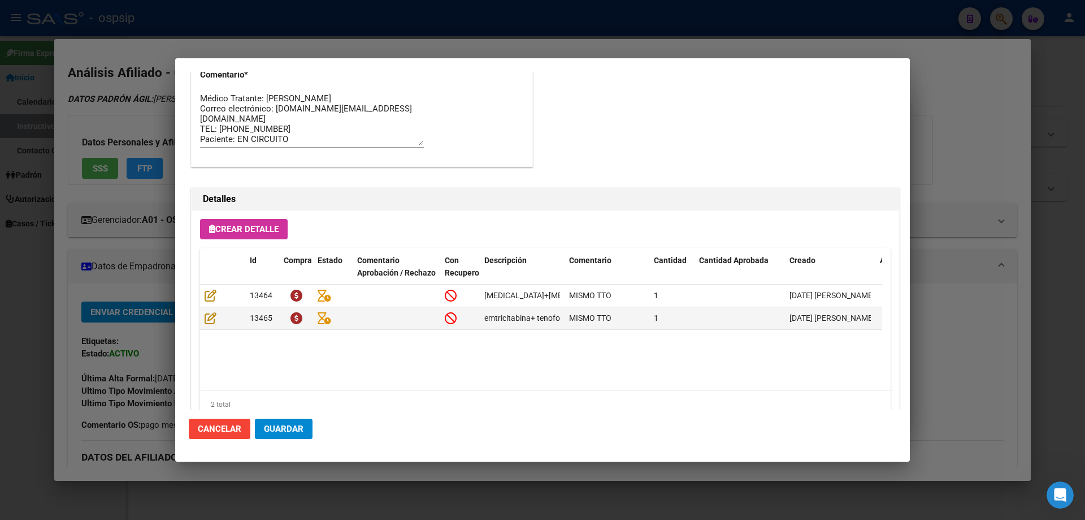
scroll to position [735, 0]
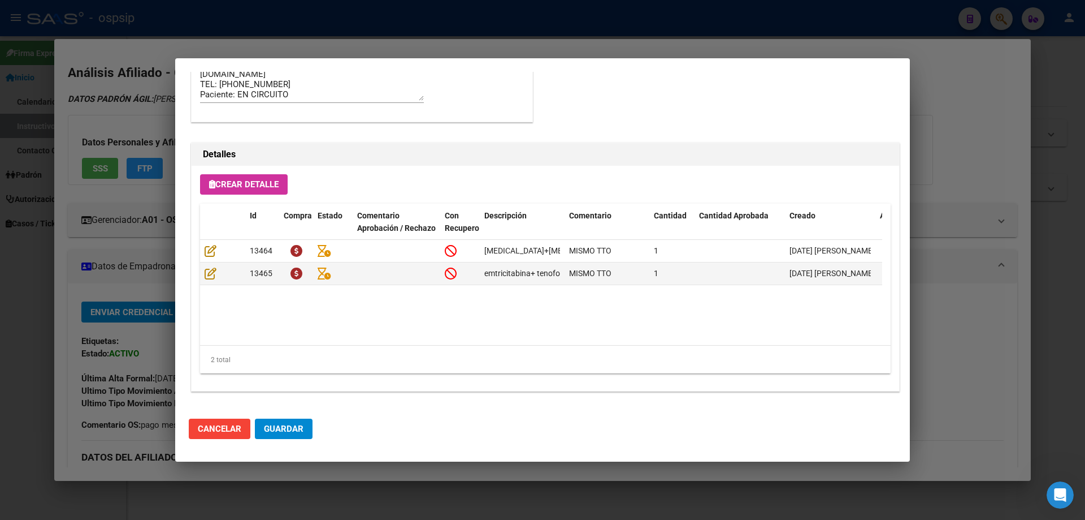
drag, startPoint x: 302, startPoint y: 436, endPoint x: 288, endPoint y: 430, distance: 15.2
click at [294, 433] on button "Guardar" at bounding box center [284, 428] width 58 height 20
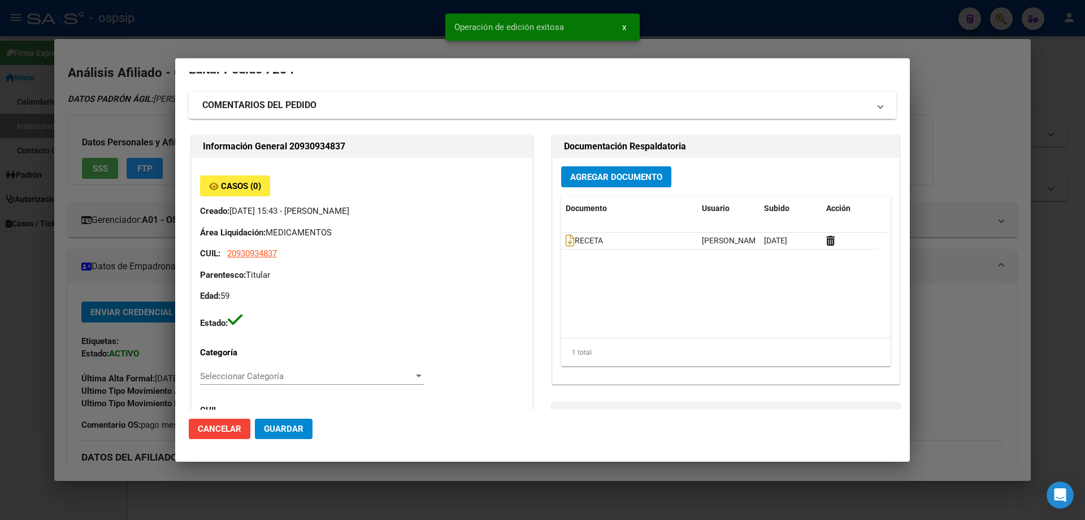
scroll to position [0, 0]
